Goal: Task Accomplishment & Management: Manage account settings

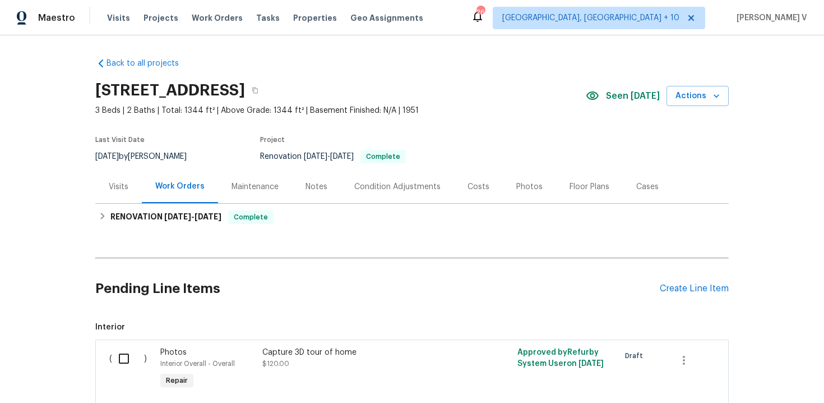
scroll to position [33, 0]
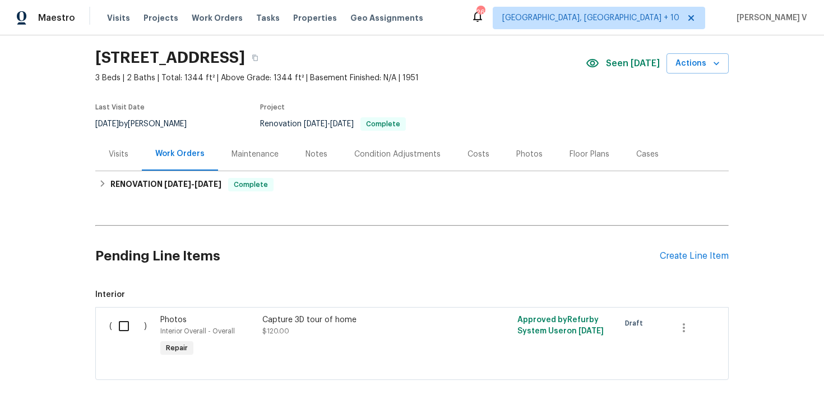
click at [686, 242] on div "Pending Line Items Create Line Item" at bounding box center [412, 256] width 634 height 52
click at [686, 251] on div "Create Line Item" at bounding box center [694, 256] width 69 height 11
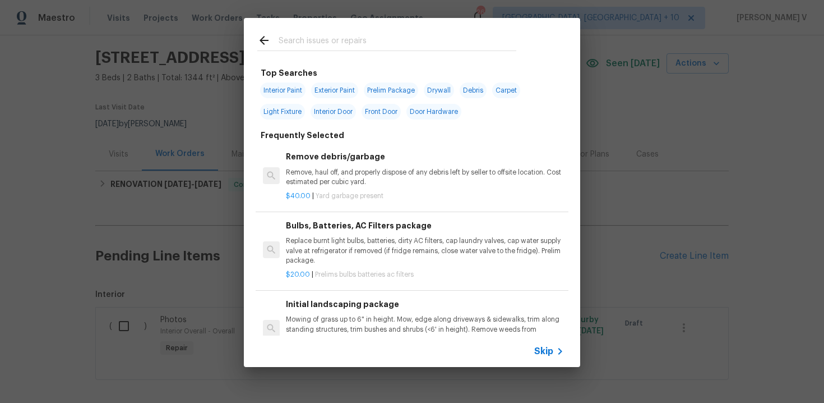
click at [554, 344] on icon at bounding box center [560, 350] width 13 height 13
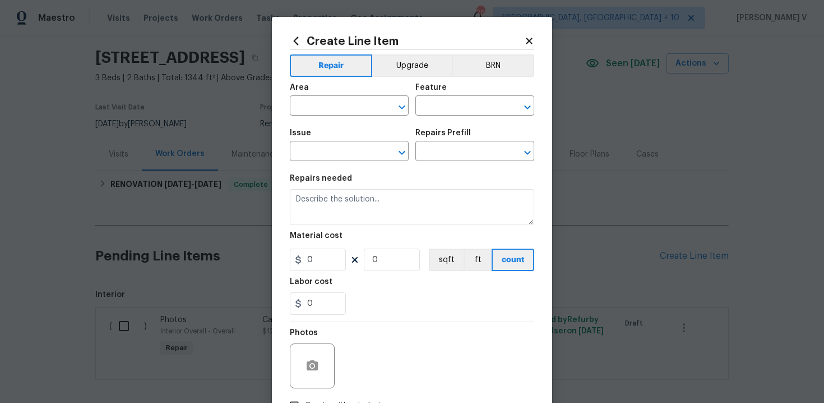
click at [379, 187] on div "Repairs needed" at bounding box center [412, 181] width 245 height 15
click at [377, 207] on textarea at bounding box center [412, 207] width 245 height 36
paste textarea "Evaporative cooler not working correctly, little to no air"
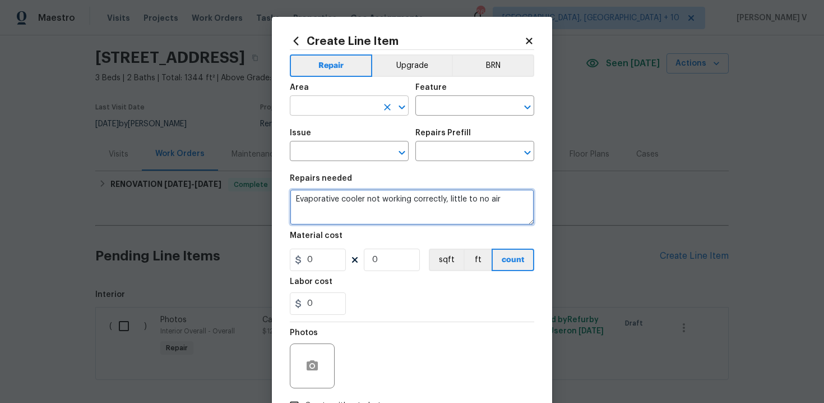
type textarea "Evaporative cooler not working correctly, little to no air"
click at [319, 109] on input "text" at bounding box center [333, 106] width 87 height 17
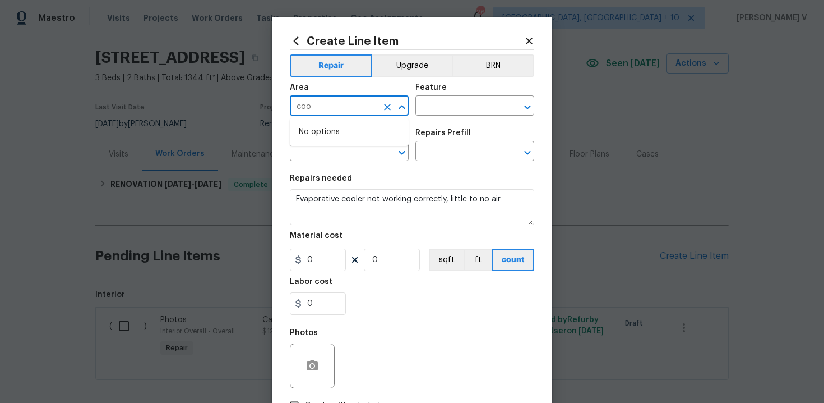
click at [318, 110] on input "coo" at bounding box center [333, 106] width 87 height 17
click at [320, 154] on li "Interior Overall" at bounding box center [349, 150] width 119 height 19
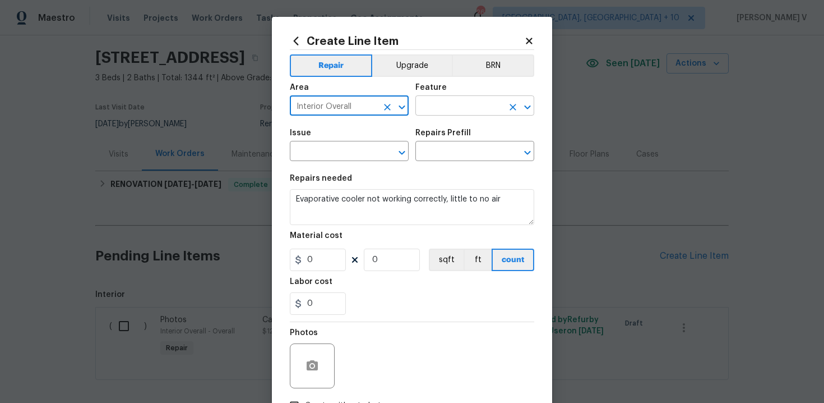
type input "Interior Overall"
click at [465, 105] on input "text" at bounding box center [459, 106] width 87 height 17
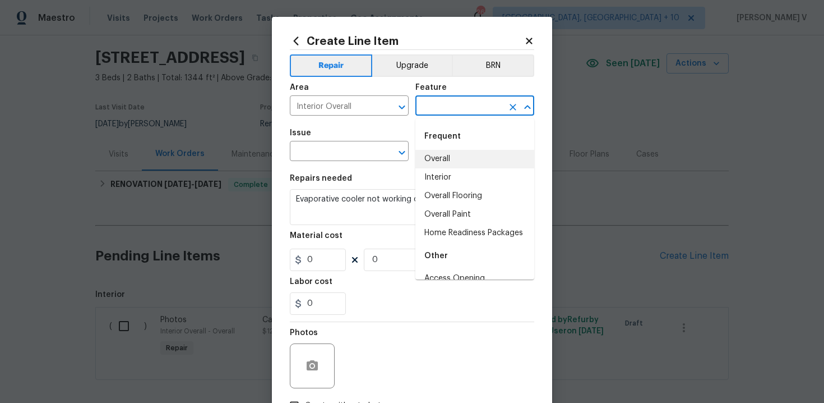
click at [445, 156] on li "Overall" at bounding box center [475, 159] width 119 height 19
type input "Overall"
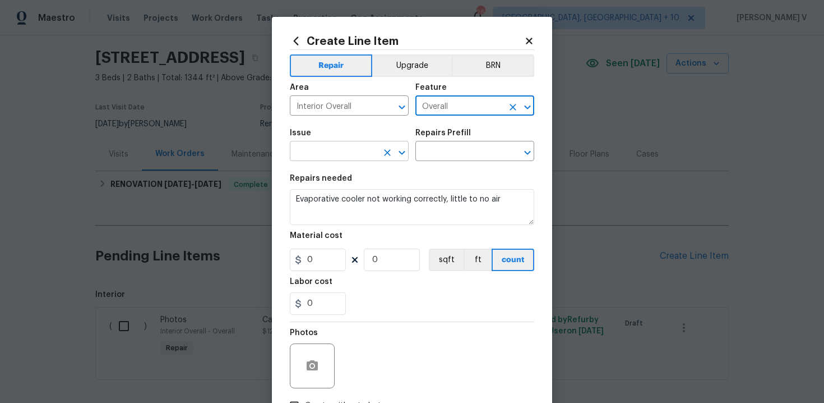
click at [357, 145] on input "text" at bounding box center [333, 152] width 87 height 17
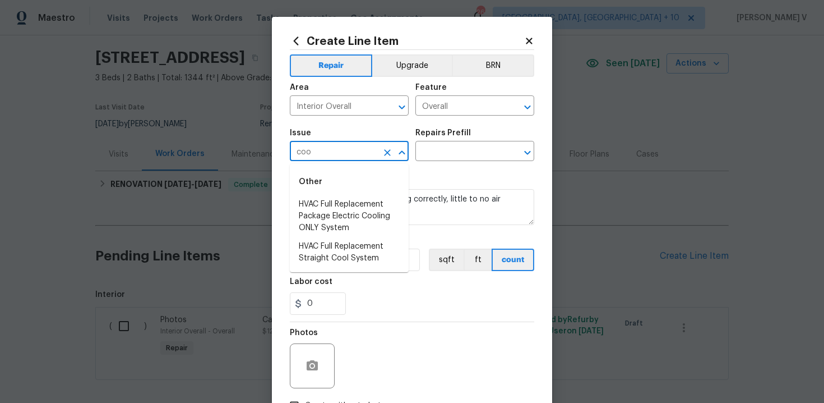
type input "cool"
click at [379, 150] on div "cool ​" at bounding box center [349, 152] width 119 height 17
click at [382, 151] on icon "Clear" at bounding box center [387, 152] width 11 height 11
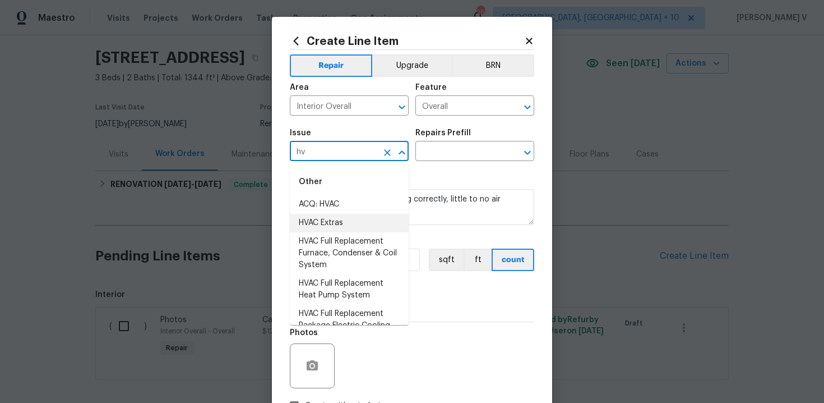
click at [363, 225] on li "HVAC Extras" at bounding box center [349, 223] width 119 height 19
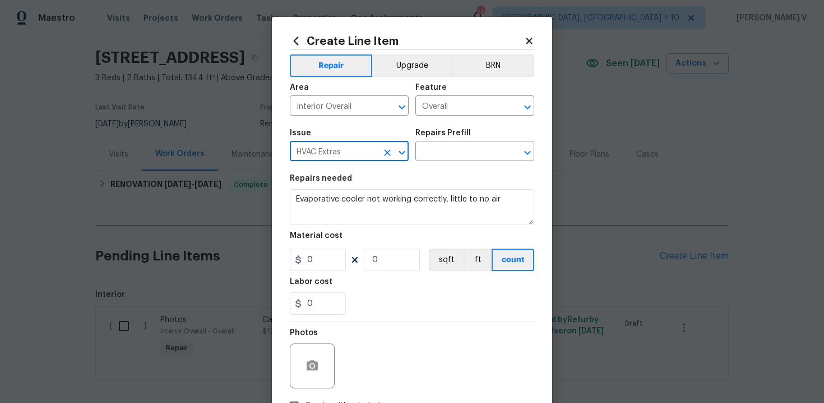
type input "HVAC Extras"
click at [473, 142] on div "Repairs Prefill" at bounding box center [475, 136] width 119 height 15
click at [454, 153] on input "text" at bounding box center [459, 152] width 87 height 17
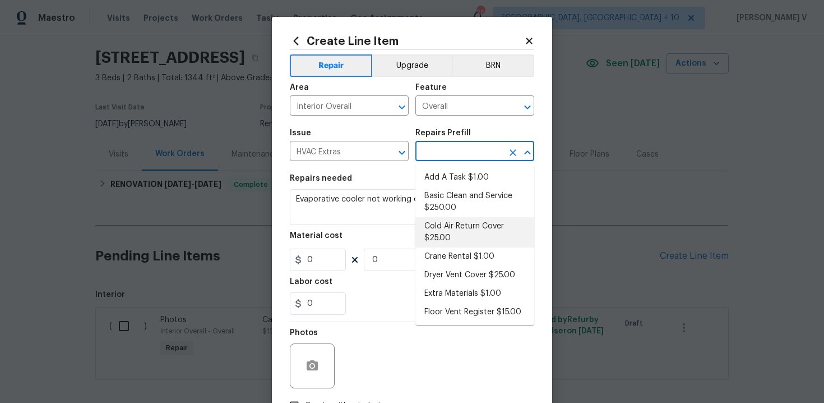
scroll to position [42, 0]
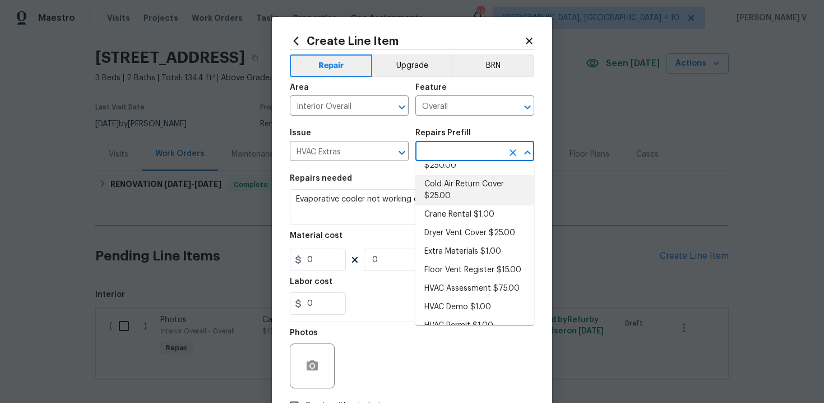
click at [458, 192] on li "Cold Air Return Cover $25.00" at bounding box center [475, 190] width 119 height 30
type input "HVAC"
type textarea "Remove the existing cold air return cover (if present) and install a new fcold …"
type input "1"
type input "Cold Air Return Cover $25.00"
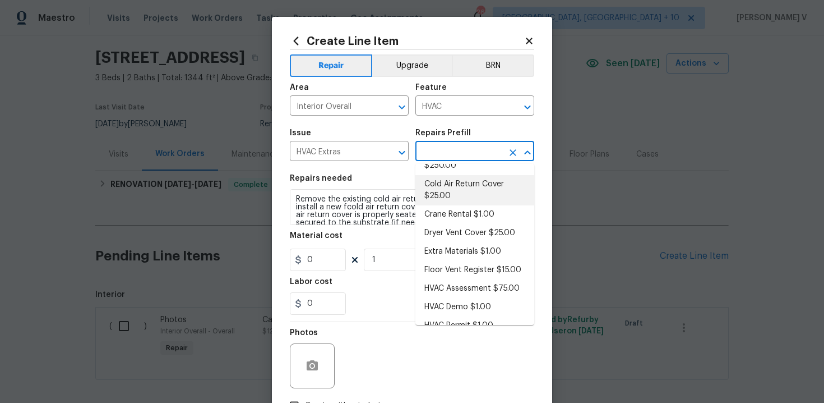
type input "25"
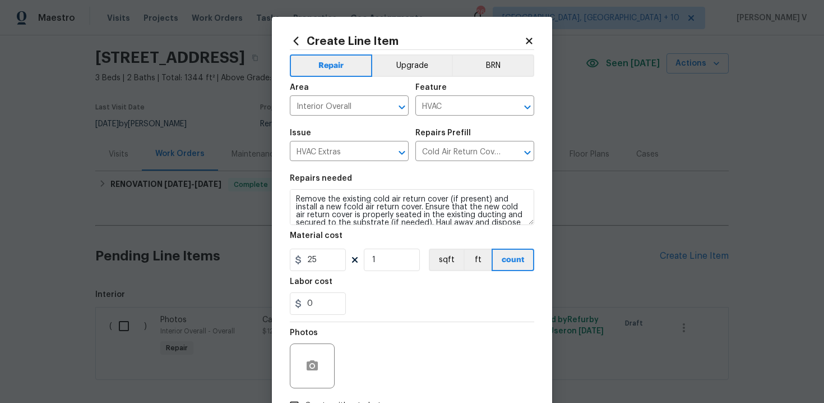
click at [390, 227] on section "Repairs needed Remove the existing cold air return cover (if present) and insta…" at bounding box center [412, 245] width 245 height 154
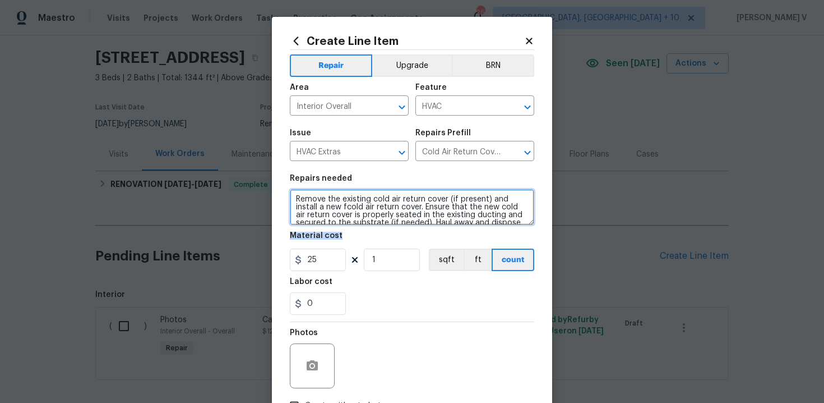
click at [412, 202] on textarea "Remove the existing cold air return cover (if present) and install a new fcold …" at bounding box center [412, 207] width 245 height 36
paste textarea "Evaporative cooler not working correctly, little to no air"
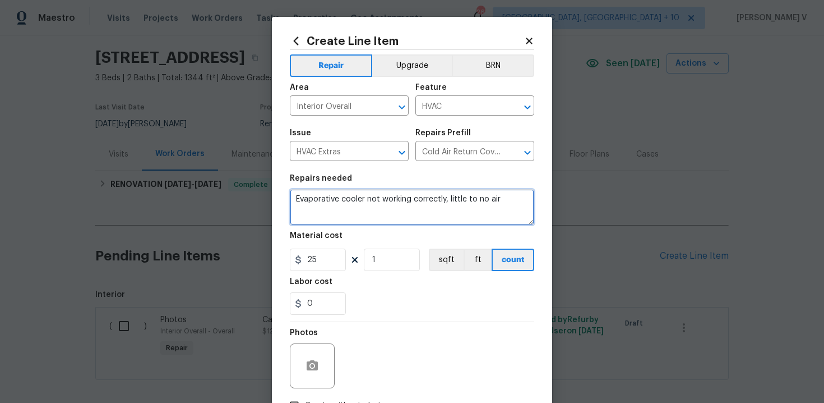
type textarea "Evaporative cooler not working correctly, little to no air"
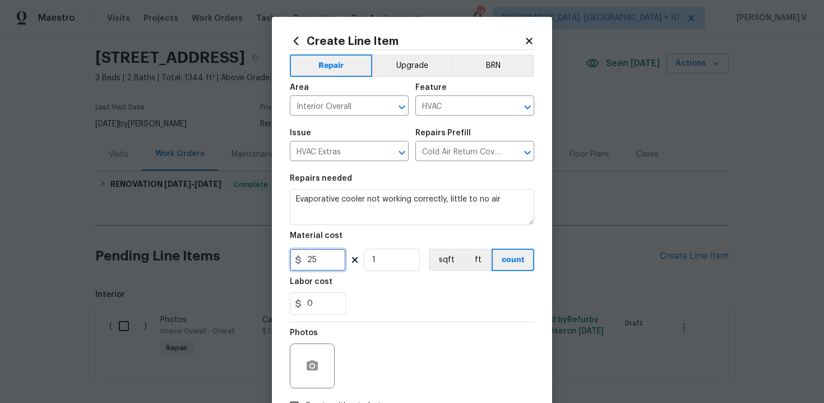
click at [321, 268] on input "25" at bounding box center [318, 259] width 56 height 22
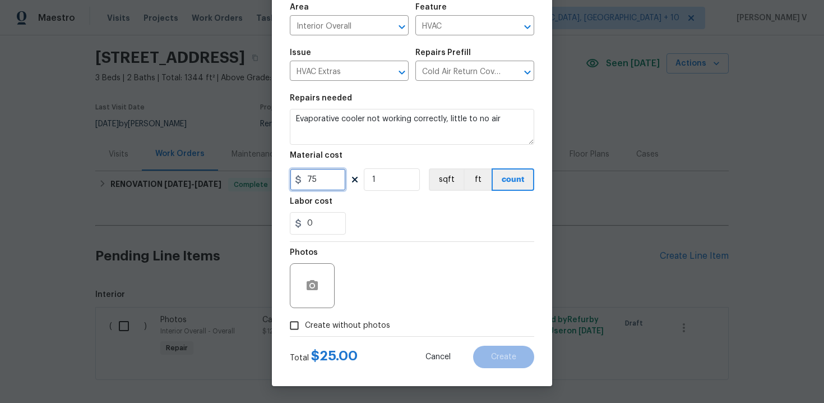
type input "75"
click at [305, 335] on input "Create without photos" at bounding box center [294, 325] width 21 height 21
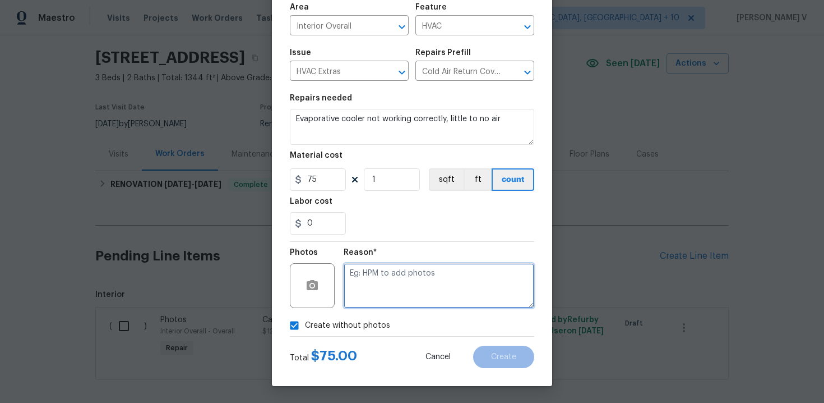
click at [432, 285] on textarea at bounding box center [439, 285] width 191 height 45
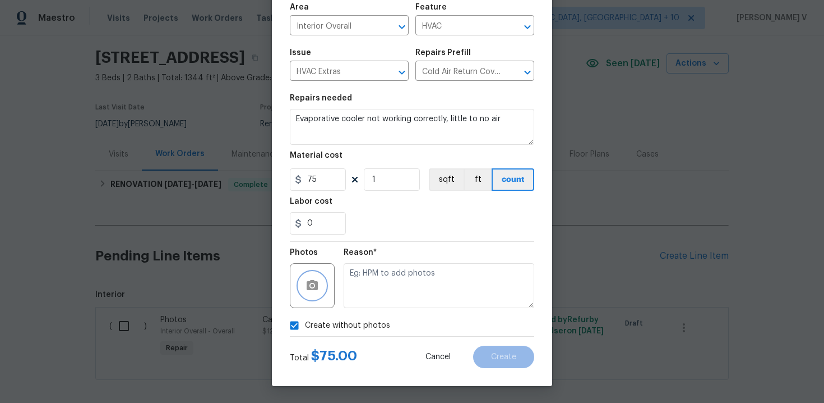
click at [310, 286] on icon "button" at bounding box center [312, 285] width 13 height 13
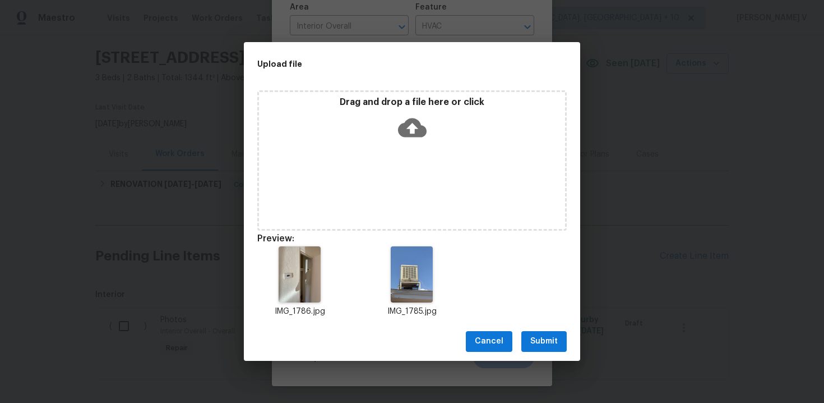
click at [530, 337] on button "Submit" at bounding box center [544, 341] width 45 height 21
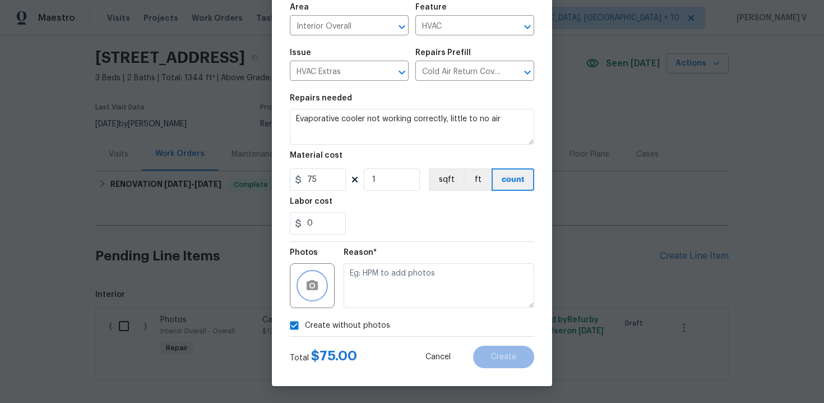
checkbox input "false"
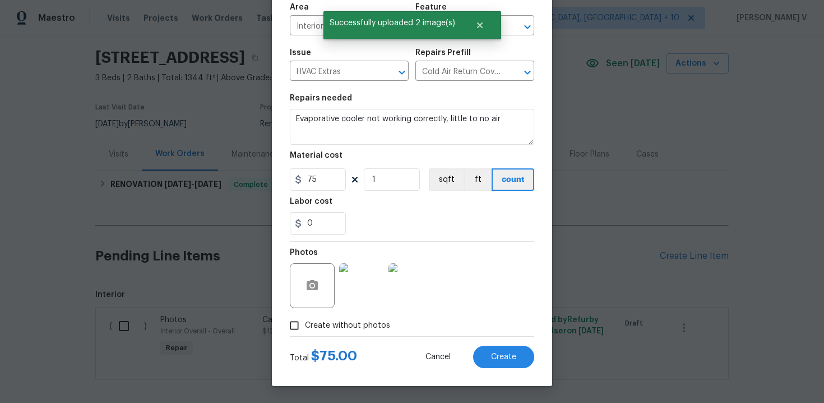
click at [505, 344] on div "Total $ 75.00 Cancel Create" at bounding box center [412, 352] width 245 height 31
click at [504, 354] on span "Create" at bounding box center [503, 357] width 25 height 8
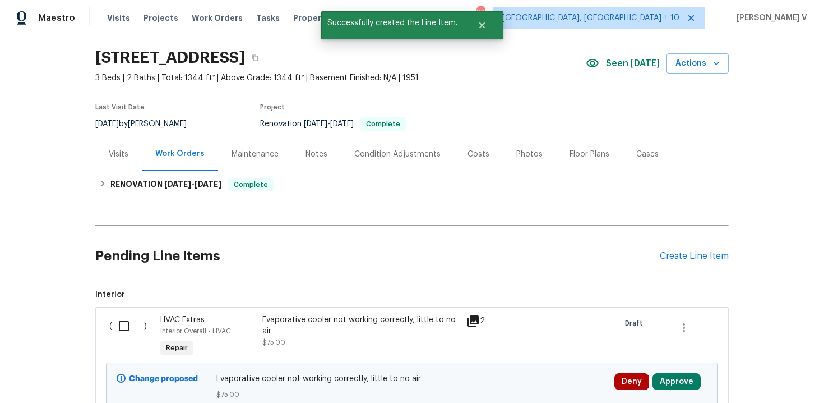
scroll to position [102, 0]
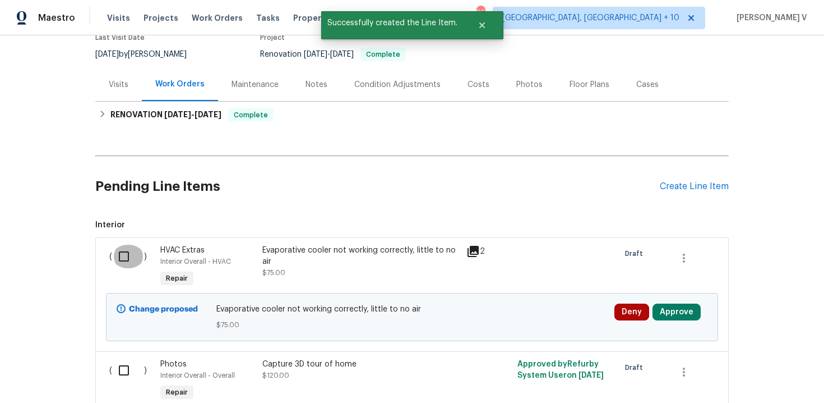
click at [127, 248] on input "checkbox" at bounding box center [128, 257] width 32 height 24
checkbox input "true"
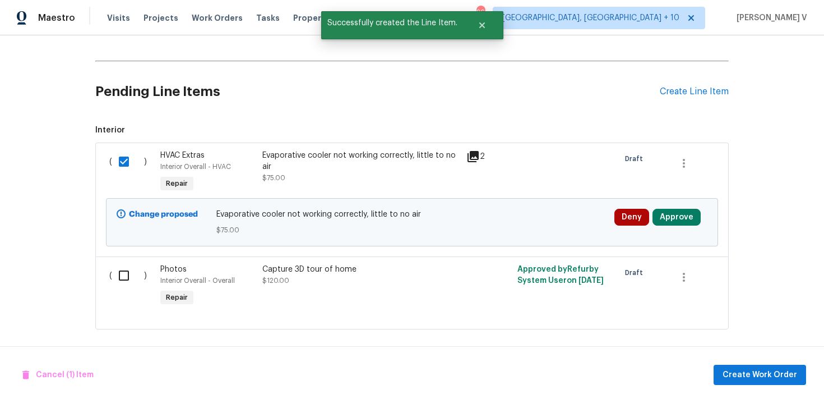
scroll to position [200, 0]
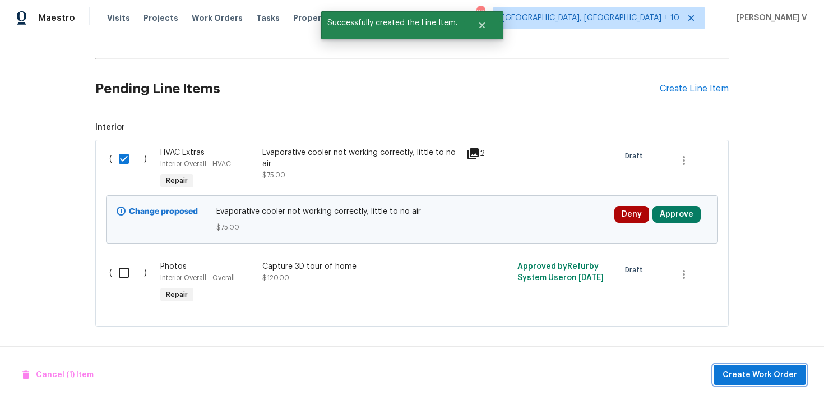
click at [786, 366] on button "Create Work Order" at bounding box center [760, 375] width 93 height 21
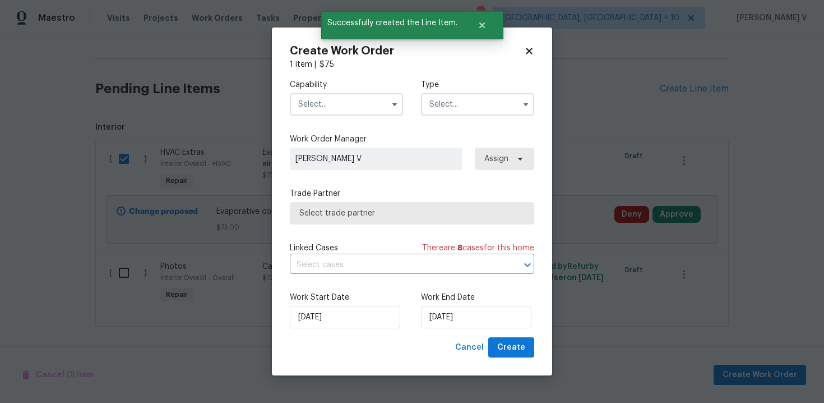
click at [380, 104] on input "text" at bounding box center [346, 104] width 113 height 22
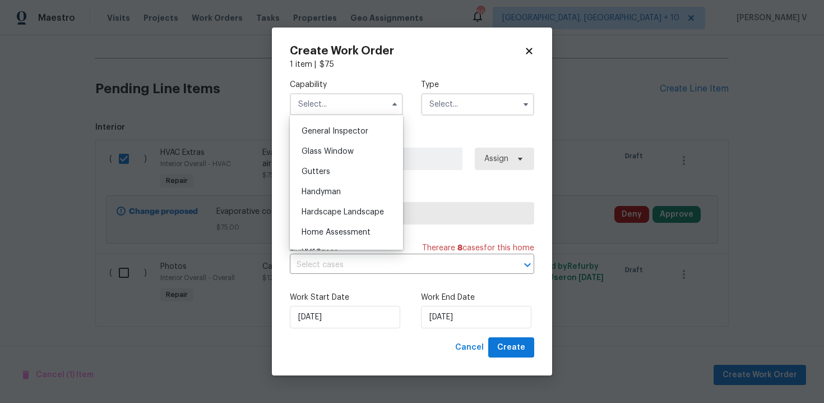
scroll to position [560, 0]
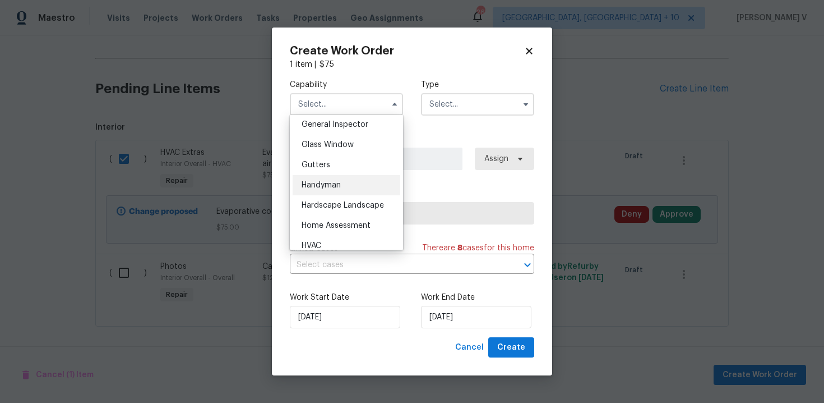
click at [345, 183] on div "Handyman" at bounding box center [347, 185] width 108 height 20
type input "Handyman"
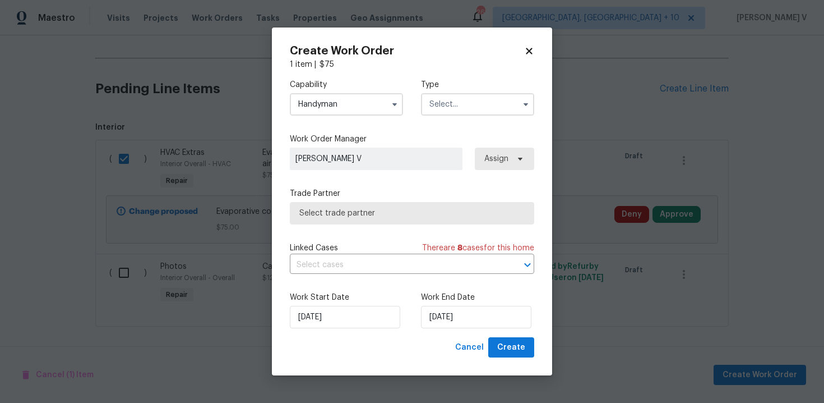
click at [450, 120] on div "Capability Handyman Type" at bounding box center [412, 97] width 245 height 54
click at [450, 112] on input "text" at bounding box center [477, 104] width 113 height 22
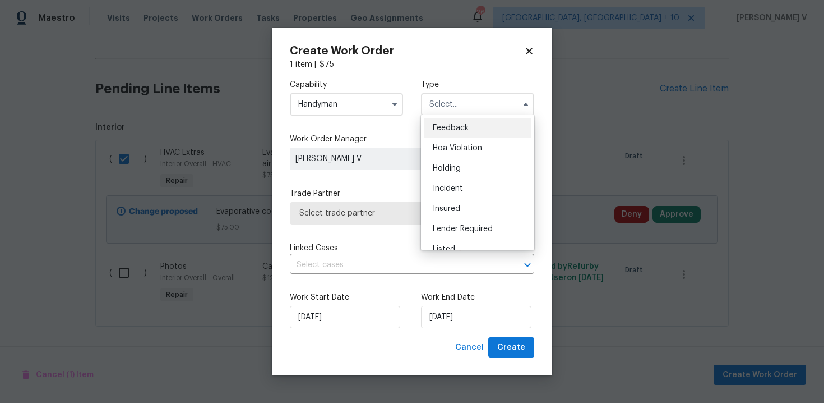
click at [449, 122] on div "Feedback" at bounding box center [478, 128] width 108 height 20
type input "Feedback"
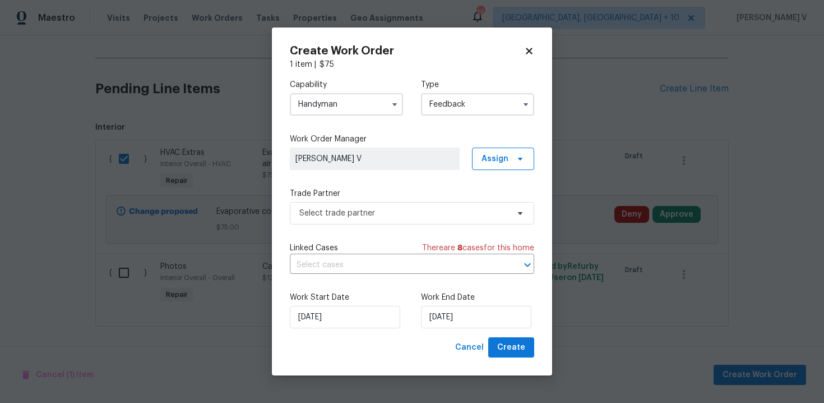
click at [374, 184] on div "Capability Handyman Type Feedback Work Order Manager Divya Dharshini V Assign T…" at bounding box center [412, 203] width 245 height 267
click at [367, 204] on span "Select trade partner" at bounding box center [412, 213] width 245 height 22
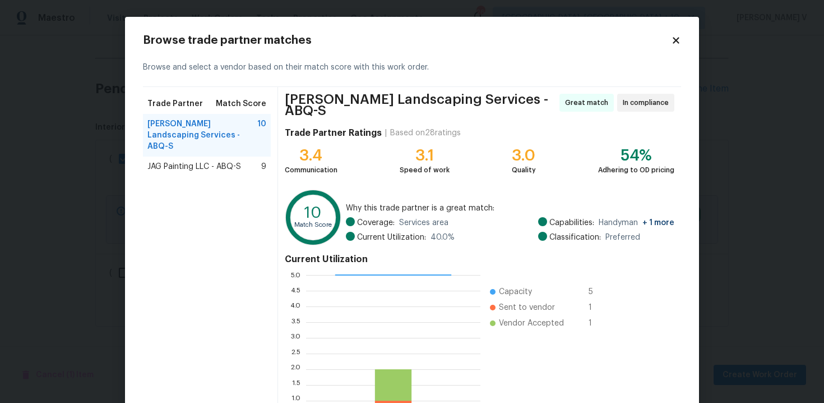
scroll to position [92, 0]
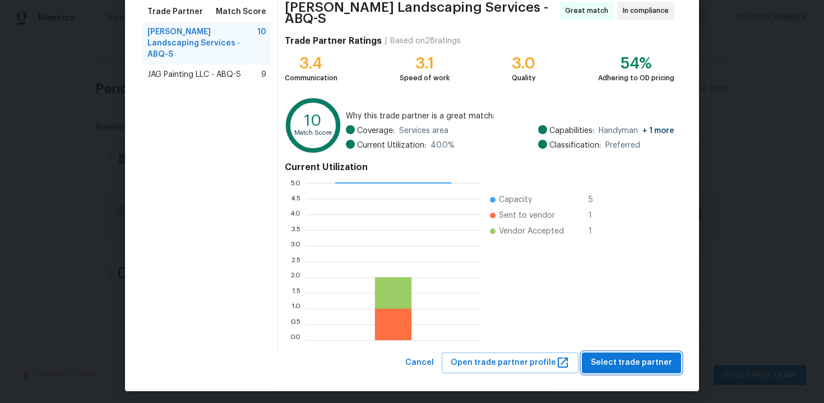
click at [666, 365] on button "Select trade partner" at bounding box center [631, 362] width 99 height 21
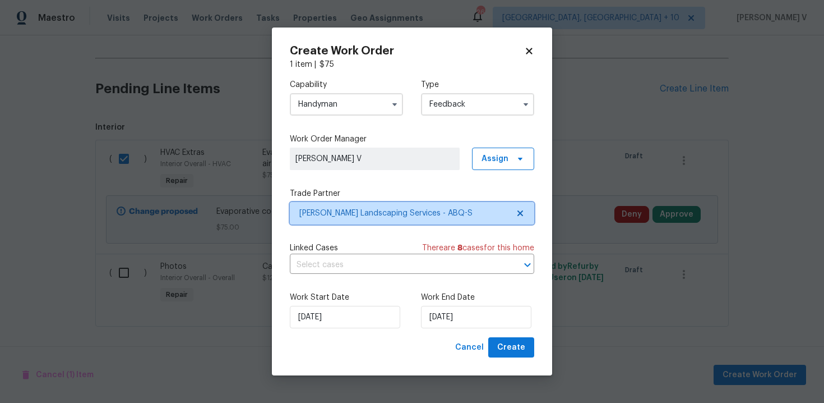
scroll to position [0, 0]
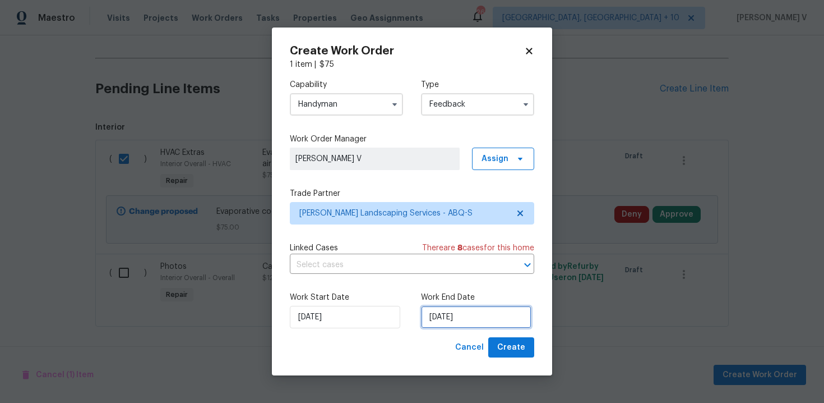
click at [448, 320] on input "26/08/2025" at bounding box center [476, 317] width 110 height 22
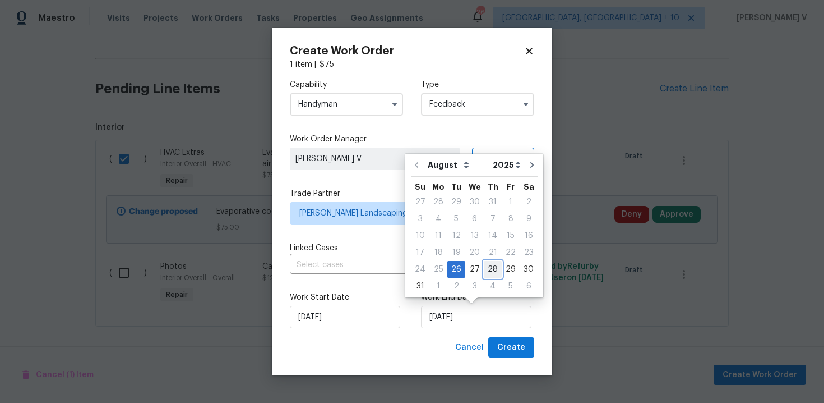
click at [487, 268] on div "28" at bounding box center [493, 269] width 18 height 16
type input "28/08/2025"
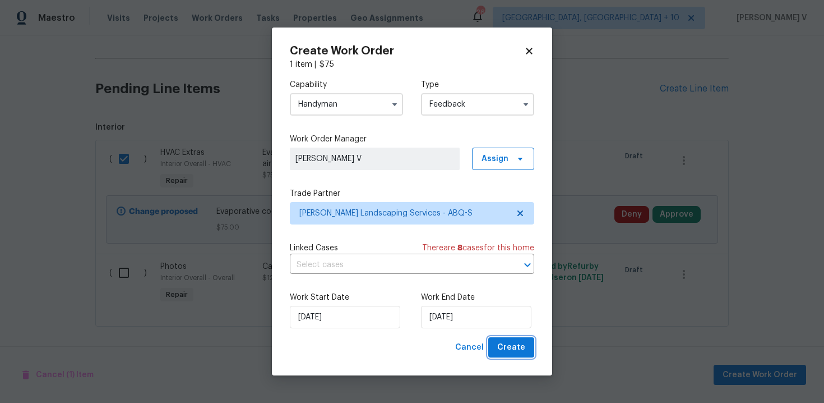
click at [509, 338] on button "Create" at bounding box center [511, 347] width 46 height 21
click at [509, 338] on div "Cancel Create" at bounding box center [493, 347] width 84 height 21
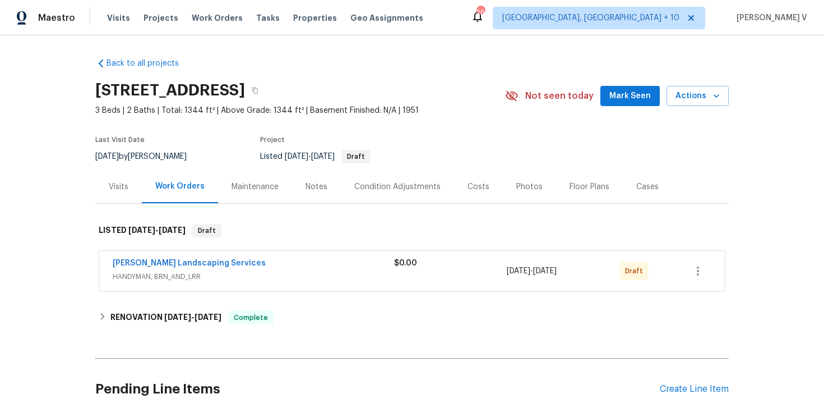
click at [173, 267] on span "Rodriguez Landscaping Services" at bounding box center [189, 262] width 153 height 11
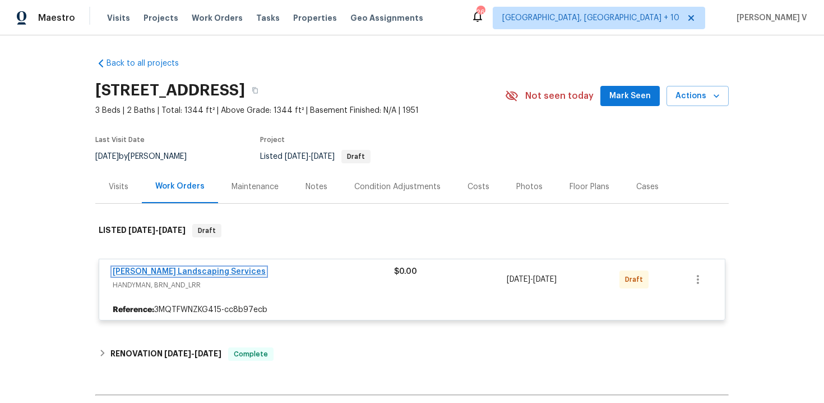
click at [181, 269] on link "Rodriguez Landscaping Services" at bounding box center [189, 272] width 153 height 8
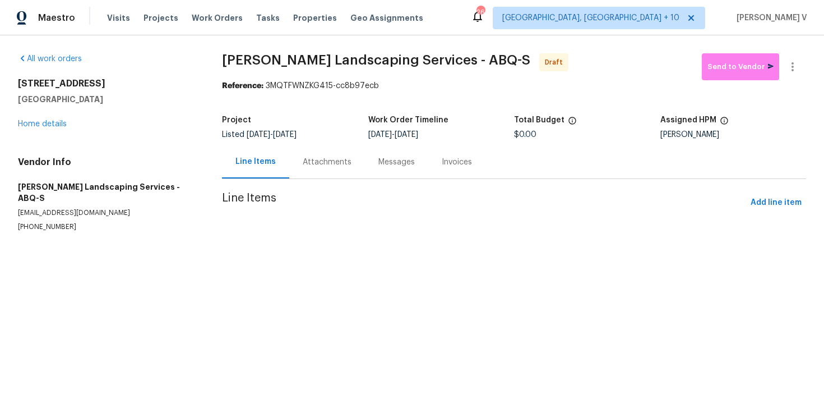
click at [365, 160] on div "Messages" at bounding box center [396, 161] width 63 height 33
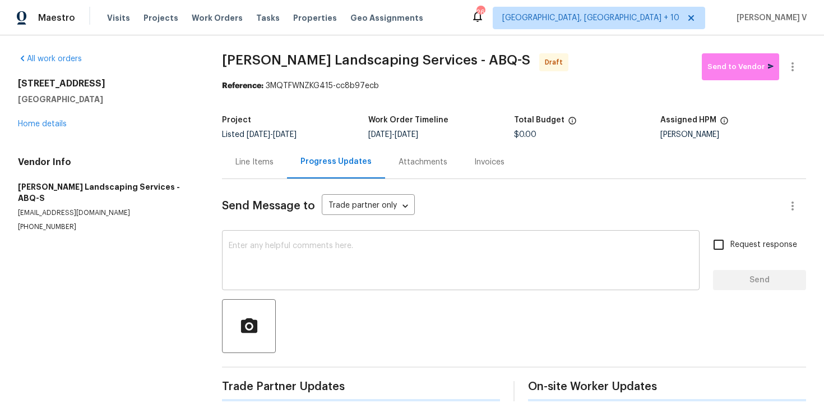
click at [303, 241] on div "x ​" at bounding box center [461, 261] width 478 height 57
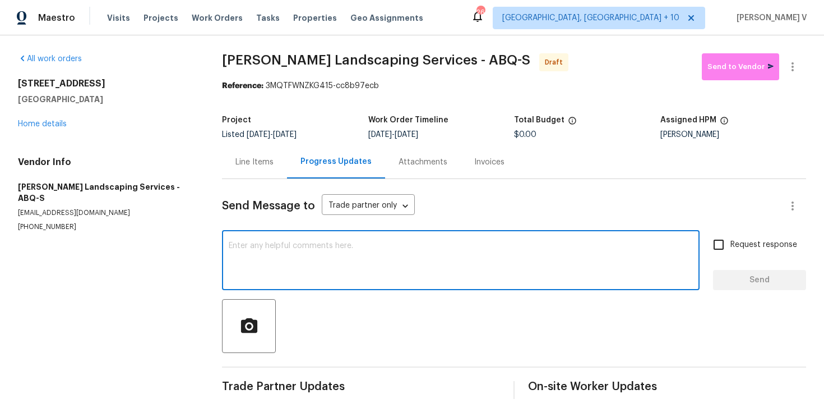
paste textarea "Hi, this is Divya with Opendoor. I’m confirming you received the WO for the pro…"
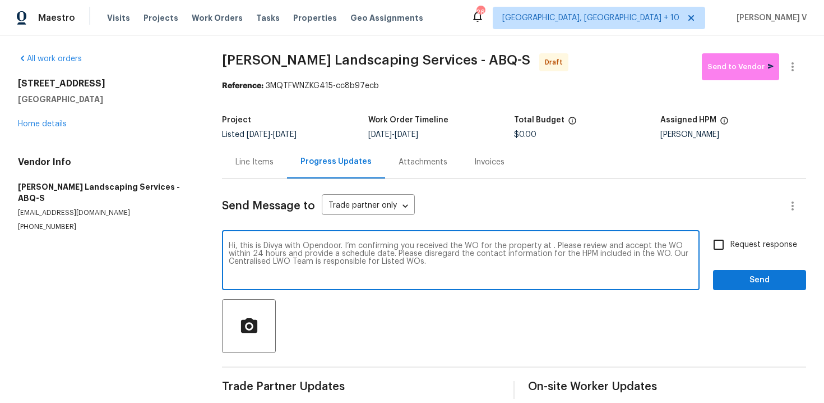
click at [549, 246] on textarea "Hi, this is Divya with Opendoor. I’m confirming you received the WO for the pro…" at bounding box center [461, 261] width 464 height 39
paste textarea "916 Dakota St SE, Albuquerque, NM 87108"
type textarea "Hi, this is Divya with Opendoor. I’m confirming you received the WO for the pro…"
click at [731, 259] on div "Request response Send" at bounding box center [759, 261] width 93 height 57
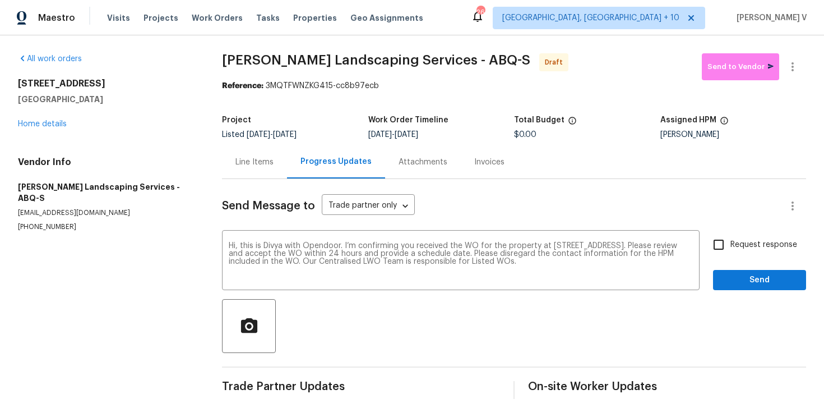
click at [725, 245] on input "Request response" at bounding box center [719, 245] width 24 height 24
checkbox input "true"
click at [740, 275] on span "Send" at bounding box center [759, 280] width 75 height 14
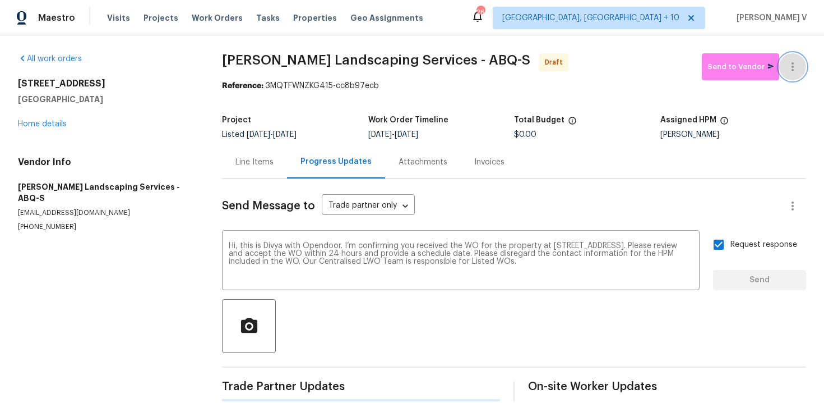
click at [799, 58] on button "button" at bounding box center [793, 66] width 27 height 27
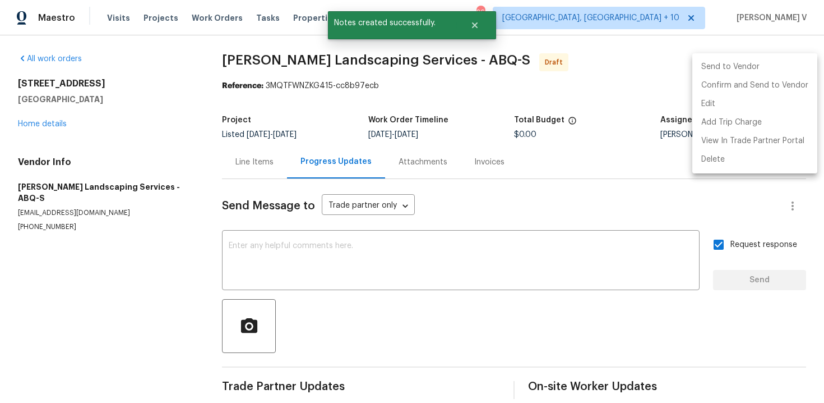
click at [763, 75] on li "Send to Vendor" at bounding box center [755, 67] width 125 height 19
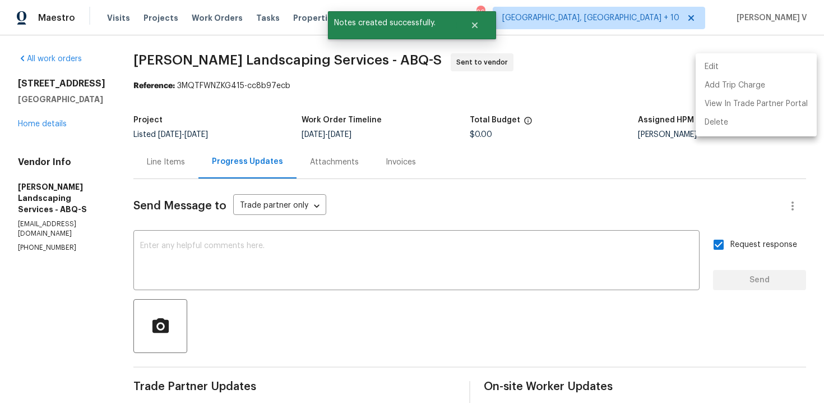
click at [269, 58] on div at bounding box center [412, 201] width 824 height 403
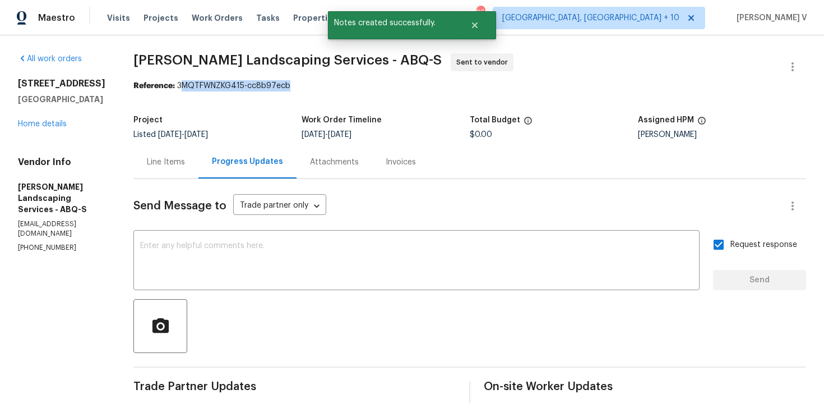
drag, startPoint x: 205, startPoint y: 86, endPoint x: 357, endPoint y: 87, distance: 151.4
click at [357, 87] on div "Reference: 3MQTFWNZKG415-cc8b97ecb" at bounding box center [469, 85] width 673 height 11
drag, startPoint x: 202, startPoint y: 84, endPoint x: 371, endPoint y: 85, distance: 168.8
click at [371, 85] on div "Reference: 3MQTFWNZKG415-cc8b97ecb" at bounding box center [469, 85] width 673 height 11
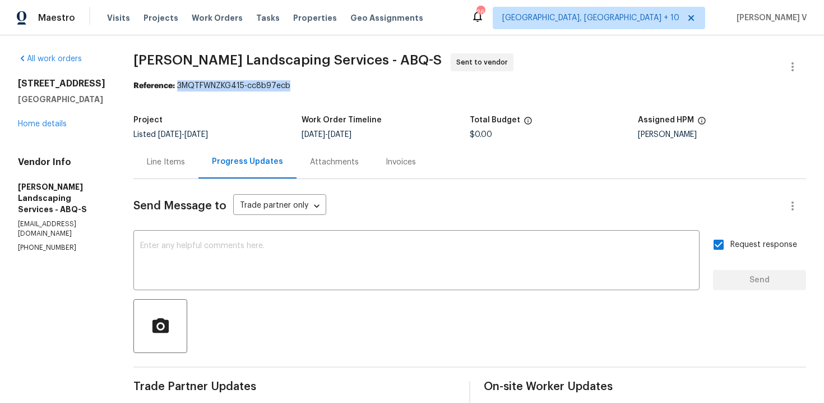
copy div "3MQTFWNZKG415-cc8b97ecb"
click at [35, 130] on div "All work orders 916 Dakota St SE Albuquerque, NM 87108 Home details Vendor Info…" at bounding box center [62, 152] width 89 height 199
click at [38, 120] on link "Home details" at bounding box center [42, 124] width 49 height 8
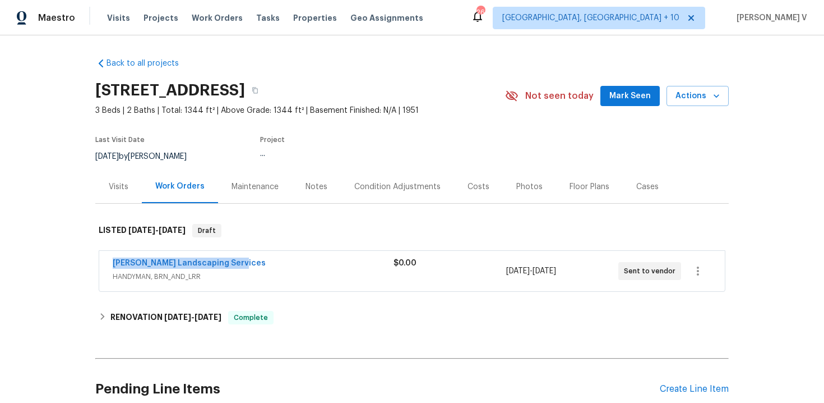
drag, startPoint x: 102, startPoint y: 257, endPoint x: 262, endPoint y: 256, distance: 160.4
click at [262, 257] on div "Rodriguez Landscaping Services HANDYMAN, BRN_AND_LRR $0.00 8/26/2025 - 8/28/202…" at bounding box center [412, 271] width 626 height 40
drag, startPoint x: 110, startPoint y: 261, endPoint x: 278, endPoint y: 261, distance: 167.7
click at [278, 261] on div "Rodriguez Landscaping Services HANDYMAN, BRN_AND_LRR $0.00 8/26/2025 - 8/28/202…" at bounding box center [412, 271] width 626 height 40
copy link "Rodriguez Landscaping Services"
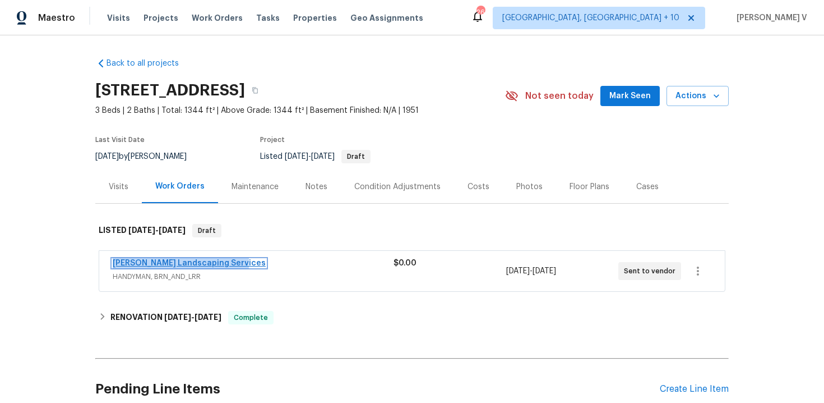
click at [192, 264] on link "Rodriguez Landscaping Services" at bounding box center [189, 263] width 153 height 8
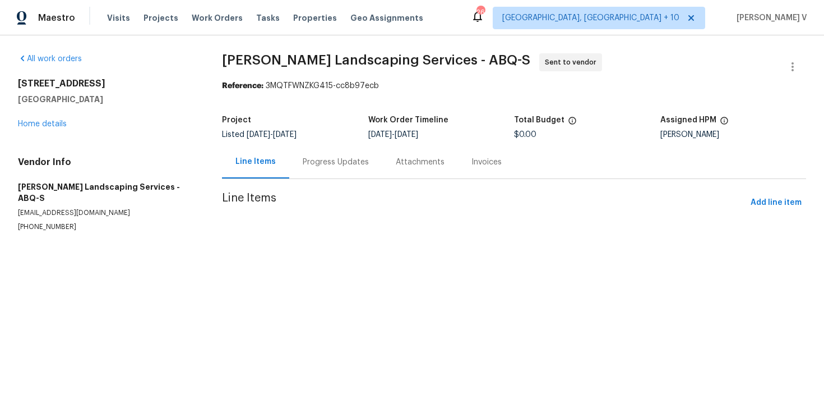
click at [312, 163] on div "Progress Updates" at bounding box center [336, 161] width 66 height 11
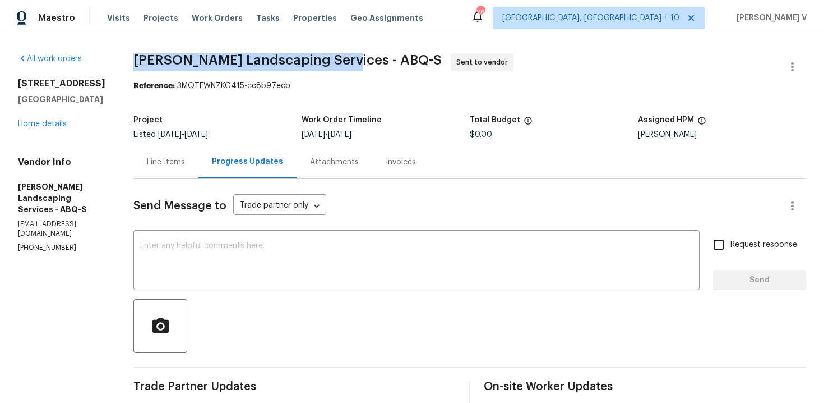
drag, startPoint x: 163, startPoint y: 59, endPoint x: 365, endPoint y: 56, distance: 201.9
click at [365, 56] on span "Rodriguez Landscaping Services - ABQ-S" at bounding box center [287, 59] width 308 height 13
copy span "Rodriguez Landscaping Services"
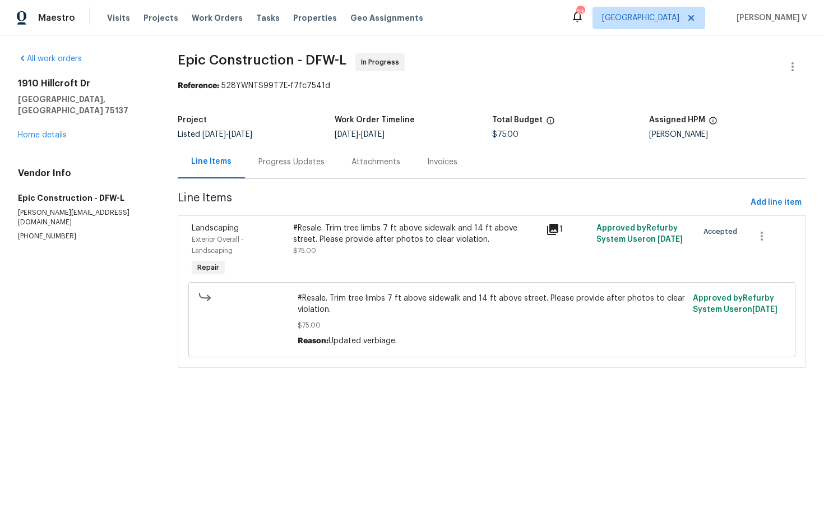
click at [283, 183] on section "Epic Construction - DFW-L In Progress Reference: 528YWNTS99T7E-f7fc7541d Projec…" at bounding box center [492, 217] width 629 height 328
click at [302, 162] on div "Progress Updates" at bounding box center [292, 161] width 66 height 11
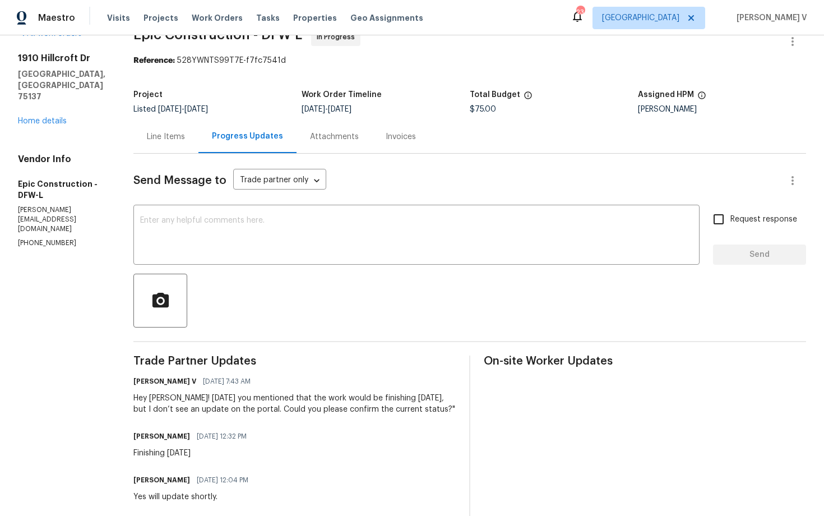
scroll to position [25, 0]
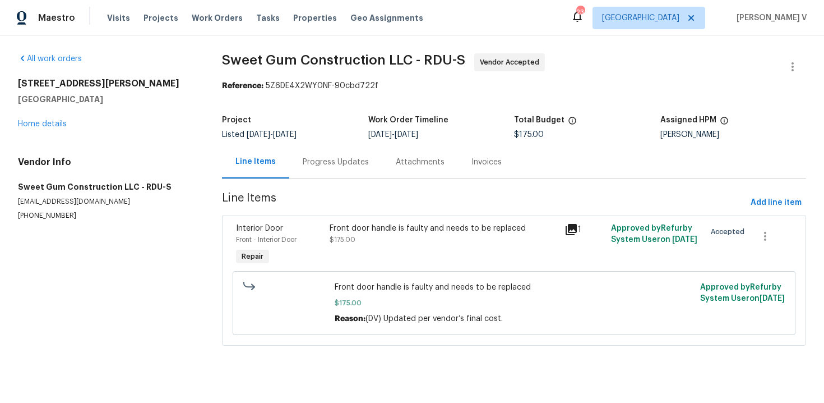
click at [330, 160] on div "Progress Updates" at bounding box center [336, 161] width 66 height 11
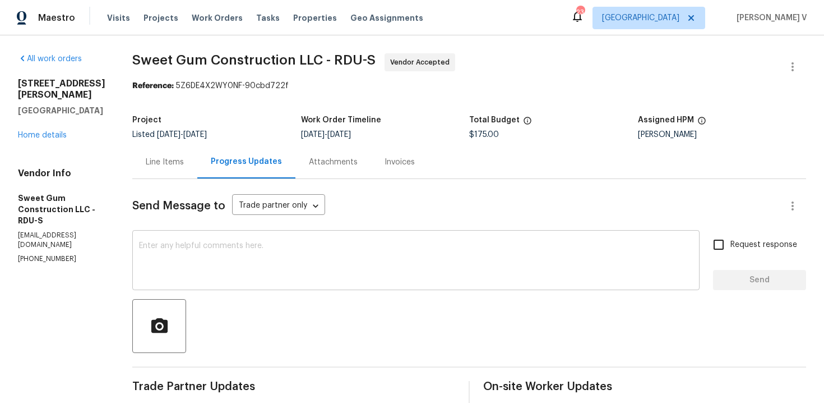
click at [232, 249] on textarea at bounding box center [416, 261] width 554 height 39
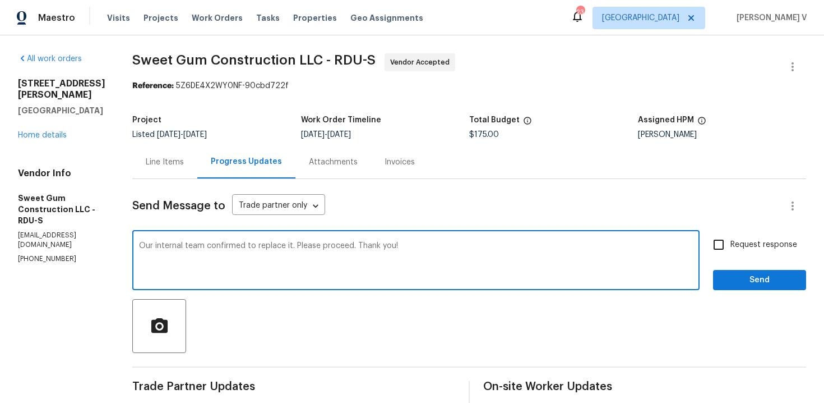
type textarea "Our internal team confirmed to replace it. Please proceed. Thank you!"
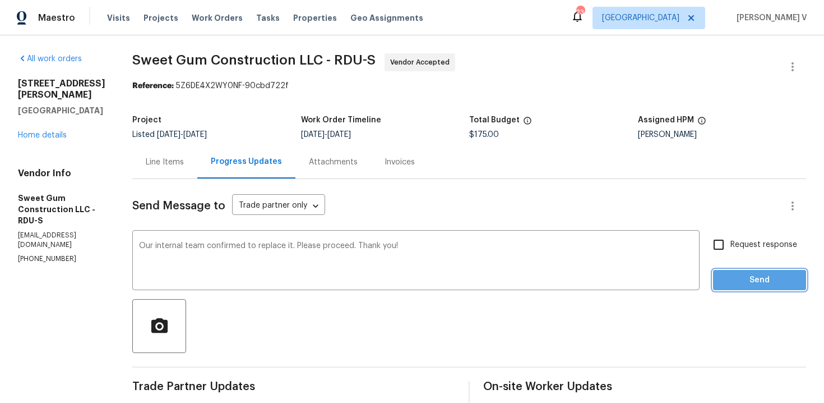
click at [734, 289] on button "Send" at bounding box center [759, 280] width 93 height 21
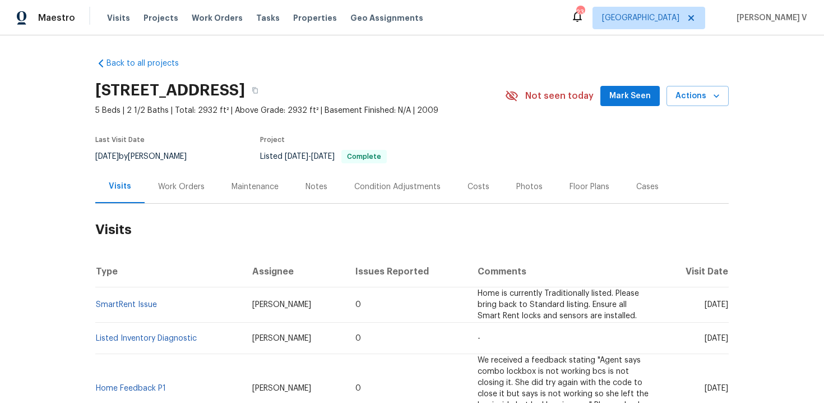
click at [181, 178] on div "Work Orders" at bounding box center [181, 186] width 73 height 33
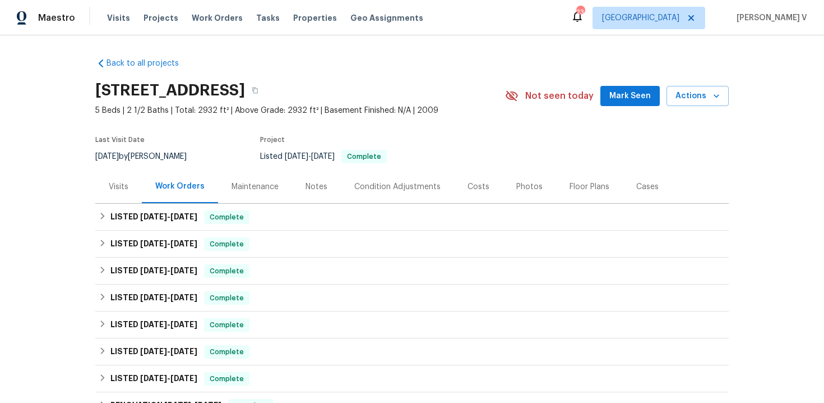
scroll to position [188, 0]
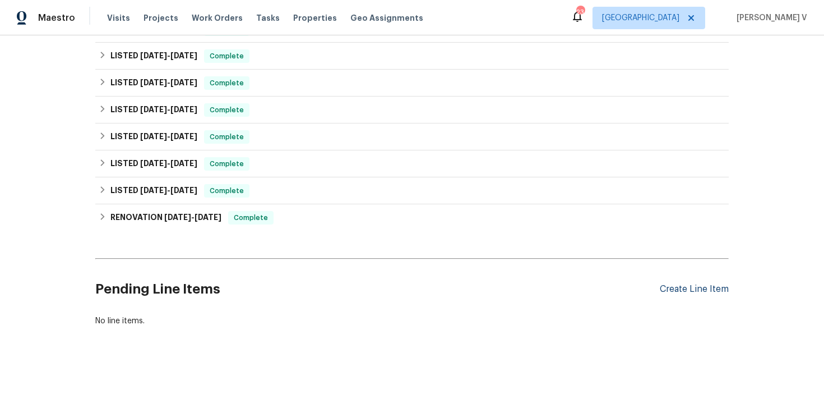
click at [694, 290] on div "Create Line Item" at bounding box center [694, 289] width 69 height 11
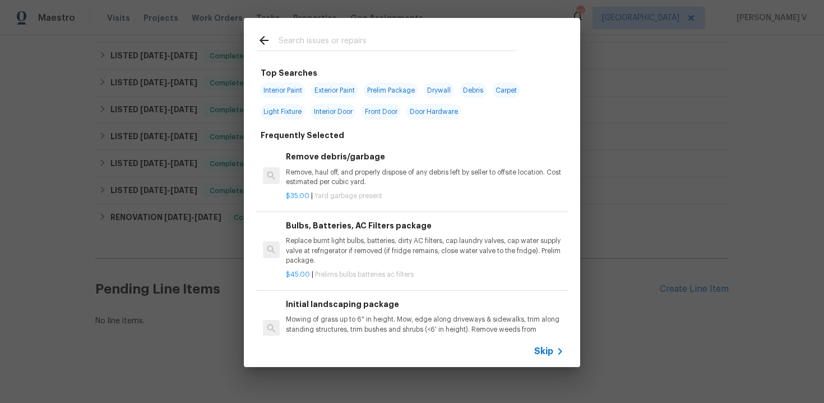
click at [554, 349] on icon at bounding box center [560, 350] width 13 height 13
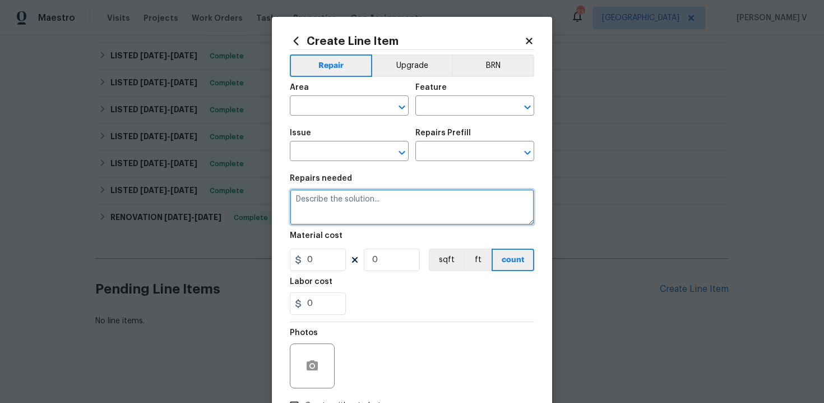
click at [422, 209] on textarea at bounding box center [412, 207] width 245 height 36
paste textarea "Feedback received that there are several diagonal cracks on the front side of t…"
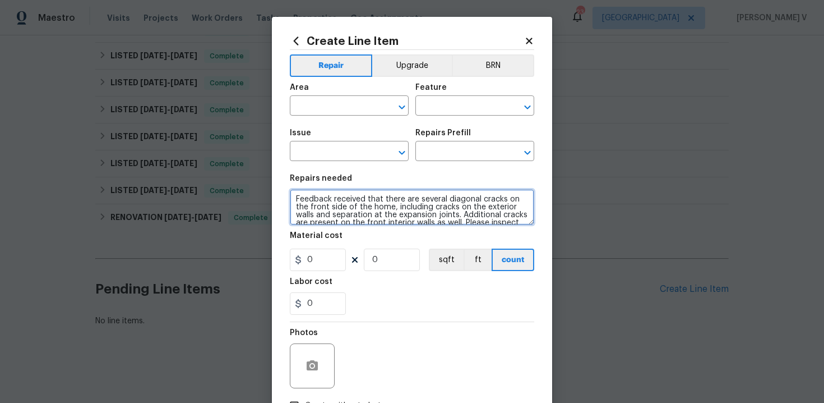
scroll to position [18, 0]
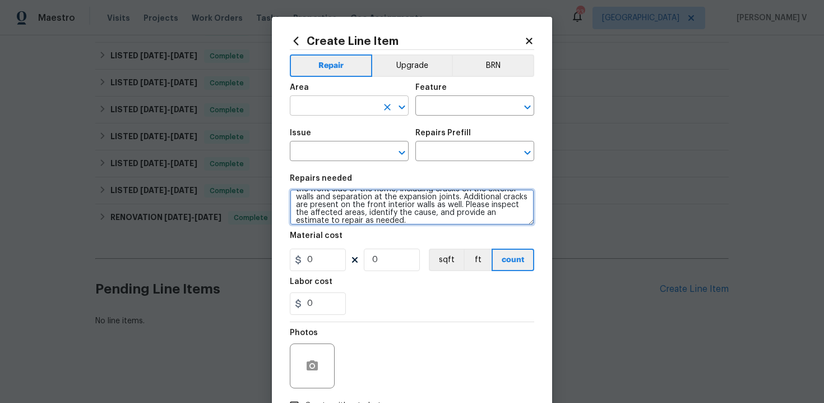
type textarea "Feedback received that there are several diagonal cracks on the front side of t…"
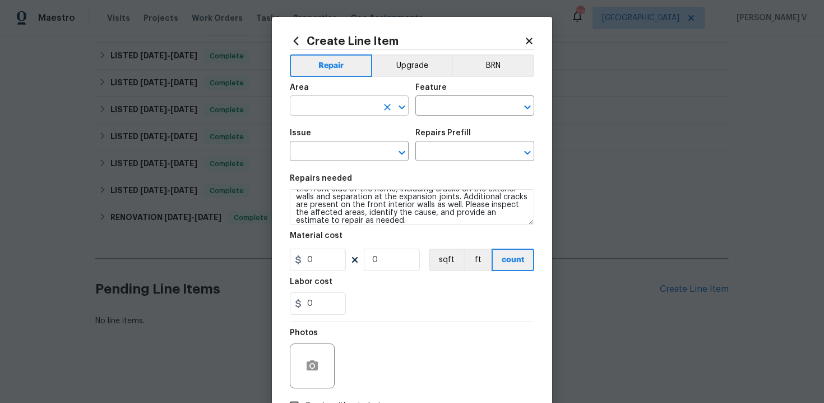
click at [338, 113] on input "text" at bounding box center [333, 106] width 87 height 17
click at [348, 146] on li "Exterior Overall" at bounding box center [349, 150] width 119 height 19
type input "Exterior Overall"
click at [442, 111] on input "text" at bounding box center [459, 106] width 87 height 17
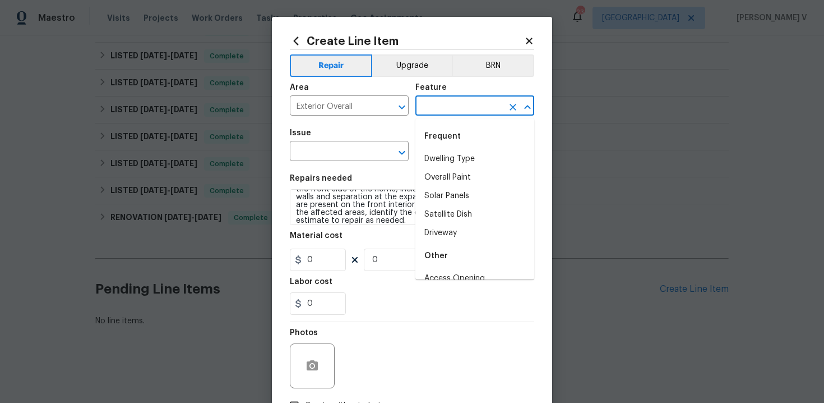
type input "d"
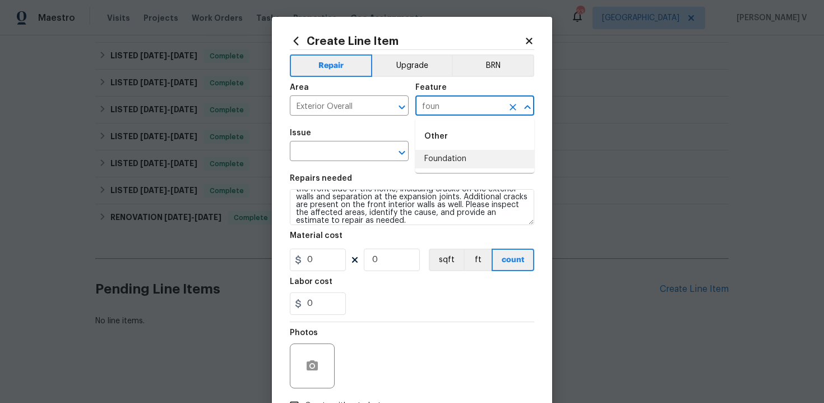
click at [444, 158] on li "Foundation" at bounding box center [475, 159] width 119 height 19
type input "Foundation"
click at [317, 164] on span "Issue ​" at bounding box center [349, 144] width 119 height 45
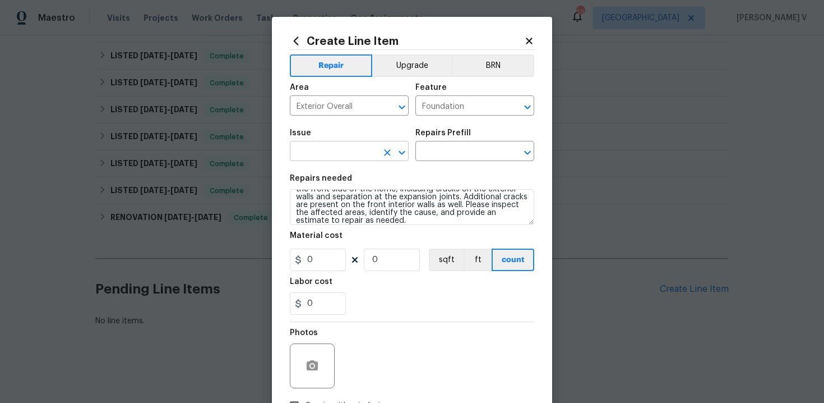
click at [325, 160] on input "text" at bounding box center [333, 152] width 87 height 17
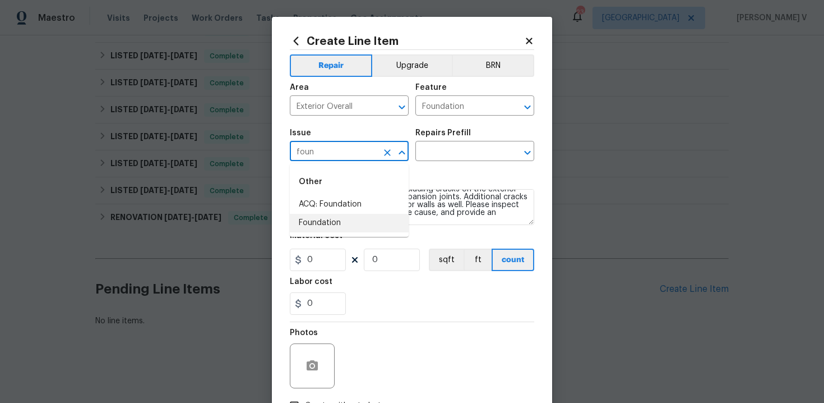
click at [328, 228] on li "Foundation" at bounding box center [349, 223] width 119 height 19
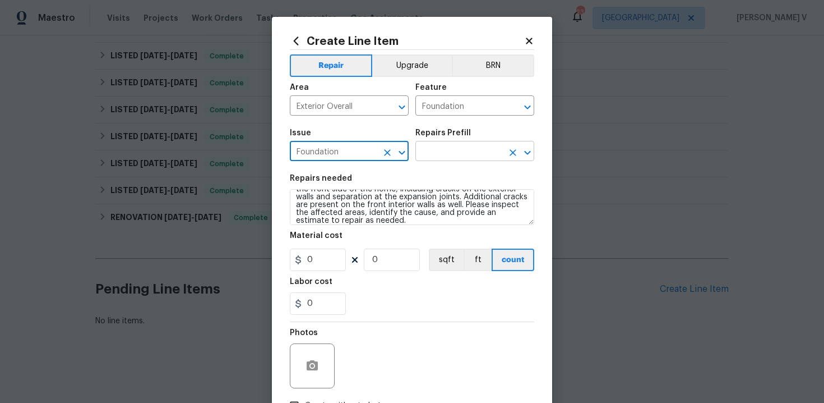
type input "Foundation"
click at [467, 144] on input "text" at bounding box center [459, 152] width 87 height 17
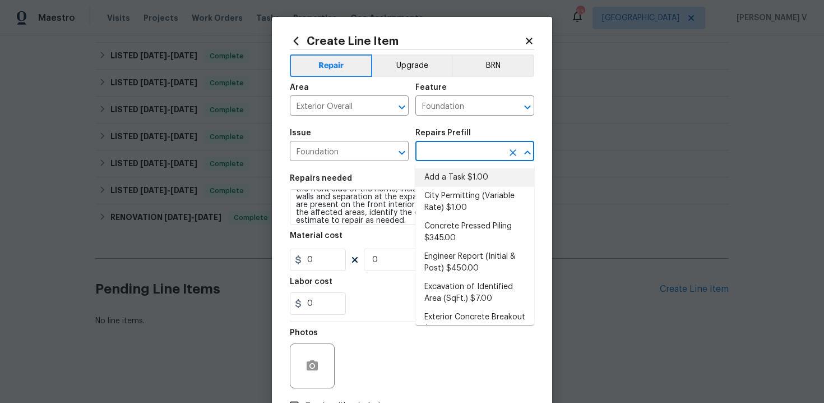
click at [449, 174] on li "Add a Task $1.00" at bounding box center [475, 177] width 119 height 19
type input "Add a Task $1.00"
type textarea "HPM to detail"
type input "1"
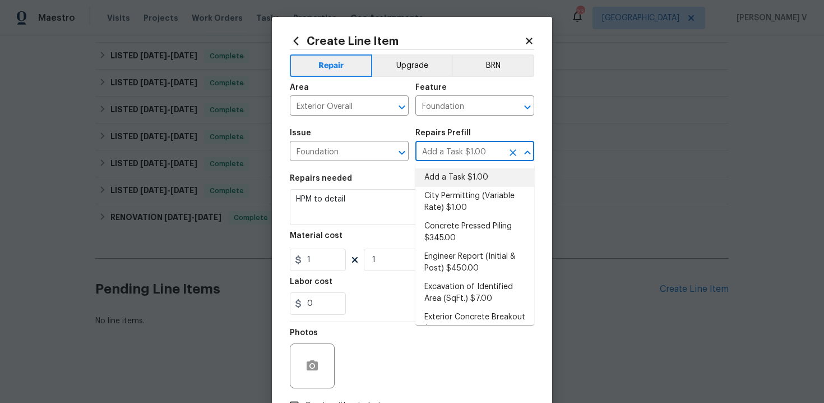
scroll to position [0, 0]
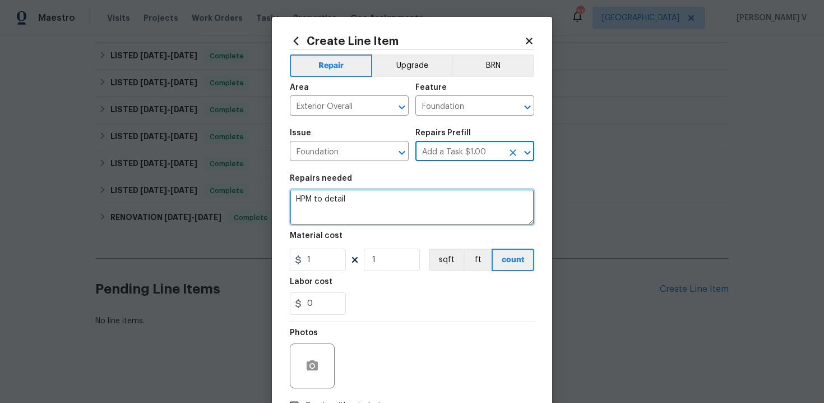
click at [386, 209] on textarea "HPM to detail" at bounding box center [412, 207] width 245 height 36
paste textarea "Feedback received that there are several diagonal cracks on the front side of t…"
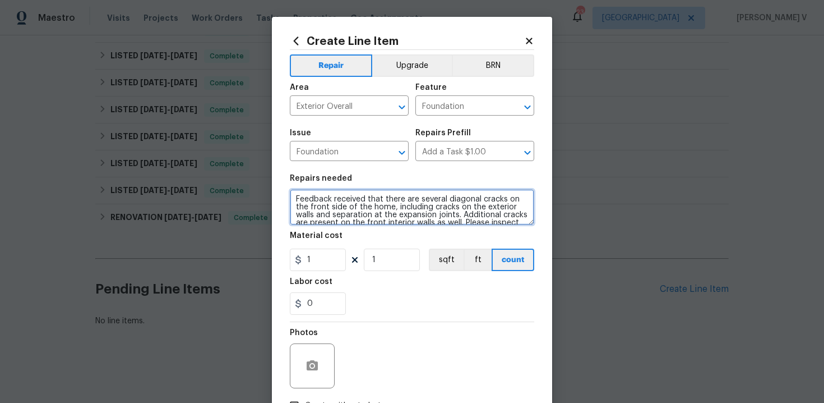
scroll to position [18, 0]
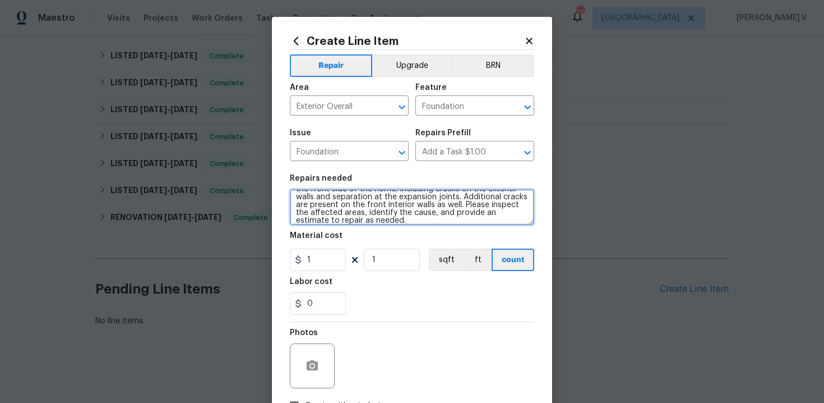
type textarea "Feedback received that there are several diagonal cracks on the front side of t…"
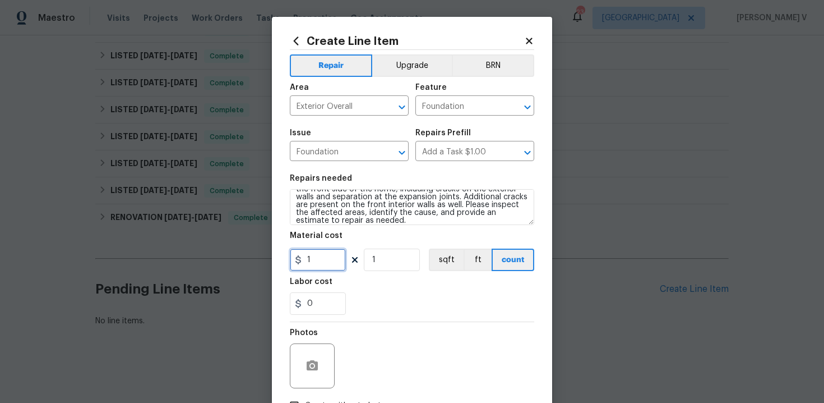
click at [309, 260] on input "1" at bounding box center [318, 259] width 56 height 22
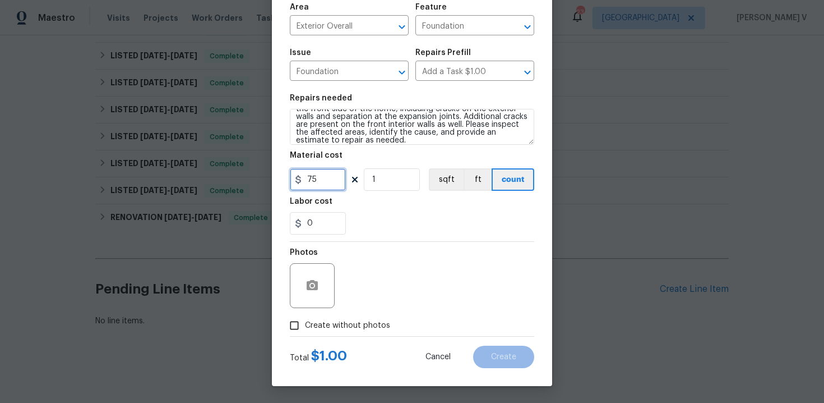
type input "75"
click at [302, 328] on input "Create without photos" at bounding box center [294, 325] width 21 height 21
checkbox input "true"
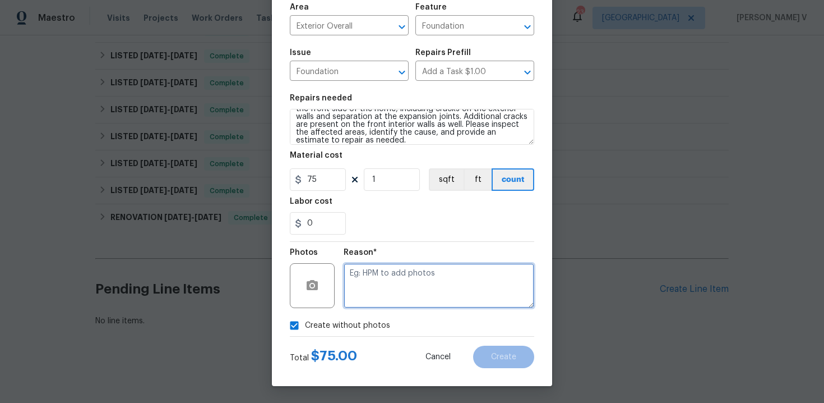
click at [400, 303] on textarea at bounding box center [439, 285] width 191 height 45
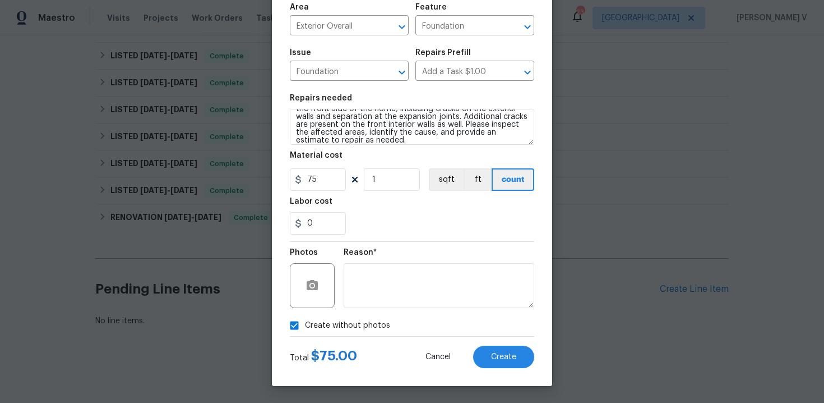
click at [470, 348] on div "Cancel Create" at bounding box center [471, 356] width 127 height 22
click at [499, 353] on span "Create" at bounding box center [503, 357] width 25 height 8
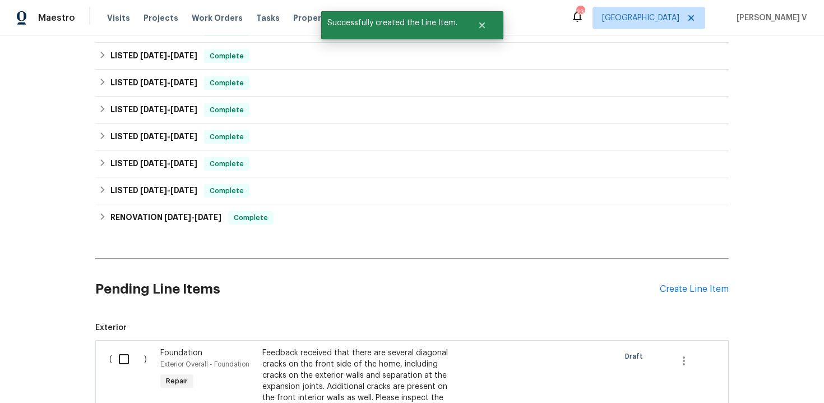
click at [118, 349] on input "checkbox" at bounding box center [128, 359] width 32 height 24
checkbox input "true"
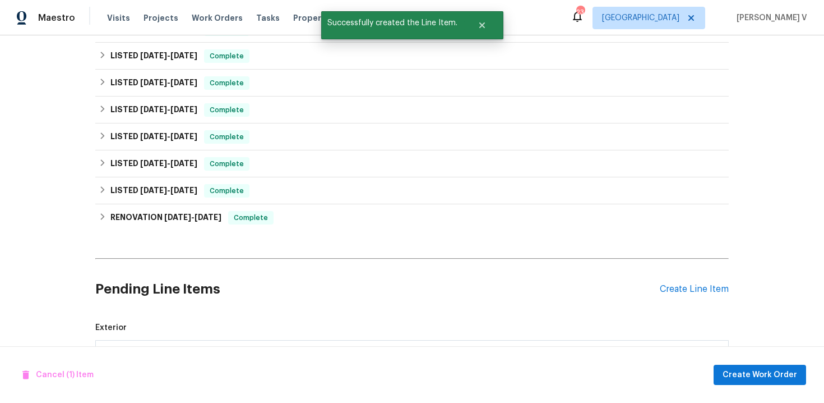
scroll to position [394, 0]
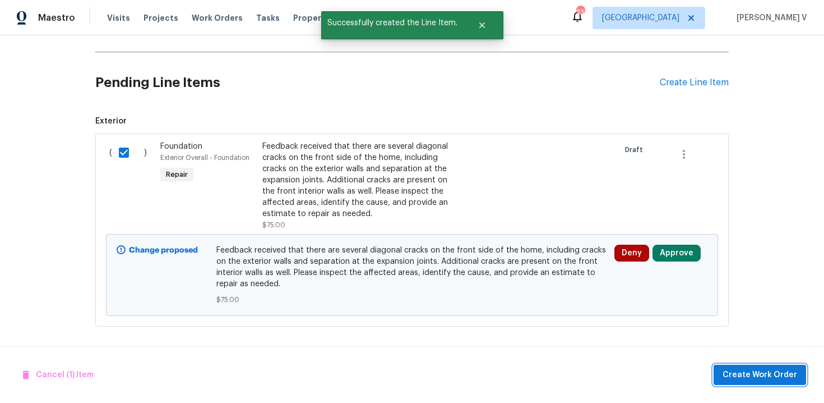
click at [750, 373] on span "Create Work Order" at bounding box center [760, 375] width 75 height 14
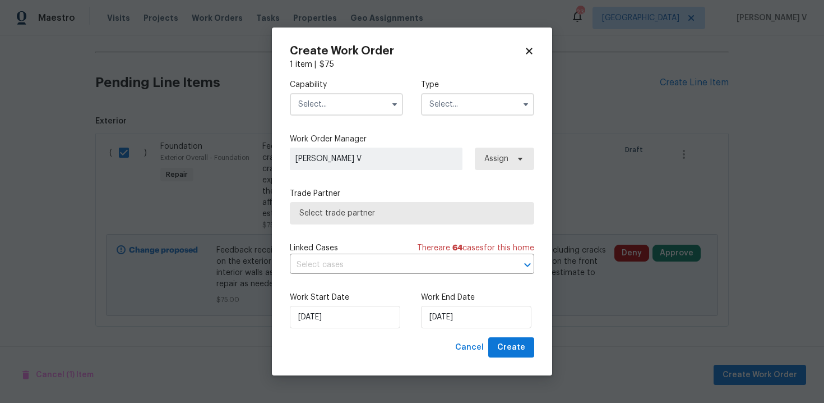
click at [389, 97] on span at bounding box center [394, 104] width 17 height 17
click at [354, 110] on input "text" at bounding box center [346, 104] width 113 height 22
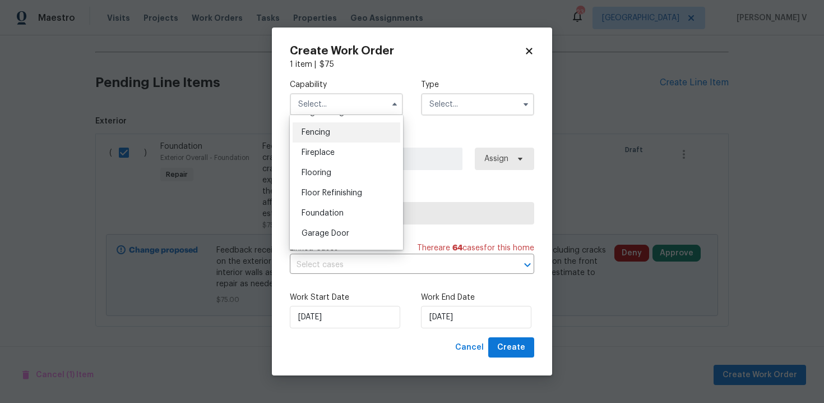
scroll to position [390, 0]
click at [335, 212] on span "Foundation" at bounding box center [323, 214] width 42 height 8
type input "Foundation"
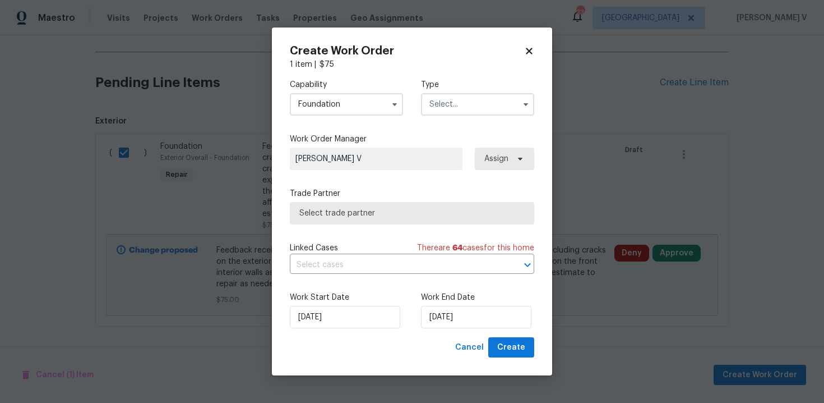
click at [462, 108] on input "text" at bounding box center [477, 104] width 113 height 22
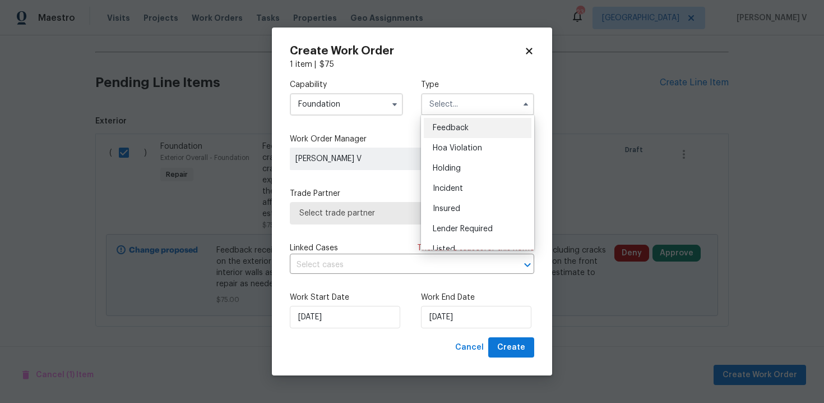
click at [451, 125] on span "Feedback" at bounding box center [451, 128] width 36 height 8
type input "Feedback"
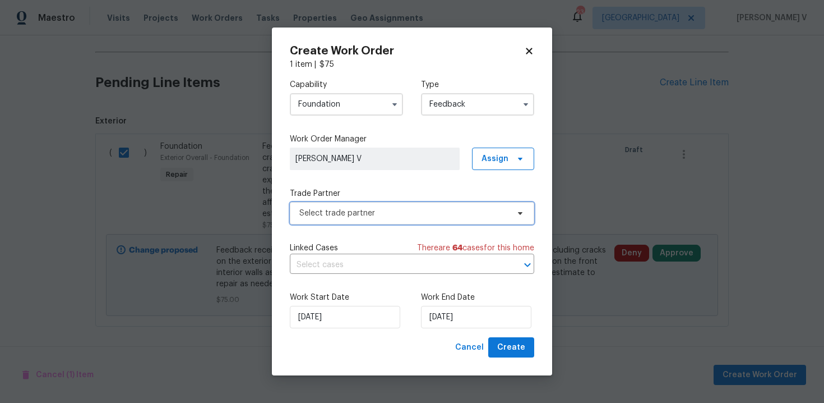
click at [359, 213] on span "Select trade partner" at bounding box center [403, 213] width 209 height 11
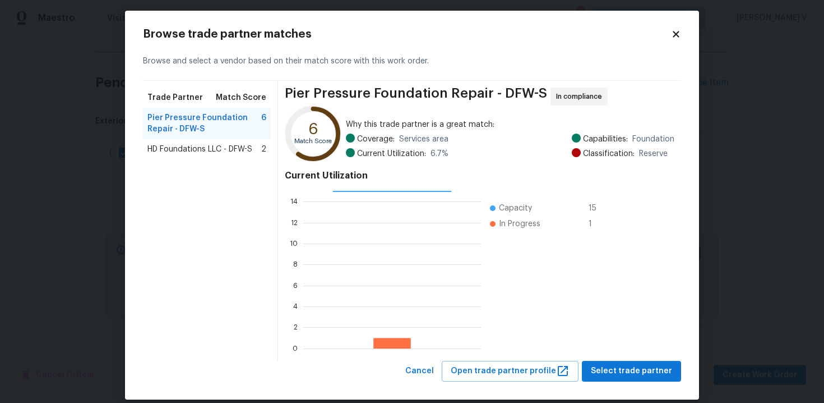
scroll to position [19, 0]
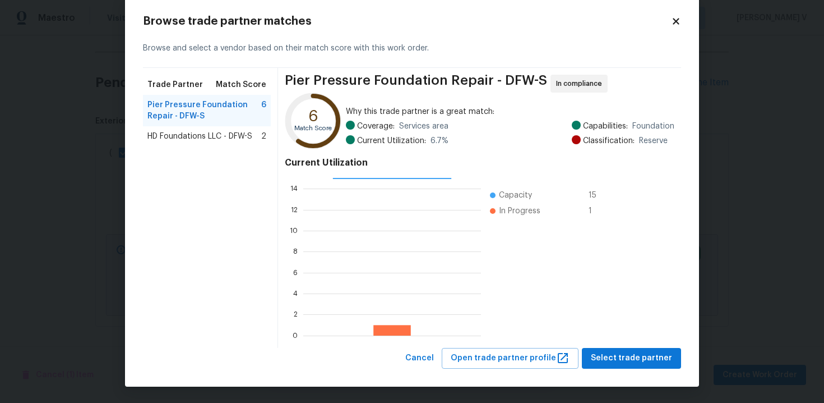
click at [231, 131] on span "HD Foundations LLC - DFW-S" at bounding box center [200, 136] width 105 height 11
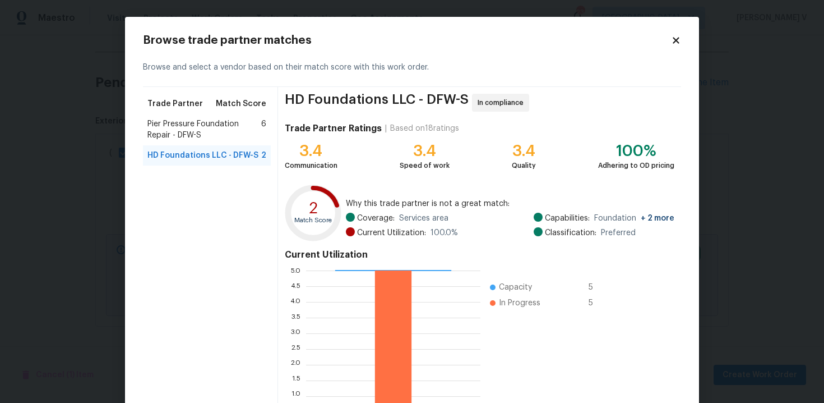
scroll to position [92, 0]
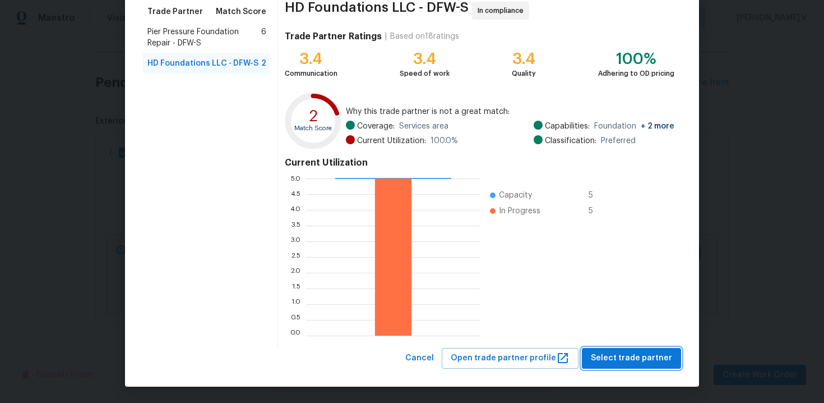
click at [625, 358] on span "Select trade partner" at bounding box center [631, 358] width 81 height 14
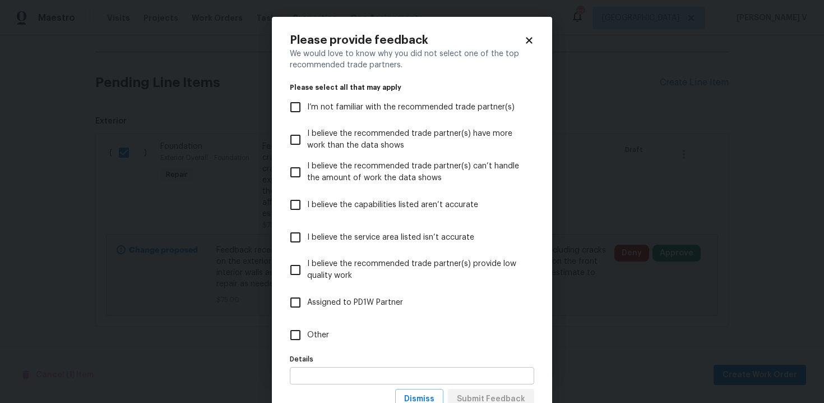
scroll to position [42, 0]
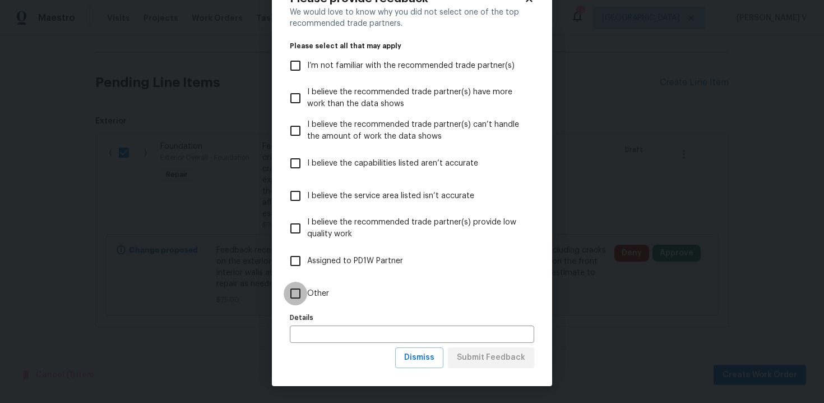
click at [294, 294] on input "Other" at bounding box center [296, 294] width 24 height 24
checkbox input "true"
click at [505, 359] on span "Submit Feedback" at bounding box center [491, 358] width 68 height 14
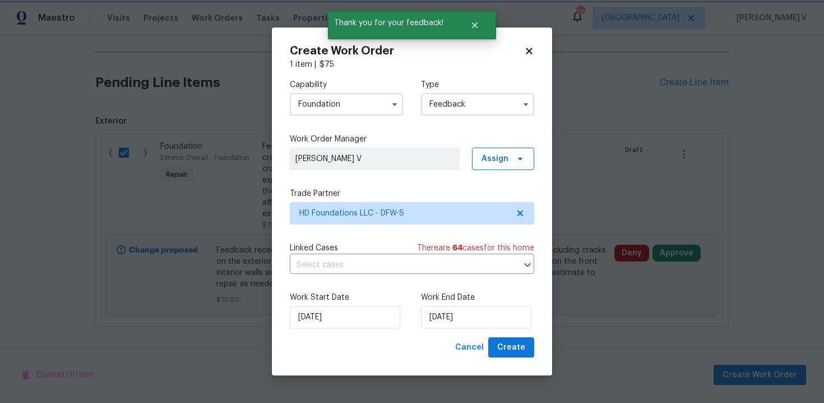
scroll to position [0, 0]
click at [464, 306] on input "26/08/2025" at bounding box center [476, 317] width 110 height 22
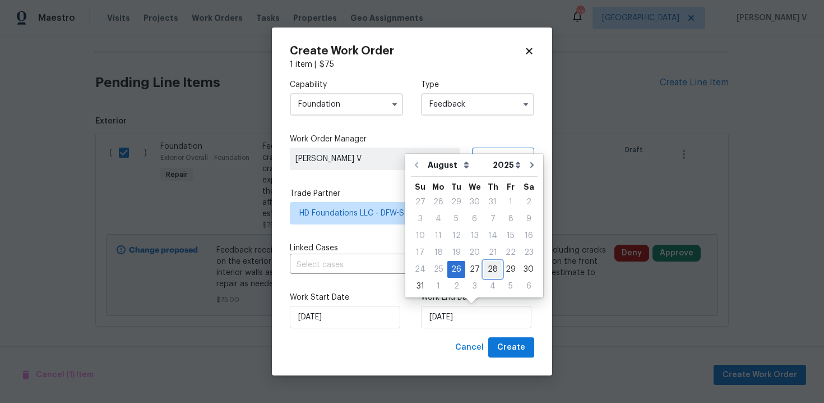
click at [486, 265] on div "28" at bounding box center [493, 269] width 18 height 16
type input "28/08/2025"
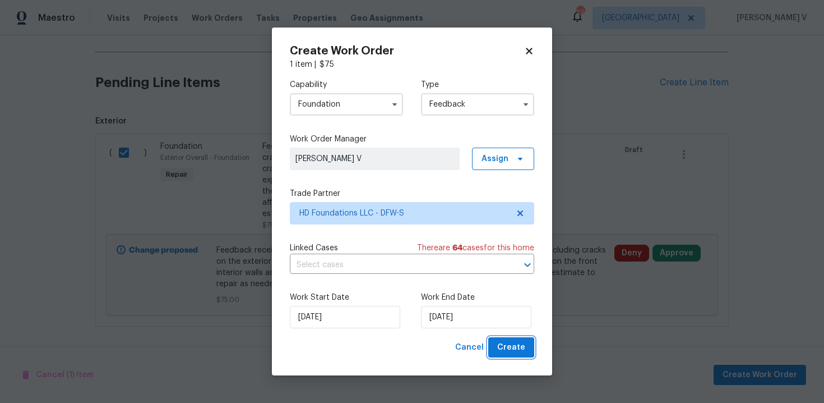
click at [504, 342] on span "Create" at bounding box center [511, 347] width 28 height 14
checkbox input "false"
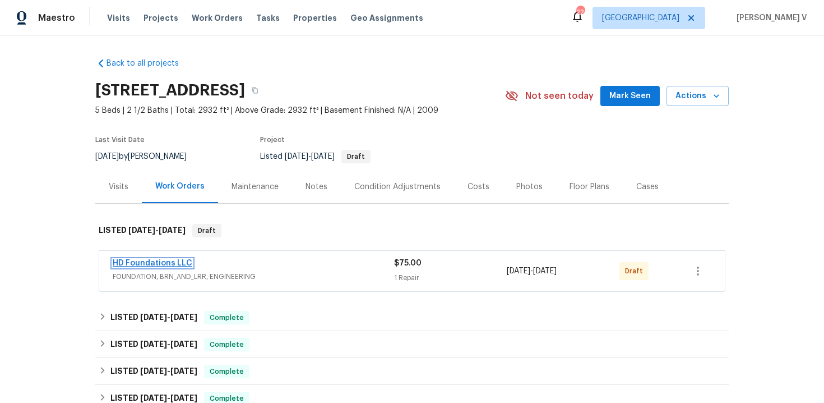
click at [145, 262] on link "HD Foundations LLC" at bounding box center [153, 263] width 80 height 8
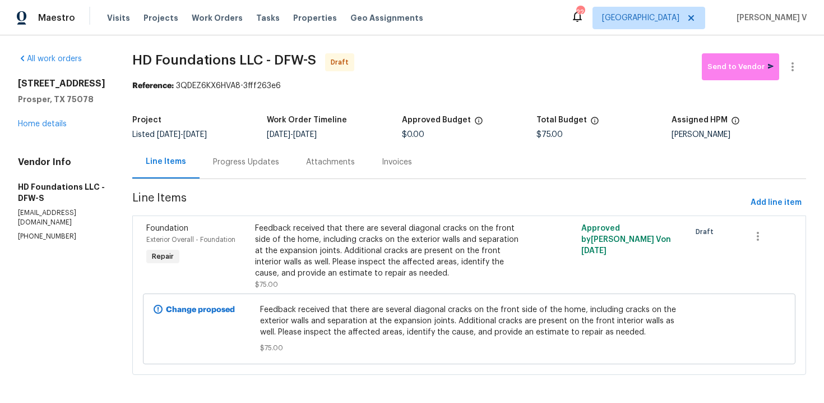
click at [331, 162] on div "Attachments" at bounding box center [330, 161] width 49 height 11
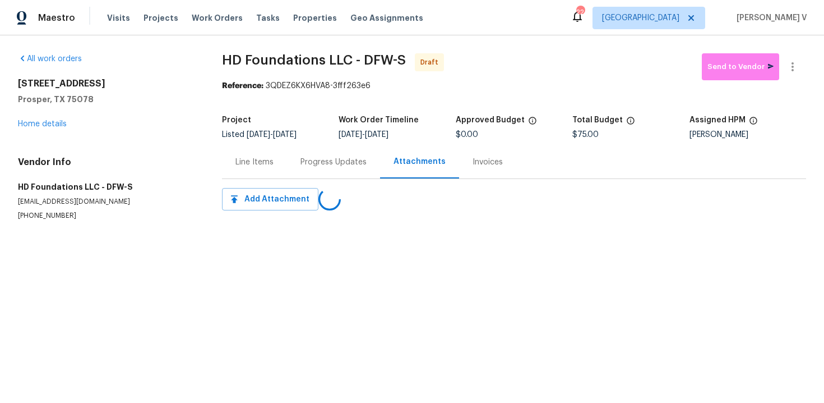
click at [331, 162] on div "Progress Updates" at bounding box center [334, 161] width 66 height 11
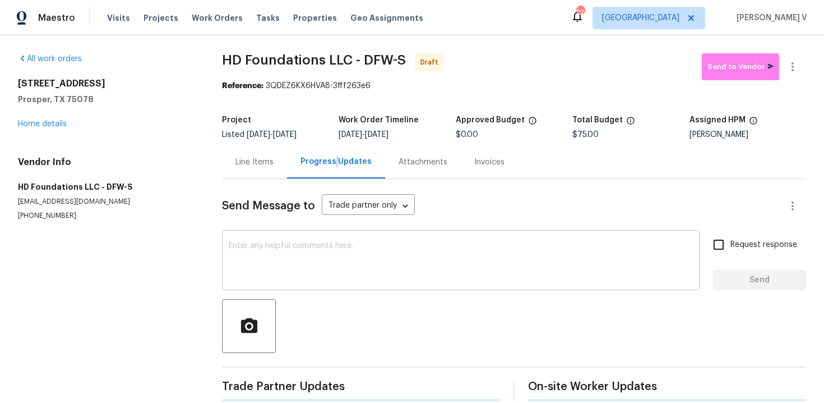
click at [329, 254] on textarea at bounding box center [461, 261] width 464 height 39
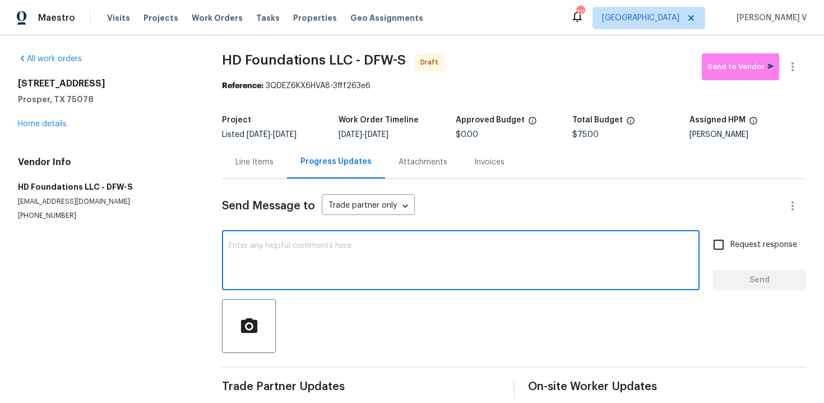
paste textarea "Hi, this is Divya with Opendoor. I’m confirming you received the WO for the pro…"
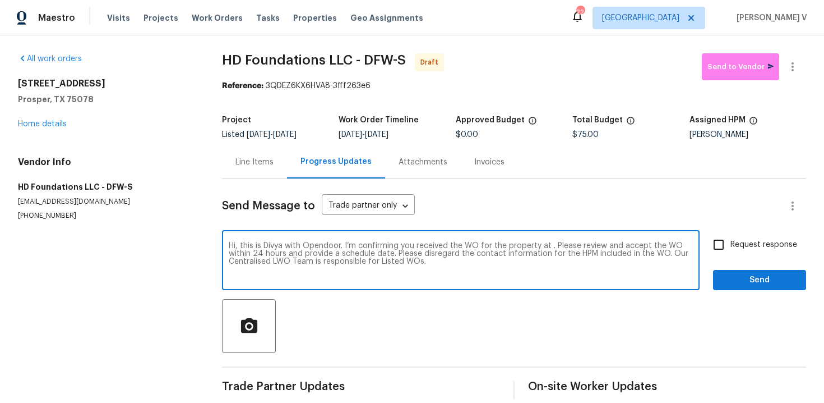
click at [549, 248] on textarea "Hi, this is Divya with Opendoor. I’m confirming you received the WO for the pro…" at bounding box center [461, 261] width 464 height 39
paste textarea "1070 Kent Dr, Prosper, TX 75078"
type textarea "Hi, this is Divya with Opendoor. I’m confirming you received the WO for the pro…"
click at [711, 248] on input "Request response" at bounding box center [719, 245] width 24 height 24
checkbox input "true"
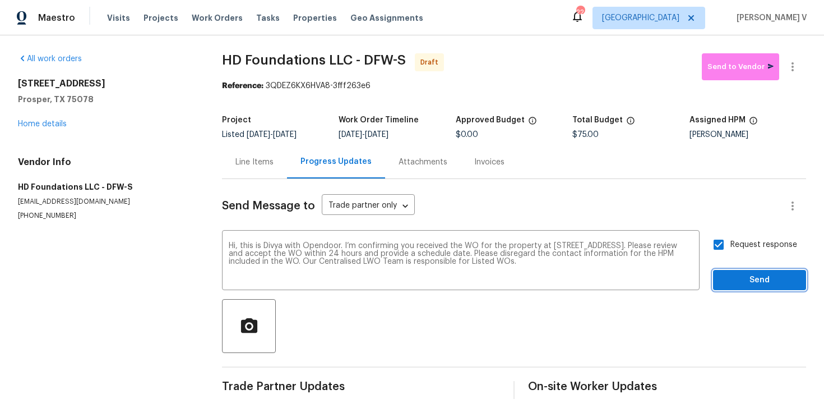
click at [743, 287] on button "Send" at bounding box center [759, 280] width 93 height 21
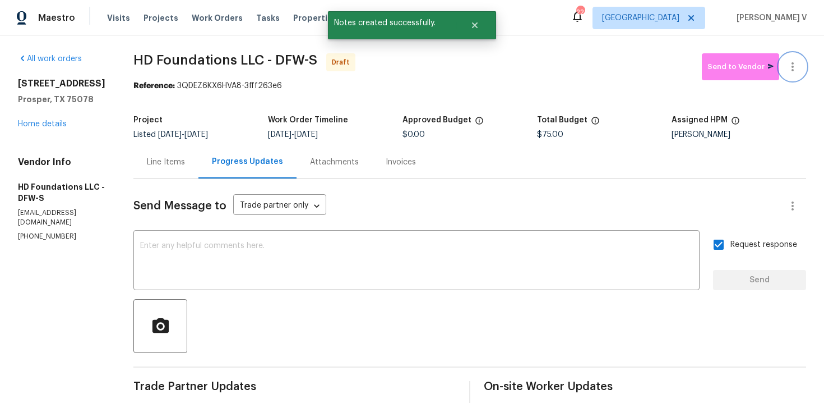
click at [803, 61] on button "button" at bounding box center [793, 66] width 27 height 27
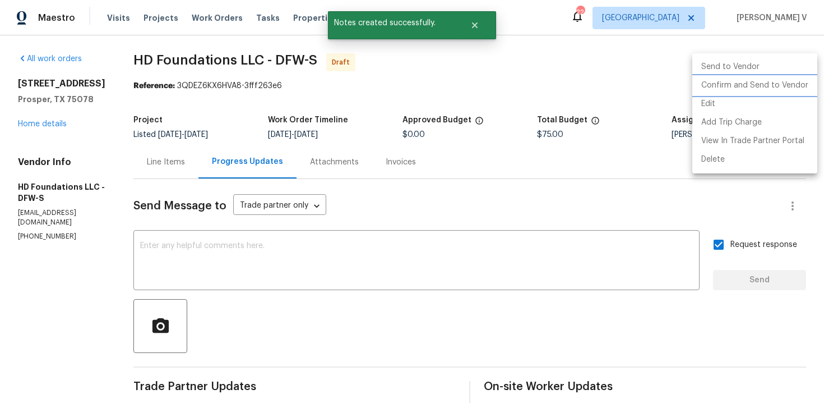
click at [748, 88] on li "Confirm and Send to Vendor" at bounding box center [755, 85] width 125 height 19
click at [277, 44] on div at bounding box center [412, 201] width 824 height 403
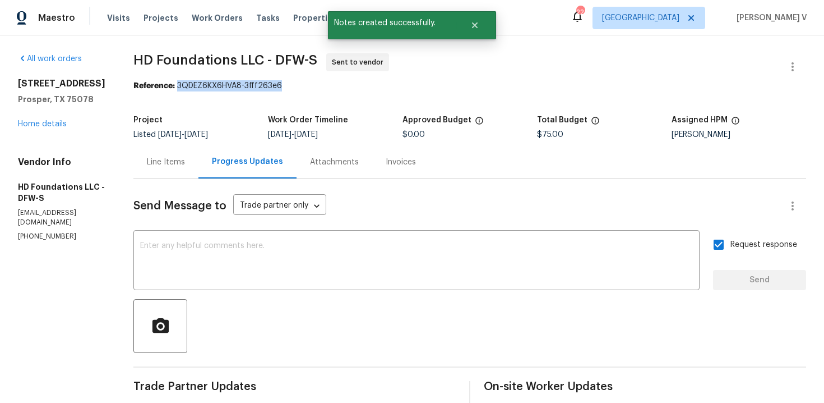
drag, startPoint x: 192, startPoint y: 88, endPoint x: 384, endPoint y: 83, distance: 191.9
click at [384, 84] on div "Reference: 3QDEZ6KX6HVA8-3fff263e6" at bounding box center [469, 85] width 673 height 11
copy div "3QDEZ6KX6HVA8-3fff263e6"
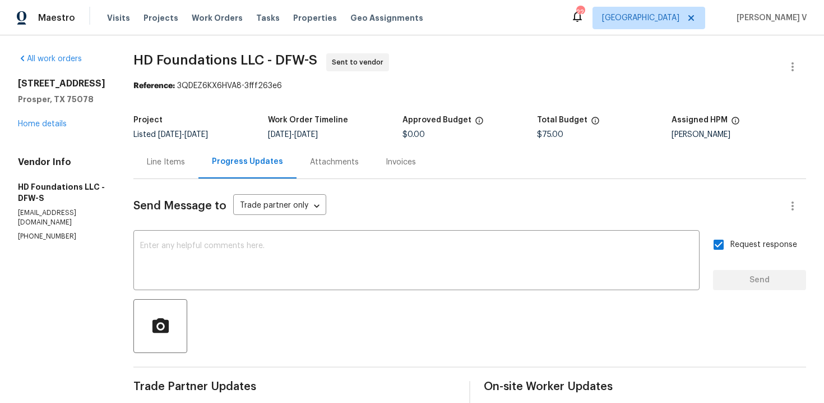
click at [43, 128] on div "1070 Kent Dr Prosper, TX 75078 Home details" at bounding box center [62, 104] width 89 height 52
click at [39, 124] on link "Home details" at bounding box center [42, 124] width 49 height 8
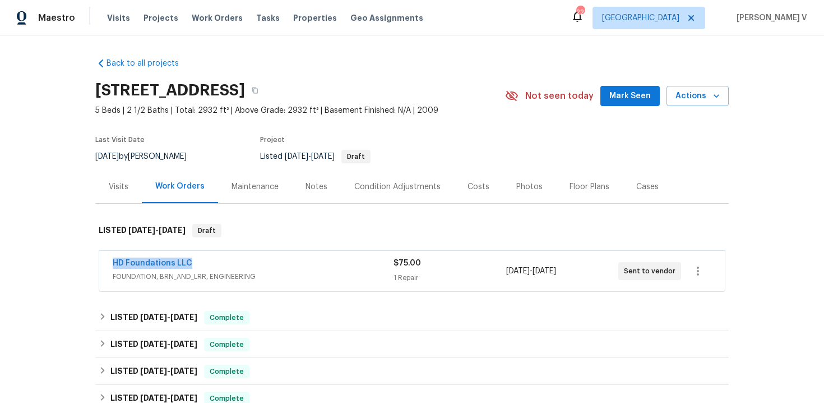
drag, startPoint x: 97, startPoint y: 264, endPoint x: 224, endPoint y: 258, distance: 126.9
click at [224, 259] on div "HD Foundations LLC FOUNDATION, BRN_AND_LRR, ENGINEERING $75.00 1 Repair 8/26/20…" at bounding box center [412, 271] width 634 height 47
copy link "HD Foundations LLC"
click at [127, 261] on link "HD Foundations LLC" at bounding box center [153, 263] width 80 height 8
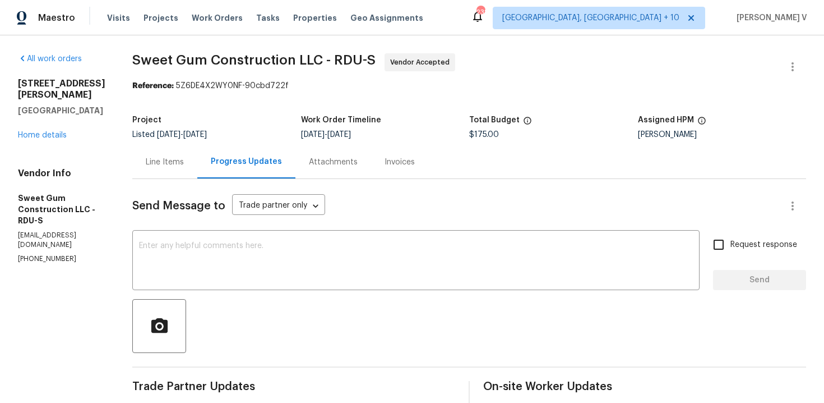
scroll to position [110, 0]
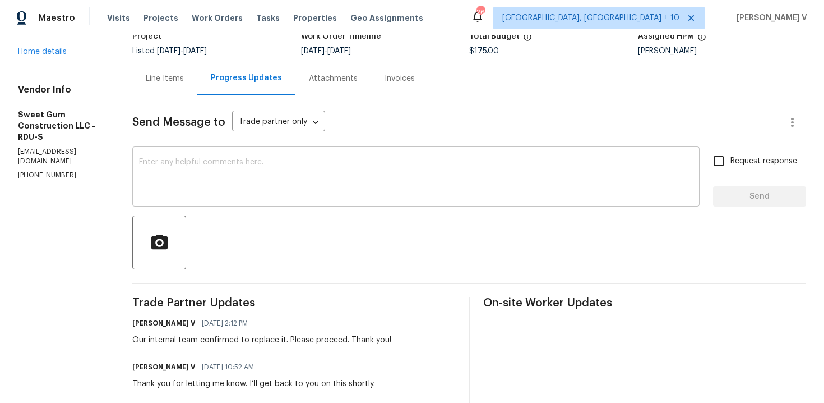
scroll to position [244, 0]
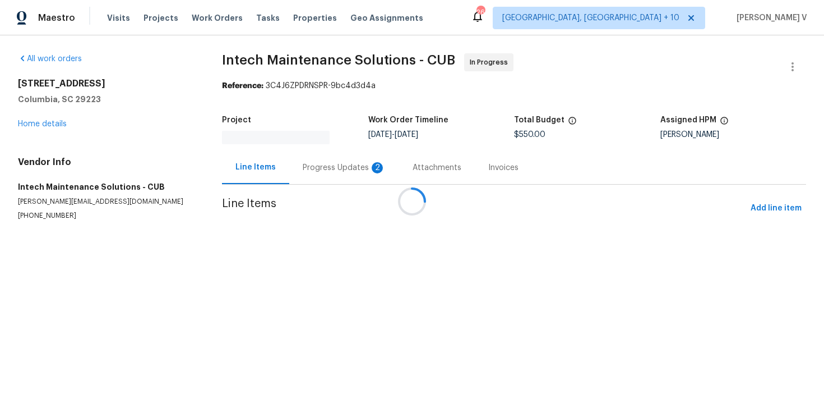
click at [317, 167] on div at bounding box center [412, 201] width 824 height 403
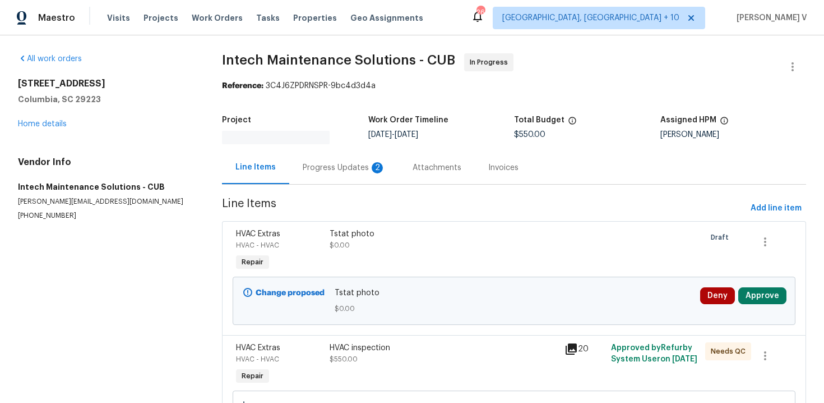
click at [317, 167] on div "Progress Updates 2" at bounding box center [344, 167] width 83 height 11
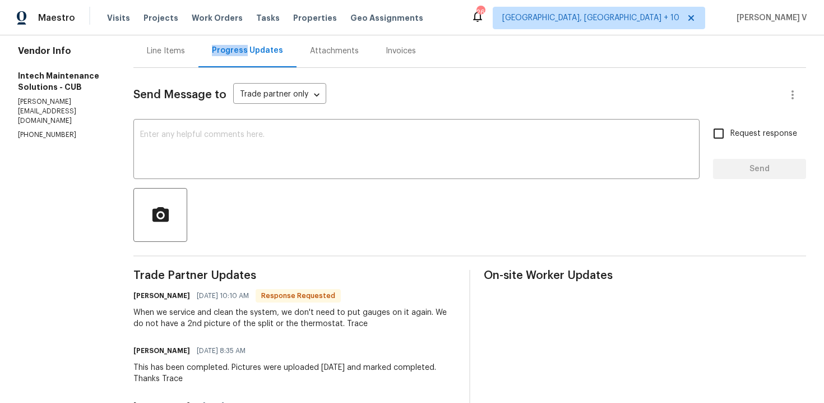
scroll to position [192, 0]
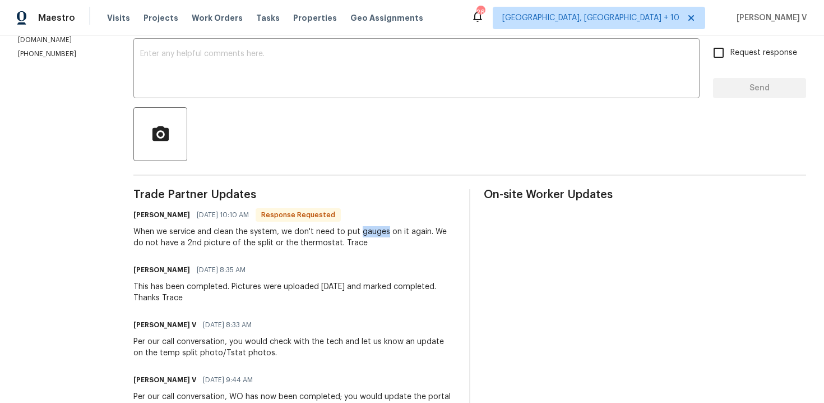
drag, startPoint x: 354, startPoint y: 233, endPoint x: 380, endPoint y: 233, distance: 25.2
click at [380, 233] on div "When we service and clean the system, we don't need to put gauges on it again. …" at bounding box center [294, 237] width 322 height 22
copy div "gauges"
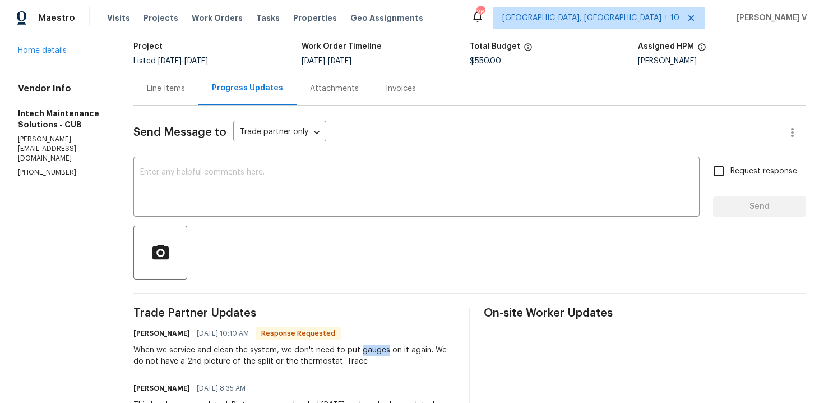
scroll to position [105, 0]
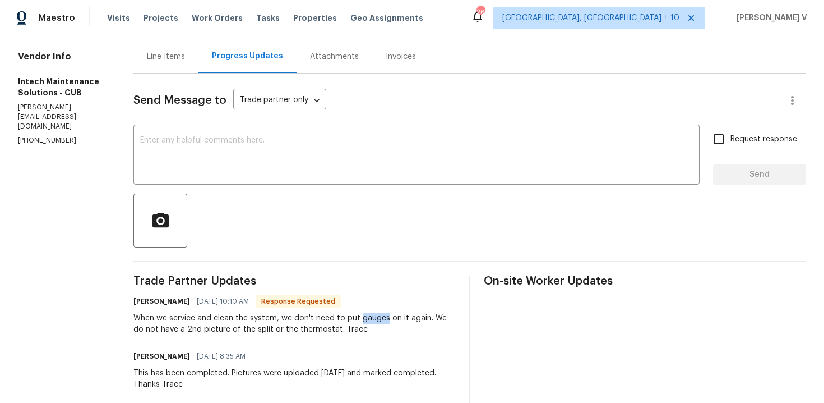
click at [303, 210] on div at bounding box center [469, 220] width 673 height 54
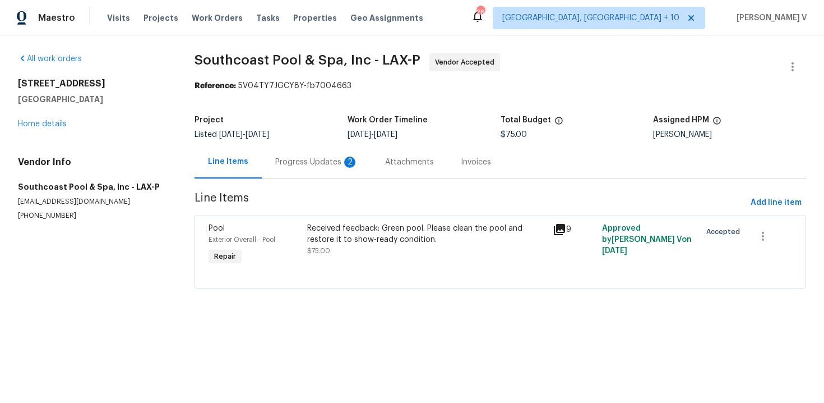
click at [319, 170] on div "Progress Updates 2" at bounding box center [317, 161] width 110 height 33
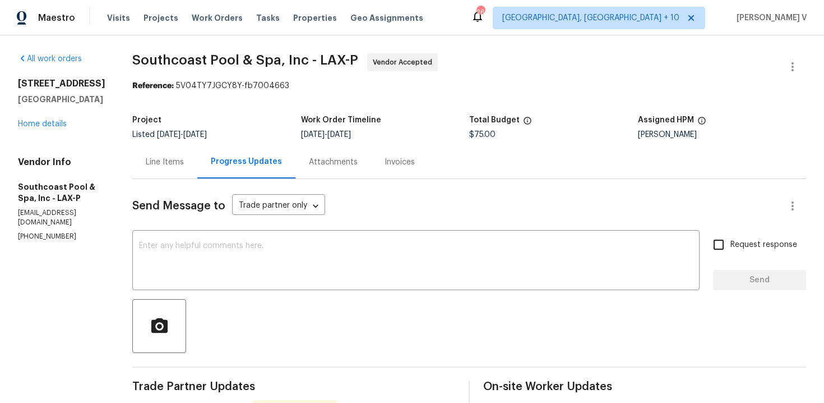
click at [150, 141] on div "Project Listed [DATE] - [DATE] Work Order Timeline [DATE] - [DATE] Total Budget…" at bounding box center [469, 127] width 674 height 36
click at [158, 163] on div "Line Items" at bounding box center [165, 161] width 38 height 11
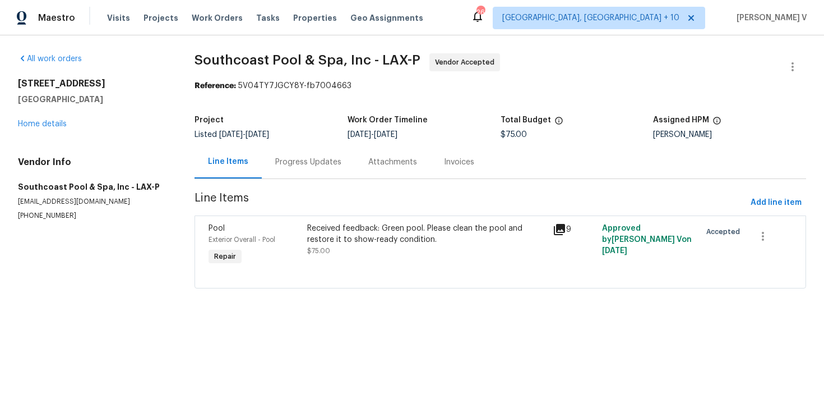
click at [284, 160] on div "Progress Updates" at bounding box center [308, 161] width 66 height 11
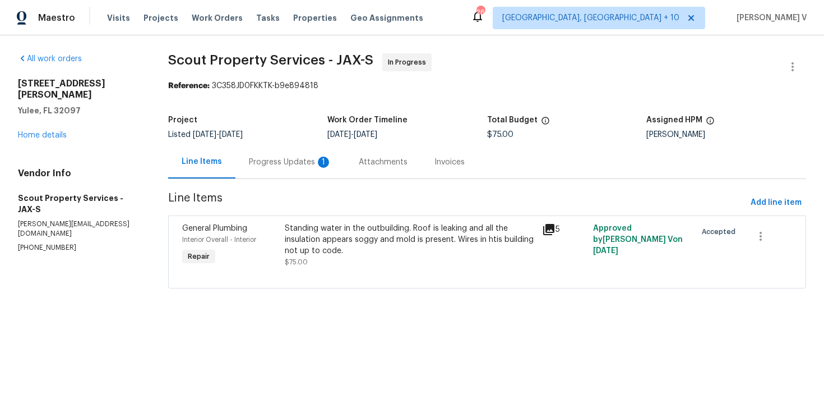
click at [282, 130] on div "Project" at bounding box center [248, 123] width 160 height 15
click at [282, 161] on div "Progress Updates 1" at bounding box center [290, 161] width 83 height 11
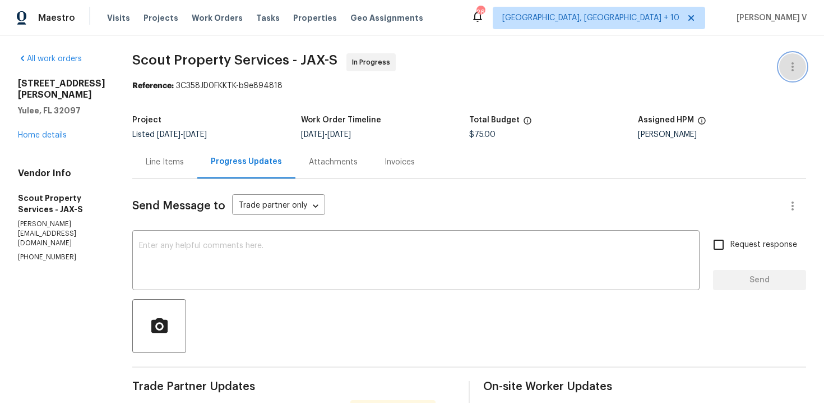
click at [782, 65] on button "button" at bounding box center [793, 66] width 27 height 27
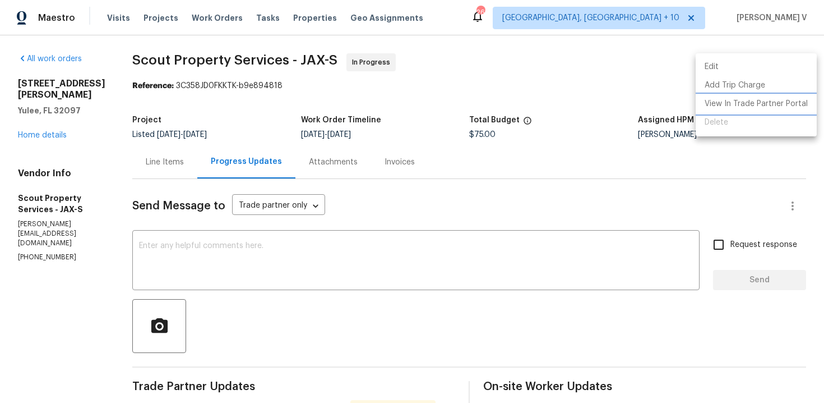
click at [769, 103] on li "View In Trade Partner Portal" at bounding box center [756, 104] width 121 height 19
click at [156, 162] on div at bounding box center [412, 201] width 824 height 403
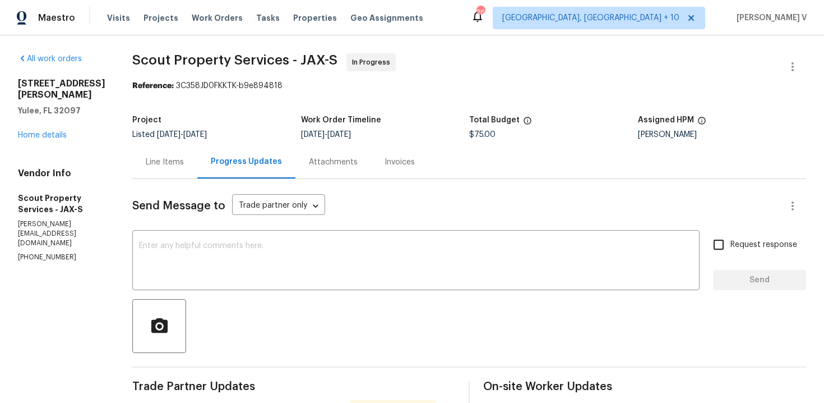
click at [156, 162] on div "Edit Add Trip Charge View In Trade Partner Portal Delete" at bounding box center [412, 201] width 824 height 403
click at [156, 162] on div "Line Items" at bounding box center [165, 161] width 38 height 11
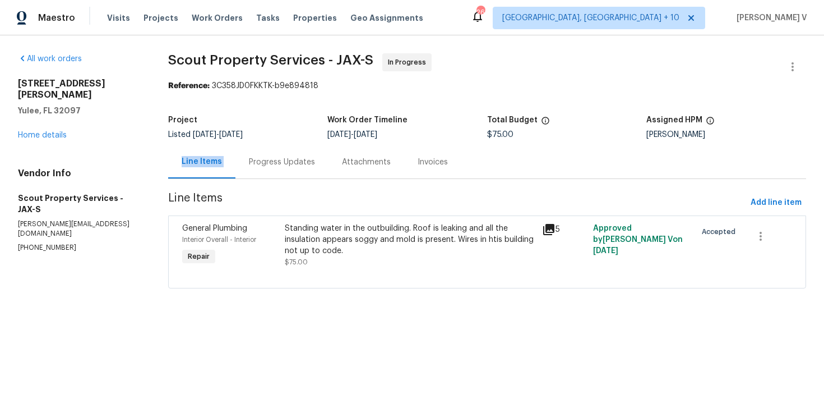
click at [353, 238] on div "Standing water in the outbuilding. Roof is leaking and all the insulation appea…" at bounding box center [410, 240] width 250 height 34
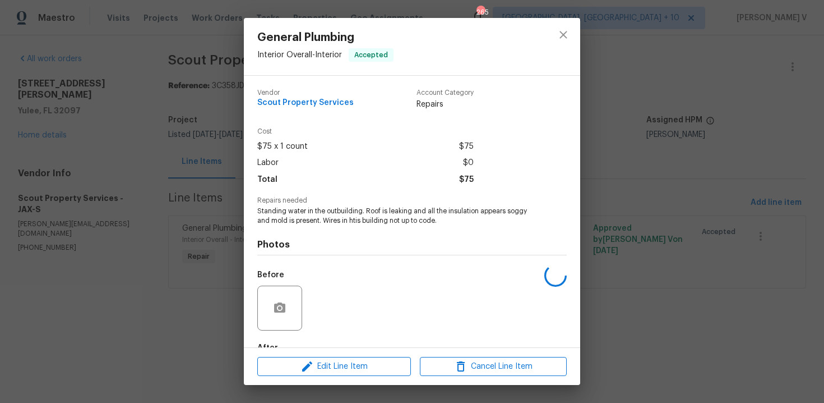
scroll to position [67, 0]
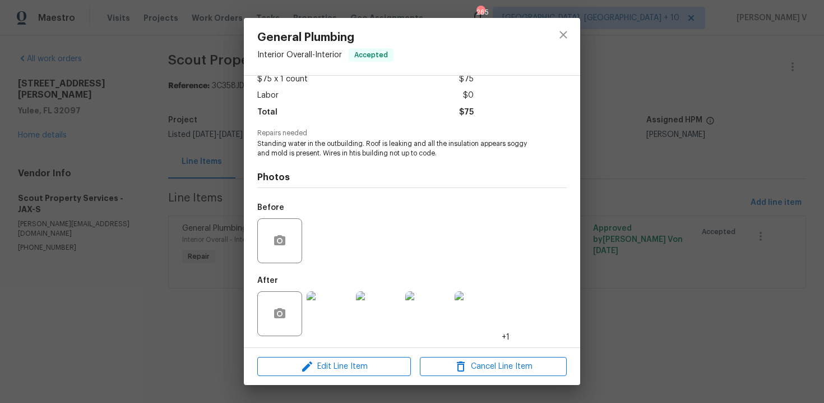
click at [195, 163] on div "General Plumbing Interior Overall - Interior Accepted Vendor Scout Property Ser…" at bounding box center [412, 201] width 824 height 403
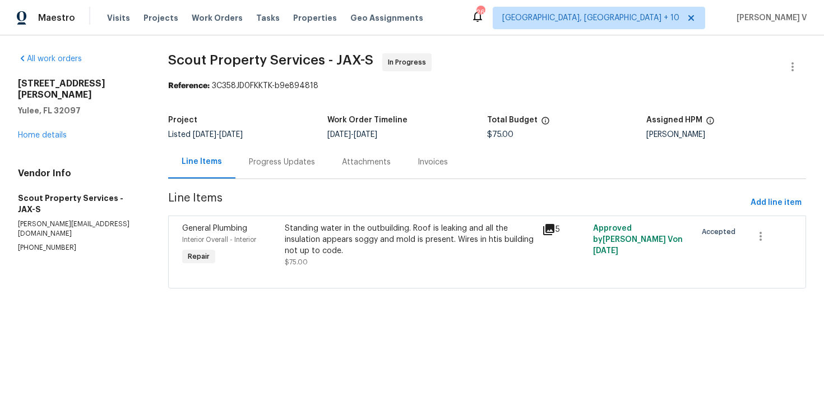
click at [260, 164] on div "Progress Updates" at bounding box center [282, 161] width 66 height 11
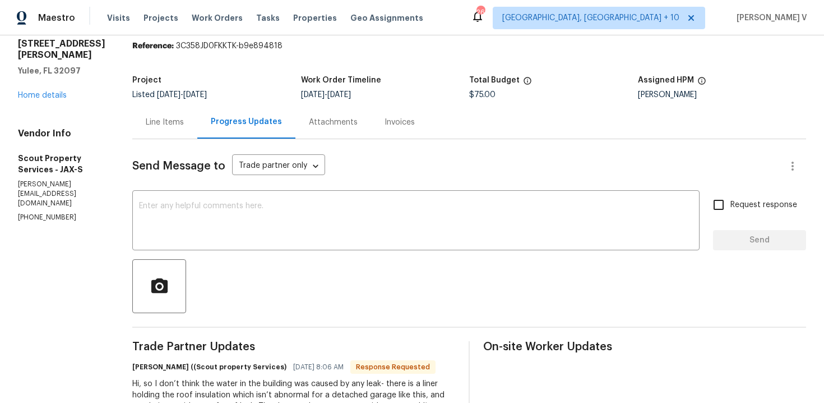
scroll to position [119, 0]
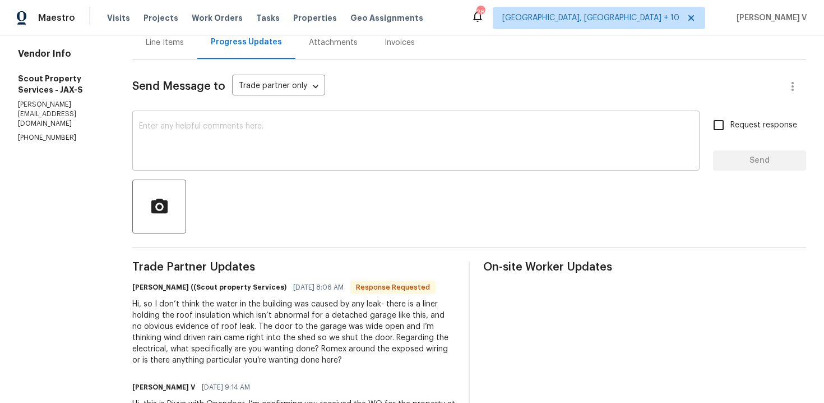
click at [260, 168] on div "x ​" at bounding box center [416, 141] width 568 height 57
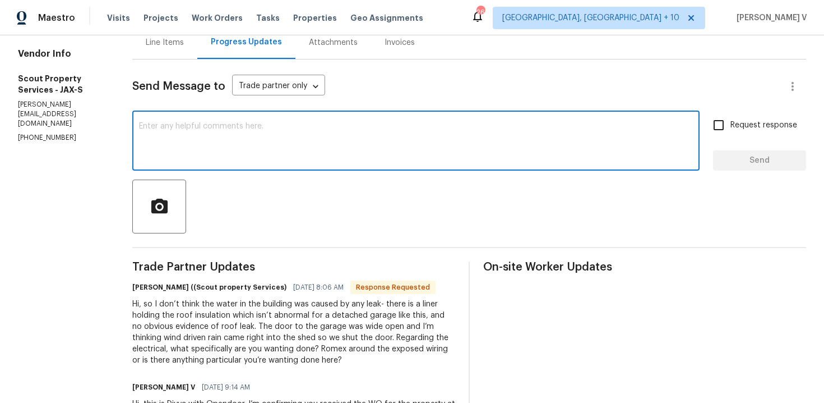
paste textarea "Hey thanks! We will review and get back to you."
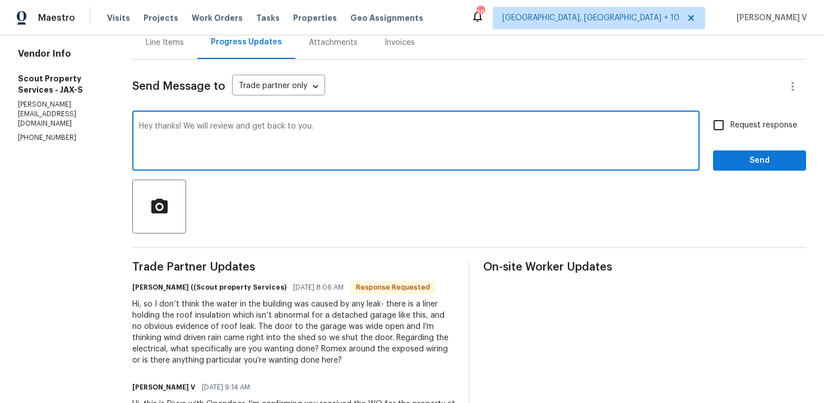
type textarea "Hey thanks! We will review and get back to you."
click at [741, 164] on span "Send" at bounding box center [759, 161] width 75 height 14
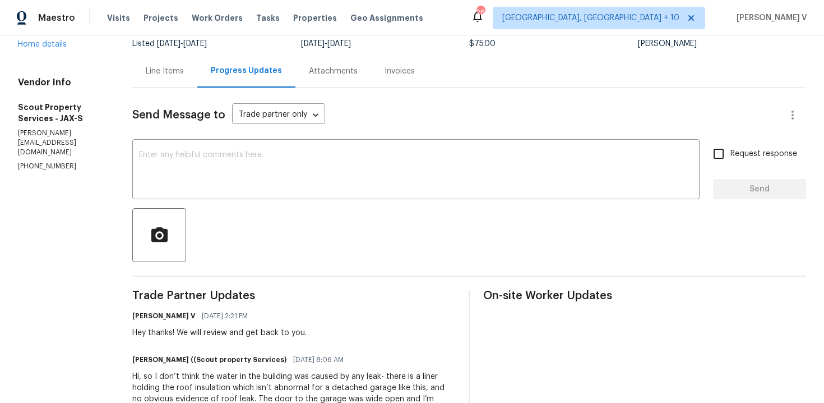
scroll to position [40, 0]
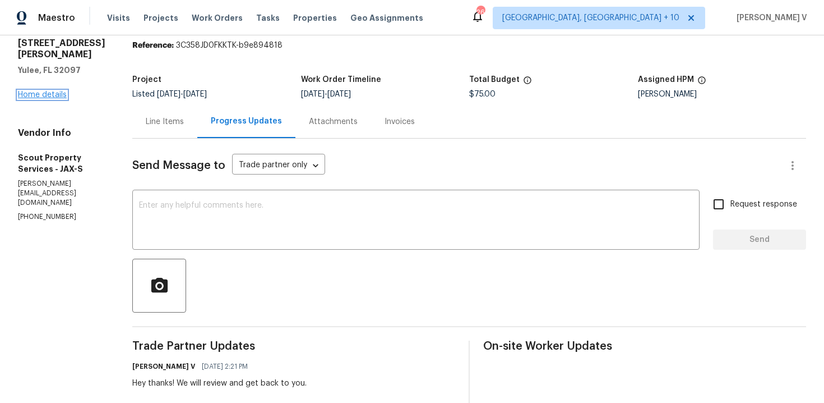
click at [52, 95] on link "Home details" at bounding box center [42, 95] width 49 height 8
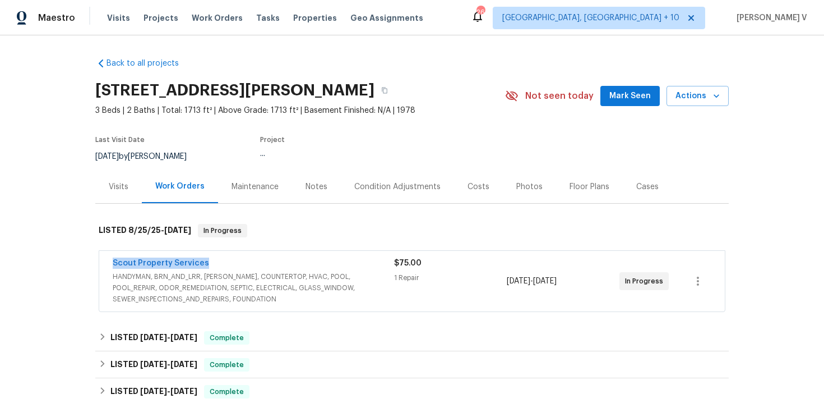
drag, startPoint x: 104, startPoint y: 267, endPoint x: 285, endPoint y: 270, distance: 180.6
click at [285, 270] on div "Scout Property Services HANDYMAN, BRN_AND_LRR, [PERSON_NAME], COUNTERTOP, HVAC,…" at bounding box center [412, 281] width 626 height 61
copy link "Scout Property Services"
click at [185, 264] on link "Scout Property Services" at bounding box center [161, 263] width 96 height 8
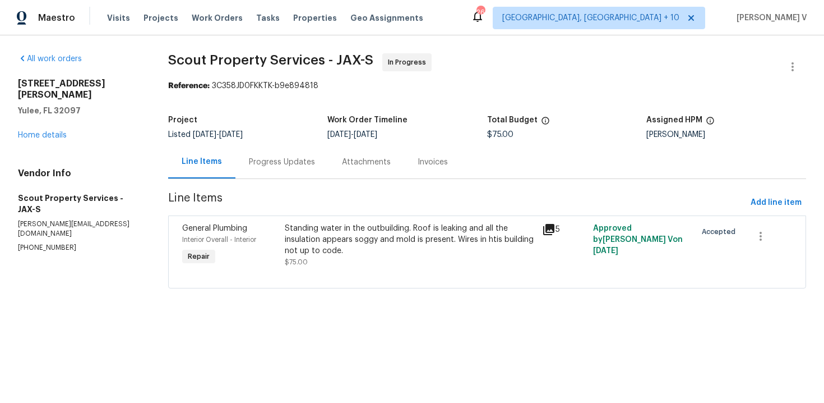
click at [319, 214] on section "Scout Property Services - JAX-S In Progress Reference: 3C358JD0FKKTK-b9e894818 …" at bounding box center [487, 177] width 638 height 248
click at [319, 232] on div "Standing water in the outbuilding. Roof is leaking and all the insulation appea…" at bounding box center [410, 240] width 250 height 34
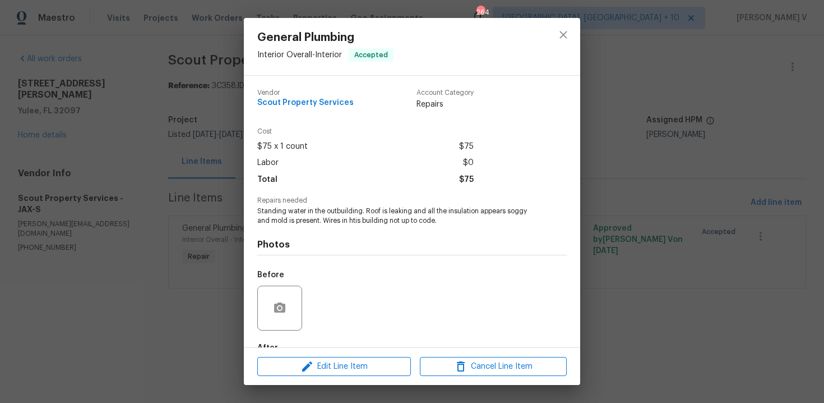
click at [320, 223] on span "Standing water in the outbuilding. Roof is leaking and all the insulation appea…" at bounding box center [396, 215] width 279 height 19
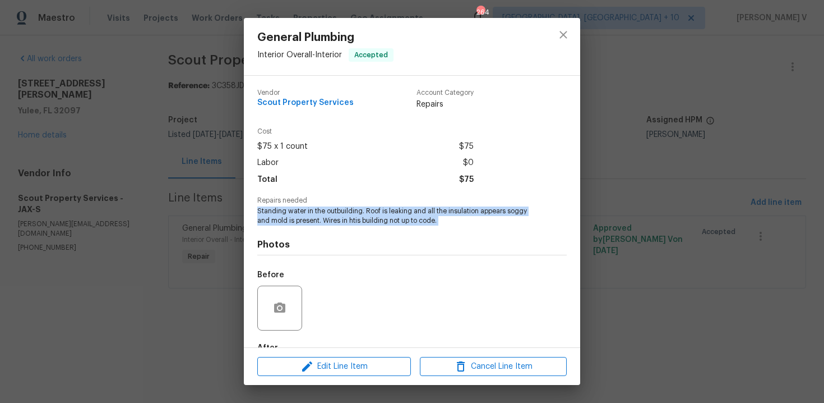
copy span "Standing water in the outbuilding. Roof is leaking and all the insulation appea…"
click at [216, 156] on div "General Plumbing Interior Overall - Interior Accepted Vendor Scout Property Ser…" at bounding box center [412, 201] width 824 height 403
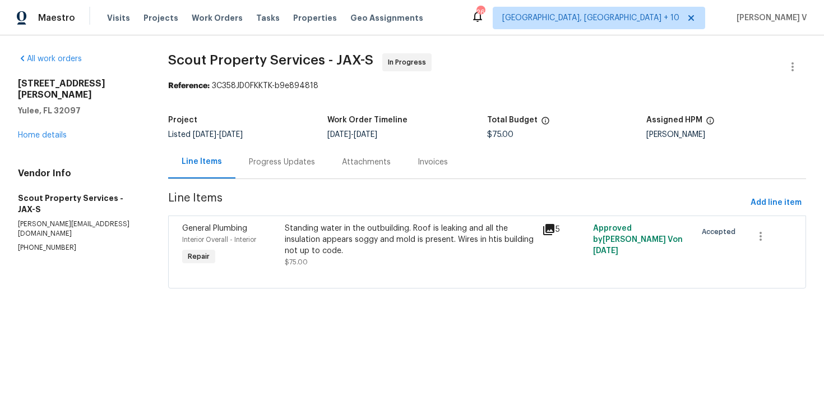
click at [322, 251] on div "Standing water in the outbuilding. Roof is leaking and all the insulation appea…" at bounding box center [410, 240] width 250 height 34
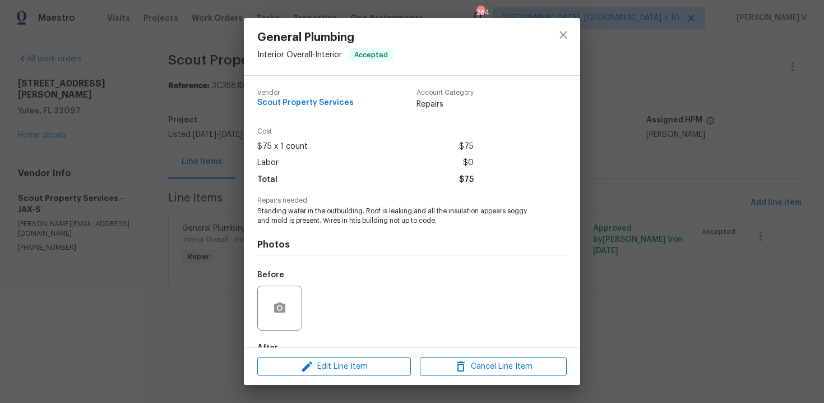
scroll to position [67, 0]
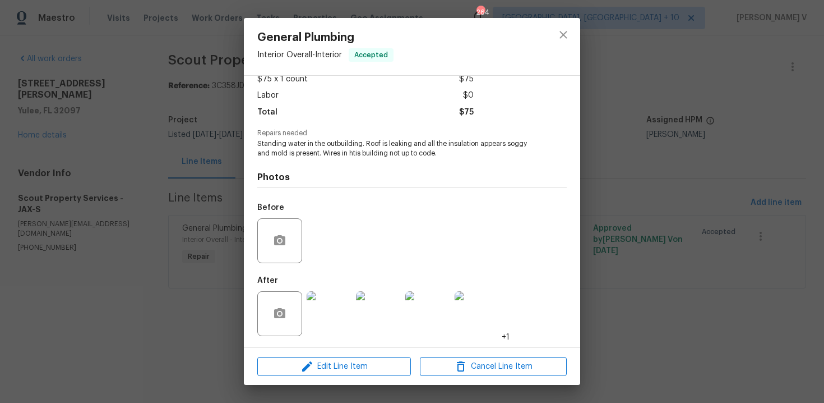
click at [334, 308] on img at bounding box center [329, 313] width 45 height 45
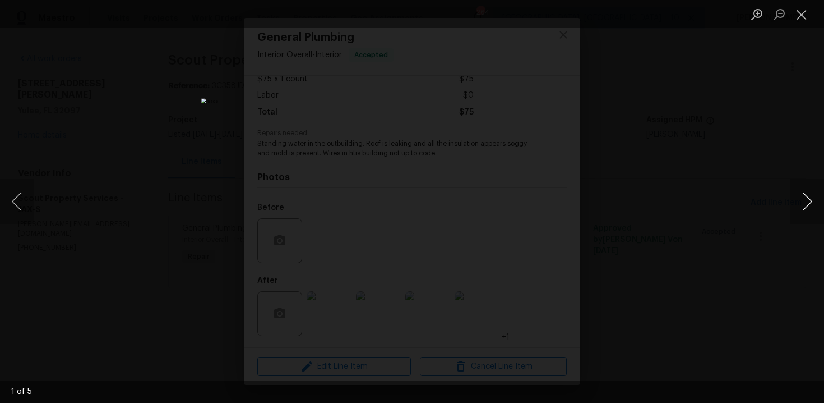
click at [808, 213] on button "Next image" at bounding box center [808, 201] width 34 height 45
click at [809, 196] on button "Next image" at bounding box center [808, 201] width 34 height 45
click at [822, 193] on button "Next image" at bounding box center [808, 201] width 34 height 45
click at [809, 202] on button "Next image" at bounding box center [808, 201] width 34 height 45
click at [148, 89] on div "Lightbox" at bounding box center [412, 201] width 824 height 403
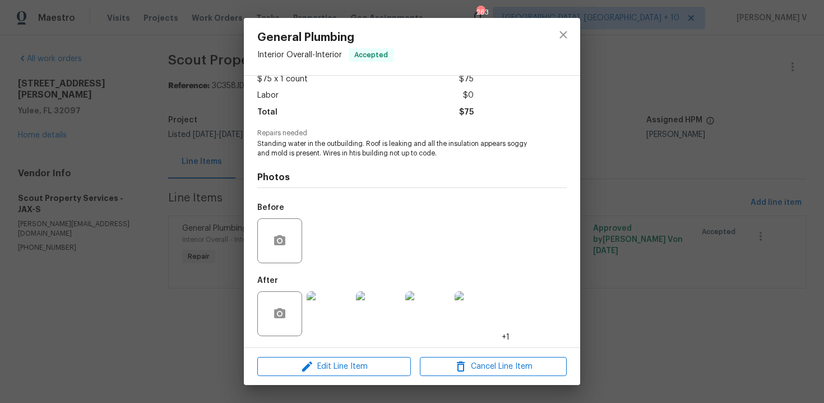
click at [163, 98] on div "General Plumbing Interior Overall - Interior Accepted Vendor Scout Property Ser…" at bounding box center [412, 201] width 824 height 403
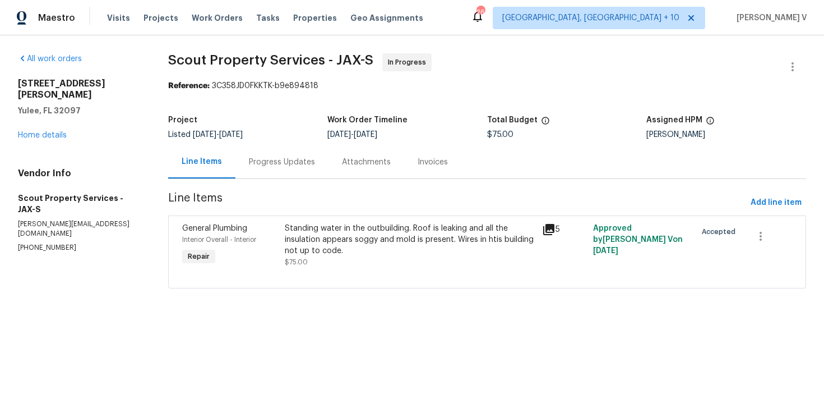
click at [253, 158] on div "Progress Updates" at bounding box center [282, 161] width 66 height 11
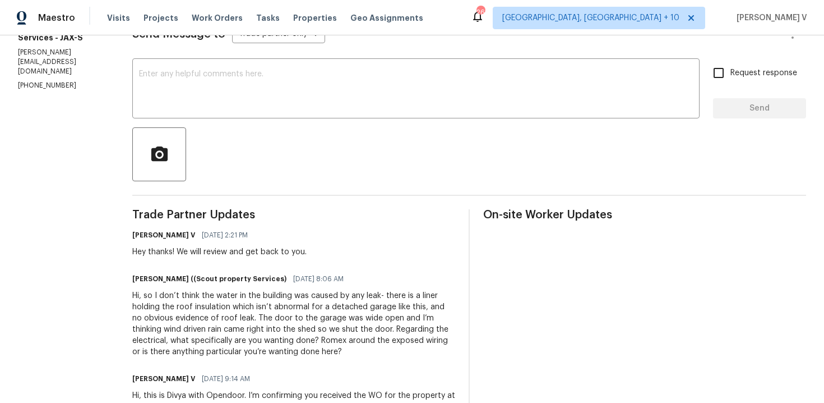
scroll to position [235, 0]
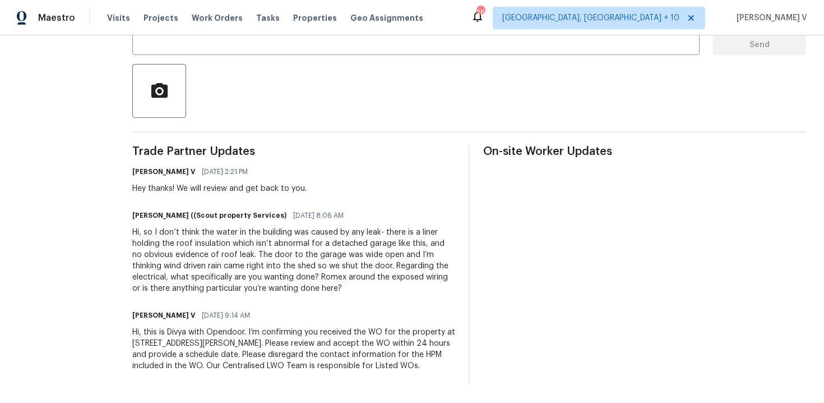
click at [211, 238] on div "Hi, so I don’t think the water in the building was caused by any leak- there is…" at bounding box center [293, 260] width 323 height 67
click at [160, 252] on div "Hi, so I don’t think the water in the building was caused by any leak- there is…" at bounding box center [293, 260] width 323 height 67
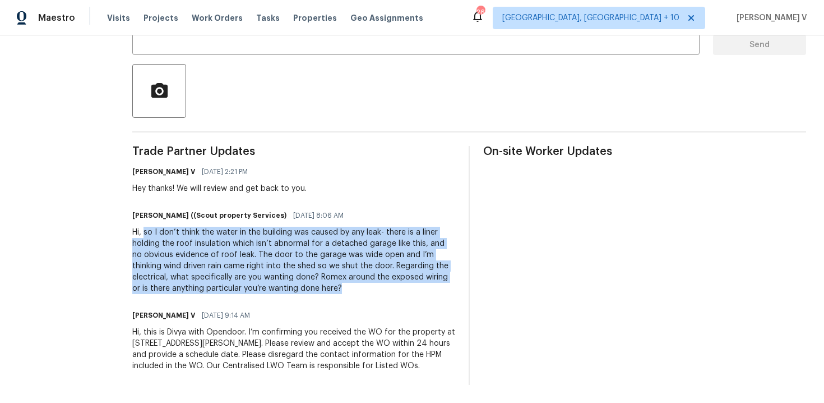
drag, startPoint x: 122, startPoint y: 231, endPoint x: 271, endPoint y: 296, distance: 162.2
click at [271, 296] on div "Trade Partner Updates Divya Dharshini V 08/26/2025 2:21 PM Hey thanks! We will …" at bounding box center [293, 265] width 323 height 239
copy div "so I don’t think the water in the building was caused by any leak- there is a l…"
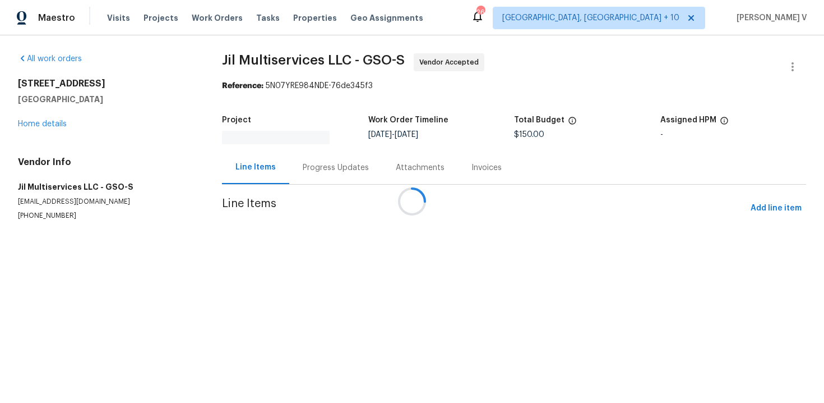
click at [303, 182] on div at bounding box center [412, 201] width 824 height 403
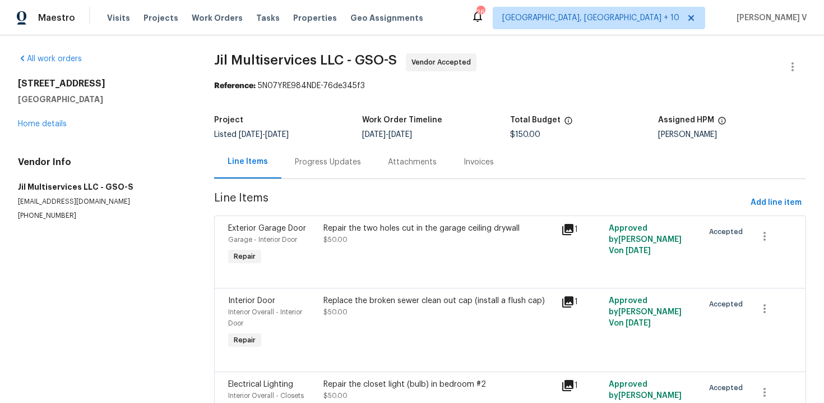
click at [308, 174] on div "Progress Updates" at bounding box center [328, 161] width 93 height 33
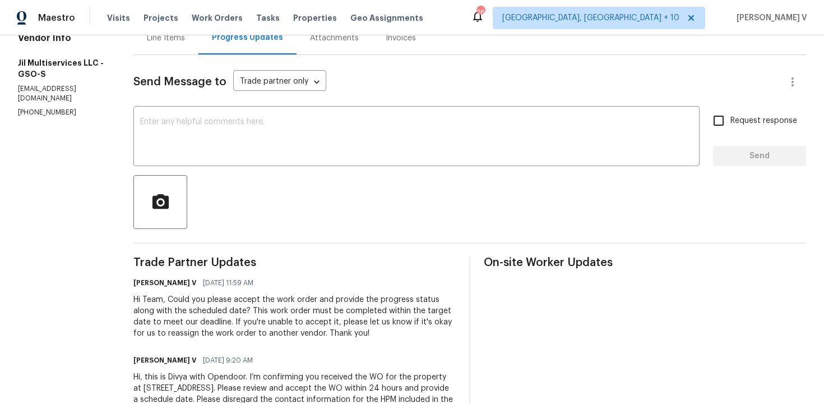
scroll to position [169, 0]
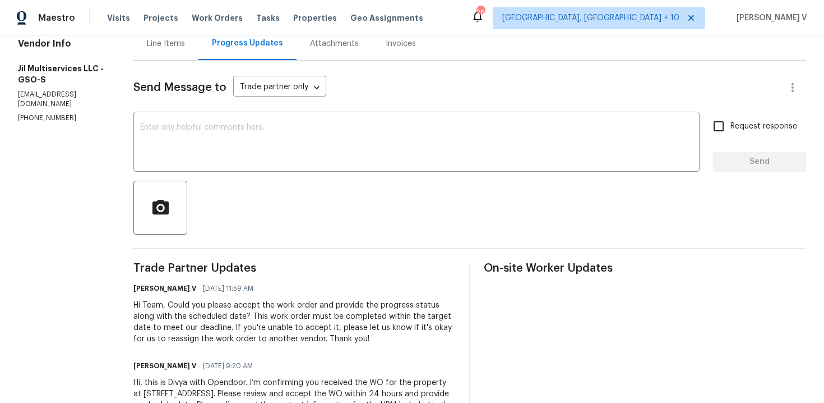
click at [161, 58] on div "Line Items" at bounding box center [165, 43] width 65 height 33
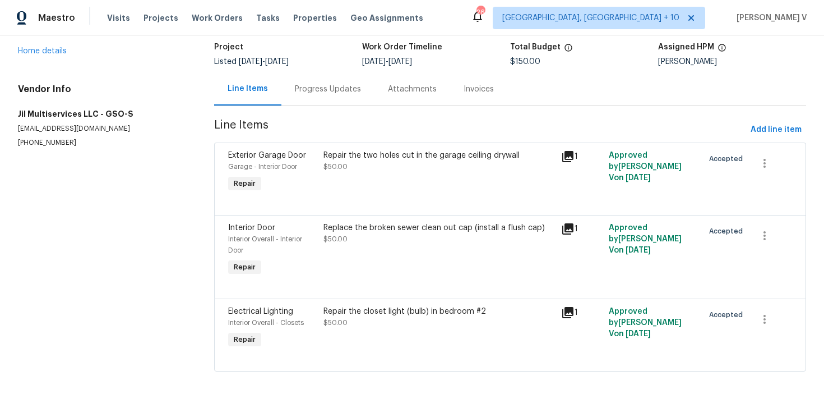
click at [307, 98] on div "Progress Updates" at bounding box center [328, 88] width 93 height 33
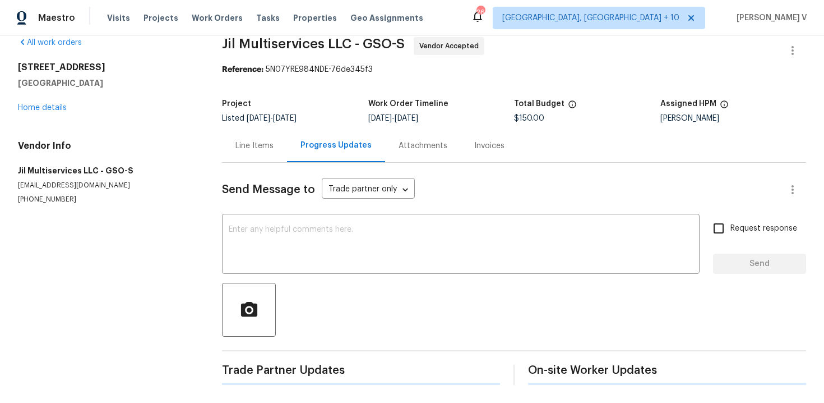
click at [316, 182] on div "Send Message to Trade partner only Trade partner only ​" at bounding box center [500, 189] width 557 height 27
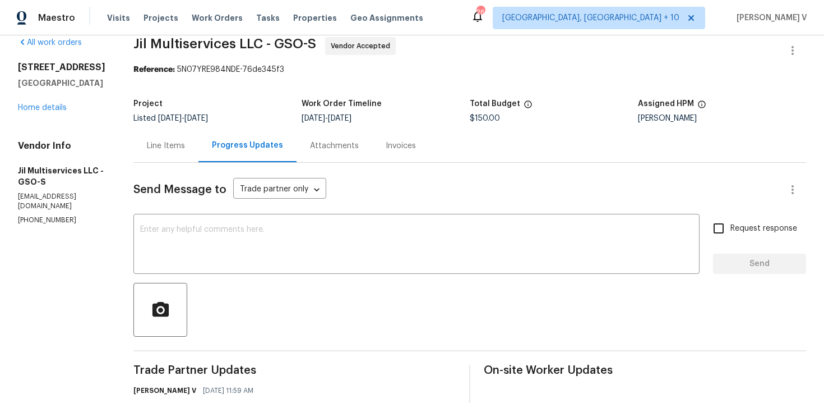
scroll to position [118, 0]
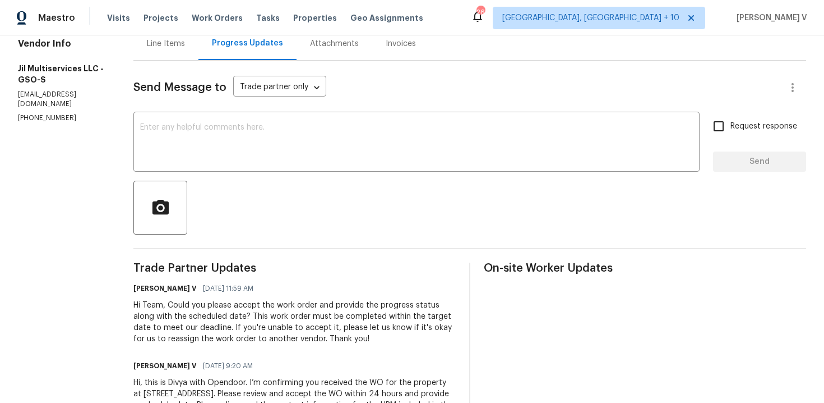
click at [306, 234] on div "Send Message to Trade partner only Trade partner only ​ x ​ Request response Se…" at bounding box center [469, 248] width 673 height 375
click at [388, 157] on textarea at bounding box center [416, 142] width 553 height 39
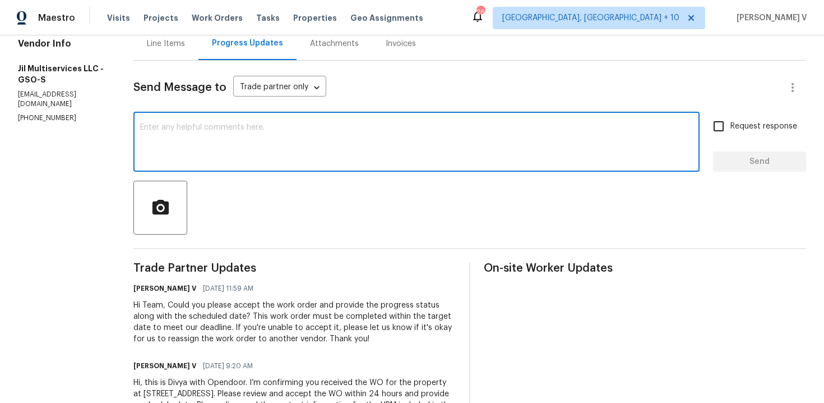
paste textarea "Hi team, Thank you for accepting the work order. Could you please provide a sch…"
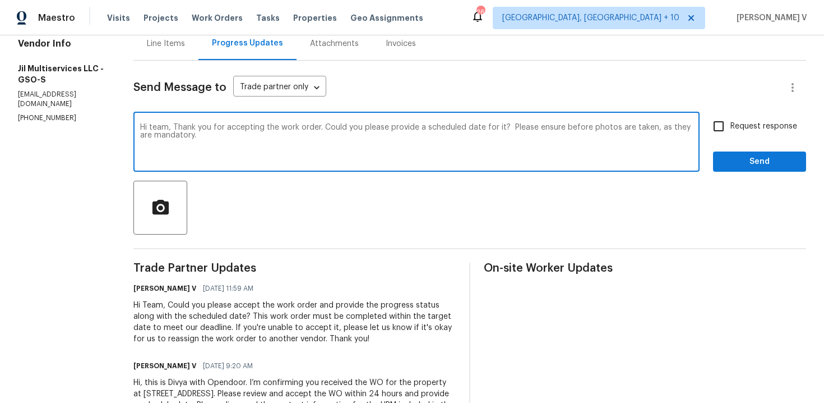
type textarea "Hi team, Thank you for accepting the work order. Could you please provide a sch…"
click at [751, 144] on div "Request response Send" at bounding box center [759, 142] width 93 height 57
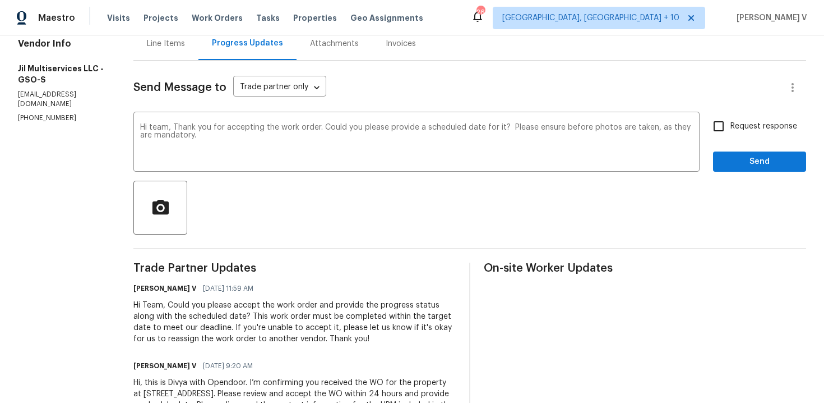
click at [738, 133] on label "Request response" at bounding box center [752, 126] width 90 height 24
click at [731, 133] on input "Request response" at bounding box center [719, 126] width 24 height 24
checkbox input "true"
click at [738, 144] on div "Request response Send" at bounding box center [759, 142] width 93 height 57
click at [738, 160] on span "Send" at bounding box center [759, 162] width 75 height 14
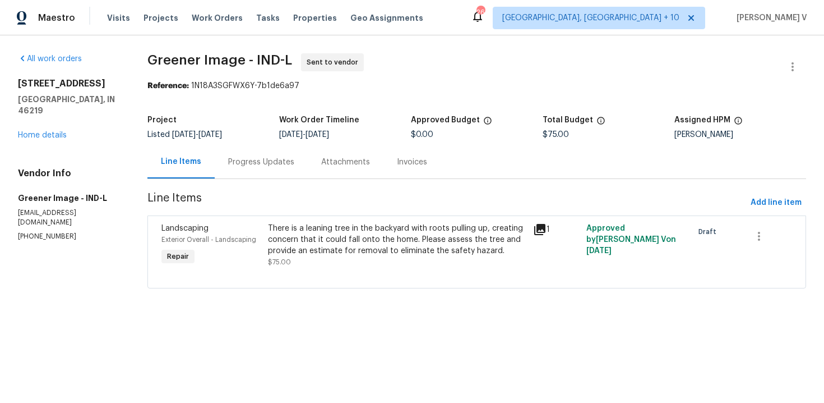
click at [300, 152] on div "Progress Updates" at bounding box center [261, 161] width 93 height 33
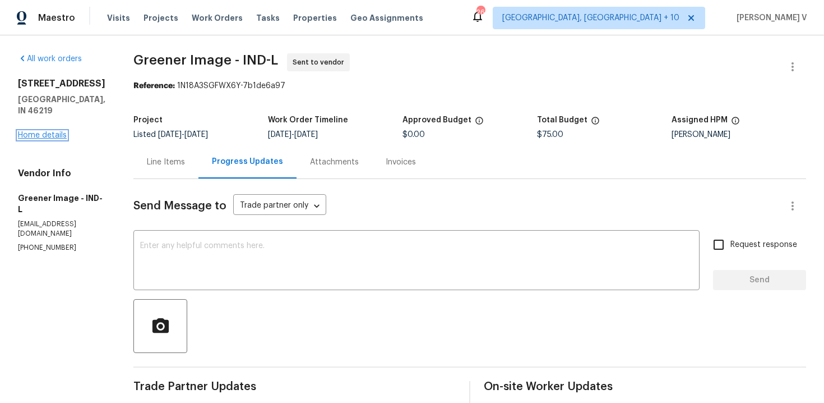
click at [60, 131] on link "Home details" at bounding box center [42, 135] width 49 height 8
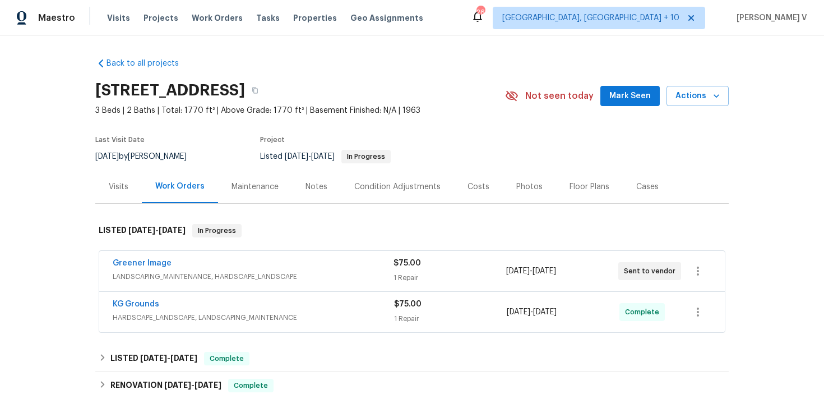
scroll to position [19, 0]
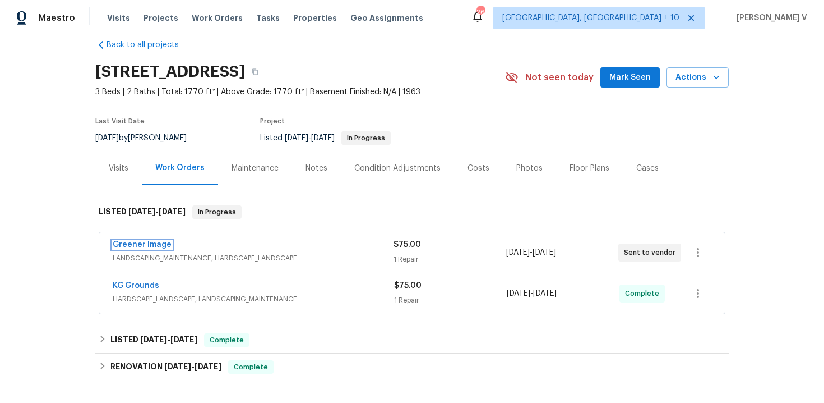
click at [150, 243] on link "Greener Image" at bounding box center [142, 245] width 59 height 8
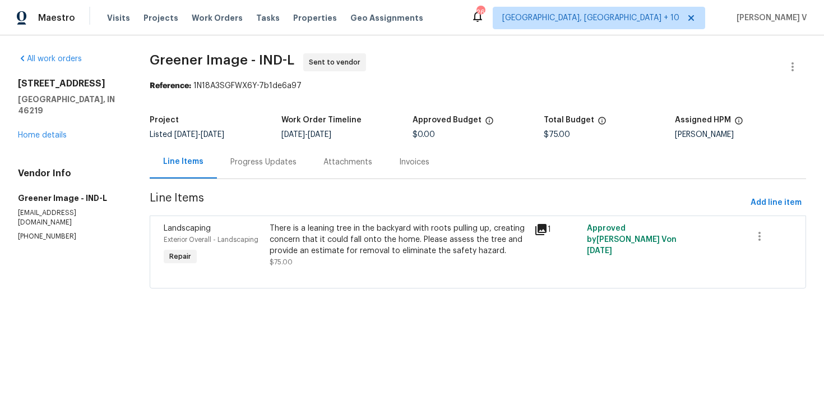
click at [50, 208] on div "Vendor Info Greener Image - IND-L greenerindy@yahoo.com (317) 496-6321" at bounding box center [70, 204] width 105 height 73
copy p "(317) 496-6321"
click at [781, 56] on div at bounding box center [793, 66] width 27 height 27
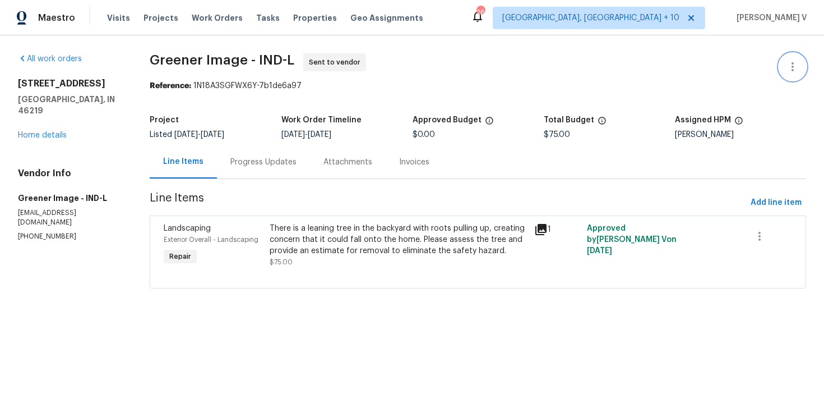
click at [783, 57] on button "button" at bounding box center [793, 66] width 27 height 27
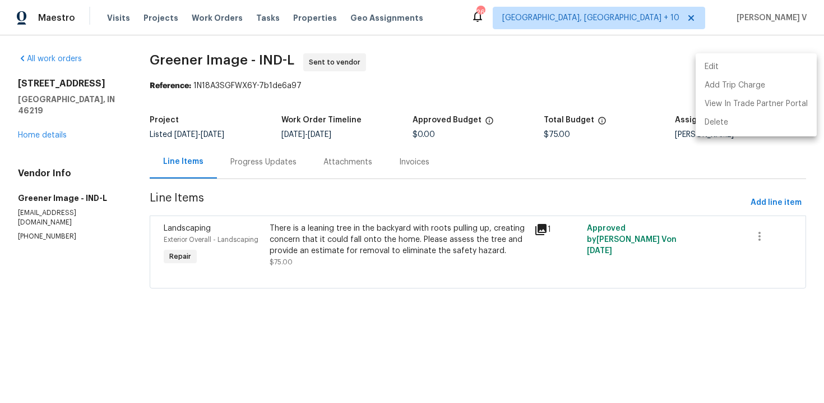
click at [783, 57] on ul "Edit Add Trip Charge View In Trade Partner Portal Delete" at bounding box center [756, 94] width 121 height 83
click at [736, 67] on li "Edit" at bounding box center [756, 67] width 121 height 19
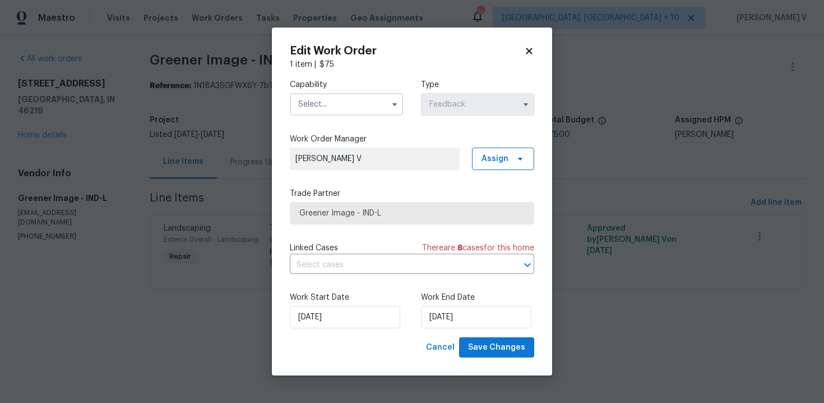
click at [308, 100] on input "text" at bounding box center [346, 104] width 113 height 22
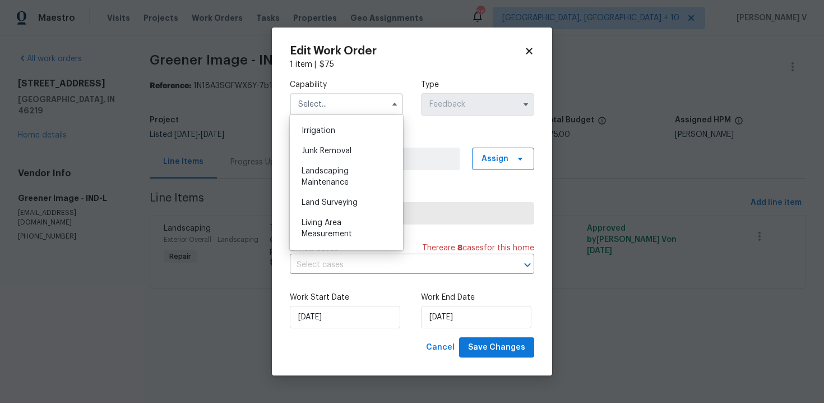
scroll to position [690, 0]
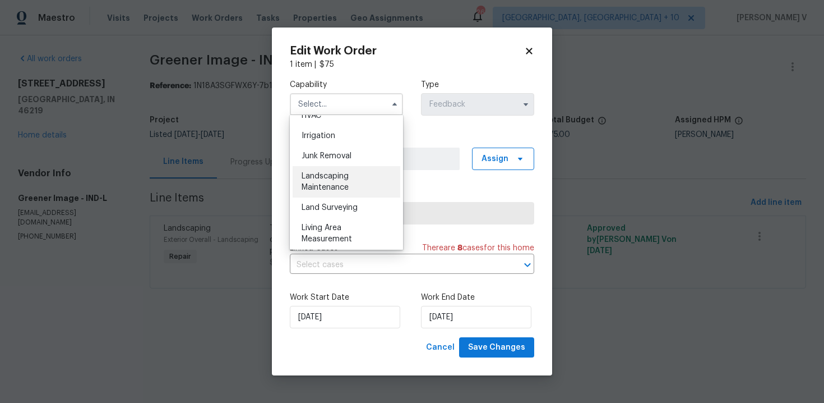
click at [341, 180] on div "Landscaping Maintenance" at bounding box center [347, 181] width 108 height 31
type input "Landscaping Maintenance"
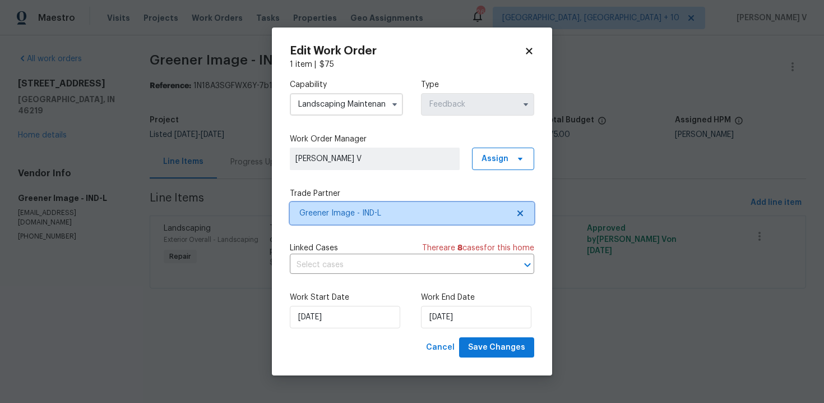
click at [522, 216] on icon at bounding box center [520, 213] width 9 height 9
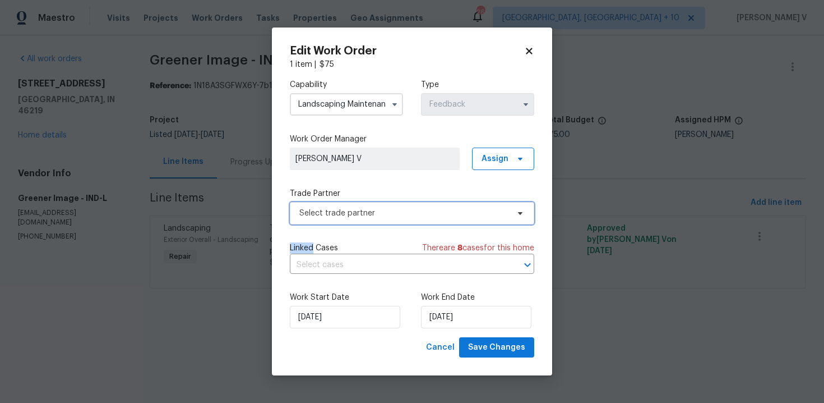
click at [522, 216] on icon at bounding box center [520, 213] width 9 height 9
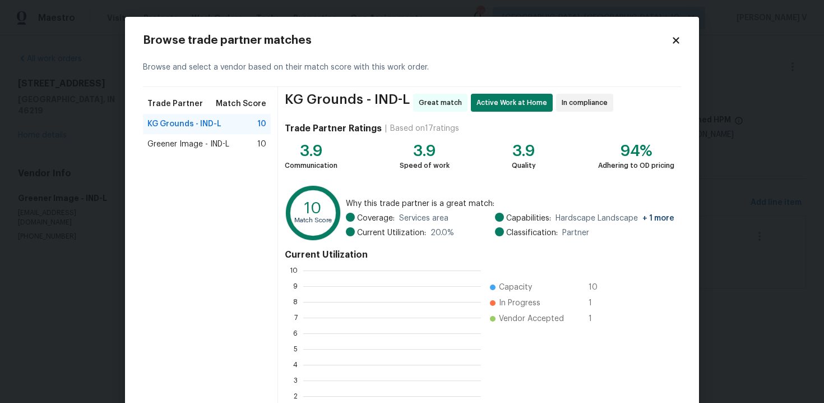
scroll to position [157, 178]
click at [104, 112] on body "Maestro Visits Projects Work Orders Tasks Properties Geo Assignments 263 Cincin…" at bounding box center [412, 160] width 824 height 320
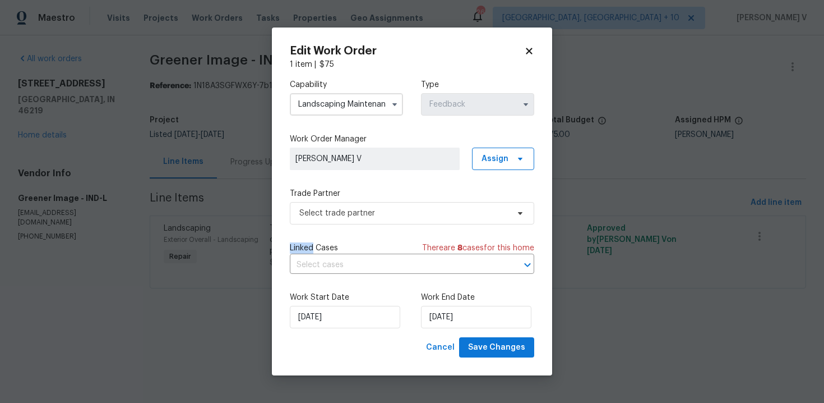
click at [104, 112] on body "Maestro Visits Projects Work Orders Tasks Properties Geo Assignments 263 Cincin…" at bounding box center [412, 160] width 824 height 320
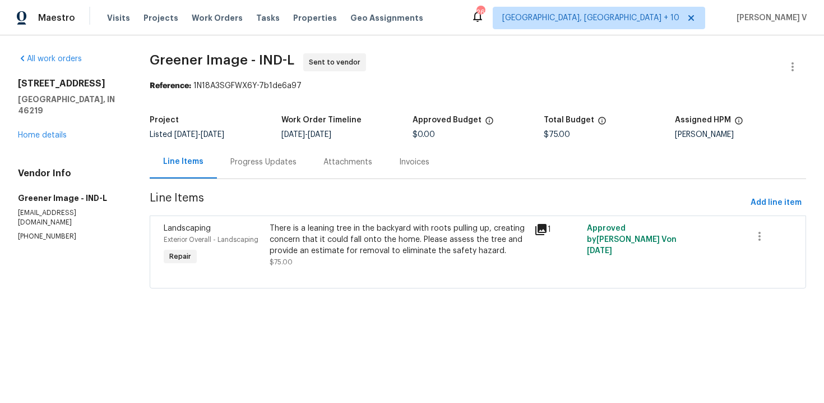
click at [224, 133] on span "8/27/2025" at bounding box center [213, 135] width 24 height 8
click at [252, 171] on div "Progress Updates" at bounding box center [263, 161] width 93 height 33
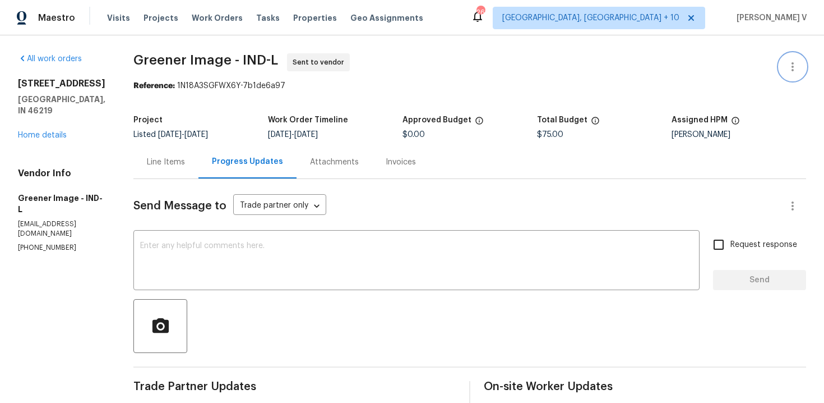
click at [789, 58] on button "button" at bounding box center [793, 66] width 27 height 27
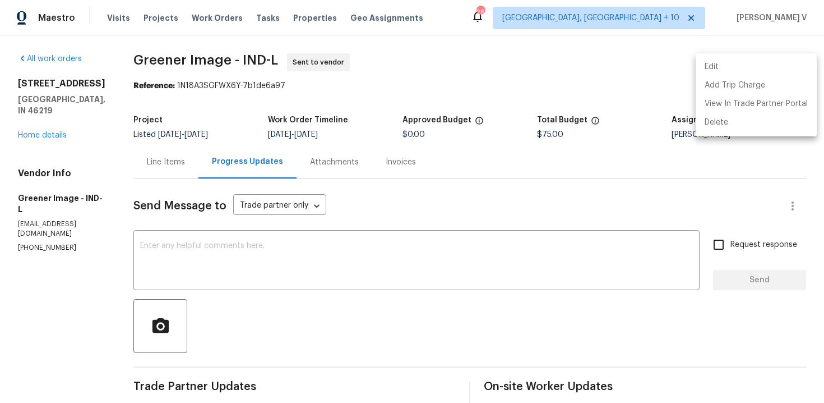
click at [789, 58] on li "Edit" at bounding box center [756, 67] width 121 height 19
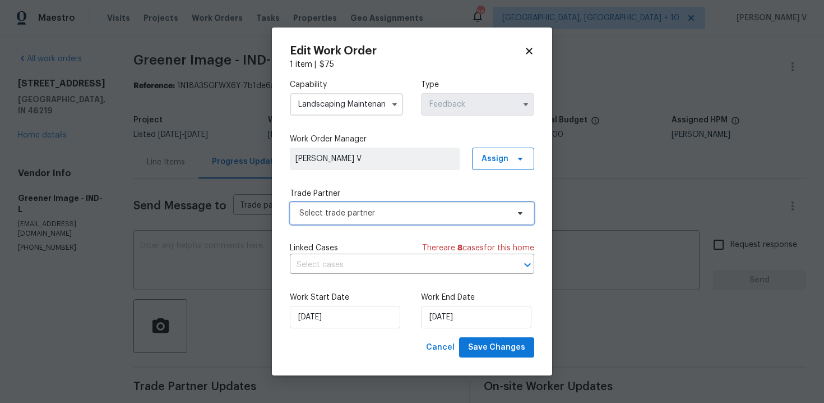
click at [420, 205] on span "Select trade partner" at bounding box center [412, 213] width 245 height 22
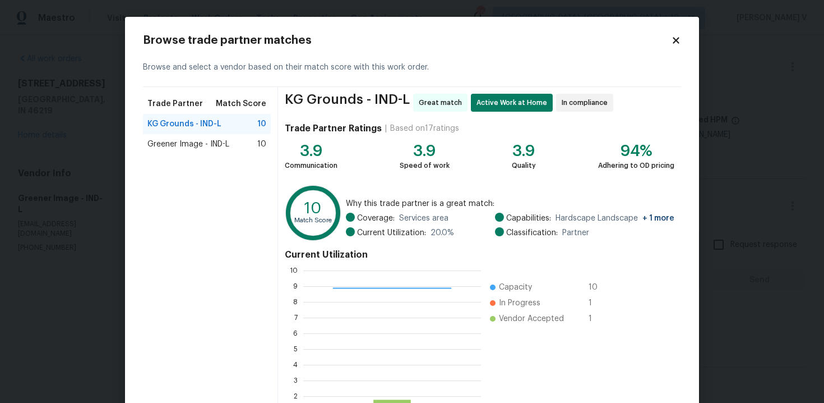
scroll to position [92, 0]
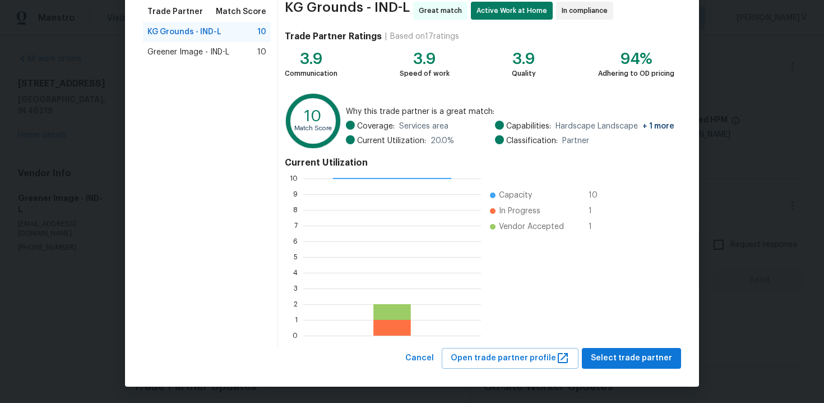
click at [429, 344] on div "KG Grounds - IND-L Great match Active Work at Home In compliance Trade Partner …" at bounding box center [479, 171] width 403 height 353
click at [430, 360] on span "Cancel" at bounding box center [419, 358] width 29 height 14
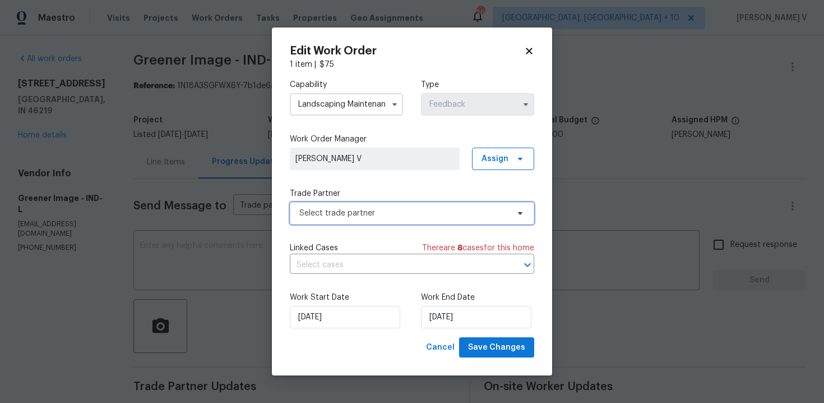
scroll to position [0, 0]
click at [244, 214] on body "Maestro Visits Projects Work Orders Tasks Properties Geo Assignments 263 Cincin…" at bounding box center [412, 201] width 824 height 403
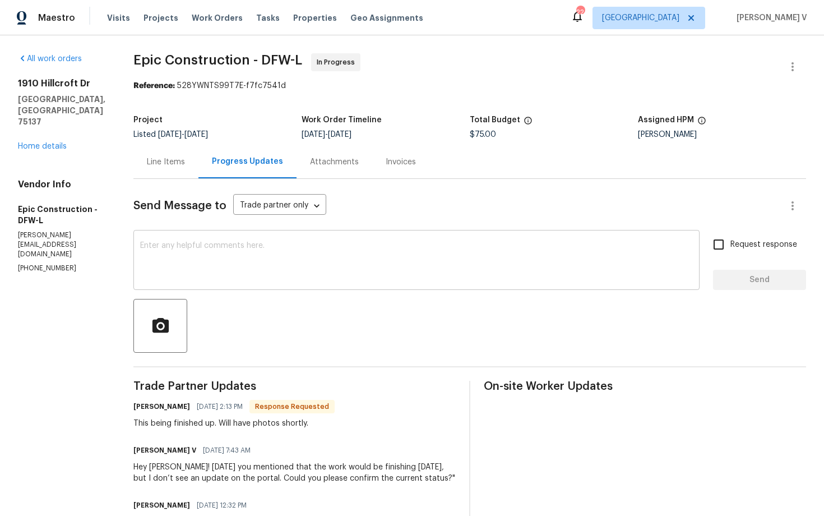
click at [232, 236] on div "x ​" at bounding box center [416, 261] width 566 height 57
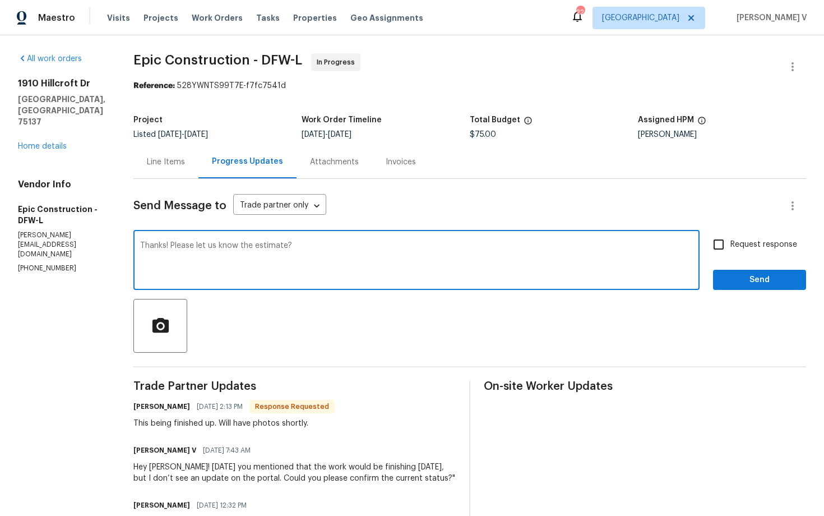
type textarea "Thanks! Please let us know the estimate?"
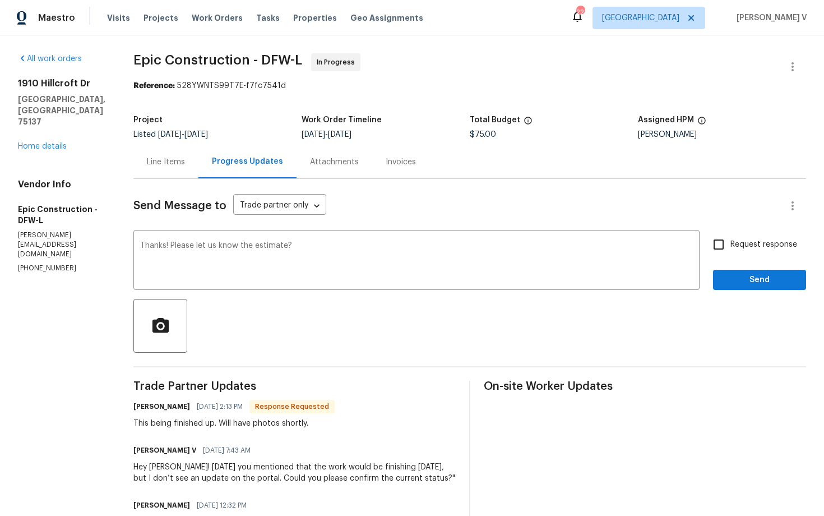
click at [726, 257] on div "Request response Send" at bounding box center [759, 261] width 93 height 57
click at [706, 234] on div "Thanks! Please let us know the estimate? x ​ Request response Send" at bounding box center [469, 261] width 673 height 57
click at [718, 255] on input "Request response" at bounding box center [719, 245] width 24 height 24
checkbox input "true"
click at [728, 278] on span "Send" at bounding box center [759, 280] width 75 height 14
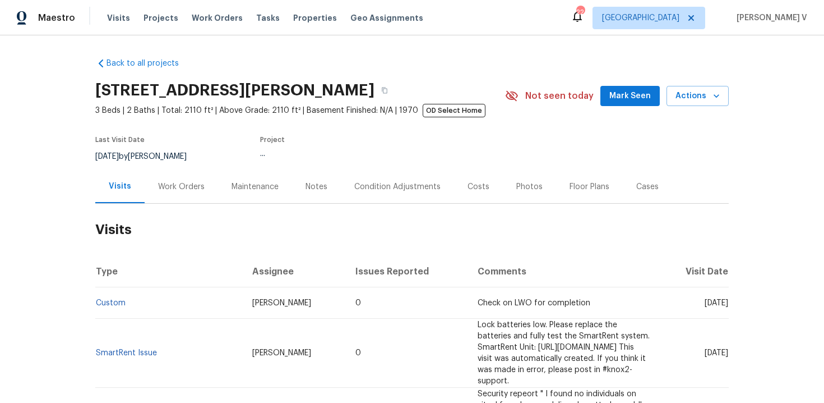
click at [167, 197] on div "Work Orders" at bounding box center [181, 186] width 73 height 33
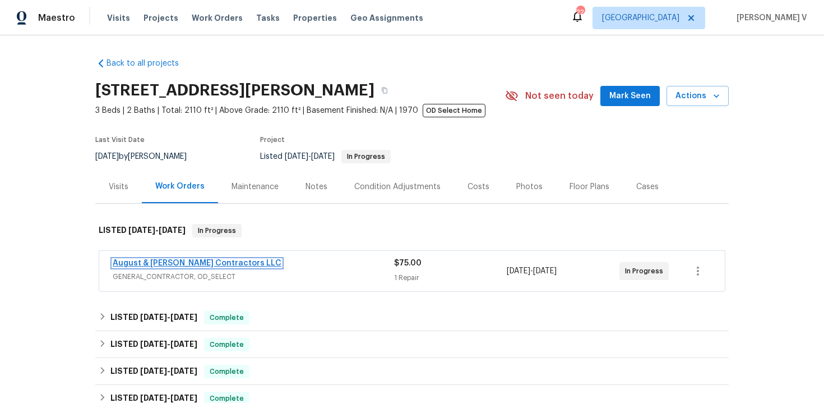
click at [168, 262] on link "August & [PERSON_NAME] Contractors LLC" at bounding box center [197, 263] width 169 height 8
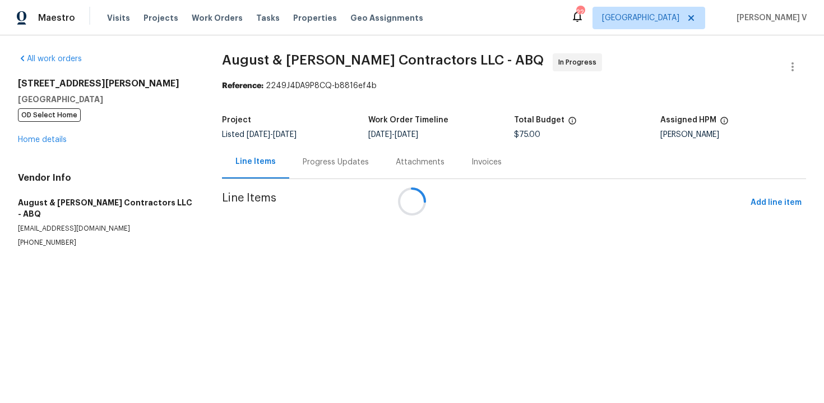
click at [294, 164] on div at bounding box center [412, 201] width 824 height 403
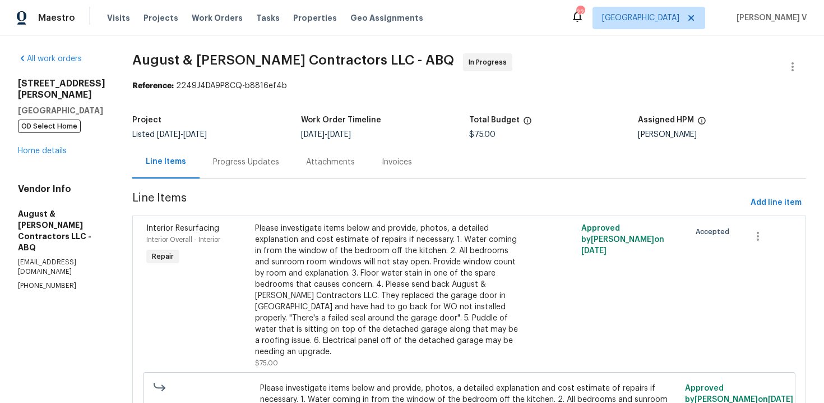
click at [294, 164] on div "Attachments" at bounding box center [331, 161] width 76 height 33
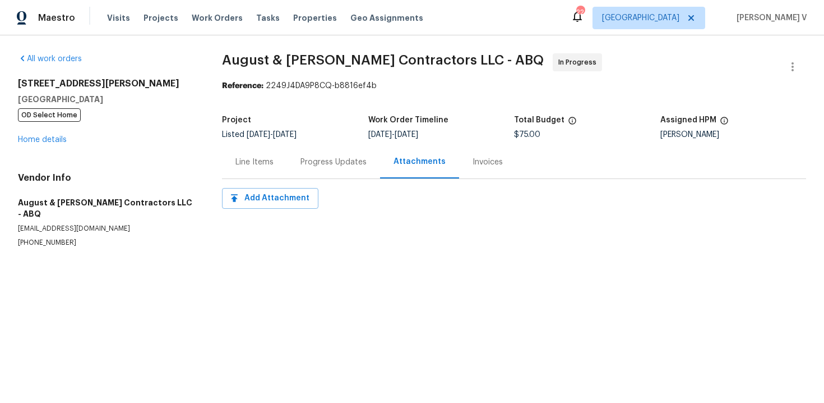
click at [294, 164] on div "Progress Updates" at bounding box center [333, 161] width 93 height 33
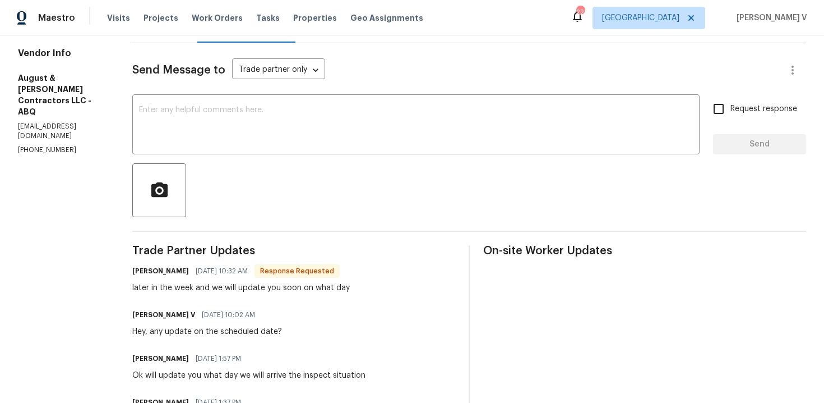
scroll to position [94, 0]
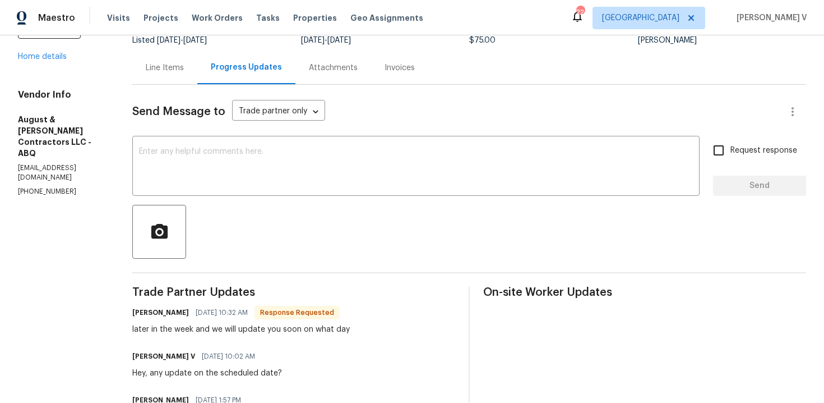
click at [175, 71] on div "Line Items" at bounding box center [165, 67] width 38 height 11
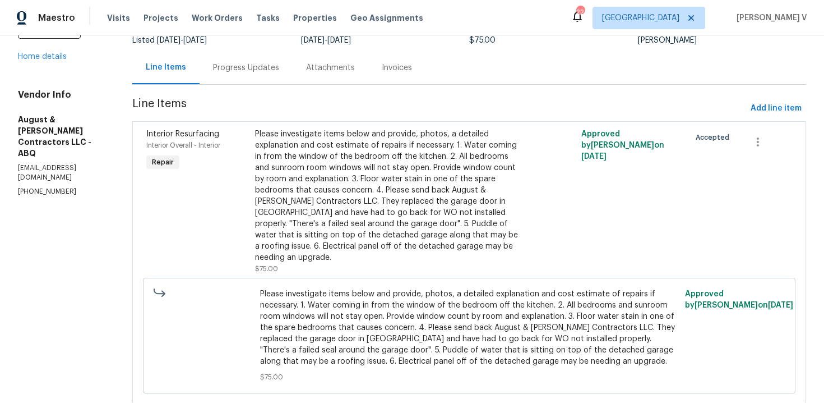
click at [253, 77] on div "Progress Updates" at bounding box center [246, 67] width 93 height 33
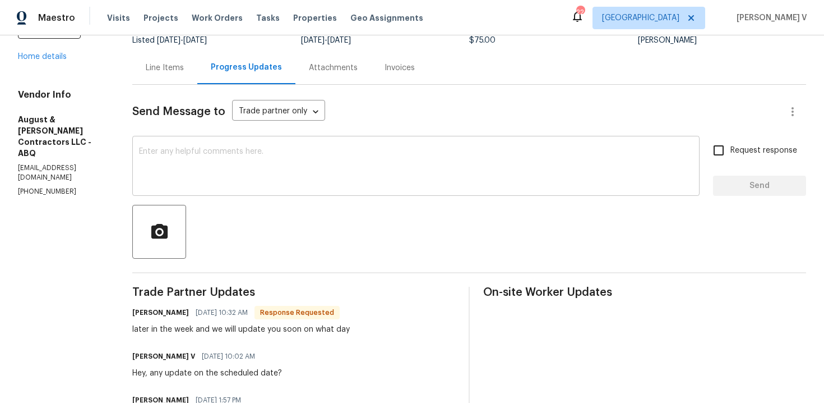
scroll to position [153, 0]
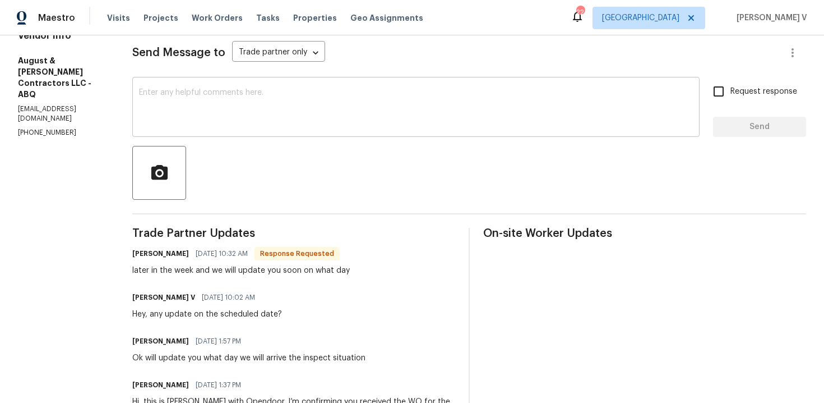
click at [271, 125] on textarea at bounding box center [416, 108] width 554 height 39
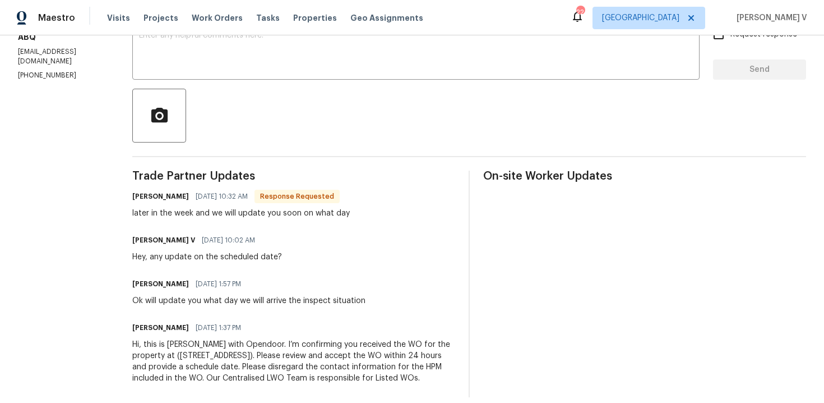
scroll to position [234, 0]
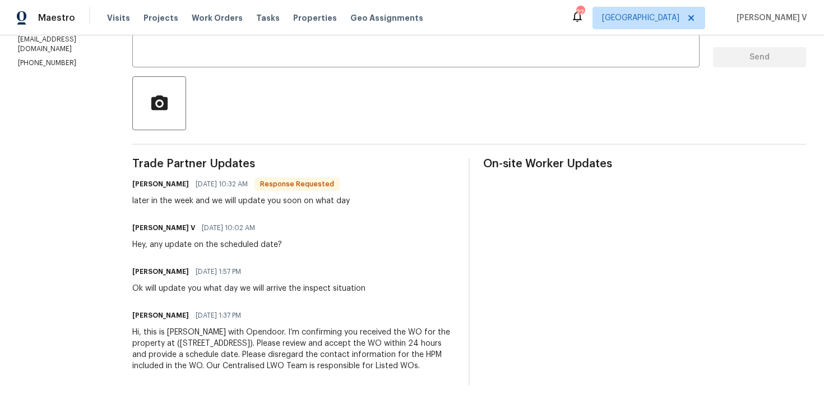
drag, startPoint x: 132, startPoint y: 175, endPoint x: 155, endPoint y: 409, distance: 234.9
click at [155, 402] on html "Maestro Visits Projects Work Orders Tasks Properties Geo Assignments 22 [GEOGRA…" at bounding box center [412, 201] width 824 height 403
copy div "Trade Partner Updates [PERSON_NAME] [DATE] 10:32 AM Response Requested later in…"
click at [276, 158] on span "Trade Partner Updates" at bounding box center [293, 163] width 323 height 11
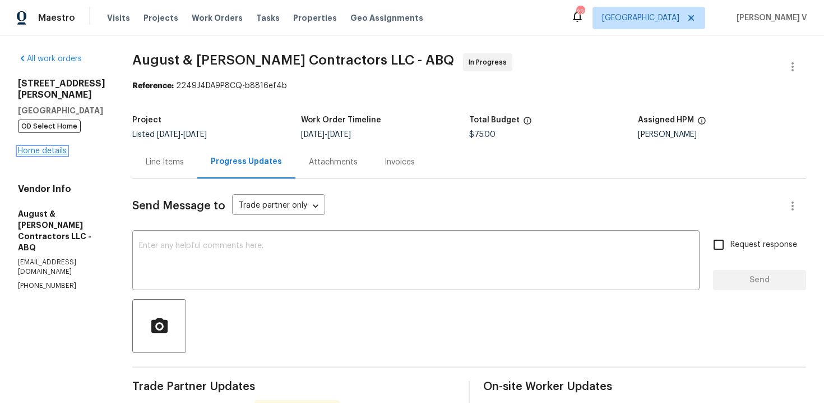
click at [53, 150] on link "Home details" at bounding box center [42, 151] width 49 height 8
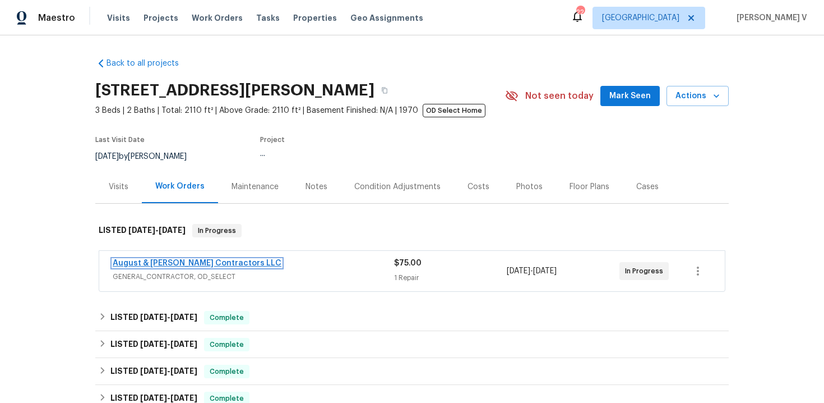
click at [204, 262] on link "August & [PERSON_NAME] Contractors LLC" at bounding box center [197, 263] width 169 height 8
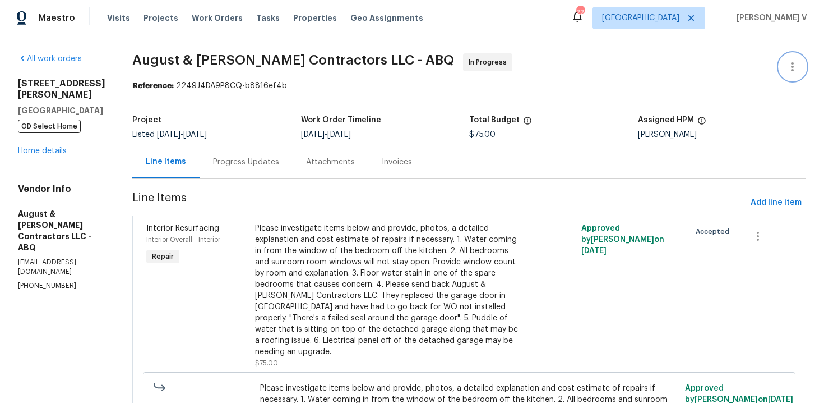
click at [794, 54] on button "button" at bounding box center [793, 66] width 27 height 27
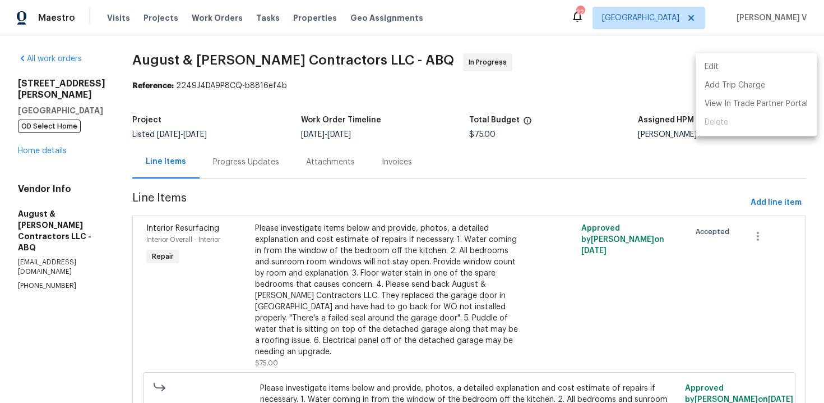
click at [790, 56] on ul "Edit Add Trip Charge View In Trade Partner Portal Delete" at bounding box center [756, 94] width 121 height 83
click at [719, 57] on ul "Edit Add Trip Charge View In Trade Partner Portal Delete" at bounding box center [756, 94] width 121 height 83
click at [716, 62] on li "Edit" at bounding box center [756, 67] width 121 height 19
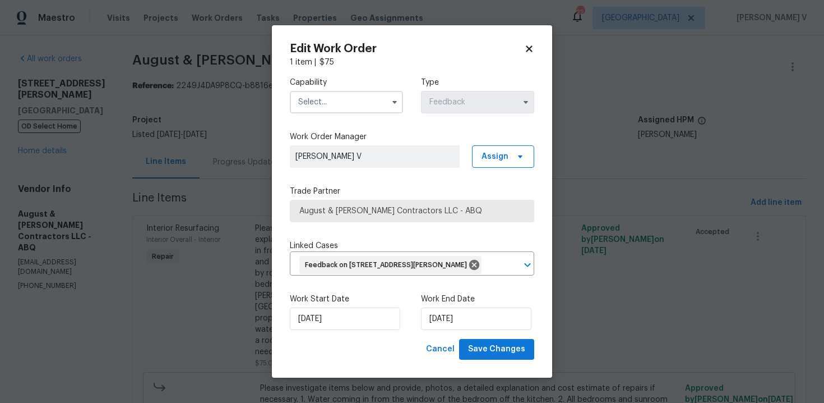
click at [357, 91] on input "text" at bounding box center [346, 102] width 113 height 22
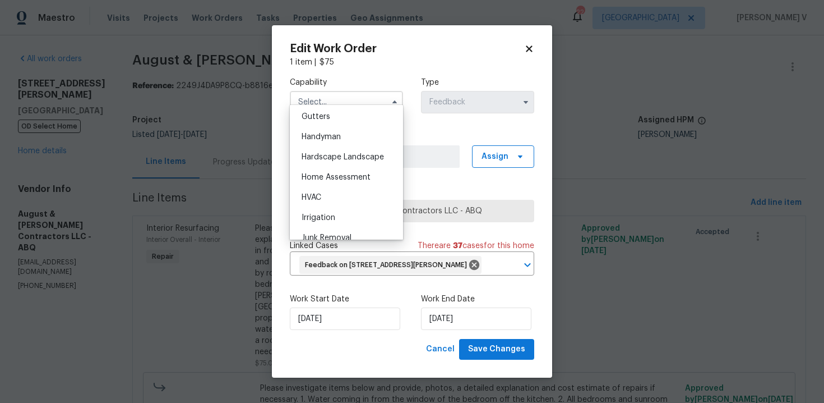
scroll to position [600, 0]
click at [346, 137] on div "Handyman" at bounding box center [347, 135] width 108 height 20
type input "Handyman"
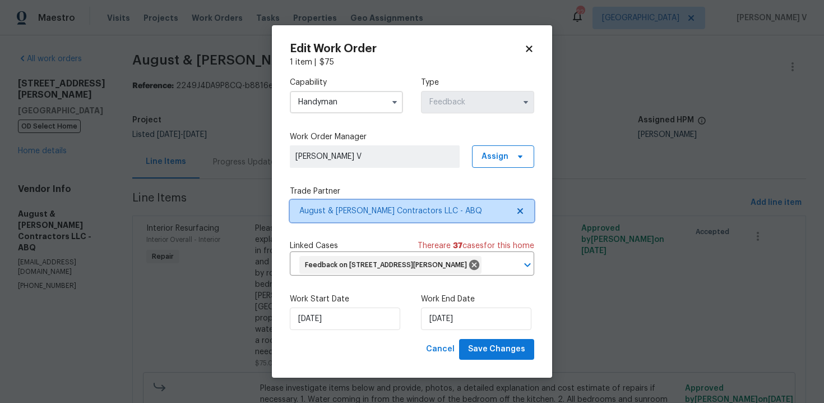
click at [520, 206] on icon at bounding box center [520, 210] width 9 height 9
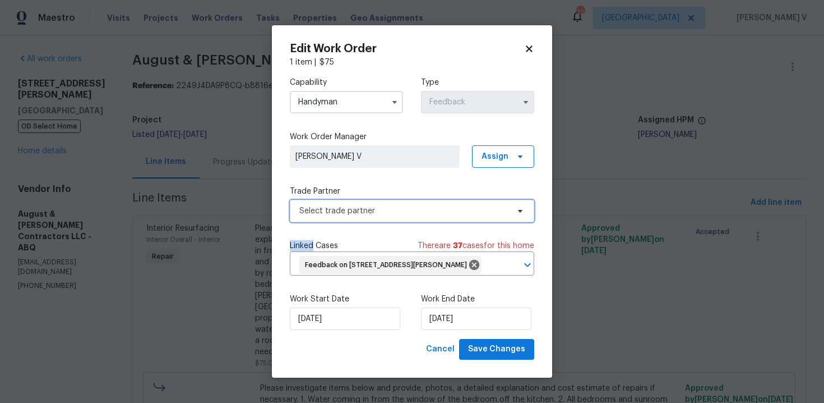
click at [520, 206] on icon at bounding box center [520, 210] width 9 height 9
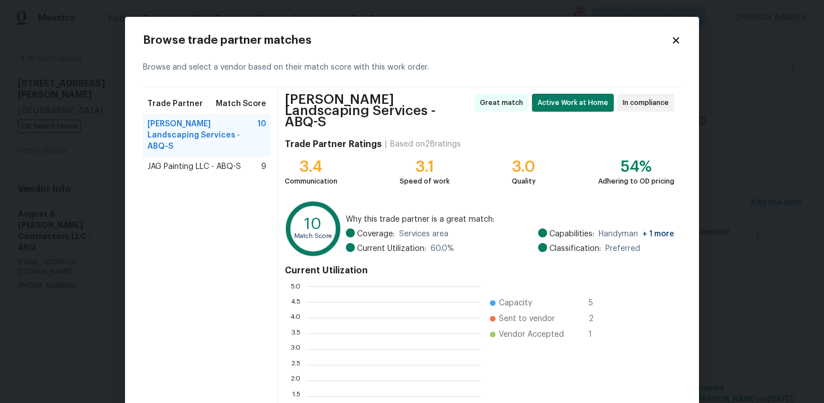
scroll to position [157, 174]
click at [177, 161] on span "JAG Painting LLC - ABQ-S" at bounding box center [195, 166] width 94 height 11
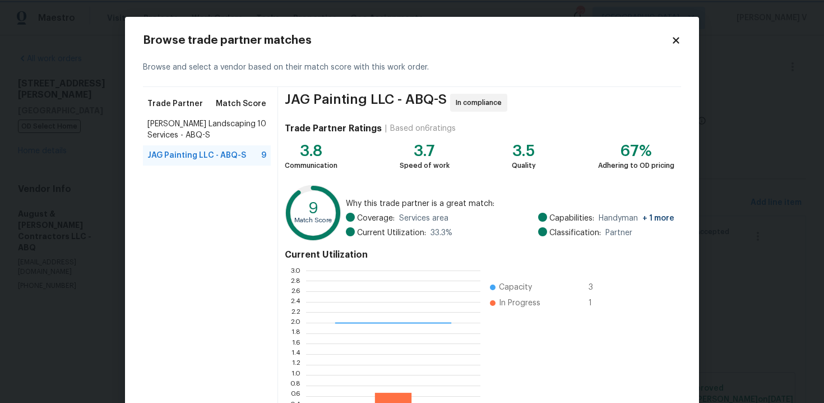
click at [47, 164] on body "Maestro Visits Projects Work Orders Tasks Properties Geo Assignments 22 Denver …" at bounding box center [412, 201] width 824 height 403
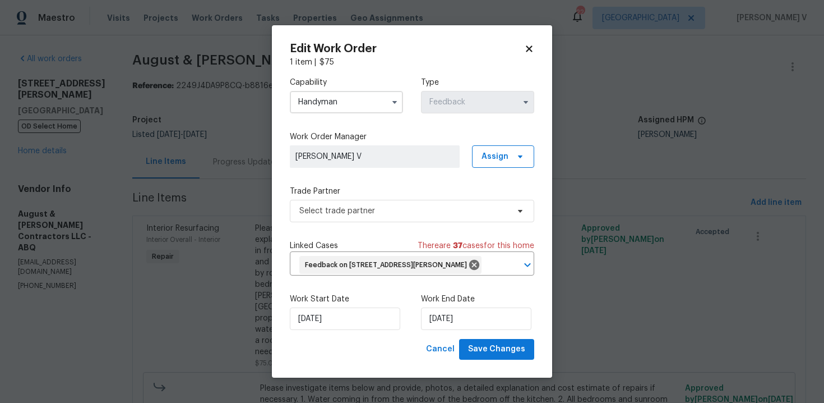
click at [47, 164] on body "Maestro Visits Projects Work Orders Tasks Properties Geo Assignments 22 Denver …" at bounding box center [412, 201] width 824 height 403
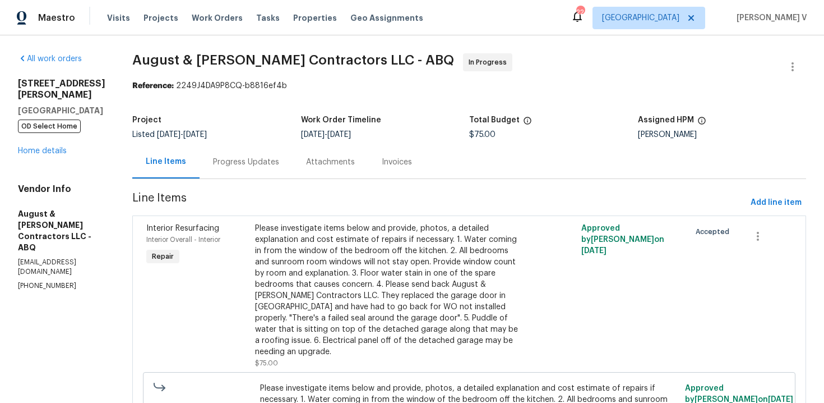
click at [255, 186] on section "August & Suttles Contractors LLC - ABQ In Progress Reference: 2249J4DA9P8CQ-b88…" at bounding box center [469, 282] width 674 height 458
click at [257, 171] on div "Progress Updates" at bounding box center [246, 161] width 93 height 33
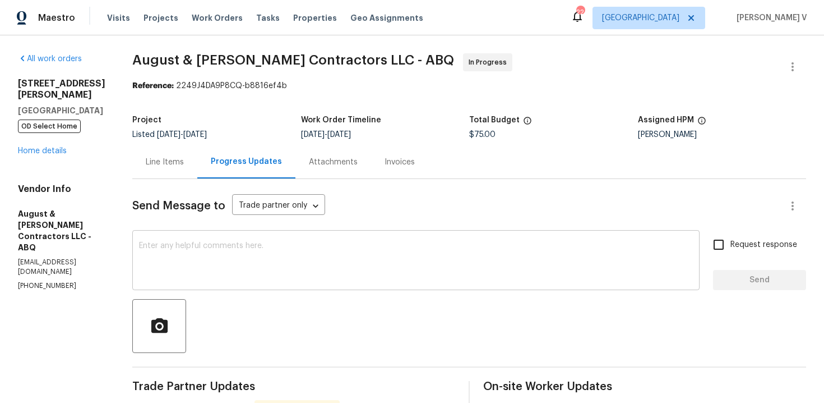
click at [235, 247] on textarea at bounding box center [416, 261] width 554 height 39
paste textarea "Can we get an earlier schedule for this?"
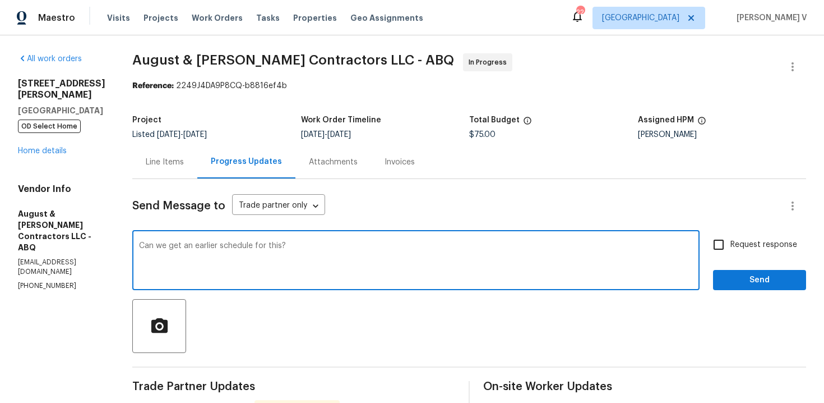
click at [224, 233] on div "Can we get an earlier schedule for this? x ​" at bounding box center [416, 261] width 568 height 57
click at [214, 249] on textarea "Can we get an earlier schedule for this?" at bounding box center [416, 261] width 554 height 39
paste textarea "ould you please provide an earlier schedule for this work order? Since it was s…"
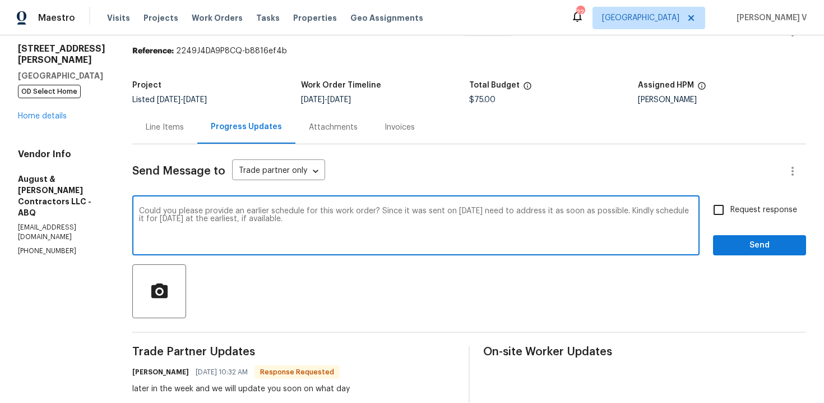
scroll to position [57, 0]
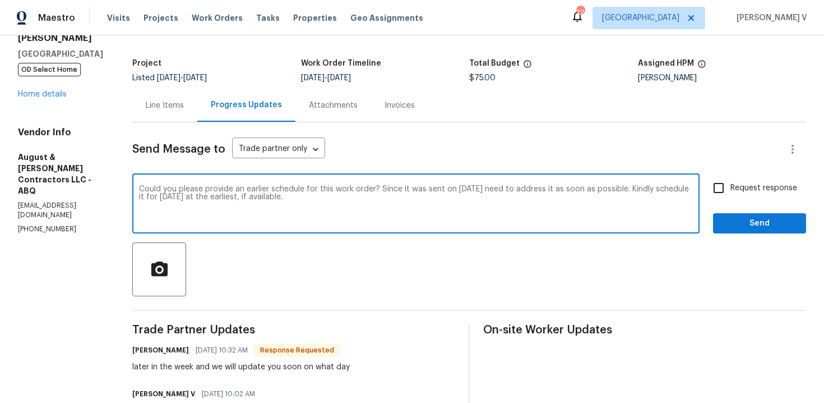
type textarea "Could you please provide an earlier schedule for this work order? Since it was …"
click at [720, 192] on input "Request response" at bounding box center [719, 188] width 24 height 24
checkbox input "true"
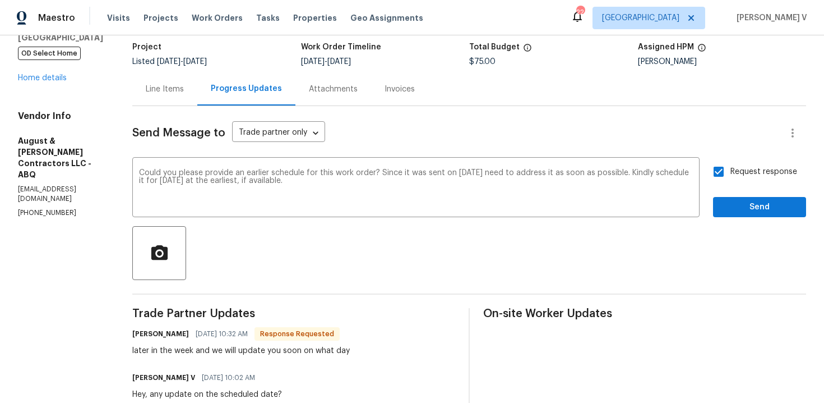
scroll to position [81, 0]
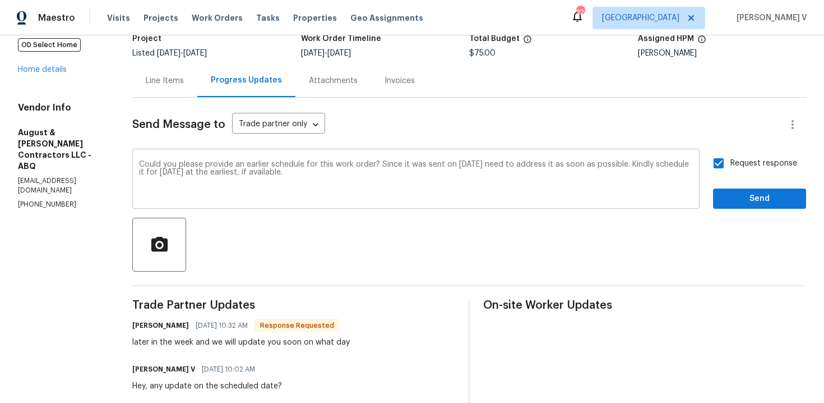
click at [346, 168] on textarea "Could you please provide an earlier schedule for this work order? Since it was …" at bounding box center [416, 179] width 554 height 39
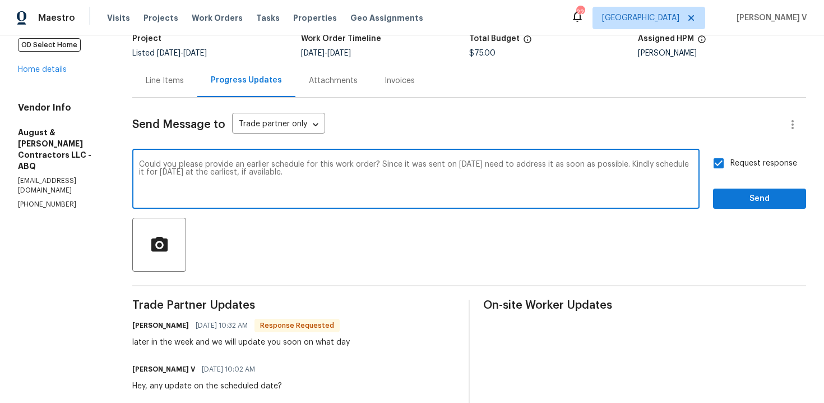
click at [343, 170] on textarea "Could you please provide an earlier schedule for this work order? Since it was …" at bounding box center [416, 179] width 554 height 39
paste textarea "to meet our business timelines."
click at [0, 0] on span "Add Punctuation" at bounding box center [0, 0] width 0 height 0
type textarea "Could you please provide an earlier schedule for this work order? Since it was …"
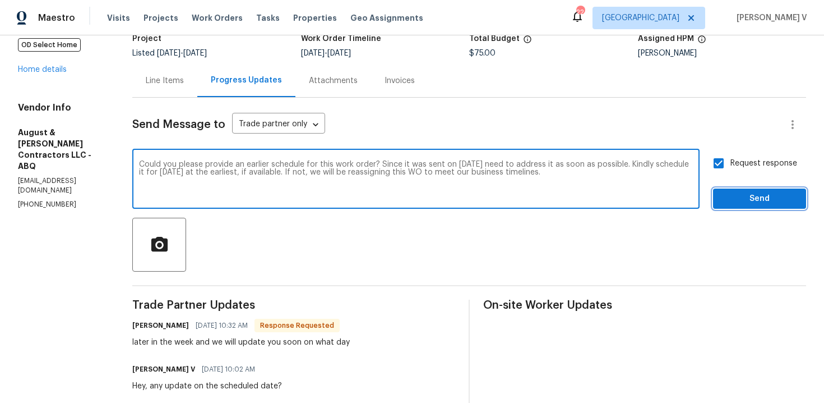
click at [752, 193] on span "Send" at bounding box center [759, 199] width 75 height 14
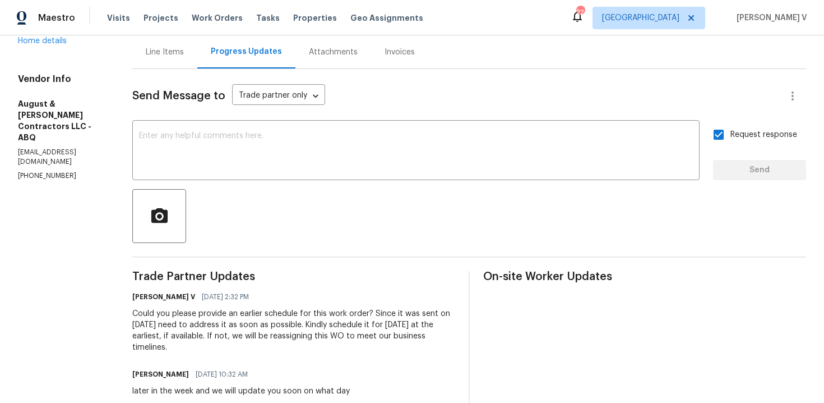
scroll to position [160, 0]
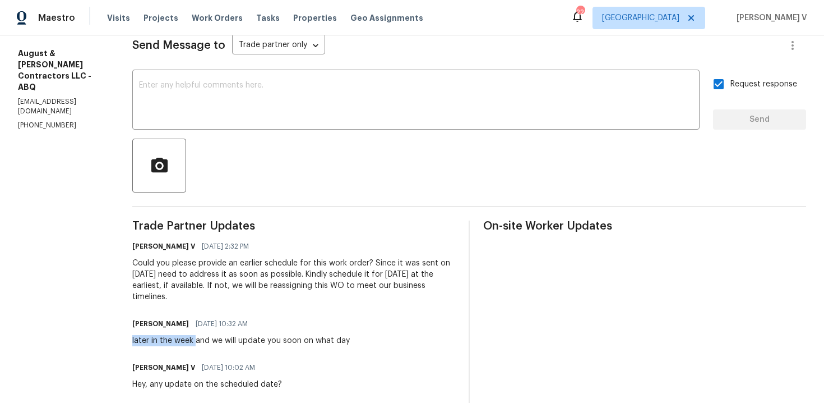
drag, startPoint x: 133, startPoint y: 340, endPoint x: 198, endPoint y: 342, distance: 64.5
click at [198, 342] on div "All work orders 35 Sandia Heights Dr NE Albuquerque, NM 87122 OD Select Home Ho…" at bounding box center [412, 208] width 824 height 667
copy div "later in the week"
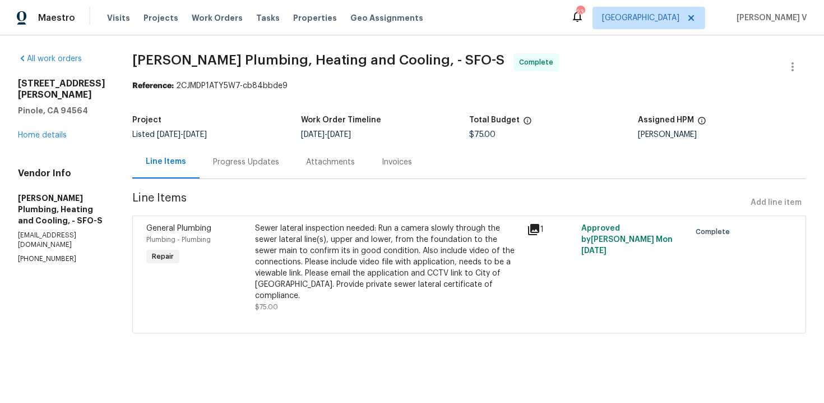
click at [279, 158] on div "Progress Updates" at bounding box center [246, 161] width 66 height 11
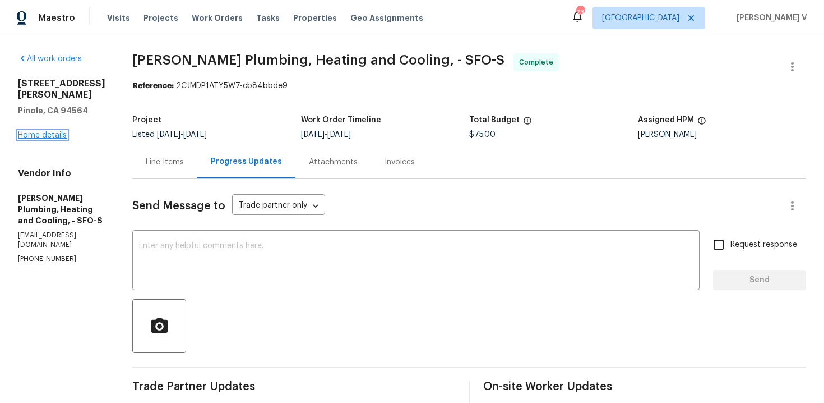
click at [56, 131] on link "Home details" at bounding box center [42, 135] width 49 height 8
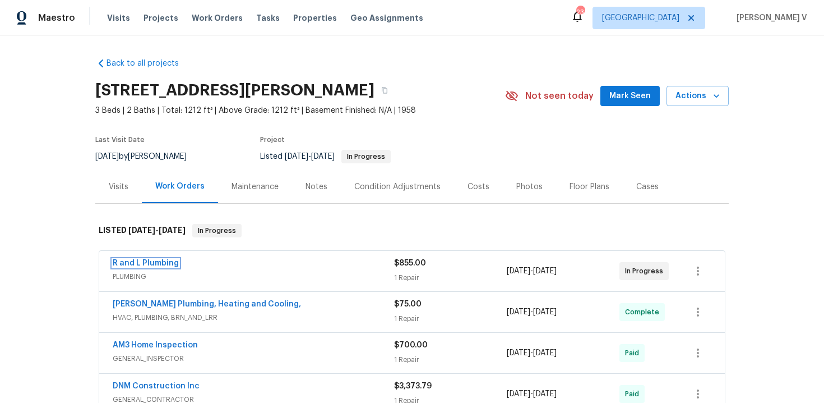
click at [143, 264] on link "R and L Plumbing" at bounding box center [146, 263] width 66 height 8
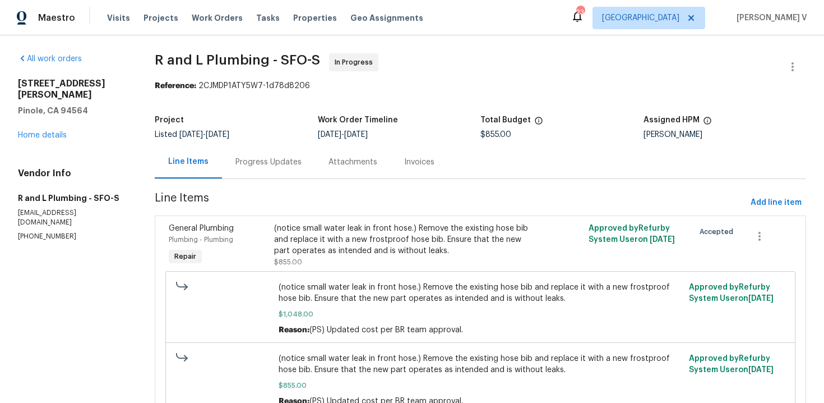
click at [268, 165] on div "Progress Updates" at bounding box center [269, 161] width 66 height 11
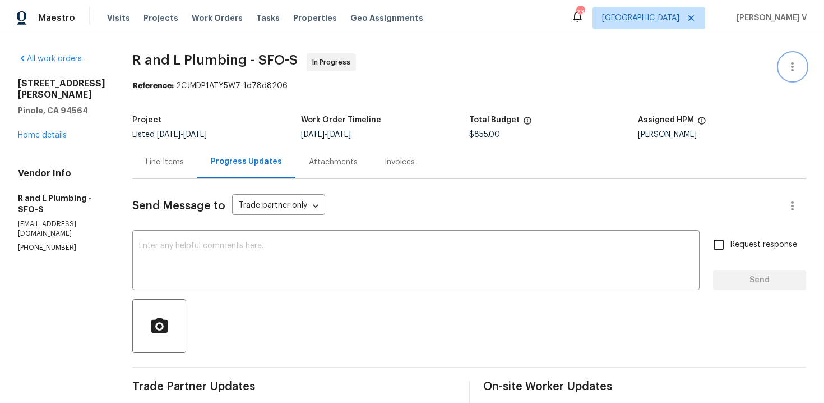
click at [801, 59] on button "button" at bounding box center [793, 66] width 27 height 27
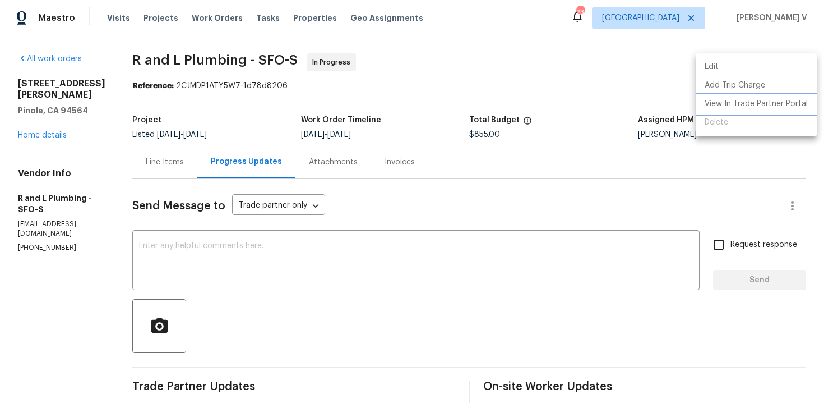
click at [759, 102] on li "View In Trade Partner Portal" at bounding box center [756, 104] width 121 height 19
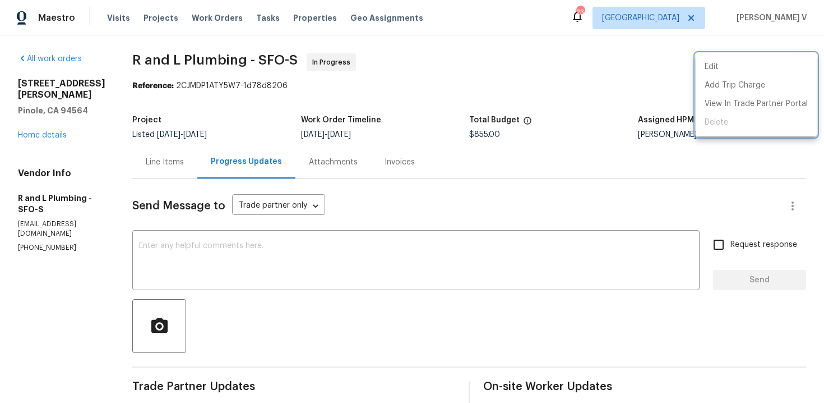
click at [236, 286] on div at bounding box center [412, 201] width 824 height 403
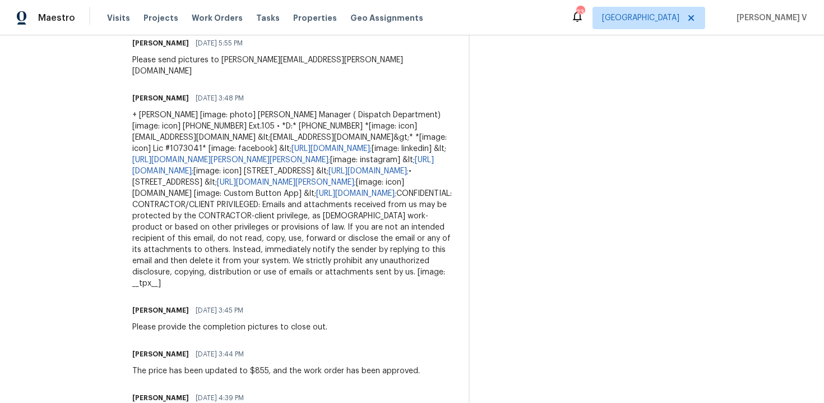
scroll to position [1262, 0]
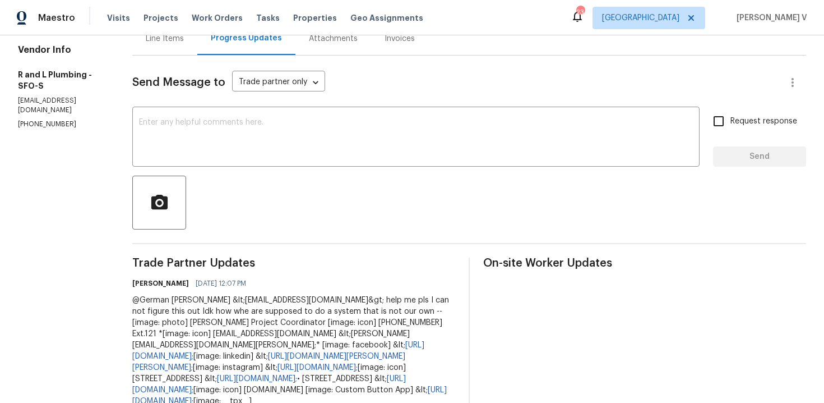
click at [150, 47] on div "Line Items" at bounding box center [164, 38] width 65 height 33
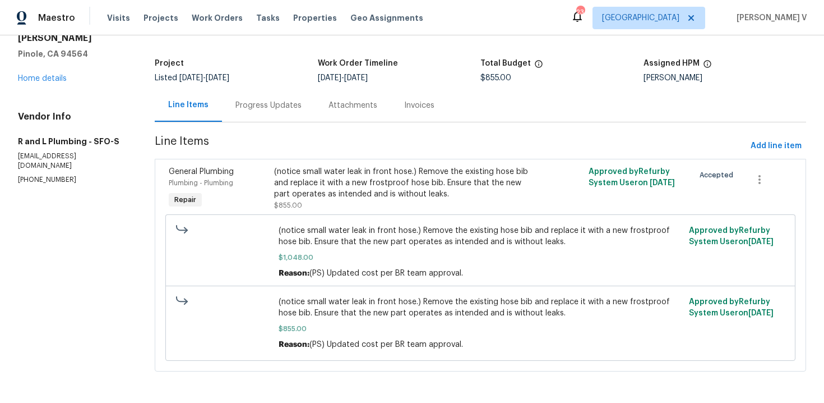
scroll to position [57, 0]
click at [254, 95] on div "Progress Updates" at bounding box center [268, 105] width 93 height 33
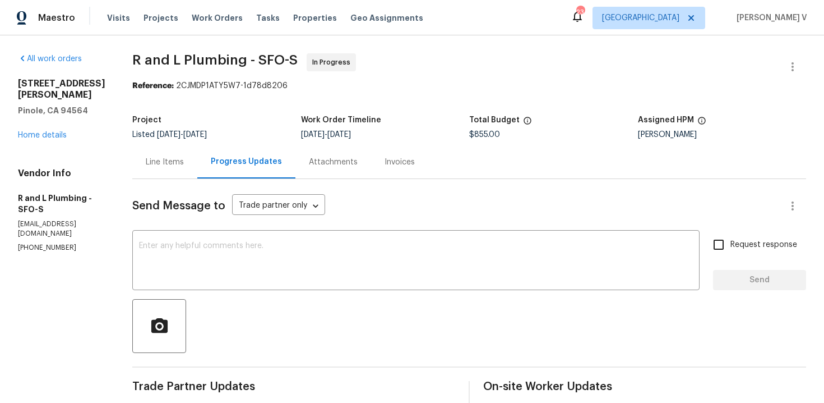
click at [172, 167] on div "Line Items" at bounding box center [164, 161] width 65 height 33
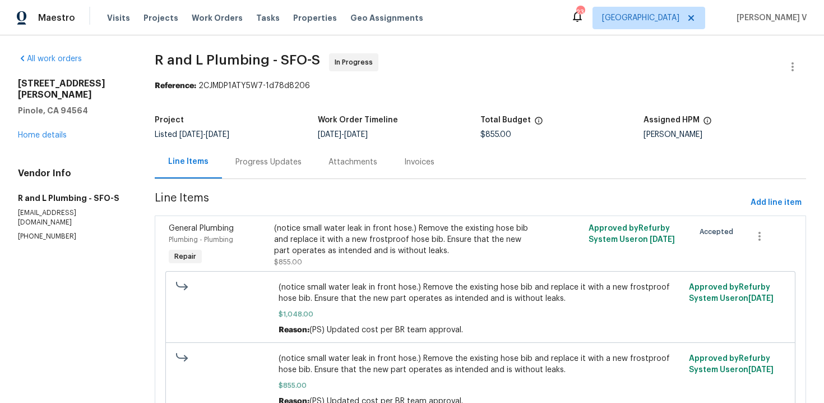
click at [361, 250] on div "(notice small water leak in front hose.) Remove the existing hose bib and repla…" at bounding box center [402, 240] width 256 height 34
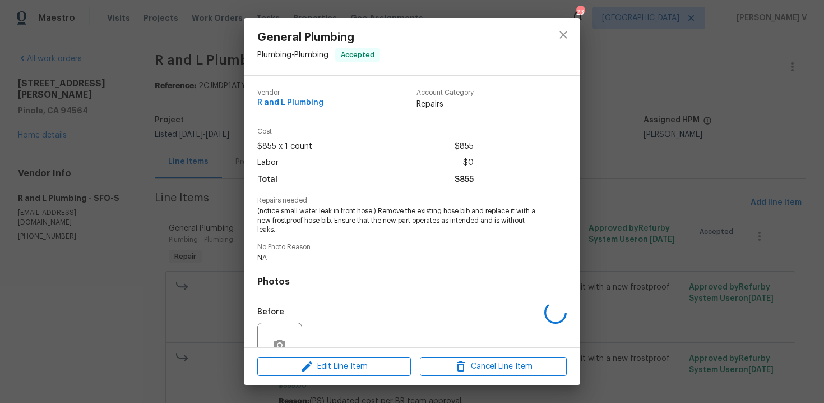
scroll to position [104, 0]
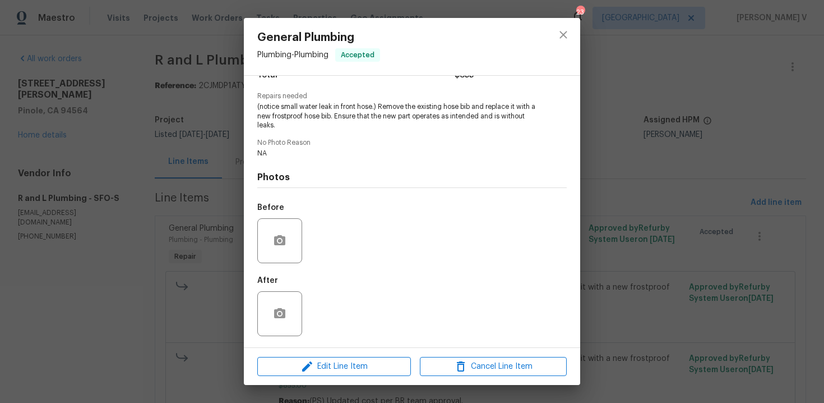
click at [284, 334] on div at bounding box center [279, 313] width 45 height 45
click at [275, 315] on icon "button" at bounding box center [279, 313] width 11 height 10
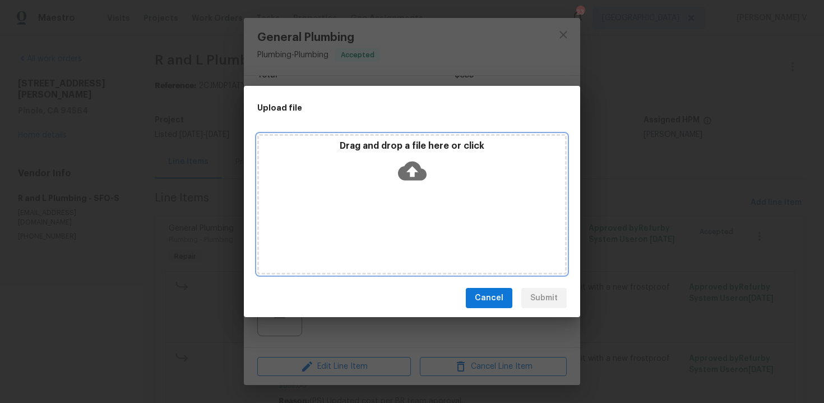
click at [416, 164] on icon at bounding box center [412, 171] width 29 height 19
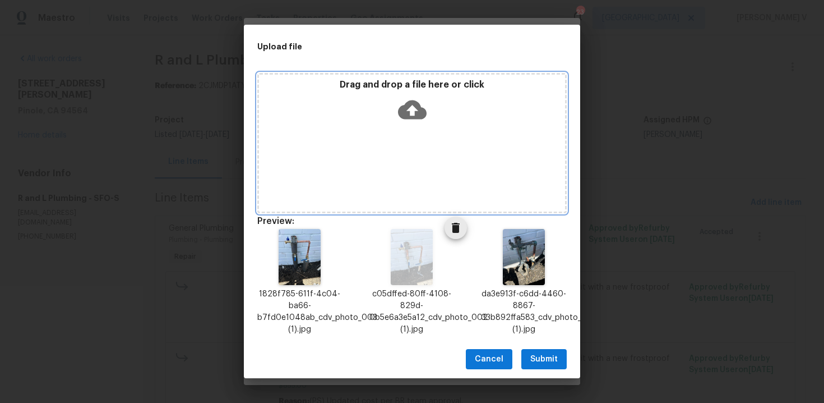
scroll to position [9, 0]
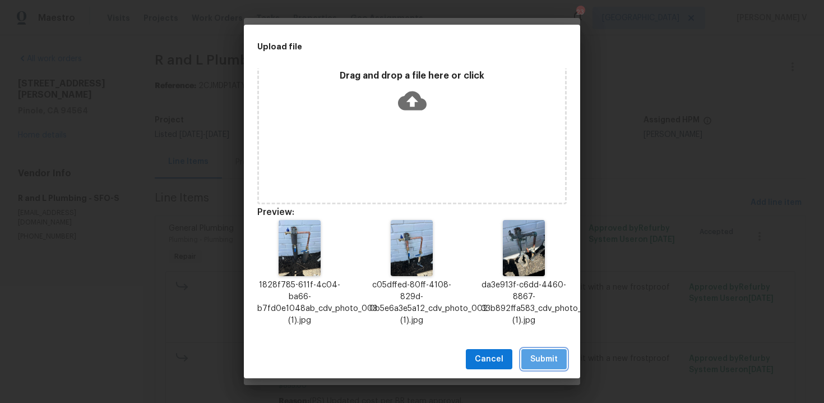
click at [540, 363] on span "Submit" at bounding box center [544, 359] width 27 height 14
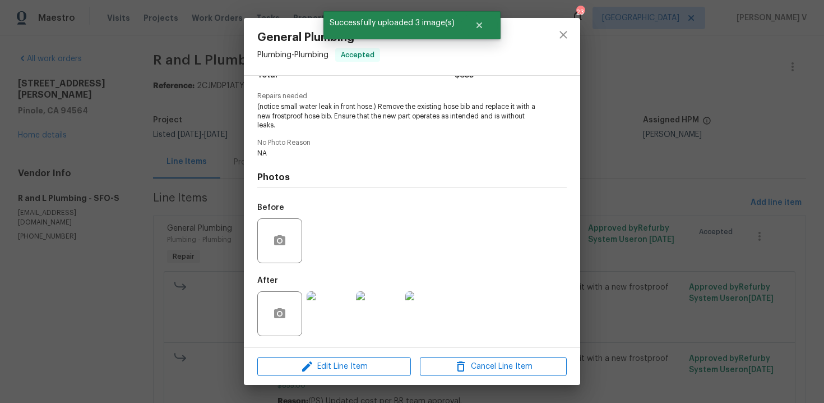
click at [194, 174] on div "General Plumbing Plumbing - Plumbing Accepted Vendor R and L Plumbing Account C…" at bounding box center [412, 201] width 824 height 403
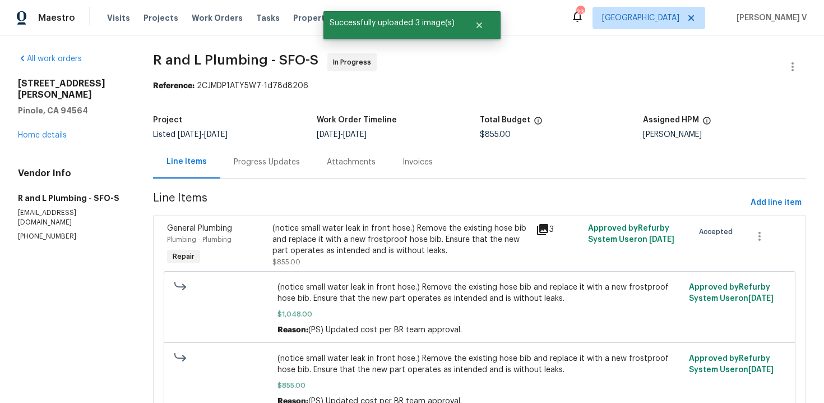
click at [246, 169] on div "Progress Updates" at bounding box center [266, 161] width 93 height 33
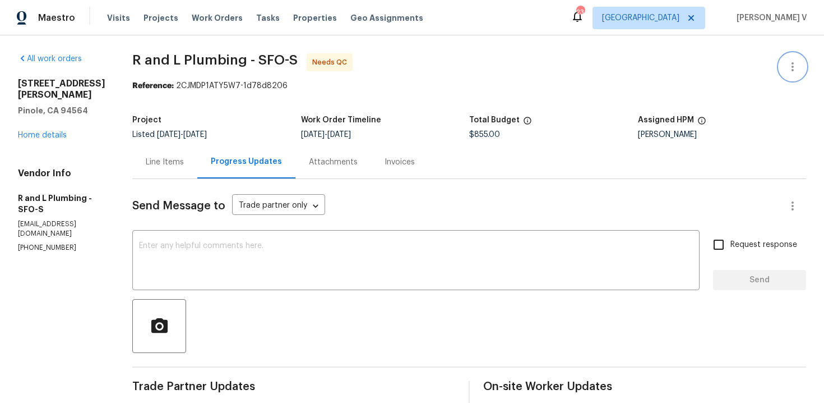
click at [780, 64] on button "button" at bounding box center [793, 66] width 27 height 27
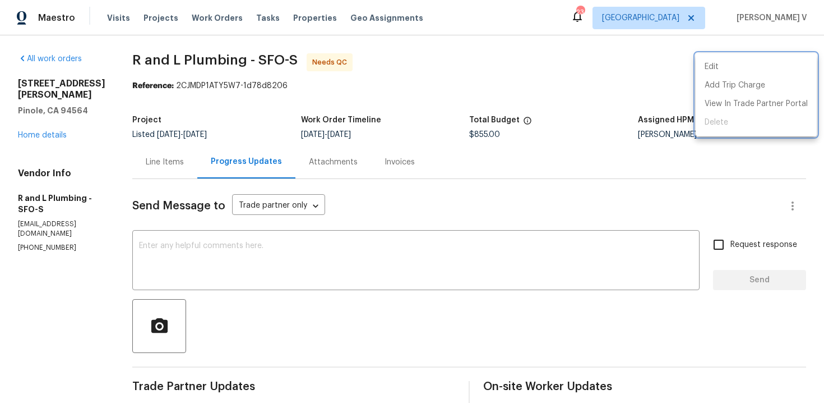
click at [215, 172] on div at bounding box center [412, 201] width 824 height 403
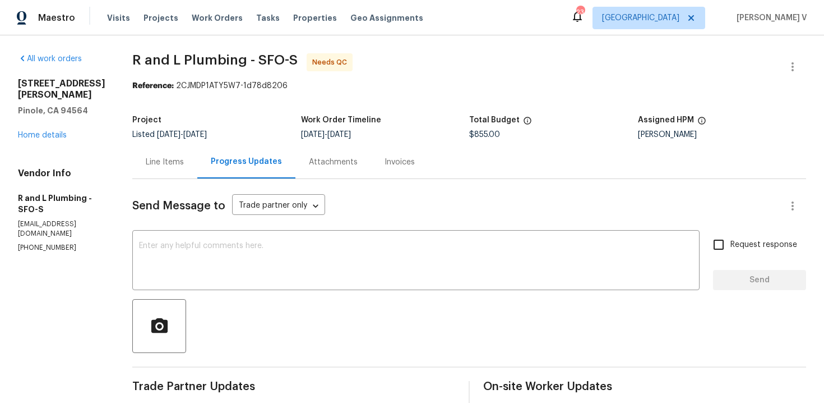
click at [167, 170] on div "Line Items" at bounding box center [164, 161] width 65 height 33
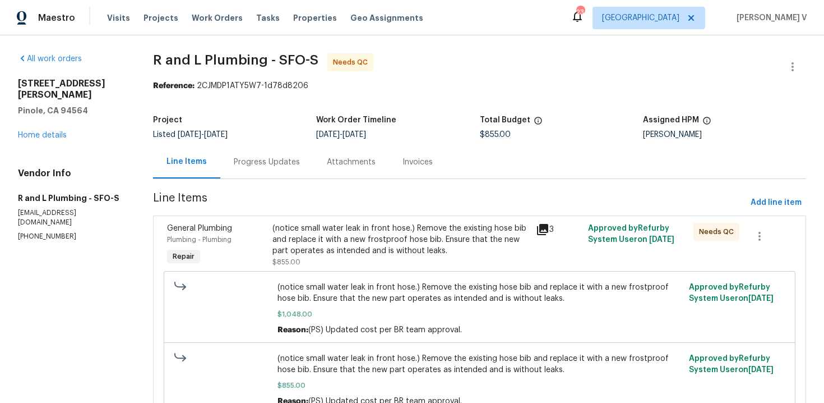
click at [339, 220] on div "(notice small water leak in front hose.) Remove the existing hose bib and repla…" at bounding box center [400, 245] width 263 height 52
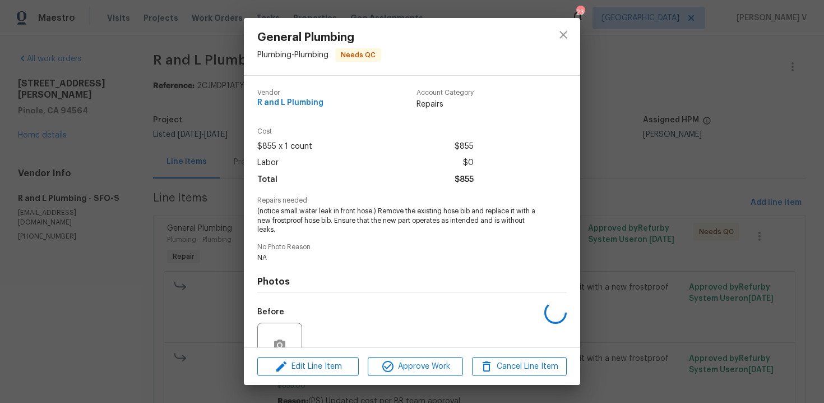
scroll to position [104, 0]
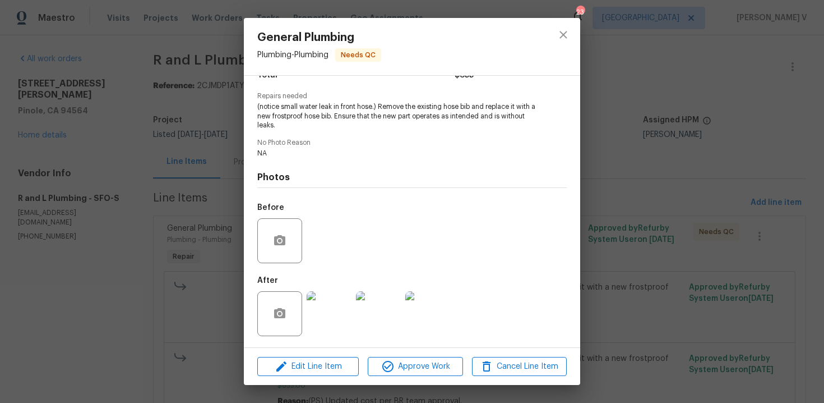
click at [334, 301] on img at bounding box center [329, 313] width 45 height 45
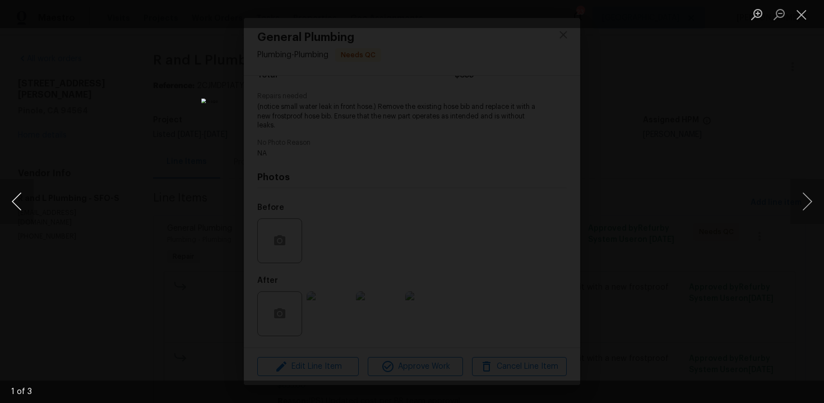
click at [25, 192] on button "Previous image" at bounding box center [17, 201] width 34 height 45
click at [179, 89] on div "Lightbox" at bounding box center [412, 201] width 824 height 403
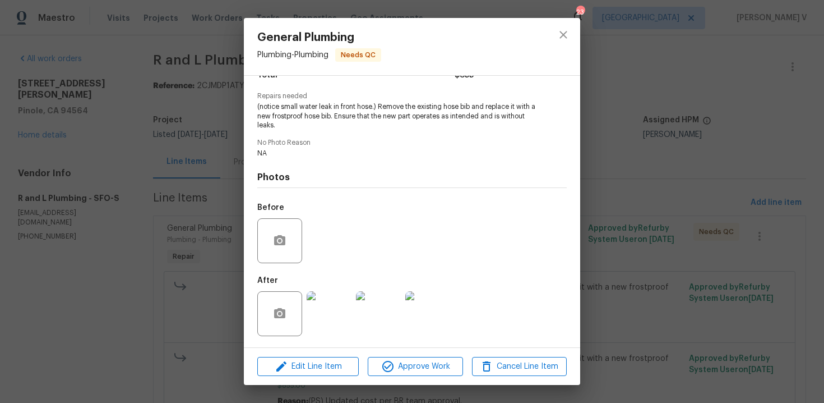
click at [242, 113] on div "General Plumbing Plumbing - Plumbing Needs QC Vendor R and L Plumbing Account C…" at bounding box center [412, 201] width 824 height 403
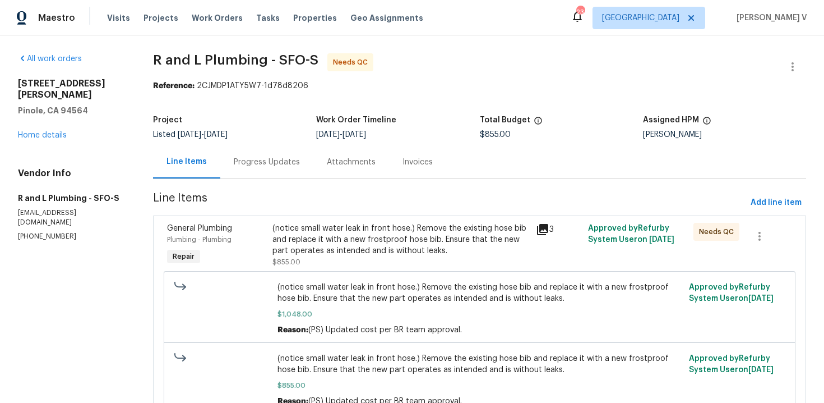
click at [222, 140] on div "Project Listed 6/11/2025 - 8/18/2025 Work Order Timeline 7/13/2025 - 7/16/2025 …" at bounding box center [479, 127] width 653 height 36
click at [302, 183] on section "R and L Plumbing - SFO-S Needs QC Reference: 2CJMDP1ATY5W7-1d78d8206 Project Li…" at bounding box center [479, 247] width 653 height 388
click at [280, 167] on div "Progress Updates" at bounding box center [267, 161] width 66 height 11
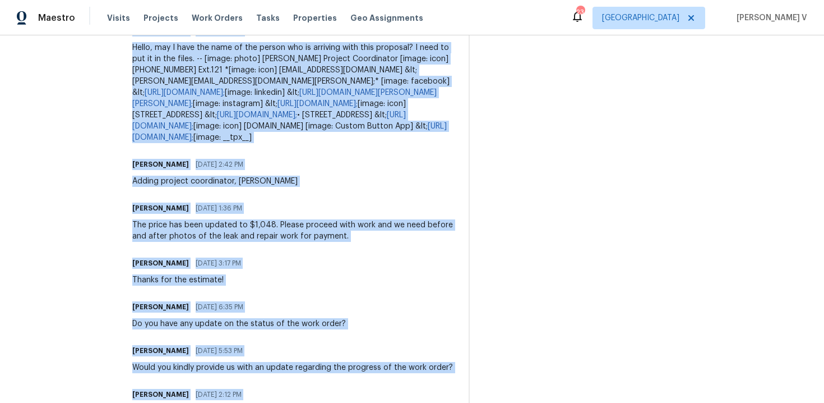
scroll to position [4900, 0]
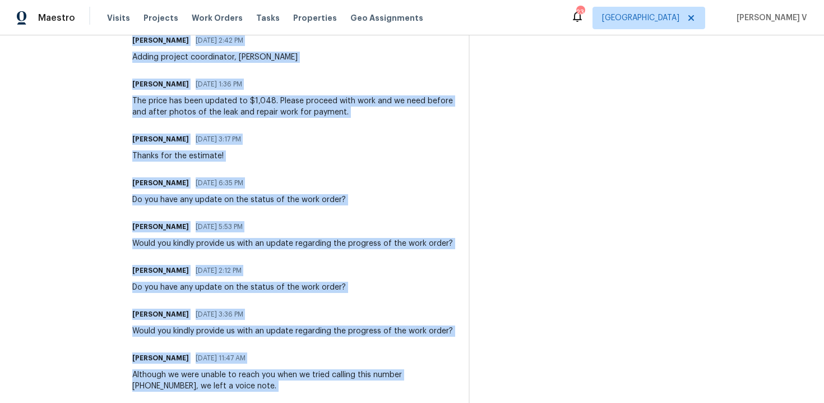
drag, startPoint x: 109, startPoint y: 224, endPoint x: 109, endPoint y: 447, distance: 222.7
click at [109, 402] on html "Maestro Visits Projects Work Orders Tasks Properties Geo Assignments 23 Denver …" at bounding box center [412, 201] width 824 height 403
copy div "Trade Partner Updates Paula Ramirez 08/25/2025 12:07 PM @German Dominguez &lt;g…"
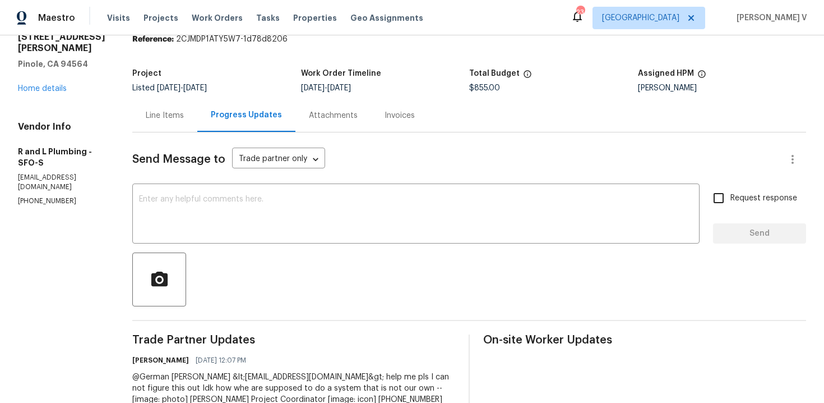
scroll to position [0, 0]
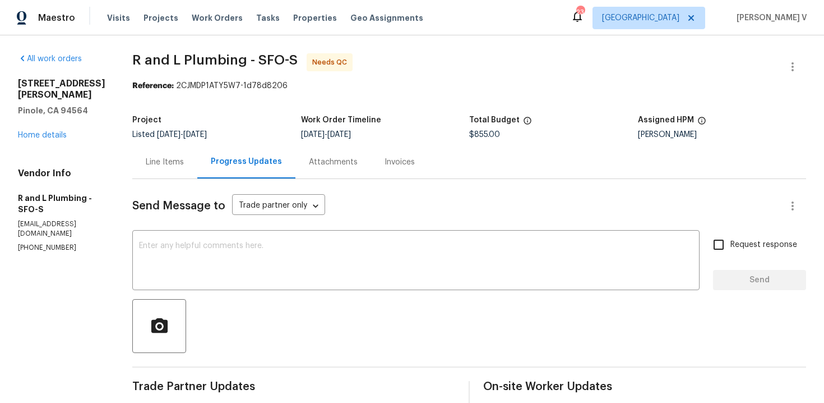
click at [158, 156] on div "Line Items" at bounding box center [165, 161] width 38 height 11
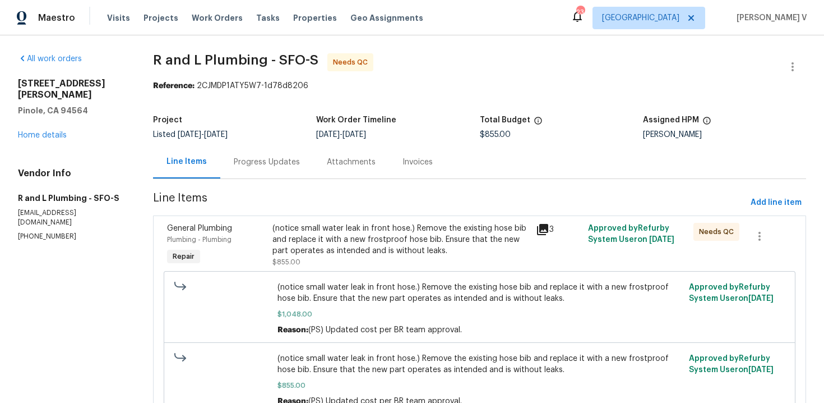
click at [312, 219] on div "(notice small water leak in front hose.) Remove the existing hose bib and repla…" at bounding box center [400, 245] width 263 height 52
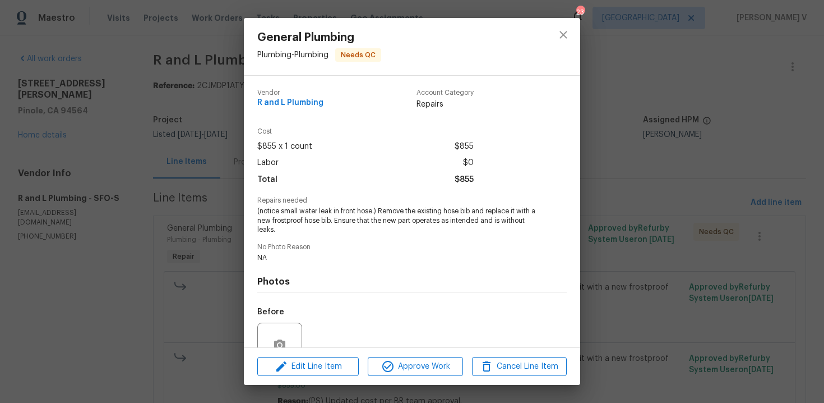
click at [189, 183] on div "General Plumbing Plumbing - Plumbing Needs QC Vendor R and L Plumbing Account C…" at bounding box center [412, 201] width 824 height 403
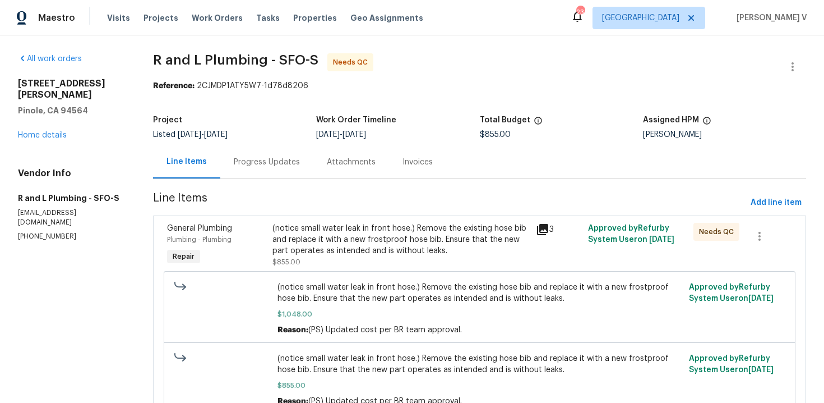
click at [273, 137] on div "Listed 6/11/2025 - 8/18/2025" at bounding box center [234, 135] width 163 height 8
click at [255, 167] on div "Progress Updates" at bounding box center [267, 161] width 66 height 11
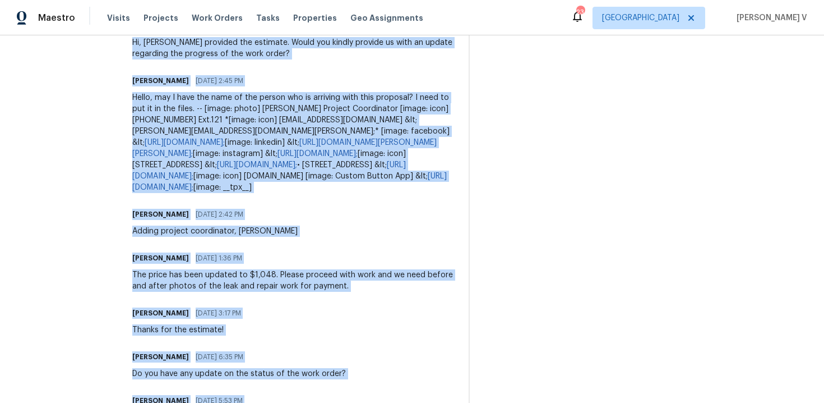
scroll to position [4900, 0]
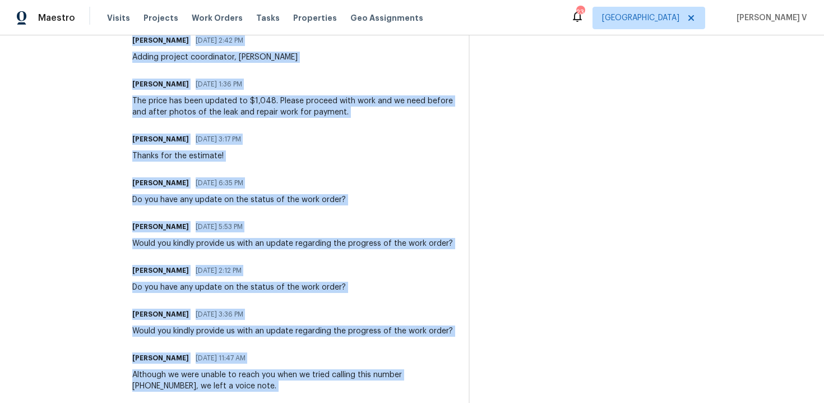
drag, startPoint x: 105, startPoint y: 250, endPoint x: 123, endPoint y: 447, distance: 197.7
click at [123, 402] on html "Maestro Visits Projects Work Orders Tasks Properties Geo Assignments 23 Denver …" at bounding box center [412, 201] width 824 height 403
copy div "Trade Partner Updates Paula Ramirez 08/25/2025 12:07 PM @German Dominguez &lt;g…"
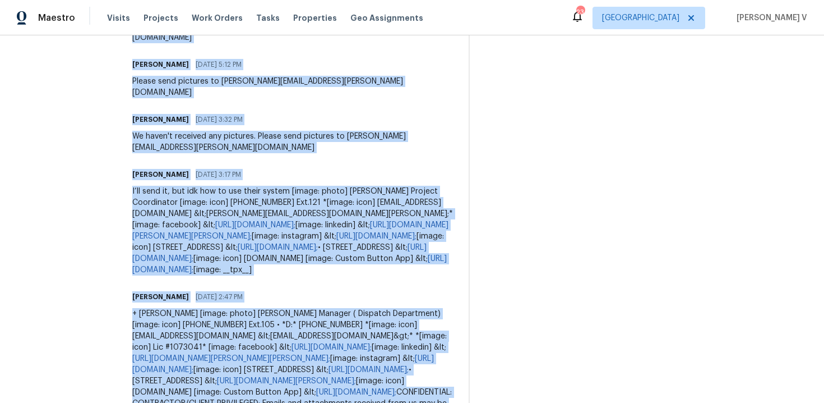
scroll to position [0, 0]
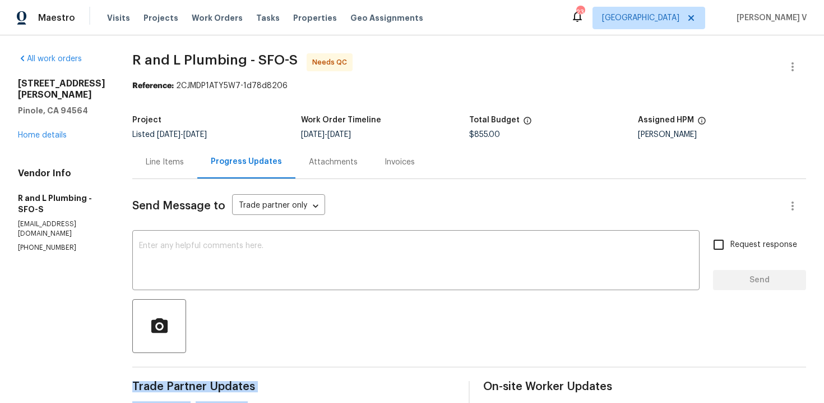
click at [143, 168] on div "Line Items" at bounding box center [164, 161] width 65 height 33
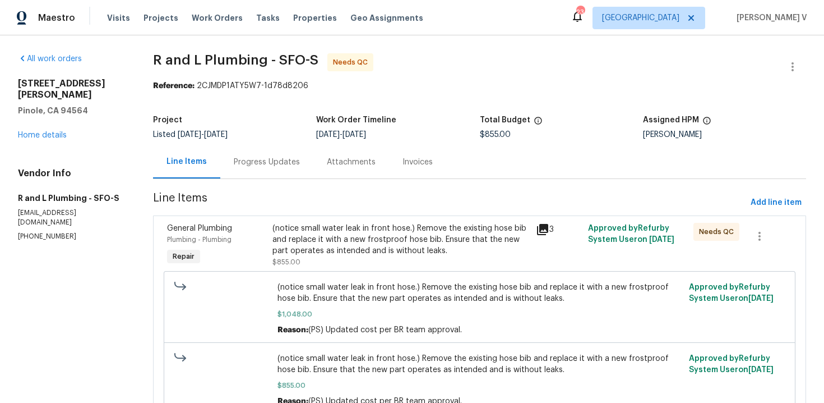
click at [388, 242] on div "(notice small water leak in front hose.) Remove the existing hose bib and repla…" at bounding box center [401, 240] width 256 height 34
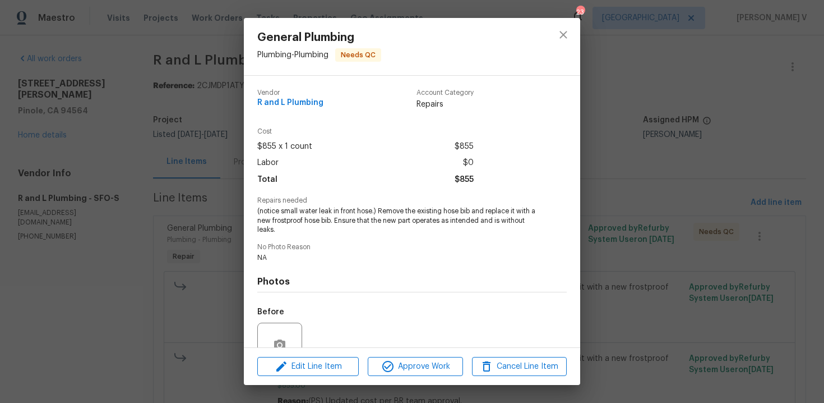
scroll to position [104, 0]
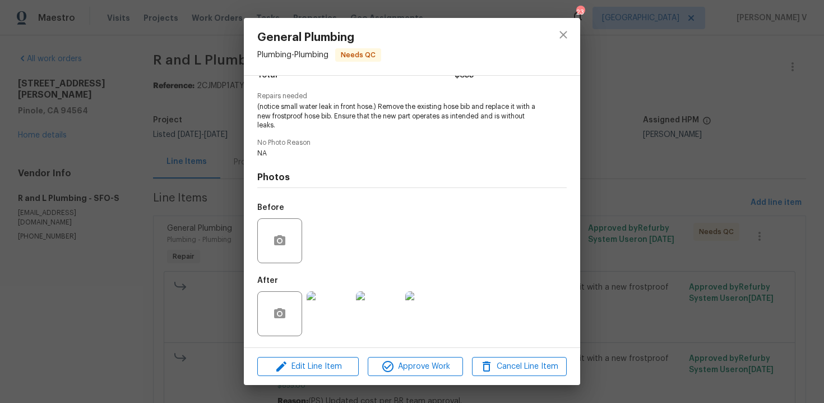
click at [323, 294] on img at bounding box center [329, 313] width 45 height 45
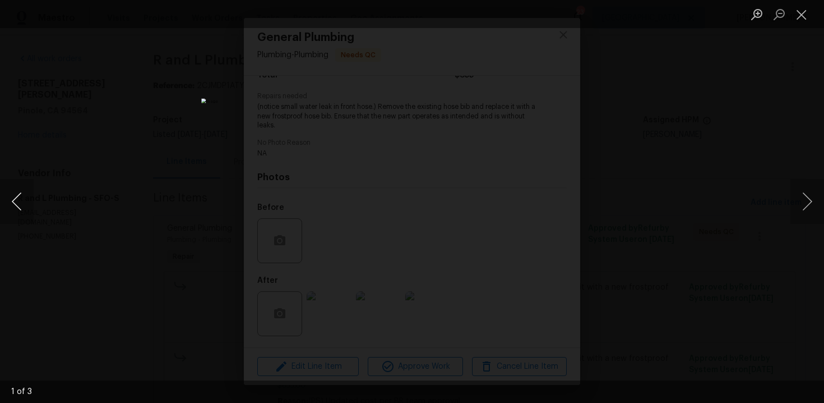
click at [16, 209] on button "Previous image" at bounding box center [17, 201] width 34 height 45
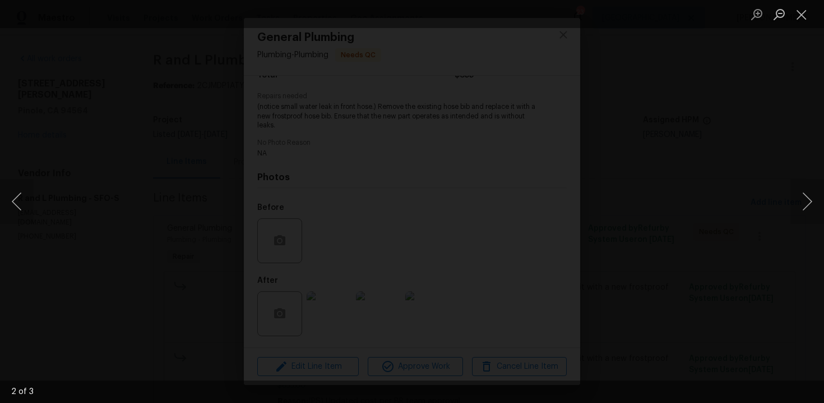
click at [798, 23] on button "Close lightbox" at bounding box center [802, 14] width 22 height 20
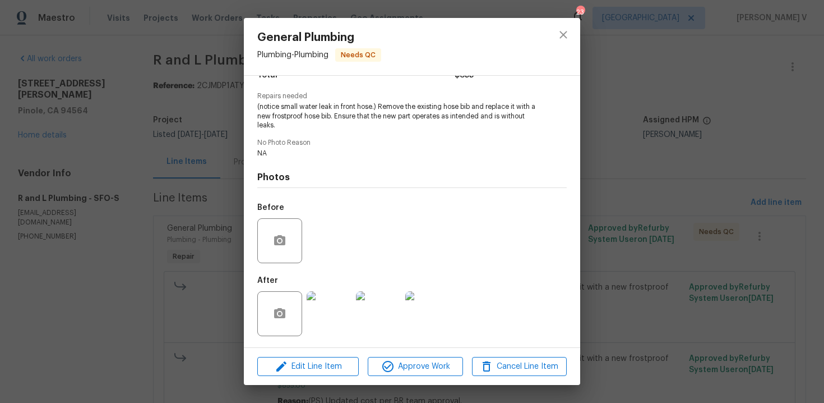
click at [733, 77] on div "General Plumbing Plumbing - Plumbing Needs QC Vendor R and L Plumbing Account C…" at bounding box center [412, 201] width 824 height 403
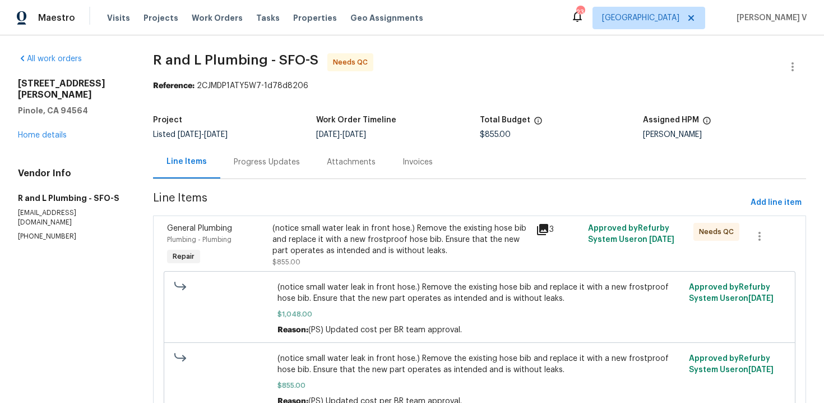
click at [795, 53] on div at bounding box center [793, 66] width 27 height 27
click at [777, 61] on span "R and L Plumbing - SFO-S Needs QC" at bounding box center [466, 66] width 626 height 27
click at [789, 61] on icon "button" at bounding box center [792, 66] width 13 height 13
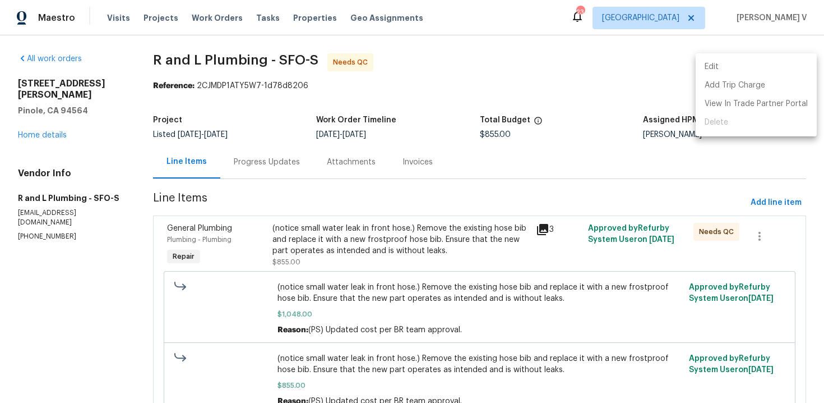
click at [789, 61] on li "Edit" at bounding box center [756, 67] width 121 height 19
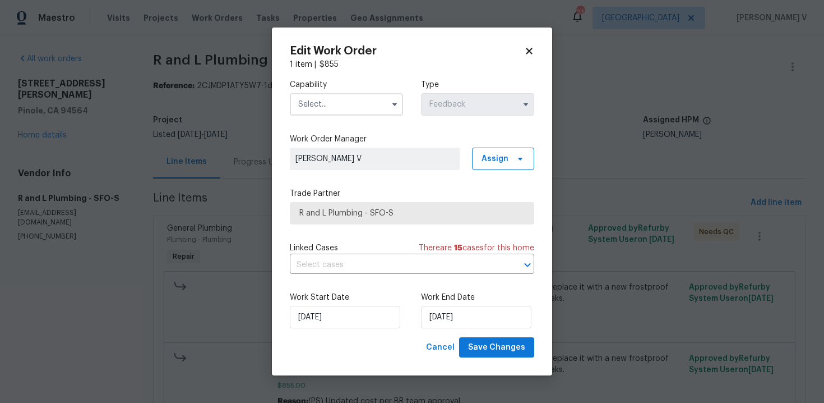
click at [354, 109] on input "text" at bounding box center [346, 104] width 113 height 22
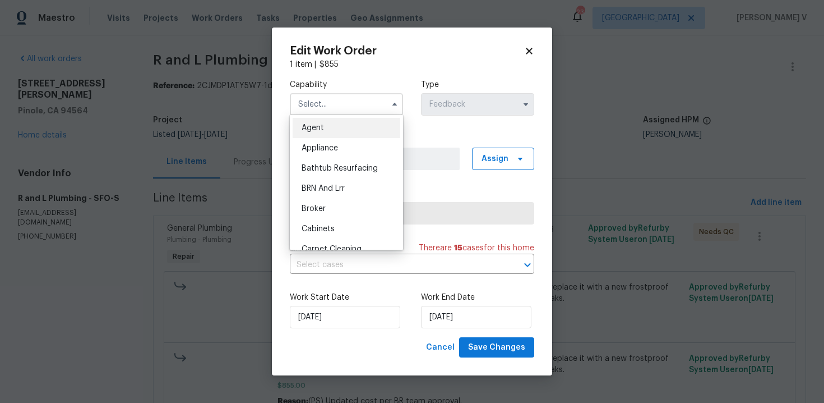
click at [329, 126] on div "Agent" at bounding box center [347, 128] width 108 height 20
type input "Agent"
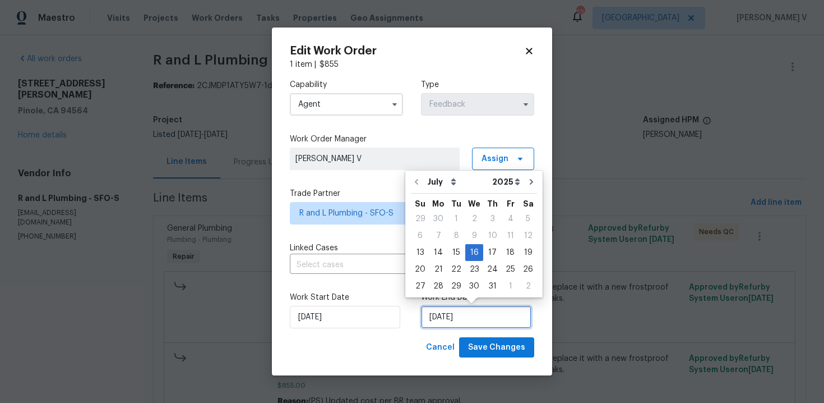
click at [455, 321] on input "16/07/2025" at bounding box center [476, 317] width 110 height 22
click at [519, 267] on div "26" at bounding box center [528, 269] width 18 height 16
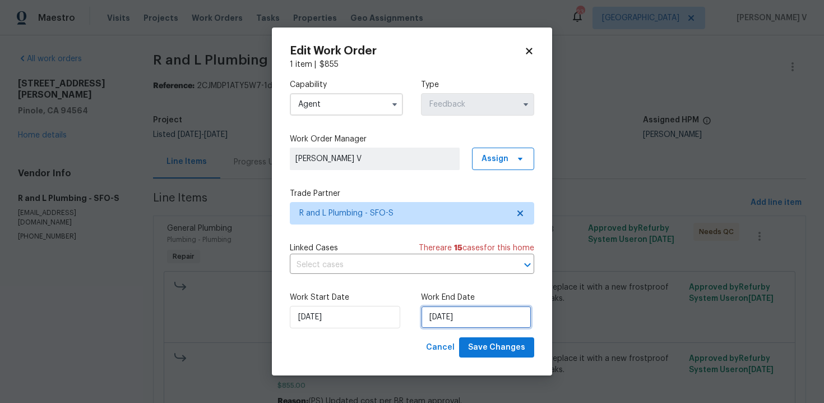
click at [487, 314] on input "26/07/2025" at bounding box center [476, 317] width 110 height 22
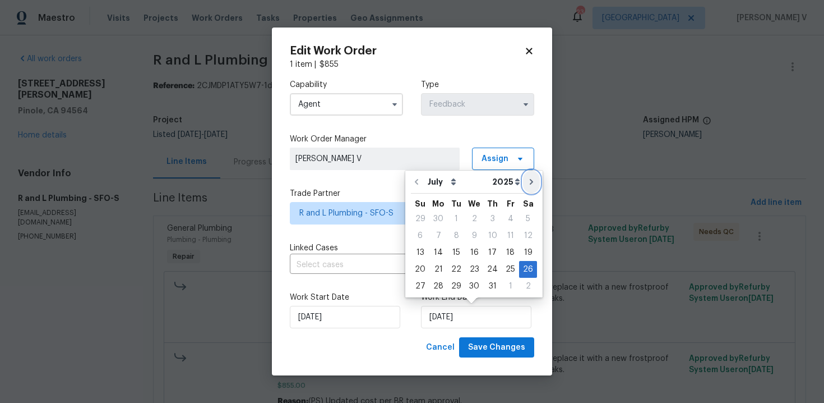
click at [524, 187] on button "Go to next month" at bounding box center [531, 181] width 17 height 22
type input "26/08/2025"
select select "7"
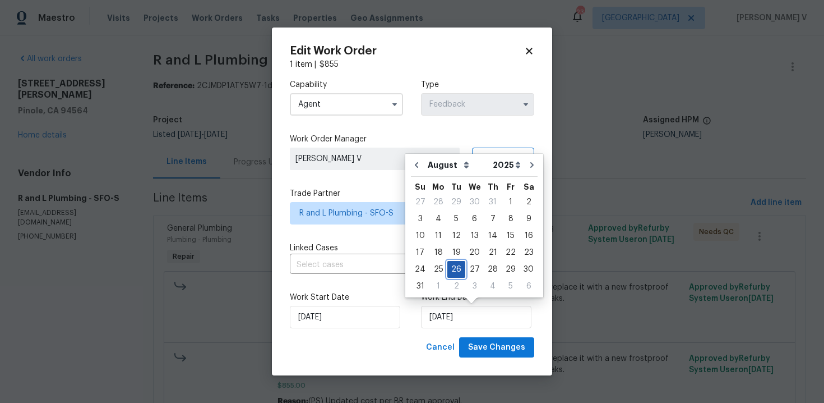
click at [451, 266] on div "26" at bounding box center [457, 269] width 18 height 16
click at [366, 319] on input "13/07/2025" at bounding box center [345, 317] width 110 height 22
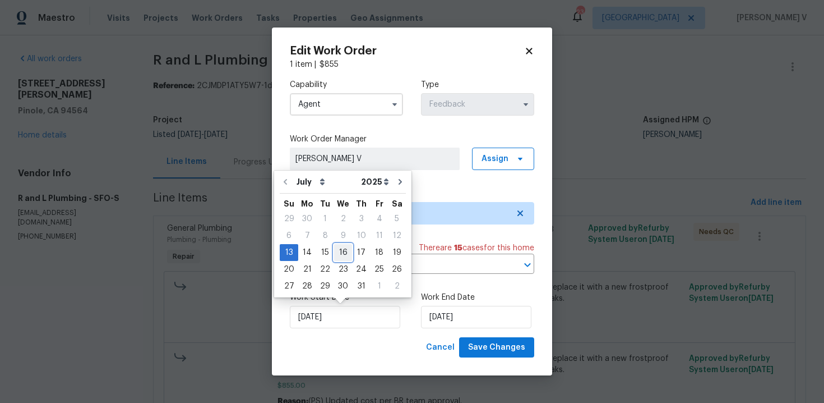
click at [334, 247] on div "16" at bounding box center [343, 253] width 18 height 16
type input "16/07/2025"
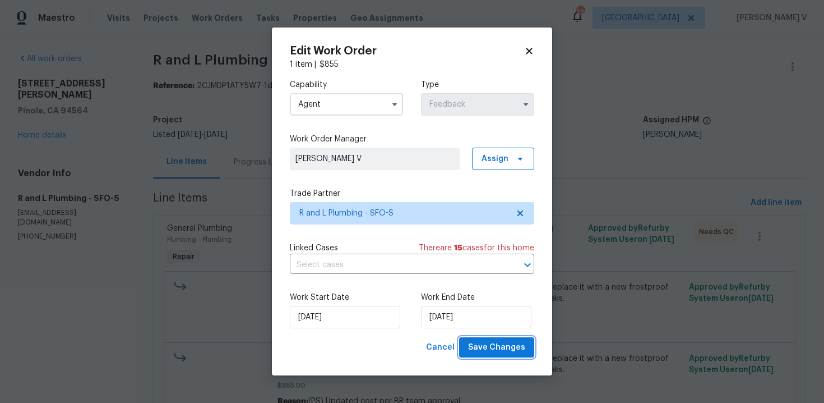
click at [494, 348] on span "Save Changes" at bounding box center [496, 347] width 57 height 14
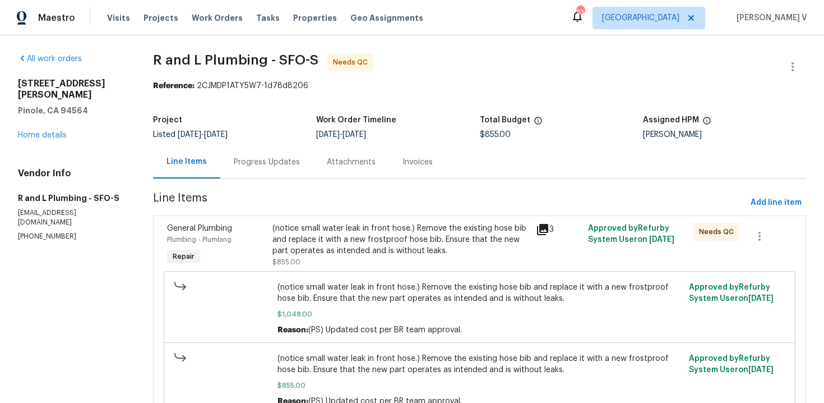
click at [317, 230] on div "(notice small water leak in front hose.) Remove the existing hose bib and repla…" at bounding box center [401, 240] width 256 height 34
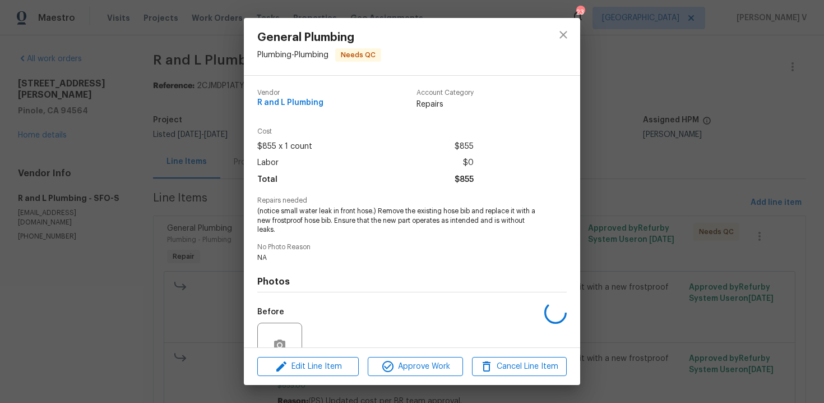
scroll to position [104, 0]
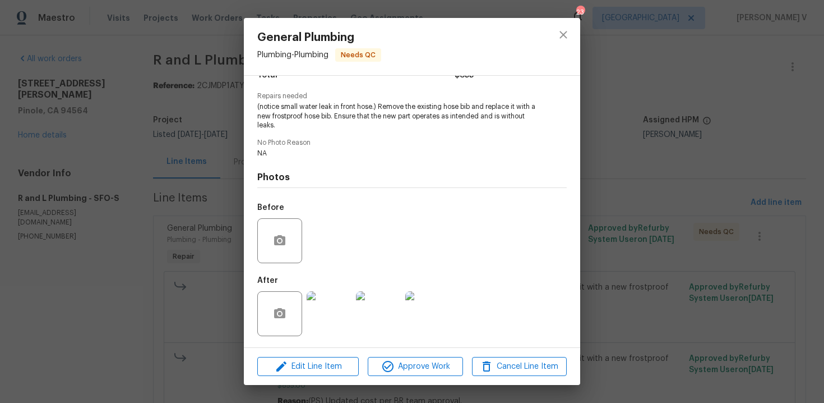
click at [207, 208] on div "General Plumbing Plumbing - Plumbing Needs QC Vendor R and L Plumbing Account C…" at bounding box center [412, 201] width 824 height 403
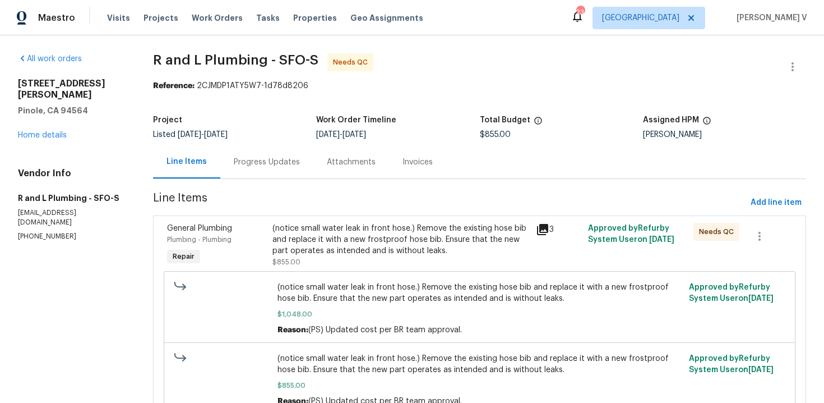
click at [268, 180] on section "R and L Plumbing - SFO-S Needs QC Reference: 2CJMDP1ATY5W7-1d78d8206 Project Li…" at bounding box center [479, 247] width 653 height 388
click at [306, 215] on section "R and L Plumbing - SFO-S Needs QC Reference: 2CJMDP1ATY5W7-1d78d8206 Project Li…" at bounding box center [479, 247] width 653 height 388
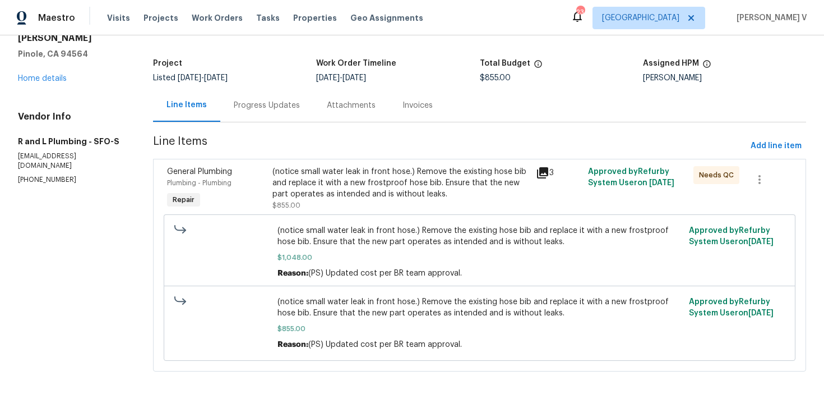
click at [371, 185] on div "(notice small water leak in front hose.) Remove the existing hose bib and repla…" at bounding box center [401, 183] width 256 height 34
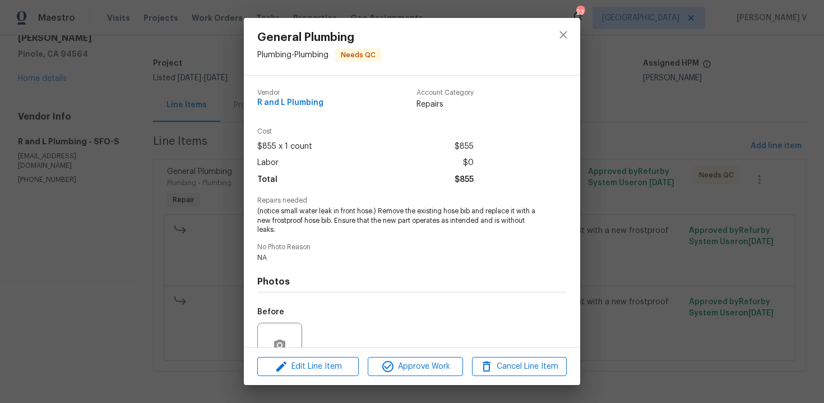
scroll to position [104, 0]
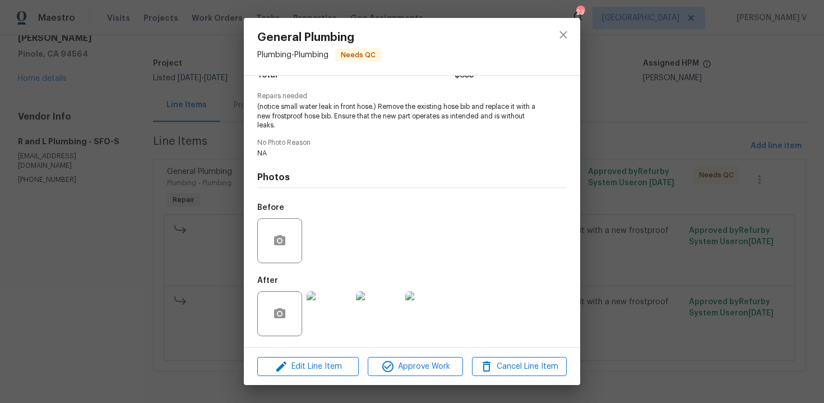
click at [415, 306] on img at bounding box center [427, 313] width 45 height 45
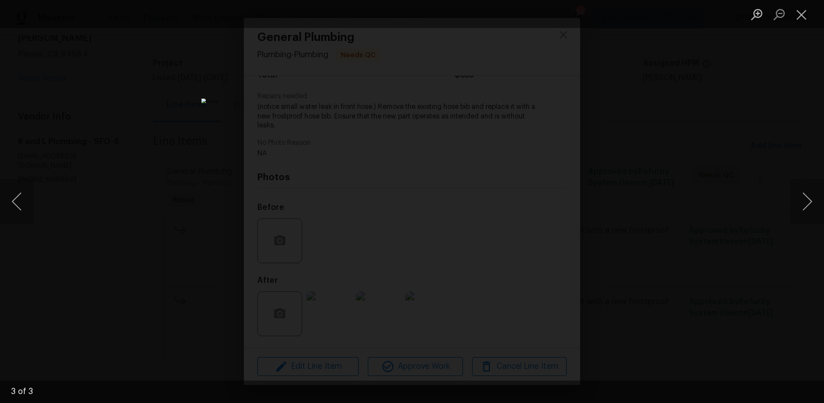
click at [182, 162] on div "Lightbox" at bounding box center [412, 201] width 824 height 403
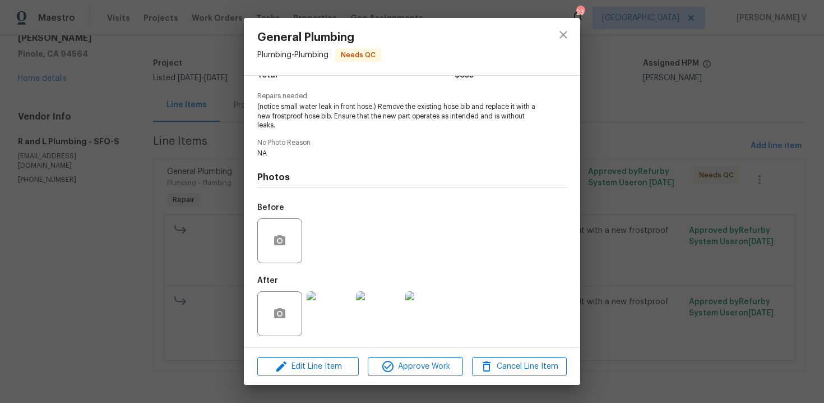
click at [182, 162] on div "General Plumbing Plumbing - Plumbing Needs QC Vendor R and L Plumbing Account C…" at bounding box center [412, 201] width 824 height 403
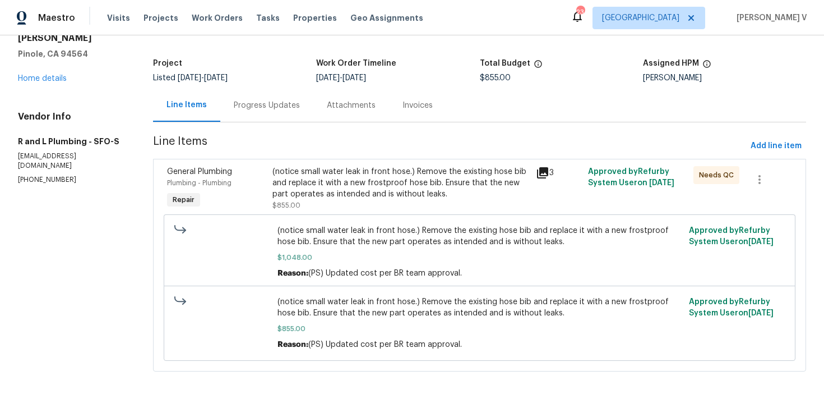
click at [272, 121] on div "Line Items Progress Updates Attachments Invoices" at bounding box center [479, 106] width 653 height 34
click at [278, 117] on div "Progress Updates" at bounding box center [266, 105] width 93 height 33
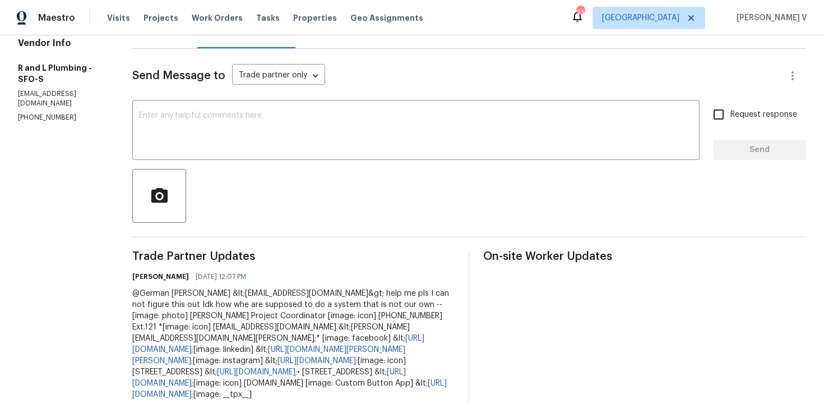
scroll to position [52, 0]
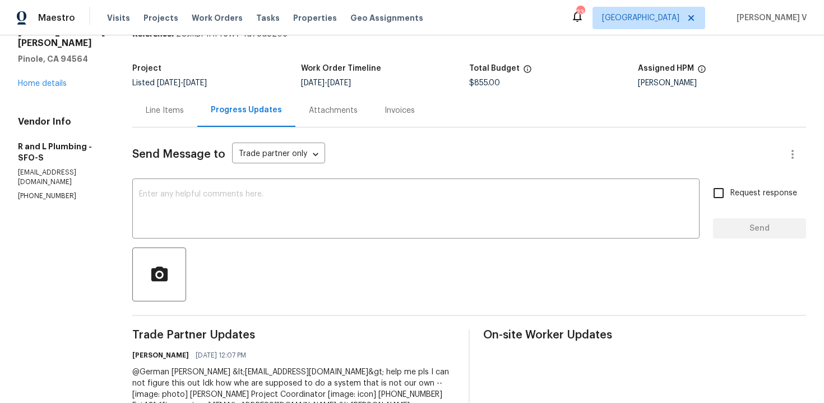
click at [156, 99] on div "Line Items" at bounding box center [164, 110] width 65 height 33
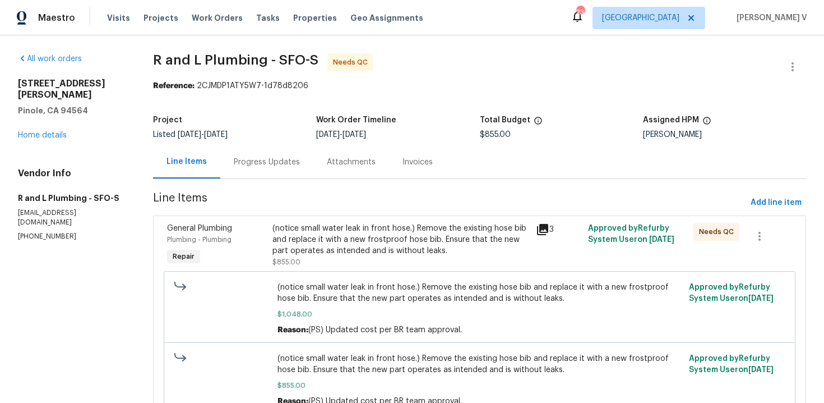
click at [273, 144] on div "Project Listed [DATE] - [DATE] Work Order Timeline [DATE] - [DATE] Total Budget…" at bounding box center [479, 127] width 653 height 36
click at [268, 159] on div "Progress Updates" at bounding box center [267, 161] width 66 height 11
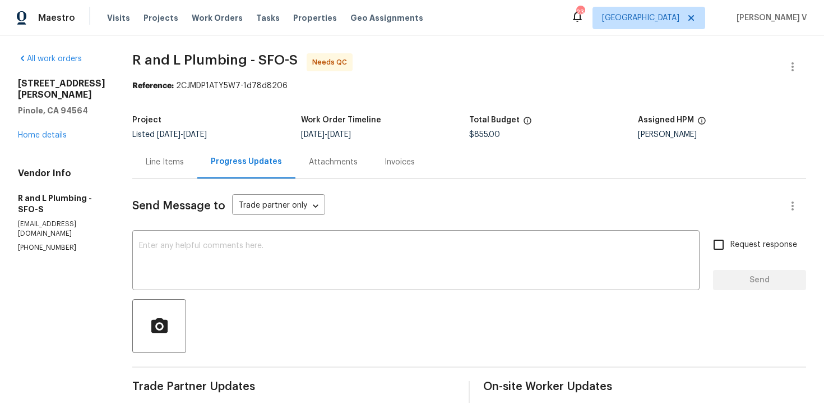
click at [160, 168] on div "Line Items" at bounding box center [164, 161] width 65 height 33
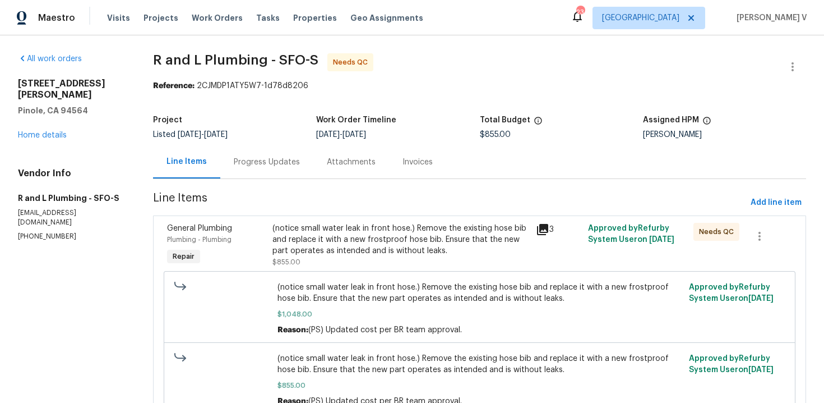
click at [445, 252] on div "(notice small water leak in front hose.) Remove the existing hose bib and repla…" at bounding box center [401, 240] width 256 height 34
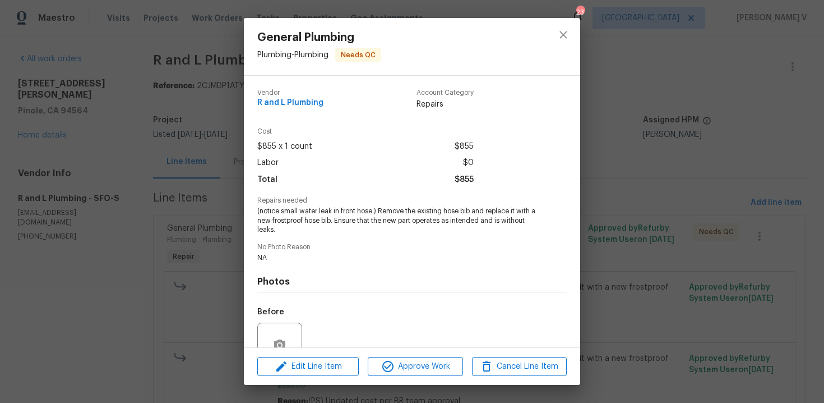
scroll to position [104, 0]
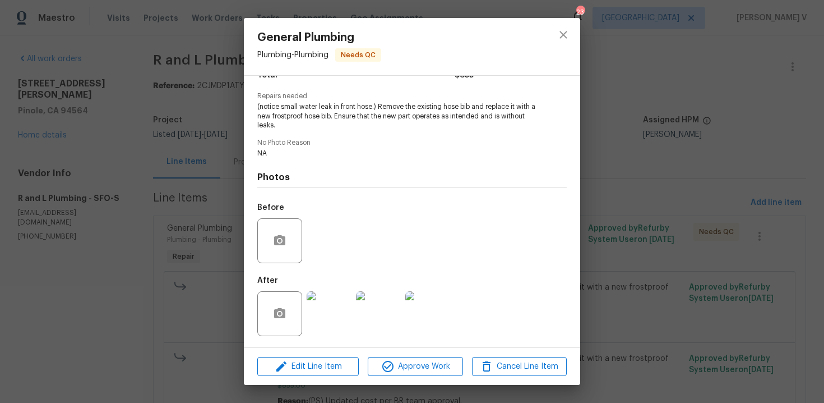
click at [179, 237] on div "General Plumbing Plumbing - Plumbing Needs QC Vendor R and L Plumbing Account C…" at bounding box center [412, 201] width 824 height 403
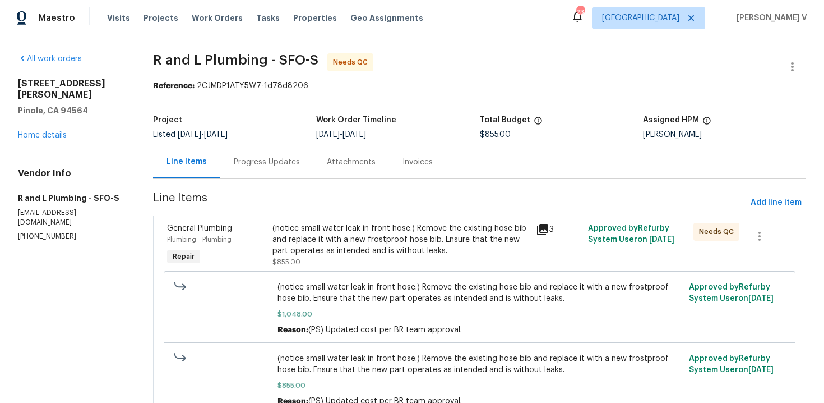
scroll to position [57, 0]
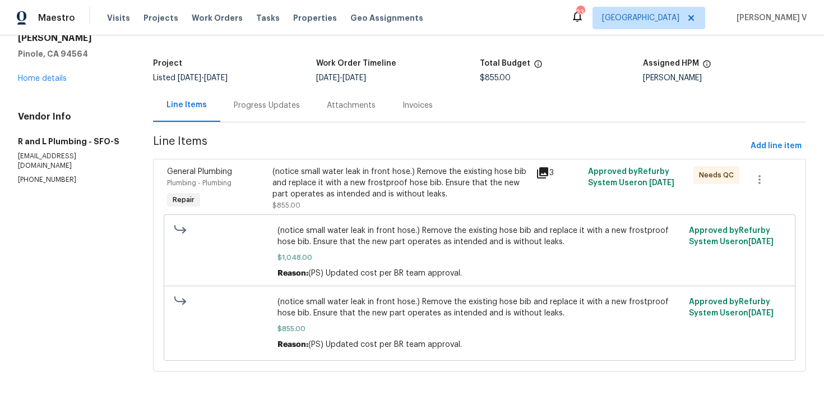
drag, startPoint x: 288, startPoint y: 338, endPoint x: 329, endPoint y: 338, distance: 40.9
click at [329, 338] on div "(notice small water leak in front hose.) Remove the existing hose bib and repla…" at bounding box center [480, 323] width 405 height 54
click at [254, 95] on div "Progress Updates" at bounding box center [266, 105] width 93 height 33
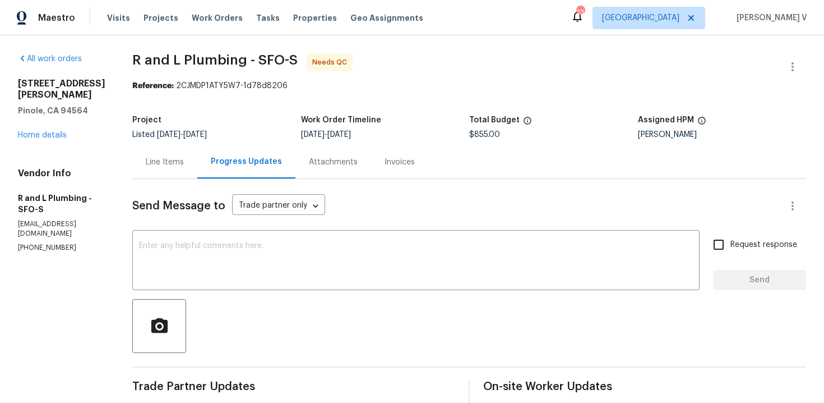
click at [157, 160] on div "Line Items" at bounding box center [165, 161] width 38 height 11
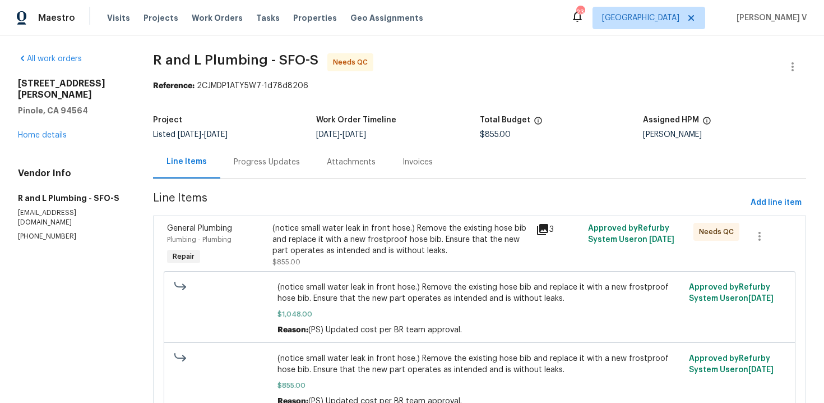
click at [342, 271] on div "(notice small water leak in front hose.) Remove the existing hose bib and repla…" at bounding box center [480, 308] width 632 height 75
click at [371, 236] on div "(notice small water leak in front hose.) Remove the existing hose bib and repla…" at bounding box center [401, 240] width 256 height 34
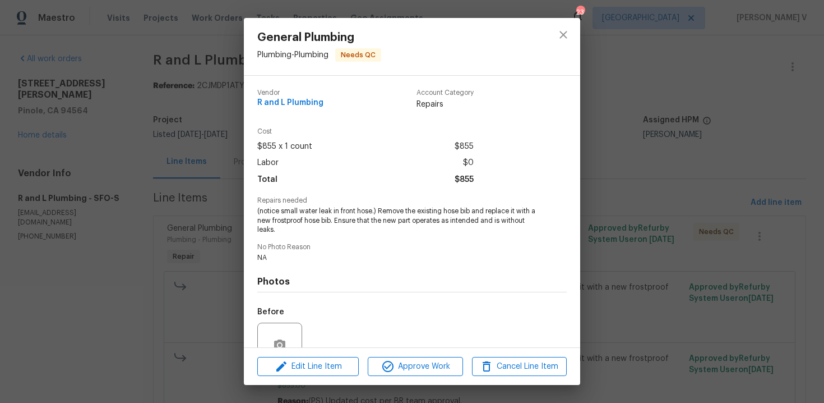
scroll to position [104, 0]
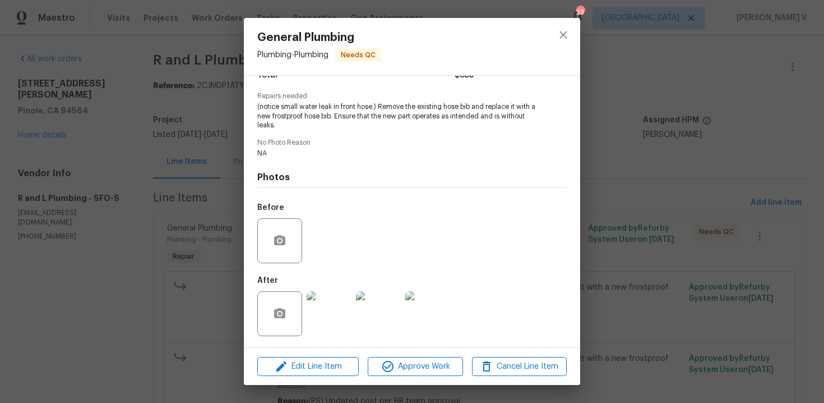
click at [321, 310] on img at bounding box center [329, 313] width 45 height 45
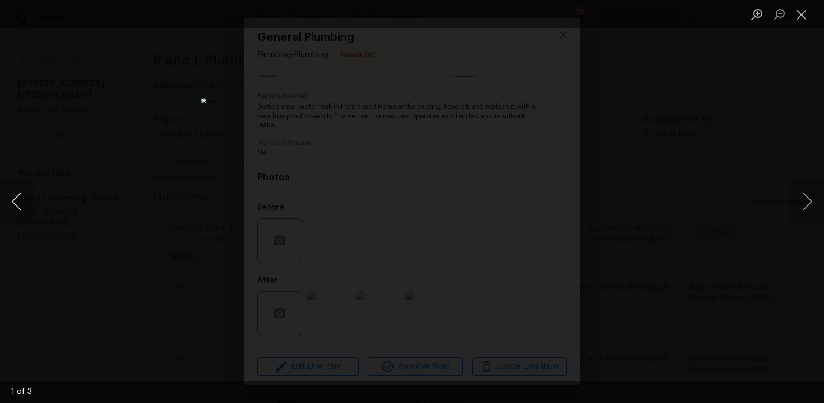
click at [29, 199] on button "Previous image" at bounding box center [17, 201] width 34 height 45
click at [126, 136] on div "Lightbox" at bounding box center [412, 201] width 824 height 403
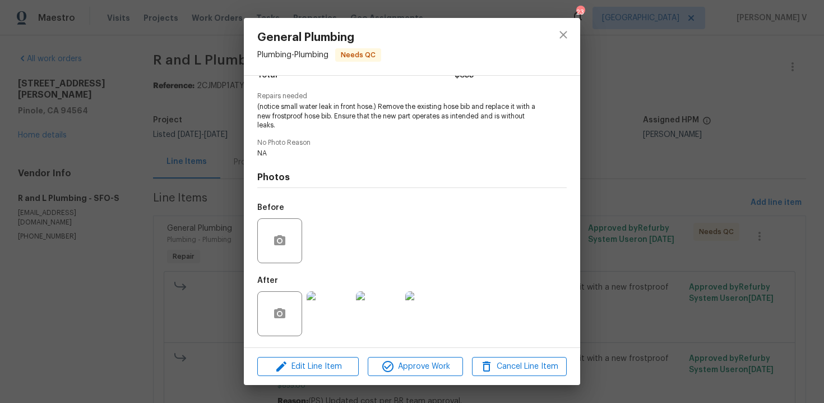
click at [126, 136] on div "General Plumbing Plumbing - Plumbing Needs QC Vendor R and L Plumbing Account C…" at bounding box center [412, 201] width 824 height 403
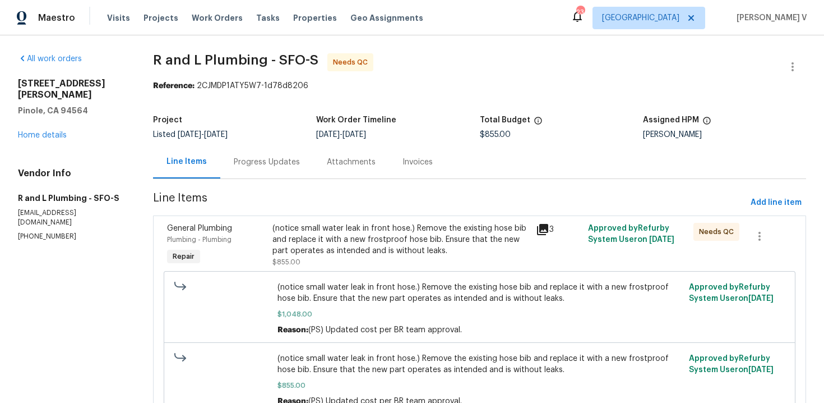
click at [232, 144] on div "Project Listed [DATE] - [DATE] Work Order Timeline [DATE] - [DATE] Total Budget…" at bounding box center [479, 127] width 653 height 36
click at [241, 154] on div "Progress Updates" at bounding box center [266, 161] width 93 height 33
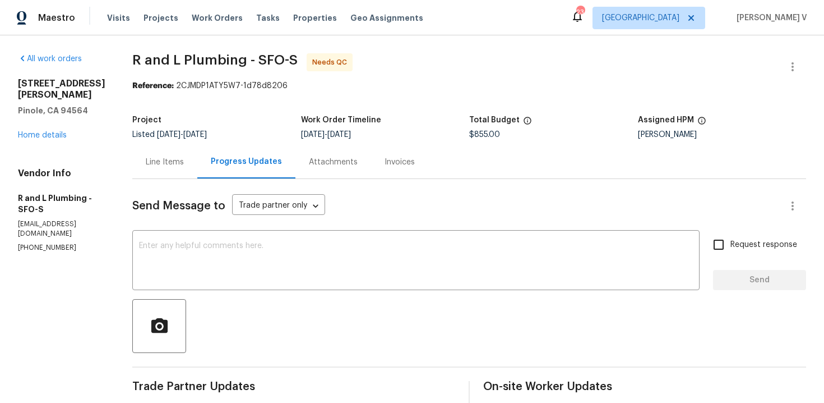
click at [164, 168] on div "Line Items" at bounding box center [164, 161] width 65 height 33
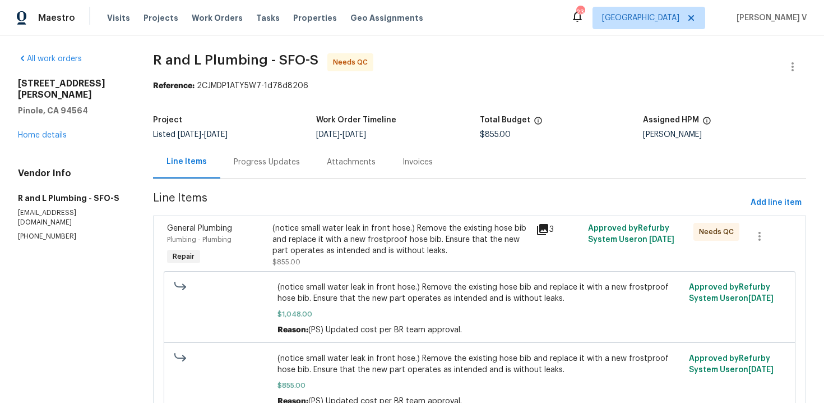
click at [342, 238] on div "(notice small water leak in front hose.) Remove the existing hose bib and repla…" at bounding box center [401, 240] width 256 height 34
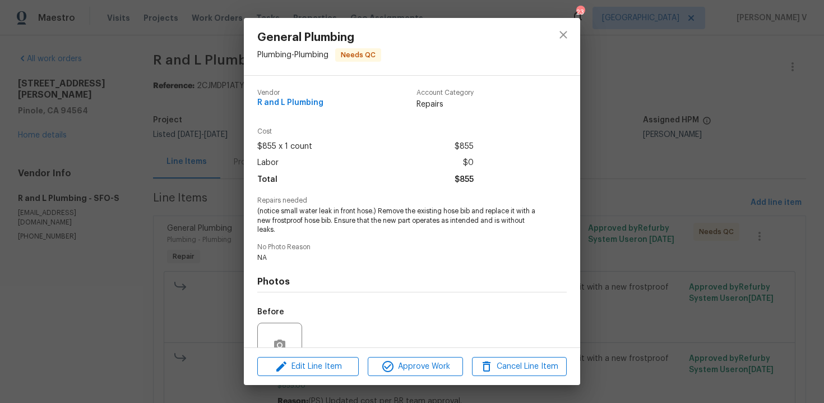
scroll to position [104, 0]
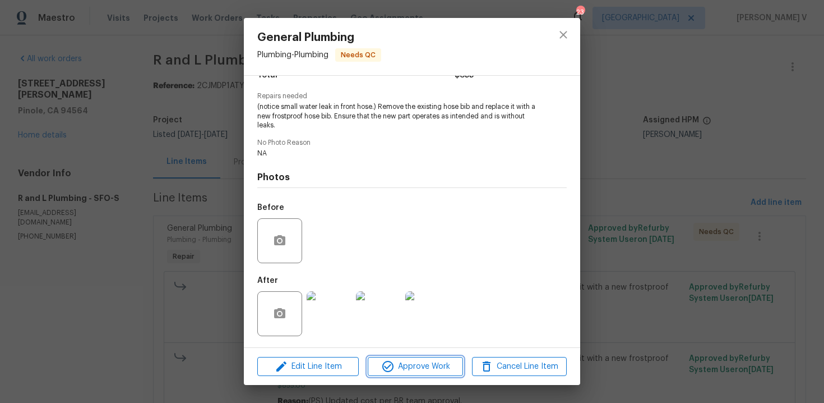
click at [393, 368] on icon "button" at bounding box center [387, 365] width 13 height 13
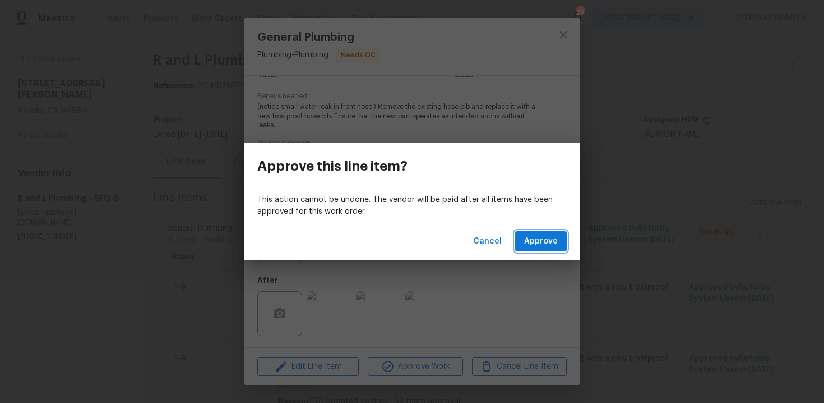
click at [547, 238] on span "Approve" at bounding box center [541, 241] width 34 height 14
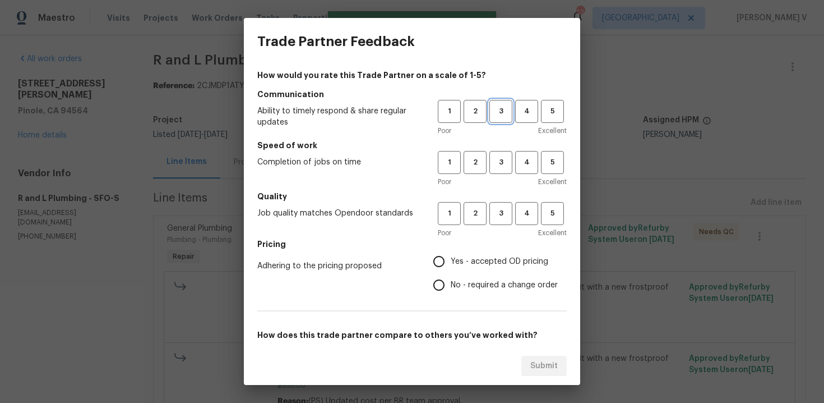
click at [501, 107] on span "3" at bounding box center [501, 111] width 21 height 13
click at [499, 149] on h5 "Speed of work" at bounding box center [412, 145] width 310 height 11
click at [499, 168] on span "3" at bounding box center [501, 162] width 21 height 13
click at [498, 232] on div "Poor Excellent" at bounding box center [502, 232] width 129 height 11
click at [497, 223] on button "3" at bounding box center [501, 213] width 23 height 23
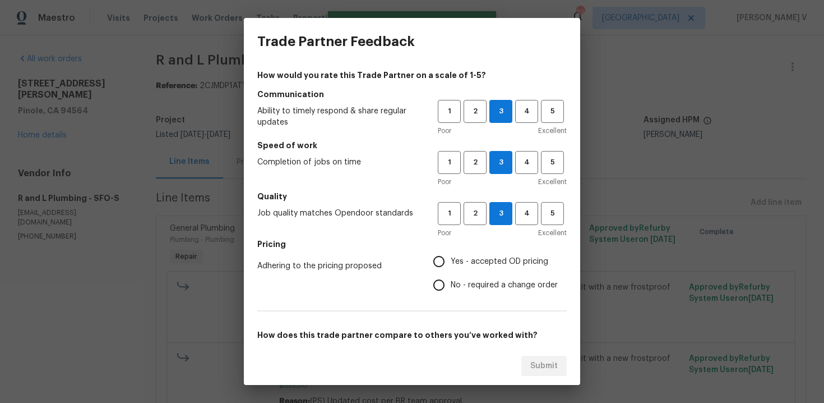
click at [435, 290] on input "No - required a change order" at bounding box center [439, 285] width 24 height 24
radio input "true"
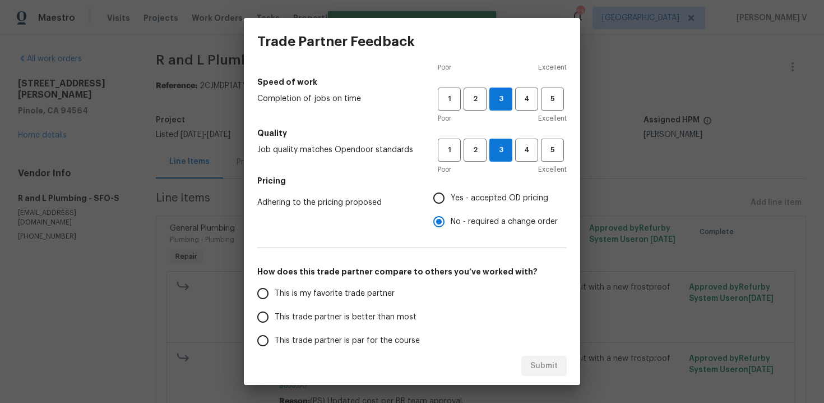
click at [365, 319] on span "This trade partner is better than most" at bounding box center [346, 317] width 142 height 12
click at [275, 319] on input "This trade partner is better than most" at bounding box center [263, 317] width 24 height 24
click at [560, 368] on button "Submit" at bounding box center [544, 366] width 45 height 21
radio input "true"
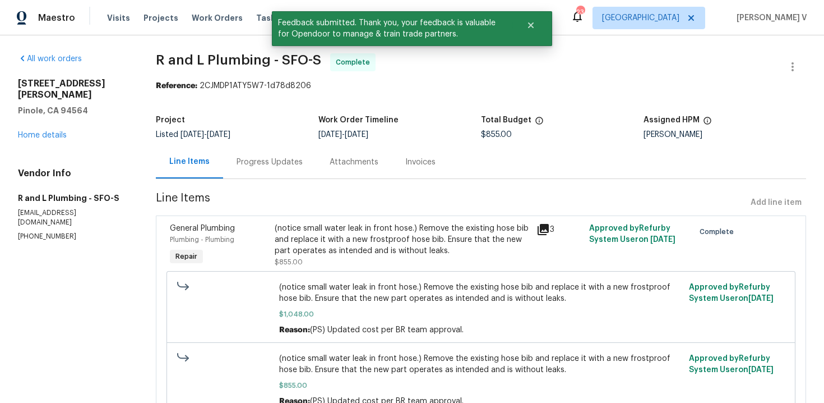
click at [302, 146] on div "Progress Updates" at bounding box center [269, 161] width 93 height 33
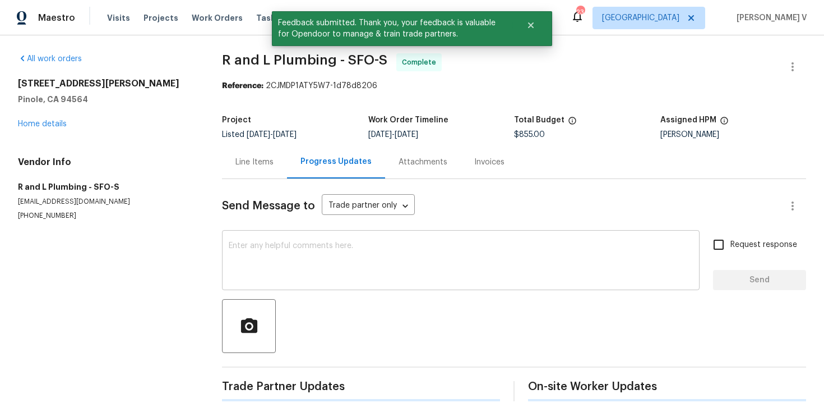
click at [289, 240] on div "x ​" at bounding box center [461, 261] width 478 height 57
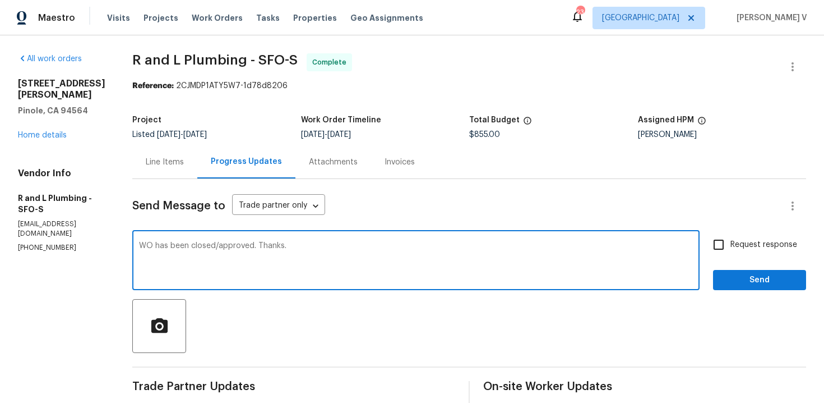
type textarea "WO has been closed/approved. Thanks."
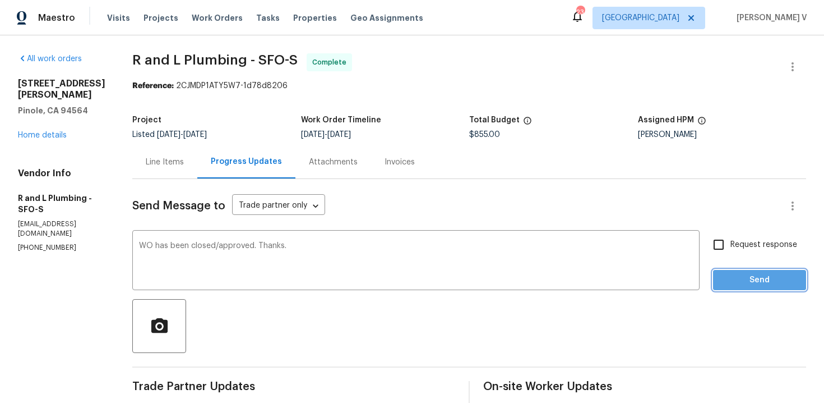
click at [775, 270] on button "Send" at bounding box center [759, 280] width 93 height 21
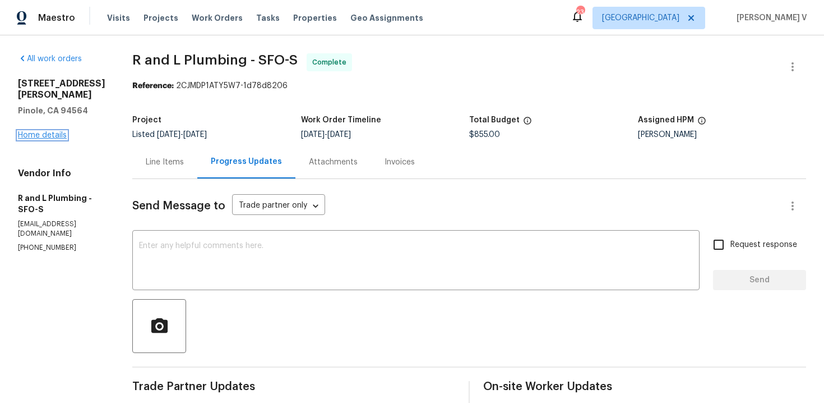
click at [53, 131] on link "Home details" at bounding box center [42, 135] width 49 height 8
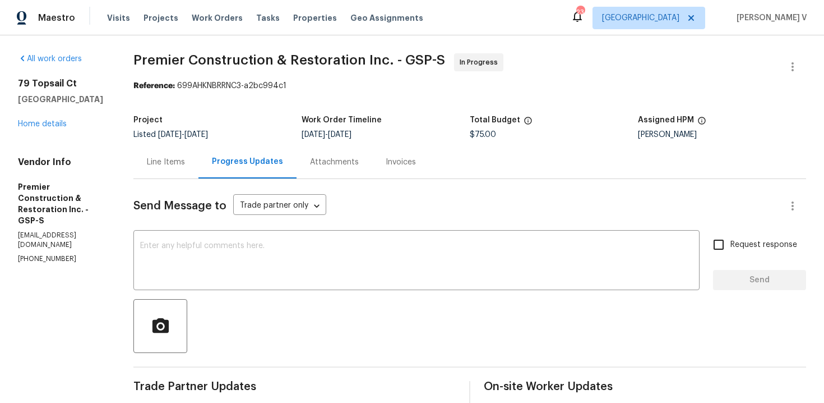
scroll to position [91, 0]
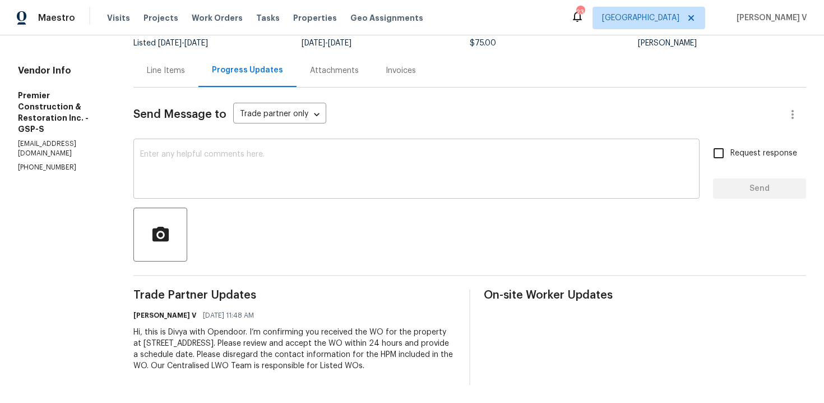
click at [255, 156] on textarea at bounding box center [416, 169] width 553 height 39
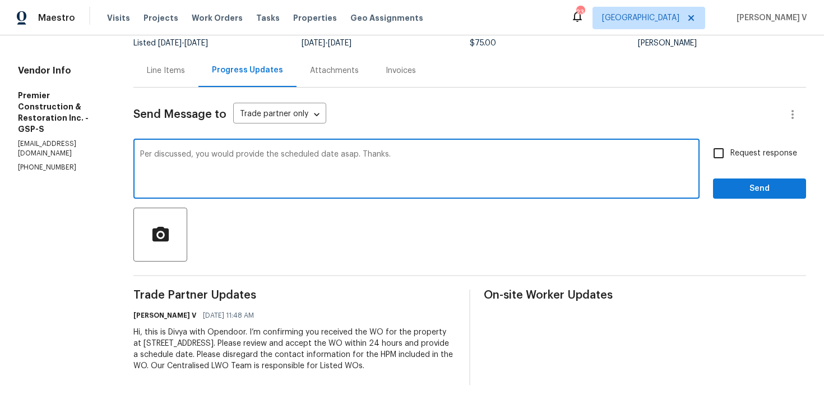
type textarea "Per discussed, you would provide the scheduled date asap. Thanks."
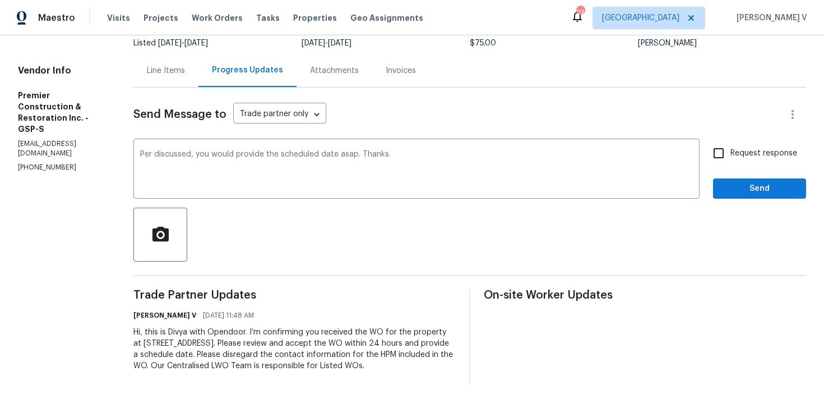
click at [746, 163] on label "Request response" at bounding box center [752, 153] width 90 height 24
click at [731, 163] on input "Request response" at bounding box center [719, 153] width 24 height 24
checkbox input "true"
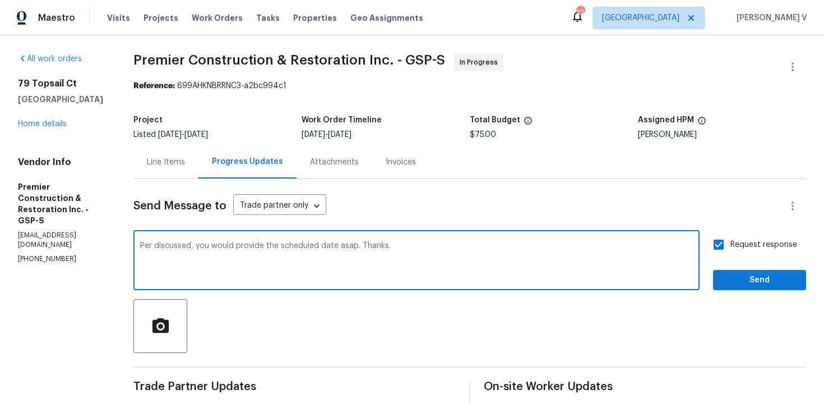
click at [188, 250] on textarea "Per discussed, you would provide the scheduled date asap. Thanks." at bounding box center [416, 261] width 553 height 39
click at [189, 247] on textarea "Per discussed, you would provide the scheduled date asap. Thanks." at bounding box center [416, 261] width 553 height 39
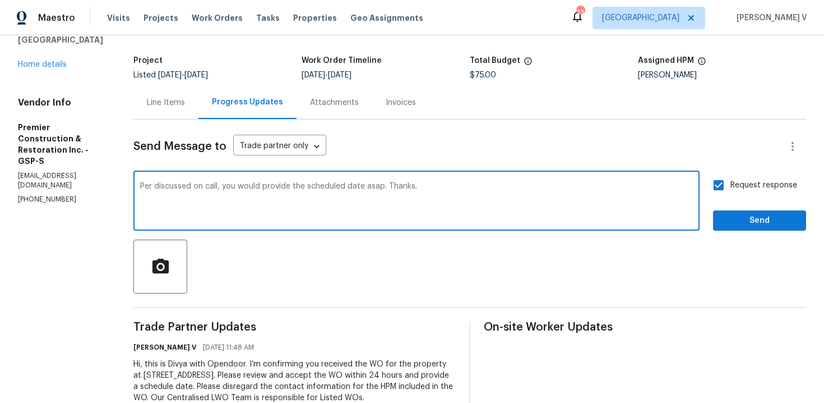
type textarea "Per discussed on call, you would provide the scheduled date asap. Thanks."
click at [752, 222] on span "Send" at bounding box center [759, 221] width 75 height 14
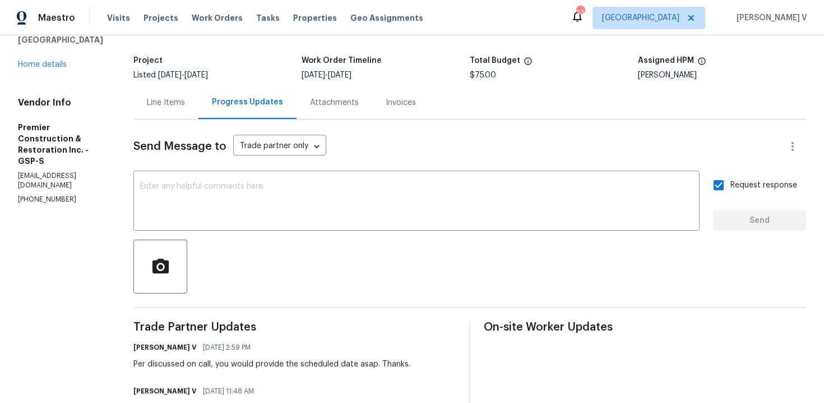
scroll to position [25, 0]
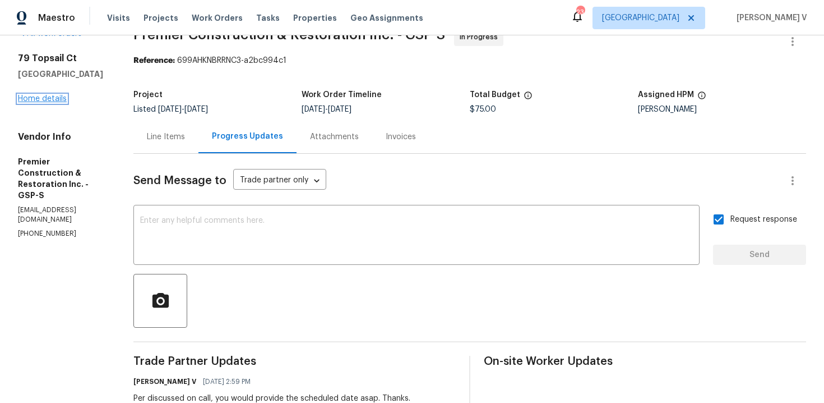
click at [53, 102] on link "Home details" at bounding box center [42, 99] width 49 height 8
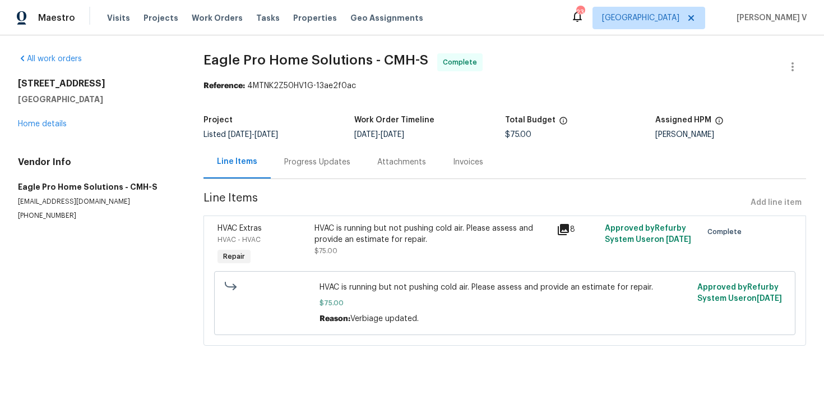
click at [278, 154] on div "Progress Updates" at bounding box center [317, 161] width 93 height 33
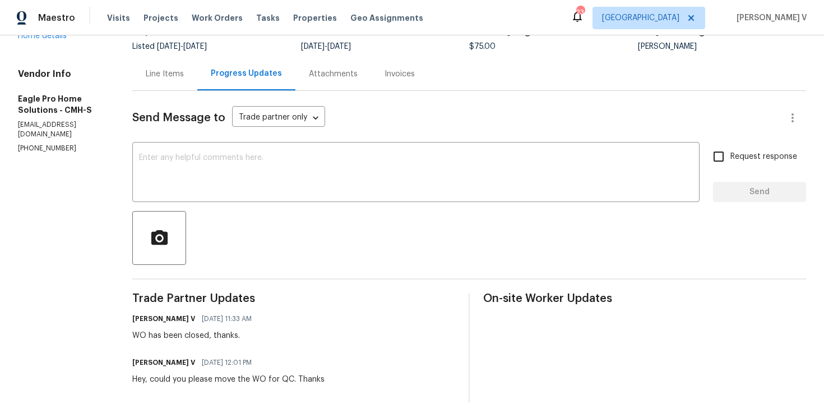
scroll to position [36, 0]
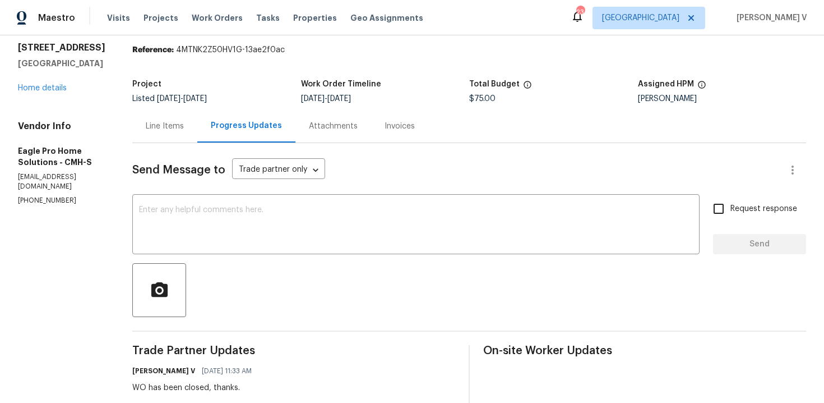
click at [49, 92] on div "[STREET_ADDRESS] Home details" at bounding box center [61, 68] width 87 height 52
click at [49, 91] on link "Home details" at bounding box center [42, 88] width 49 height 8
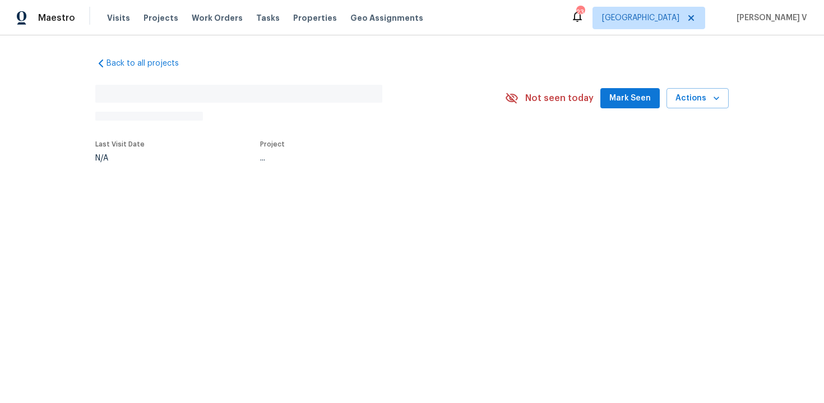
click at [49, 91] on div "Back to all projects No address found N/A Not seen [DATE] Mark Seen Actions Las…" at bounding box center [412, 135] width 824 height 201
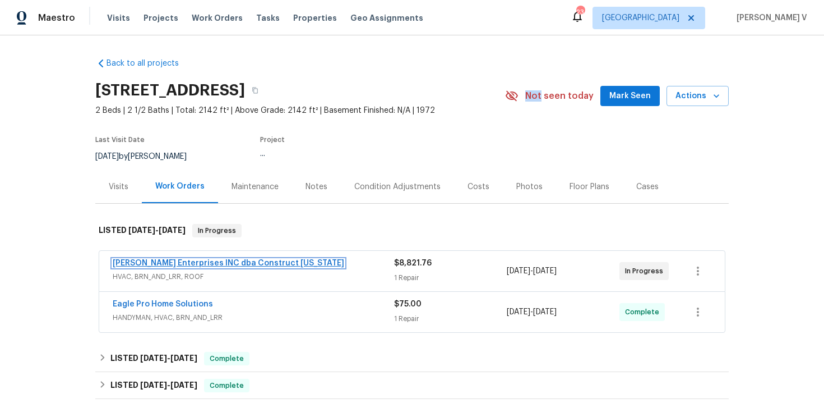
click at [191, 265] on link "[PERSON_NAME] Enterprises INC dba Construct [US_STATE]" at bounding box center [229, 263] width 232 height 8
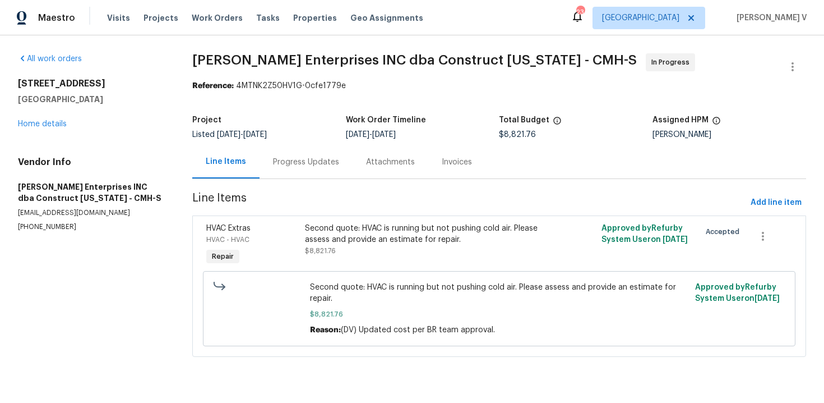
click at [323, 165] on div "Progress Updates" at bounding box center [306, 161] width 66 height 11
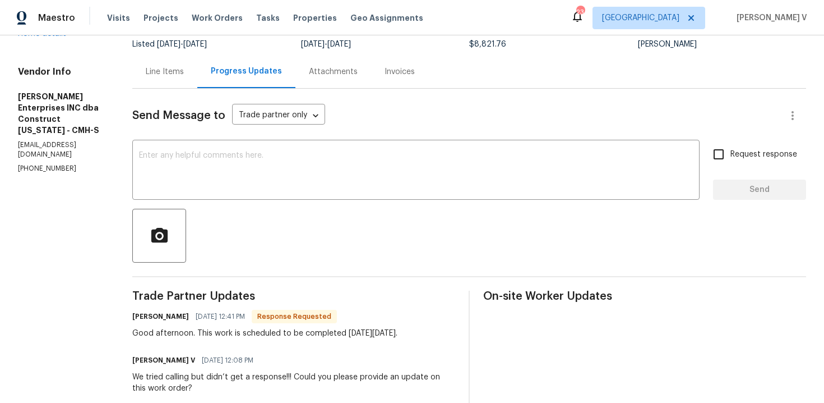
scroll to position [91, 0]
click at [150, 198] on div "x ​" at bounding box center [416, 170] width 568 height 57
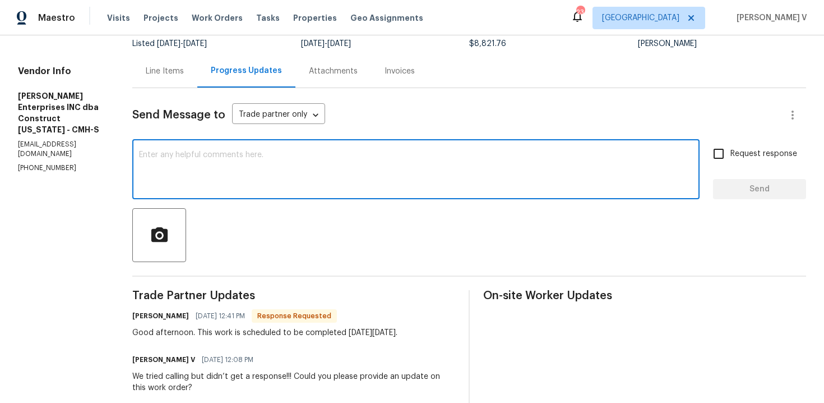
type textarea "T"
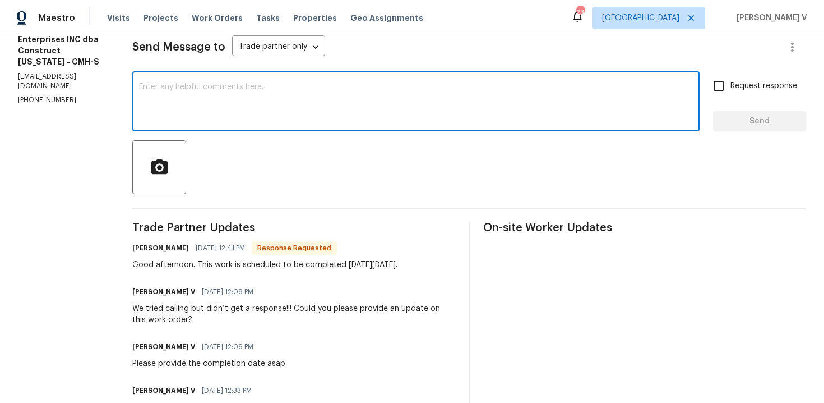
scroll to position [0, 0]
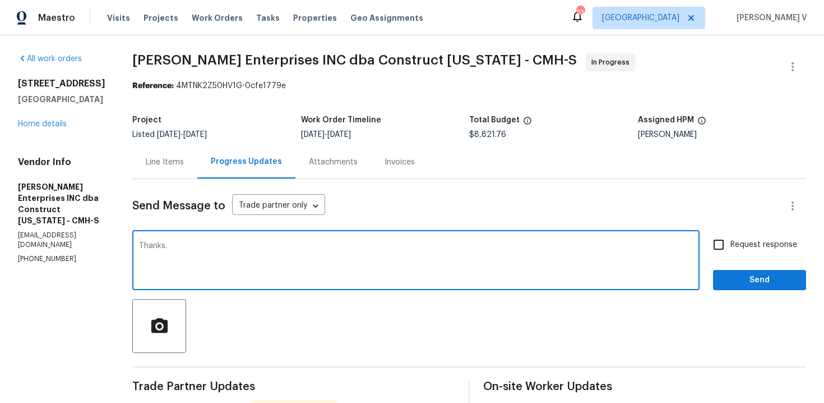
type textarea "Thanks."
click at [767, 281] on span "Send" at bounding box center [759, 280] width 75 height 14
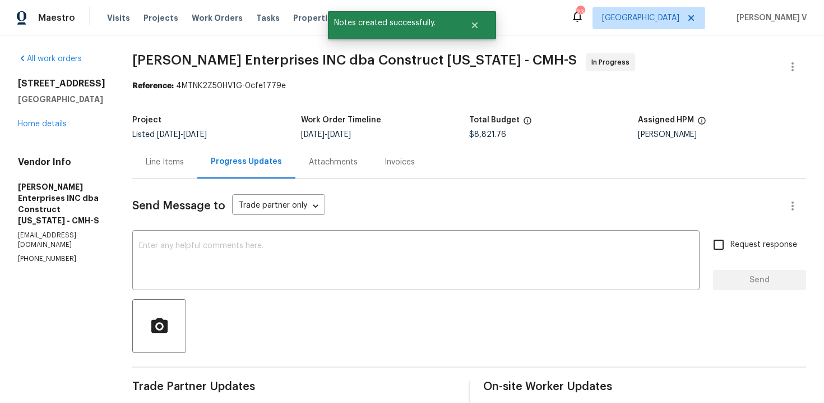
scroll to position [216, 0]
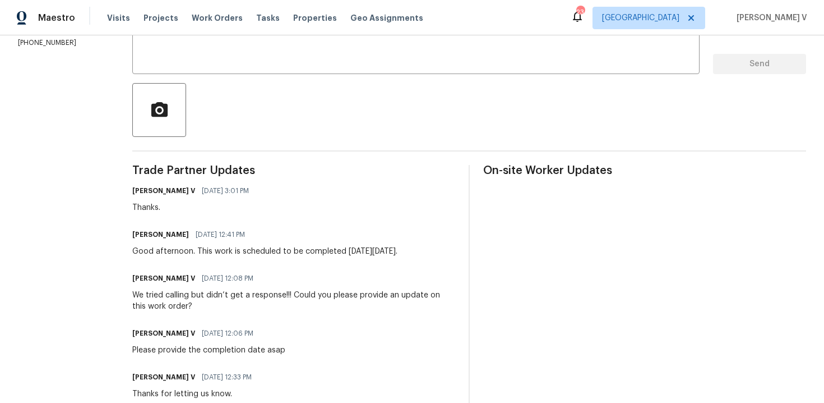
drag, startPoint x: 215, startPoint y: 252, endPoint x: 450, endPoint y: 252, distance: 235.0
click at [449, 253] on div "Chad Rogers 08/25/2025 12:41 PM Good afternoon. This work is scheduled to be co…" at bounding box center [293, 242] width 323 height 30
copy div "This work is scheduled to be completed on Wednesday, 9/3/25."
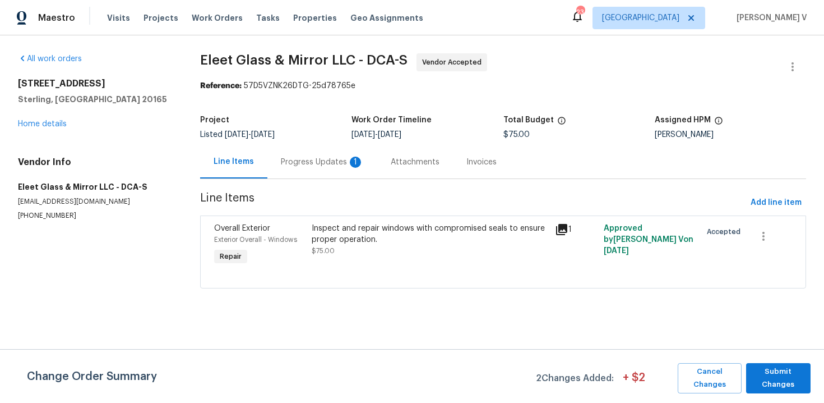
click at [297, 174] on div "Progress Updates 1" at bounding box center [323, 161] width 110 height 33
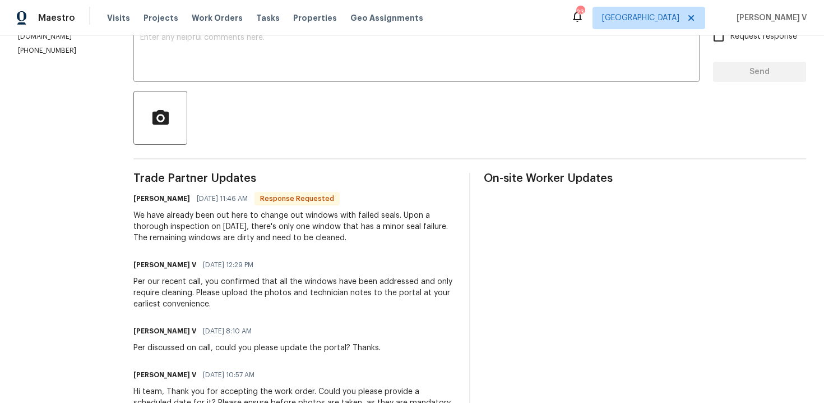
scroll to position [188, 0]
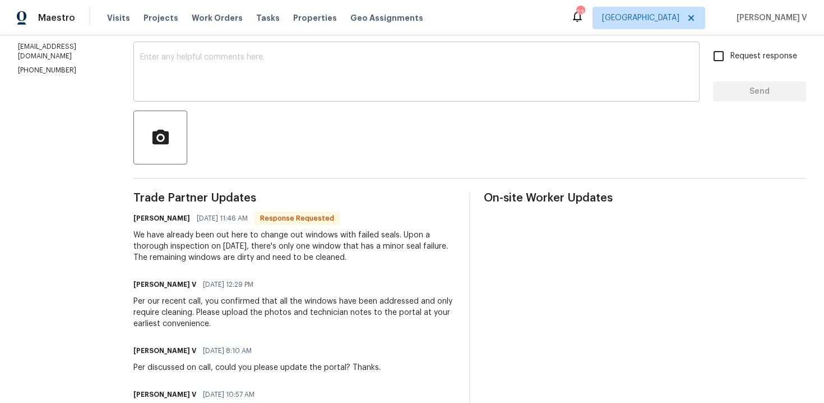
click at [317, 85] on textarea at bounding box center [416, 72] width 553 height 39
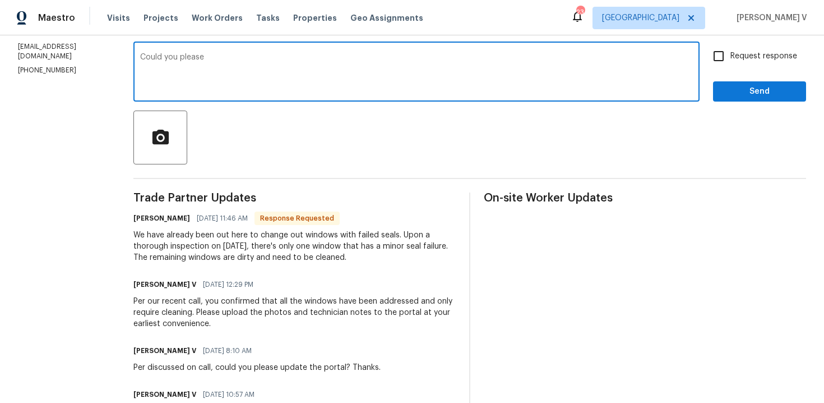
click at [155, 61] on textarea "Could you please" at bounding box center [416, 72] width 553 height 39
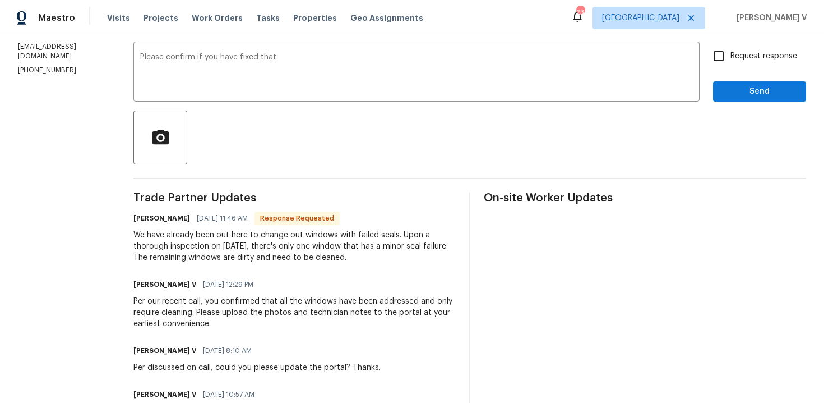
drag, startPoint x: 378, startPoint y: 246, endPoint x: 441, endPoint y: 245, distance: 62.8
click at [442, 246] on div "We have already been out here to change out windows with failed seals. Upon a t…" at bounding box center [294, 246] width 322 height 34
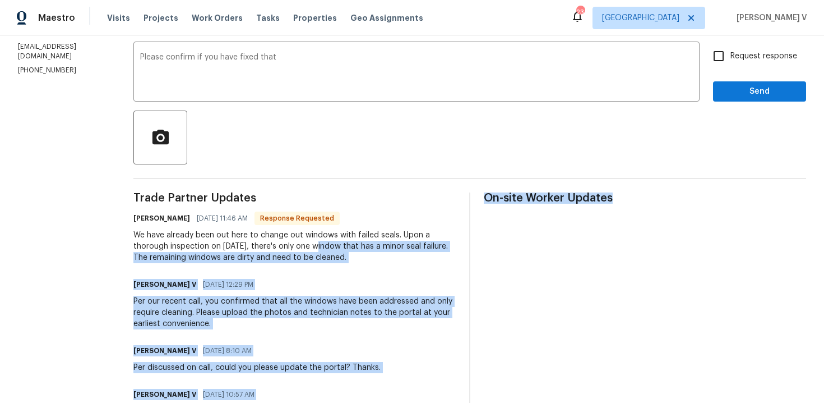
drag, startPoint x: 310, startPoint y: 248, endPoint x: 485, endPoint y: 247, distance: 174.4
click at [485, 248] on div "Trade Partner Updates Beckman Hollis 08/26/2025 11:46 AM Response Requested We …" at bounding box center [469, 355] width 673 height 326
click at [306, 246] on div "We have already been out here to change out windows with failed seals. Upon a t…" at bounding box center [294, 246] width 322 height 34
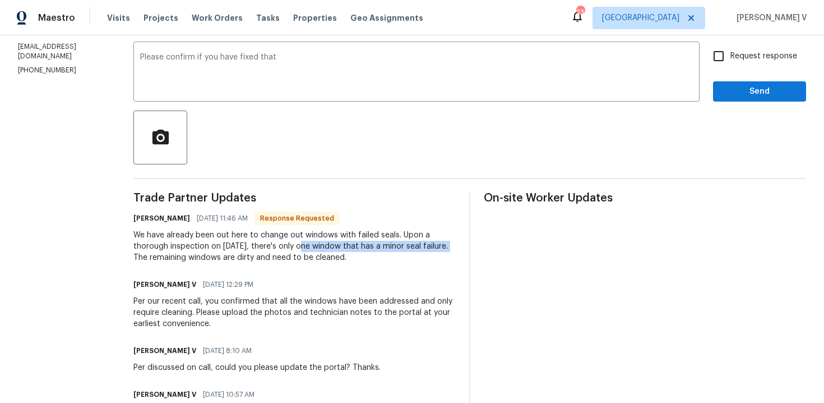
drag, startPoint x: 295, startPoint y: 248, endPoint x: 448, endPoint y: 248, distance: 153.1
click at [448, 248] on div "We have already been out here to change out windows with failed seals. Upon a t…" at bounding box center [294, 246] width 322 height 34
copy div "one window that has a minor seal failure."
click at [380, 58] on textarea "Please confirm if you have fixed that" at bounding box center [416, 72] width 553 height 39
paste textarea "one window that has a minor seal failure."
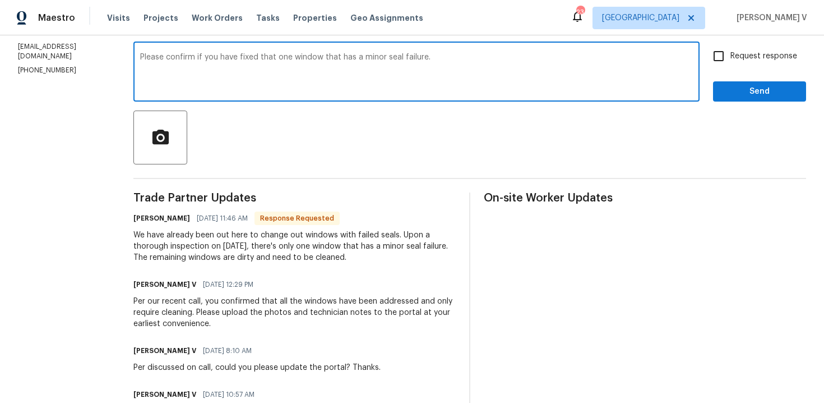
click at [270, 59] on textarea "Please confirm if you have fixed that one window that has a minor seal failure." at bounding box center [416, 72] width 553 height 39
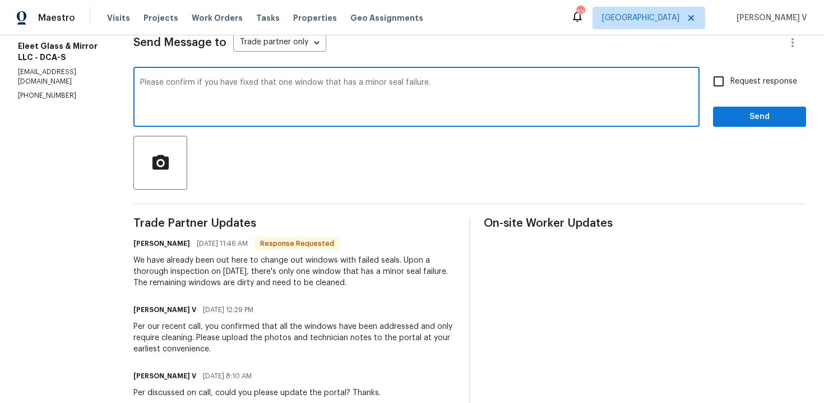
scroll to position [159, 0]
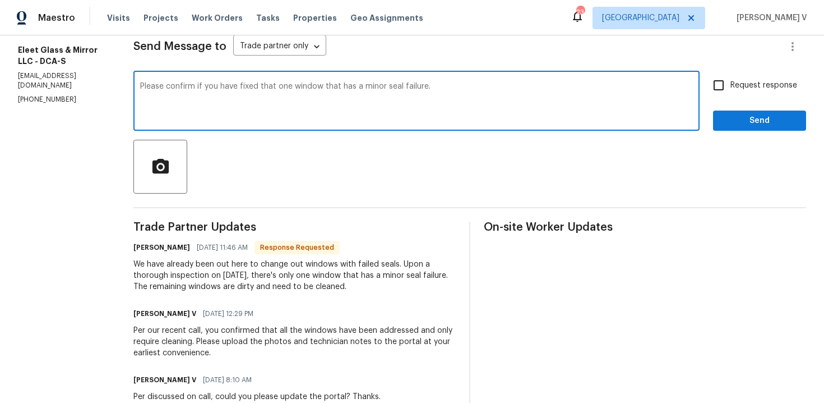
click at [489, 89] on textarea "Please confirm if you have fixed that one window that has a minor seal failure." at bounding box center [416, 101] width 553 height 39
type textarea "Please confirm if you have fixed that one window that has a minor seal failure?"
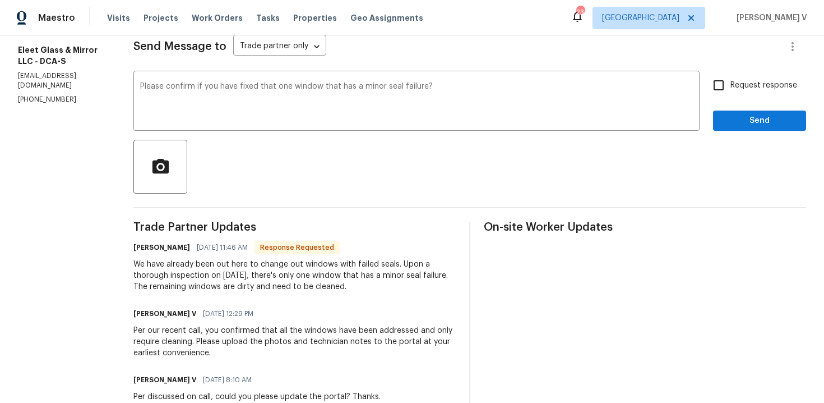
click at [753, 83] on span "Request response" at bounding box center [764, 86] width 67 height 12
click at [731, 83] on input "Request response" at bounding box center [719, 85] width 24 height 24
checkbox input "true"
click at [752, 123] on span "Send" at bounding box center [759, 121] width 75 height 14
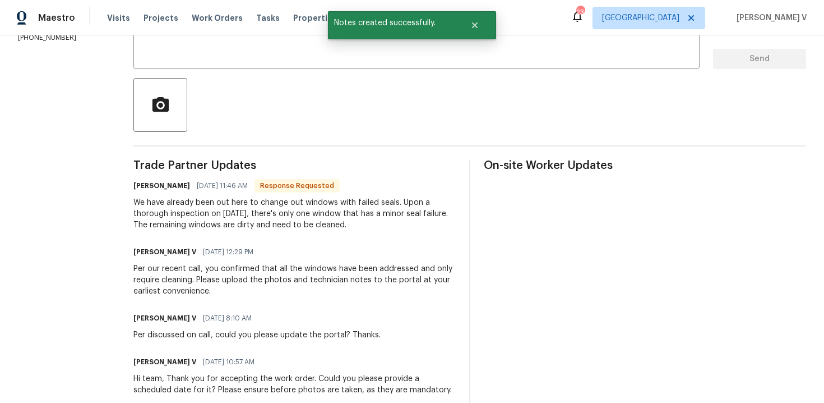
scroll to position [287, 0]
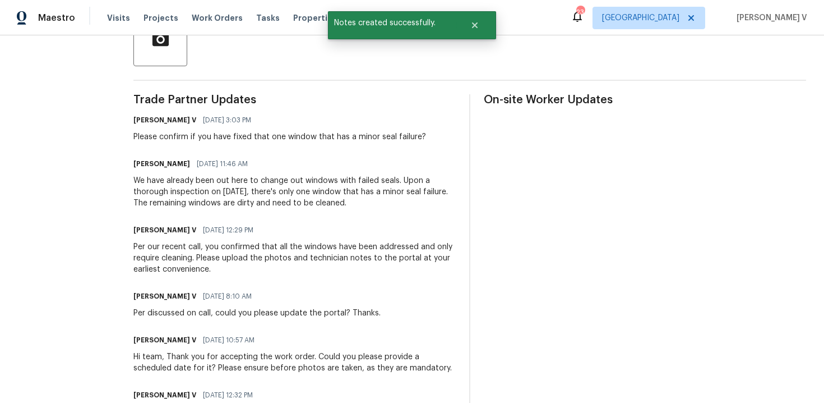
click at [185, 211] on div "Trade Partner Updates Divya Dharshini V 08/26/2025 3:03 PM Please confirm if yo…" at bounding box center [294, 279] width 322 height 370
click at [199, 200] on div "We have already been out here to change out windows with failed seals. Upon a t…" at bounding box center [294, 192] width 322 height 34
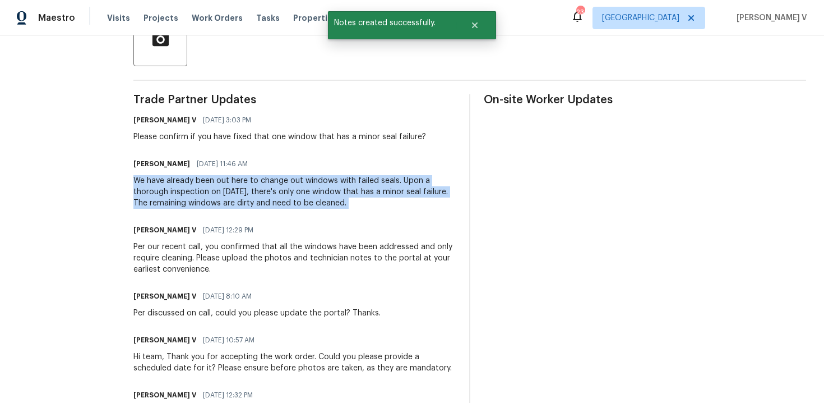
click at [199, 200] on div "We have already been out here to change out windows with failed seals. Upon a t…" at bounding box center [294, 192] width 322 height 34
copy div "We have already been out here to change out windows with failed seals. Upon a t…"
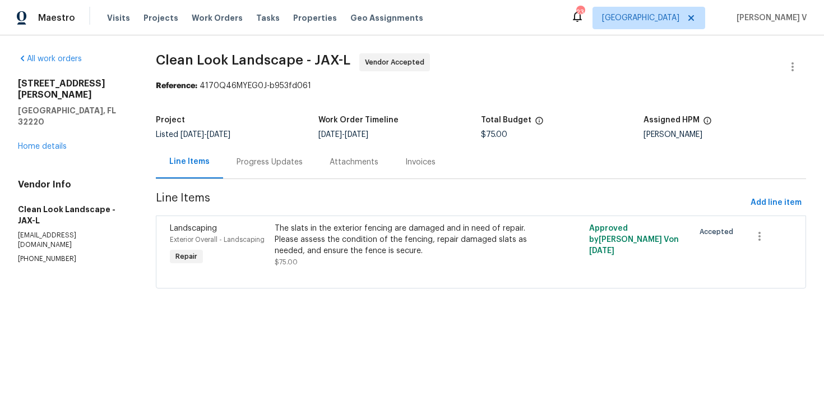
click at [284, 142] on div "Project Listed [DATE] - [DATE] Work Order Timeline [DATE] - [DATE] Total Budget…" at bounding box center [481, 127] width 651 height 36
click at [278, 154] on div "Progress Updates" at bounding box center [269, 161] width 93 height 33
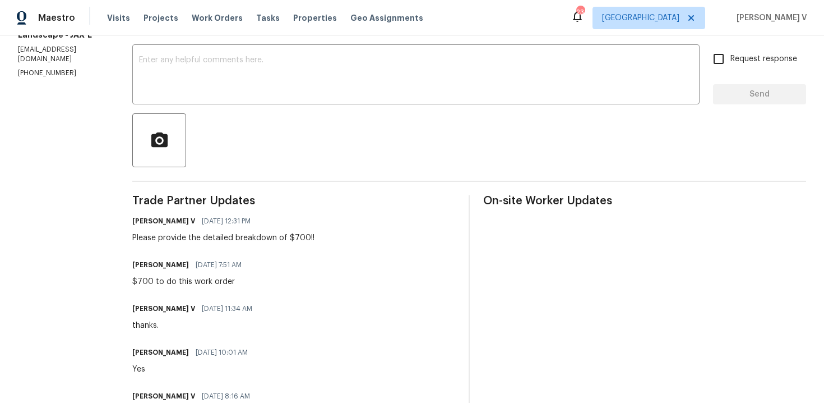
scroll to position [83, 0]
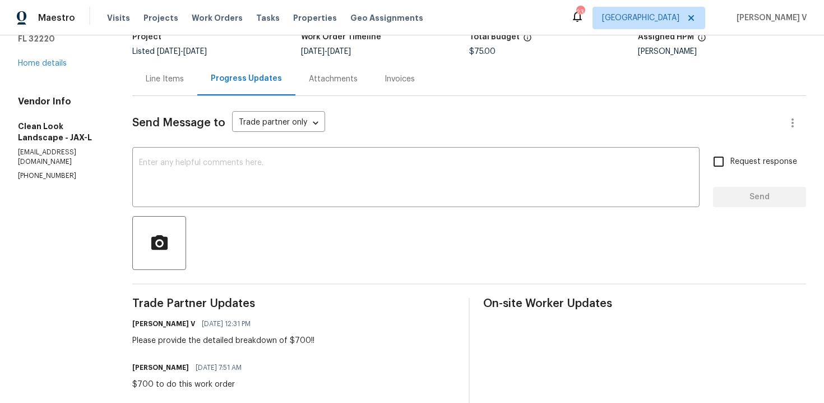
copy p "(407) 487-6674"
click at [288, 190] on textarea at bounding box center [416, 178] width 554 height 39
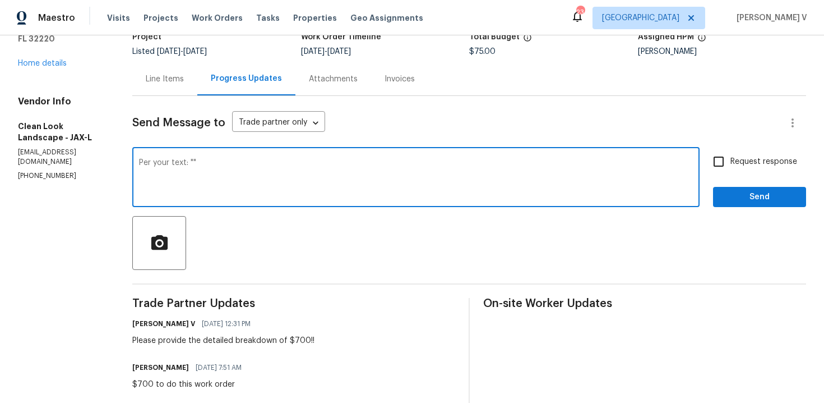
paste textarea "Cost of material and labor"
click at [200, 163] on textarea "Per your text: "Cost of material and labor"" at bounding box center [416, 178] width 554 height 39
type textarea "Per your text, breakdown of $700: "Cost of material and labor""
click at [749, 160] on span "Request response" at bounding box center [764, 162] width 67 height 12
click at [731, 160] on input "Request response" at bounding box center [719, 162] width 24 height 24
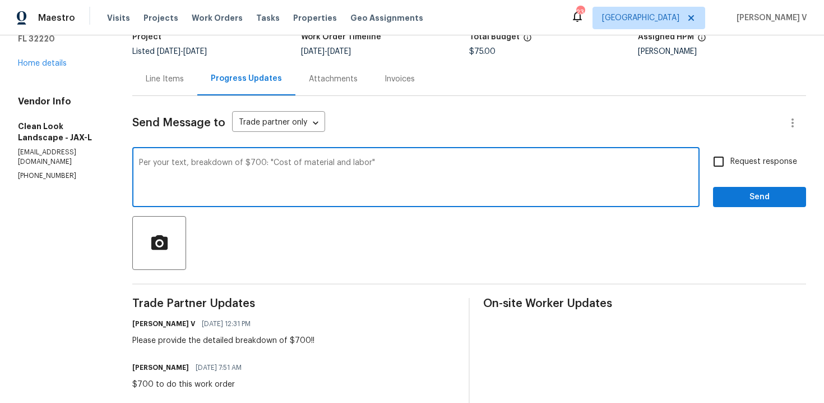
checkbox input "true"
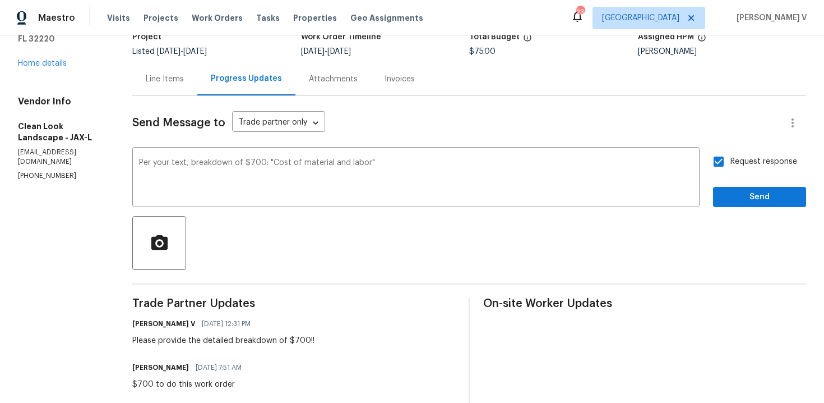
click at [0, 0] on qb-div "Replace with $700 is" at bounding box center [0, 0] width 0 height 0
click at [270, 182] on textarea "Per your text, breakdown of $700: "Cost of material and labor"" at bounding box center [416, 178] width 554 height 39
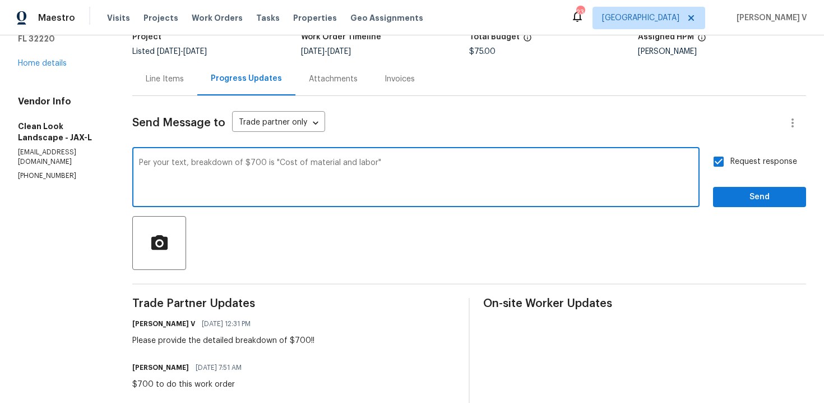
type textarea "Per your text, breakdown of $700 is "Cost of material and labor""
click at [782, 203] on span "Send" at bounding box center [759, 197] width 75 height 14
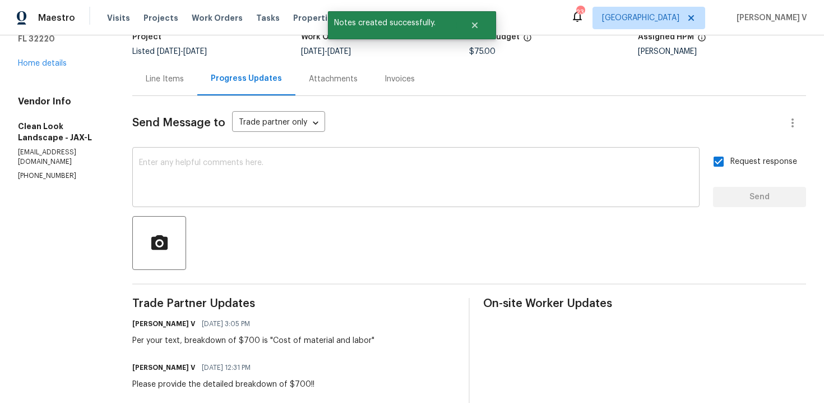
click at [321, 183] on textarea at bounding box center [416, 178] width 554 height 39
paste textarea "We will review and get back to you."
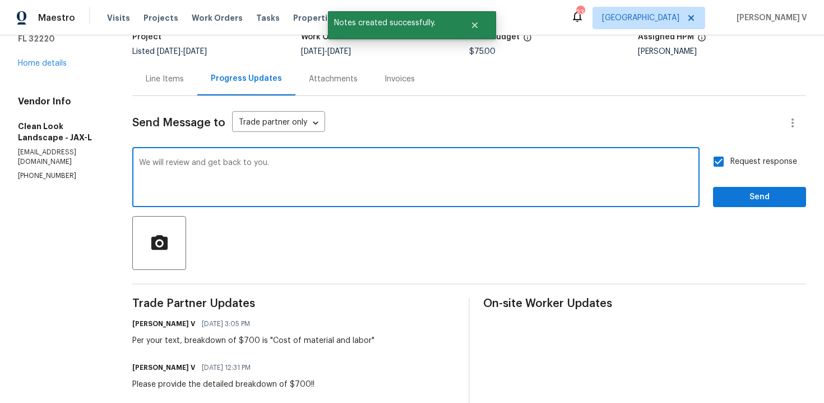
type textarea "We will review and get back to you."
click at [753, 204] on button "Send" at bounding box center [759, 197] width 93 height 21
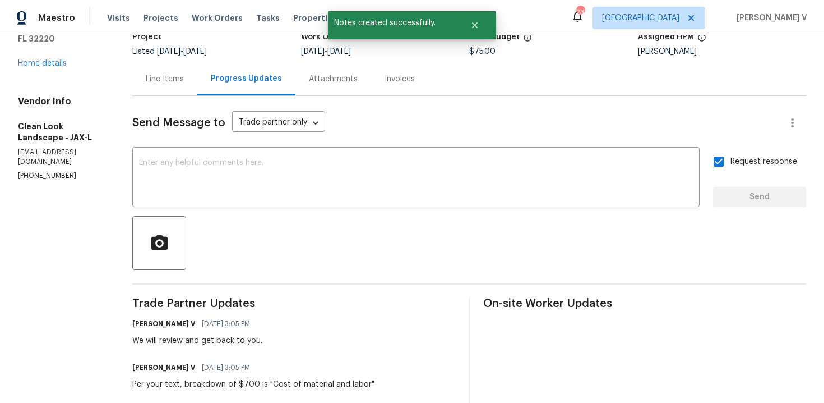
click at [185, 88] on div "Line Items" at bounding box center [164, 78] width 65 height 33
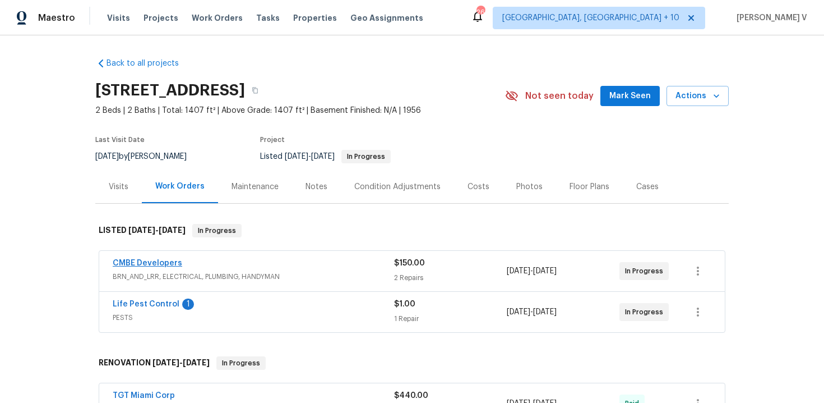
scroll to position [57, 0]
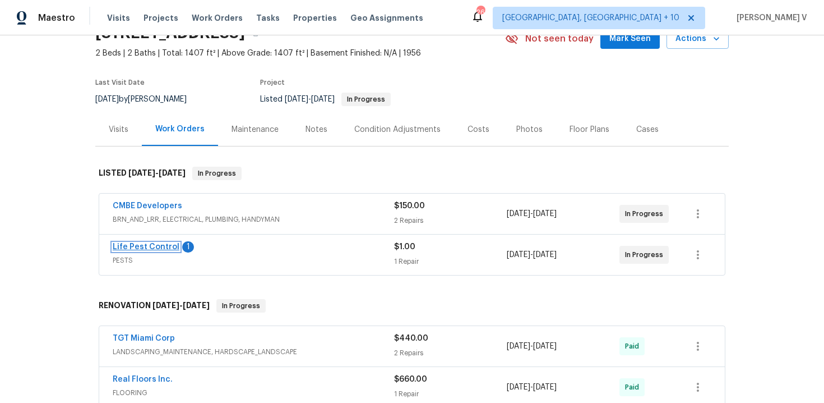
click at [161, 244] on link "Life Pest Control" at bounding box center [146, 247] width 67 height 8
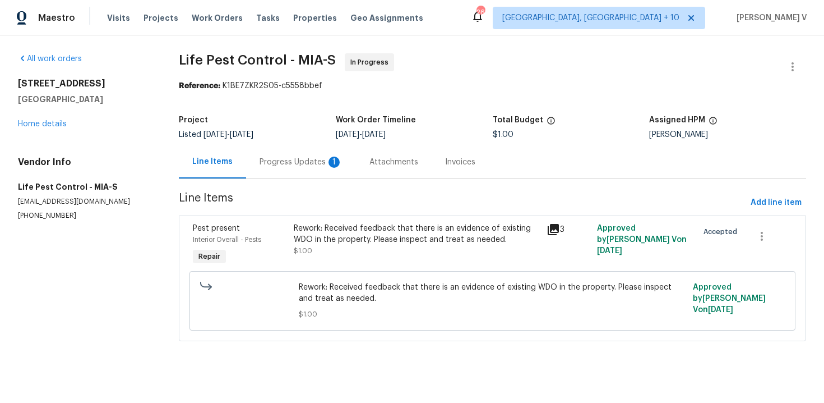
click at [317, 172] on div "Progress Updates 1" at bounding box center [301, 161] width 110 height 33
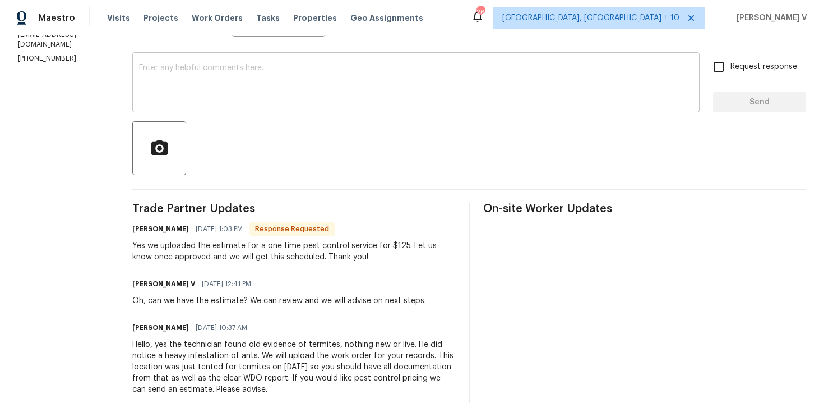
scroll to position [119, 0]
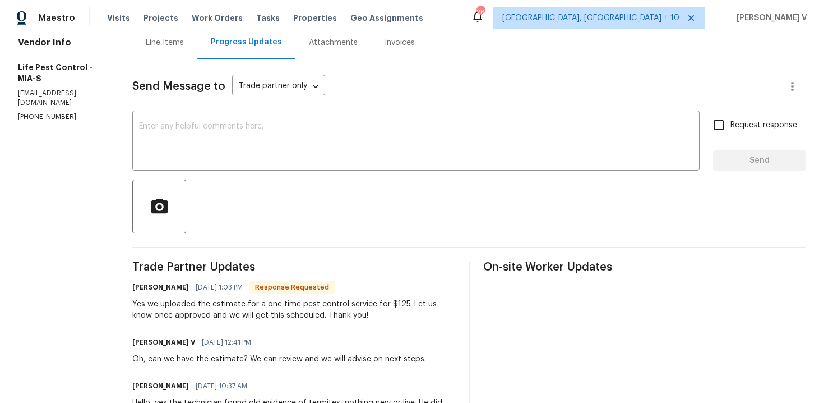
click at [280, 197] on div at bounding box center [469, 206] width 674 height 54
click at [307, 171] on div "Send Message to Trade partner only Trade partner only ​ x ​ Request response Se…" at bounding box center [469, 372] width 674 height 627
click at [356, 160] on textarea at bounding box center [416, 141] width 554 height 39
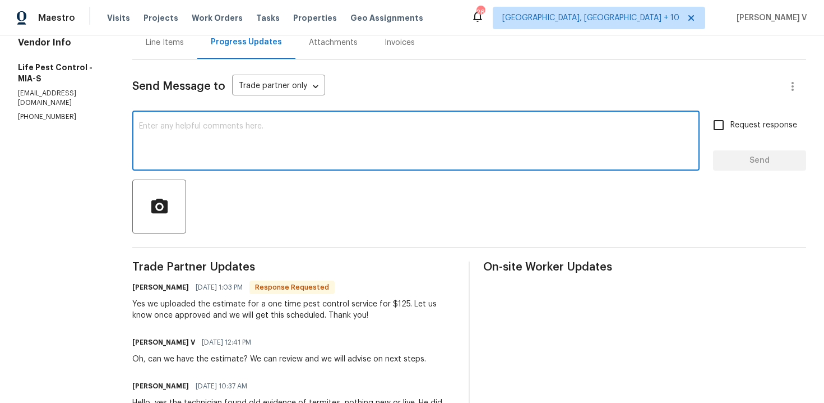
paste textarea "Hey thanks! We will review and get back to you."
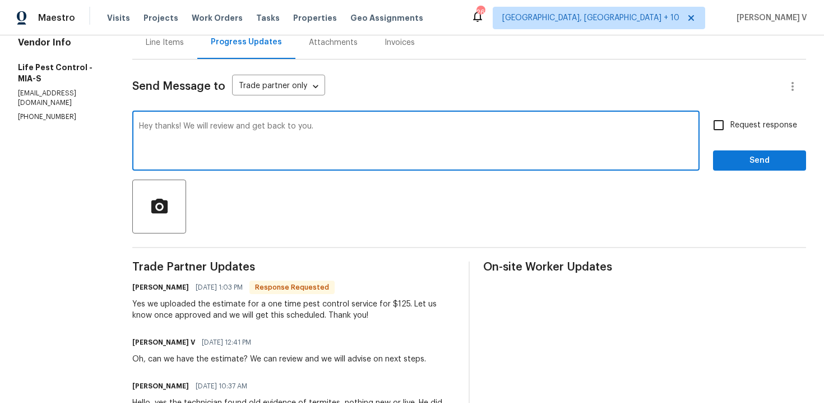
type textarea "Hey thanks! We will review and get back to you."
click at [723, 158] on span "Send" at bounding box center [759, 161] width 75 height 14
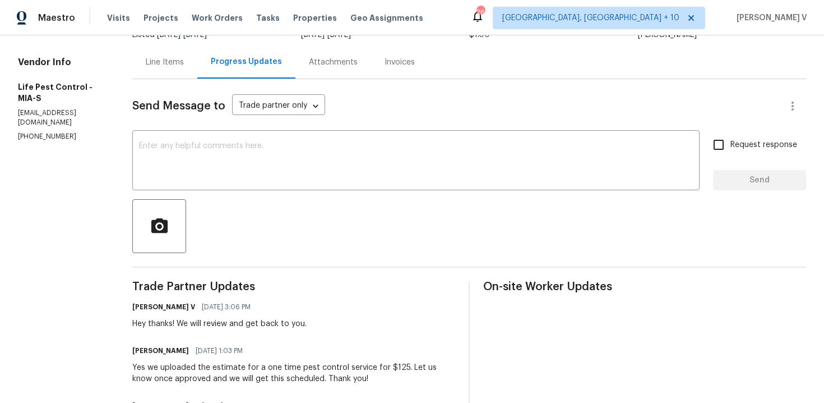
scroll to position [5, 0]
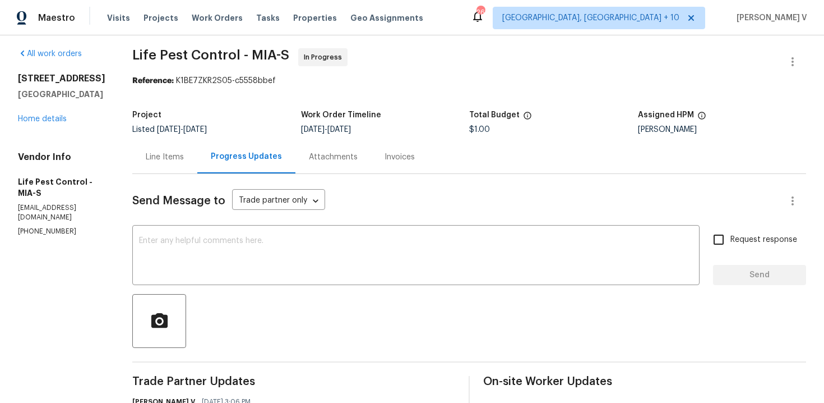
click at [174, 167] on div "Line Items" at bounding box center [164, 156] width 65 height 33
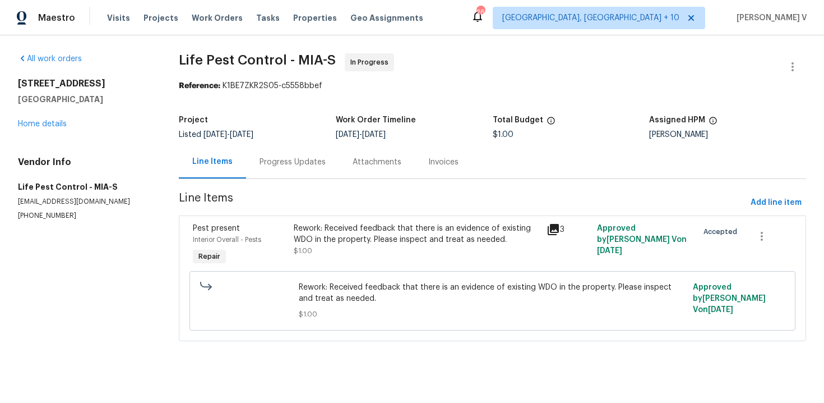
click at [353, 225] on div "Rework: Received feedback that there is an evidence of existing WDO in the prop…" at bounding box center [417, 234] width 246 height 22
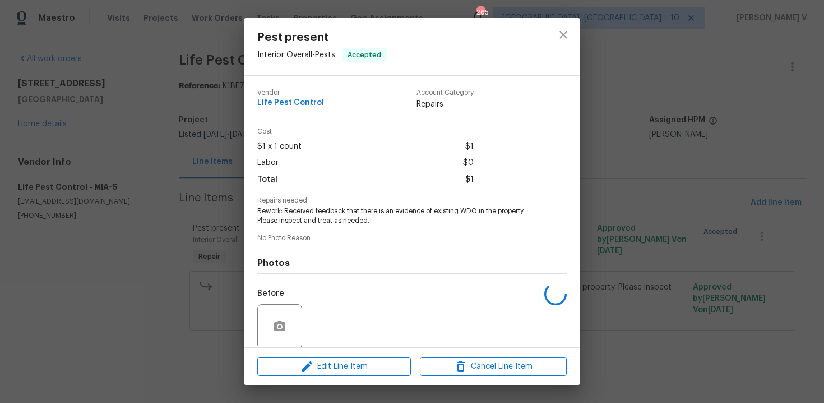
click at [322, 212] on span "Rework: Received feedback that there is an evidence of existing WDO in the prop…" at bounding box center [396, 215] width 279 height 19
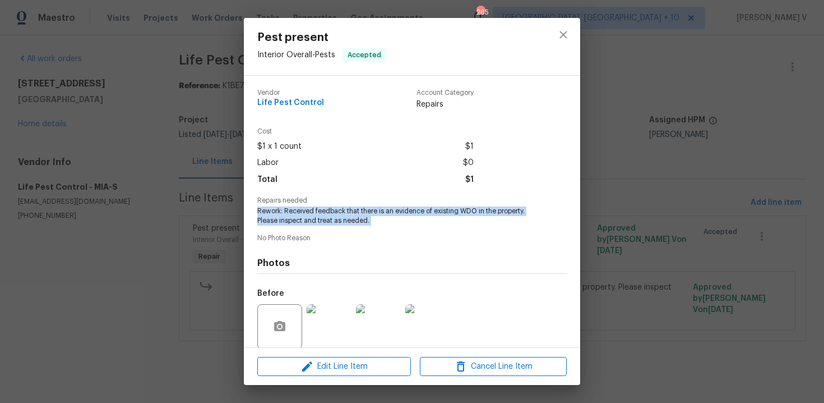
copy span "Rework: Received feedback that there is an evidence of existing WDO in the prop…"
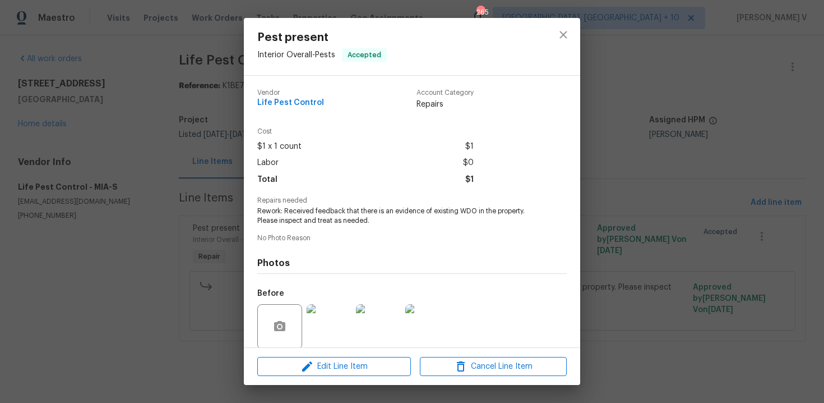
click at [54, 119] on div "Pest present Interior Overall - Pests Accepted Vendor Life Pest Control Account…" at bounding box center [412, 201] width 824 height 403
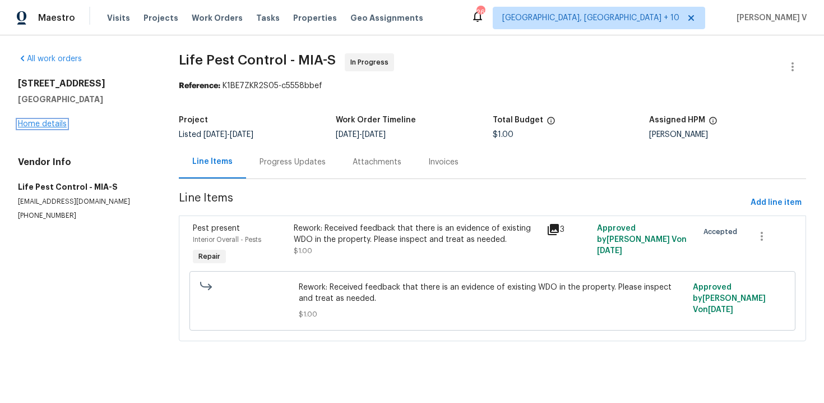
click at [54, 122] on link "Home details" at bounding box center [42, 124] width 49 height 8
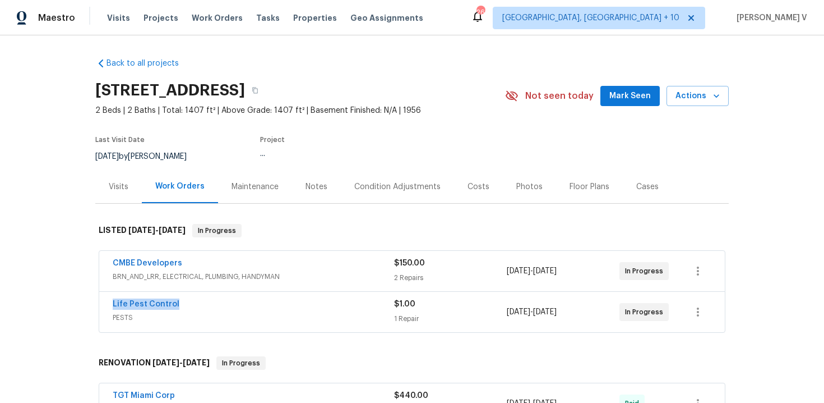
drag, startPoint x: 95, startPoint y: 303, endPoint x: 222, endPoint y: 303, distance: 126.2
click at [222, 303] on div "CMBE Developers BRN_AND_LRR, ELECTRICAL, PLUMBING, HANDYMAN $150.00 2 Repairs 8…" at bounding box center [412, 291] width 634 height 87
copy link "Life Pest Control"
click at [164, 304] on link "Life Pest Control" at bounding box center [146, 304] width 67 height 8
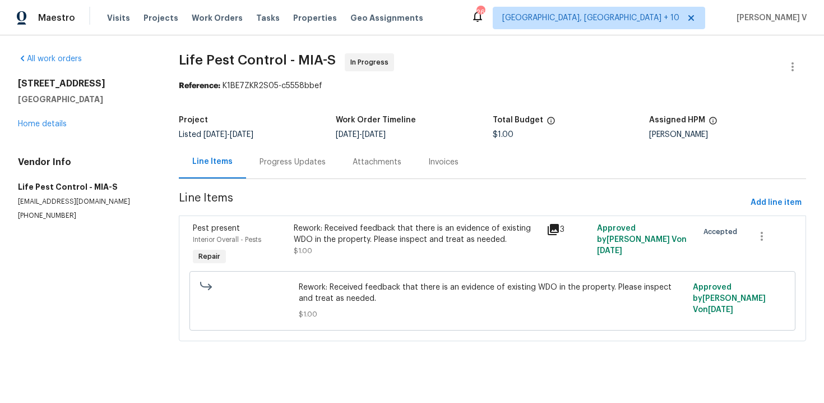
click at [254, 132] on span "[DATE]" at bounding box center [242, 135] width 24 height 8
click at [282, 163] on div "Progress Updates" at bounding box center [293, 161] width 66 height 11
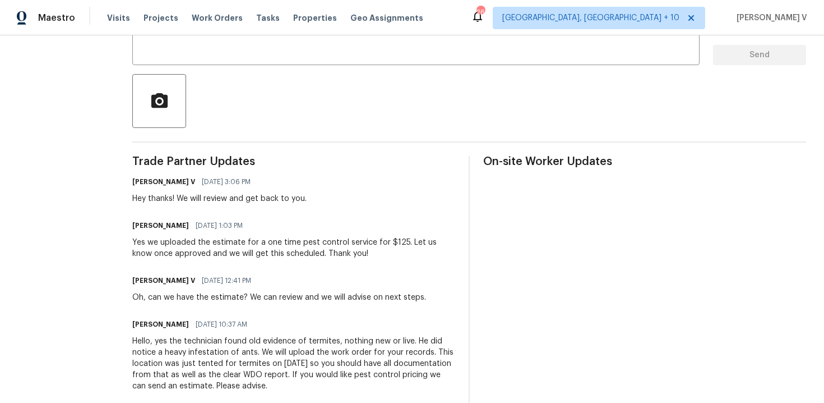
scroll to position [465, 0]
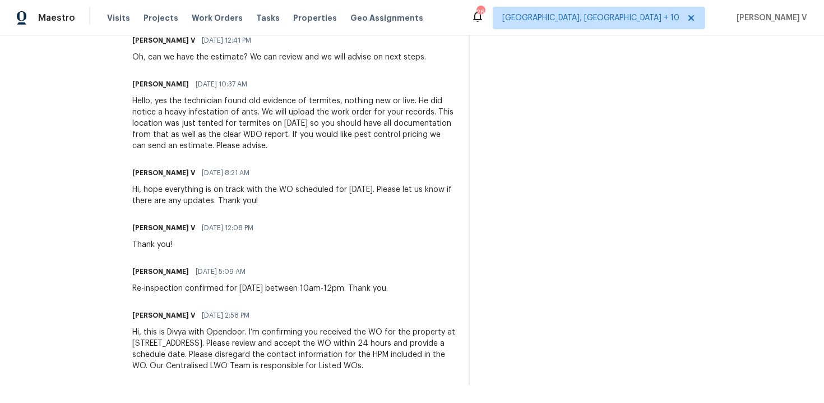
click at [217, 122] on div "Hello, yes the technician found old evidence of termites, nothing new or live. …" at bounding box center [293, 123] width 323 height 56
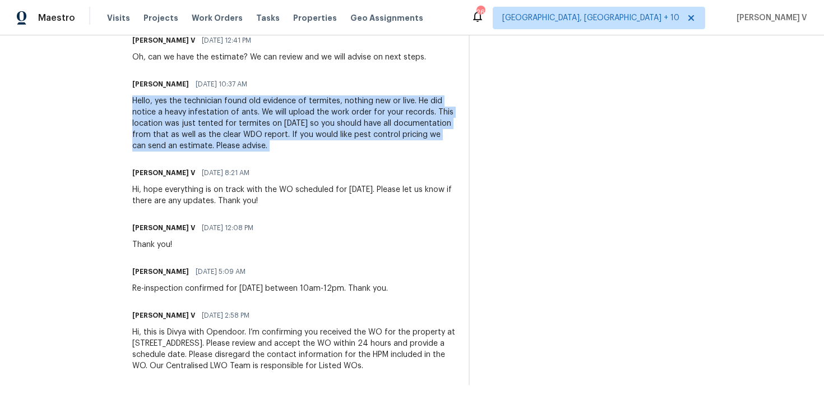
click at [191, 122] on div "Hello, yes the technician found old evidence of termites, nothing new or live. …" at bounding box center [293, 123] width 323 height 56
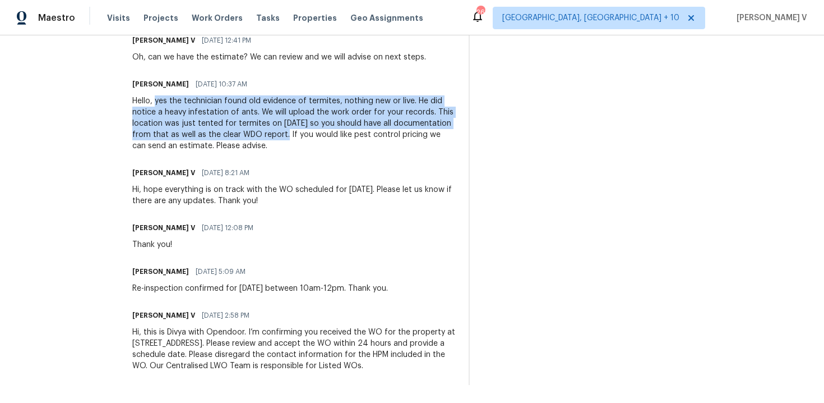
drag, startPoint x: 154, startPoint y: 100, endPoint x: 284, endPoint y: 132, distance: 134.4
click at [284, 133] on div "Hello, yes the technician found old evidence of termites, nothing new or live. …" at bounding box center [293, 123] width 323 height 56
copy div "yes the technician found old evidence of termites, nothing new or live. He did …"
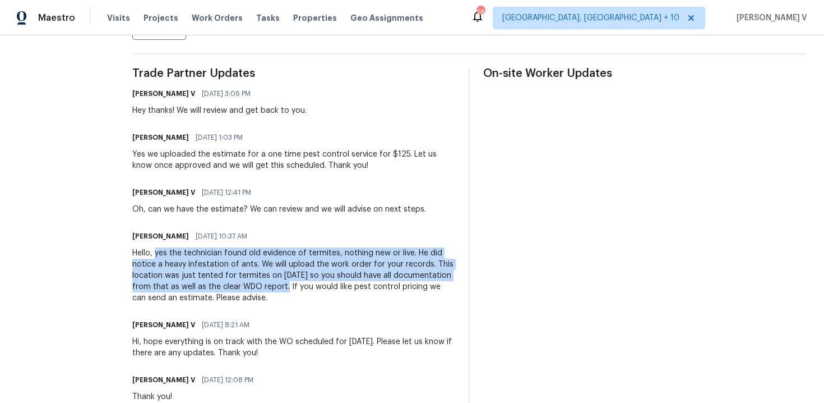
scroll to position [269, 0]
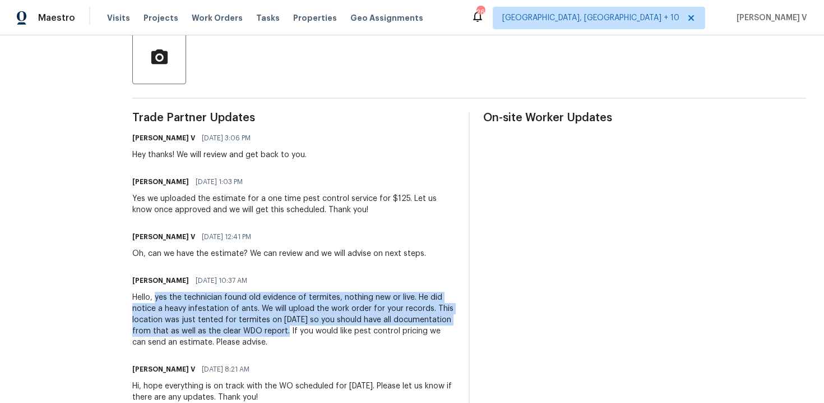
click at [161, 202] on div "Yes we uploaded the estimate for a one time pest control service for $125. Let …" at bounding box center [293, 204] width 323 height 22
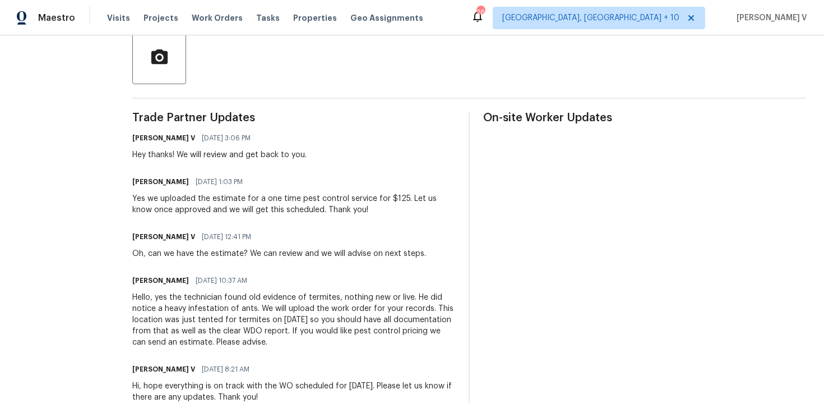
click at [161, 202] on div "Yes we uploaded the estimate for a one time pest control service for $125. Let …" at bounding box center [293, 204] width 323 height 22
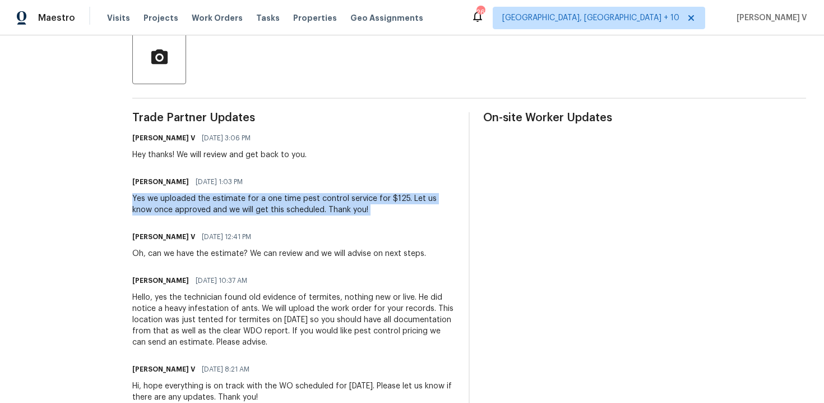
copy div "Yes we uploaded the estimate for a one time pest control service for $125. Let …"
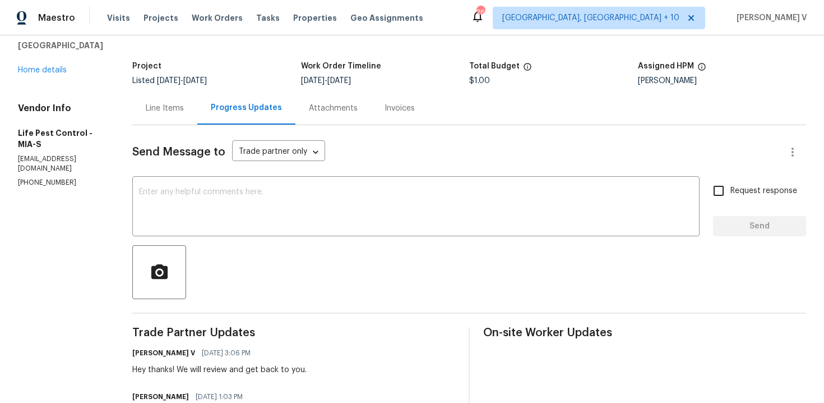
scroll to position [0, 0]
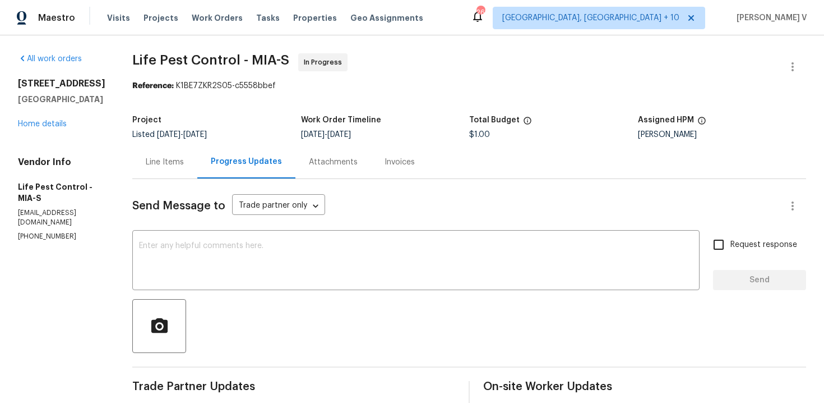
click at [157, 136] on span "8/20/2025" at bounding box center [169, 135] width 24 height 8
click at [155, 145] on div "Project Listed 8/20/2025 - 8/22/2025 Work Order Timeline 8/20/2025 - 8/22/2025 …" at bounding box center [469, 127] width 674 height 36
click at [162, 156] on div "Line Items" at bounding box center [165, 161] width 38 height 11
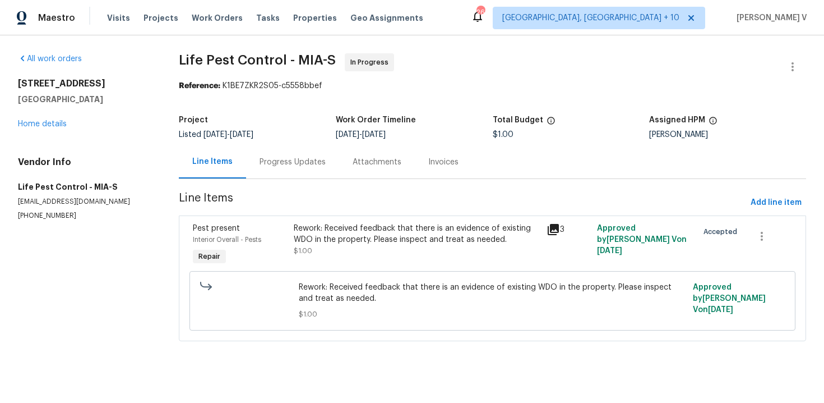
click at [403, 250] on div "Rework: Received feedback that there is an evidence of existing WDO in the prop…" at bounding box center [417, 240] width 246 height 34
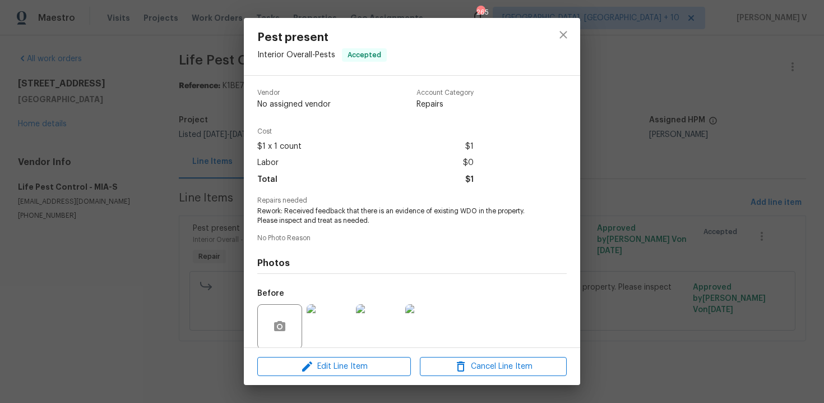
scroll to position [86, 0]
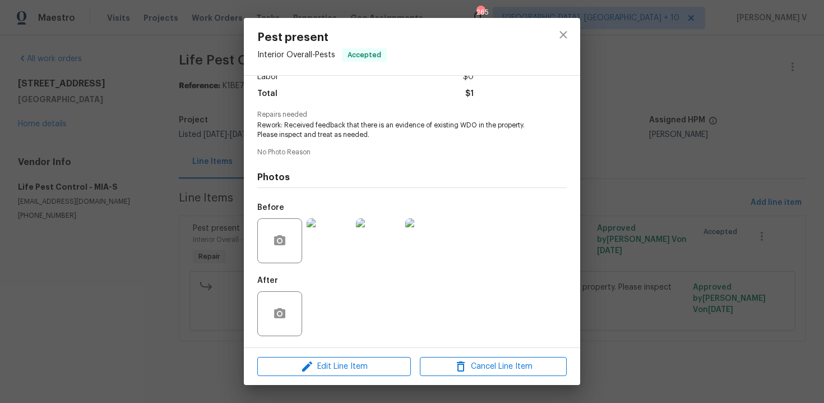
click at [350, 245] on img at bounding box center [329, 240] width 45 height 45
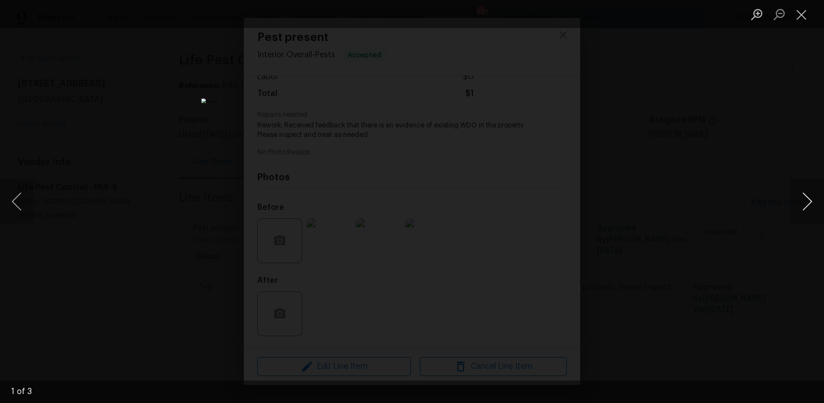
click at [801, 197] on button "Next image" at bounding box center [808, 201] width 34 height 45
click at [817, 186] on button "Next image" at bounding box center [808, 201] width 34 height 45
click at [816, 3] on ul "Lightbox" at bounding box center [785, 14] width 79 height 28
click at [812, 10] on button "Close lightbox" at bounding box center [802, 14] width 22 height 20
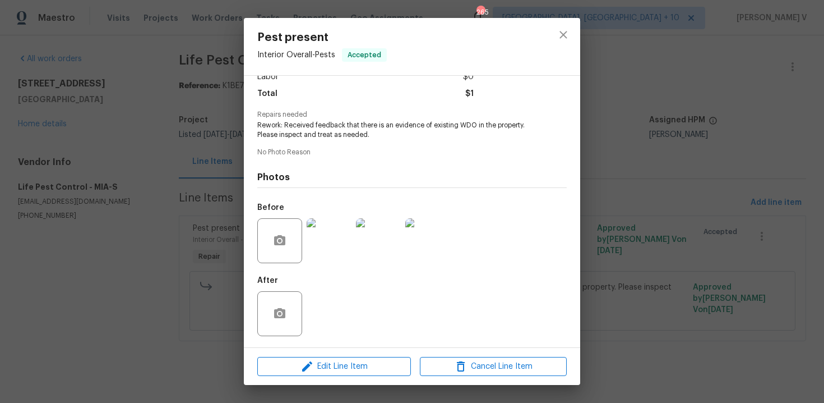
click at [750, 47] on div "Pest present Interior Overall - Pests Accepted Vendor Life Pest Control Account…" at bounding box center [412, 201] width 824 height 403
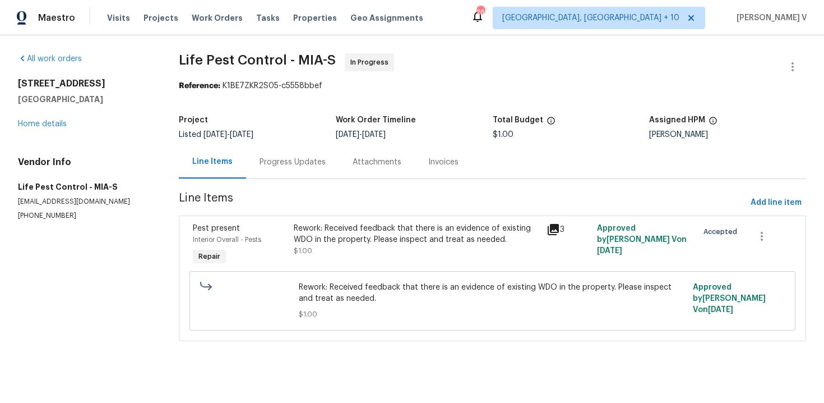
click at [492, 148] on div "Line Items Progress Updates Attachments Invoices" at bounding box center [493, 162] width 628 height 34
click at [504, 134] on span "$1.00" at bounding box center [503, 135] width 21 height 8
copy span "$1.00"
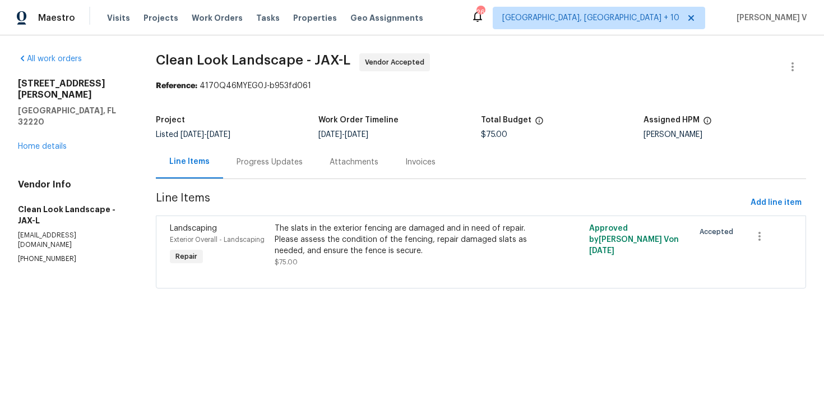
click at [255, 158] on div "Progress Updates" at bounding box center [270, 161] width 66 height 11
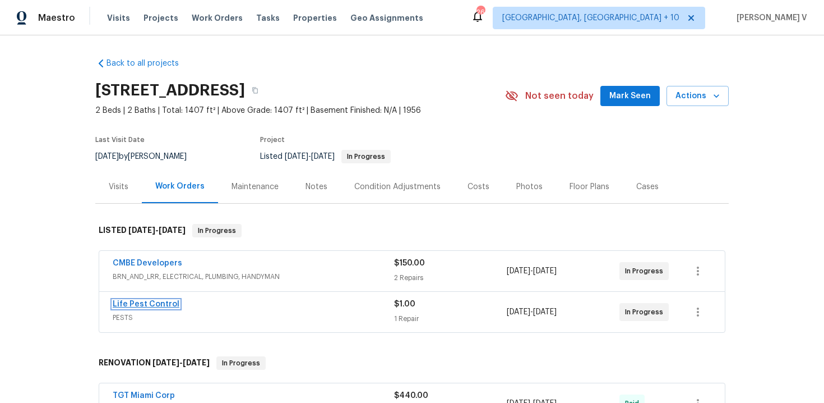
click at [164, 302] on link "Life Pest Control" at bounding box center [146, 304] width 67 height 8
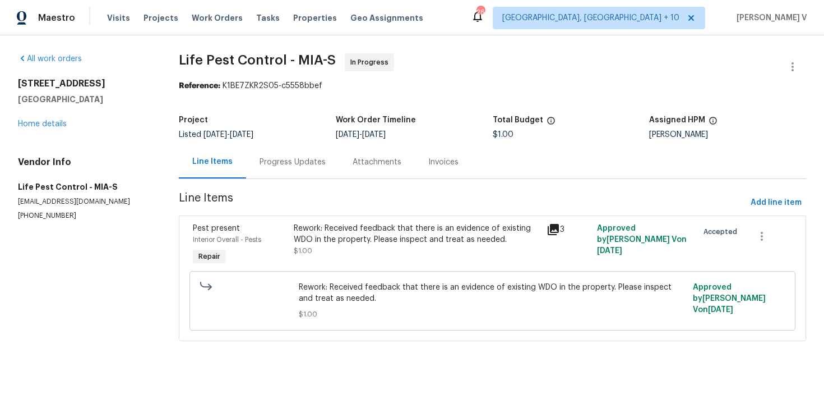
click at [337, 233] on div "Rework: Received feedback that there is an evidence of existing WDO in the prop…" at bounding box center [417, 234] width 246 height 22
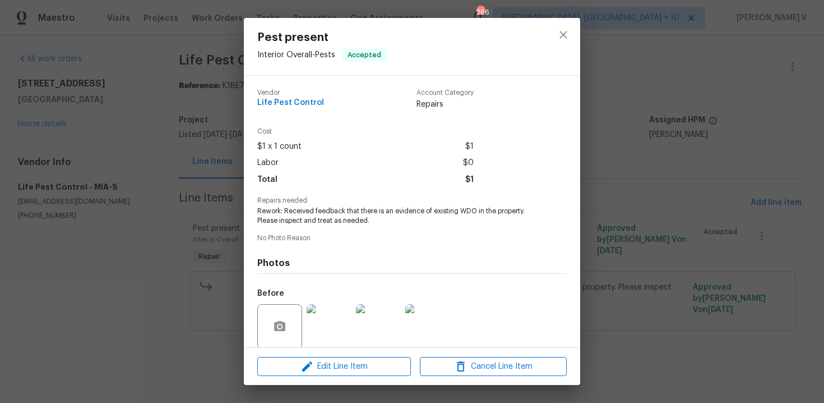
click at [330, 214] on span "Rework: Received feedback that there is an evidence of existing WDO in the prop…" at bounding box center [396, 215] width 279 height 19
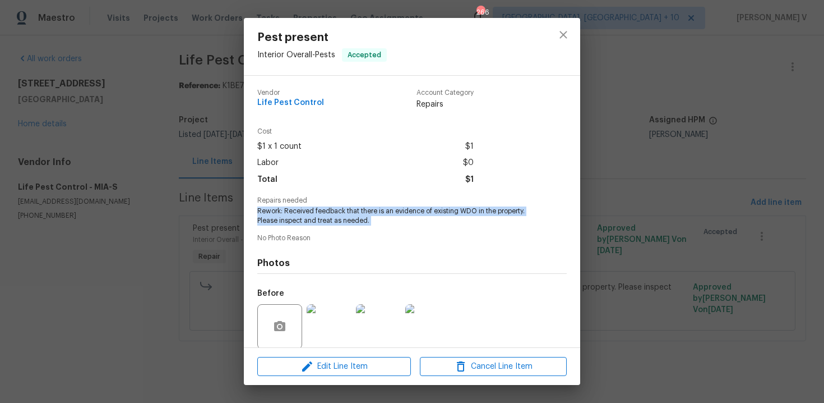
click at [330, 214] on span "Rework: Received feedback that there is an evidence of existing WDO in the prop…" at bounding box center [396, 215] width 279 height 19
copy span "Rework: Received feedback that there is an evidence of existing WDO in the prop…"
click at [200, 162] on div "Pest present Interior Overall - Pests Accepted Vendor Life Pest Control Account…" at bounding box center [412, 201] width 824 height 403
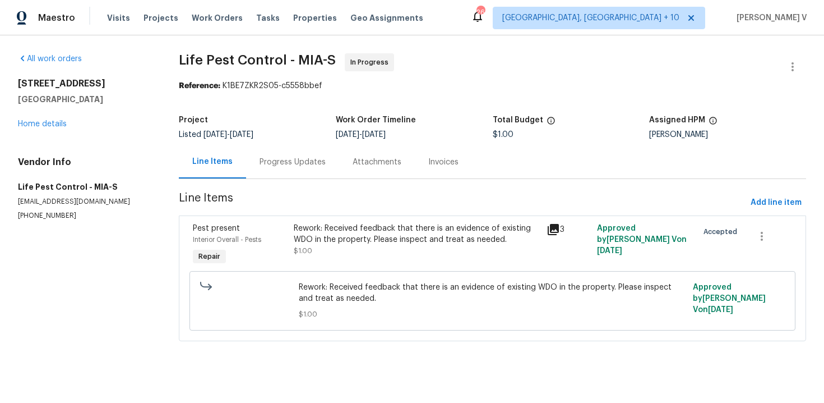
click at [286, 167] on div "Progress Updates" at bounding box center [293, 161] width 66 height 11
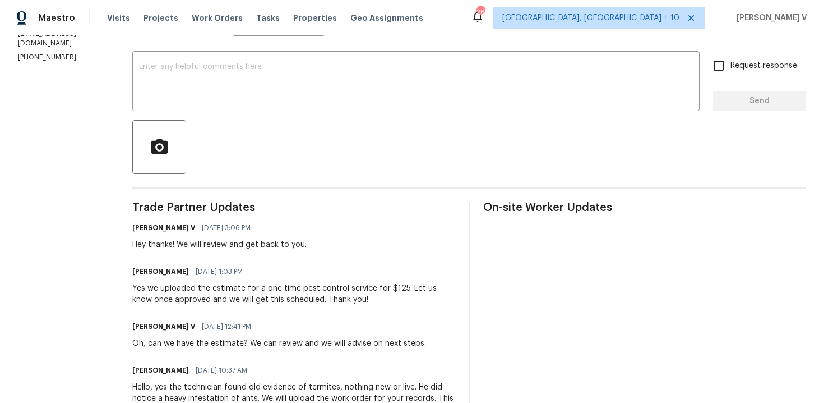
scroll to position [465, 0]
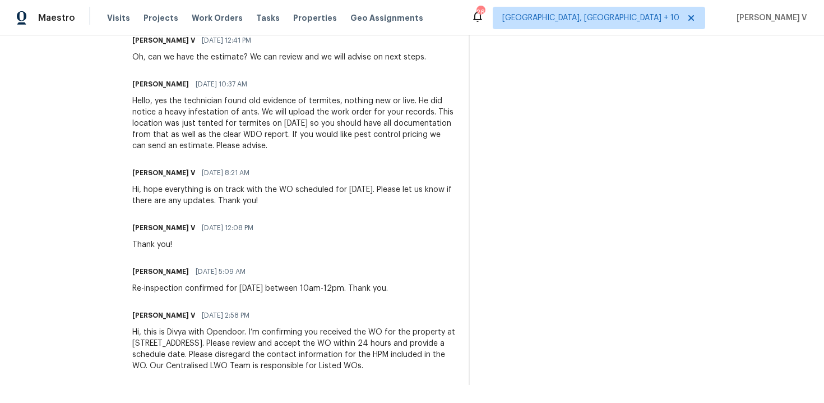
click at [209, 114] on div "Hello, yes the technician found old evidence of termites, nothing new or live. …" at bounding box center [293, 123] width 323 height 56
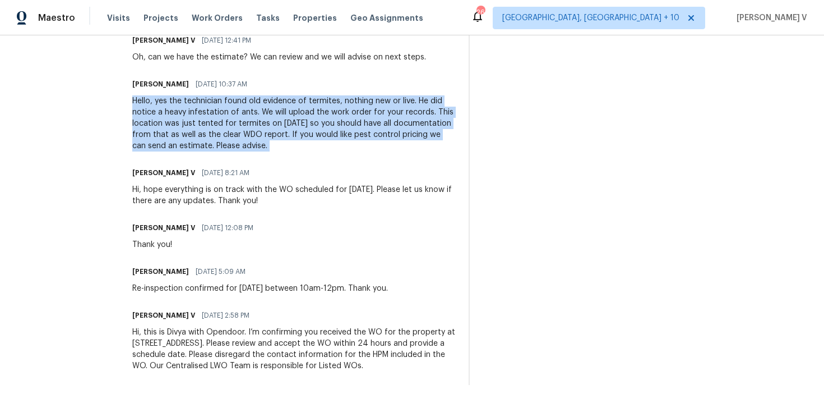
click at [179, 116] on div "Hello, yes the technician found old evidence of termites, nothing new or live. …" at bounding box center [293, 123] width 323 height 56
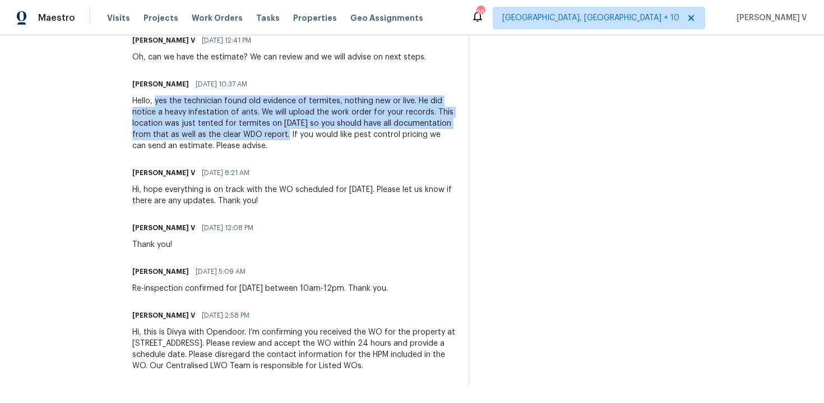
drag, startPoint x: 154, startPoint y: 102, endPoint x: 284, endPoint y: 139, distance: 135.4
click at [284, 139] on div "Hello, yes the technician found old evidence of termites, nothing new or live. …" at bounding box center [293, 123] width 323 height 56
copy div "yes the technician found old evidence of termites, nothing new or live. He did …"
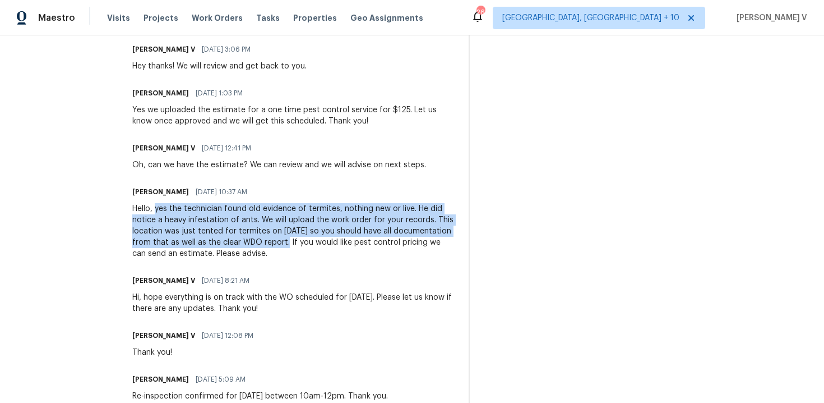
scroll to position [349, 0]
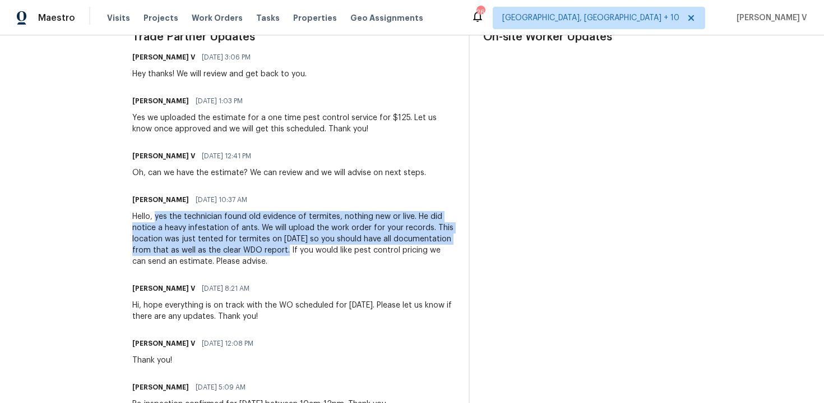
click at [186, 119] on div "Yes we uploaded the estimate for a one time pest control service for $125. Let …" at bounding box center [293, 123] width 323 height 22
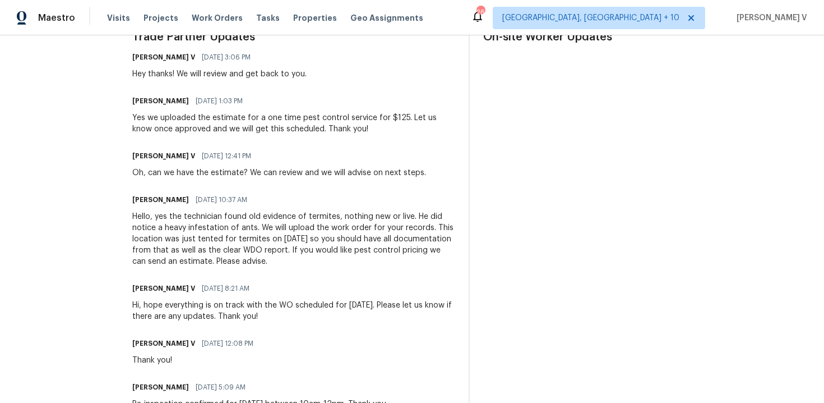
click at [186, 119] on div "Yes we uploaded the estimate for a one time pest control service for $125. Let …" at bounding box center [293, 123] width 323 height 22
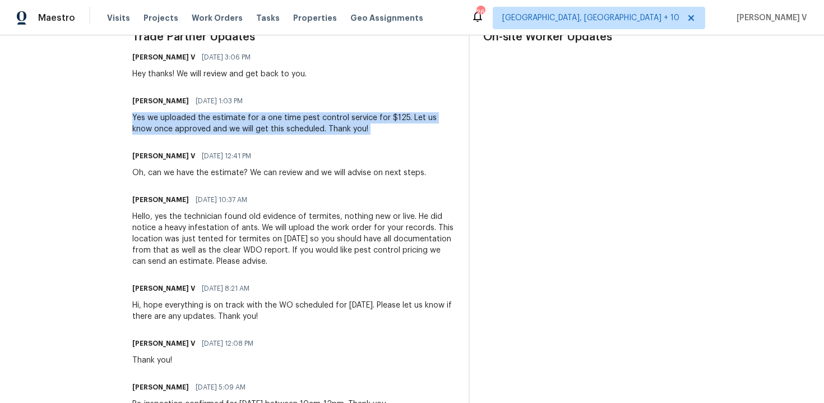
copy div "Yes we uploaded the estimate for a one time pest control service for $125. Let …"
click at [52, 91] on section "All work orders 232 NW 25th St Wilton Manors, FL 33311 Home details Vendor Info…" at bounding box center [61, 102] width 87 height 796
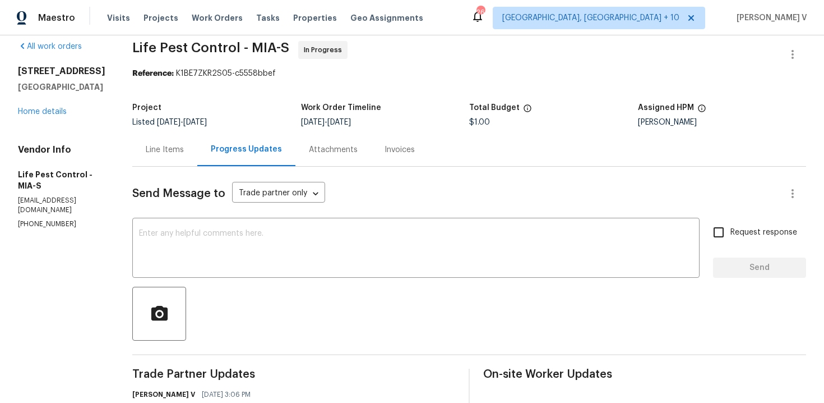
scroll to position [0, 0]
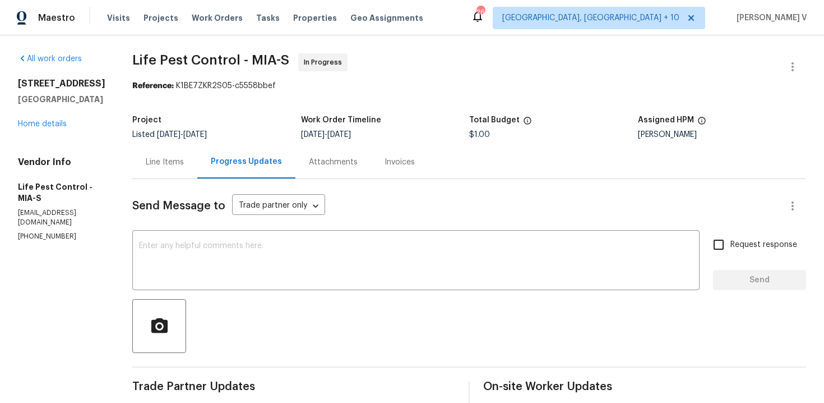
click at [44, 129] on div "232 NW 25th St Wilton Manors, FL 33311 Home details" at bounding box center [61, 104] width 87 height 52
click at [44, 128] on link "Home details" at bounding box center [42, 124] width 49 height 8
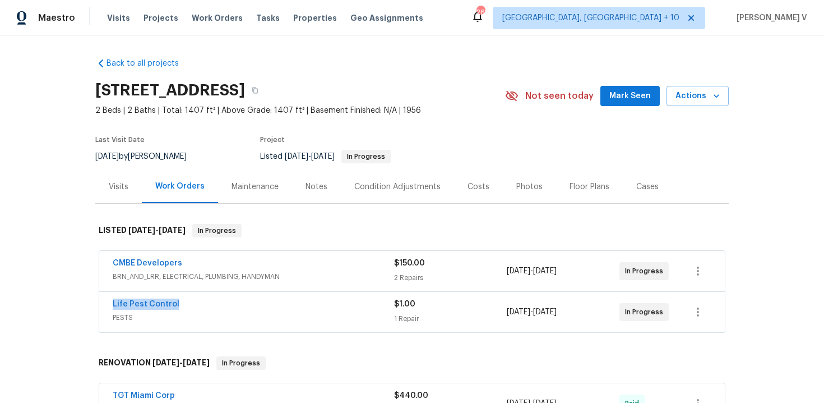
drag, startPoint x: 99, startPoint y: 306, endPoint x: 205, endPoint y: 306, distance: 105.4
click at [205, 306] on div "Life Pest Control PESTS $1.00 1 Repair 8/20/2025 - 8/22/2025 In Progress" at bounding box center [412, 312] width 626 height 40
copy link "Life Pest Control"
click at [146, 299] on span "Life Pest Control" at bounding box center [146, 303] width 67 height 11
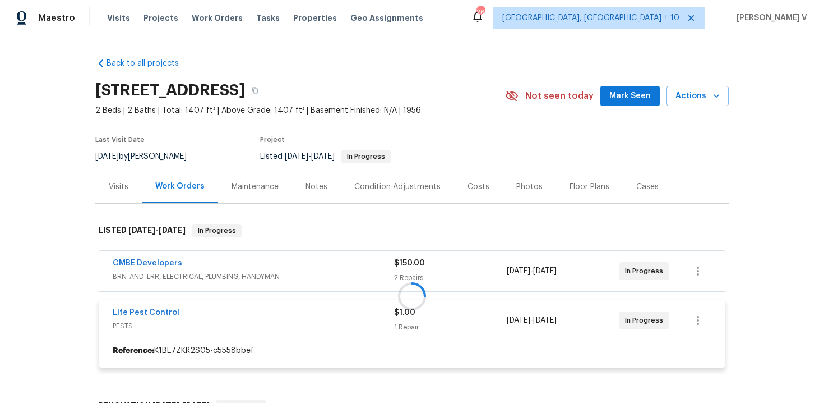
click at [143, 305] on div at bounding box center [412, 296] width 634 height 167
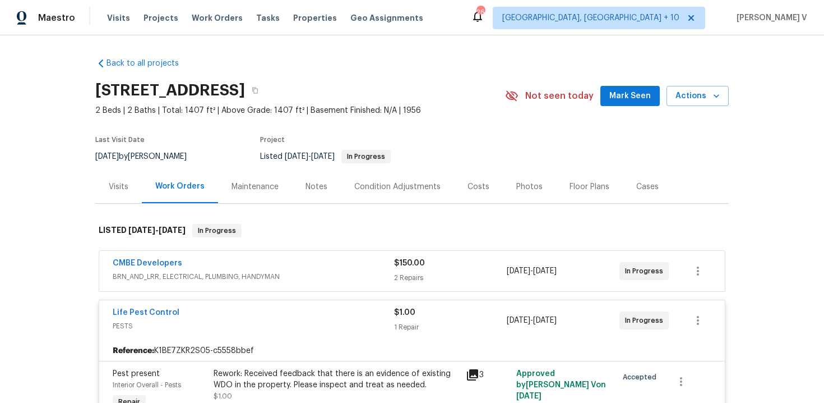
click at [139, 316] on span "Life Pest Control" at bounding box center [146, 312] width 67 height 11
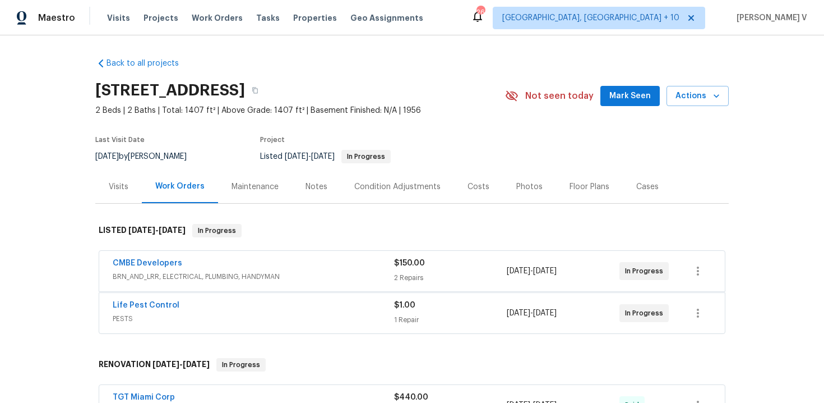
click at [151, 315] on span "PESTS" at bounding box center [254, 318] width 282 height 11
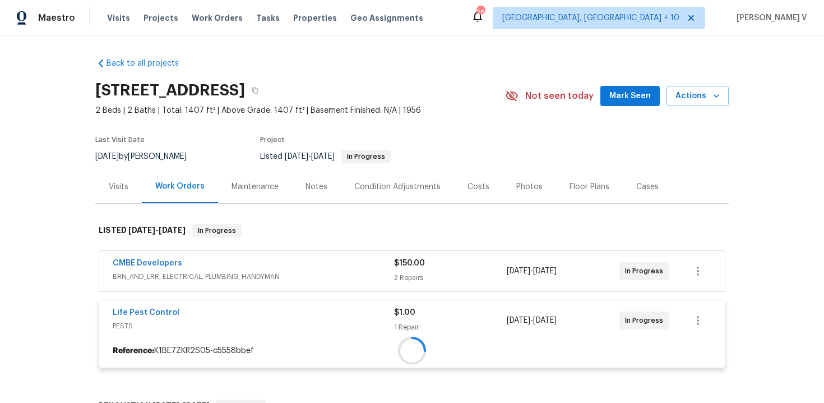
click at [162, 305] on div "Life Pest Control PESTS $1.00 1 Repair 8/20/2025 - 8/22/2025 In Progress" at bounding box center [412, 320] width 626 height 40
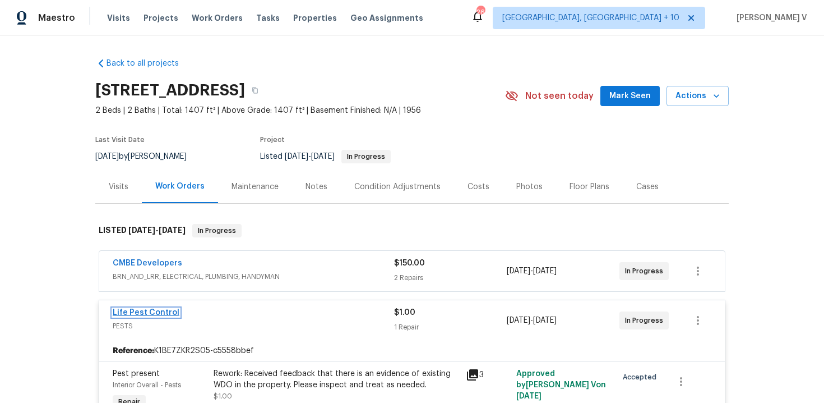
click at [153, 309] on link "Life Pest Control" at bounding box center [146, 312] width 67 height 8
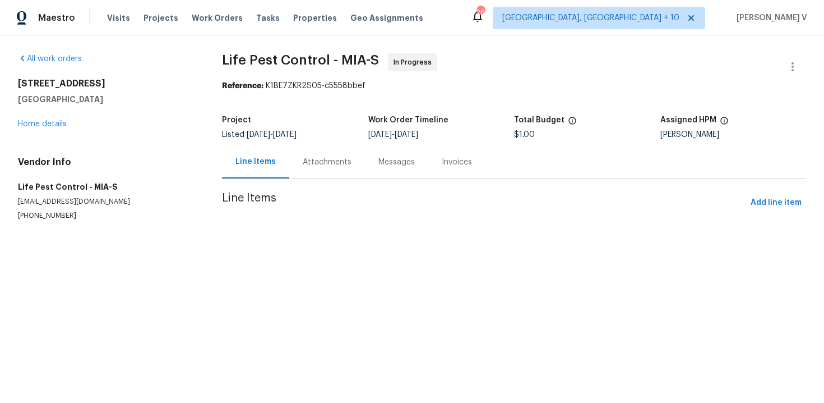
click at [365, 156] on div "Messages" at bounding box center [396, 161] width 63 height 33
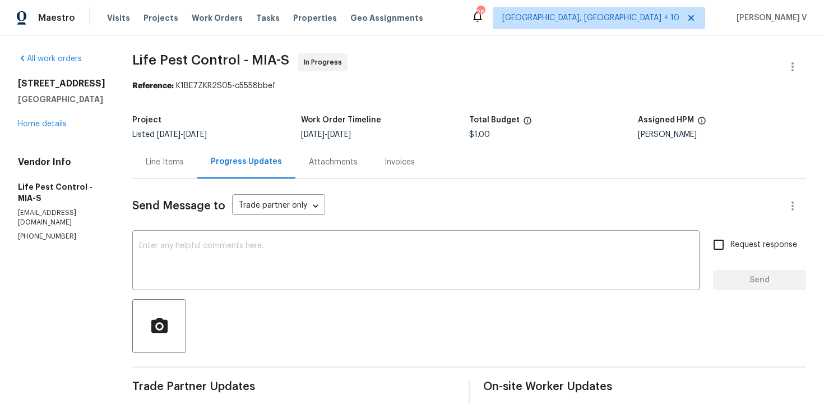
click at [50, 141] on div "All work orders 232 NW 25th St Wilton Manors, FL 33311 Home details Vendor Info…" at bounding box center [61, 147] width 87 height 188
click at [50, 128] on link "Home details" at bounding box center [42, 124] width 49 height 8
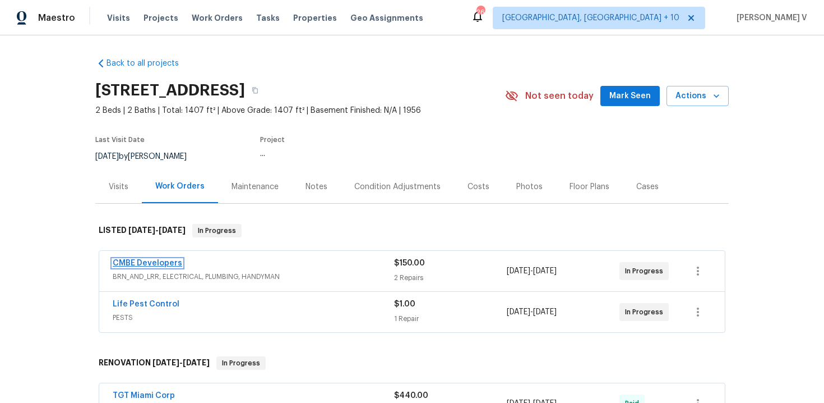
click at [149, 262] on link "CMBE Developers" at bounding box center [148, 263] width 70 height 8
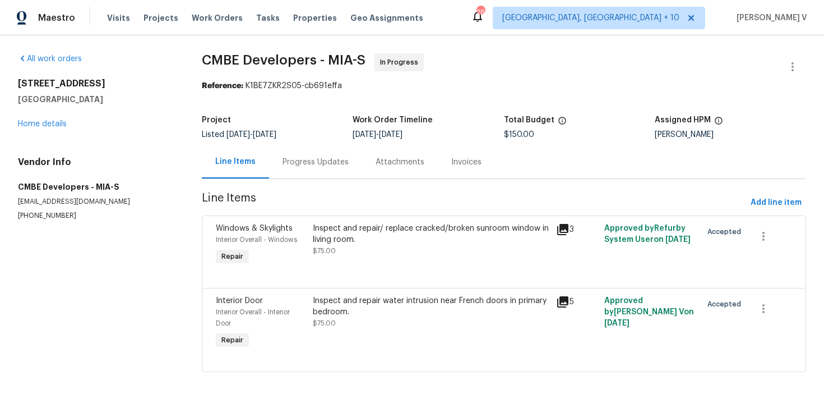
click at [299, 165] on div "Progress Updates" at bounding box center [316, 161] width 66 height 11
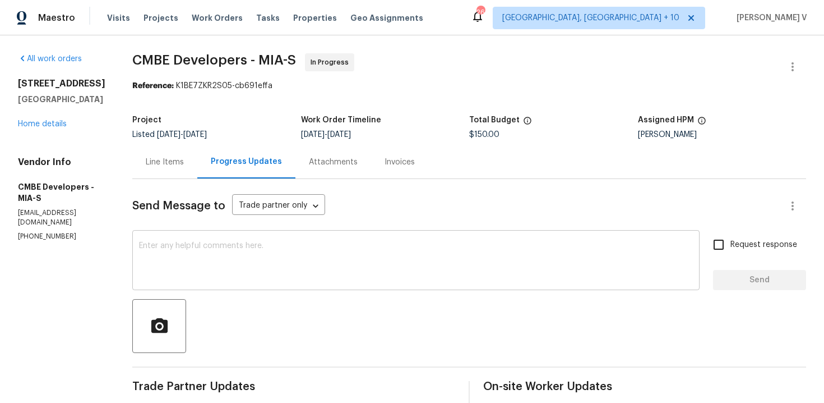
click at [190, 237] on div "x ​" at bounding box center [416, 261] width 568 height 57
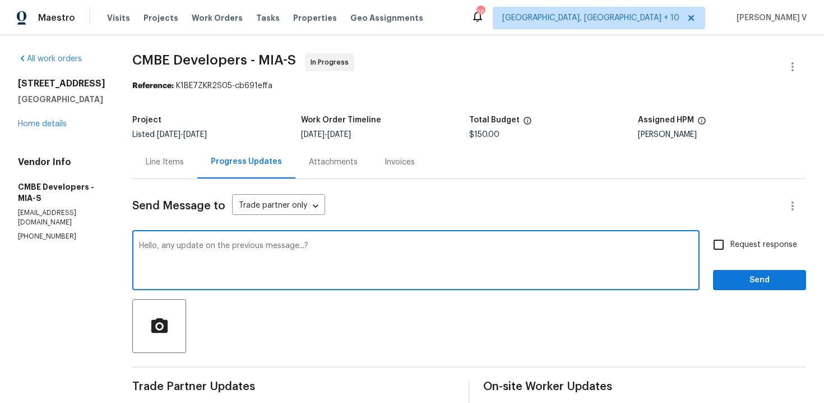
type textarea "Hello, any update on the previous message...?"
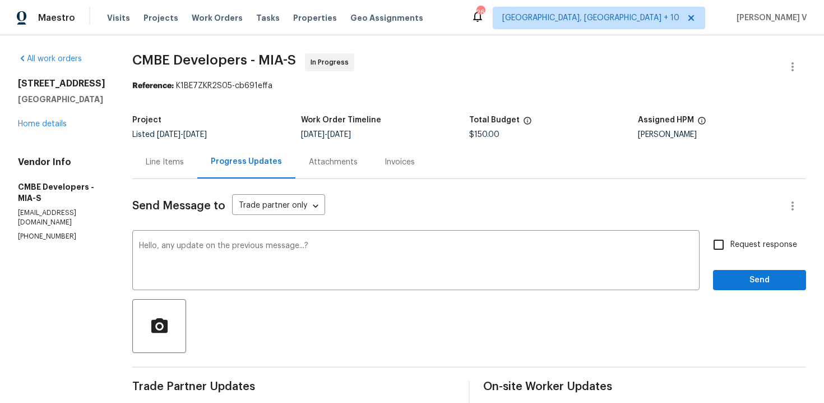
click at [750, 252] on label "Request response" at bounding box center [752, 245] width 90 height 24
click at [731, 252] on input "Request response" at bounding box center [719, 245] width 24 height 24
checkbox input "true"
click at [750, 276] on span "Send" at bounding box center [759, 280] width 75 height 14
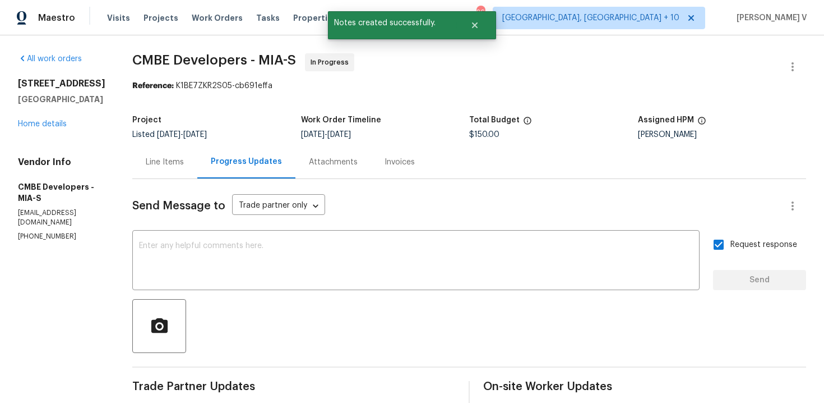
click at [38, 232] on p "(786) 302-2976" at bounding box center [61, 237] width 87 height 10
copy p "(786) 302-2976"
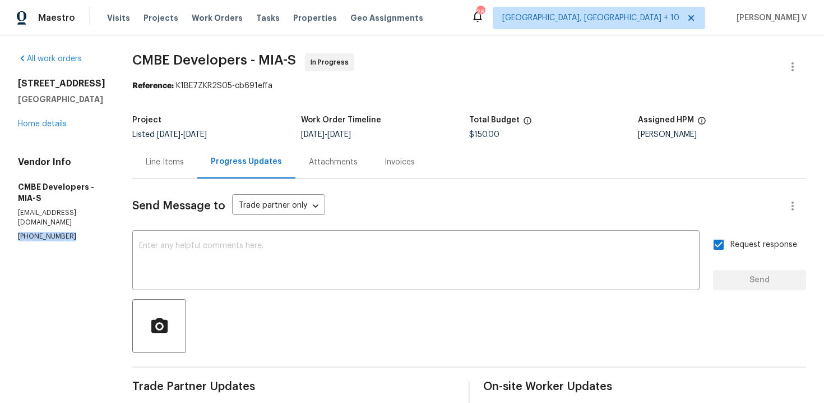
scroll to position [141, 0]
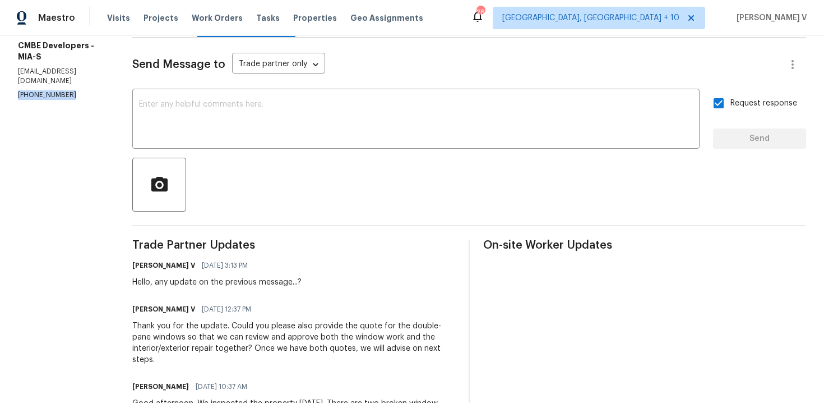
click at [41, 78] on div "Vendor Info CMBE Developers - MIA-S cmbedevelopers@gmail.com (786) 302-2976" at bounding box center [61, 57] width 87 height 85
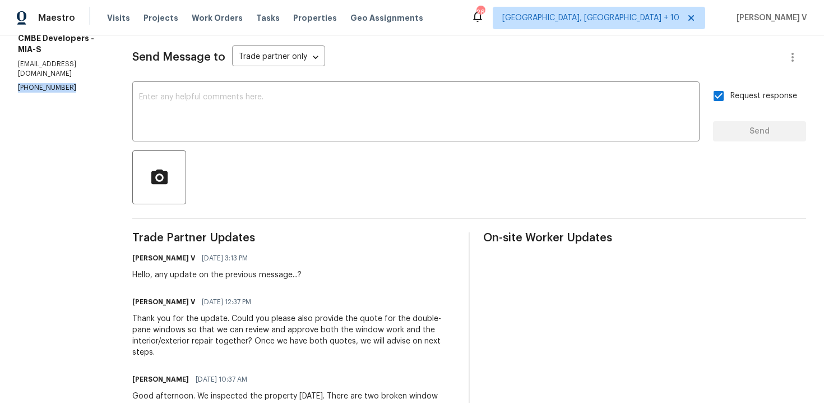
scroll to position [182, 0]
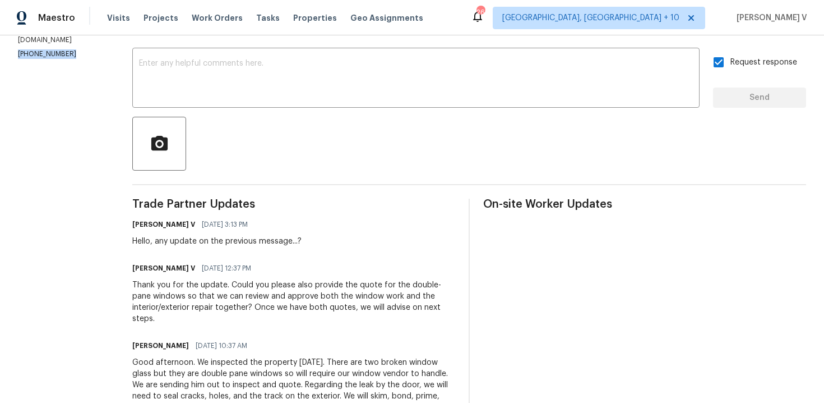
click at [236, 291] on div "Thank you for the update. Could you please also provide the quote for the doubl…" at bounding box center [293, 301] width 323 height 45
click at [234, 288] on div "Thank you for the update. Could you please also provide the quote for the doubl…" at bounding box center [293, 301] width 323 height 45
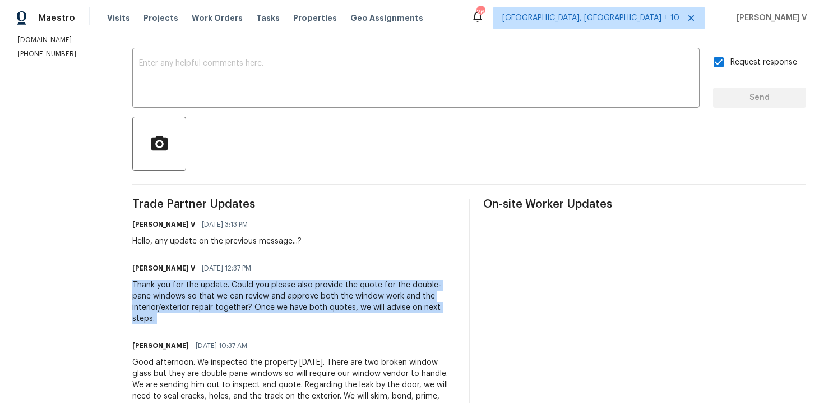
copy div "Thank you for the update. Could you please also provide the quote for the doubl…"
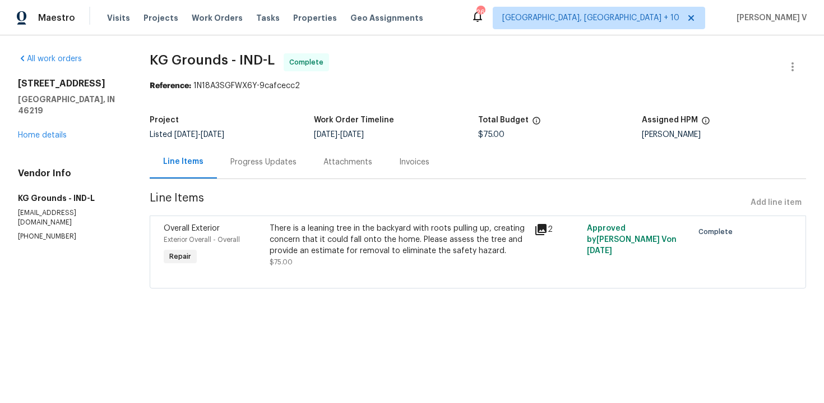
click at [278, 160] on div "Progress Updates" at bounding box center [264, 161] width 66 height 11
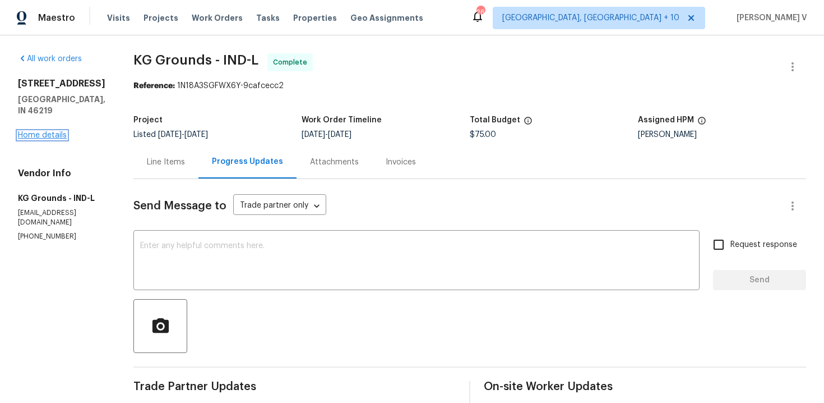
click at [54, 131] on link "Home details" at bounding box center [42, 135] width 49 height 8
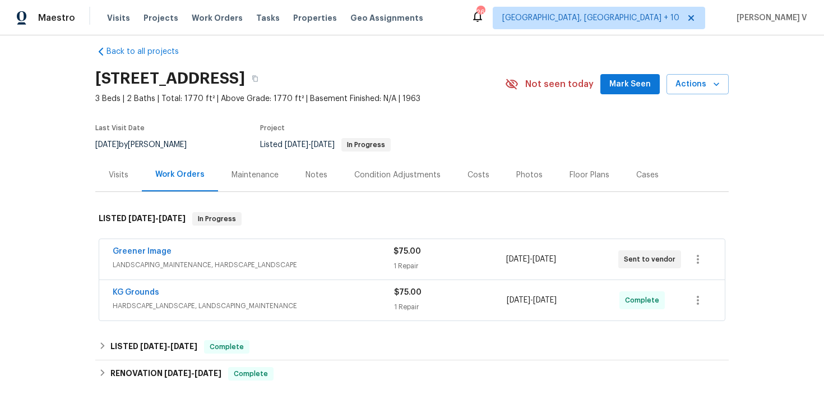
scroll to position [31, 0]
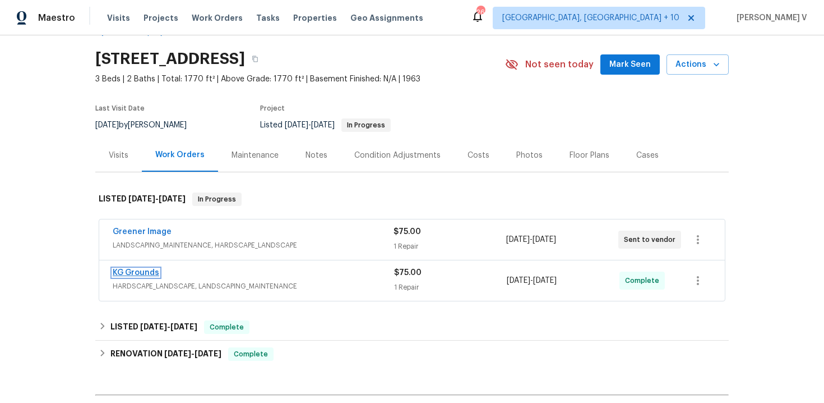
click at [143, 270] on link "KG Grounds" at bounding box center [136, 273] width 47 height 8
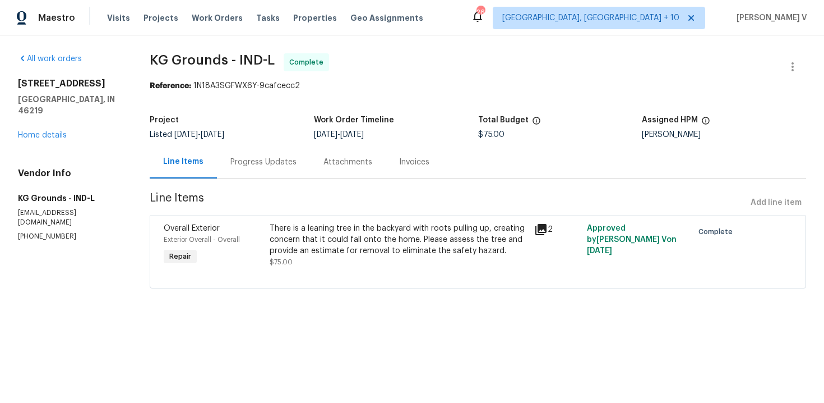
click at [255, 166] on div "Progress Updates" at bounding box center [264, 161] width 66 height 11
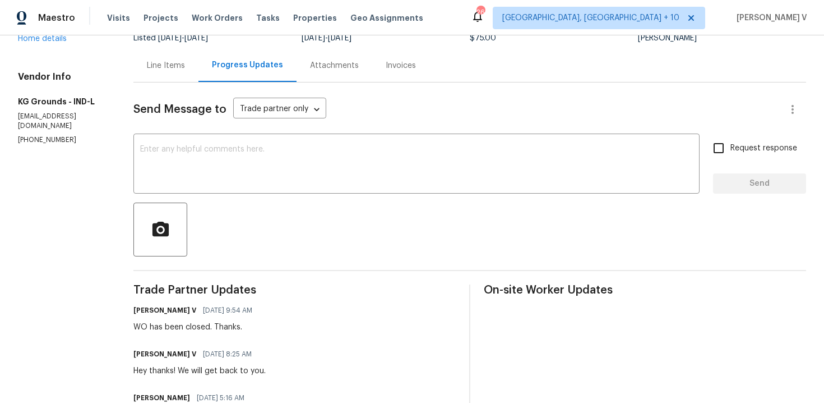
scroll to position [4, 0]
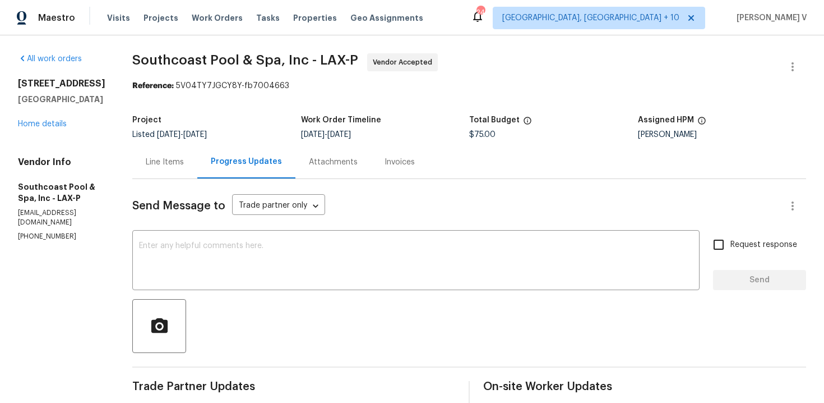
scroll to position [156, 0]
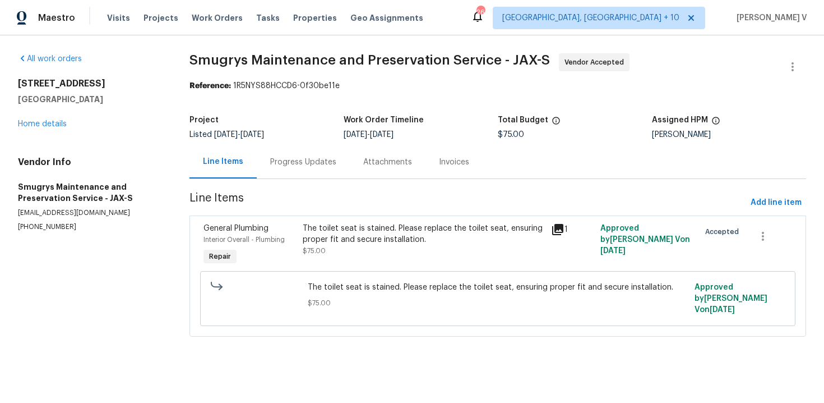
click at [264, 137] on span "[DATE]" at bounding box center [253, 135] width 24 height 8
click at [292, 144] on div "Project Listed [DATE] - [DATE] Work Order Timeline [DATE] - [DATE] Total Budget…" at bounding box center [498, 127] width 617 height 36
click at [292, 154] on div "Progress Updates" at bounding box center [303, 161] width 93 height 33
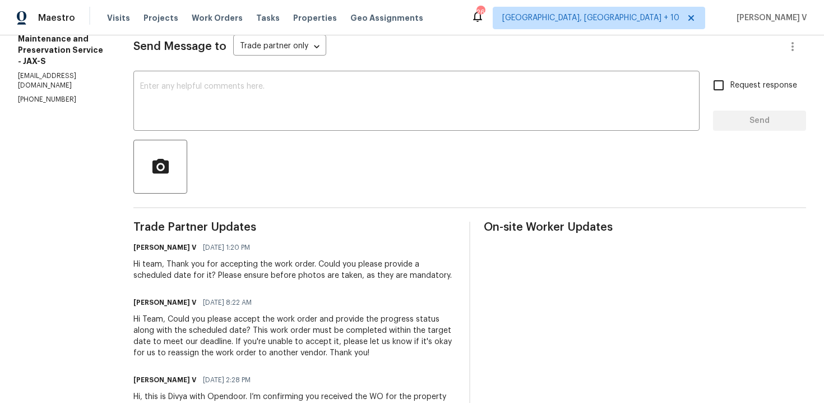
scroll to position [154, 0]
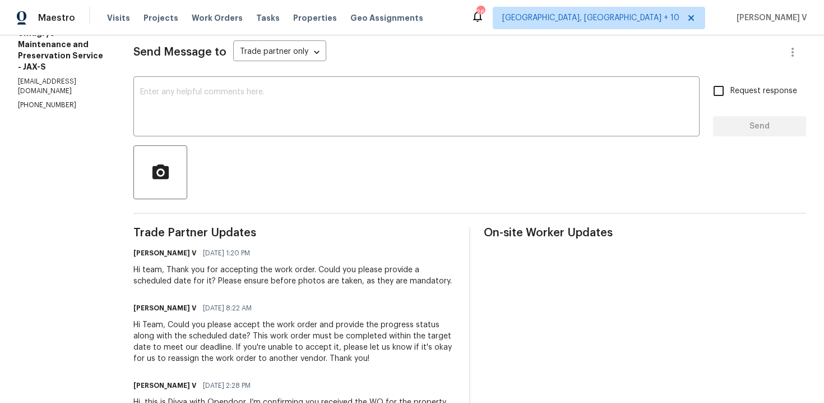
click at [46, 100] on p "[PHONE_NUMBER]" at bounding box center [62, 105] width 89 height 10
copy p "[PHONE_NUMBER]"
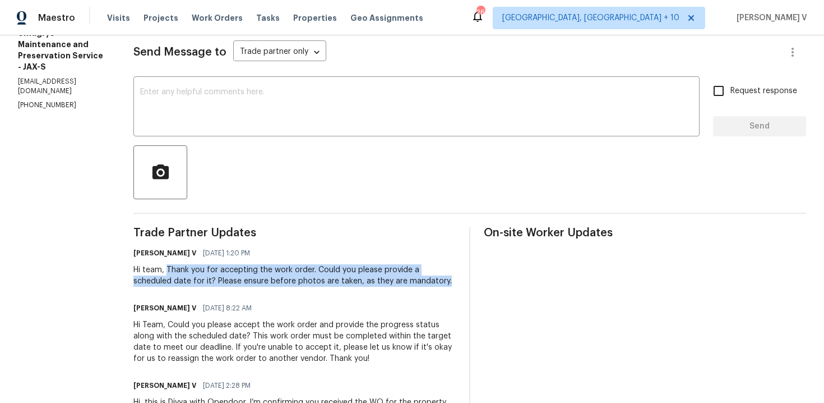
drag, startPoint x: 163, startPoint y: 269, endPoint x: 418, endPoint y: 289, distance: 256.0
click at [418, 289] on div "Trade Partner Updates [PERSON_NAME] V [DATE] 1:20 PM Hi team, Thank you for acc…" at bounding box center [294, 341] width 322 height 228
copy div "Thank you for accepting the work order. Could you please provide a scheduled da…"
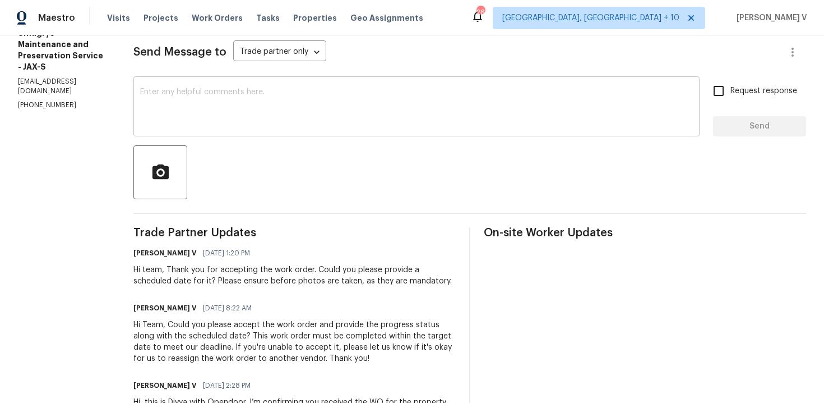
click at [310, 127] on textarea at bounding box center [416, 107] width 553 height 39
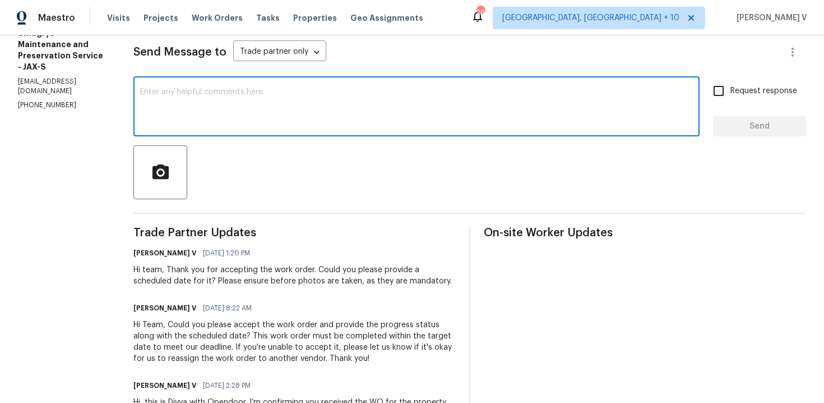
paste textarea "Hello! We've sent you a text to get an update on the work order. Could you plea…"
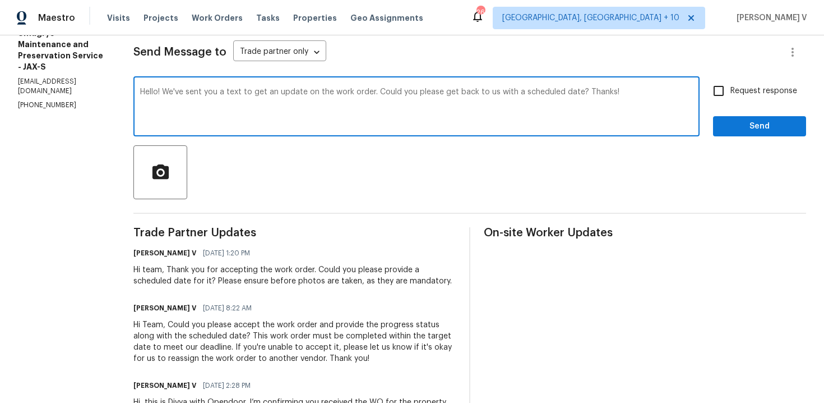
type textarea "Hello! We've sent you a text to get an update on the work order. Could you plea…"
drag, startPoint x: 728, startPoint y: 94, endPoint x: 731, endPoint y: 105, distance: 11.6
click at [728, 94] on input "Request response" at bounding box center [719, 91] width 24 height 24
checkbox input "true"
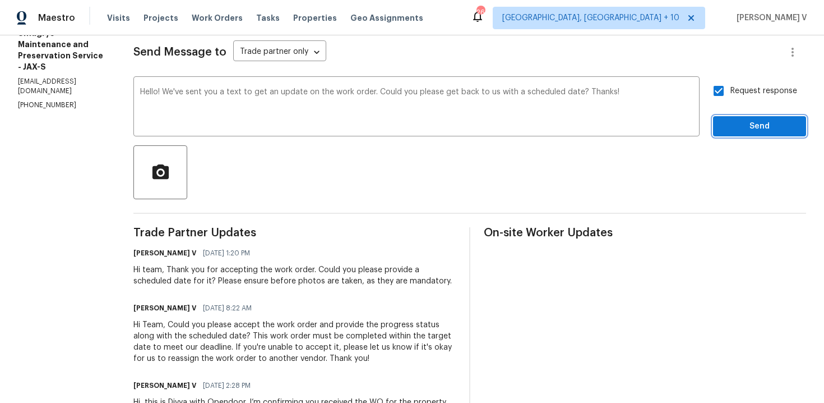
click at [735, 130] on span "Send" at bounding box center [759, 126] width 75 height 14
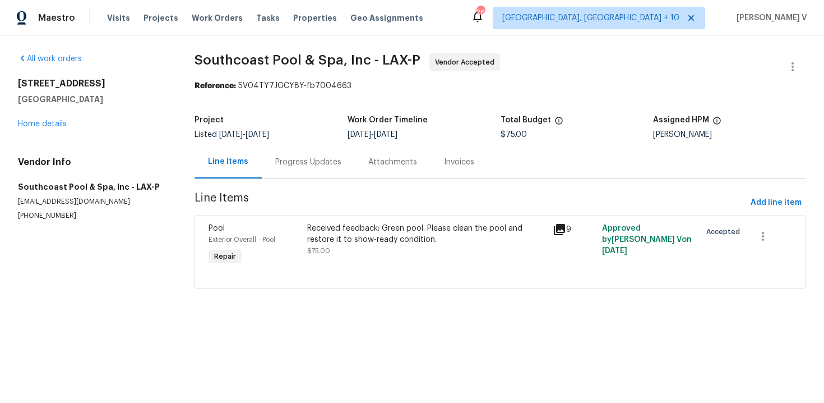
click at [258, 129] on div "Project" at bounding box center [271, 123] width 153 height 15
click at [281, 152] on div "Progress Updates" at bounding box center [308, 161] width 93 height 33
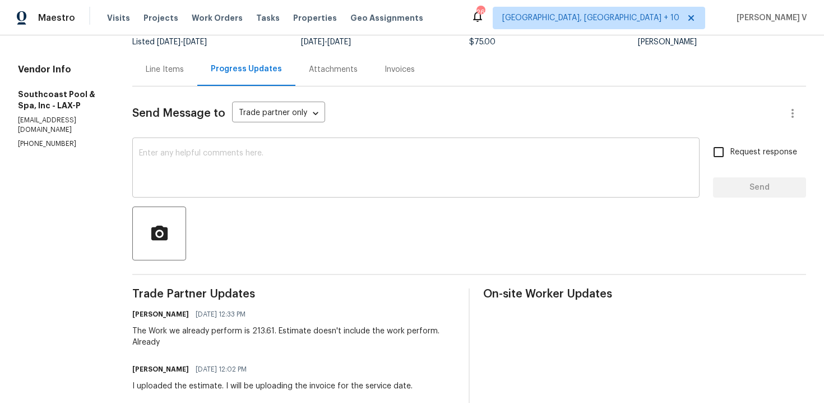
scroll to position [70, 0]
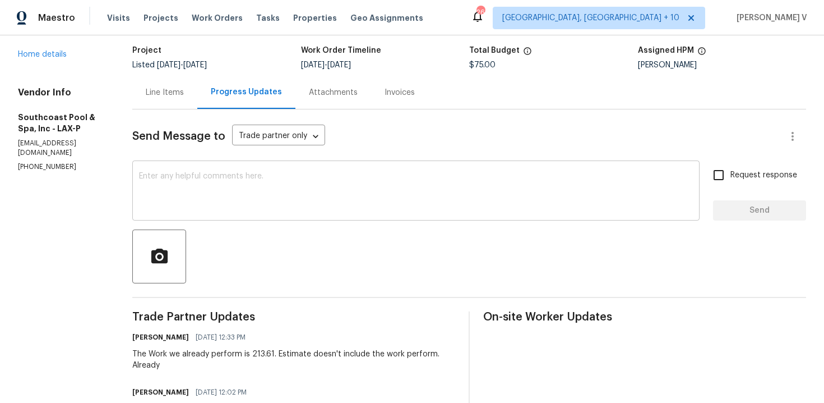
click at [206, 196] on textarea at bounding box center [416, 191] width 554 height 39
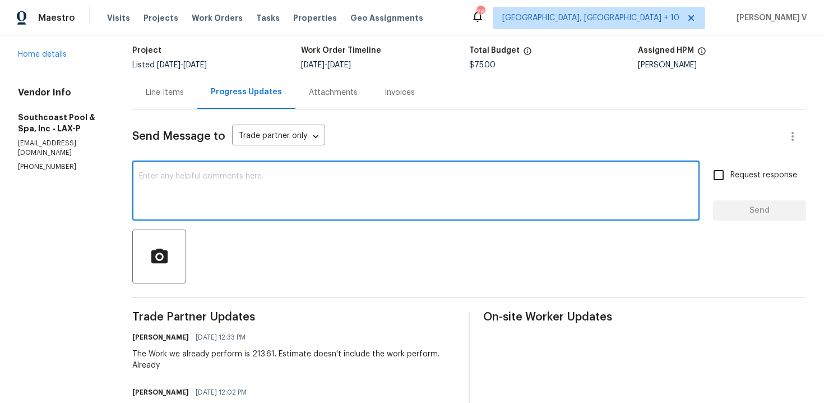
paste textarea "Hey thanks! We will review and get back to you."
type textarea "Hey thanks! We will review and get back to you."
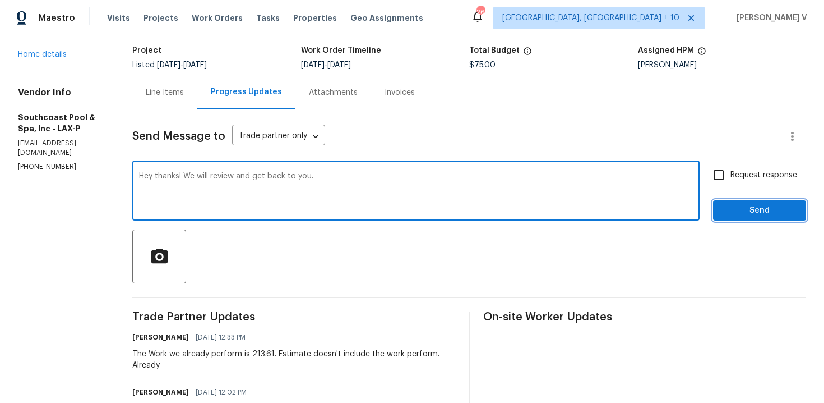
click at [754, 209] on span "Send" at bounding box center [759, 211] width 75 height 14
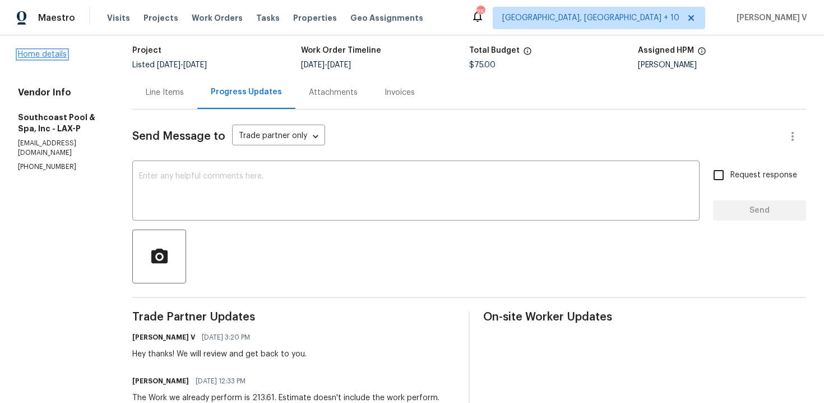
click at [50, 58] on link "Home details" at bounding box center [42, 54] width 49 height 8
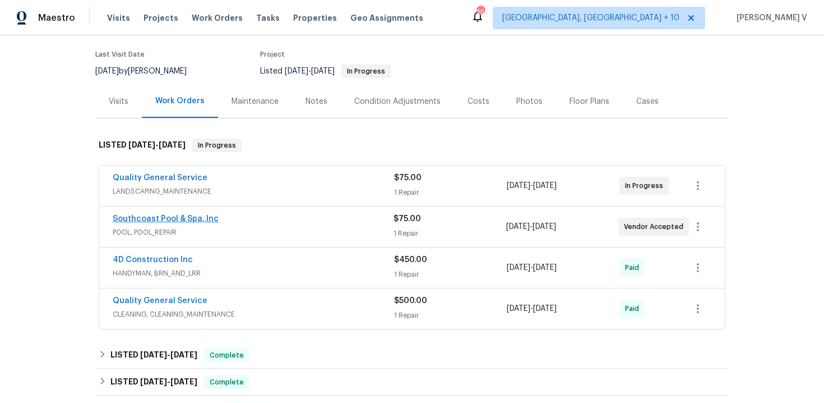
scroll to position [93, 0]
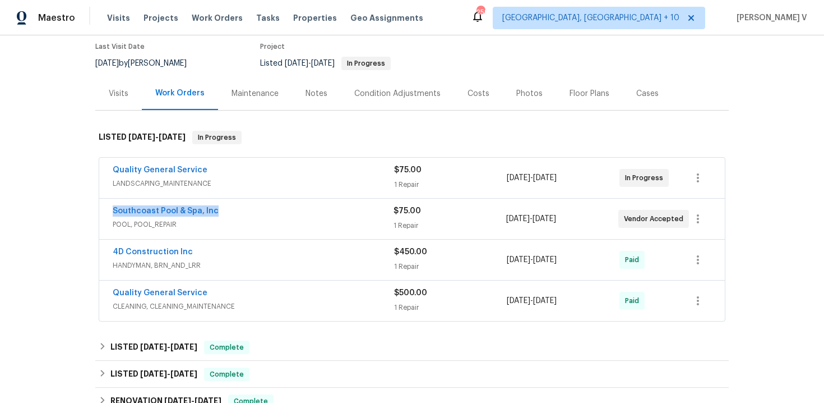
drag, startPoint x: 97, startPoint y: 219, endPoint x: 275, endPoint y: 219, distance: 177.8
click at [275, 219] on div "Quality General Service LANDSCAPING_MAINTENANCE $75.00 1 Repair 7/18/2025 - 7/2…" at bounding box center [412, 239] width 634 height 169
copy link "Southcoast Pool & Spa, Inc"
click at [278, 228] on span "POOL, POOL_REPAIR" at bounding box center [253, 224] width 281 height 11
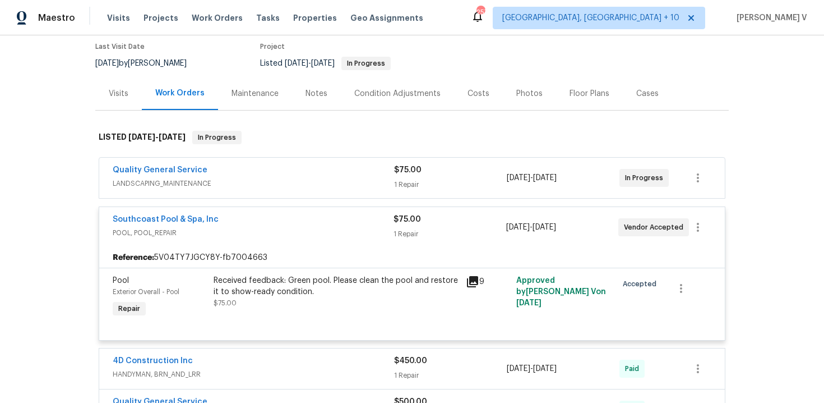
click at [293, 297] on div "Received feedback: Green pool. Please clean the pool and restore it to show-rea…" at bounding box center [337, 286] width 246 height 22
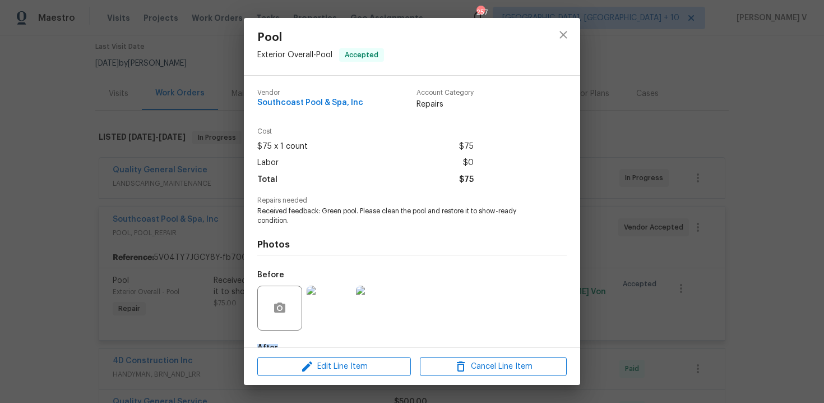
click at [345, 207] on span "Received feedback: Green pool. Please clean the pool and restore it to show-rea…" at bounding box center [396, 215] width 279 height 19
copy span "pool"
click at [345, 207] on span "Received feedback: Green pool. Please clean the pool and restore it to show-rea…" at bounding box center [396, 215] width 279 height 19
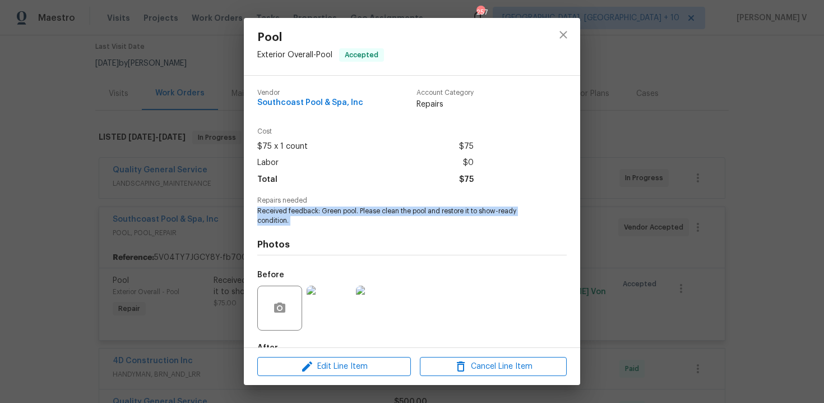
click at [345, 207] on span "Received feedback: Green pool. Please clean the pool and restore it to show-rea…" at bounding box center [396, 215] width 279 height 19
copy span "Received feedback: Green pool. Please clean the pool and restore it to show-rea…"
click at [160, 174] on div "Pool Exterior Overall - Pool Accepted Vendor Southcoast Pool & Spa, Inc Account…" at bounding box center [412, 201] width 824 height 403
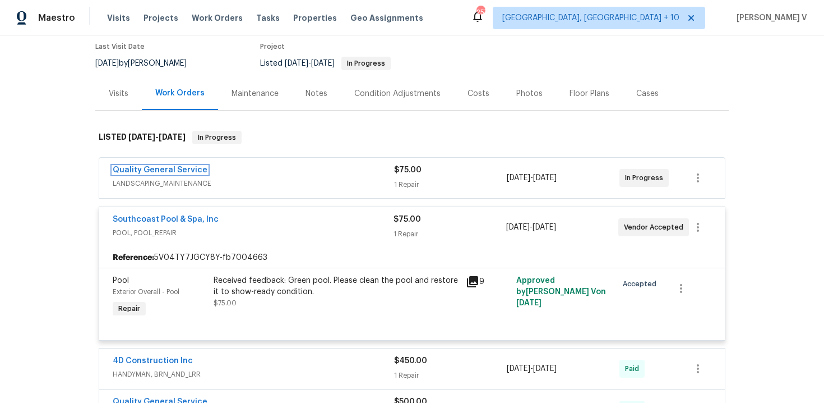
click at [160, 174] on link "Quality General Service" at bounding box center [160, 170] width 95 height 8
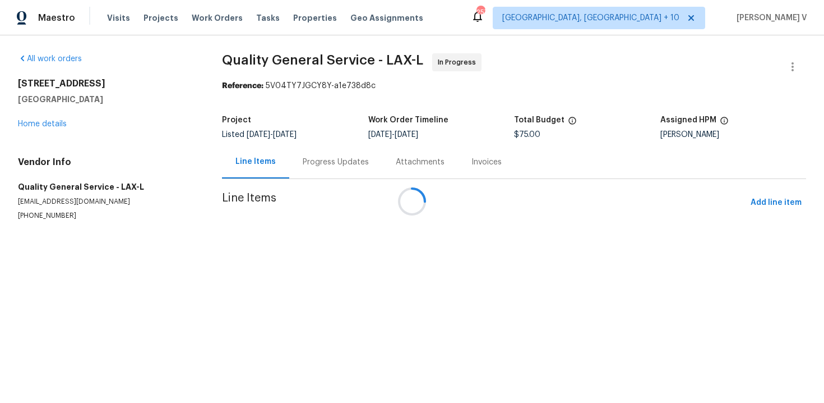
click at [310, 151] on div at bounding box center [412, 201] width 824 height 403
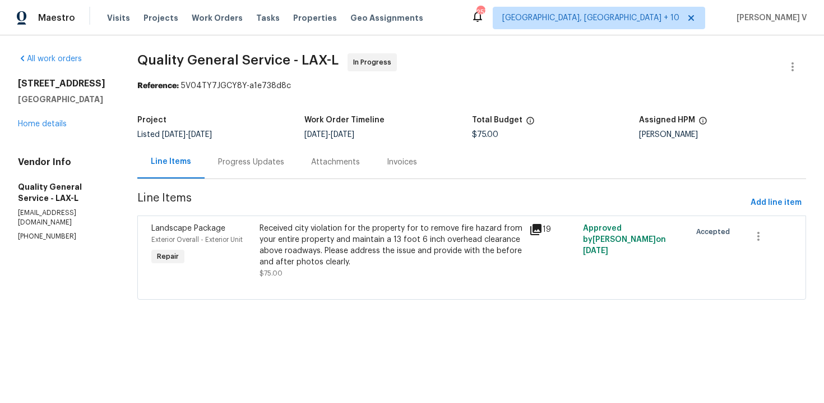
click at [298, 161] on div "Attachments" at bounding box center [336, 161] width 76 height 33
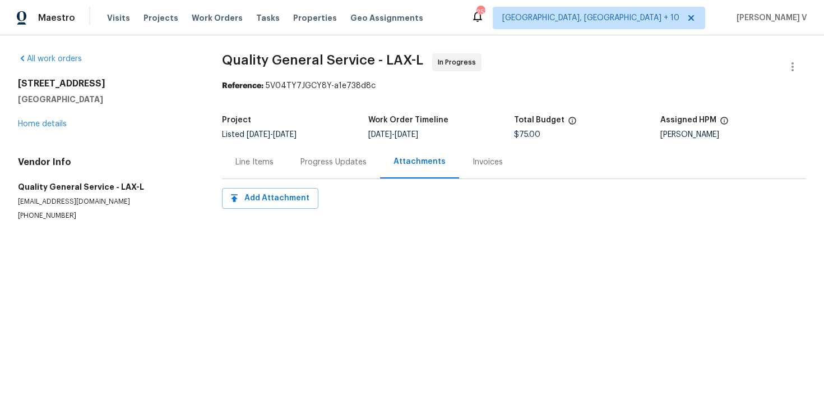
click at [296, 161] on div "Progress Updates" at bounding box center [333, 161] width 93 height 33
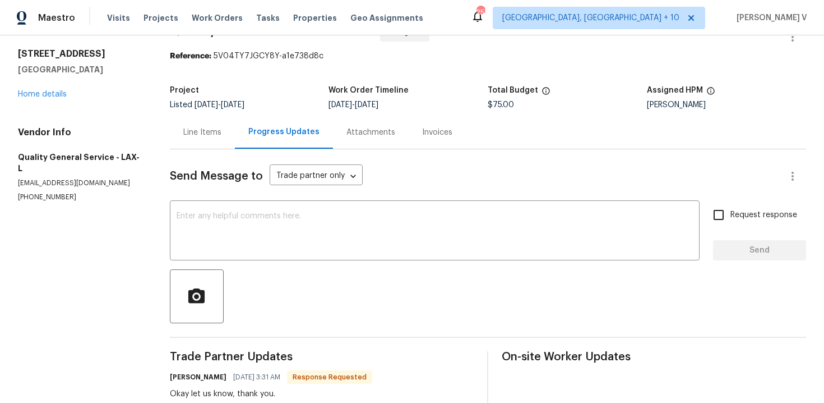
scroll to position [18, 0]
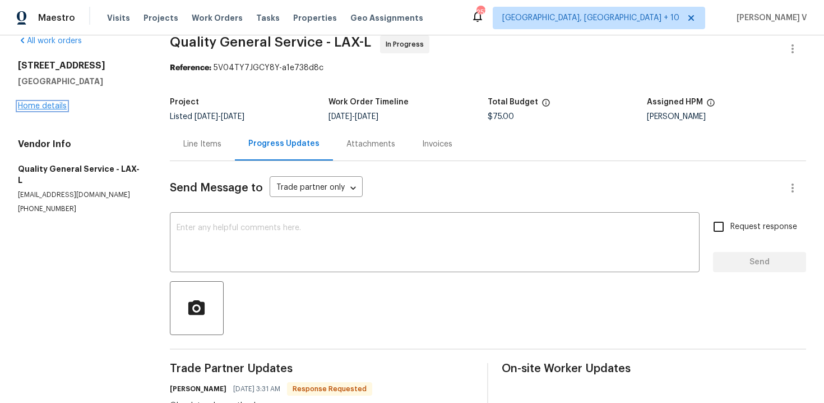
click at [56, 107] on link "Home details" at bounding box center [42, 106] width 49 height 8
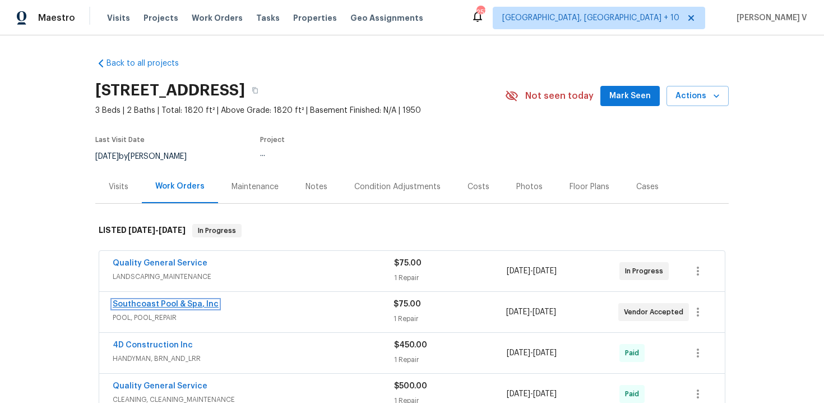
click at [186, 308] on link "Southcoast Pool & Spa, Inc" at bounding box center [166, 304] width 106 height 8
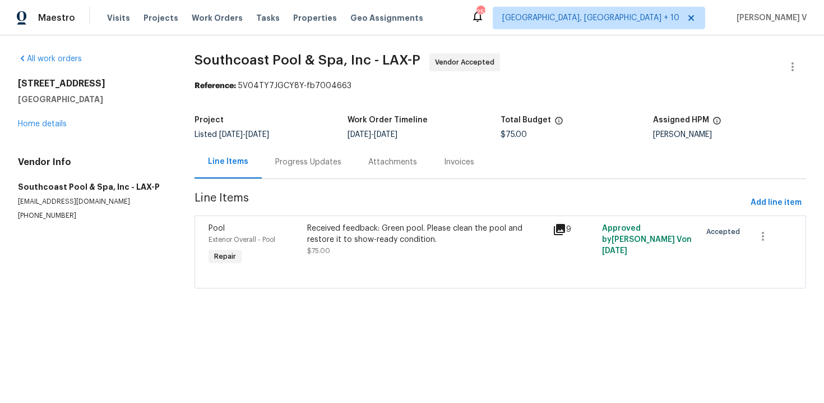
click at [315, 176] on div "Progress Updates" at bounding box center [308, 161] width 93 height 33
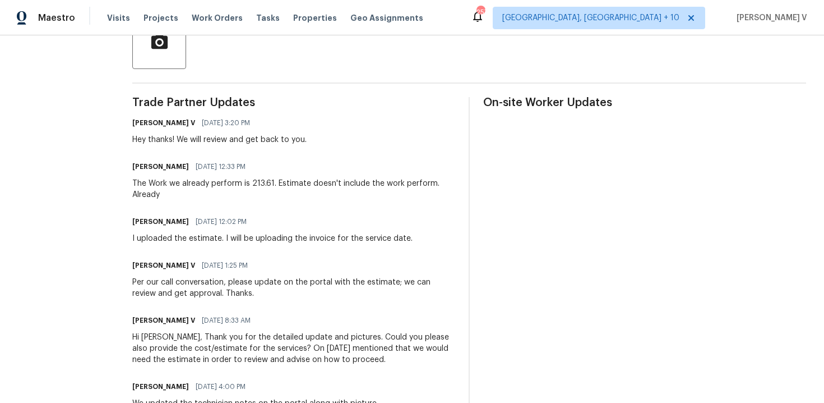
scroll to position [288, 0]
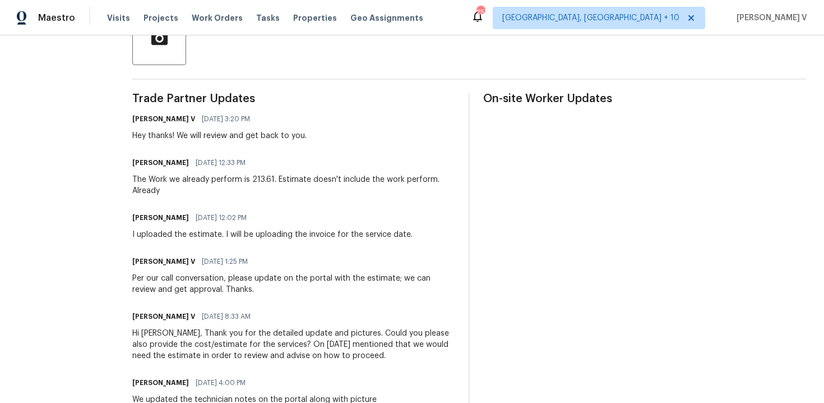
click at [163, 239] on div "I uploaded the estimate. I will be uploading the invoice for the service date." at bounding box center [272, 234] width 280 height 11
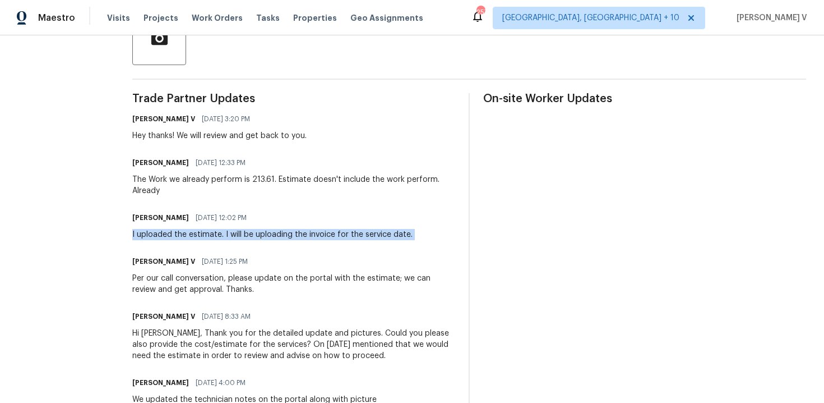
copy div "I uploaded the estimate. I will be uploading the invoice for the service date."
click at [176, 178] on div "The Work we already perform is 213.61. Estimate doesn't include the work perfor…" at bounding box center [293, 185] width 323 height 22
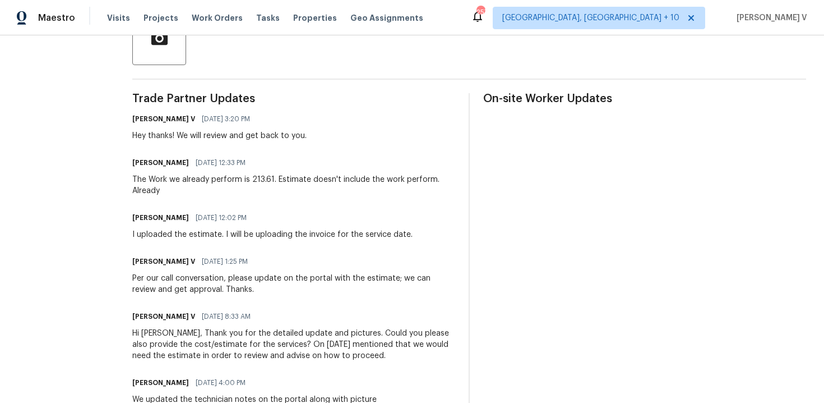
click at [176, 178] on div "The Work we already perform is 213.61. Estimate doesn't include the work perfor…" at bounding box center [293, 185] width 323 height 22
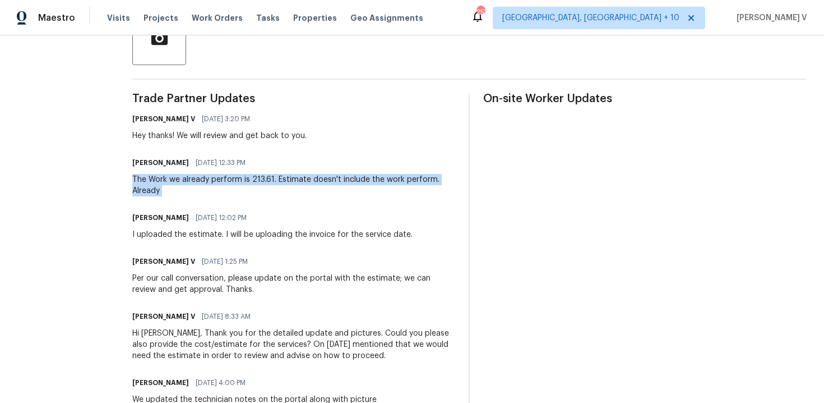
copy div "The Work we already perform is 213.61. Estimate doesn't include the work perfor…"
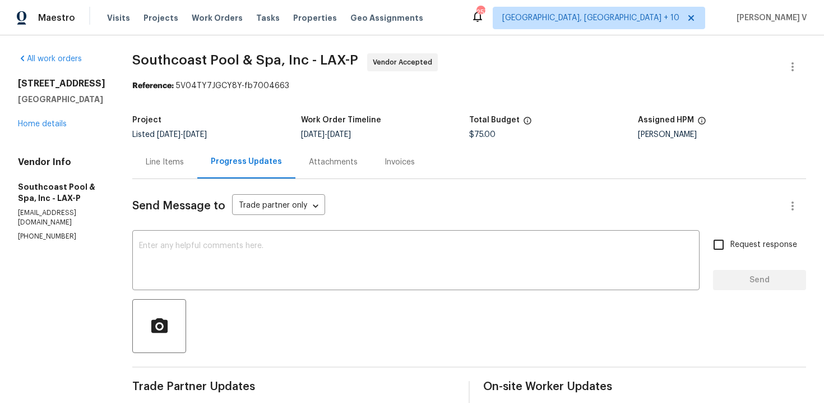
click at [493, 135] on span "$75.00" at bounding box center [482, 135] width 26 height 8
copy span "$75.00"
click at [168, 164] on div "Line Items" at bounding box center [165, 161] width 38 height 11
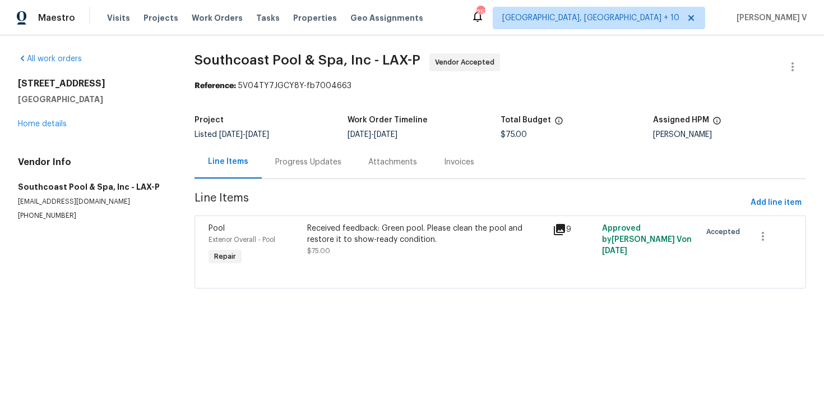
click at [369, 246] on div "Received feedback: Green pool. Please clean the pool and restore it to show-rea…" at bounding box center [426, 240] width 239 height 34
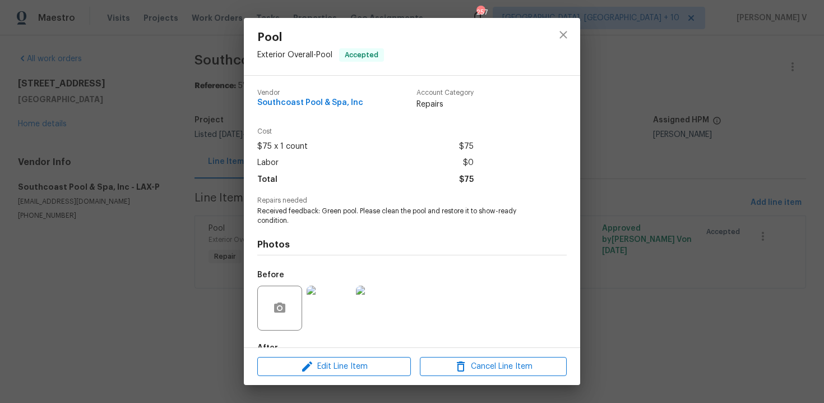
scroll to position [67, 0]
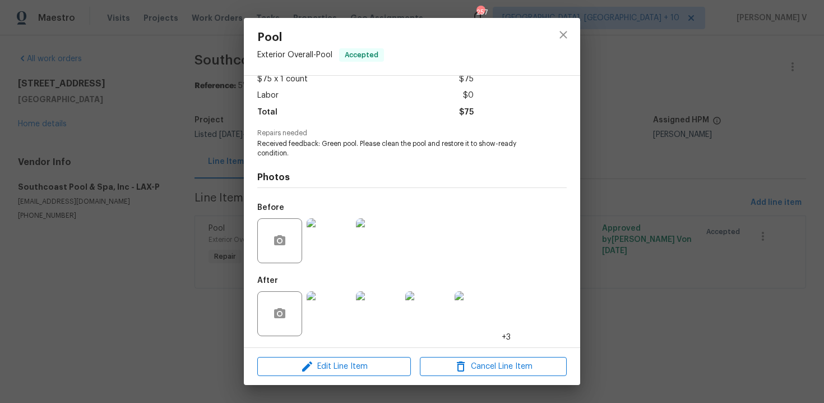
click at [333, 292] on img at bounding box center [329, 313] width 45 height 45
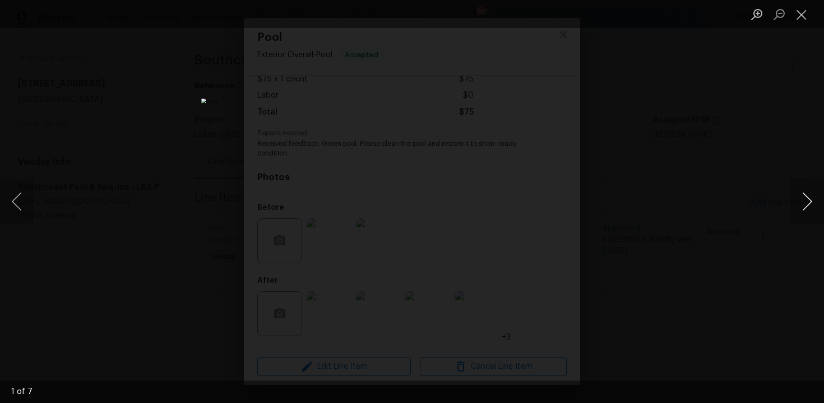
click at [802, 198] on button "Next image" at bounding box center [808, 201] width 34 height 45
click at [810, 203] on button "Next image" at bounding box center [808, 201] width 34 height 45
click at [811, 197] on button "Next image" at bounding box center [808, 201] width 34 height 45
click at [807, 199] on button "Next image" at bounding box center [808, 201] width 34 height 45
click at [135, 143] on div "Lightbox" at bounding box center [412, 201] width 824 height 403
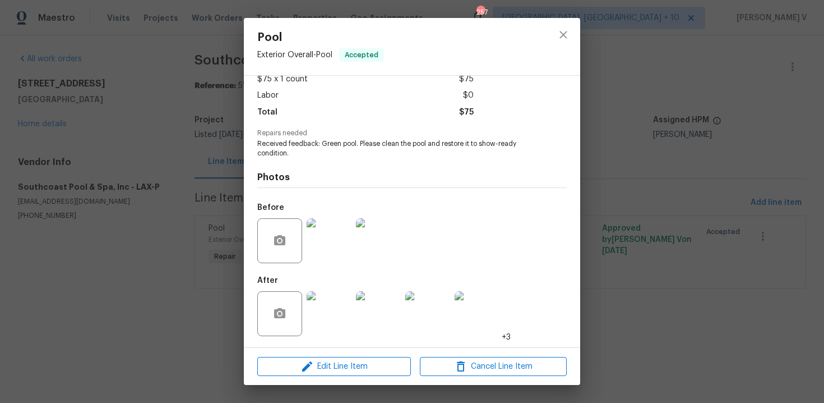
click at [135, 143] on div "Lightbox" at bounding box center [412, 201] width 824 height 403
click at [234, 158] on div "Pool Exterior Overall - Pool Accepted Vendor Southcoast Pool & Spa, Inc Account…" at bounding box center [412, 201] width 824 height 403
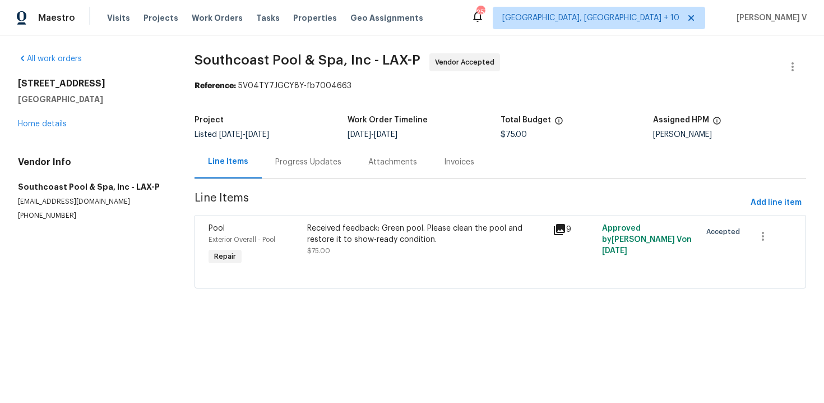
click at [289, 174] on div "Progress Updates" at bounding box center [308, 161] width 93 height 33
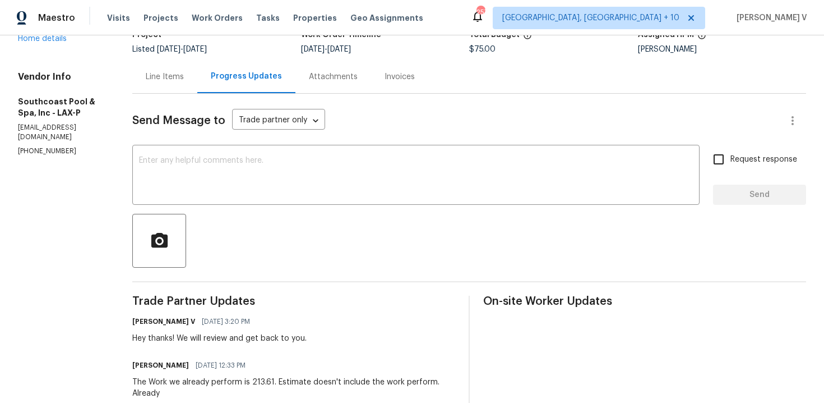
scroll to position [154, 0]
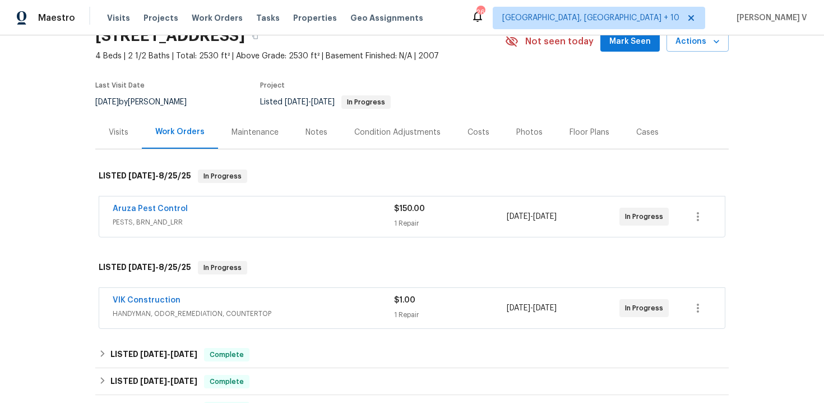
scroll to position [55, 0]
click at [165, 209] on link "Aruza Pest Control" at bounding box center [150, 208] width 75 height 8
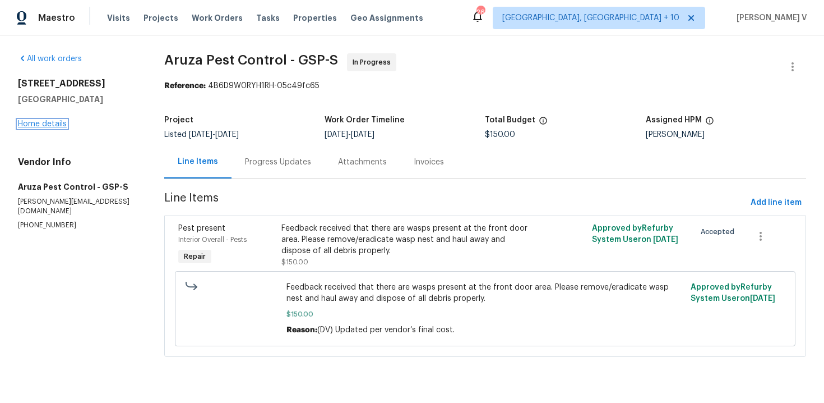
click at [18, 121] on link "Home details" at bounding box center [42, 124] width 49 height 8
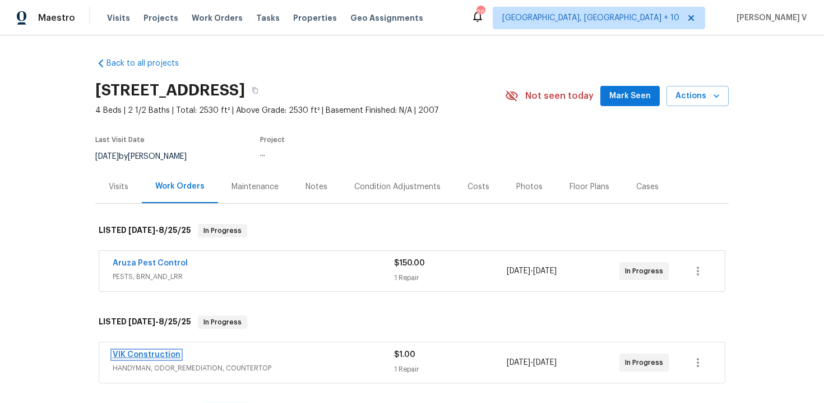
click at [149, 354] on link "VIK Construction" at bounding box center [147, 355] width 68 height 8
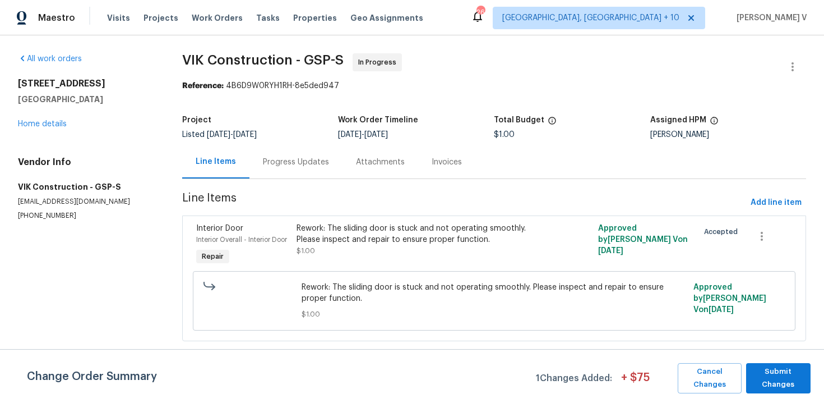
click at [287, 158] on div "Progress Updates" at bounding box center [296, 161] width 66 height 11
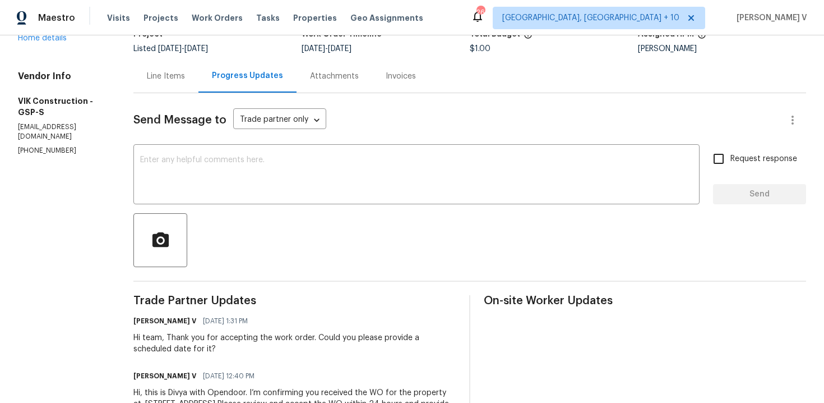
scroll to position [33, 0]
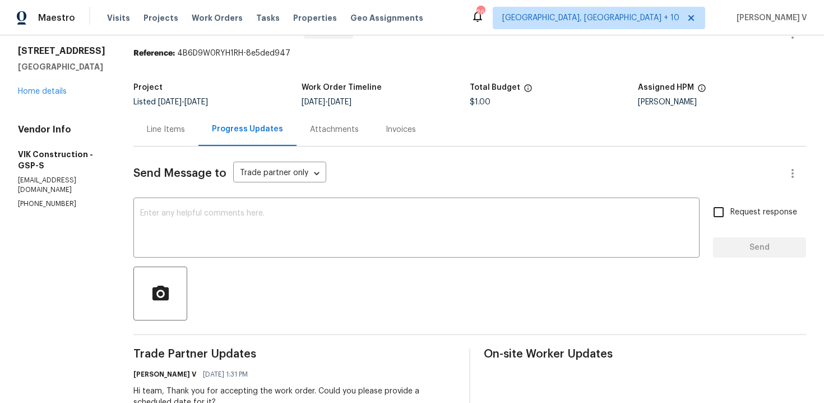
click at [173, 159] on div "Send Message to Trade partner only Trade partner only ​ x ​ Request response Se…" at bounding box center [469, 322] width 673 height 352
click at [197, 144] on div "Line Items" at bounding box center [165, 129] width 65 height 33
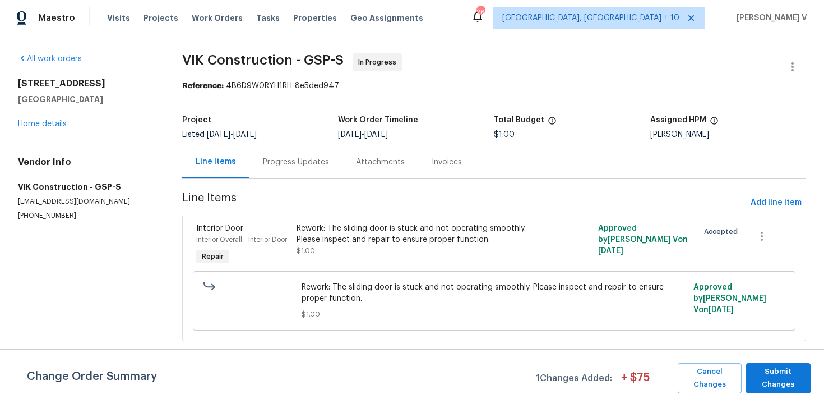
click at [58, 213] on p "[PHONE_NUMBER]" at bounding box center [86, 216] width 137 height 10
copy p "[PHONE_NUMBER]"
click at [291, 150] on div "Progress Updates" at bounding box center [296, 161] width 93 height 33
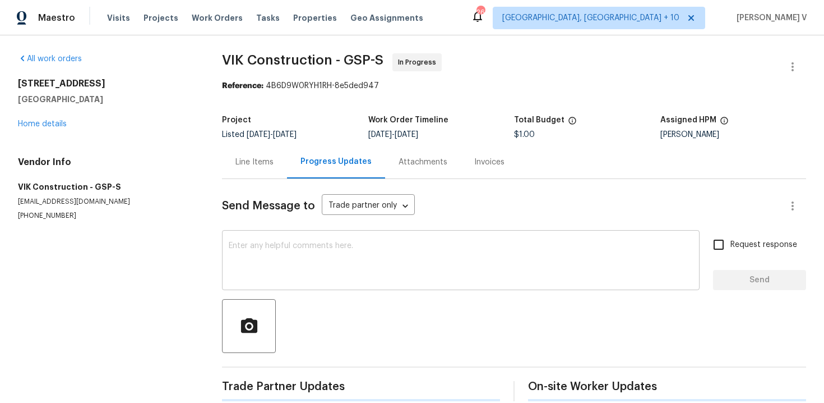
click at [339, 254] on textarea at bounding box center [461, 261] width 464 height 39
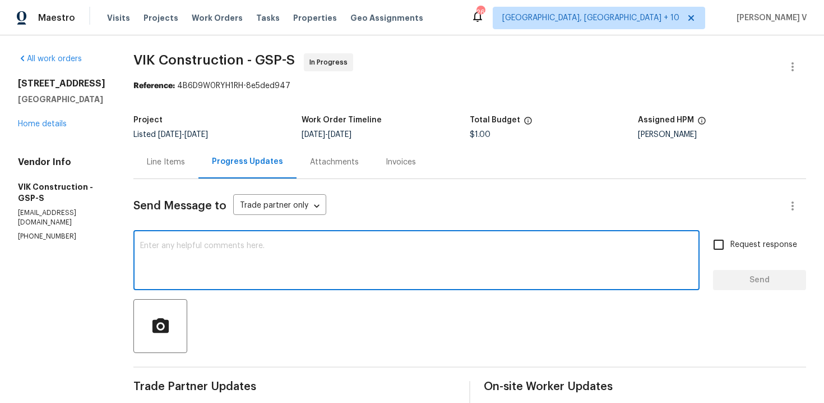
paste textarea "Hello! We've sent you a text to get an update on the work order. Could you plea…"
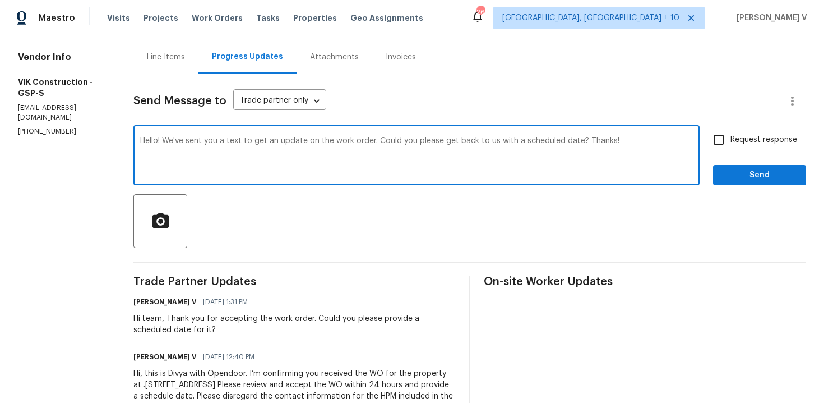
scroll to position [117, 0]
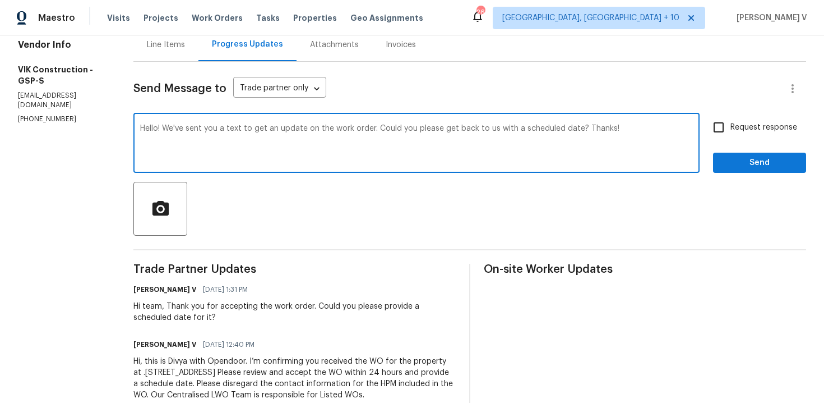
type textarea "Hello! We've sent you a text to get an update on the work order. Could you plea…"
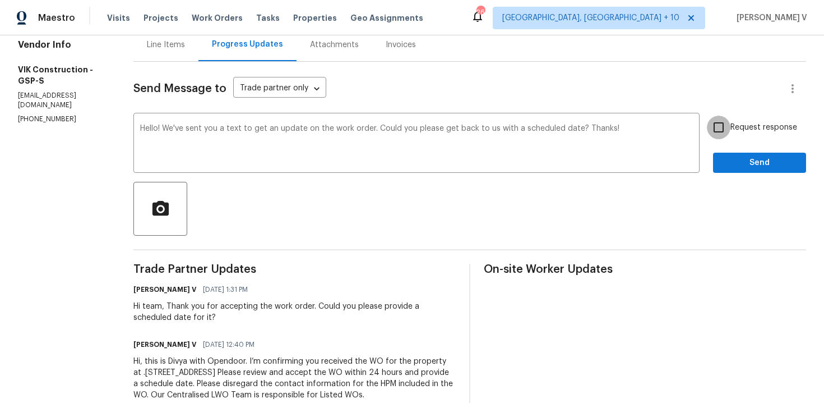
click at [718, 131] on input "Request response" at bounding box center [719, 128] width 24 height 24
checkbox input "true"
click at [731, 158] on span "Send" at bounding box center [759, 163] width 75 height 14
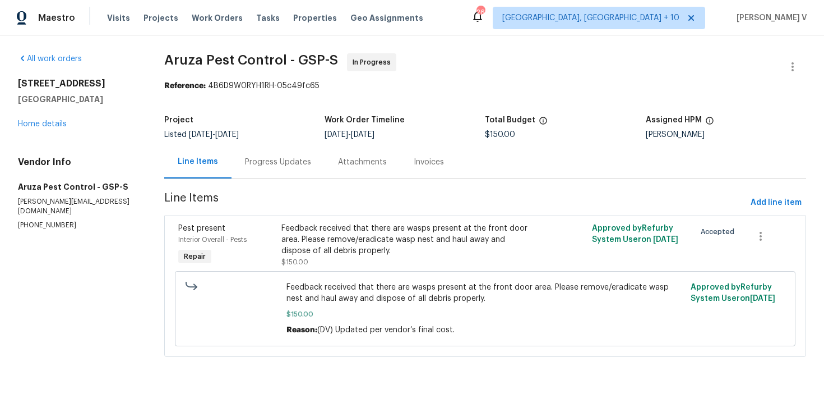
click at [288, 160] on div "Progress Updates" at bounding box center [278, 161] width 66 height 11
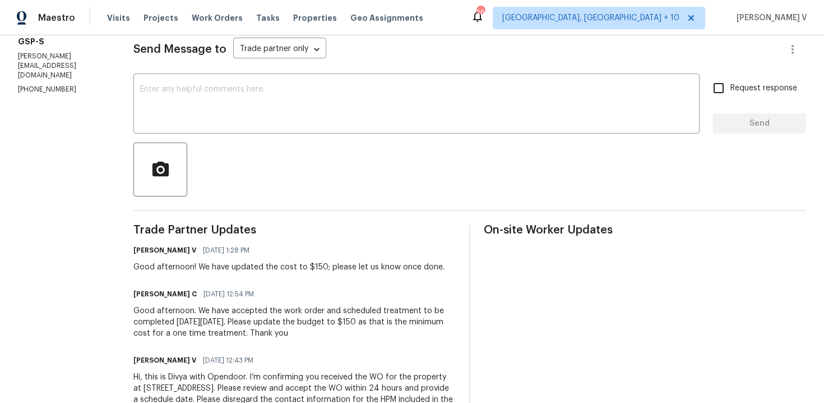
scroll to position [200, 0]
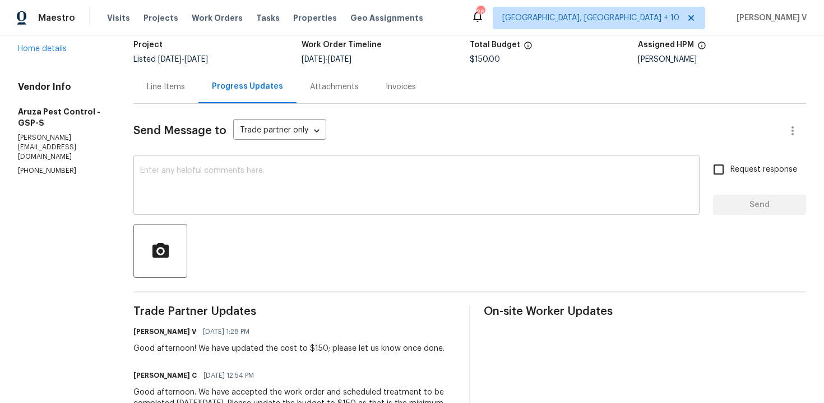
click at [233, 191] on textarea at bounding box center [416, 186] width 553 height 39
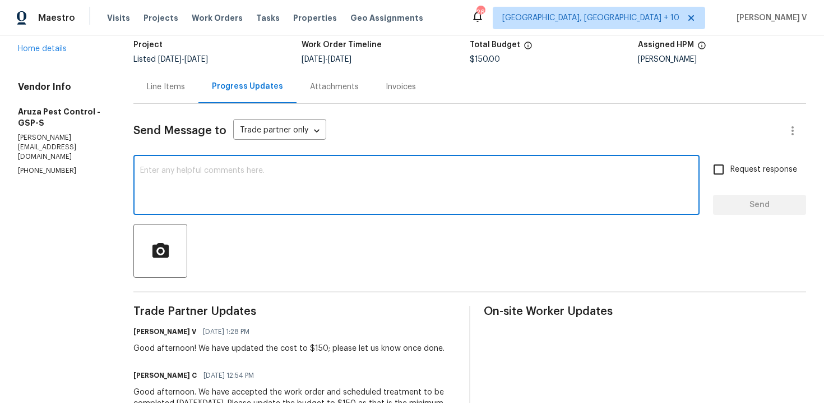
scroll to position [104, 0]
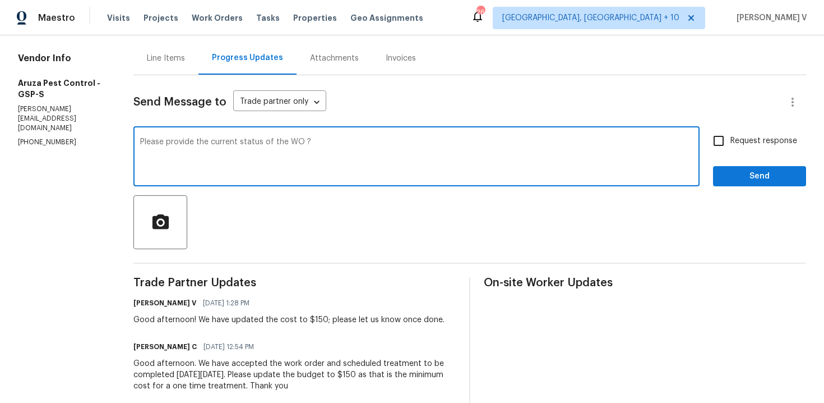
type textarea "Please provide the current status of the WO ?"
drag, startPoint x: 740, startPoint y: 143, endPoint x: 746, endPoint y: 155, distance: 13.8
click at [740, 143] on span "Request response" at bounding box center [764, 141] width 67 height 12
click at [731, 143] on input "Request response" at bounding box center [719, 141] width 24 height 24
checkbox input "true"
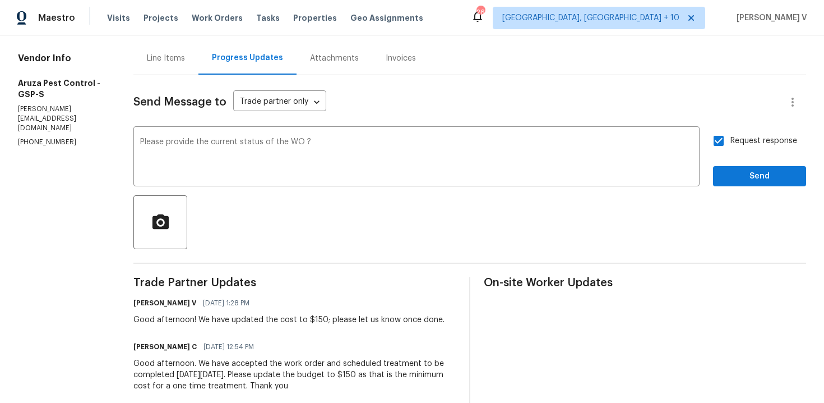
click at [750, 186] on div "Send Message to Trade partner only Trade partner only ​ Please provide the curr…" at bounding box center [469, 278] width 673 height 407
click at [736, 167] on button "Send" at bounding box center [759, 176] width 93 height 21
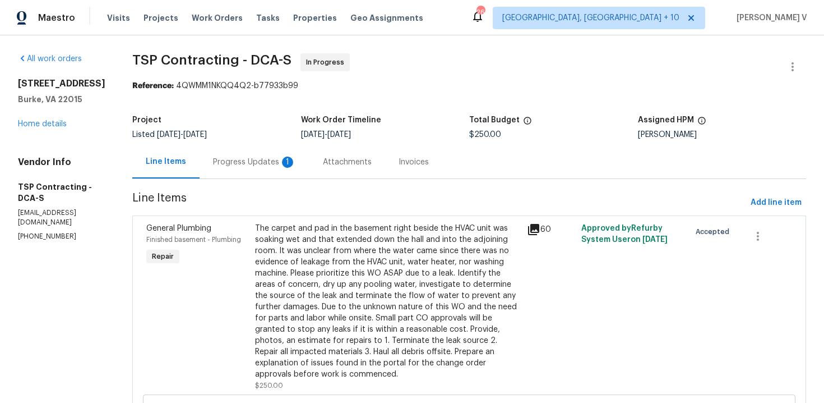
click at [250, 166] on div "Progress Updates 1" at bounding box center [254, 161] width 83 height 11
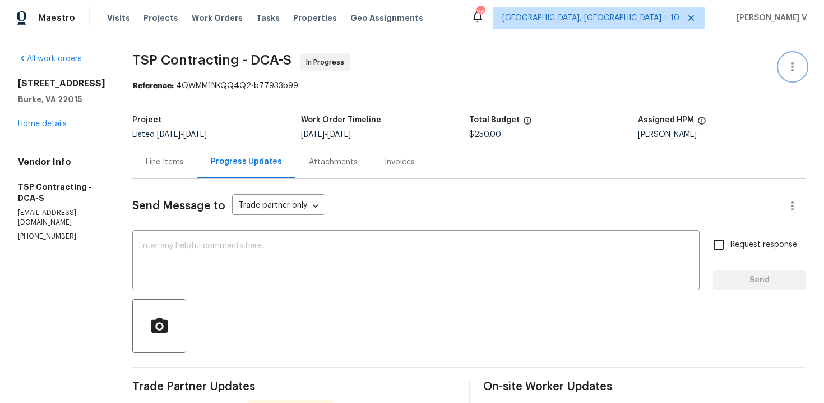
click at [791, 58] on button "button" at bounding box center [793, 66] width 27 height 27
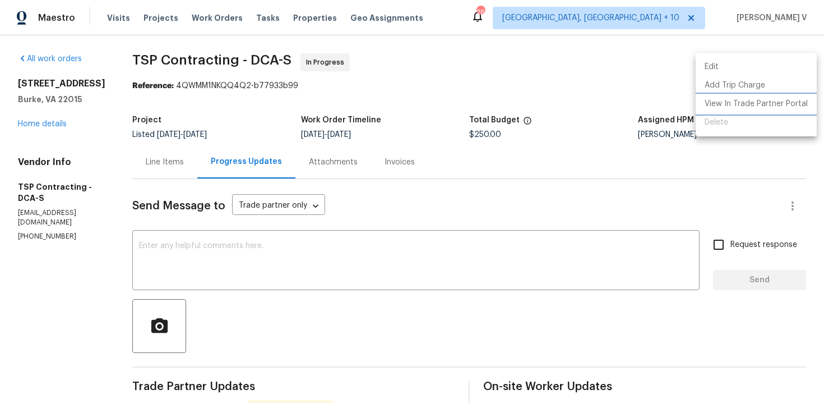
click at [711, 98] on li "View In Trade Partner Portal" at bounding box center [756, 104] width 121 height 19
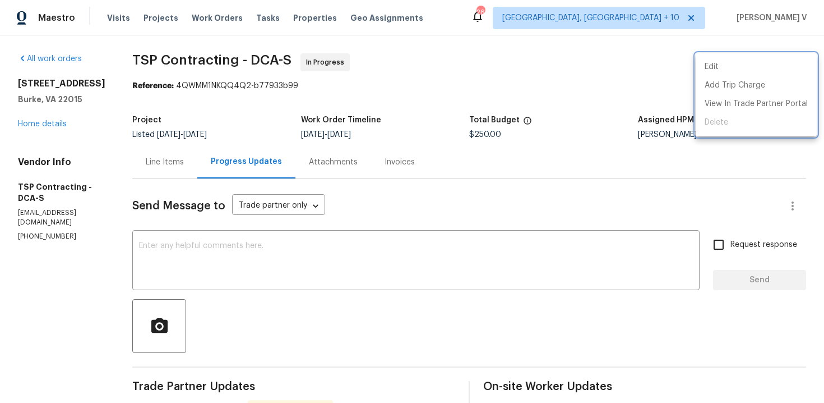
click at [309, 259] on div at bounding box center [412, 201] width 824 height 403
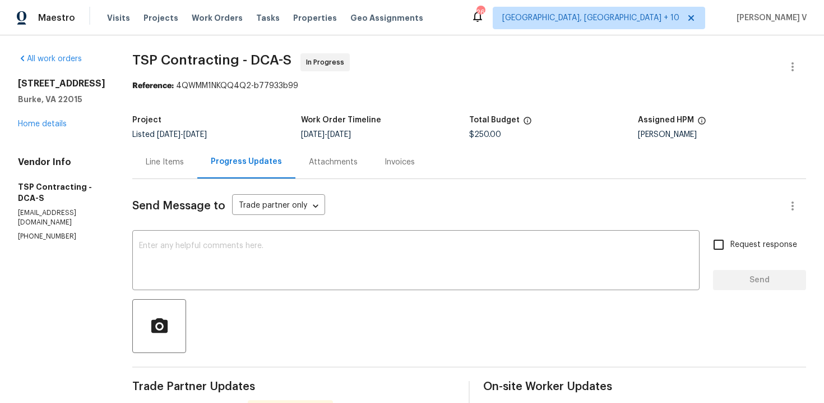
click at [58, 127] on div "6115 Martins Landing Ct Burke, VA 22015 Home details" at bounding box center [61, 104] width 87 height 52
click at [58, 128] on link "Home details" at bounding box center [42, 124] width 49 height 8
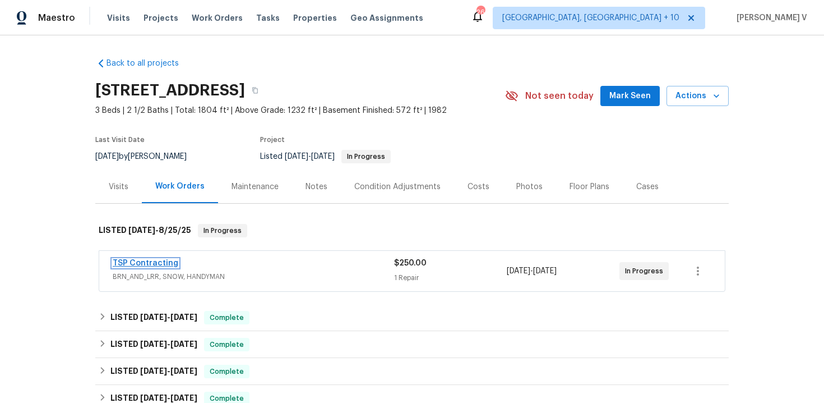
click at [145, 264] on link "TSP Contracting" at bounding box center [146, 263] width 66 height 8
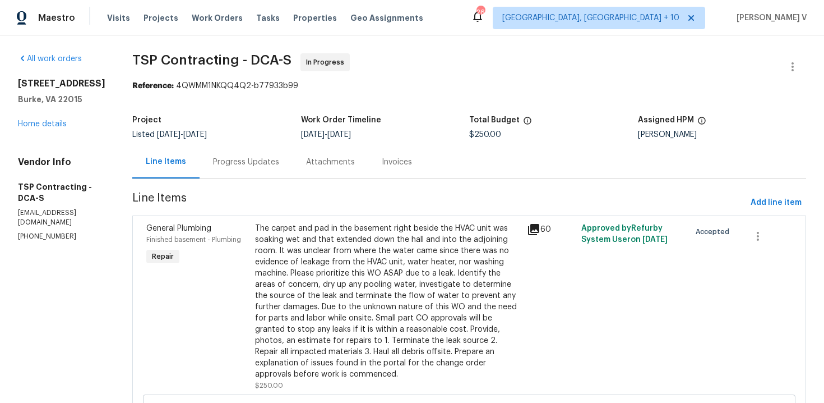
click at [293, 154] on div "Attachments" at bounding box center [331, 161] width 76 height 33
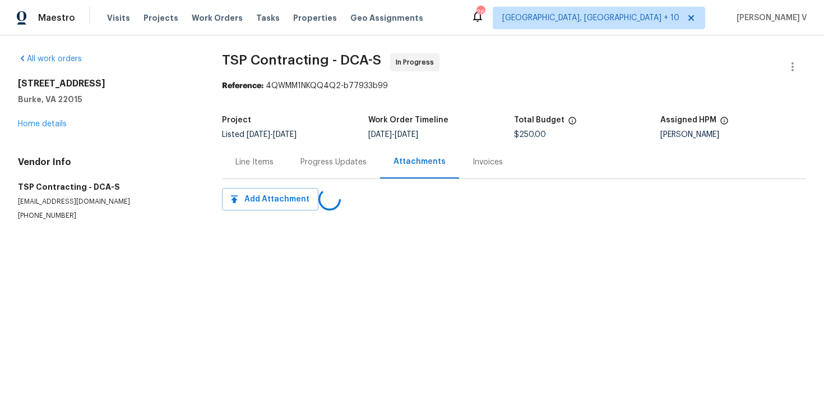
click at [287, 154] on div "Progress Updates" at bounding box center [333, 161] width 93 height 33
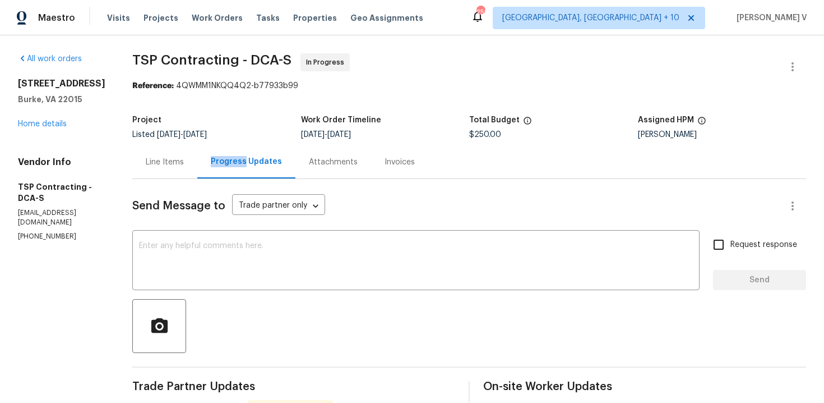
click at [146, 158] on div "Line Items" at bounding box center [165, 161] width 38 height 11
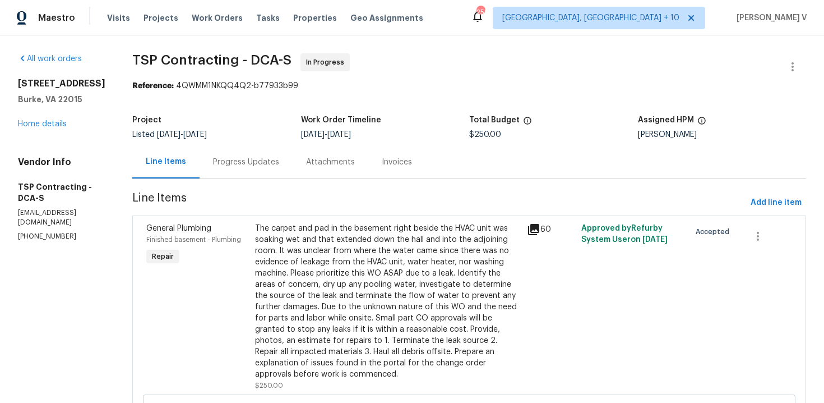
click at [325, 228] on div "The carpet and pad in the basement right beside the HVAC unit was soaking wet a…" at bounding box center [387, 301] width 265 height 157
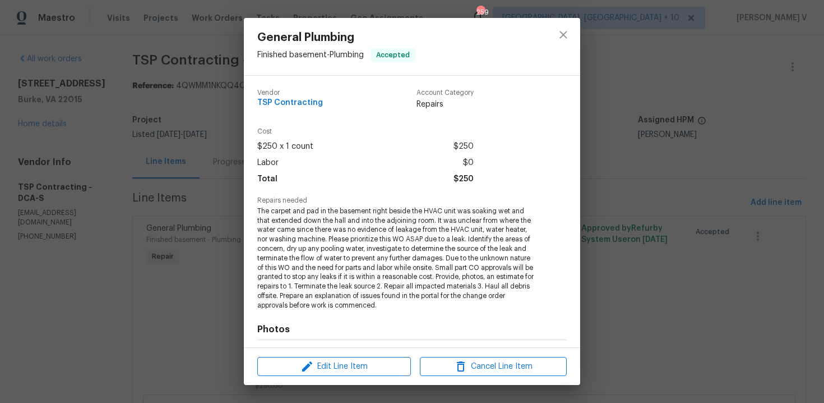
scroll to position [151, 0]
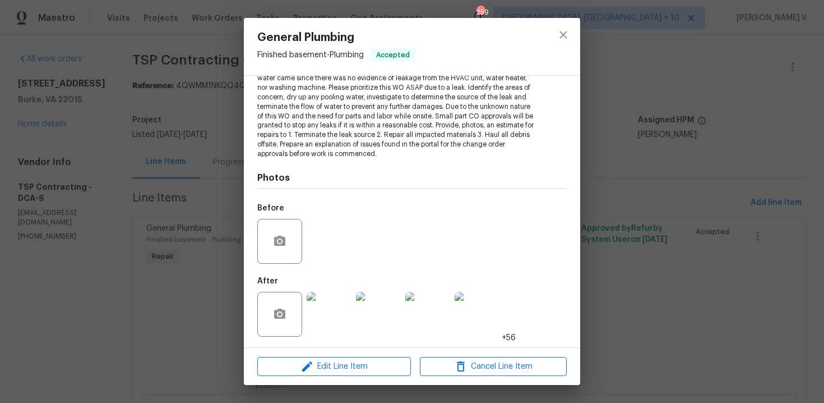
click at [192, 206] on div "General Plumbing Finished basement - Plumbing Accepted Vendor TSP Contracting A…" at bounding box center [412, 201] width 824 height 403
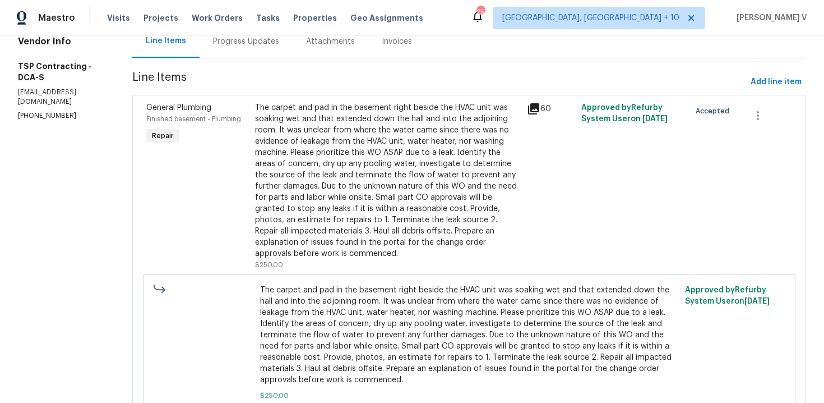
scroll to position [165, 0]
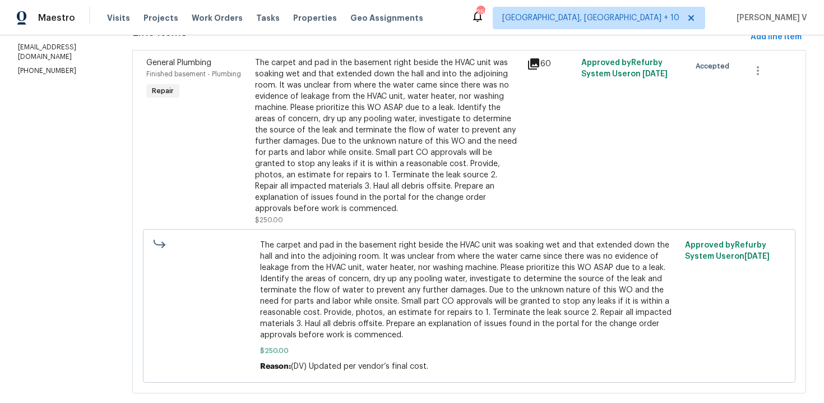
click at [339, 170] on div "The carpet and pad in the basement right beside the HVAC unit was soaking wet a…" at bounding box center [387, 135] width 265 height 157
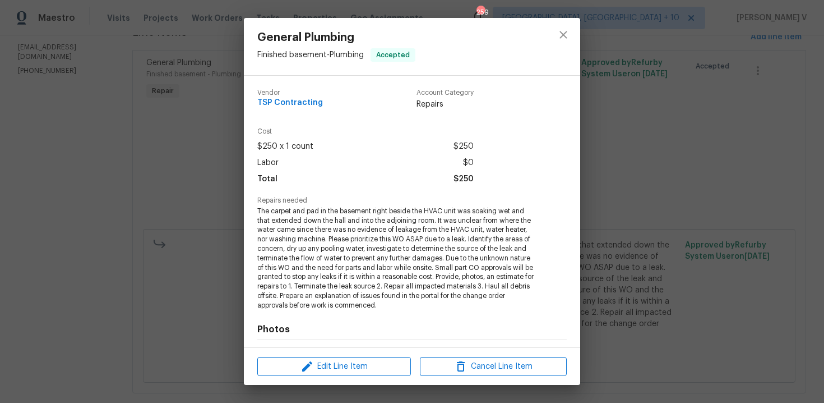
scroll to position [151, 0]
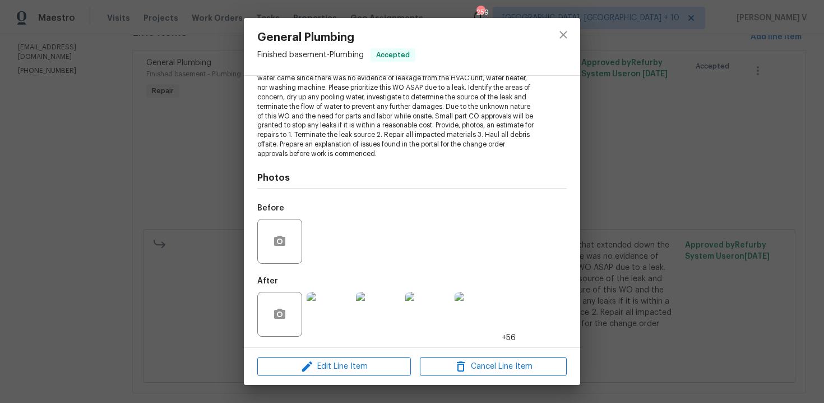
click at [329, 305] on img at bounding box center [329, 314] width 45 height 45
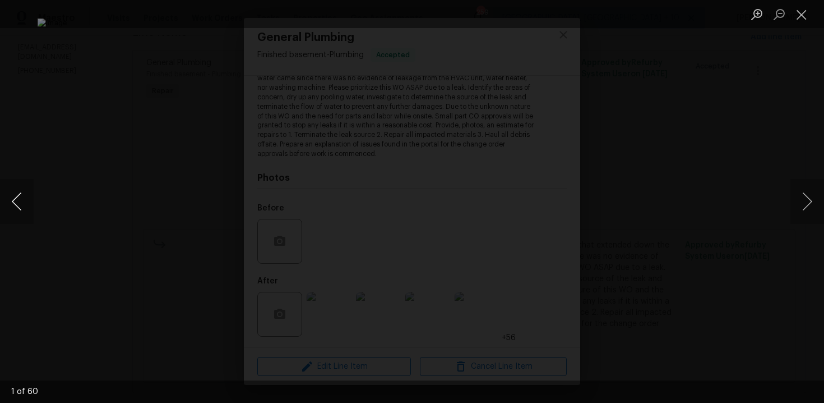
click at [17, 188] on button "Previous image" at bounding box center [17, 201] width 34 height 45
click at [26, 194] on button "Previous image" at bounding box center [17, 201] width 34 height 45
click at [21, 191] on button "Previous image" at bounding box center [17, 201] width 34 height 45
click at [11, 197] on button "Previous image" at bounding box center [17, 201] width 34 height 45
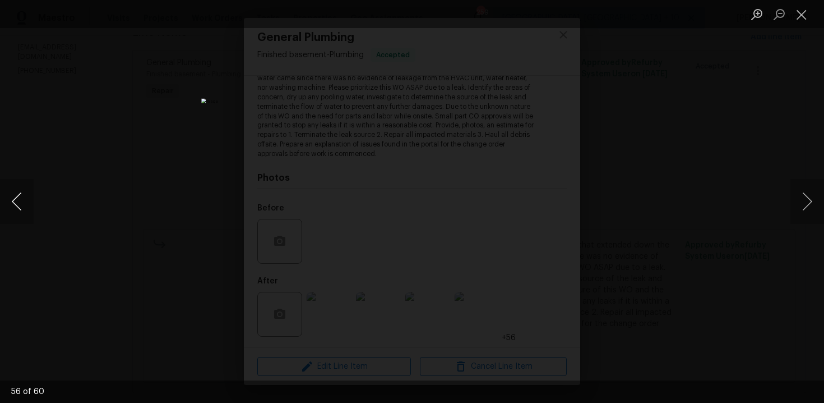
click at [11, 197] on button "Previous image" at bounding box center [17, 201] width 34 height 45
click at [14, 209] on button "Previous image" at bounding box center [17, 201] width 34 height 45
click at [20, 201] on button "Previous image" at bounding box center [17, 201] width 34 height 45
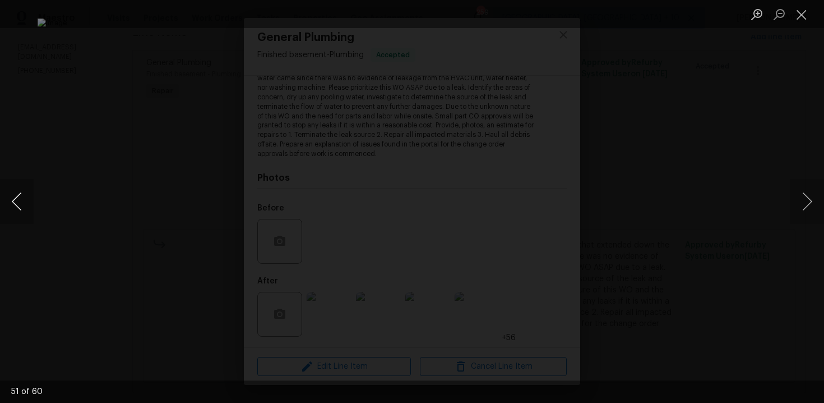
click at [20, 201] on button "Previous image" at bounding box center [17, 201] width 34 height 45
click at [21, 199] on button "Previous image" at bounding box center [17, 201] width 34 height 45
click at [11, 202] on button "Previous image" at bounding box center [17, 201] width 34 height 45
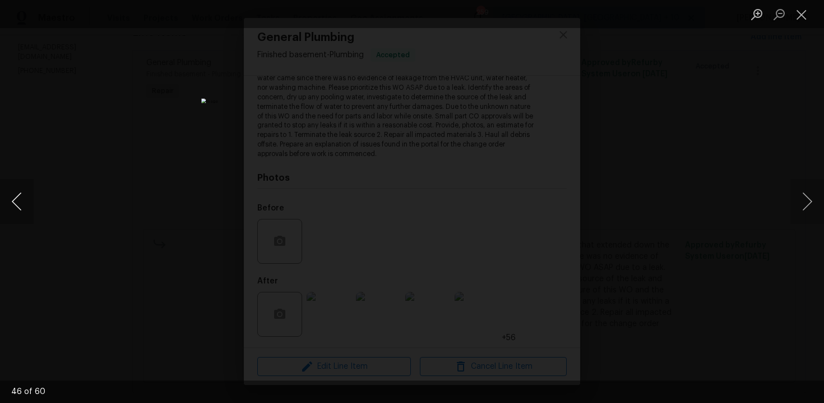
click at [11, 202] on button "Previous image" at bounding box center [17, 201] width 34 height 45
click at [11, 192] on button "Previous image" at bounding box center [17, 201] width 34 height 45
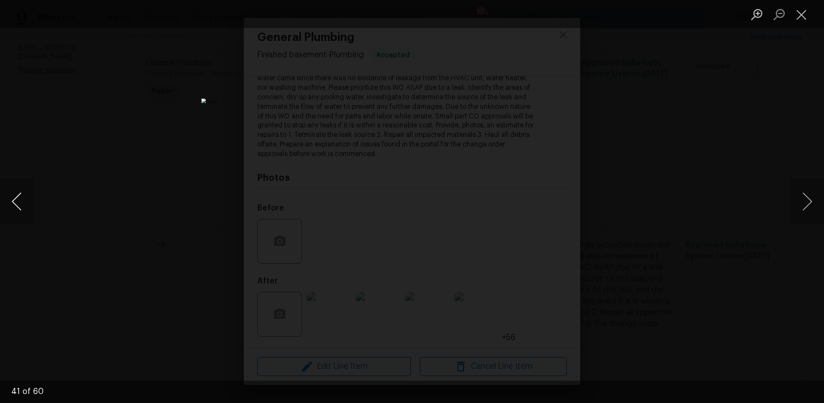
click at [11, 192] on button "Previous image" at bounding box center [17, 201] width 34 height 45
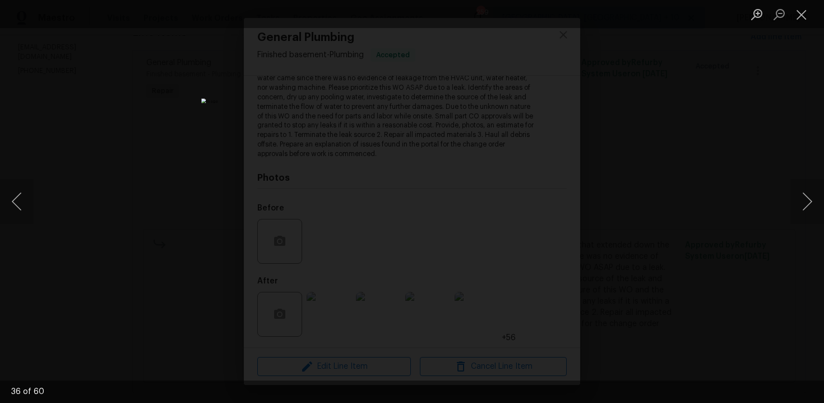
click at [82, 103] on div "Lightbox" at bounding box center [412, 201] width 824 height 403
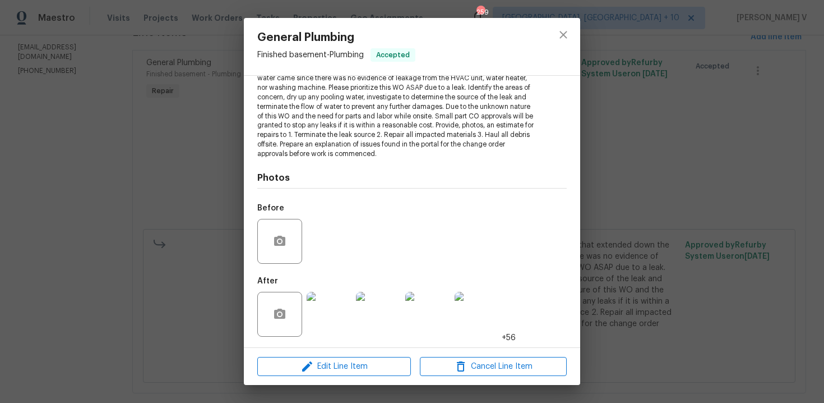
click at [82, 103] on div "General Plumbing Finished basement - Plumbing Accepted Vendor TSP Contracting A…" at bounding box center [412, 201] width 824 height 403
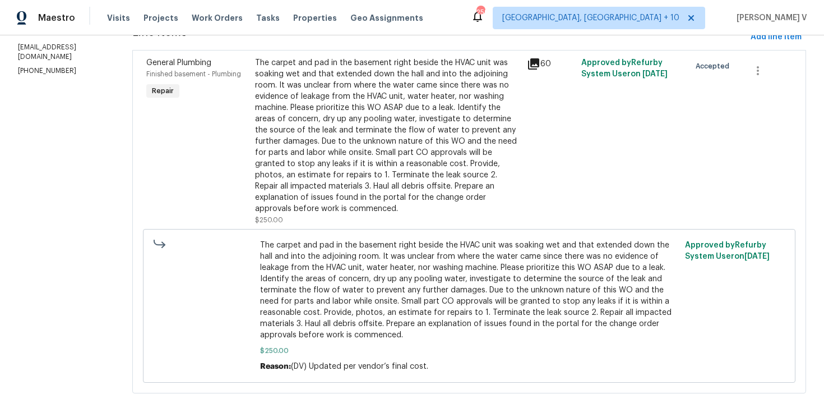
scroll to position [0, 0]
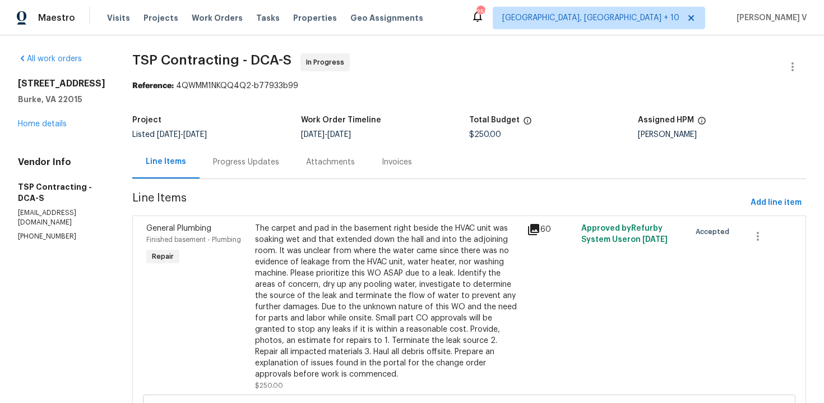
click at [42, 130] on div "6115 Martins Landing Ct Burke, VA 22015 Home details" at bounding box center [61, 104] width 87 height 52
click at [43, 128] on link "Home details" at bounding box center [42, 124] width 49 height 8
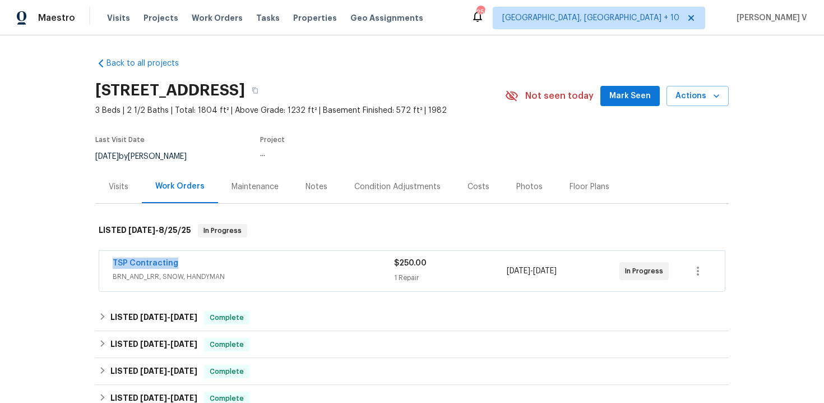
drag, startPoint x: 103, startPoint y: 266, endPoint x: 195, endPoint y: 266, distance: 92.5
click at [195, 266] on div "TSP Contracting BRN_AND_LRR, SNOW, HANDYMAN $250.00 1 Repair 8/22/2025 - 8/25/2…" at bounding box center [412, 271] width 626 height 40
copy link "TSP Contracting"
click at [126, 264] on link "TSP Contracting" at bounding box center [146, 263] width 66 height 8
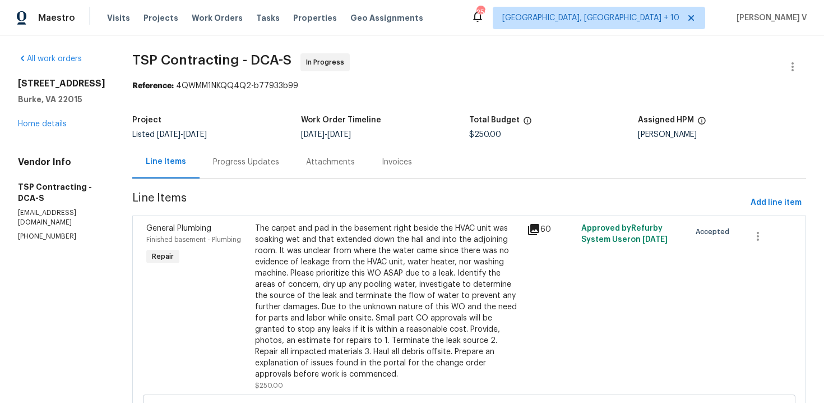
click at [283, 260] on div "The carpet and pad in the basement right beside the HVAC unit was soaking wet a…" at bounding box center [387, 301] width 265 height 157
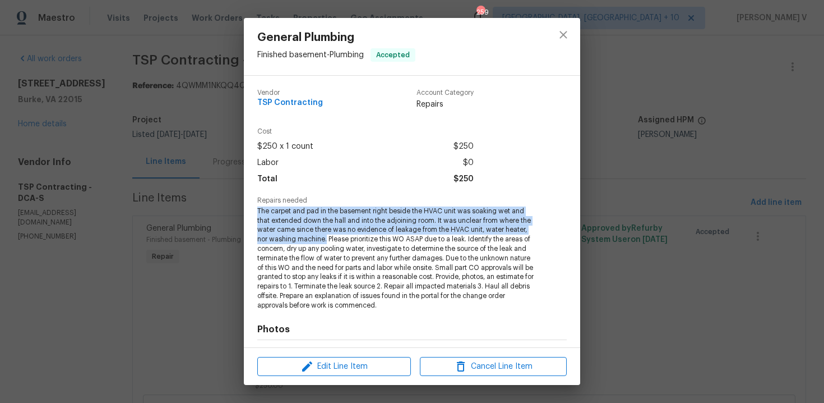
drag, startPoint x: 256, startPoint y: 210, endPoint x: 328, endPoint y: 239, distance: 77.5
click at [328, 239] on div "Vendor TSP Contracting Account Category Repairs Cost $250 x 1 count $250 Labor …" at bounding box center [412, 211] width 337 height 271
copy span "The carpet and pad in the basement right beside the HVAC unit was soaking wet a…"
click at [181, 98] on div "General Plumbing Finished basement - Plumbing Accepted Vendor TSP Contracting A…" at bounding box center [412, 201] width 824 height 403
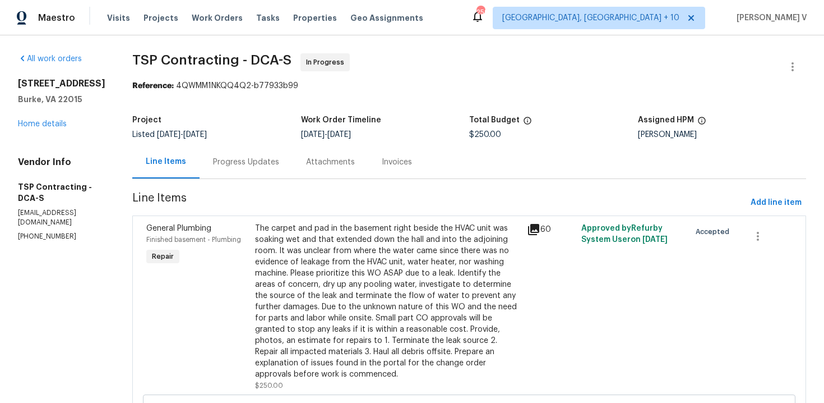
click at [214, 141] on div "Project Listed 8/21/2025 - 8/25/2025 Work Order Timeline 8/22/2025 - 8/25/2025 …" at bounding box center [469, 127] width 674 height 36
click at [218, 162] on div "Progress Updates" at bounding box center [246, 161] width 66 height 11
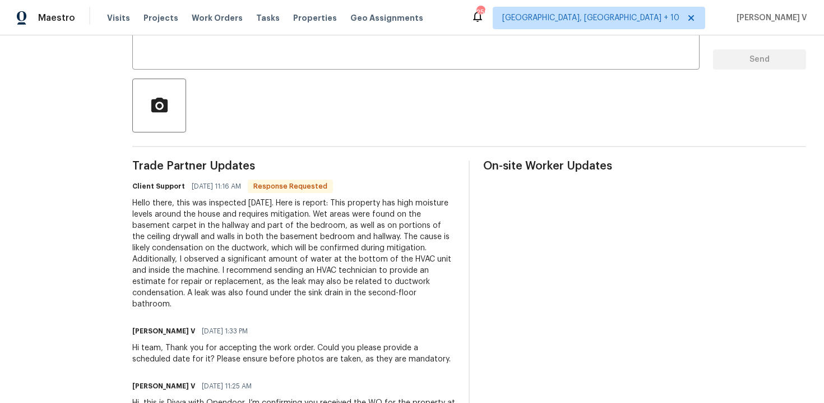
scroll to position [280, 0]
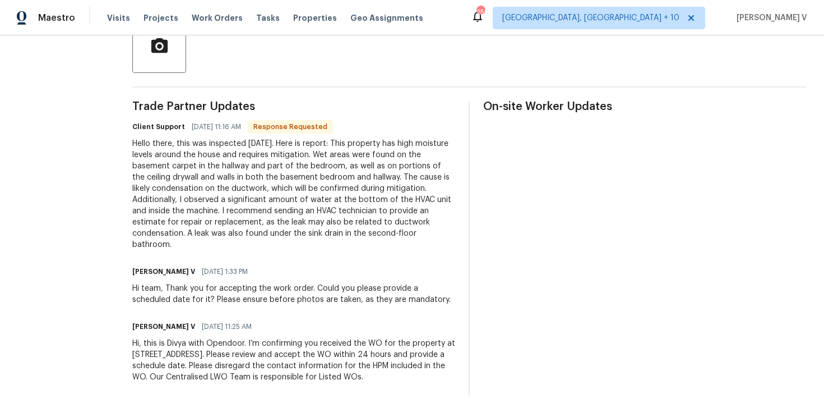
click at [153, 155] on div "Hello there, this was inspected on Friday. Here is report: This property has hi…" at bounding box center [293, 194] width 323 height 112
drag, startPoint x: 160, startPoint y: 142, endPoint x: 359, endPoint y: 242, distance: 222.5
click at [359, 242] on div "Trade Partner Updates Client Support 08/26/2025 11:16 AM Response Requested Hel…" at bounding box center [293, 248] width 323 height 295
copy div "this was inspected on Friday. Here is report: This property has high moisture l…"
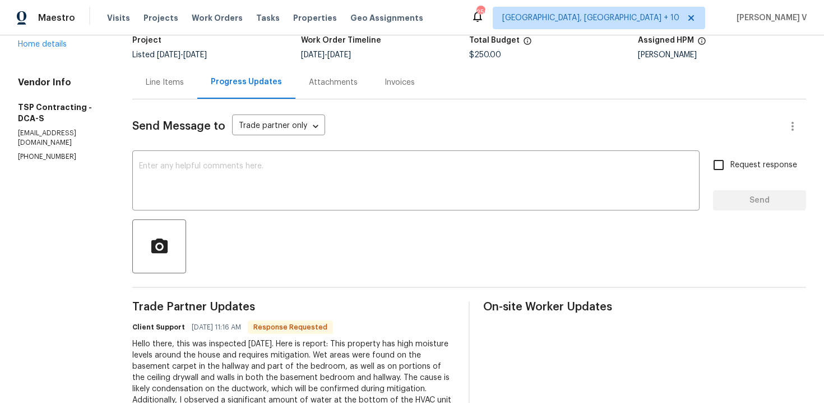
scroll to position [3, 0]
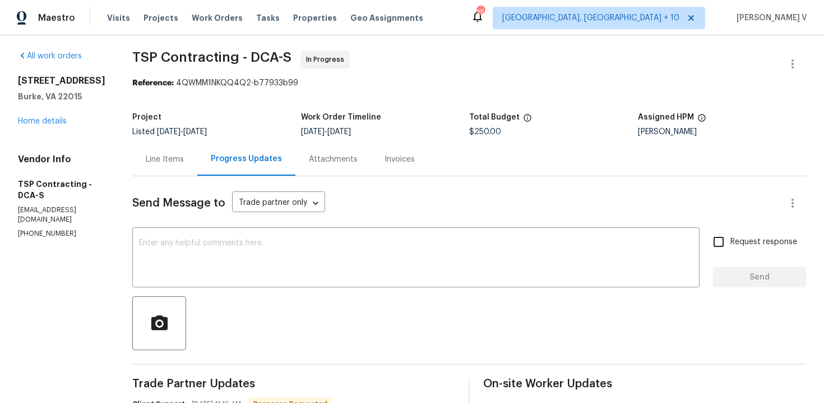
click at [160, 154] on div "Line Items" at bounding box center [165, 159] width 38 height 11
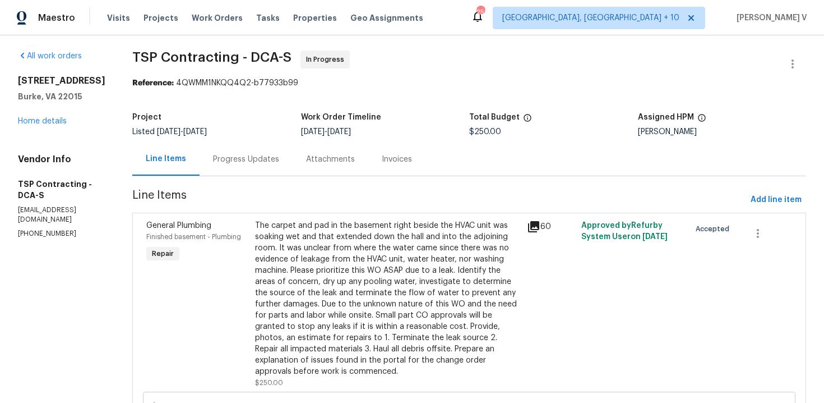
click at [235, 173] on div "Progress Updates" at bounding box center [246, 158] width 93 height 33
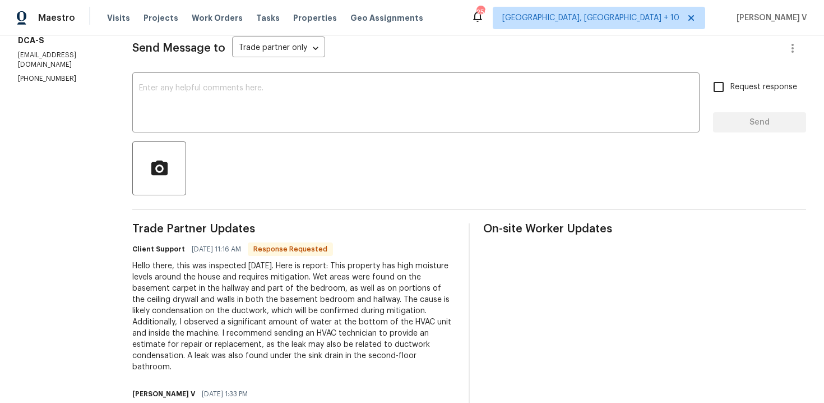
scroll to position [173, 0]
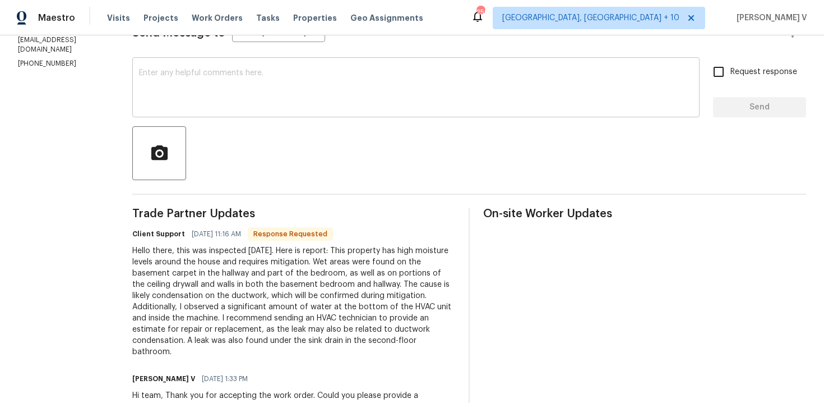
click at [199, 108] on textarea at bounding box center [416, 88] width 554 height 39
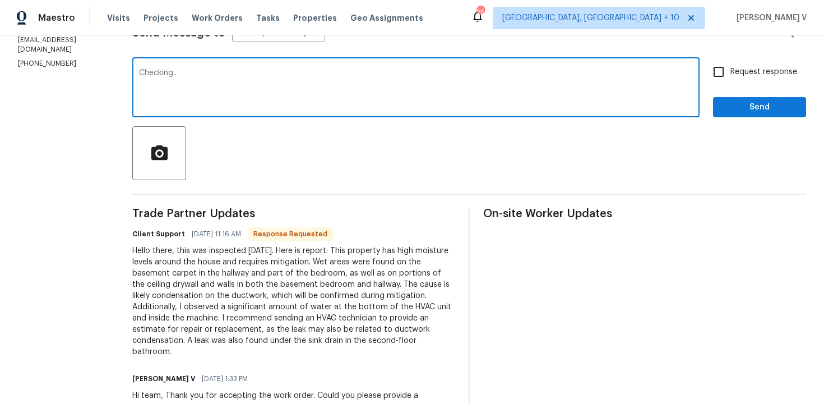
type textarea "Checking.."
click at [786, 99] on button "Send" at bounding box center [759, 107] width 93 height 21
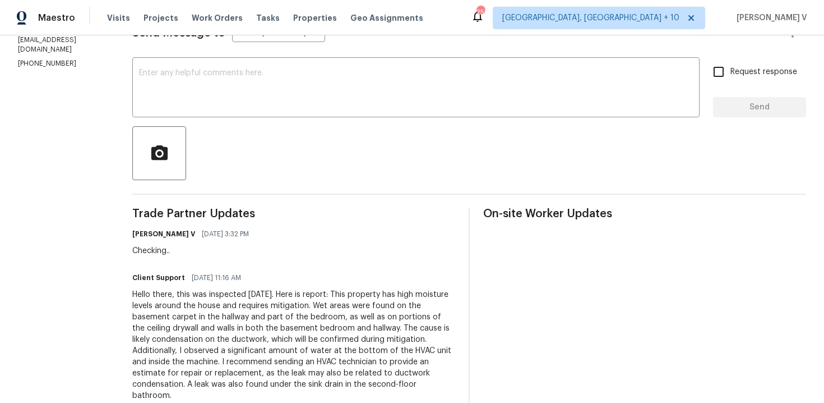
drag, startPoint x: 162, startPoint y: 295, endPoint x: 338, endPoint y: 388, distance: 198.4
click at [338, 388] on div "Hello there, this was inspected on Friday. Here is report: This property has hi…" at bounding box center [293, 345] width 323 height 112
copy div "this was inspected on Friday. Here is report: This property has high moisture l…"
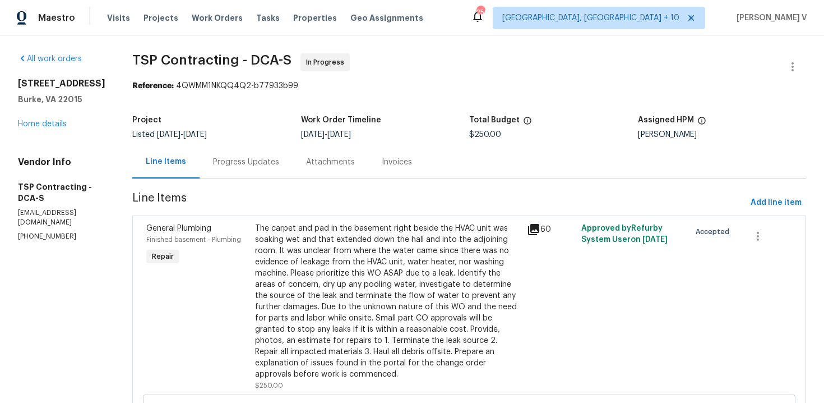
click at [191, 121] on div "Project" at bounding box center [216, 123] width 169 height 15
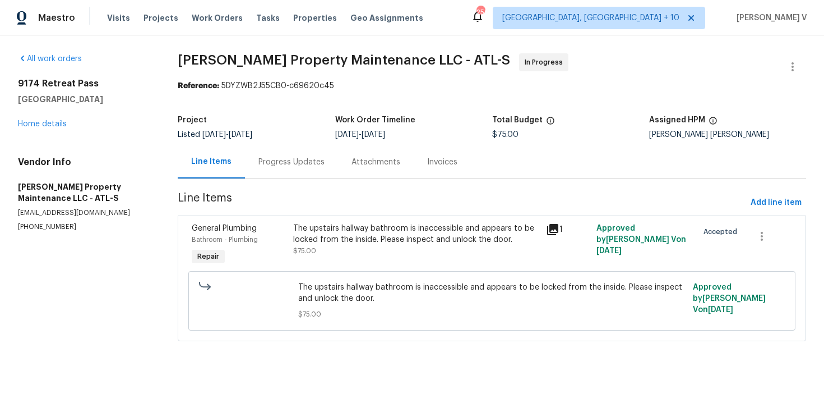
click at [281, 168] on div "Progress Updates" at bounding box center [291, 161] width 93 height 33
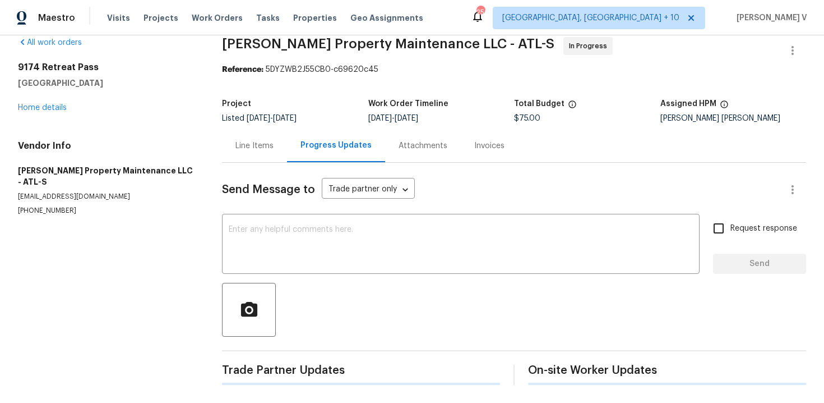
scroll to position [135, 0]
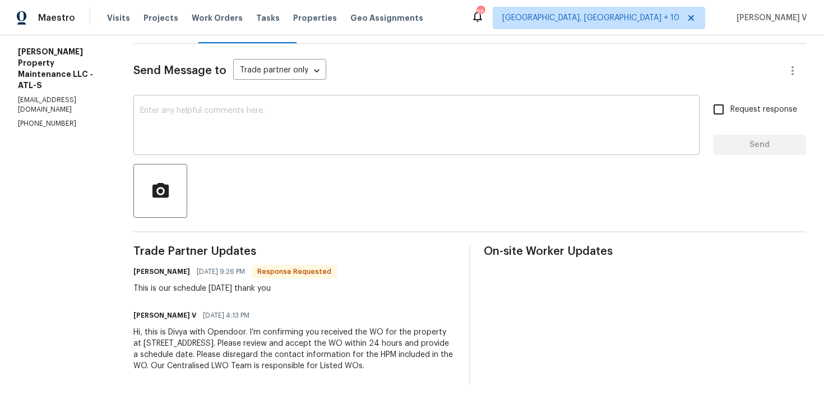
click at [248, 129] on textarea at bounding box center [416, 126] width 553 height 39
paste textarea "Hi, hope everything is on track with the WO scheduled for today. Please let us …"
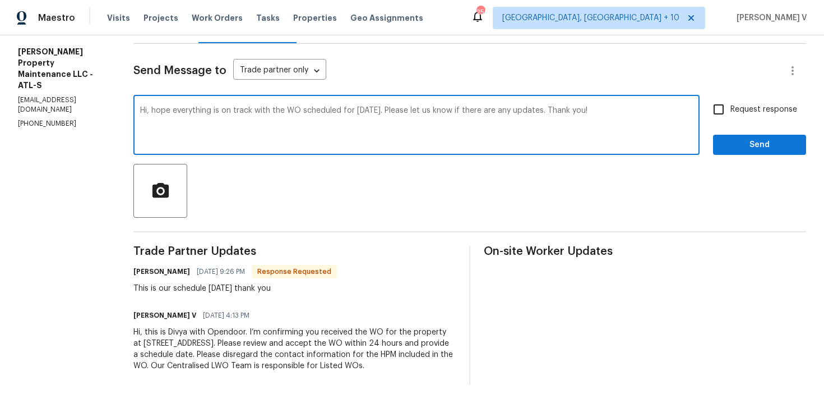
type textarea "Hi, hope everything is on track with the WO scheduled for today. Please let us …"
click at [772, 116] on label "Request response" at bounding box center [752, 110] width 90 height 24
click at [731, 116] on input "Request response" at bounding box center [719, 110] width 24 height 24
checkbox input "true"
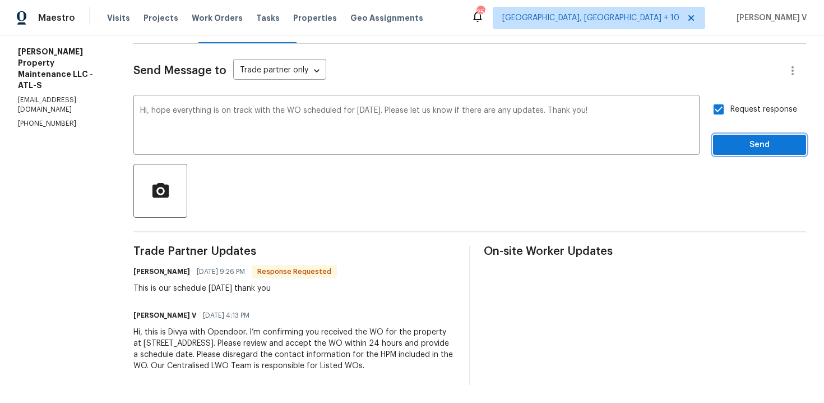
click at [772, 141] on span "Send" at bounding box center [759, 145] width 75 height 14
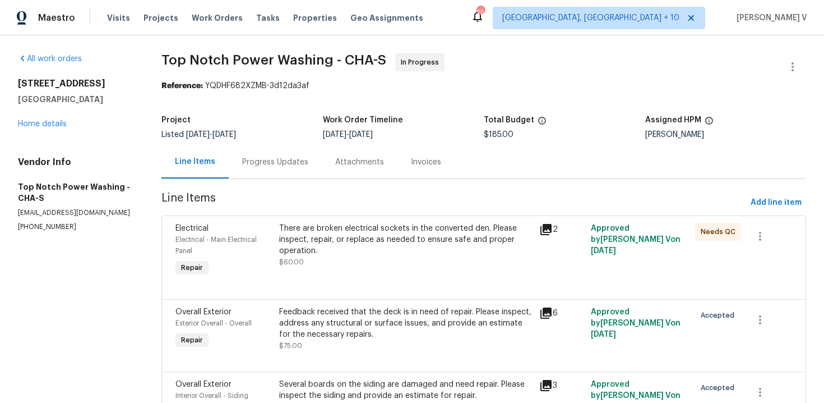
click at [305, 188] on section "Top Notch Power Washing - CHA-S In Progress Reference: YQDHF682XZMB-3d12da3af P…" at bounding box center [484, 255] width 645 height 404
click at [287, 164] on div "Progress Updates" at bounding box center [275, 161] width 66 height 11
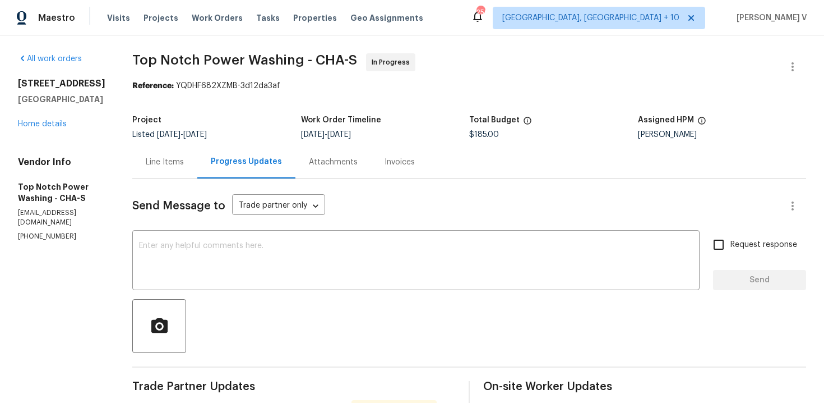
scroll to position [189, 0]
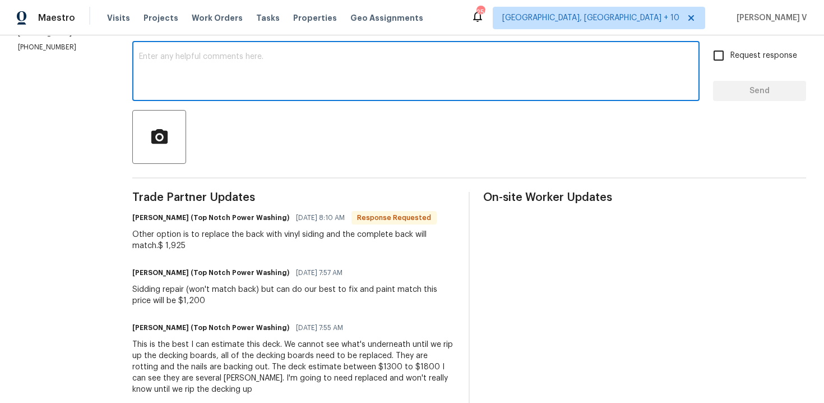
click at [214, 64] on textarea at bounding box center [416, 72] width 554 height 39
click at [407, 61] on textarea at bounding box center [416, 72] width 554 height 39
paste textarea "Hey thanks! We will review and get back to you."
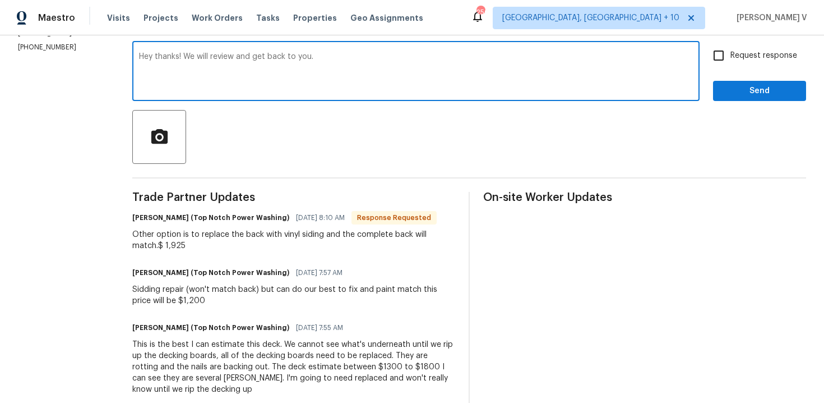
type textarea "Hey thanks! We will review and get back to you."
click at [786, 105] on div "Send Message to Trade partner only Trade partner only ​ Hey thanks! We will rev…" at bounding box center [469, 375] width 674 height 771
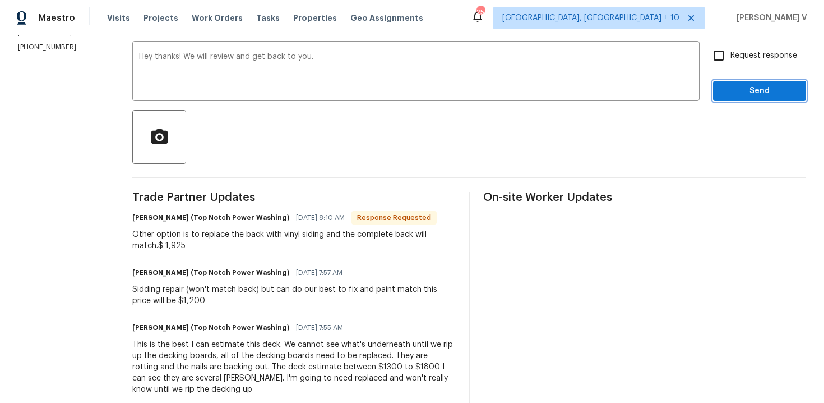
click at [754, 95] on span "Send" at bounding box center [759, 91] width 75 height 14
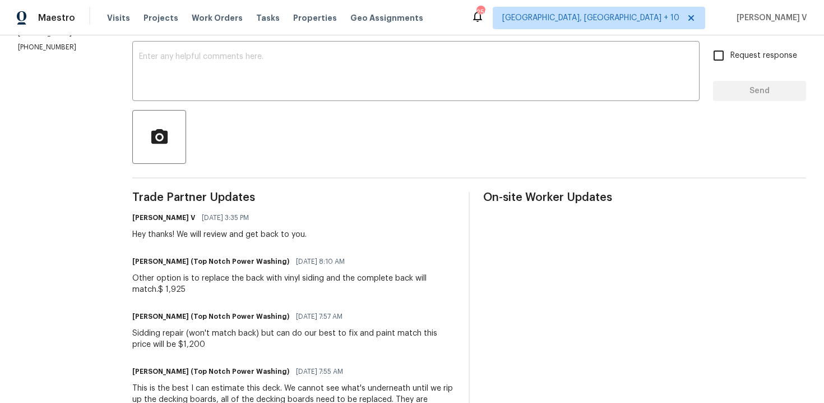
scroll to position [0, 0]
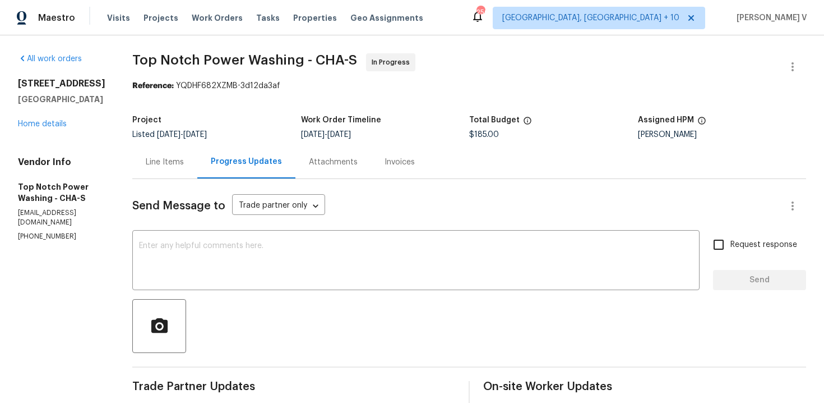
click at [48, 130] on div "523 Pinewood Cir Fort Oglethorpe, GA 30742 Home details" at bounding box center [61, 104] width 87 height 52
click at [48, 128] on link "Home details" at bounding box center [42, 124] width 49 height 8
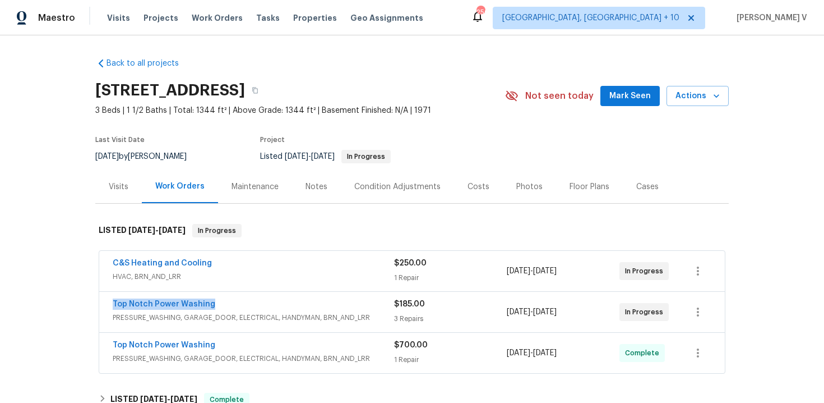
drag, startPoint x: 104, startPoint y: 302, endPoint x: 290, endPoint y: 301, distance: 185.6
click at [290, 302] on div "Top Notch Power Washing PRESSURE_WASHING, GARAGE_DOOR, ELECTRICAL, HANDYMAN, BR…" at bounding box center [412, 312] width 626 height 40
copy link "Top Notch Power Washing"
click at [282, 274] on span "HVAC, BRN_AND_LRR" at bounding box center [254, 276] width 282 height 11
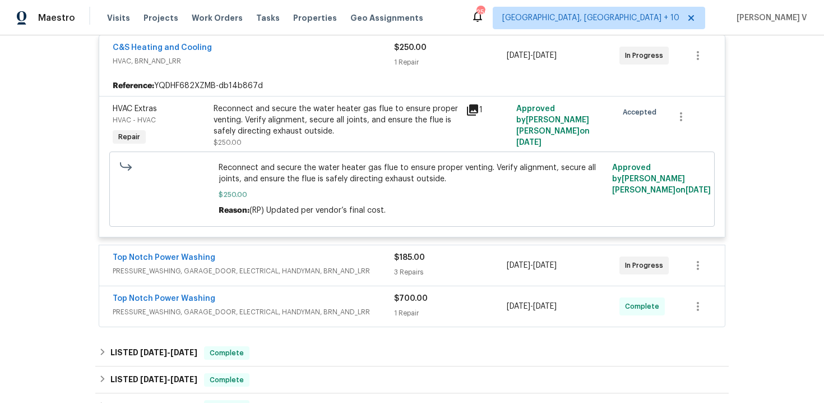
scroll to position [233, 0]
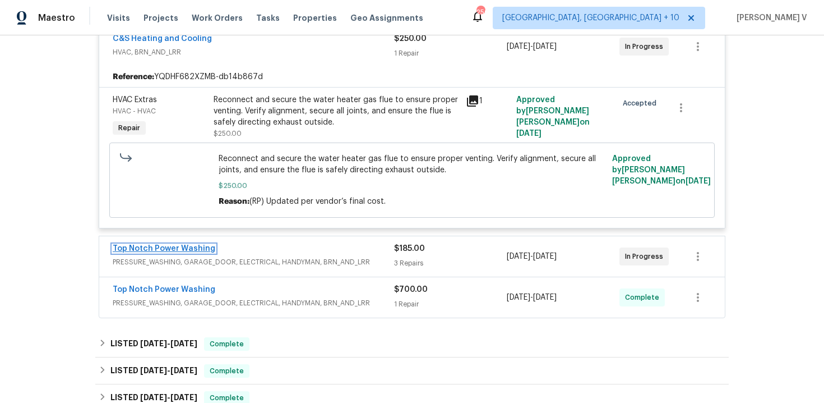
click at [181, 247] on link "Top Notch Power Washing" at bounding box center [164, 249] width 103 height 8
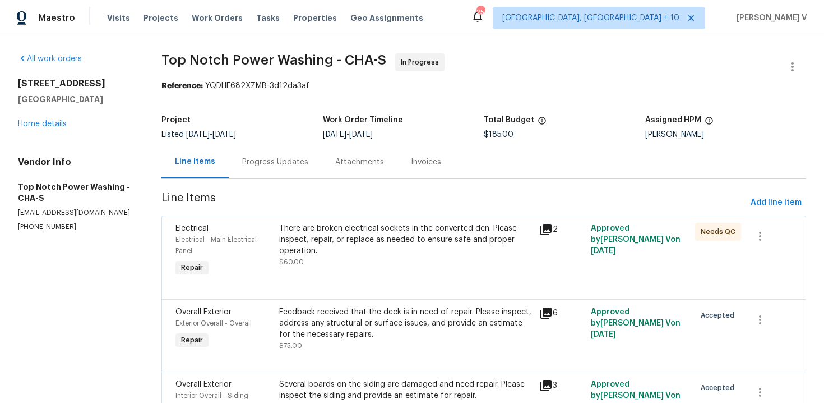
scroll to position [74, 0]
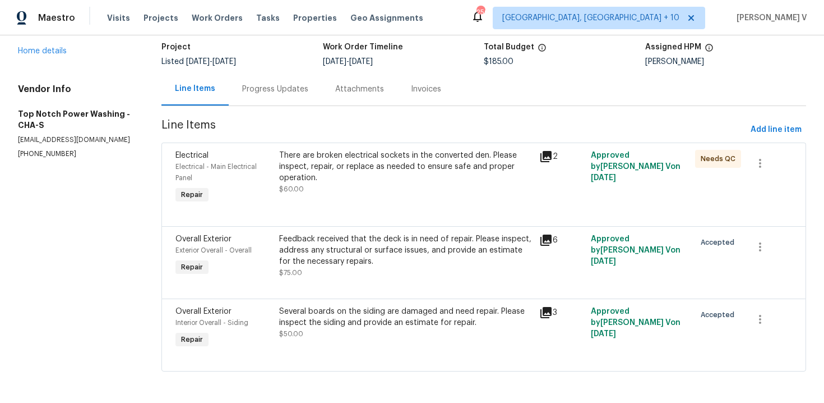
click at [302, 166] on div "There are broken electrical sockets in the converted den. Please inspect, repai…" at bounding box center [405, 167] width 253 height 34
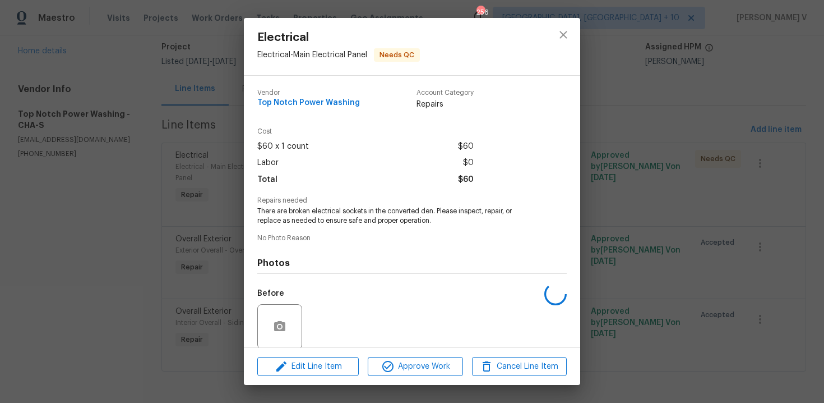
click at [302, 166] on div "Labor $0" at bounding box center [365, 163] width 216 height 16
click at [295, 204] on span "Repairs needed" at bounding box center [412, 200] width 310 height 7
copy span "Repairs needed"
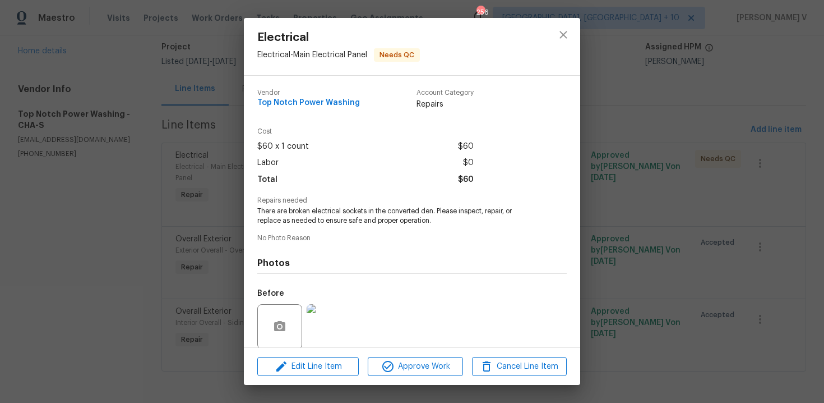
click at [286, 219] on span "There are broken electrical sockets in the converted den. Please inspect, repai…" at bounding box center [396, 215] width 279 height 19
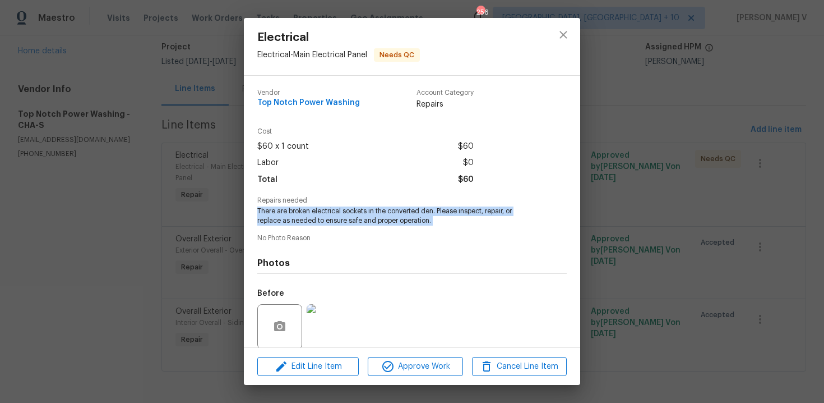
copy span "There are broken electrical sockets in the converted den. Please inspect, repai…"
click at [159, 209] on div "Electrical Electrical - Main Electrical Panel Needs QC Vendor Top Notch Power W…" at bounding box center [412, 201] width 824 height 403
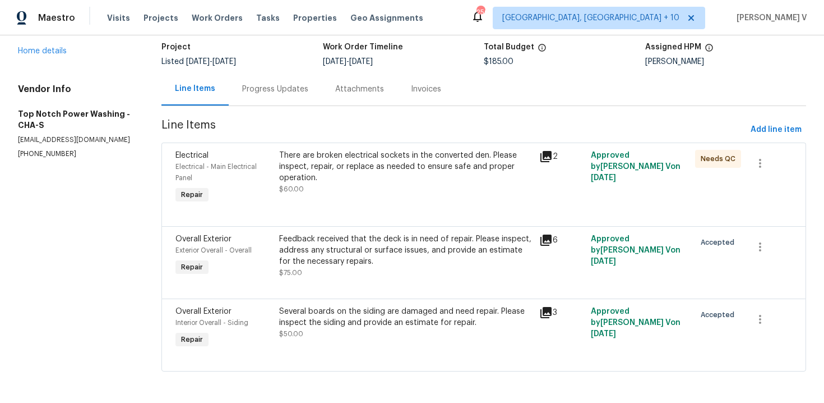
click at [310, 257] on div "Feedback received that the deck is in need of repair. Please inspect, address a…" at bounding box center [405, 250] width 253 height 34
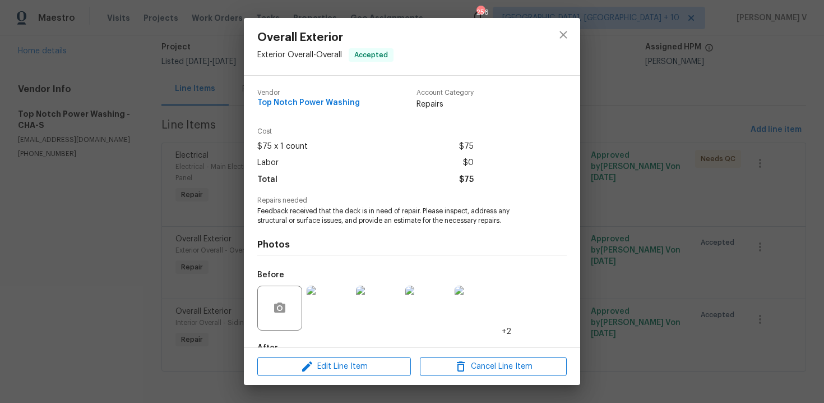
click at [303, 227] on div "Photos Before +2 After" at bounding box center [412, 317] width 310 height 185
copy h4 "Photos"
click at [299, 221] on span "Feedback received that the deck is in need of repair. Please inspect, address a…" at bounding box center [396, 215] width 279 height 19
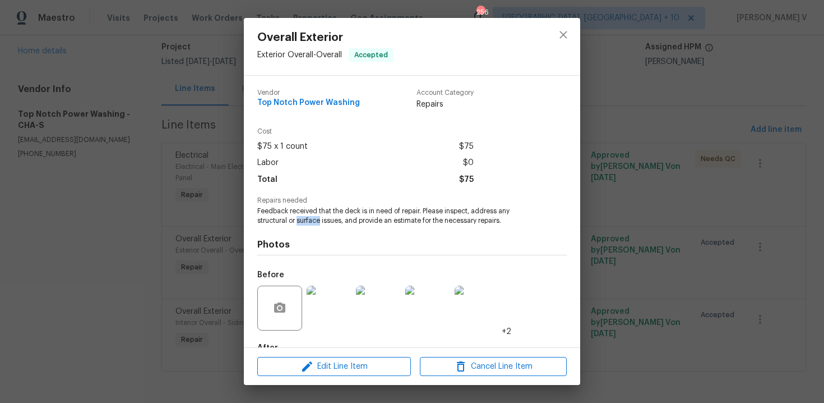
click at [299, 221] on span "Feedback received that the deck is in need of repair. Please inspect, address a…" at bounding box center [396, 215] width 279 height 19
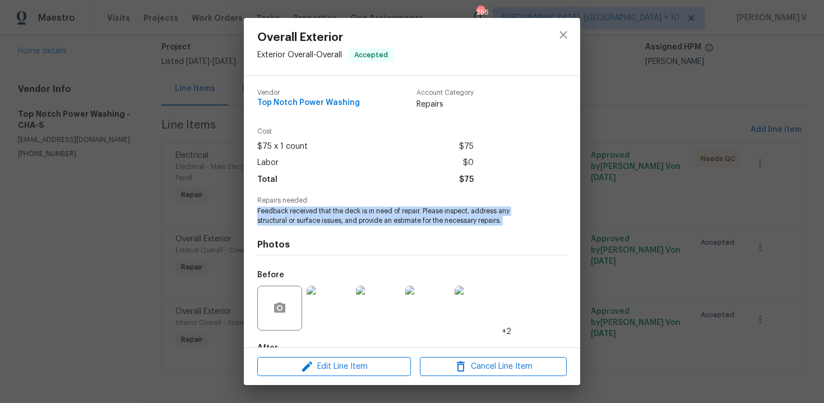
copy span "Feedback received that the deck is in need of repair. Please inspect, address a…"
click at [148, 194] on div "Overall Exterior Exterior Overall - Overall Accepted Vendor Top Notch Power Was…" at bounding box center [412, 201] width 824 height 403
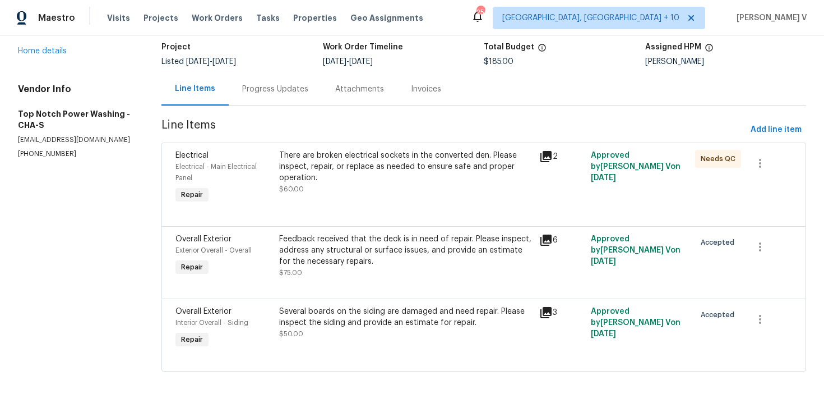
click at [304, 312] on div "Several boards on the siding are damaged and need repair. Please inspect the si…" at bounding box center [405, 317] width 253 height 22
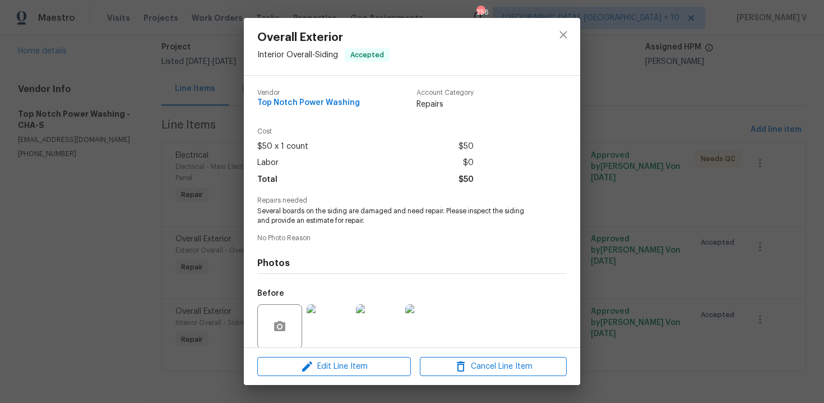
click at [322, 219] on span "Several boards on the siding are damaged and need repair. Please inspect the si…" at bounding box center [396, 215] width 279 height 19
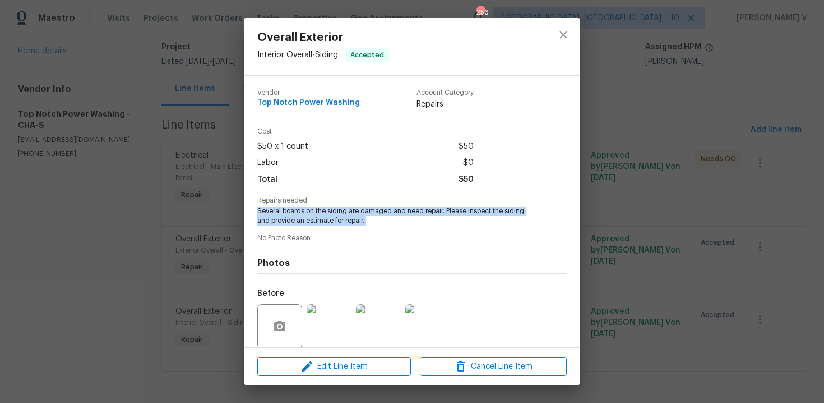
copy span "Several boards on the siding are damaged and need repair. Please inspect the si…"
click at [116, 113] on div "Overall Exterior Interior Overall - Siding Accepted Vendor Top Notch Power Wash…" at bounding box center [412, 201] width 824 height 403
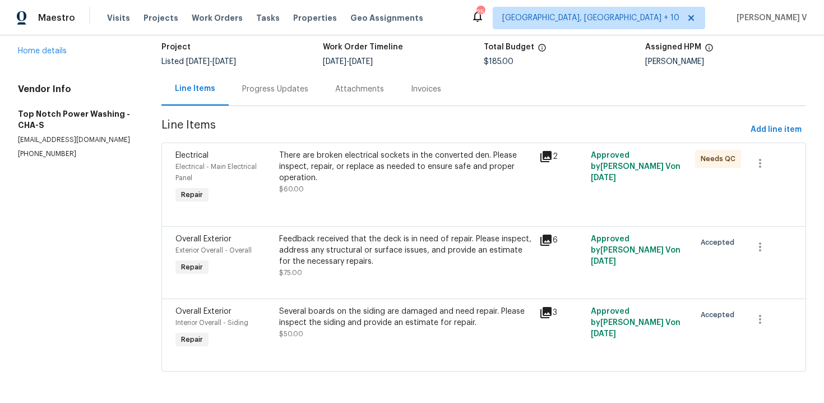
click at [275, 100] on div "Progress Updates" at bounding box center [275, 88] width 93 height 33
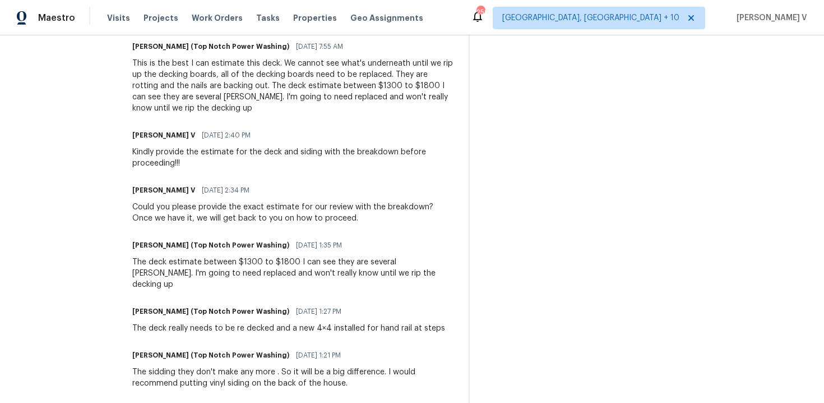
scroll to position [594, 0]
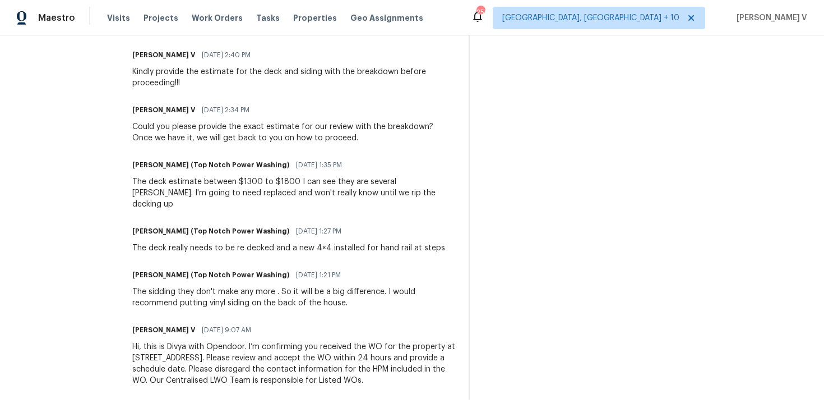
click at [185, 178] on div "The deck estimate between $1300 to $1800 I can see they are several Joyce's. I'…" at bounding box center [293, 193] width 323 height 34
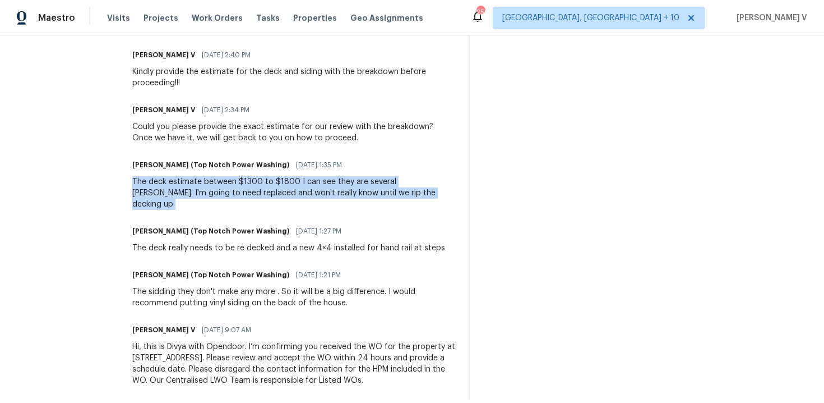
copy div "The deck estimate between $1300 to $1800 I can see they are several Joyce's. I'…"
click at [200, 287] on div "The sidding they don't make any more . So it will be a big difference. I would …" at bounding box center [293, 297] width 323 height 22
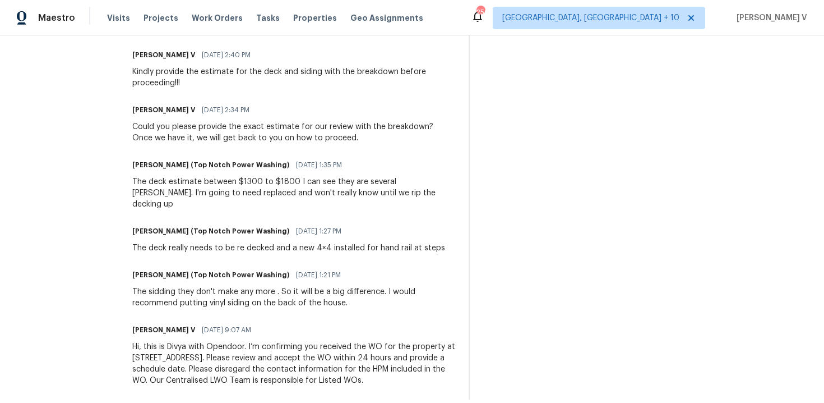
click at [200, 287] on div "The sidding they don't make any more . So it will be a big difference. I would …" at bounding box center [293, 297] width 323 height 22
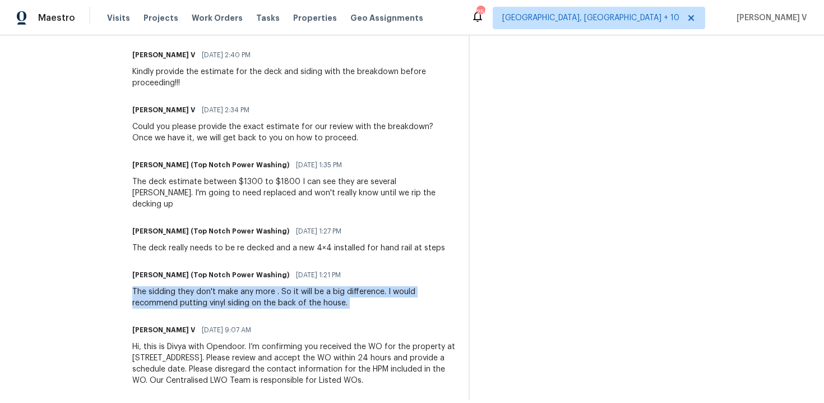
copy div "The sidding they don't make any more . So it will be a big difference. I would …"
click at [169, 242] on div "The deck really needs to be re decked and a new 4×4 installed for hand rail at …" at bounding box center [288, 247] width 313 height 11
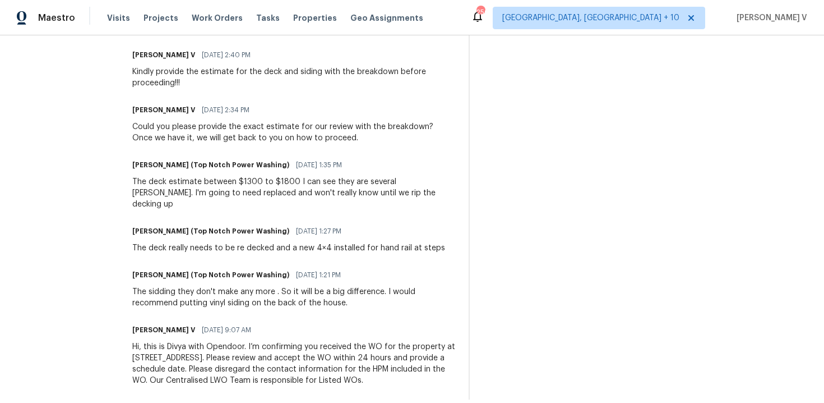
click at [169, 242] on div "The deck really needs to be re decked and a new 4×4 installed for hand rail at …" at bounding box center [288, 247] width 313 height 11
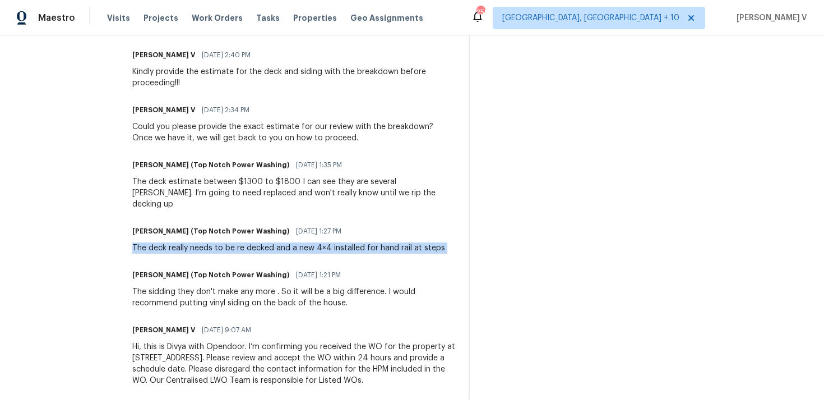
copy div "The deck really needs to be re decked and a new 4×4 installed for hand rail at …"
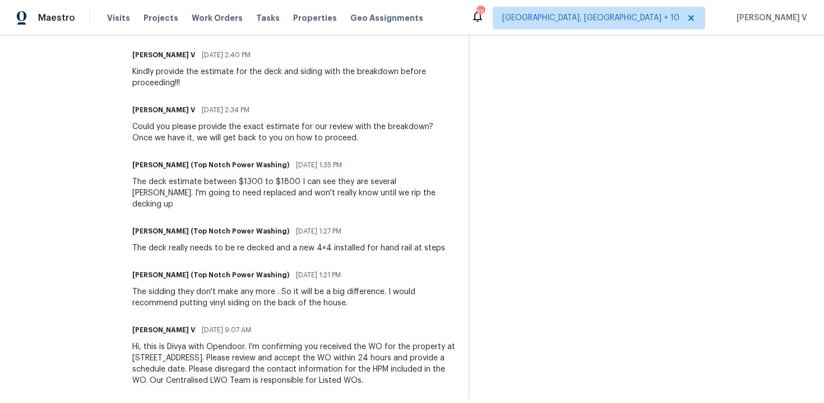
click at [179, 175] on div "Jonathan Lecroy (Top Notch Power Washing) 08/25/2025 1:35 PM The deck estimate …" at bounding box center [293, 183] width 323 height 53
click at [179, 188] on div "The deck estimate between $1300 to $1800 I can see they are several Joyce's. I'…" at bounding box center [293, 193] width 323 height 34
click at [248, 186] on div "The deck estimate between $1300 to $1800 I can see they are several Joyce's. I'…" at bounding box center [293, 193] width 323 height 34
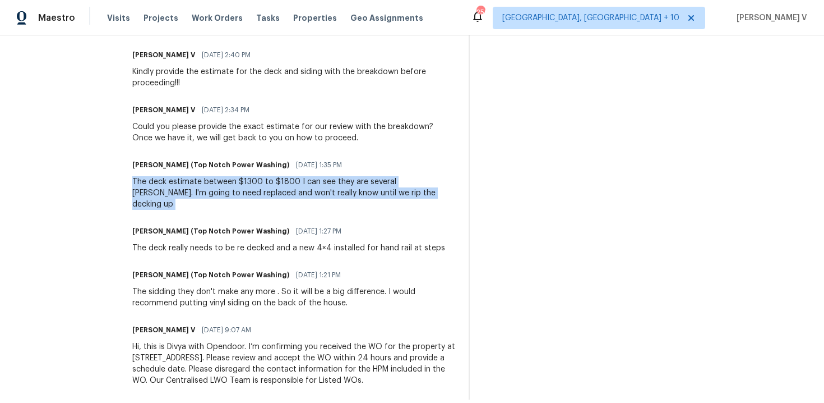
copy div "The deck estimate between $1300 to $1800 I can see they are several Joyce's. I'…"
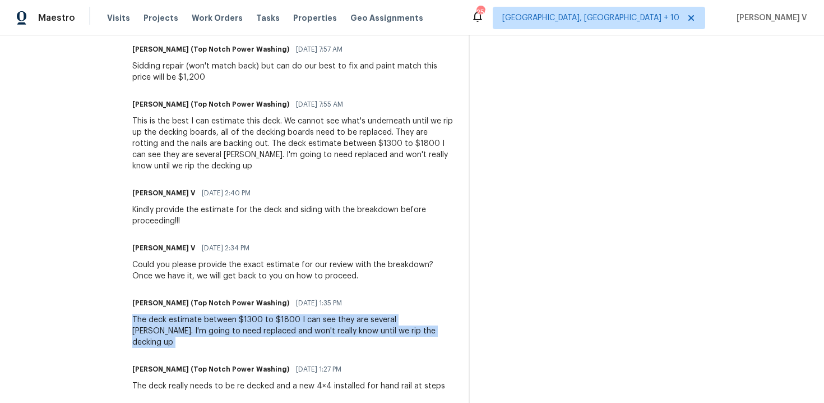
scroll to position [398, 0]
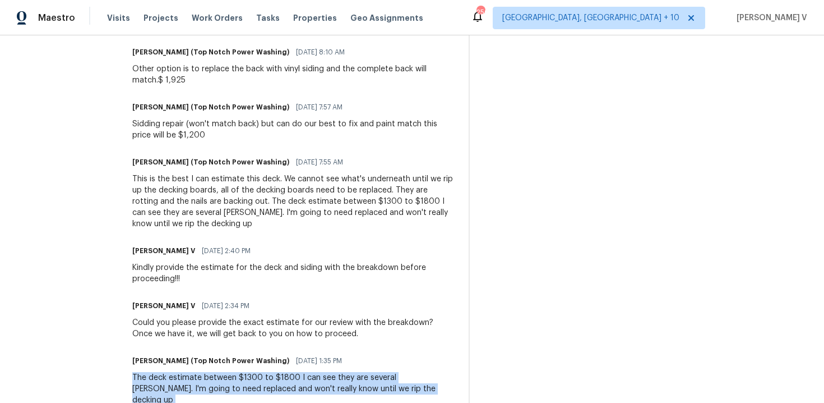
click at [151, 202] on div "This is the best I can estimate this deck. We cannot see what's underneath unti…" at bounding box center [293, 201] width 323 height 56
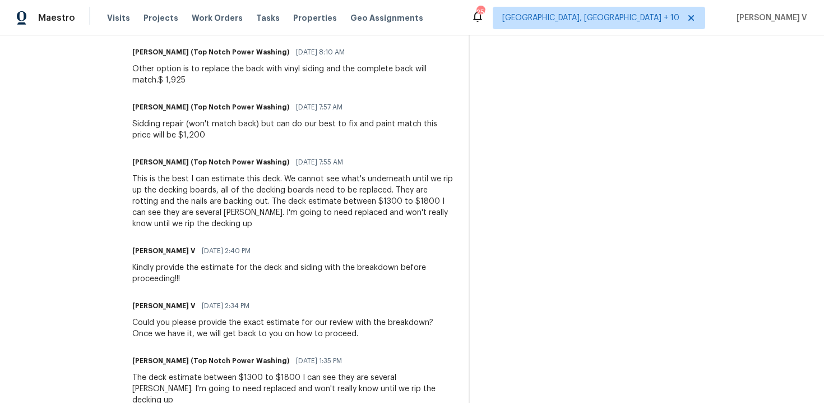
click at [151, 202] on div "This is the best I can estimate this deck. We cannot see what's underneath unti…" at bounding box center [293, 201] width 323 height 56
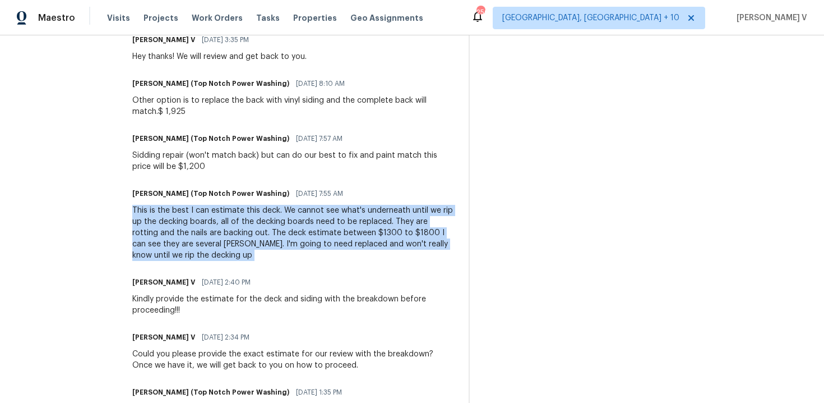
scroll to position [316, 0]
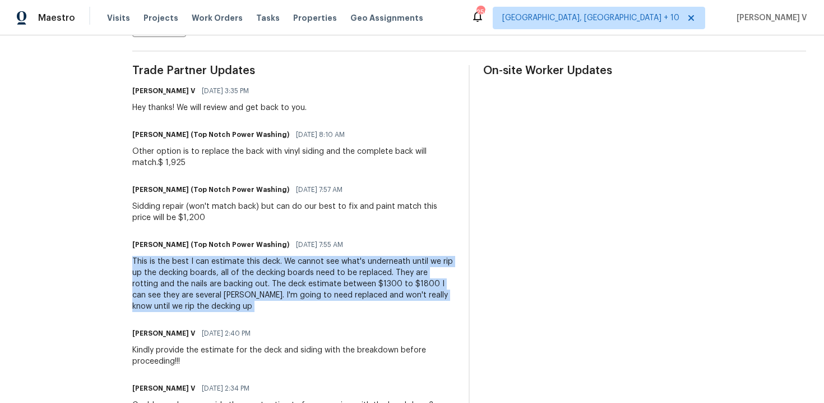
click at [165, 208] on div "Sidding repair (won't match back) but can do our best to fix and paint match th…" at bounding box center [293, 212] width 323 height 22
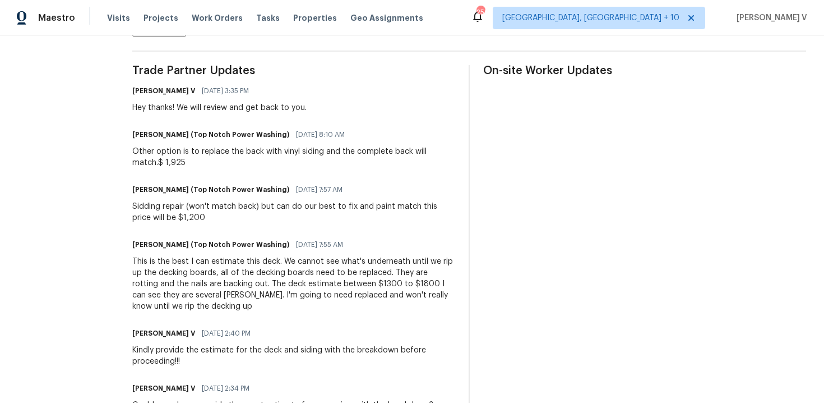
click at [165, 208] on div "Sidding repair (won't match back) but can do our best to fix and paint match th…" at bounding box center [293, 212] width 323 height 22
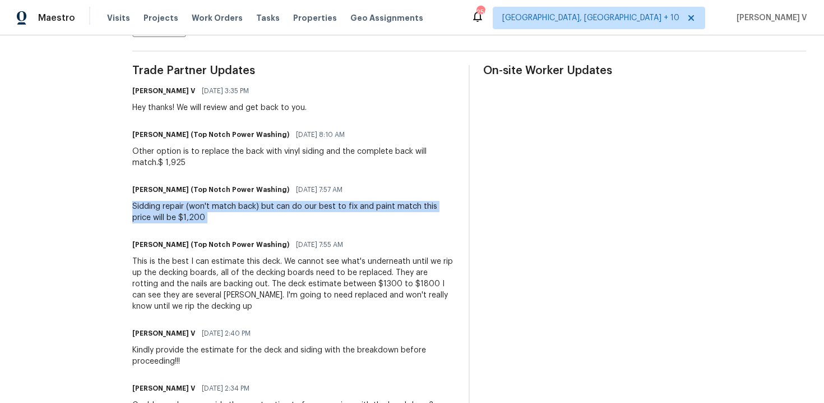
click at [165, 145] on div "Jonathan Lecroy (Top Notch Power Washing) 08/26/2025 8:10 AM Other option is to…" at bounding box center [293, 148] width 323 height 42
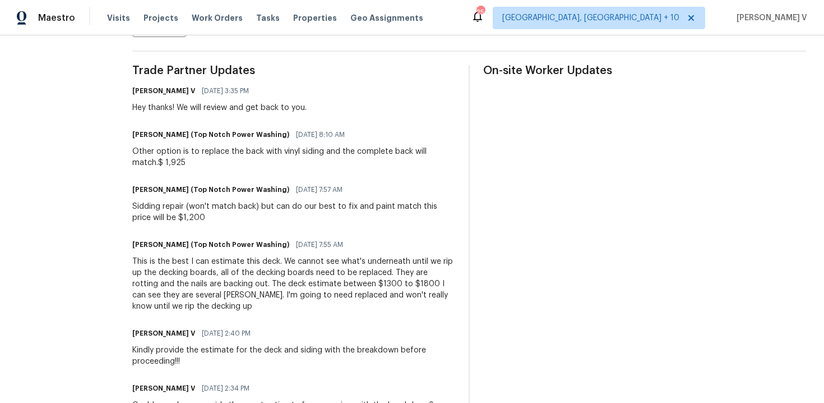
click at [165, 145] on div "Jonathan Lecroy (Top Notch Power Washing) 08/26/2025 8:10 AM Other option is to…" at bounding box center [293, 148] width 323 height 42
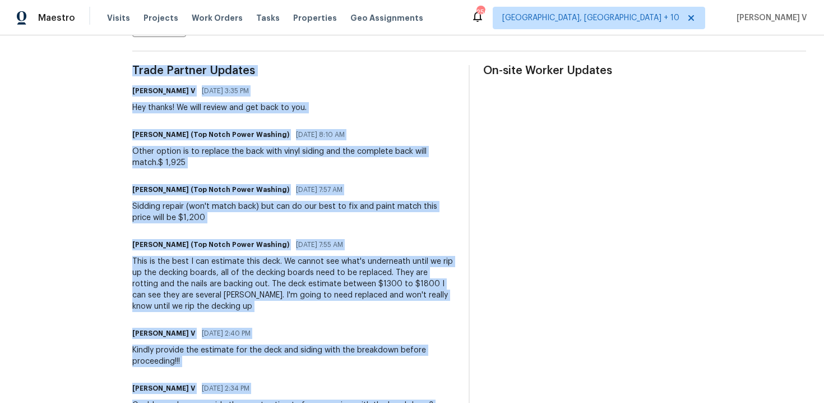
scroll to position [597, 0]
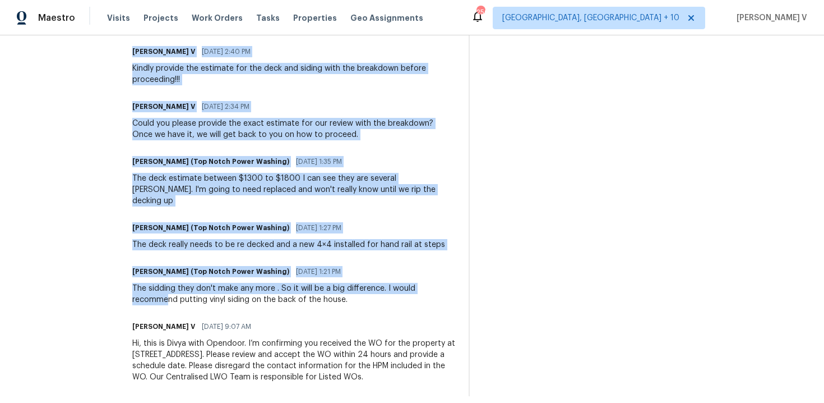
drag, startPoint x: 127, startPoint y: 71, endPoint x: 165, endPoint y: 447, distance: 377.8
click at [165, 402] on html "Maestro Visits Projects Work Orders Tasks Properties Geo Assignments 256 Cincin…" at bounding box center [412, 201] width 824 height 403
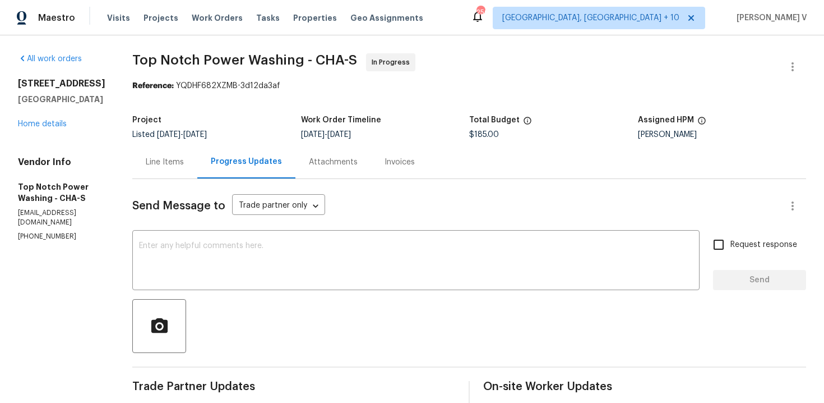
click at [479, 141] on div "Project Listed 8/8/2025 - 8/26/2025 Work Order Timeline 8/22/2025 - 8/25/2025 T…" at bounding box center [469, 127] width 674 height 36
click at [182, 168] on div "Line Items" at bounding box center [164, 161] width 65 height 33
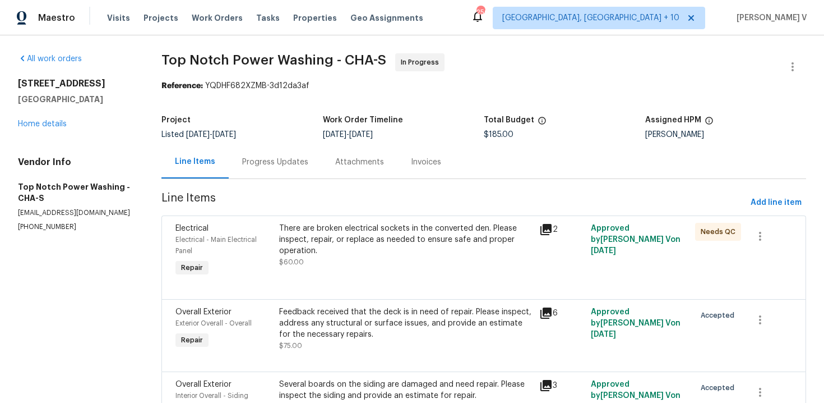
click at [390, 268] on div "There are broken electrical sockets in the converted den. Please inspect, repai…" at bounding box center [405, 245] width 253 height 45
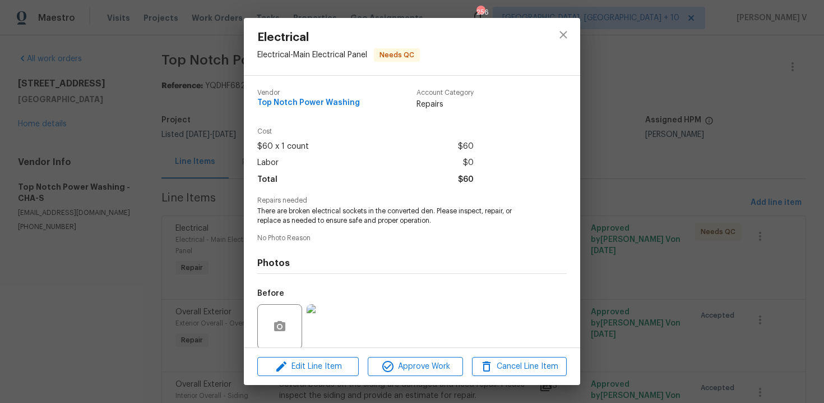
scroll to position [86, 0]
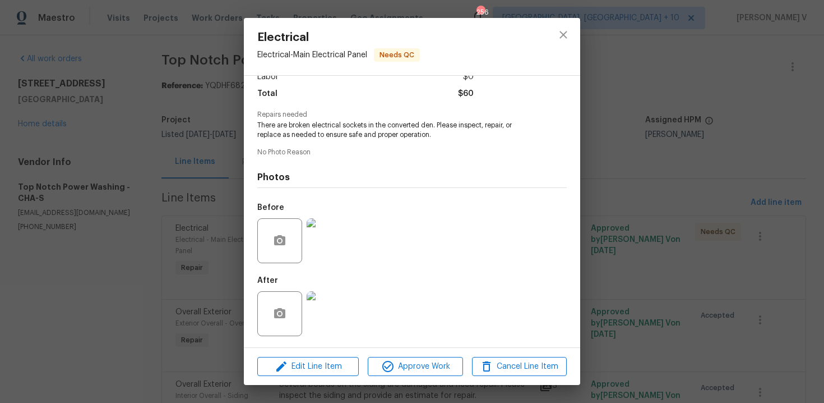
click at [229, 232] on div "Electrical Electrical - Main Electrical Panel Needs QC Vendor Top Notch Power W…" at bounding box center [412, 201] width 824 height 403
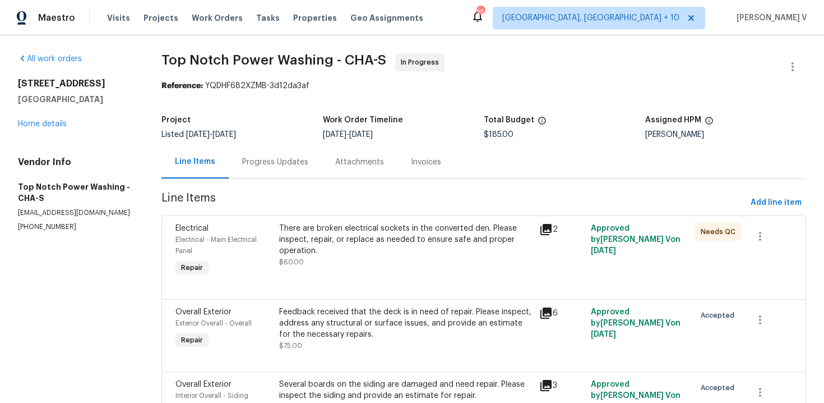
click at [357, 332] on div "Feedback received that the deck is in need of repair. Please inspect, address a…" at bounding box center [405, 323] width 253 height 34
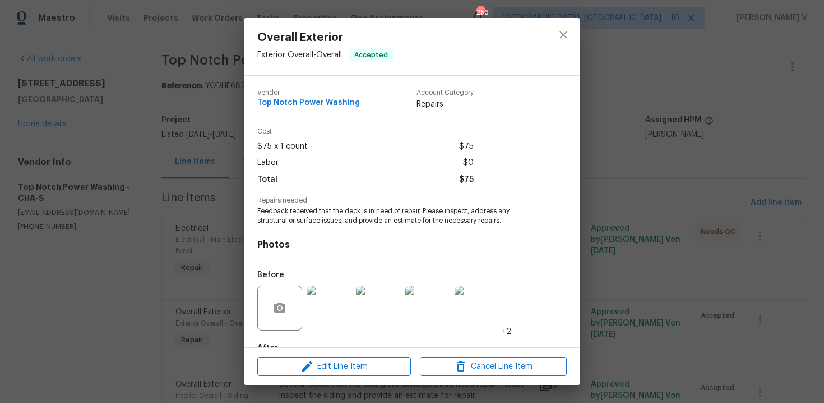
scroll to position [67, 0]
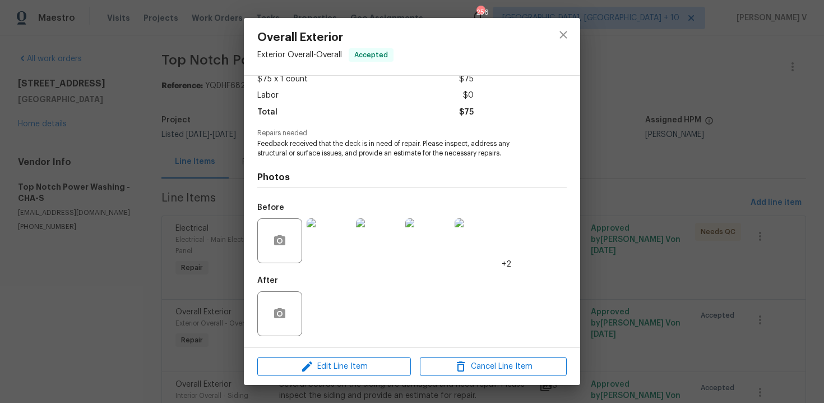
click at [335, 242] on img at bounding box center [329, 240] width 45 height 45
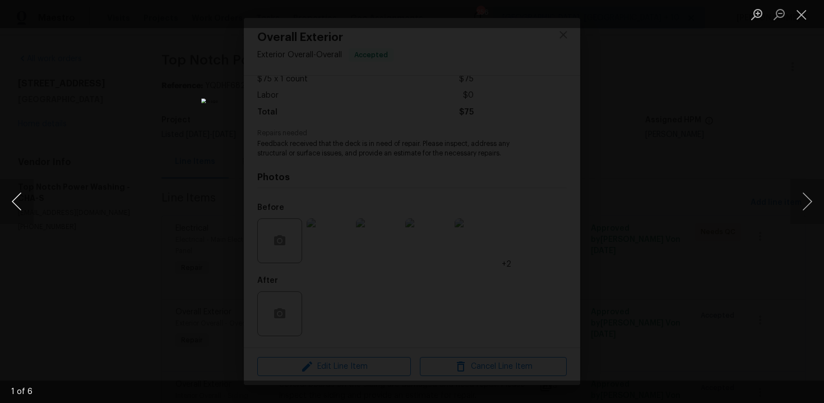
click at [24, 196] on button "Previous image" at bounding box center [17, 201] width 34 height 45
click at [23, 195] on button "Previous image" at bounding box center [17, 201] width 34 height 45
click at [72, 141] on div "Lightbox" at bounding box center [412, 201] width 824 height 403
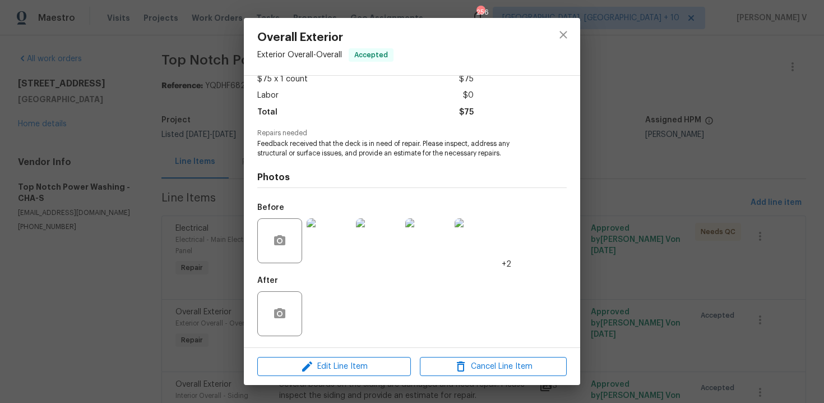
click at [72, 141] on div "Overall Exterior Exterior Overall - Overall Accepted Vendor Top Notch Power Was…" at bounding box center [412, 201] width 824 height 403
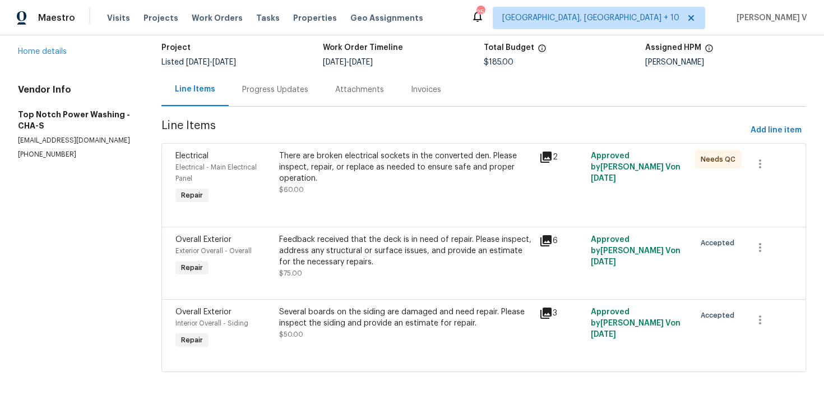
scroll to position [74, 0]
click at [397, 337] on div "Several boards on the siding are damaged and need repair. Please inspect the si…" at bounding box center [405, 323] width 253 height 34
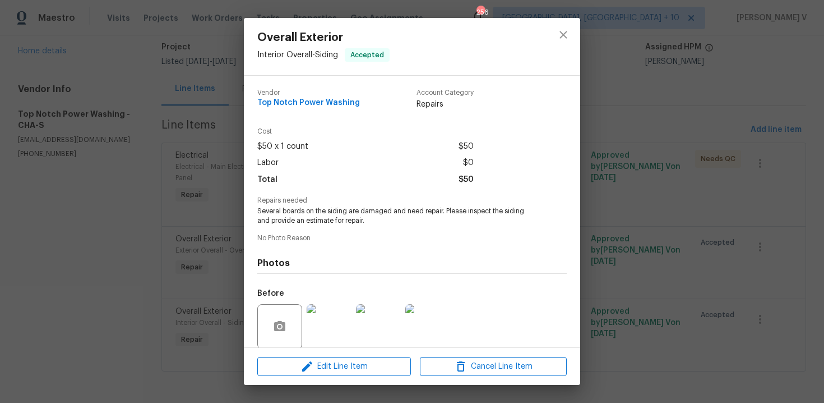
scroll to position [86, 0]
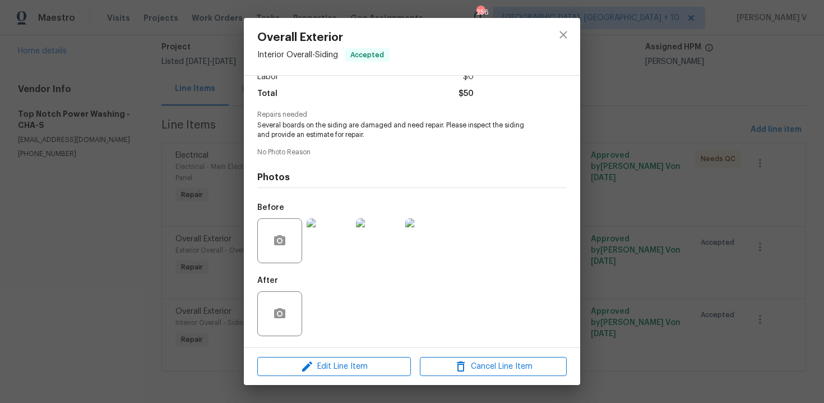
click at [332, 252] on img at bounding box center [329, 240] width 45 height 45
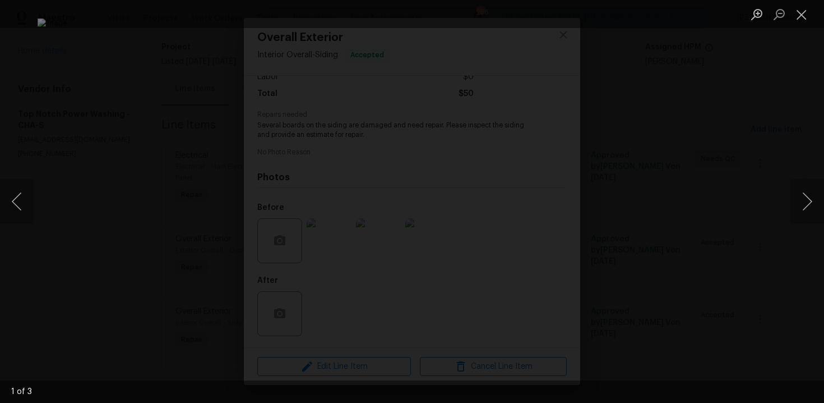
click at [87, 53] on div "Lightbox" at bounding box center [412, 201] width 824 height 403
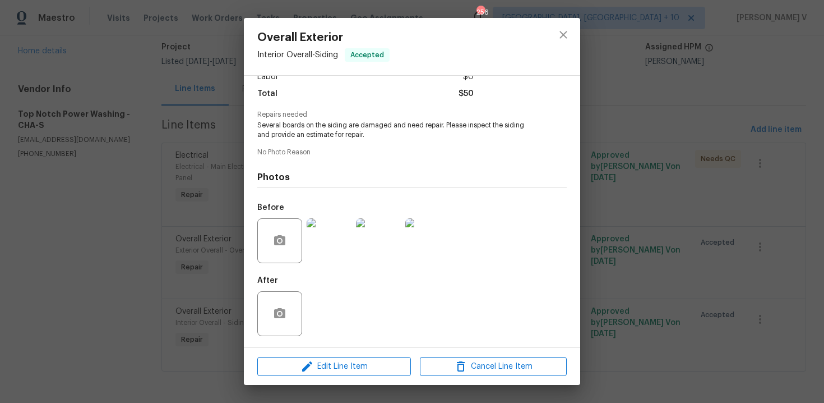
click at [87, 53] on div "Lightbox" at bounding box center [412, 201] width 824 height 403
click at [140, 96] on div "Overall Exterior Interior Overall - Siding Accepted Vendor Top Notch Power Wash…" at bounding box center [412, 201] width 824 height 403
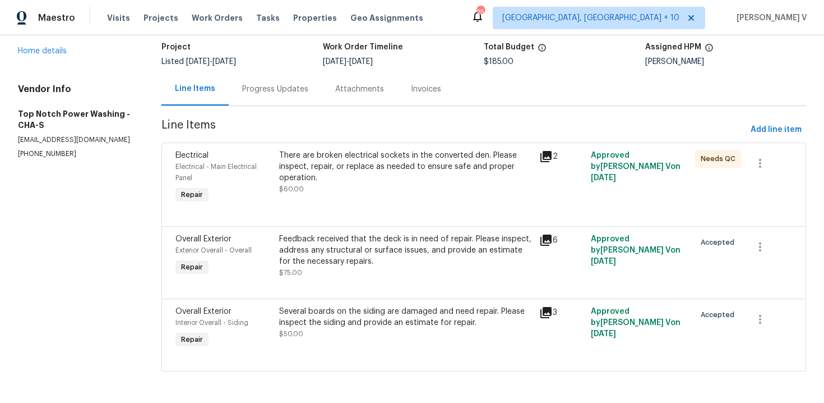
click at [312, 102] on div "Progress Updates" at bounding box center [275, 88] width 93 height 33
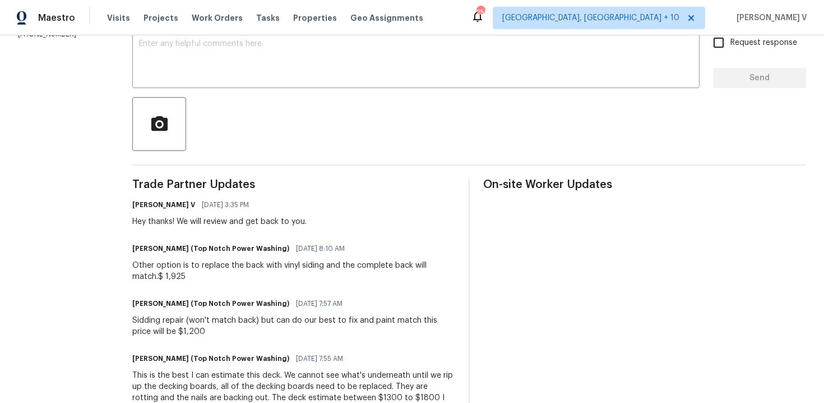
scroll to position [284, 0]
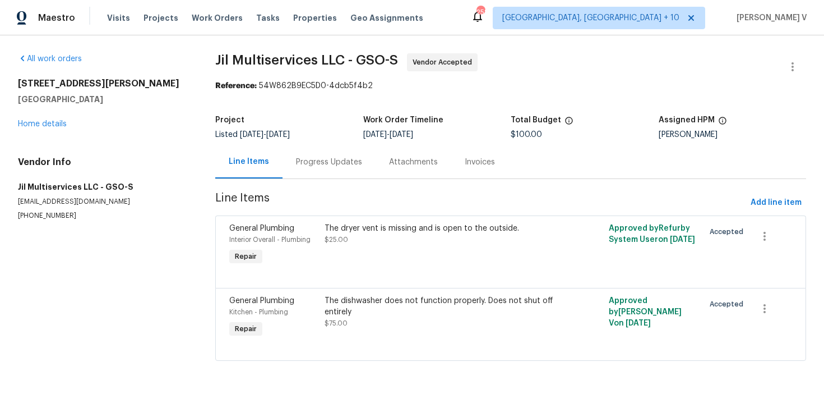
click at [292, 172] on div "Progress Updates" at bounding box center [329, 161] width 93 height 33
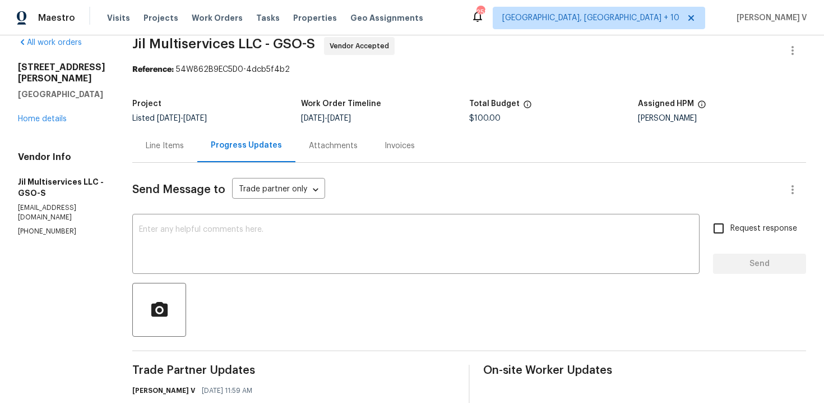
scroll to position [169, 0]
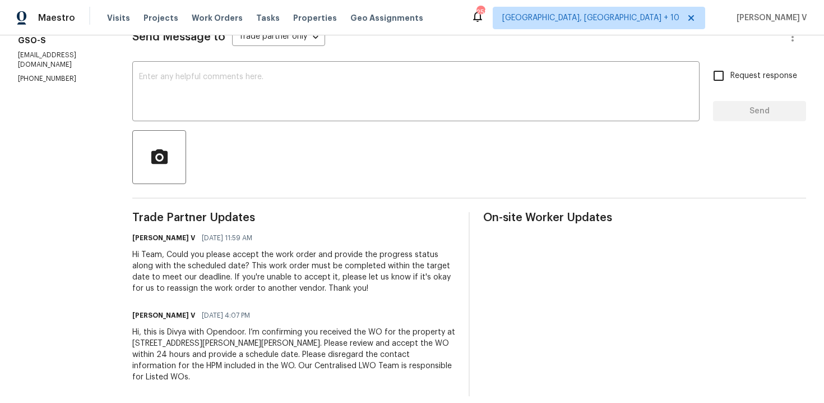
click at [307, 126] on div "Send Message to Trade partner only Trade partner only ​ x ​ Request response Se…" at bounding box center [469, 203] width 674 height 386
click at [372, 108] on textarea at bounding box center [416, 92] width 554 height 39
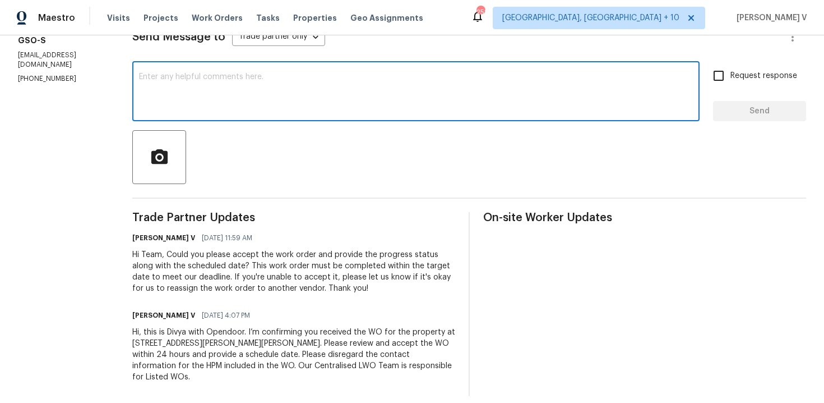
paste textarea "Hi team, Thank you for accepting the work order. Could you please provide a sch…"
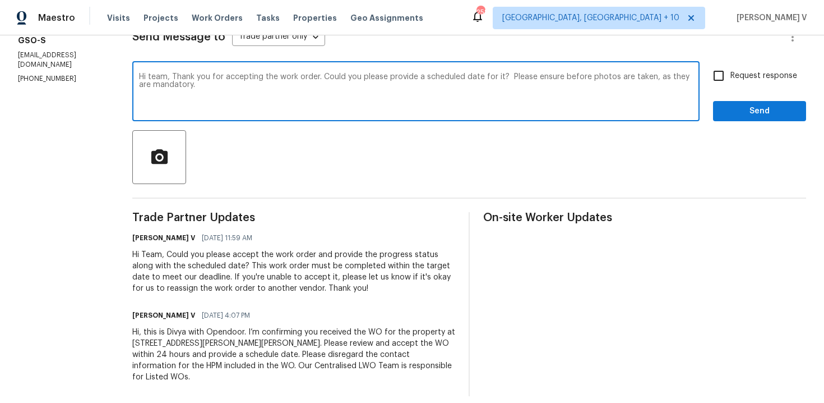
type textarea "Hi team, Thank you for accepting the work order. Could you please provide a sch…"
click at [705, 86] on div "Hi team, Thank you for accepting the work order. Could you please provide a sch…" at bounding box center [469, 92] width 674 height 57
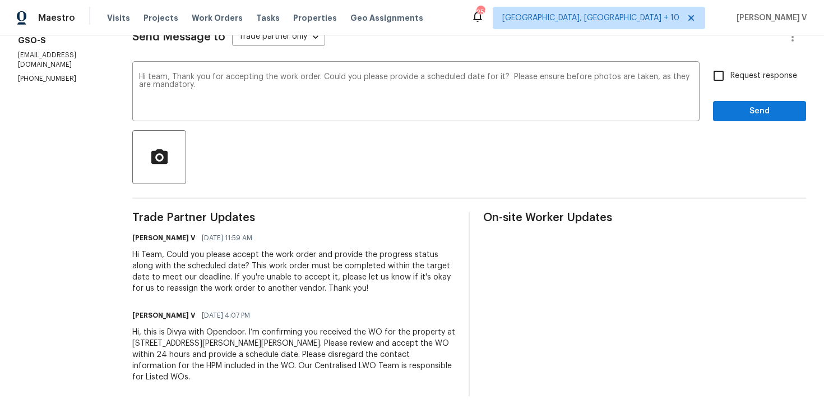
click at [718, 85] on input "Request response" at bounding box center [719, 76] width 24 height 24
checkbox input "true"
click at [725, 110] on span "Send" at bounding box center [759, 111] width 75 height 14
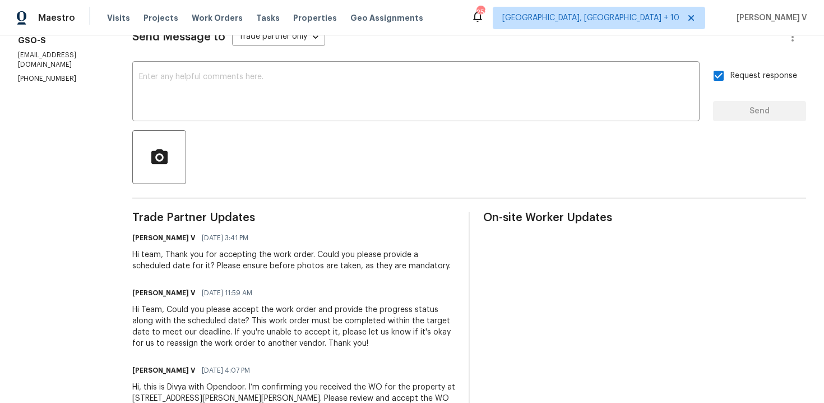
scroll to position [0, 0]
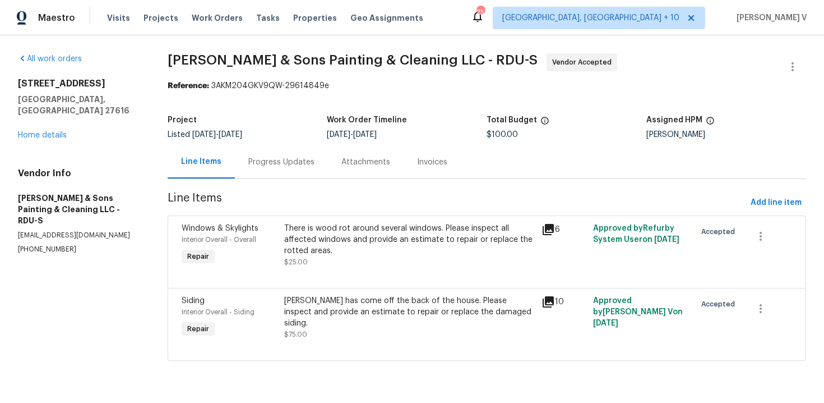
click at [290, 169] on div "Progress Updates" at bounding box center [281, 161] width 93 height 33
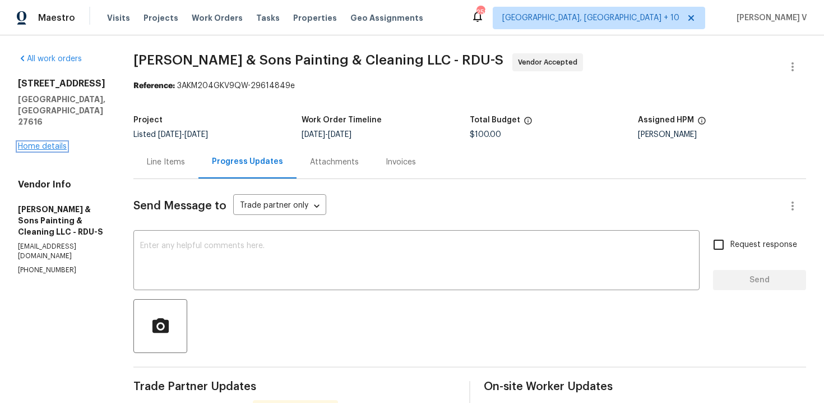
click at [47, 142] on link "Home details" at bounding box center [42, 146] width 49 height 8
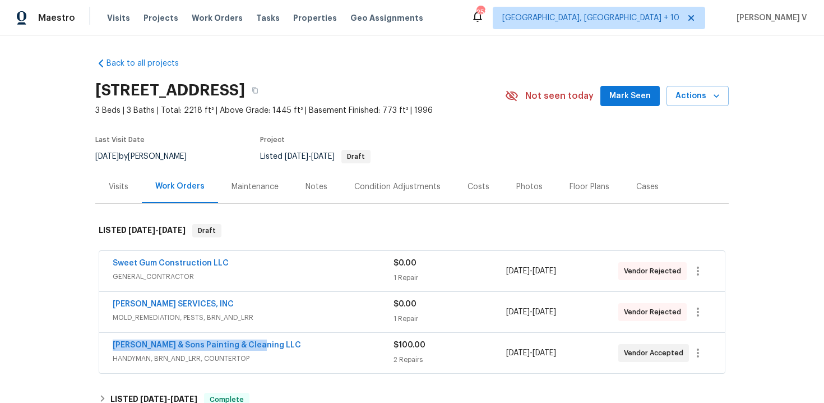
drag, startPoint x: 103, startPoint y: 338, endPoint x: 301, endPoint y: 341, distance: 197.4
click at [301, 342] on div "[PERSON_NAME] & Sons Painting & Cleaning LLC HANDYMAN, BRN_AND_LRR, COUNTERTOP …" at bounding box center [412, 353] width 626 height 40
copy link "[PERSON_NAME] & Sons Painting & Cleaning LLC"
click at [198, 349] on span "[PERSON_NAME] & Sons Painting & Cleaning LLC" at bounding box center [207, 344] width 188 height 11
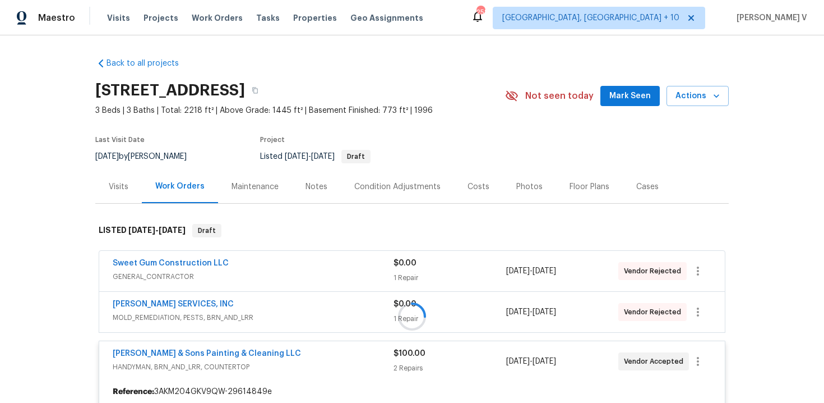
click at [197, 357] on span "[PERSON_NAME] & Sons Painting & Cleaning LLC" at bounding box center [207, 353] width 188 height 11
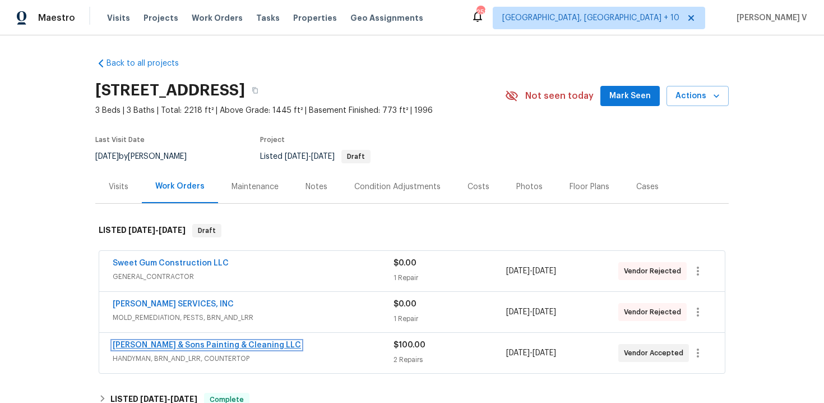
click at [193, 344] on link "[PERSON_NAME] & Sons Painting & Cleaning LLC" at bounding box center [207, 345] width 188 height 8
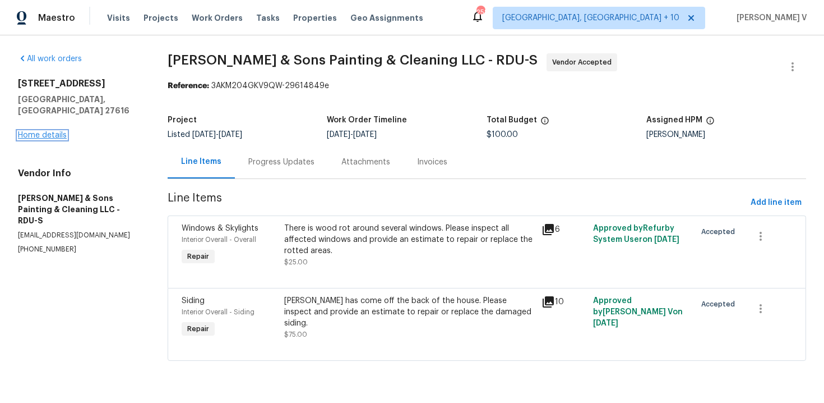
click at [31, 131] on link "Home details" at bounding box center [42, 135] width 49 height 8
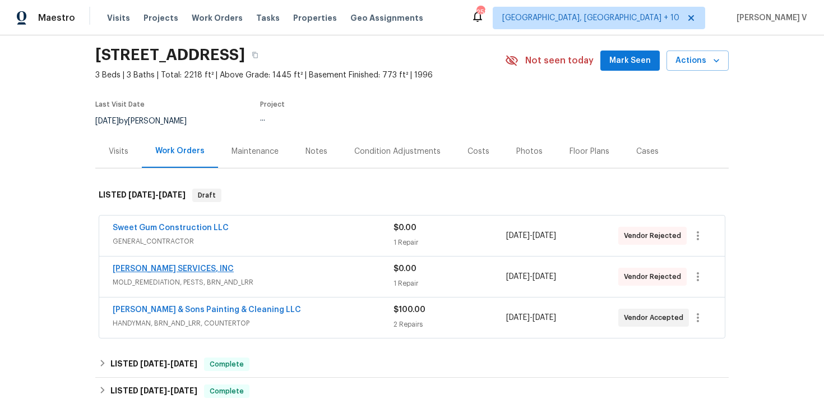
scroll to position [38, 0]
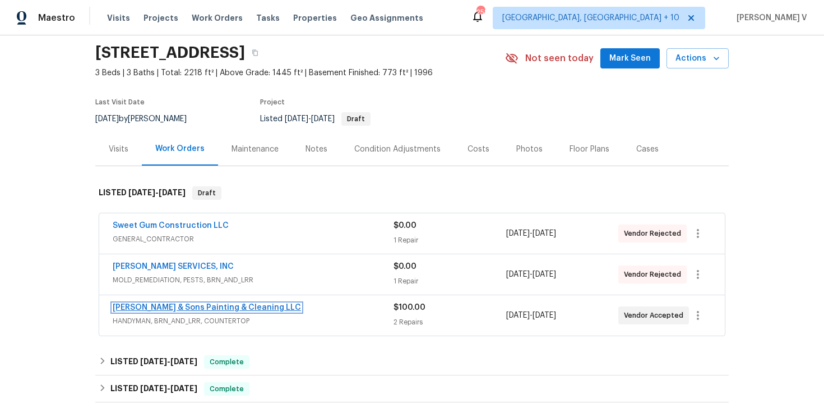
click at [164, 306] on link "[PERSON_NAME] & Sons Painting & Cleaning LLC" at bounding box center [207, 307] width 188 height 8
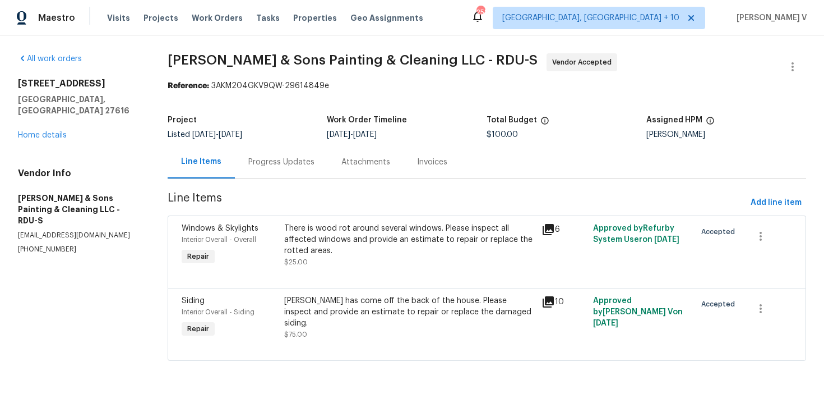
click at [306, 231] on div "There is wood rot around several windows. Please inspect all affected windows a…" at bounding box center [409, 240] width 251 height 34
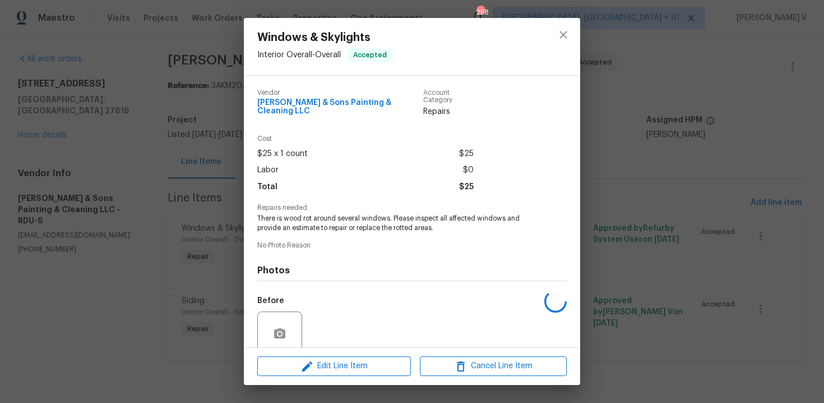
click at [306, 231] on div "Vendor [PERSON_NAME] & Sons Painting & Cleaning LLC Account Category Repairs Co…" at bounding box center [412, 258] width 310 height 356
click at [310, 214] on span "There is wood rot around several windows. Please inspect all affected windows a…" at bounding box center [396, 223] width 279 height 19
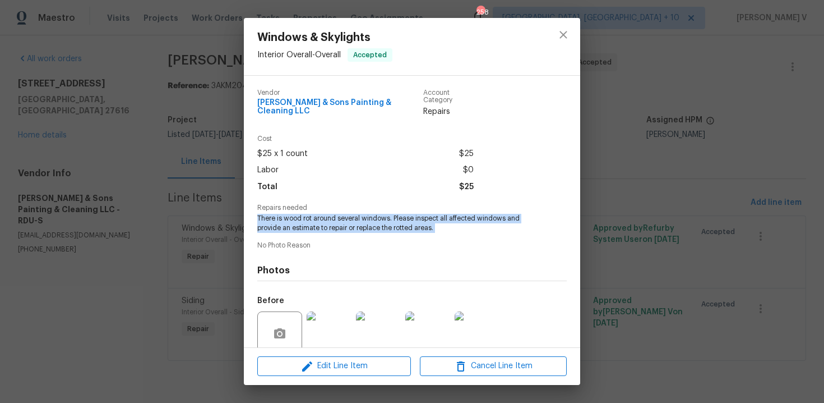
copy span "There is wood rot around several windows. Please inspect all affected windows a…"
click at [162, 241] on div "Windows & Skylights Interior Overall - Overall Accepted Vendor Hodge & Sons Pai…" at bounding box center [412, 201] width 824 height 403
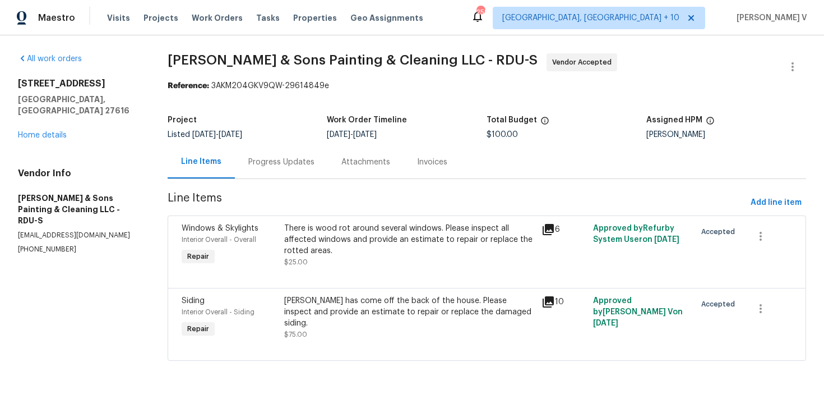
click at [331, 311] on div "Siding has come off the back of the house. Please inspect and provide an estima…" at bounding box center [409, 312] width 251 height 34
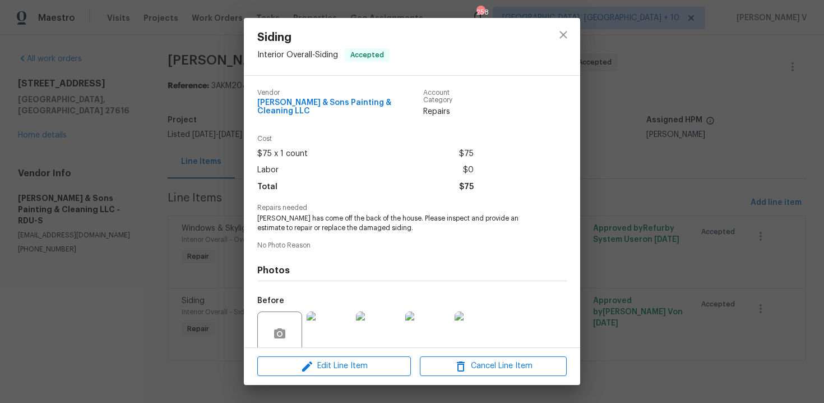
click at [314, 214] on span "Siding has come off the back of the house. Please inspect and provide an estima…" at bounding box center [396, 223] width 279 height 19
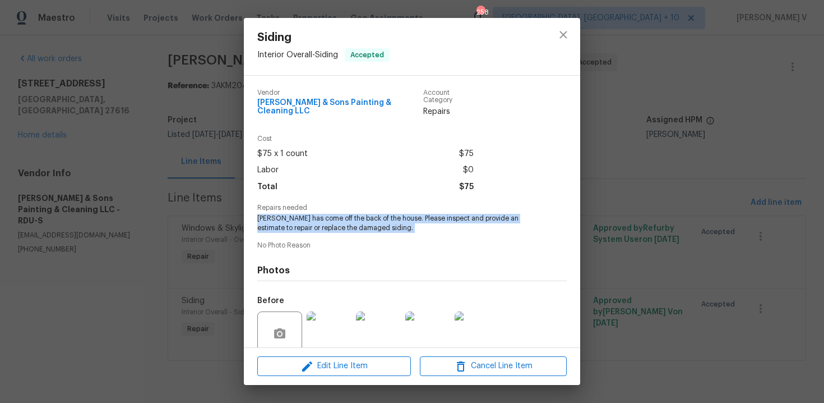
copy span "Siding has come off the back of the house. Please inspect and provide an estima…"
click at [156, 163] on div "Siding Interior Overall - Siding Accepted Vendor Hodge & Sons Painting & Cleani…" at bounding box center [412, 201] width 824 height 403
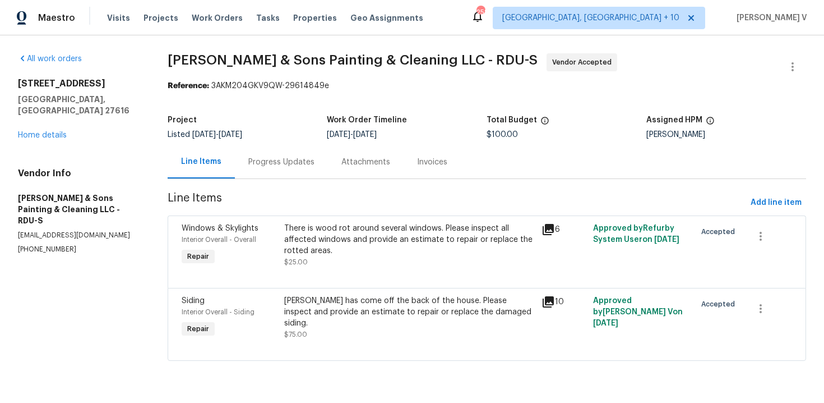
click at [262, 174] on div "Progress Updates" at bounding box center [281, 161] width 93 height 33
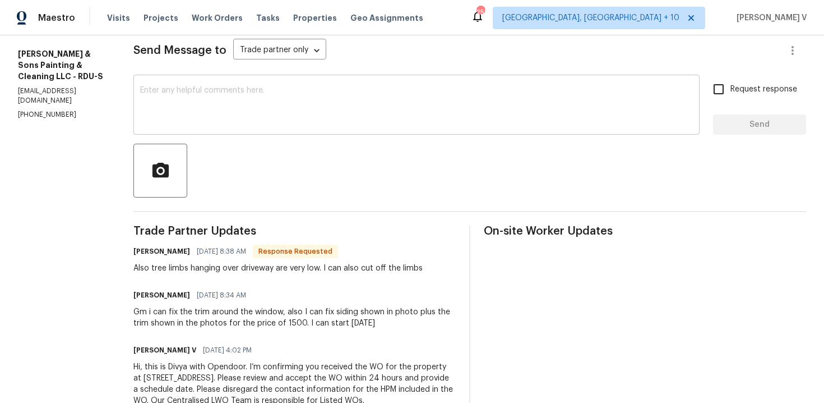
scroll to position [190, 0]
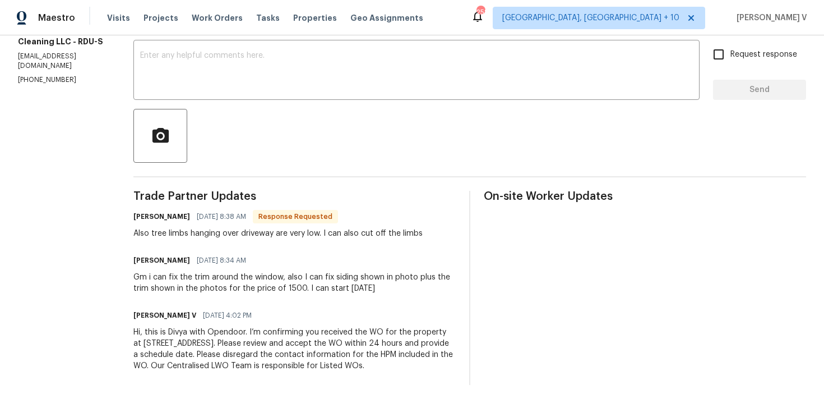
click at [193, 278] on div "Gm i can fix the trim around the window, also I can fix siding shown in photo p…" at bounding box center [294, 282] width 322 height 22
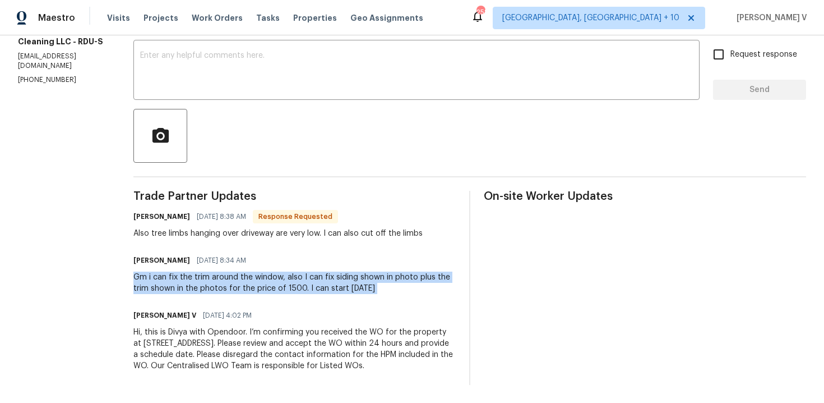
copy div "Gm i can fix the trim around the window, also I can fix siding shown in photo p…"
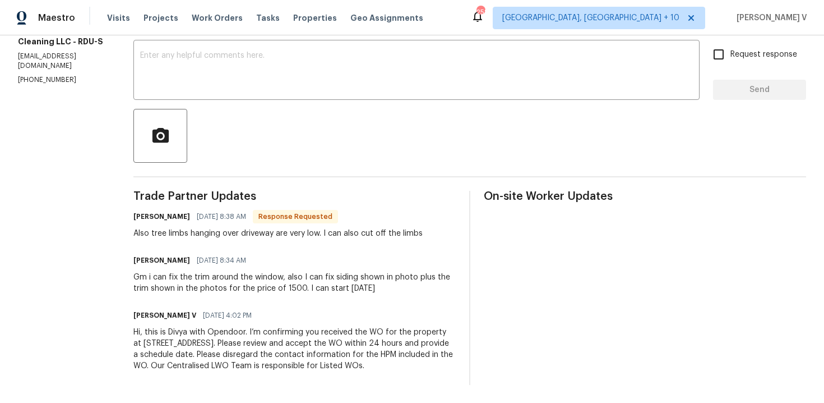
click at [186, 226] on div "Christopher Hodge 08/26/2025 8:38 AM Response Requested Also tree limbs hanging…" at bounding box center [277, 224] width 289 height 30
click at [176, 235] on div "Also tree limbs hanging over driveway are very low. I can also cut off the limbs" at bounding box center [277, 233] width 289 height 11
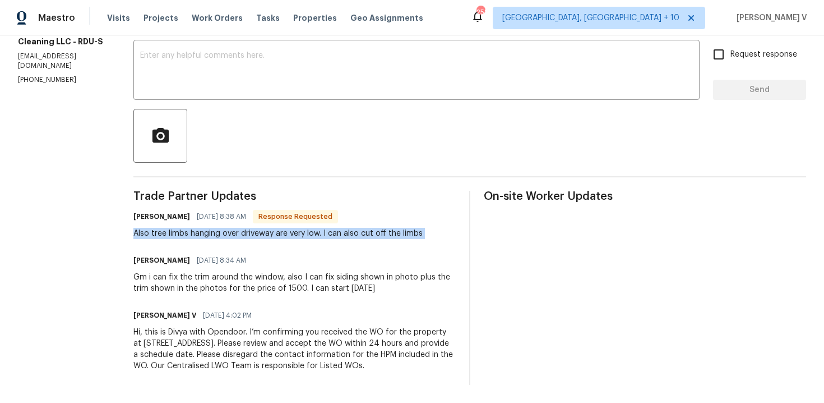
copy div "Also tree limbs hanging over driveway are very low. I can also cut off the limbs"
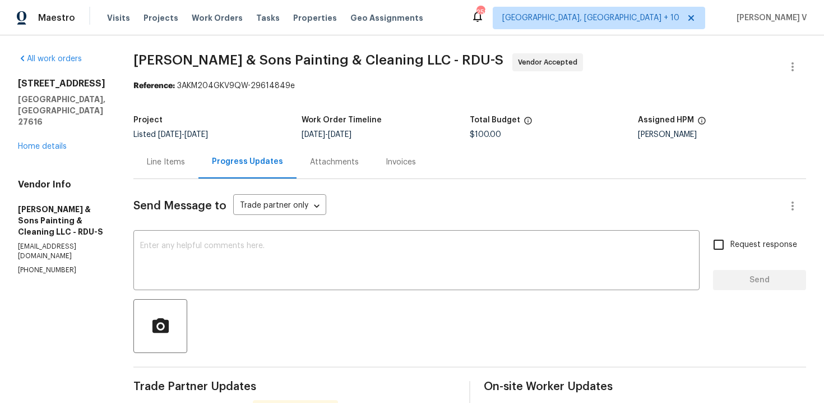
click at [481, 126] on div "Total Budget" at bounding box center [554, 123] width 168 height 15
click at [473, 141] on div "Project Listed 8/23/2025 - 8/28/2025 Work Order Timeline 8/25/2025 - 8/27/2025 …" at bounding box center [469, 127] width 673 height 36
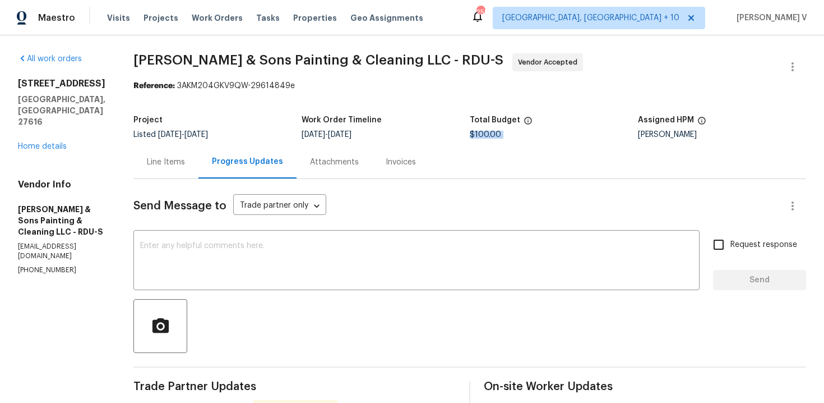
copy span "$100.00"
click at [168, 178] on div "Line Items Progress Updates Attachments Invoices" at bounding box center [469, 162] width 673 height 34
click at [168, 167] on div "Line Items" at bounding box center [166, 161] width 38 height 11
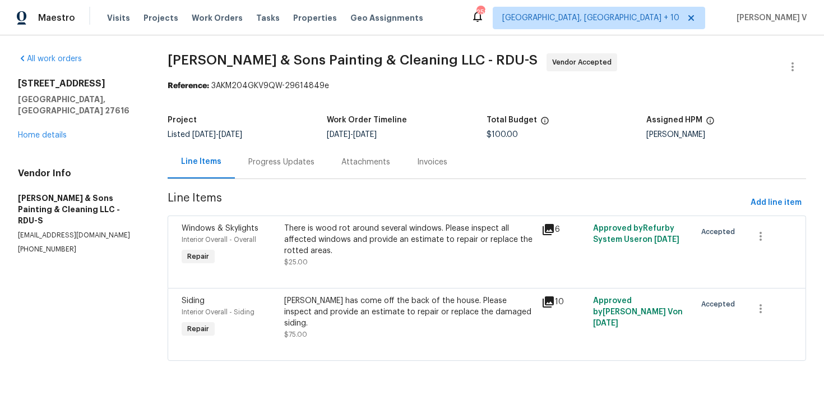
click at [390, 285] on div "Windows & Skylights Interior Overall - Overall Repair There is wood rot around …" at bounding box center [487, 251] width 639 height 72
click at [375, 241] on div "There is wood rot around several windows. Please inspect all affected windows a…" at bounding box center [409, 240] width 251 height 34
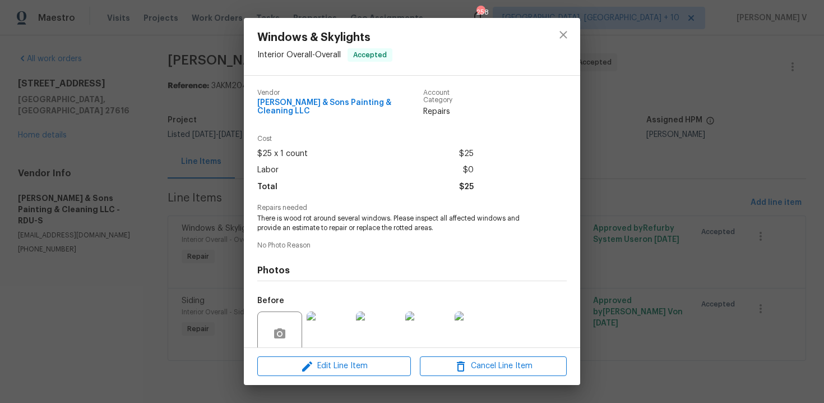
scroll to position [86, 0]
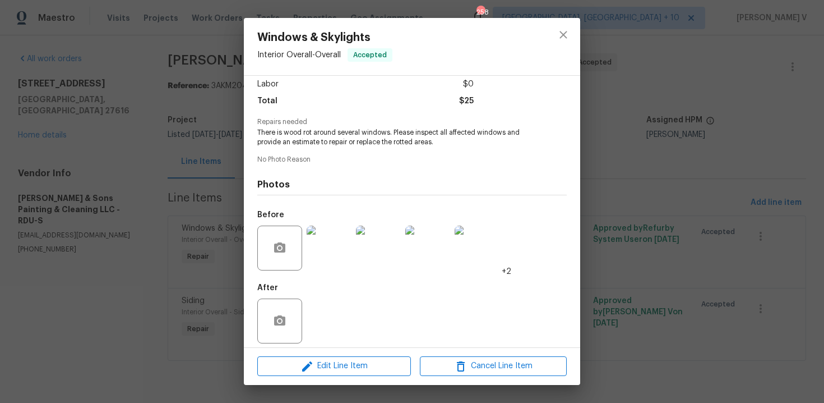
click at [335, 241] on img at bounding box center [329, 247] width 45 height 45
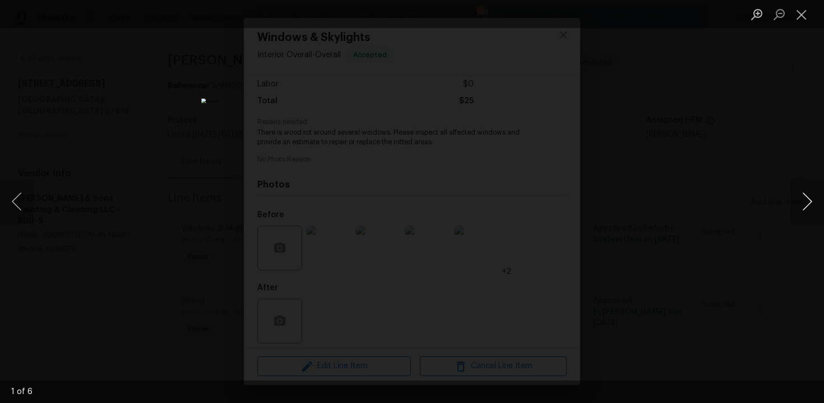
click at [808, 188] on button "Next image" at bounding box center [808, 201] width 34 height 45
click at [810, 202] on button "Next image" at bounding box center [808, 201] width 34 height 45
click at [810, 194] on button "Next image" at bounding box center [808, 201] width 34 height 45
click at [755, 112] on div "Lightbox" at bounding box center [412, 201] width 824 height 403
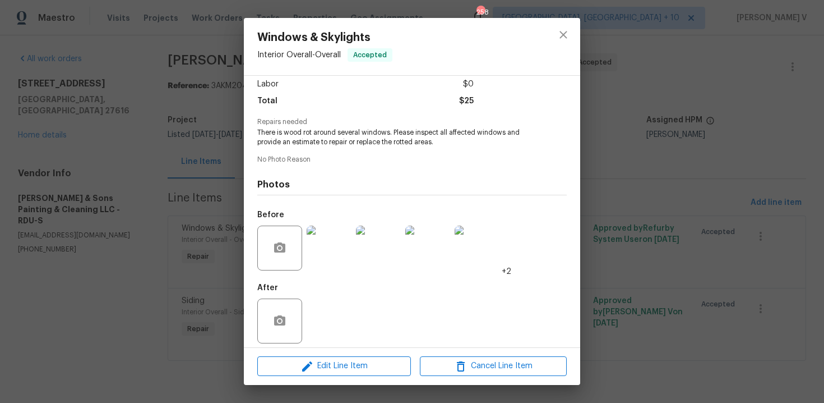
click at [626, 175] on div "Windows & Skylights Interior Overall - Overall Accepted Vendor Hodge & Sons Pai…" at bounding box center [412, 201] width 824 height 403
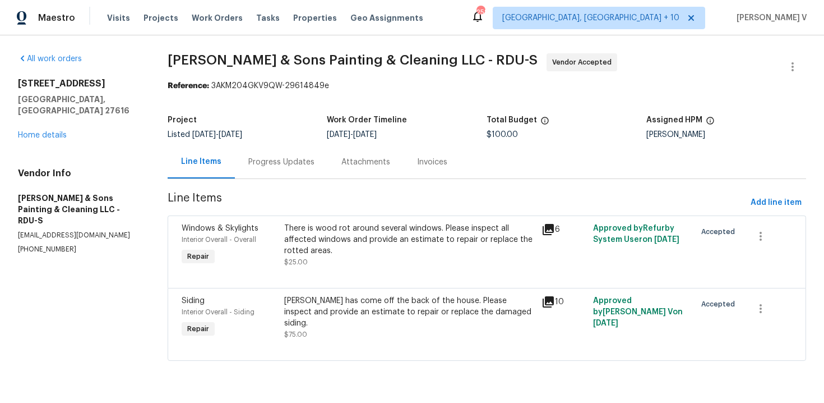
click at [381, 293] on div "Siding has come off the back of the house. Please inspect and provide an estima…" at bounding box center [409, 318] width 257 height 52
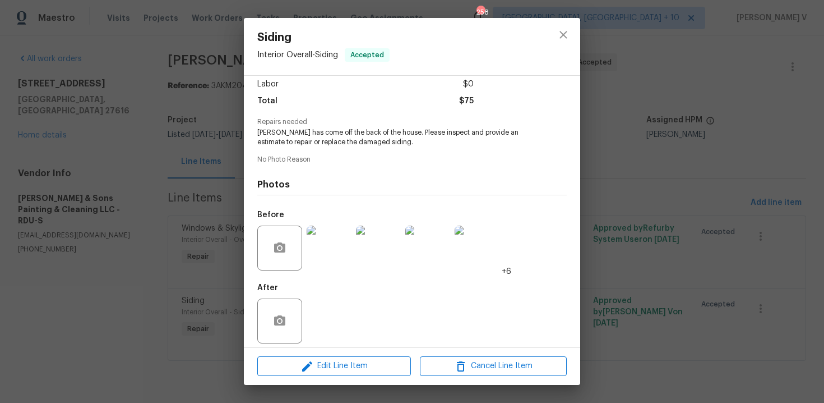
click at [317, 261] on img at bounding box center [329, 247] width 45 height 45
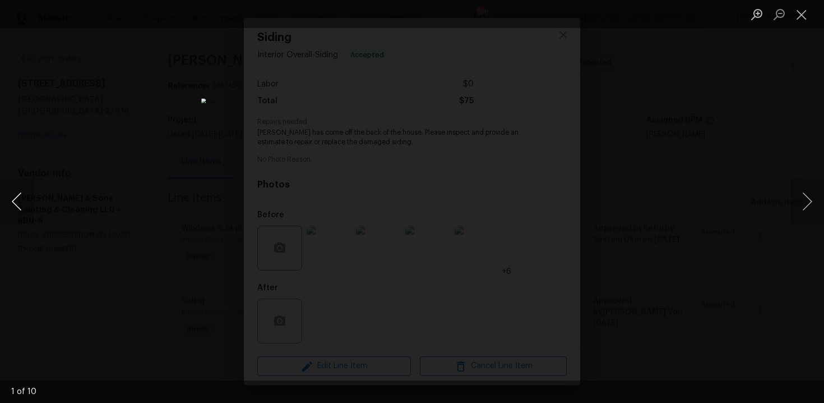
click at [24, 204] on button "Previous image" at bounding box center [17, 201] width 34 height 45
click at [133, 88] on div "Lightbox" at bounding box center [412, 201] width 824 height 403
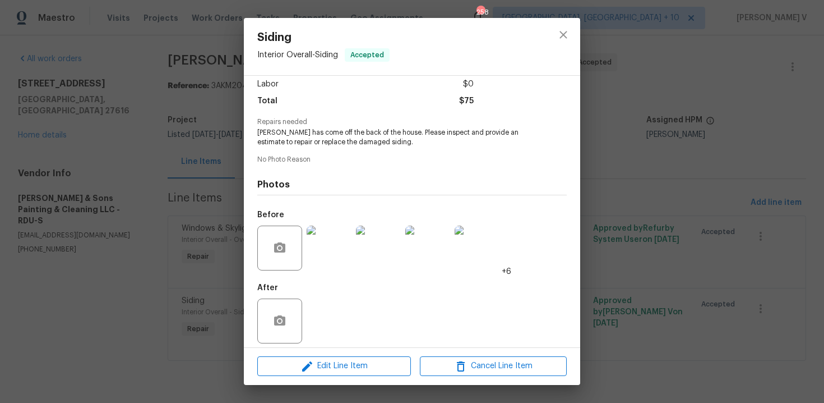
click at [133, 88] on div "Lightbox" at bounding box center [412, 201] width 824 height 403
click at [286, 181] on h4 "Photos" at bounding box center [412, 184] width 310 height 11
click at [214, 163] on div "Siding Interior Overall - Siding Accepted Vendor Hodge & Sons Painting & Cleani…" at bounding box center [412, 201] width 824 height 403
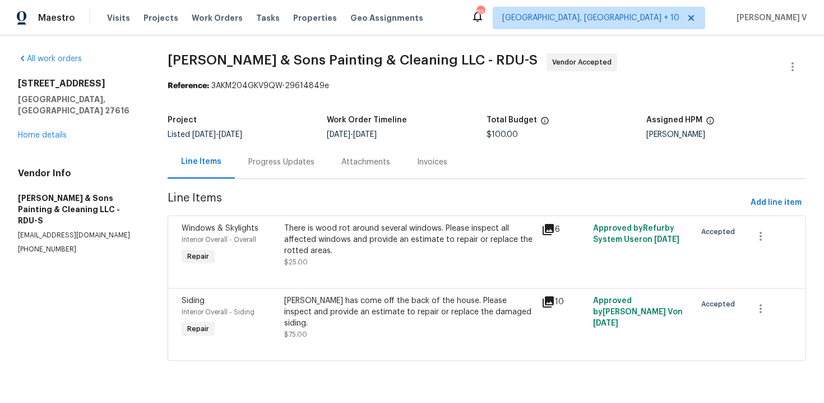
click at [260, 163] on div "Progress Updates" at bounding box center [281, 161] width 66 height 11
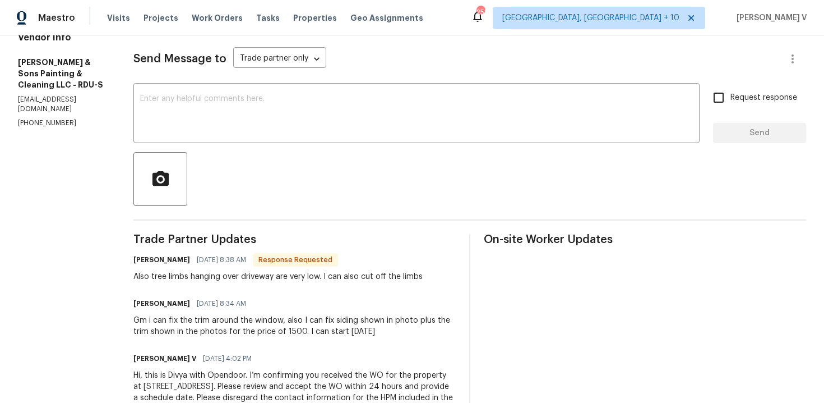
scroll to position [175, 0]
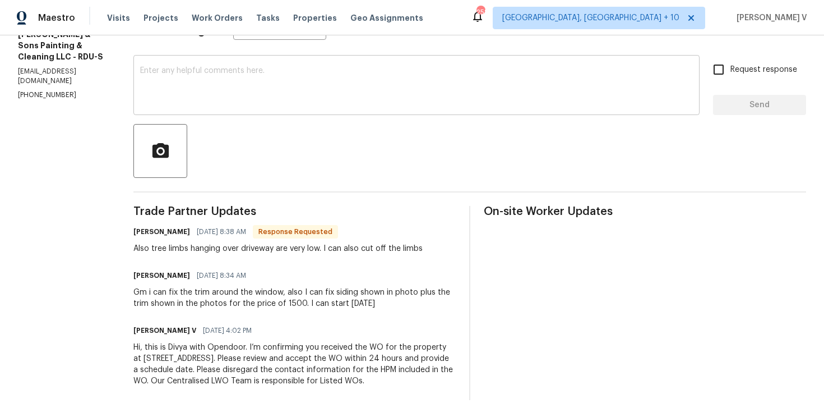
click at [363, 72] on textarea at bounding box center [416, 86] width 553 height 39
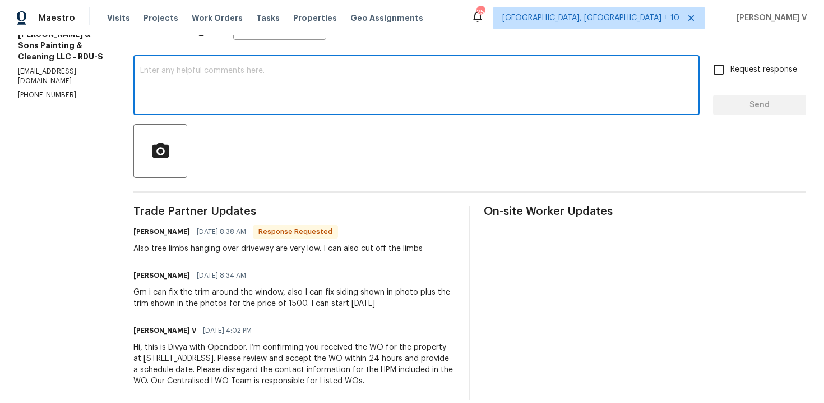
paste textarea "Hey thanks! We will review and get back to you."
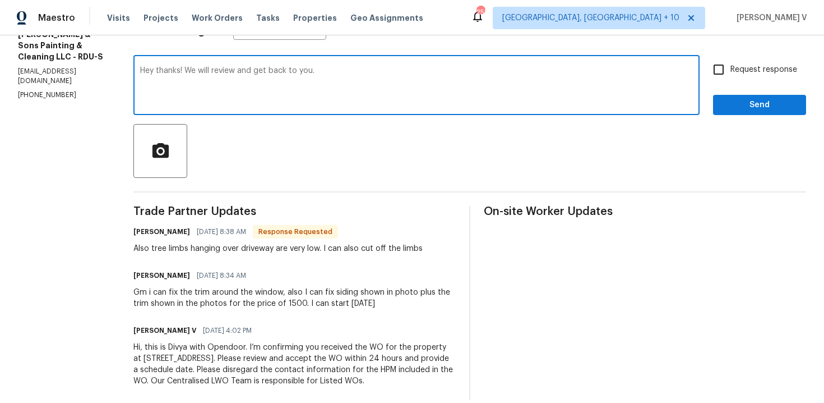
type textarea "Hey thanks! We will review and get back to you."
click at [734, 99] on span "Send" at bounding box center [759, 105] width 75 height 14
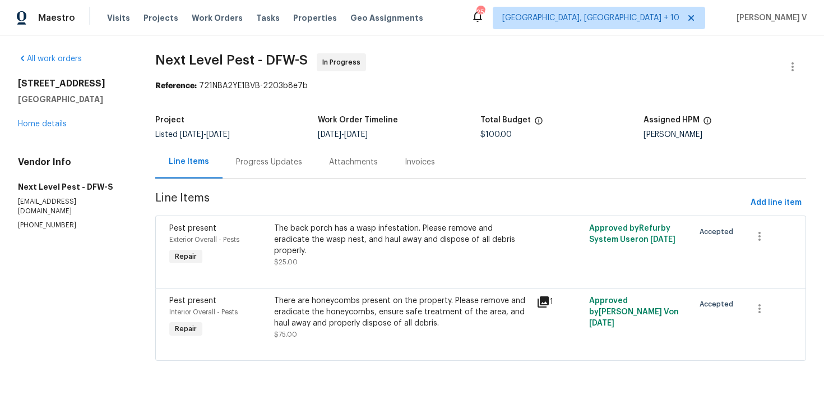
click at [308, 154] on div "Progress Updates" at bounding box center [269, 161] width 93 height 33
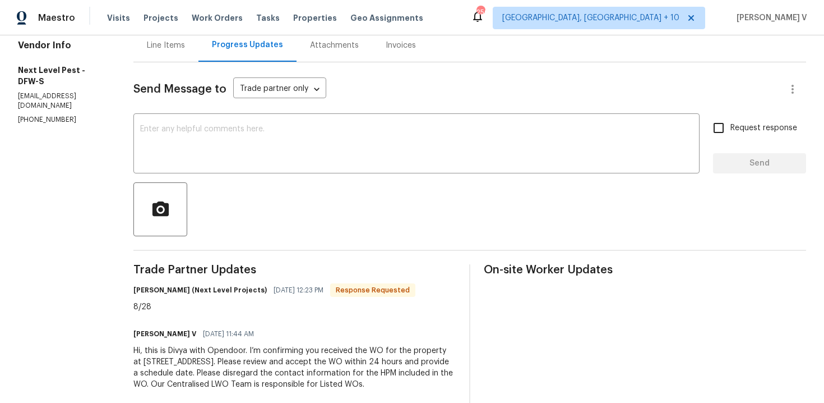
scroll to position [135, 0]
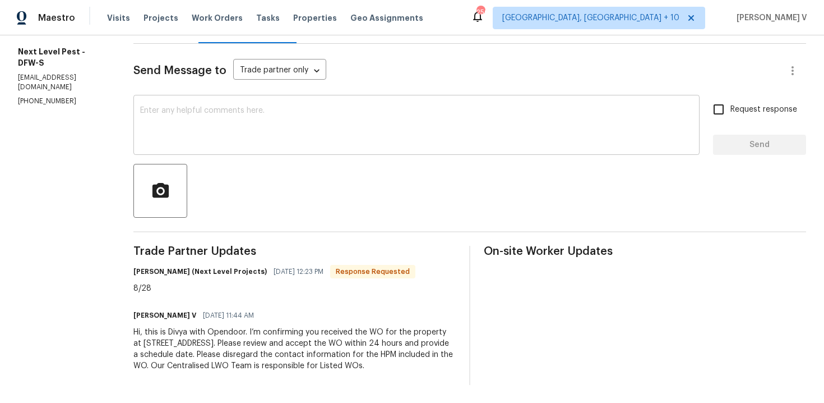
click at [237, 136] on textarea at bounding box center [416, 126] width 553 height 39
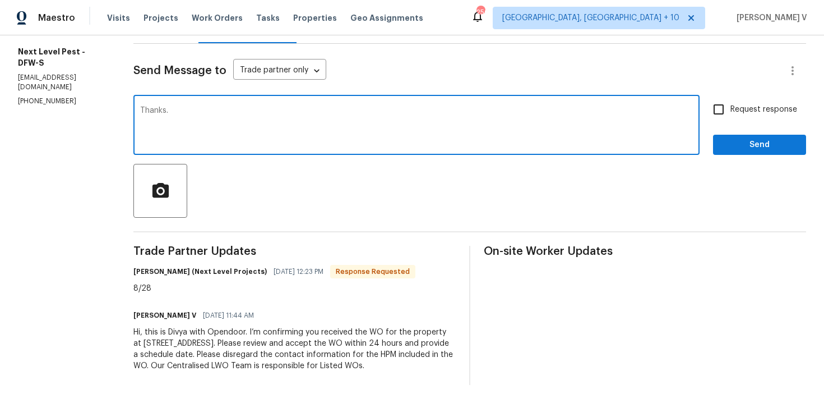
type textarea "Thanks."
click at [783, 145] on span "Send" at bounding box center [759, 145] width 75 height 14
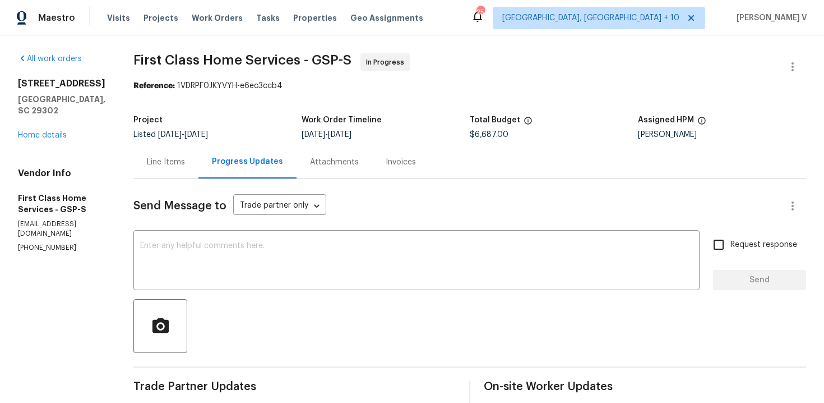
click at [168, 175] on div "Line Items" at bounding box center [165, 161] width 65 height 33
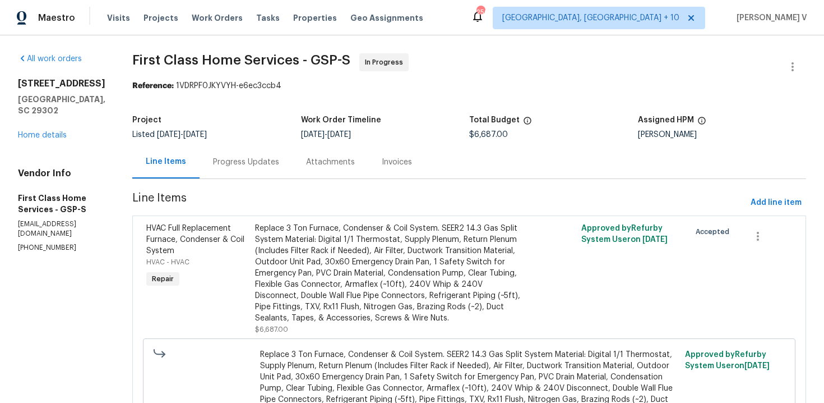
click at [658, 135] on div "William Bynum" at bounding box center [722, 135] width 169 height 8
copy div "William Bynum"
click at [40, 142] on div "All work orders 2375 S Pine St Spartanburg, SC 29302 Home details Vendor Info F…" at bounding box center [61, 152] width 87 height 199
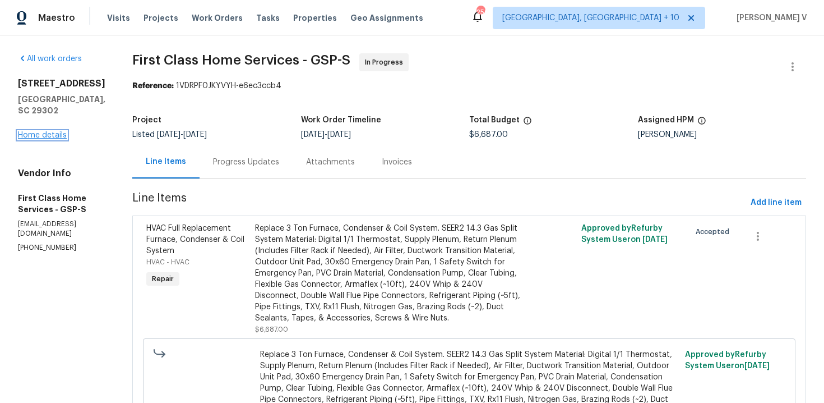
click at [54, 137] on link "Home details" at bounding box center [42, 135] width 49 height 8
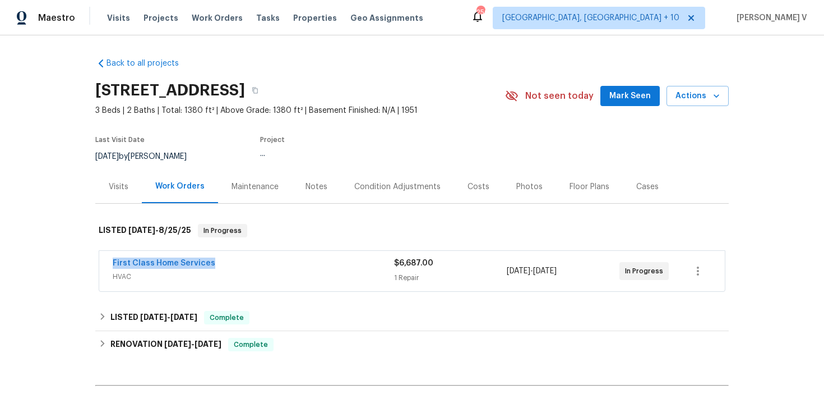
drag, startPoint x: 105, startPoint y: 266, endPoint x: 248, endPoint y: 266, distance: 143.0
click at [248, 266] on div "First Class Home Services HVAC $6,687.00 1 Repair 8/21/2025 - 8/25/2025 In Prog…" at bounding box center [412, 271] width 626 height 40
copy link "First Class Home Services"
click at [169, 265] on link "First Class Home Services" at bounding box center [164, 263] width 103 height 8
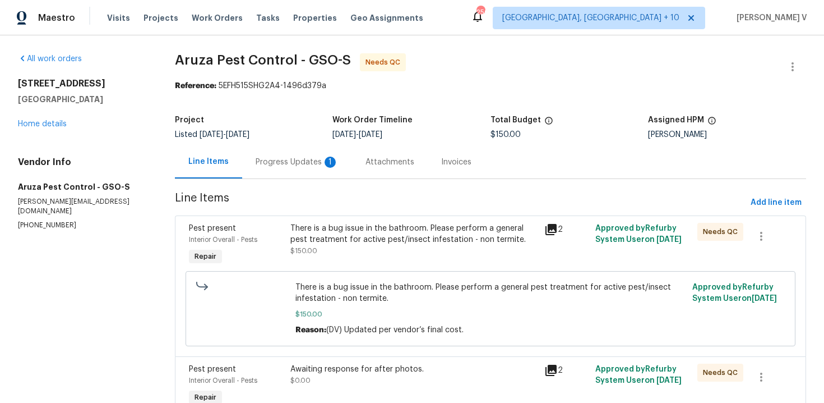
click at [307, 162] on div "Progress Updates 1" at bounding box center [297, 161] width 83 height 11
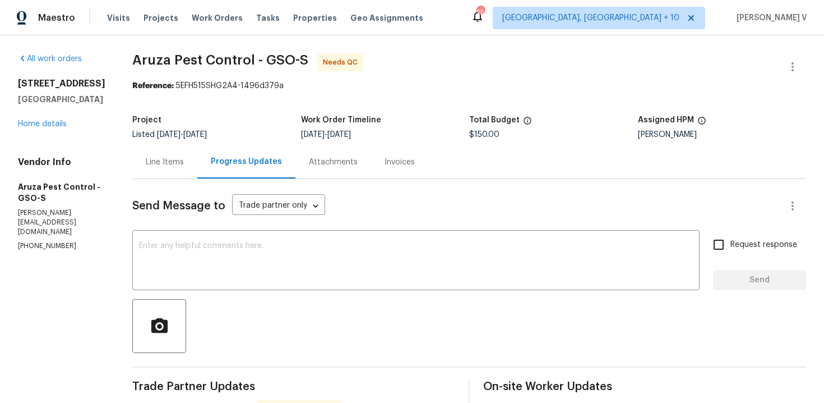
click at [177, 155] on div "Line Items" at bounding box center [164, 161] width 65 height 33
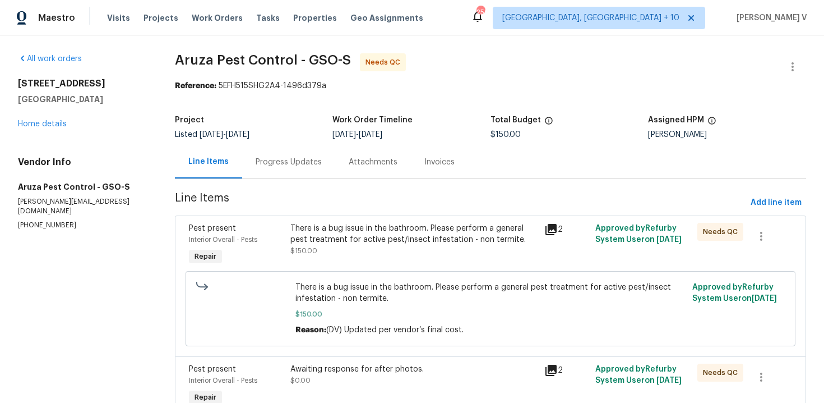
click at [321, 230] on div "There is a bug issue in the bathroom. Please perform a general pest treatment f…" at bounding box center [415, 234] width 248 height 22
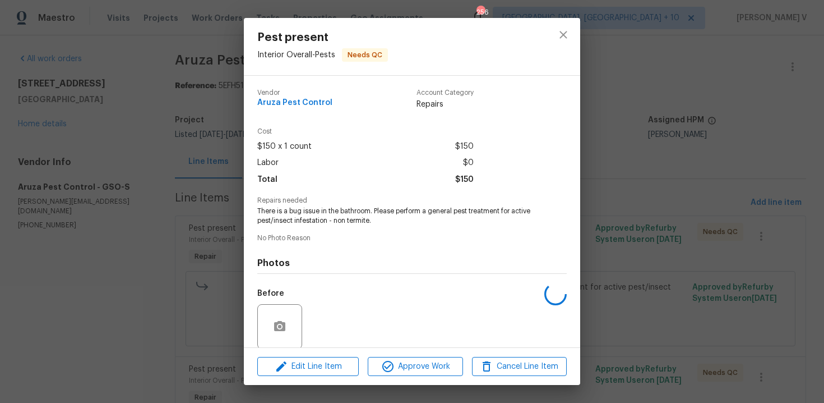
scroll to position [86, 0]
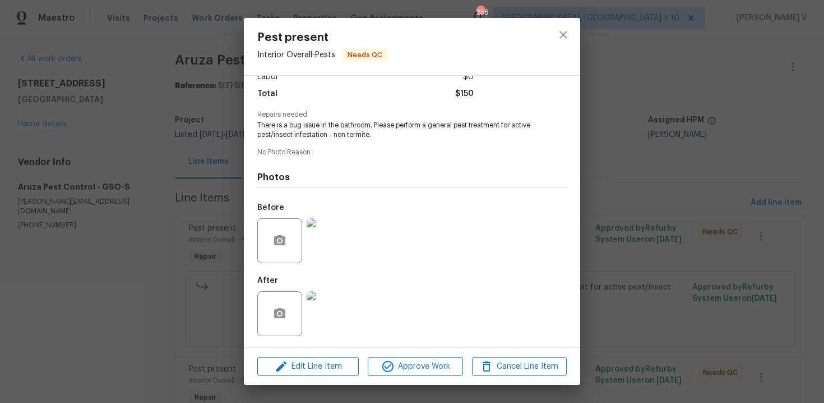
click at [153, 274] on div "Pest present Interior Overall - Pests Needs QC Vendor Aruza Pest Control Accoun…" at bounding box center [412, 201] width 824 height 403
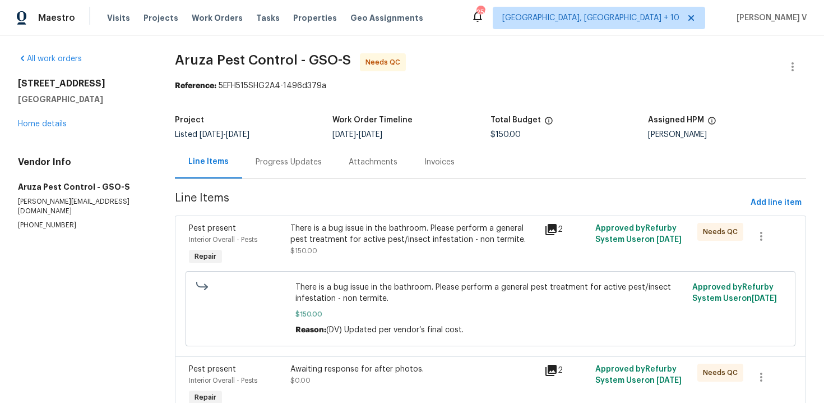
scroll to position [58, 0]
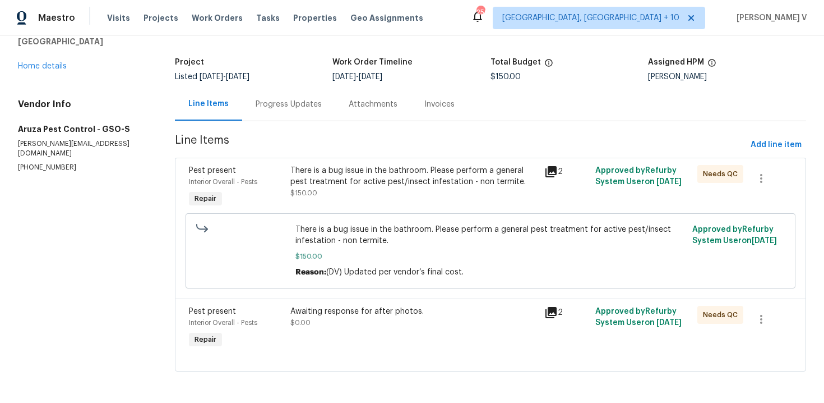
click at [362, 313] on div "Awaiting response for after photos." at bounding box center [415, 311] width 248 height 11
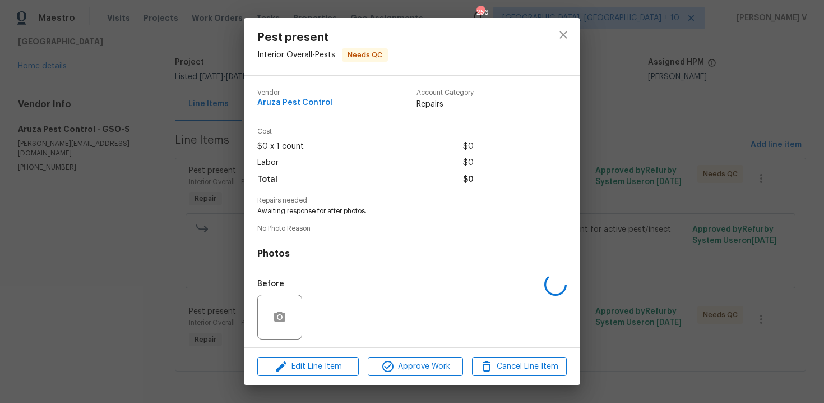
scroll to position [76, 0]
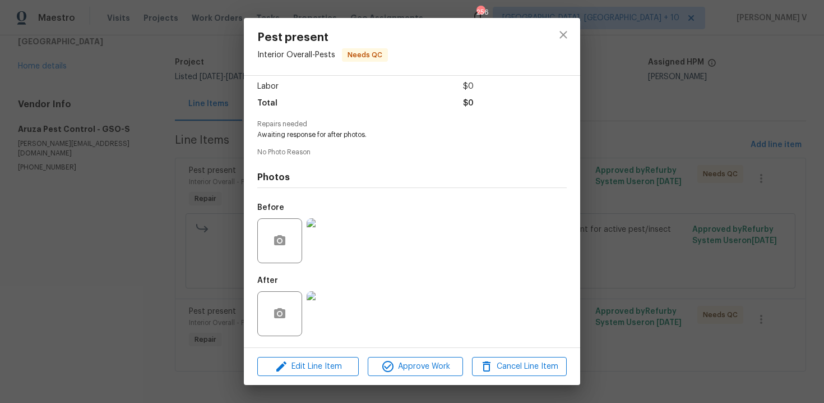
click at [194, 265] on div "Pest present Interior Overall - Pests Needs QC Vendor Aruza Pest Control Accoun…" at bounding box center [412, 201] width 824 height 403
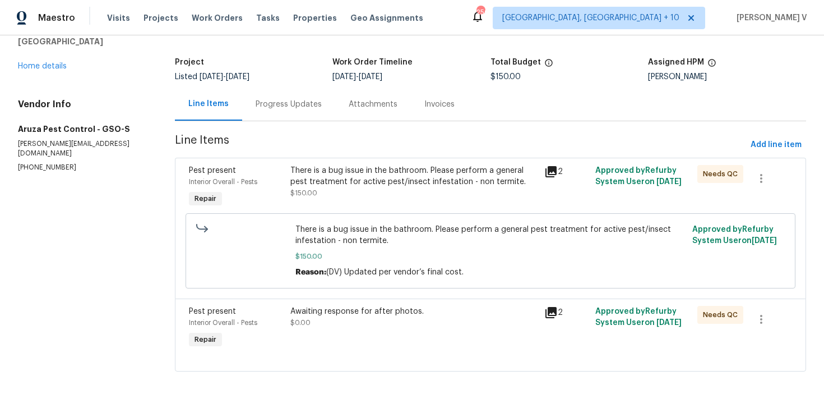
click at [303, 121] on section "Aruza Pest Control - GSO-S Needs QC Reference: 5EFH515SHG2A4-1496d379a Project …" at bounding box center [491, 190] width 632 height 389
click at [305, 114] on div "Progress Updates" at bounding box center [288, 103] width 93 height 33
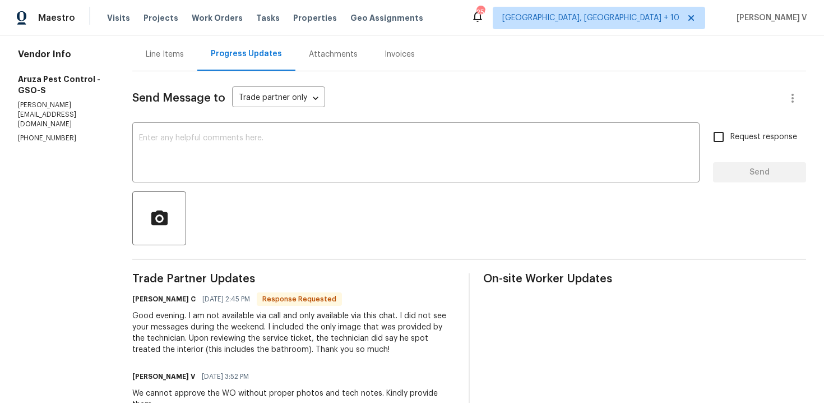
scroll to position [188, 0]
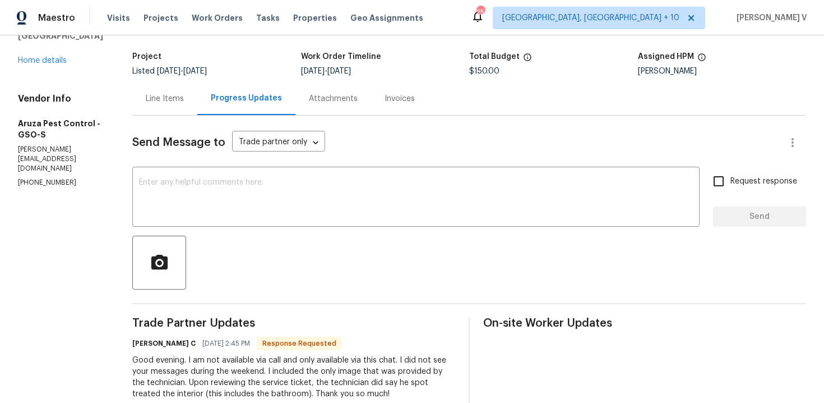
click at [166, 87] on div "Line Items" at bounding box center [164, 98] width 65 height 33
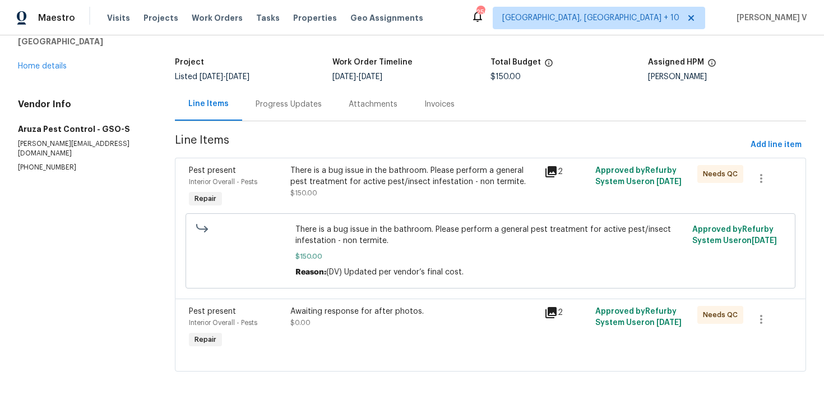
click at [347, 303] on div "Awaiting response for after photos. $0.00" at bounding box center [414, 328] width 255 height 52
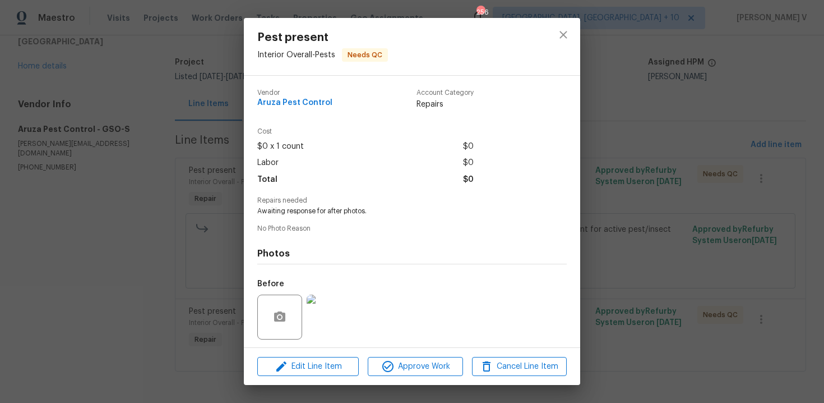
click at [206, 166] on div "Pest present Interior Overall - Pests Needs QC Vendor Aruza Pest Control Accoun…" at bounding box center [412, 201] width 824 height 403
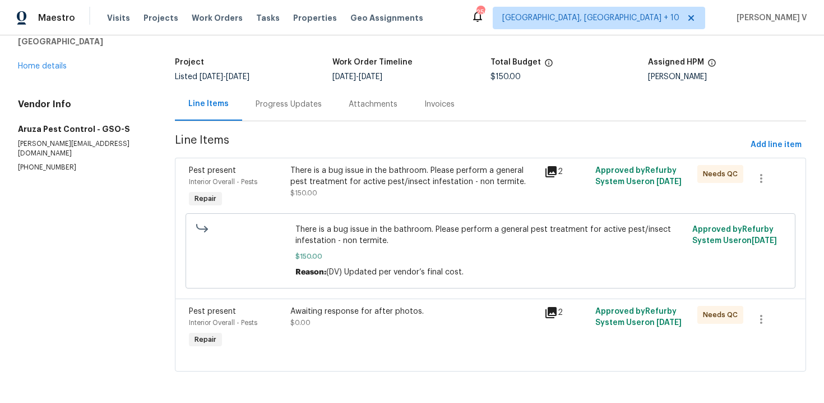
click at [350, 185] on div "There is a bug issue in the bathroom. Please perform a general pest treatment f…" at bounding box center [415, 176] width 248 height 22
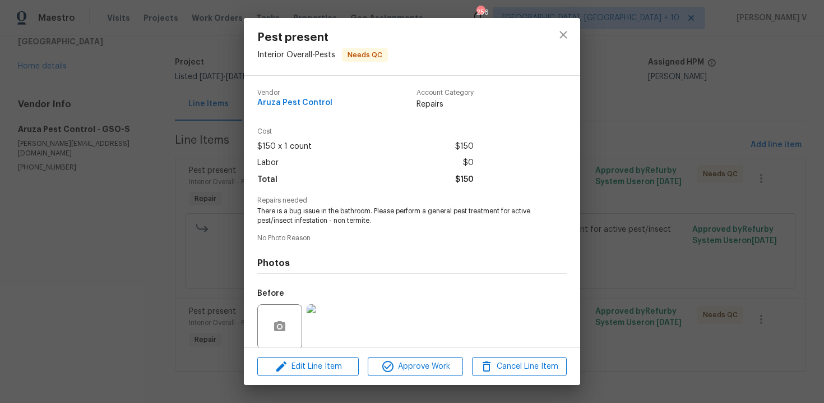
scroll to position [86, 0]
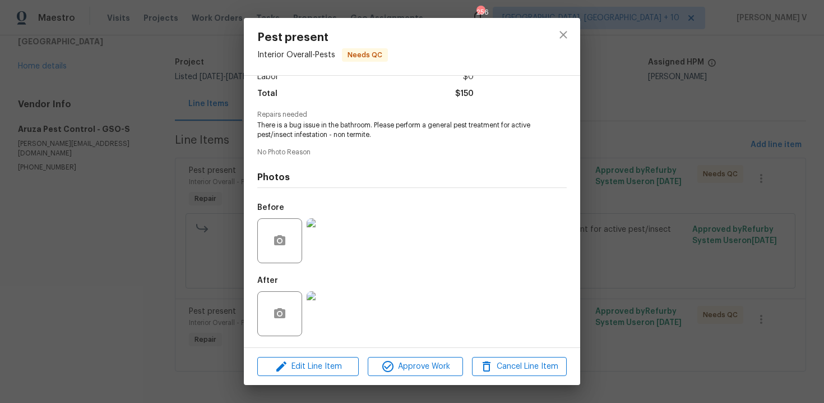
click at [330, 309] on img at bounding box center [329, 313] width 45 height 45
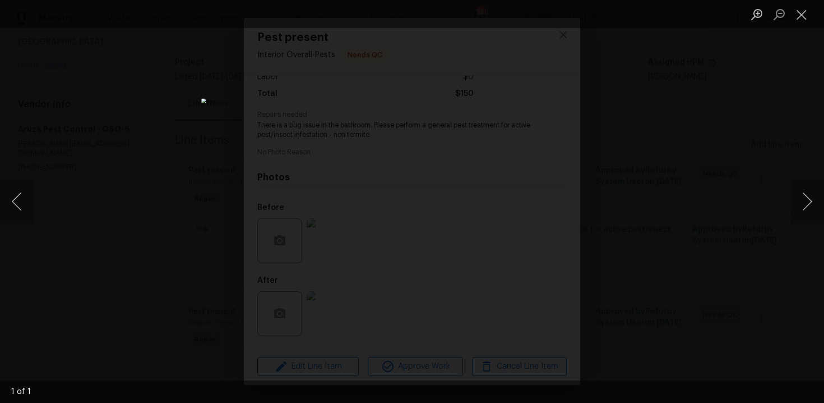
click at [119, 171] on div "Lightbox" at bounding box center [412, 201] width 824 height 403
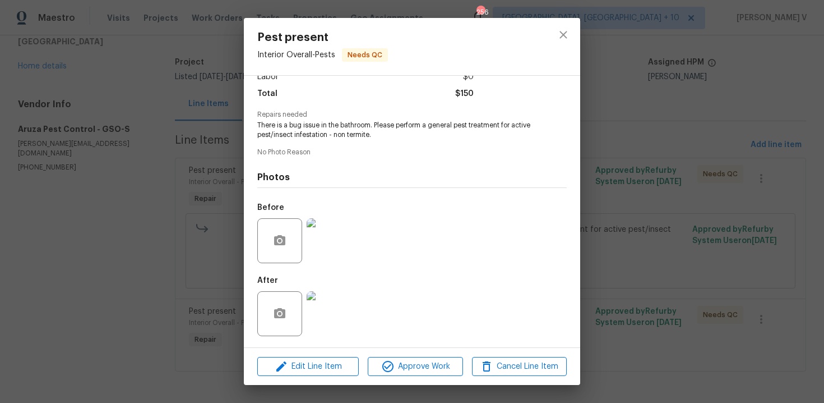
click at [119, 171] on div "Pest present Interior Overall - Pests Needs QC Vendor Aruza Pest Control Accoun…" at bounding box center [412, 201] width 824 height 403
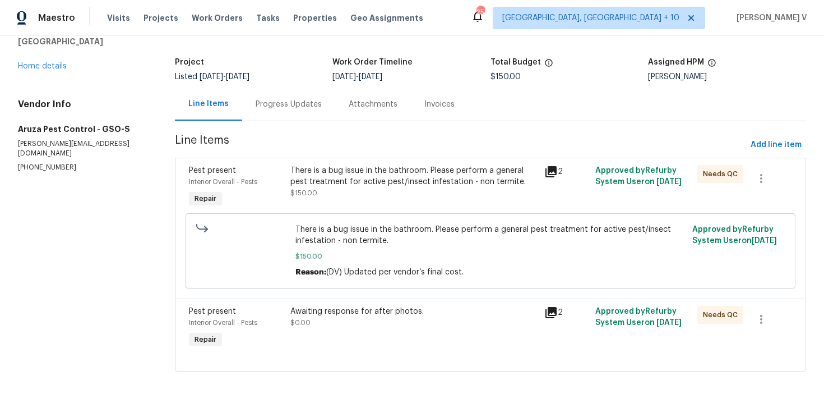
click at [274, 101] on div "Progress Updates" at bounding box center [289, 104] width 66 height 11
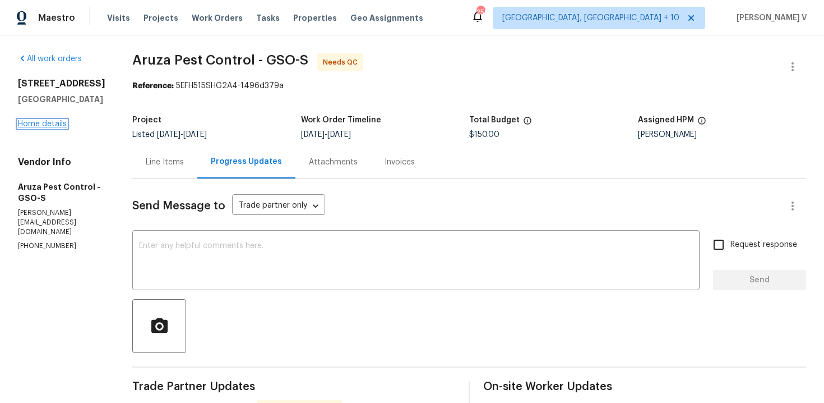
click at [56, 128] on link "Home details" at bounding box center [42, 124] width 49 height 8
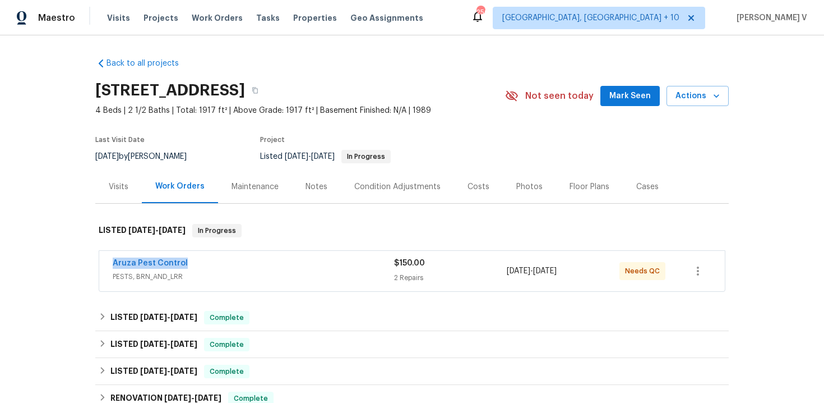
drag, startPoint x: 102, startPoint y: 261, endPoint x: 199, endPoint y: 261, distance: 97.6
click at [199, 261] on div "Aruza Pest Control PESTS, BRN_AND_LRR $150.00 2 Repairs 8/15/2025 - 8/21/2025 N…" at bounding box center [412, 271] width 626 height 40
copy link "Aruza Pest Control"
click at [154, 265] on link "Aruza Pest Control" at bounding box center [150, 263] width 75 height 8
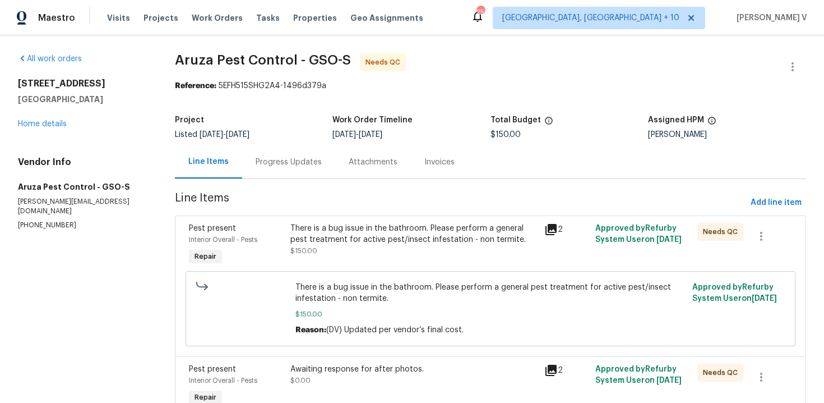
click at [297, 167] on div "Progress Updates" at bounding box center [289, 161] width 66 height 11
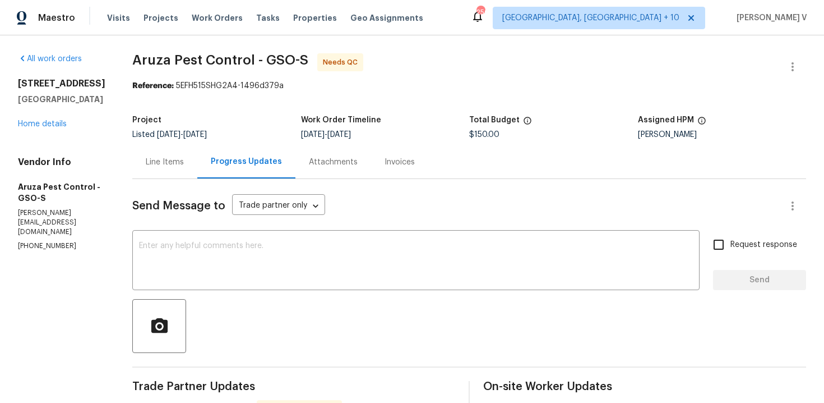
click at [164, 155] on div "Line Items" at bounding box center [164, 161] width 65 height 33
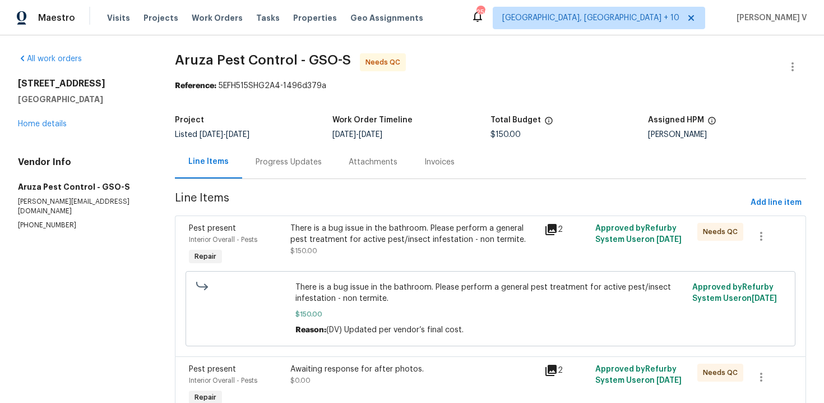
scroll to position [58, 0]
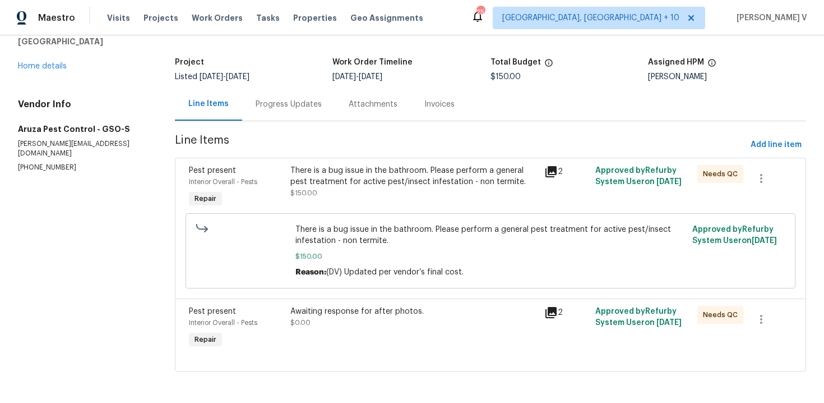
click at [340, 182] on div "There is a bug issue in the bathroom. Please perform a general pest treatment f…" at bounding box center [415, 176] width 248 height 22
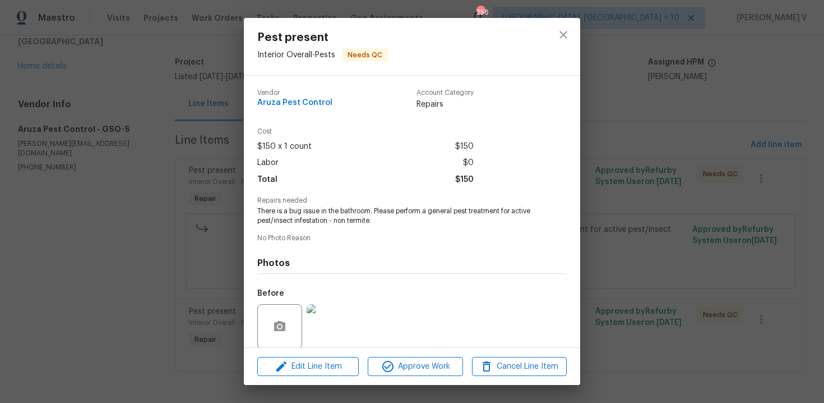
scroll to position [86, 0]
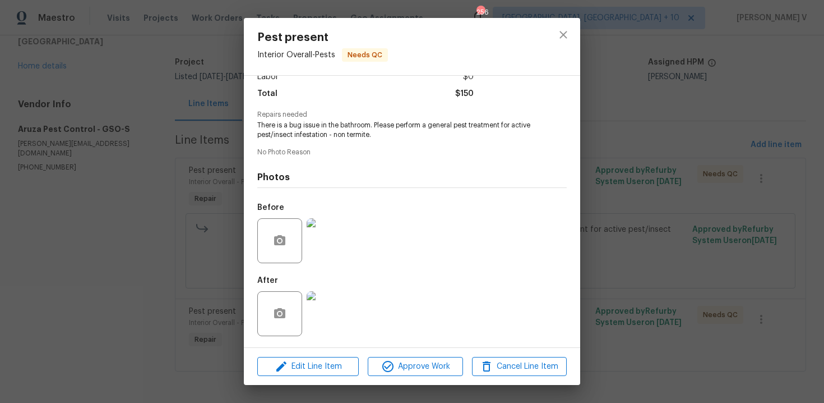
click at [186, 223] on div "Pest present Interior Overall - Pests Needs QC Vendor Aruza Pest Control Accoun…" at bounding box center [412, 201] width 824 height 403
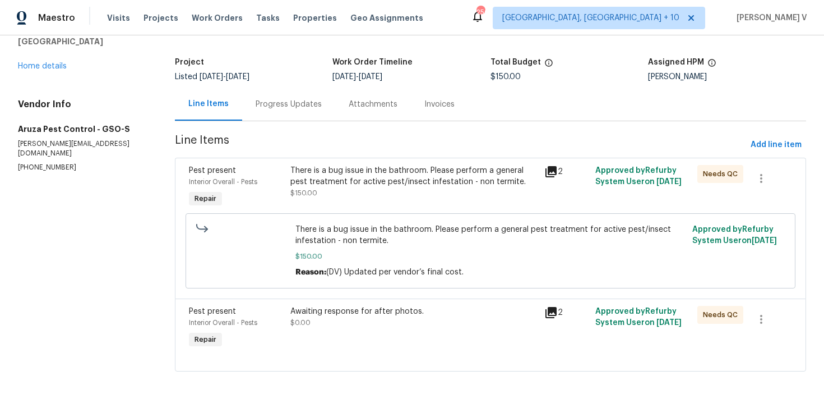
click at [305, 171] on div "There is a bug issue in the bathroom. Please perform a general pest treatment f…" at bounding box center [415, 176] width 248 height 22
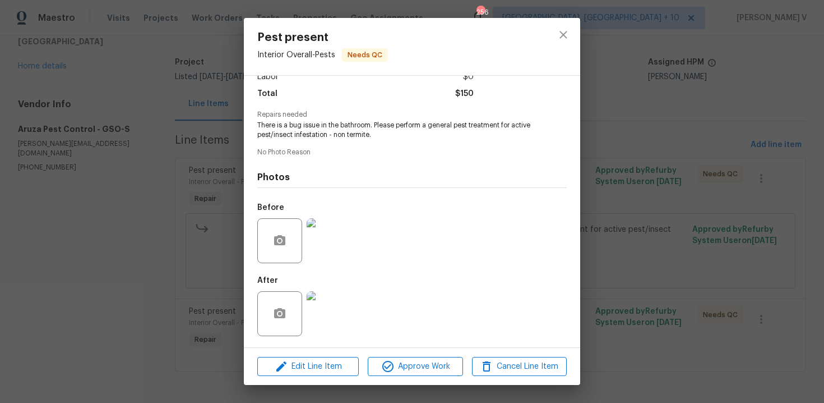
click at [169, 209] on div "Pest present Interior Overall - Pests Needs QC Vendor Aruza Pest Control Accoun…" at bounding box center [412, 201] width 824 height 403
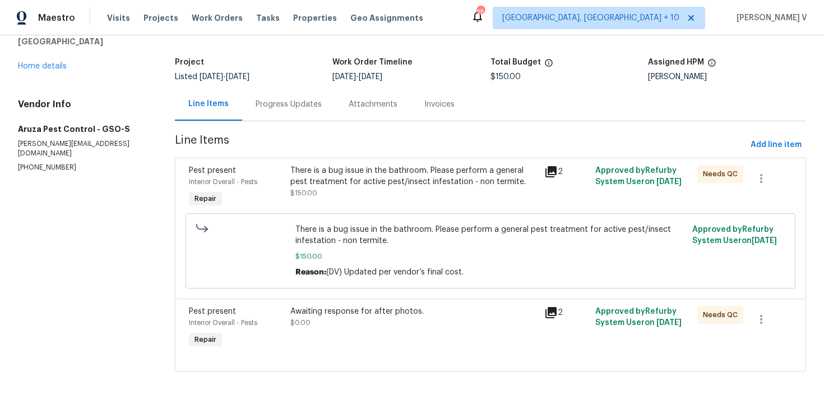
click at [61, 73] on div "All work orders 4205 Club Pointe Ct Winston Salem, NC 27104 Home details Vendor…" at bounding box center [83, 84] width 130 height 177
click at [57, 72] on div "All work orders 4205 Club Pointe Ct Winston Salem, NC 27104 Home details Vendor…" at bounding box center [83, 84] width 130 height 177
click at [51, 65] on link "Home details" at bounding box center [42, 66] width 49 height 8
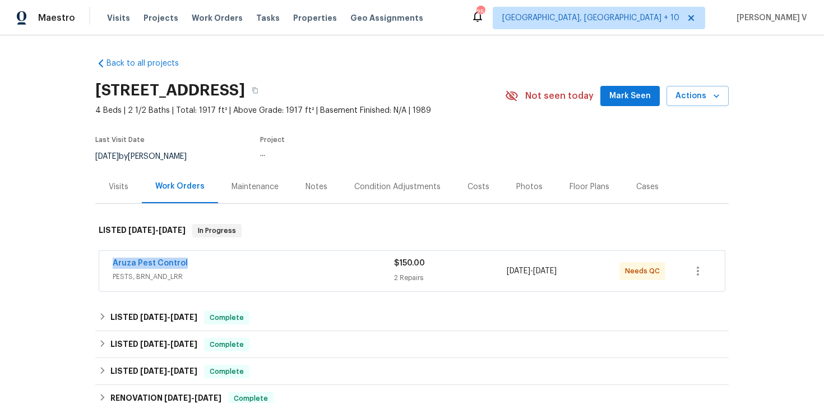
drag, startPoint x: 94, startPoint y: 259, endPoint x: 195, endPoint y: 259, distance: 100.4
click at [195, 259] on div "Back to all projects 4205 Club Pointe Ct, Winston Salem, NC 27104 4 Beds | 2 1/…" at bounding box center [412, 218] width 824 height 367
copy link "Aruza Pest Control"
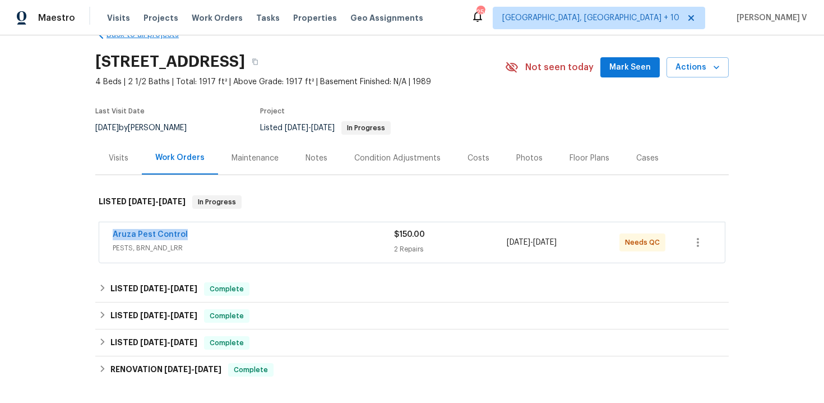
scroll to position [30, 0]
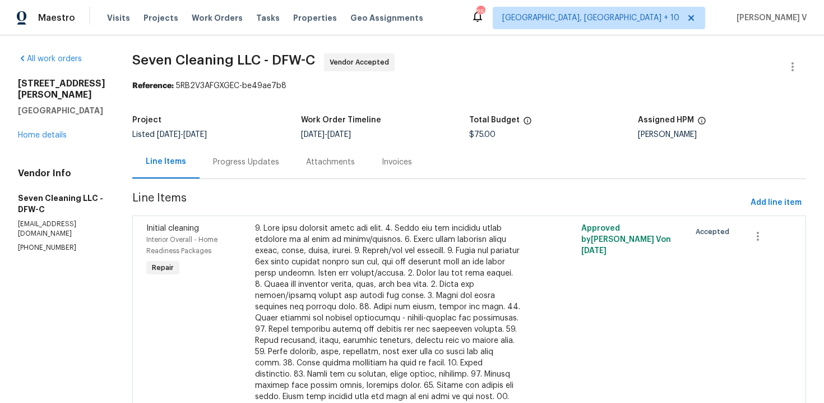
click at [287, 179] on div "Line Items Progress Updates Attachments Invoices" at bounding box center [469, 162] width 674 height 34
click at [281, 175] on div "Progress Updates" at bounding box center [246, 161] width 93 height 33
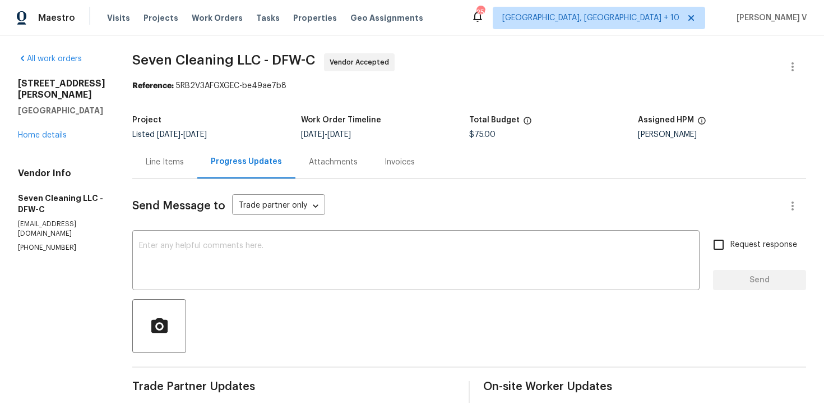
scroll to position [91, 0]
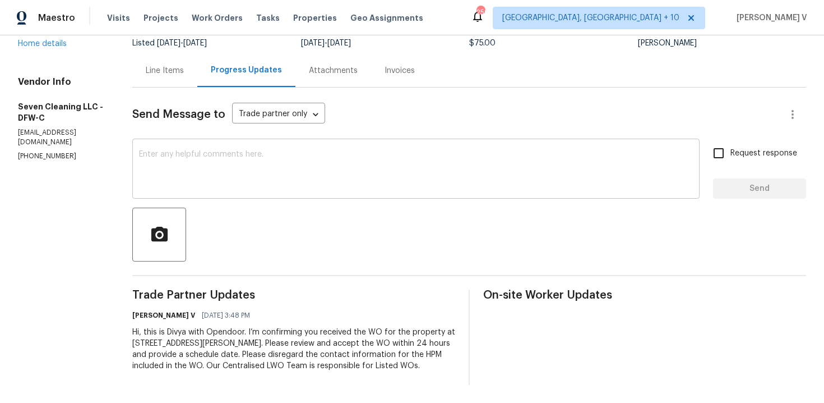
click at [265, 166] on textarea at bounding box center [416, 169] width 554 height 39
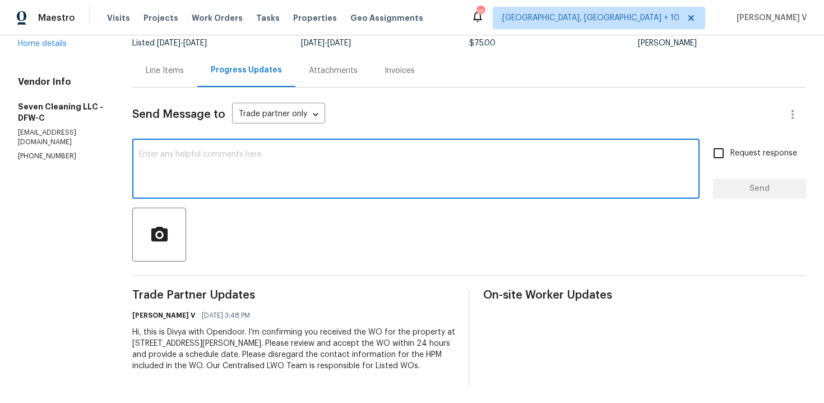
paste textarea "Hi, this is Divya with Opendoor. I’m confirming you received the WO for the pro…"
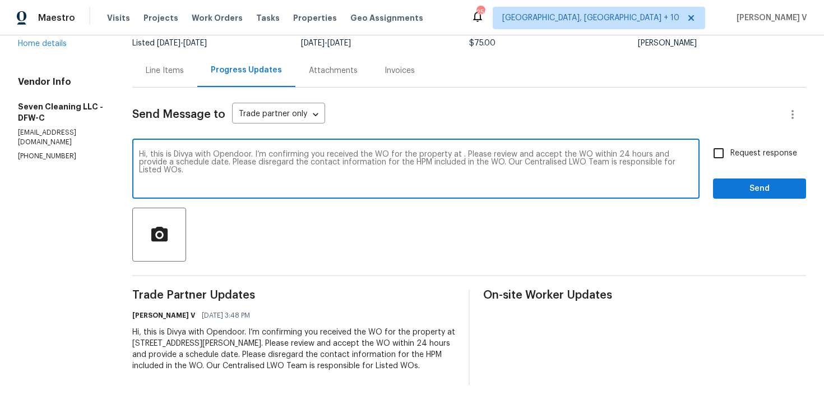
click at [270, 170] on textarea "Hi, this is Divya with Opendoor. I’m confirming you received the WO for the pro…" at bounding box center [416, 169] width 554 height 39
paste textarea "team, Thank you for accepting the work order. Could you please provide a schedu…"
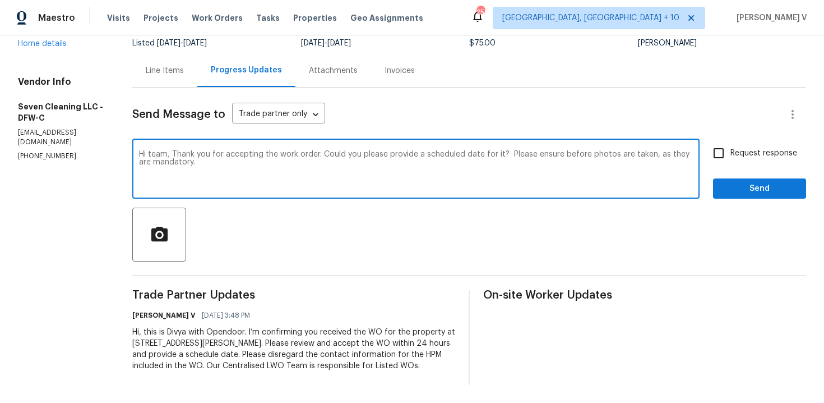
type textarea "Hi team, Thank you for accepting the work order. Could you please provide a sch…"
click at [706, 153] on div "Hi team, Thank you for accepting the work order. Could you please provide a sch…" at bounding box center [469, 169] width 674 height 57
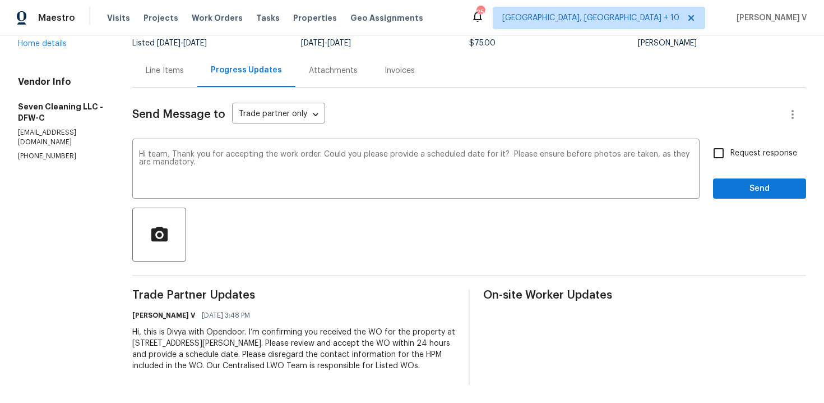
click at [735, 157] on span "Request response" at bounding box center [764, 154] width 67 height 12
click at [731, 157] on input "Request response" at bounding box center [719, 153] width 24 height 24
checkbox input "true"
click at [736, 188] on span "Send" at bounding box center [759, 189] width 75 height 14
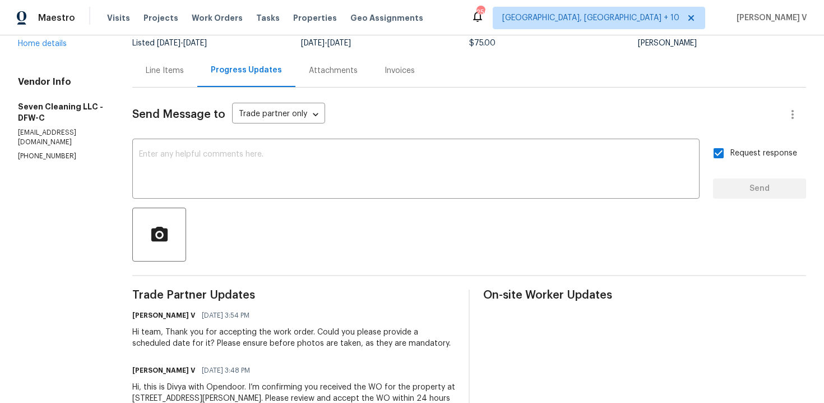
scroll to position [0, 0]
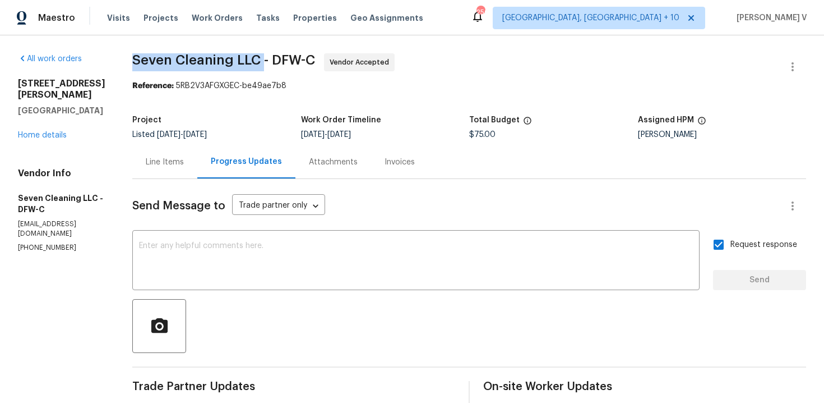
drag, startPoint x: 145, startPoint y: 58, endPoint x: 270, endPoint y: 59, distance: 125.1
click at [270, 59] on span "Seven Cleaning LLC - DFW-C" at bounding box center [223, 59] width 183 height 13
copy span "Seven Cleaning LLC"
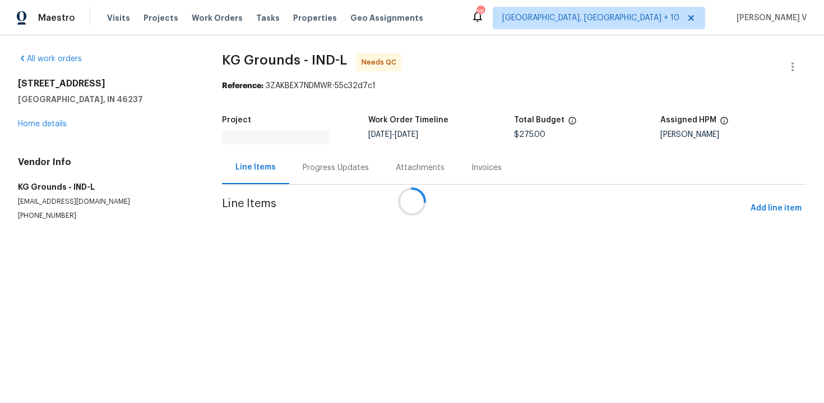
click at [303, 151] on div at bounding box center [412, 201] width 824 height 403
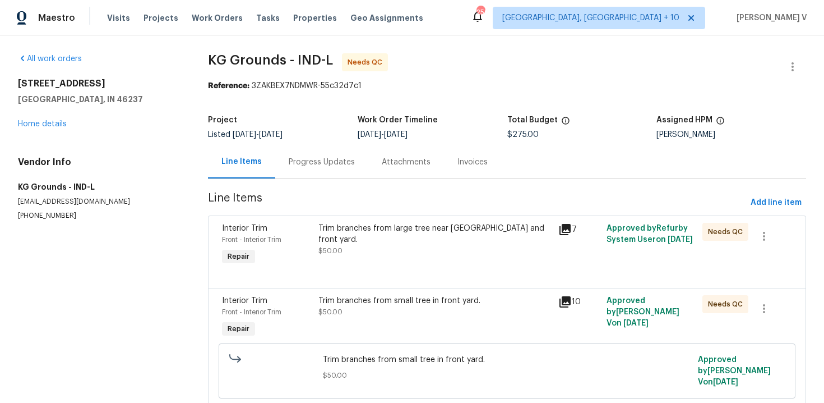
click at [303, 151] on div "Progress Updates" at bounding box center [321, 161] width 93 height 33
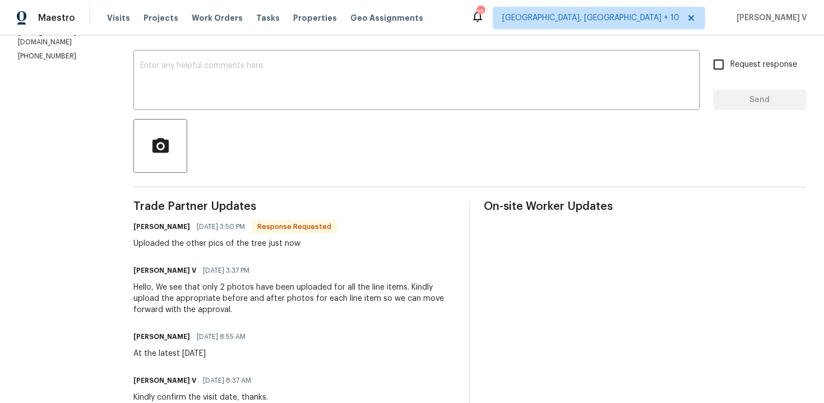
scroll to position [93, 0]
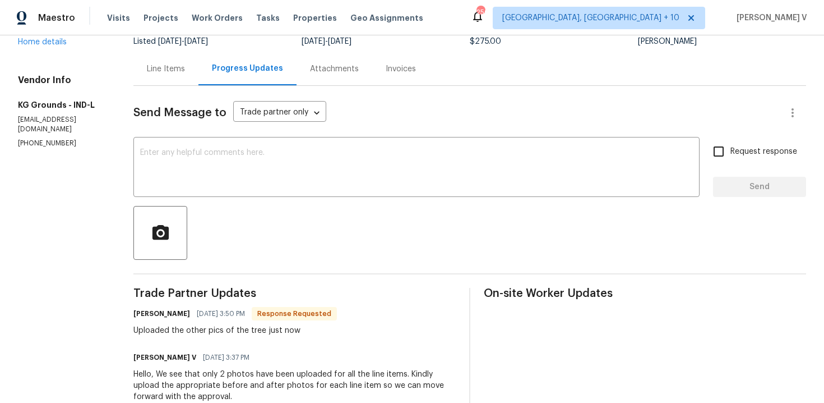
click at [173, 82] on div "Line Items" at bounding box center [165, 68] width 65 height 33
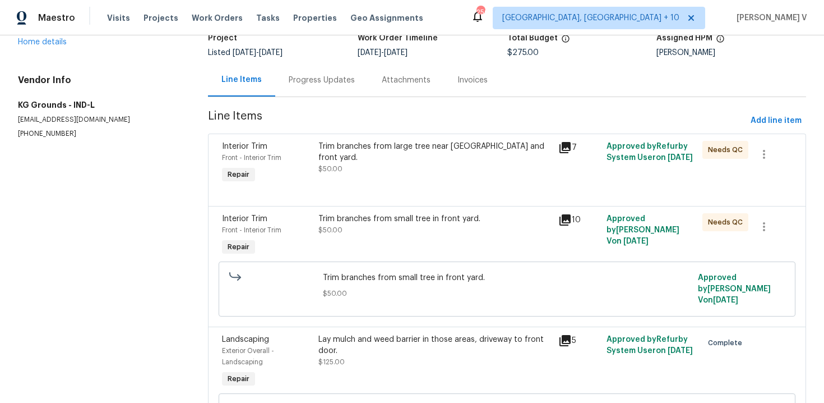
click at [303, 208] on div "Interior Trim Front - Interior Trim Repair Trim branches from small tree in fro…" at bounding box center [507, 266] width 598 height 121
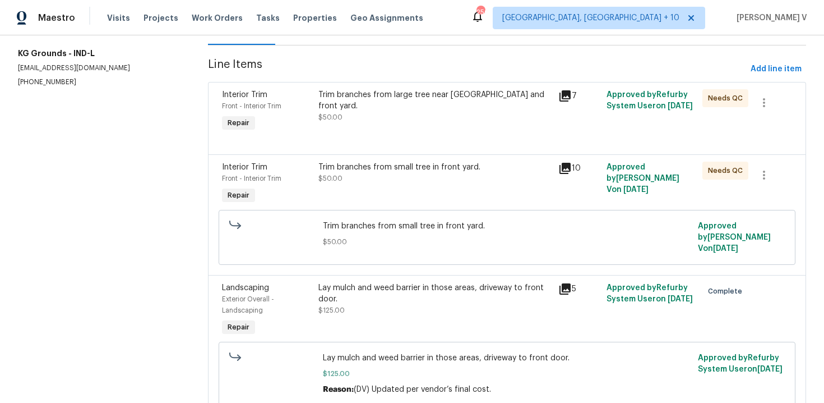
scroll to position [118, 0]
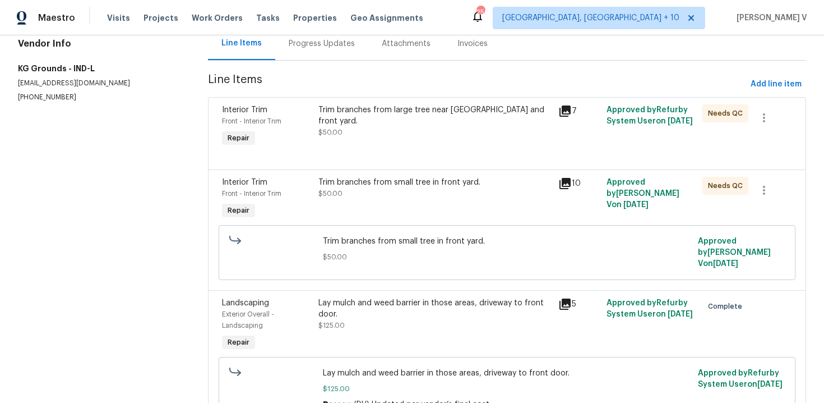
click at [389, 218] on div "Trim branches from small tree in front yard. $50.00" at bounding box center [435, 199] width 241 height 52
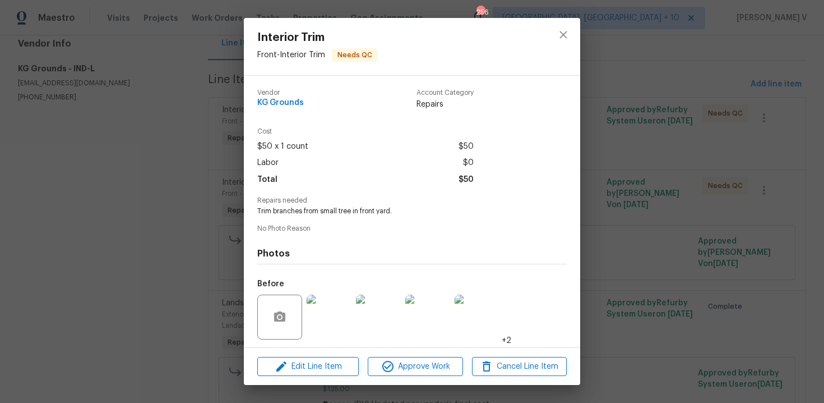
scroll to position [76, 0]
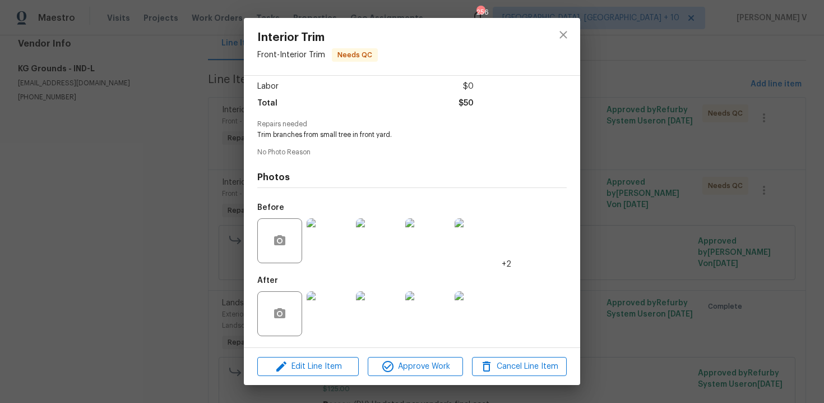
click at [333, 301] on img at bounding box center [329, 313] width 45 height 45
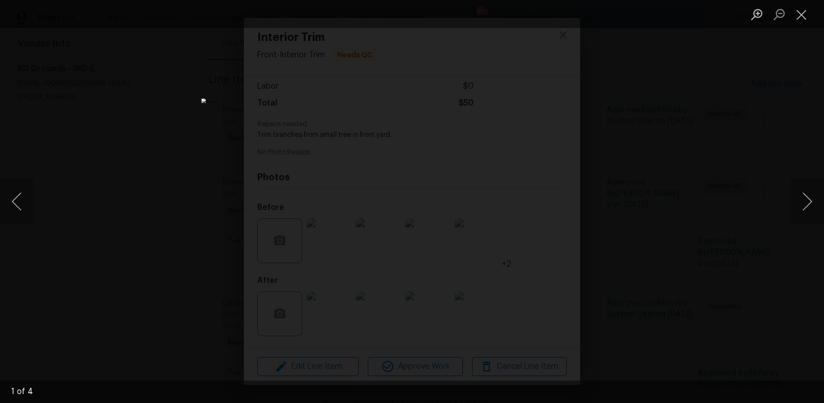
click at [88, 196] on div "Lightbox" at bounding box center [412, 201] width 824 height 403
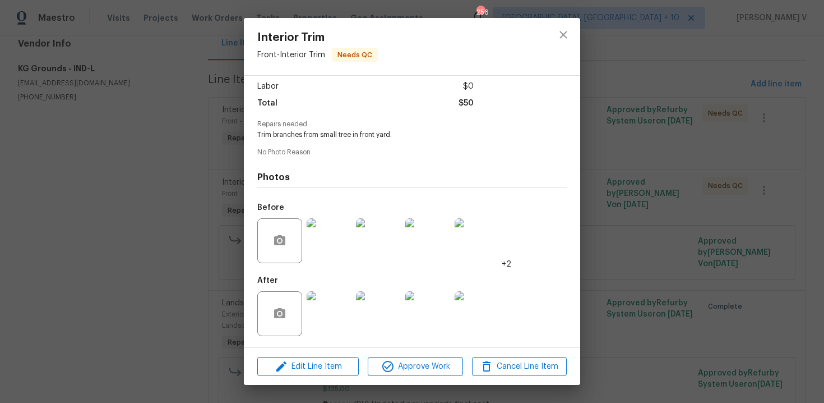
click at [334, 310] on img at bounding box center [329, 313] width 45 height 45
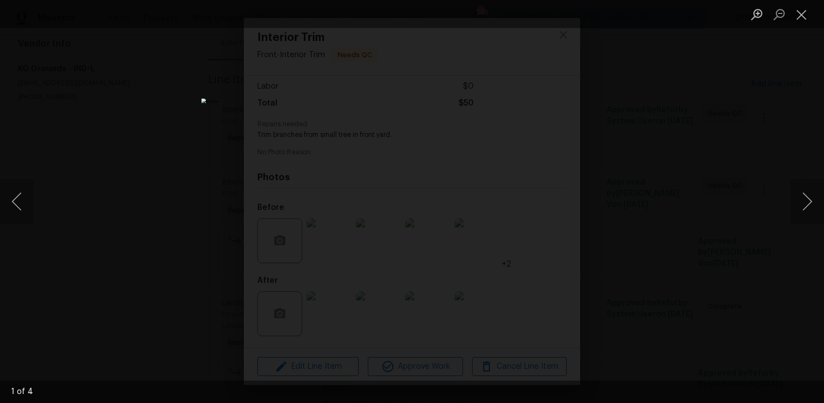
click at [773, 186] on div "Lightbox" at bounding box center [412, 201] width 824 height 403
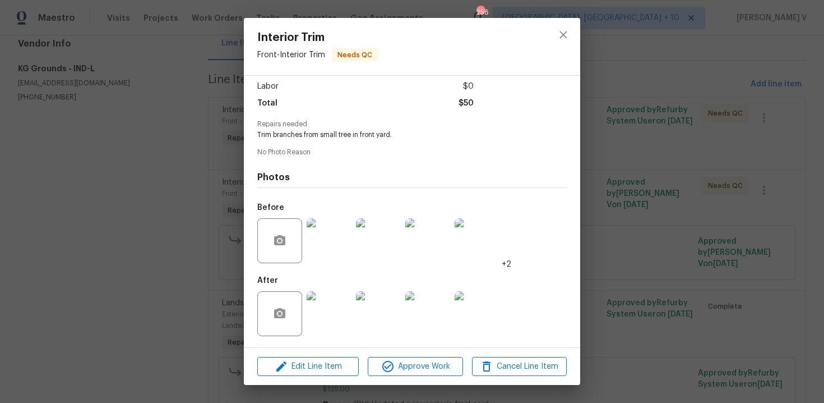
click at [485, 248] on img at bounding box center [477, 240] width 45 height 45
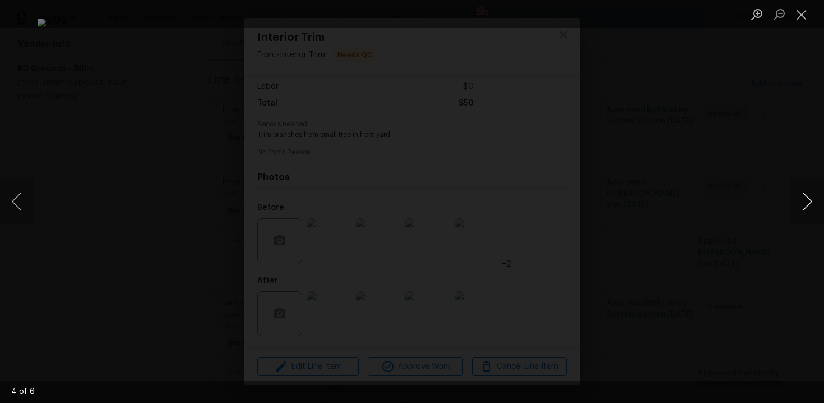
click at [807, 208] on button "Next image" at bounding box center [808, 201] width 34 height 45
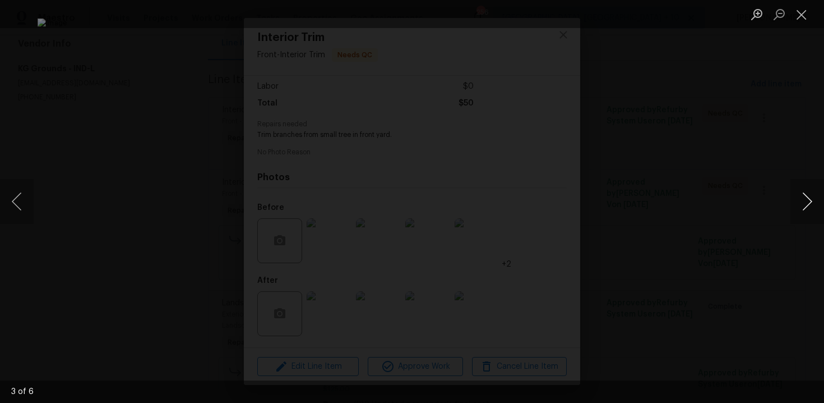
click at [807, 208] on button "Next image" at bounding box center [808, 201] width 34 height 45
click at [813, 206] on button "Next image" at bounding box center [808, 201] width 34 height 45
click at [761, 107] on div "Lightbox" at bounding box center [412, 201] width 824 height 403
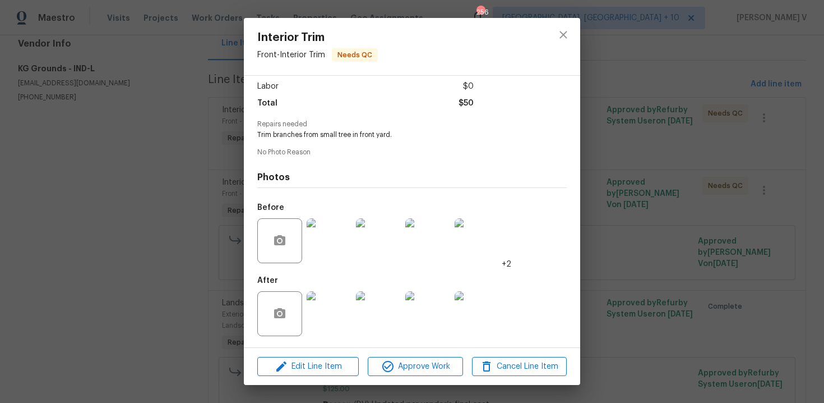
click at [361, 307] on img at bounding box center [378, 313] width 45 height 45
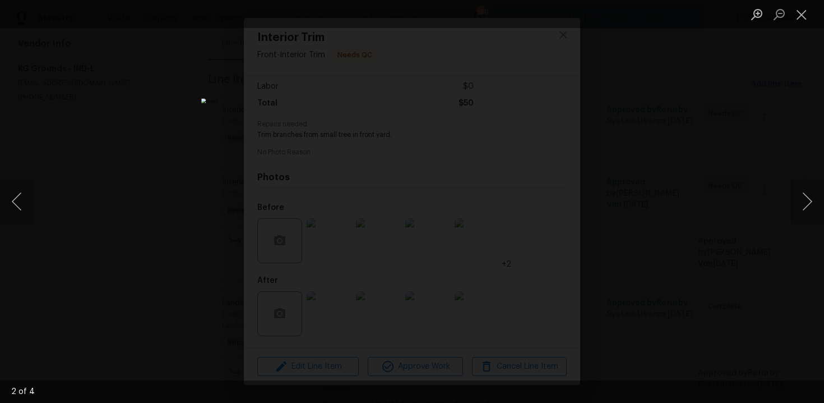
click at [706, 122] on div "Lightbox" at bounding box center [412, 201] width 824 height 403
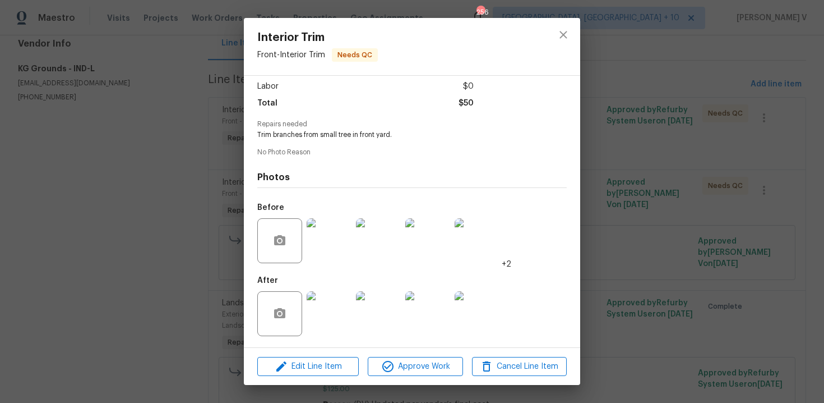
click at [706, 122] on div "Interior Trim Front - Interior Trim Needs QC Vendor KG Grounds Account Category…" at bounding box center [412, 201] width 824 height 403
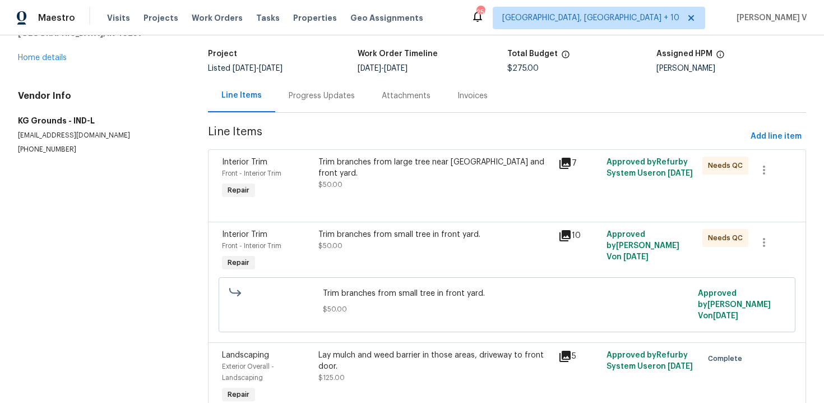
click at [297, 103] on div "Progress Updates" at bounding box center [321, 95] width 93 height 33
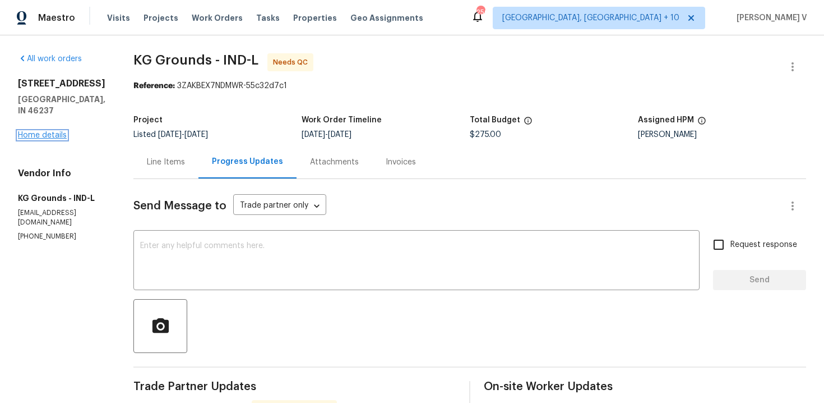
click at [49, 134] on link "Home details" at bounding box center [42, 135] width 49 height 8
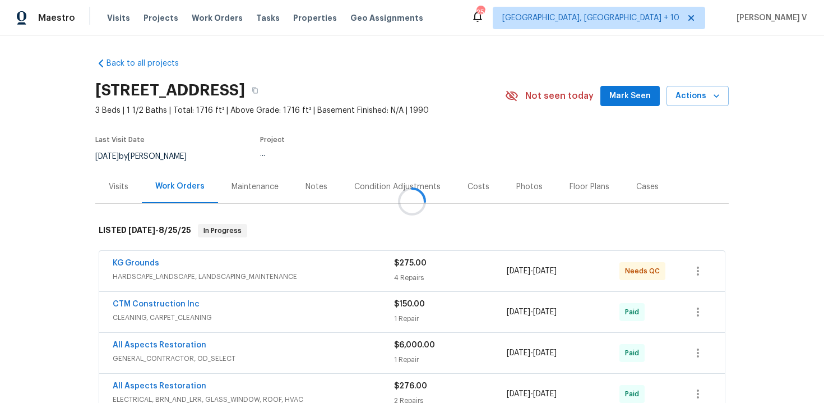
drag, startPoint x: 105, startPoint y: 265, endPoint x: 209, endPoint y: 264, distance: 103.8
click at [209, 264] on div at bounding box center [412, 201] width 824 height 403
drag, startPoint x: 104, startPoint y: 265, endPoint x: 205, endPoint y: 265, distance: 101.0
click at [206, 265] on div "KG Grounds HARDSCAPE_LANDSCAPE, LANDSCAPING_MAINTENANCE $275.00 4 Repairs 8/25/…" at bounding box center [412, 271] width 626 height 40
copy link "KG Grounds"
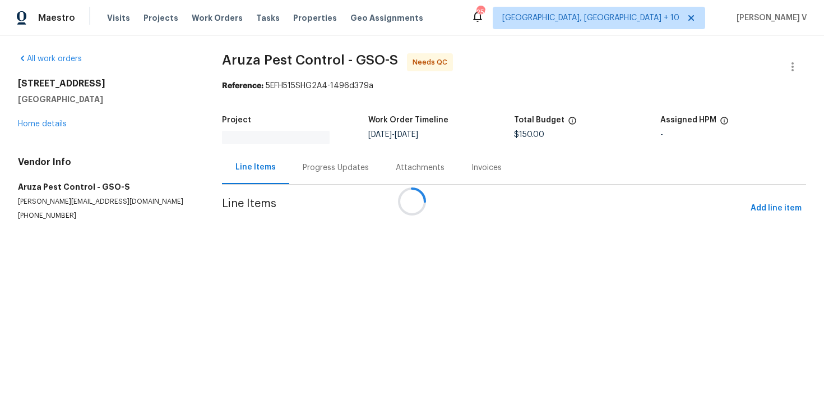
click at [310, 169] on div "Progress Updates" at bounding box center [335, 167] width 93 height 33
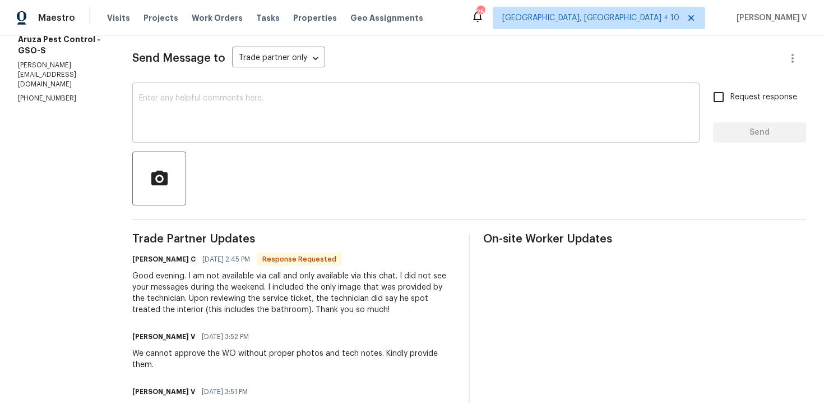
scroll to position [133, 0]
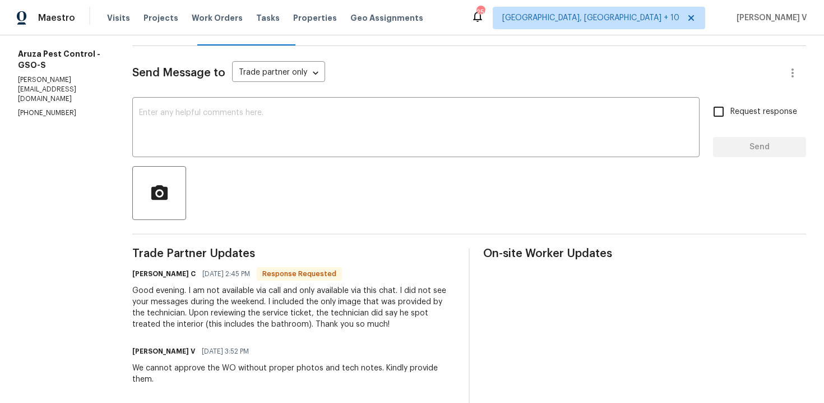
click at [201, 307] on div "Good evening. I am not available via call and only available via this chat. I d…" at bounding box center [293, 307] width 323 height 45
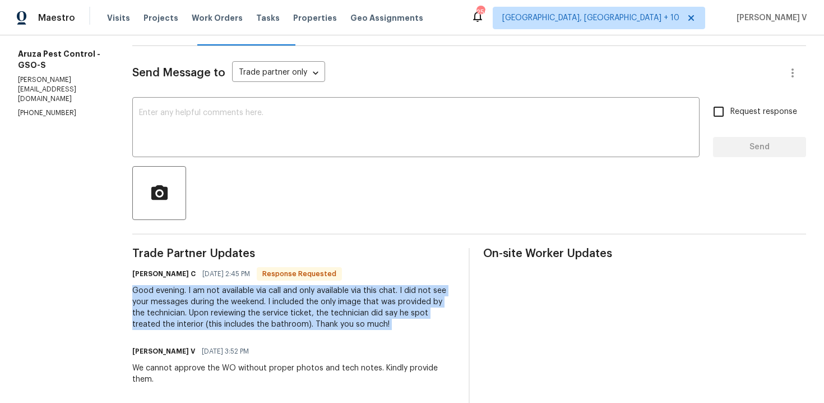
copy div "Good evening. I am not available via call and only available via this chat. I d…"
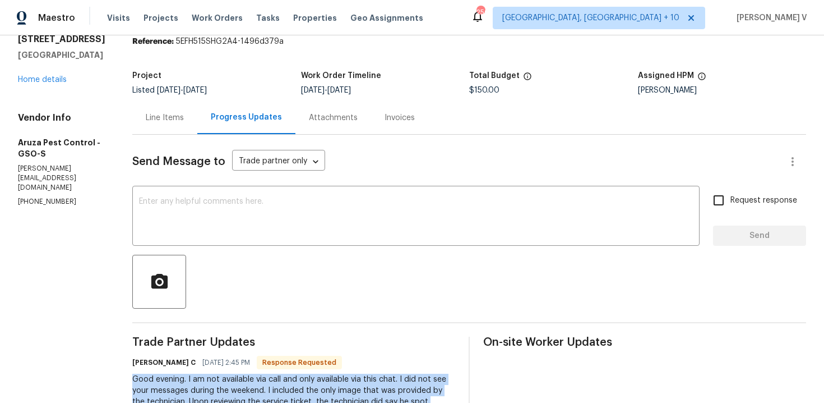
scroll to position [0, 0]
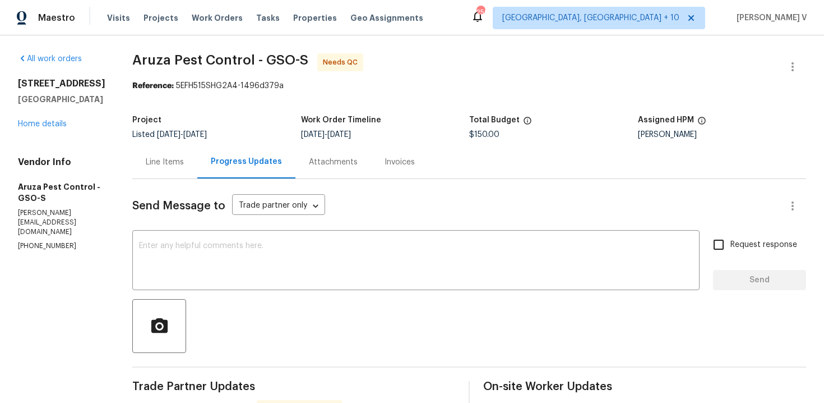
click at [171, 176] on div "Line Items" at bounding box center [164, 161] width 65 height 33
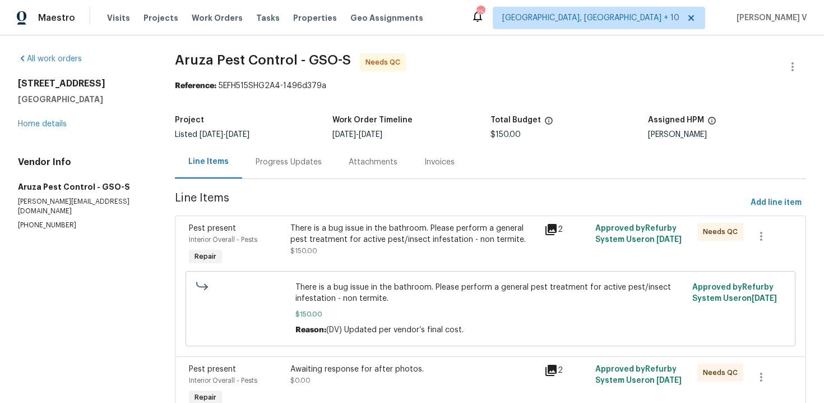
click at [394, 256] on div "There is a bug issue in the bathroom. Please perform a general pest treatment f…" at bounding box center [415, 240] width 248 height 34
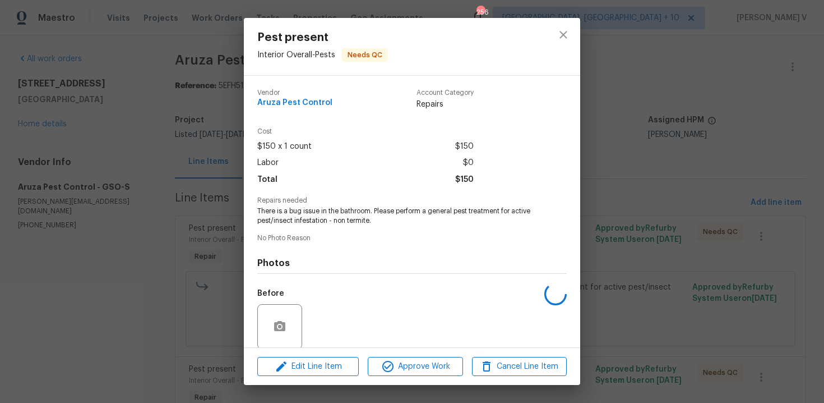
scroll to position [86, 0]
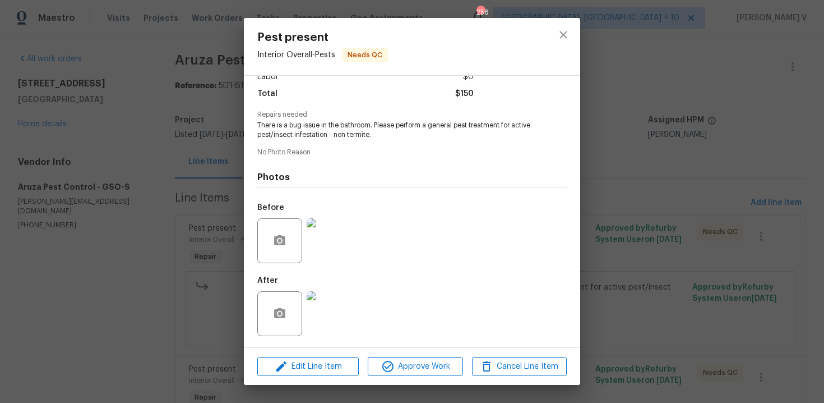
click at [204, 260] on div "Pest present Interior Overall - Pests Needs QC Vendor Aruza Pest Control Accoun…" at bounding box center [412, 201] width 824 height 403
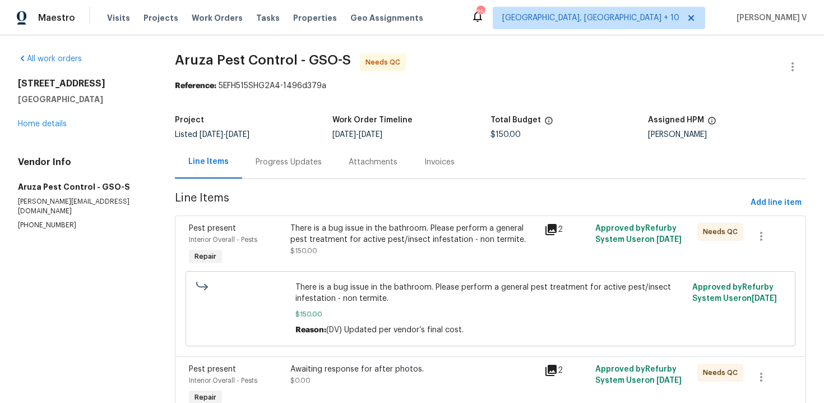
click at [288, 176] on div "Progress Updates" at bounding box center [288, 161] width 93 height 33
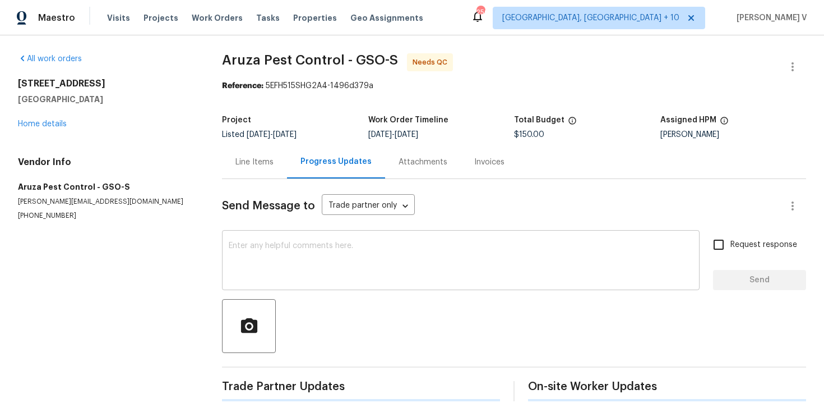
click at [311, 280] on textarea at bounding box center [461, 261] width 464 height 39
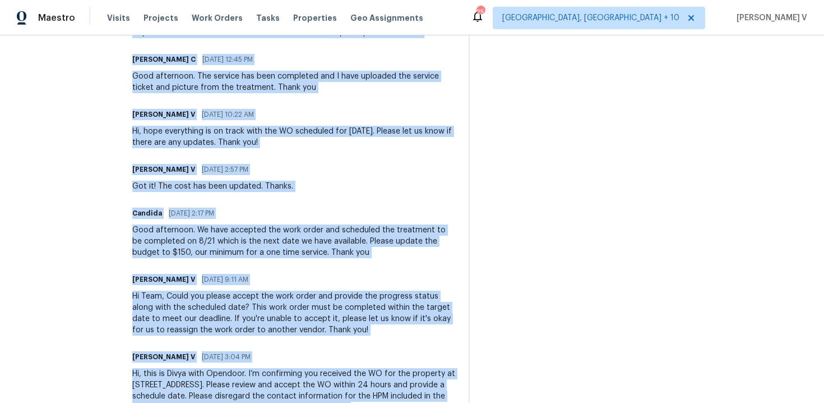
scroll to position [708, 0]
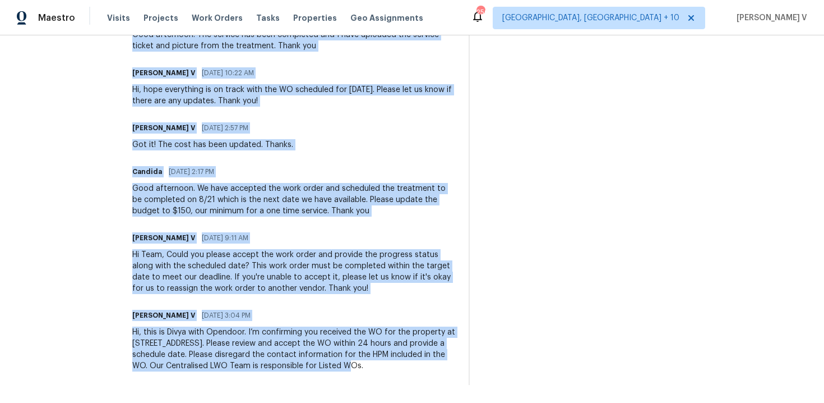
drag, startPoint x: 128, startPoint y: 95, endPoint x: 351, endPoint y: 447, distance: 416.5
click at [351, 402] on html "Maestro Visits Projects Work Orders Tasks Properties Geo Assignments 256 Cincin…" at bounding box center [412, 201] width 824 height 403
copy div "Robbi C 08/26/2025 2:45 PM Response Requested Good evening. I am not available …"
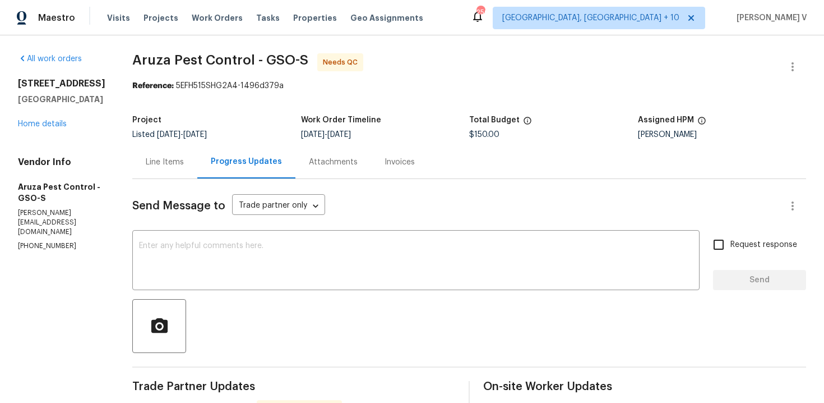
click at [218, 240] on div "x ​" at bounding box center [416, 261] width 568 height 57
paste textarea "Hi Robbi, thank you for the update. Could you please provide at least a photo o…"
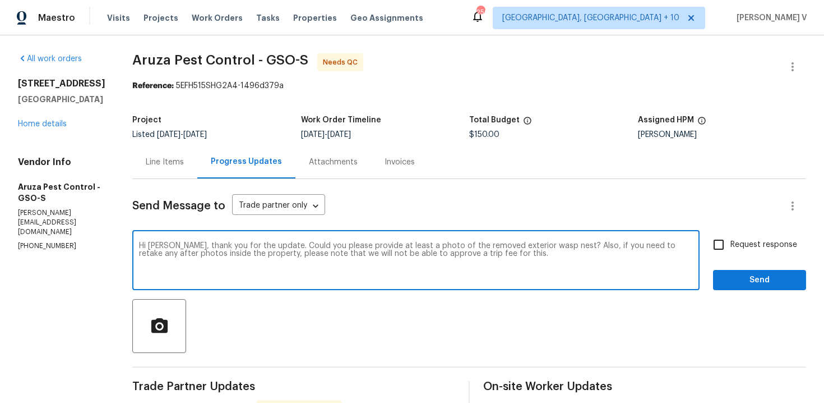
type textarea "Hi Robbi, thank you for the update. Could you please provide at least a photo o…"
click at [722, 241] on input "Request response" at bounding box center [719, 245] width 24 height 24
checkbox input "true"
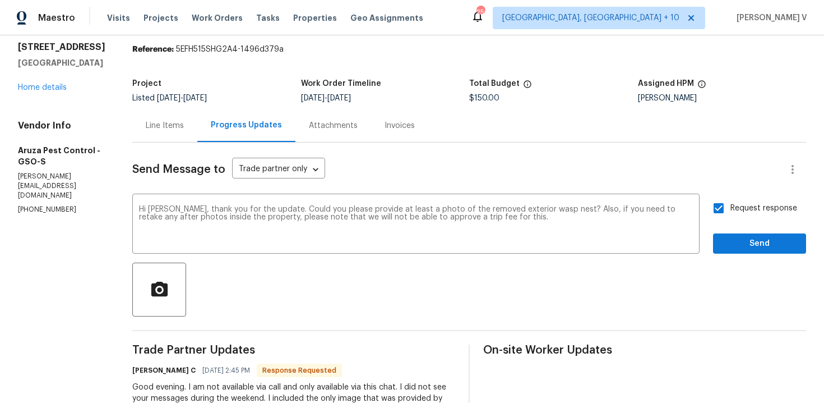
scroll to position [52, 0]
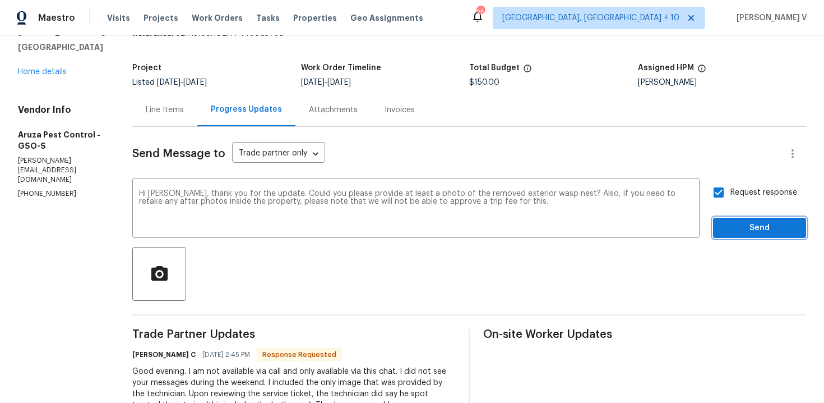
click at [753, 231] on span "Send" at bounding box center [759, 228] width 75 height 14
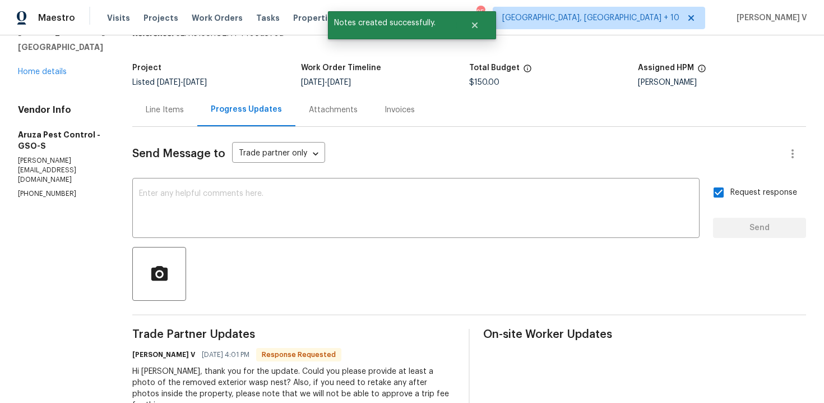
click at [157, 116] on div "Line Items" at bounding box center [164, 109] width 65 height 33
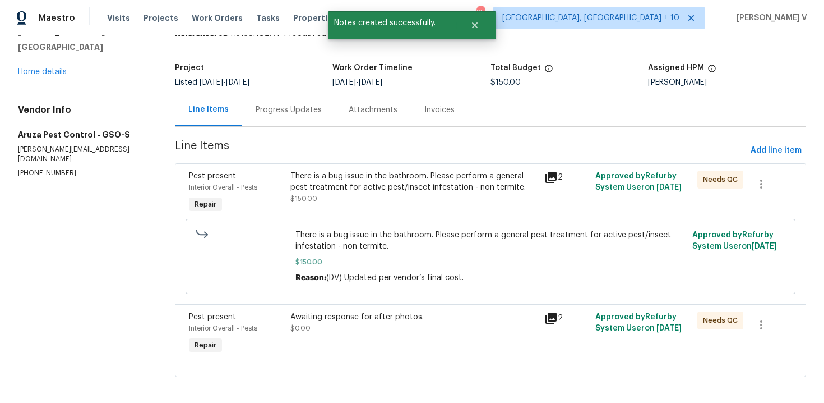
scroll to position [58, 0]
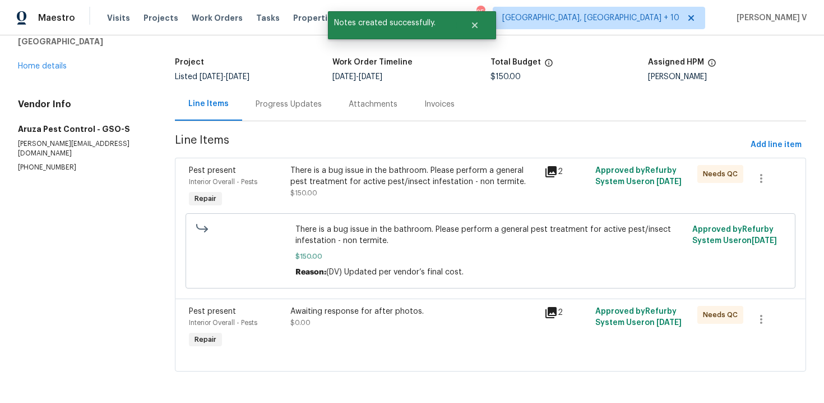
click at [777, 316] on div at bounding box center [770, 319] width 44 height 27
click at [776, 316] on div at bounding box center [770, 319] width 44 height 27
click at [766, 316] on icon "button" at bounding box center [761, 318] width 13 height 13
click at [766, 316] on li "Cancel" at bounding box center [769, 319] width 43 height 19
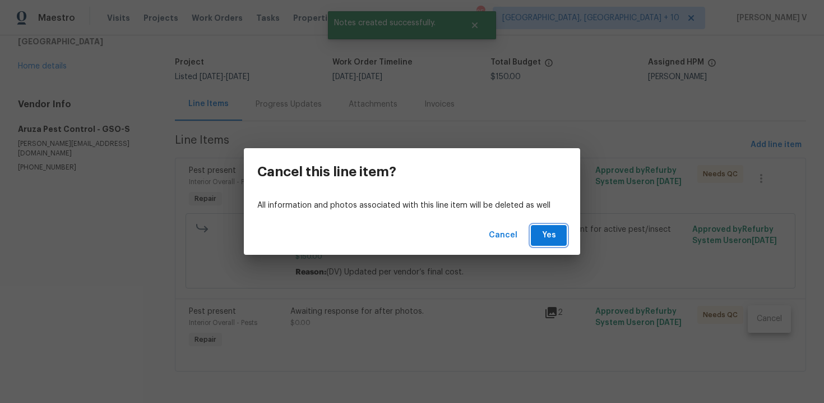
click at [554, 241] on span "Yes" at bounding box center [549, 235] width 18 height 14
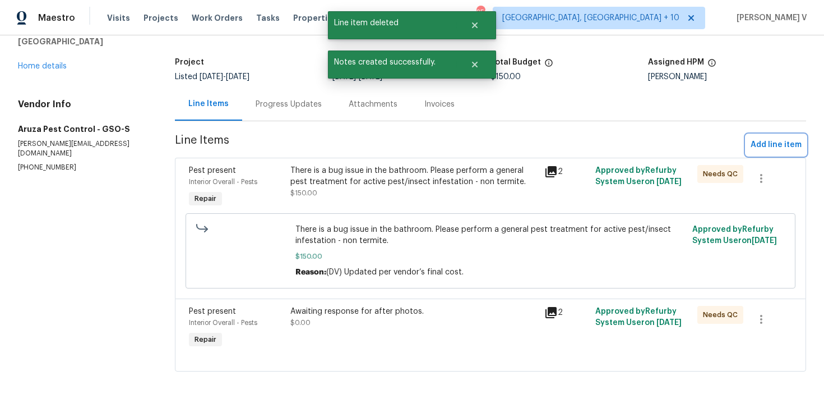
click at [773, 140] on span "Add line item" at bounding box center [776, 145] width 51 height 14
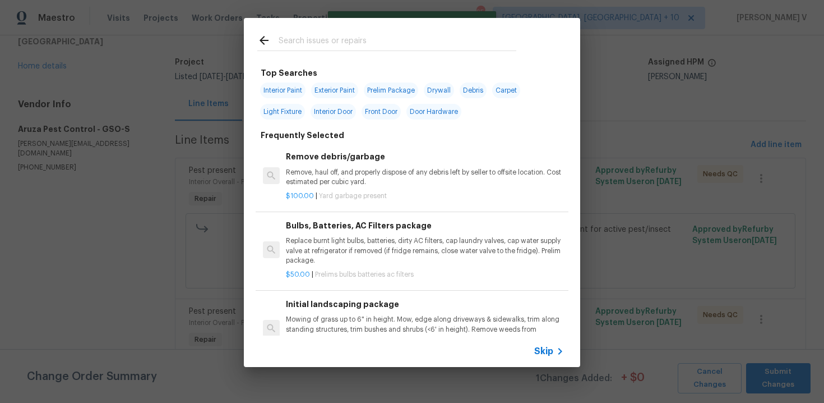
scroll to position [0, 0]
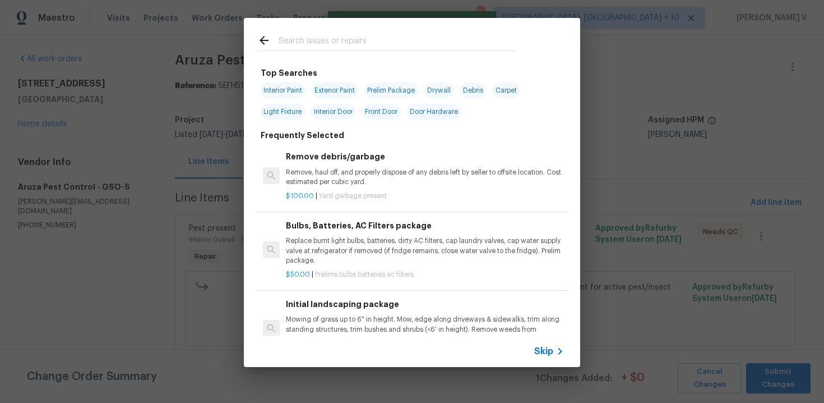
click at [547, 351] on span "Skip" at bounding box center [543, 350] width 19 height 11
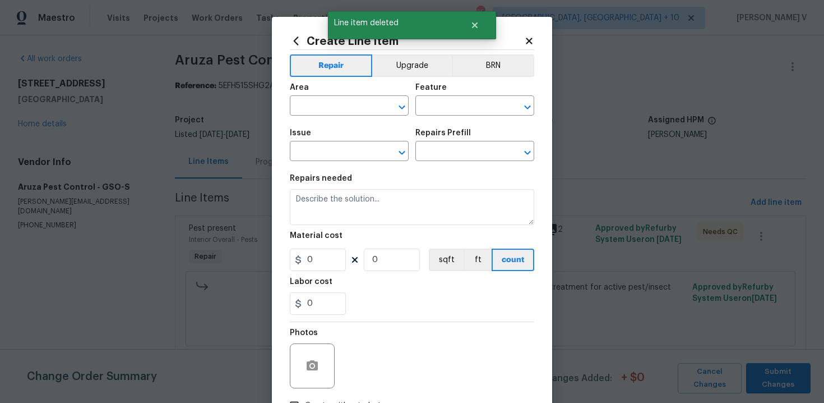
click at [308, 120] on span "Area ​" at bounding box center [349, 99] width 119 height 45
click at [308, 112] on input "text" at bounding box center [333, 106] width 87 height 17
click at [330, 161] on ul "Interior Addition Interior Overall" at bounding box center [349, 141] width 119 height 46
click at [333, 157] on li "Interior Overall" at bounding box center [349, 150] width 119 height 19
type input "Interior Overall"
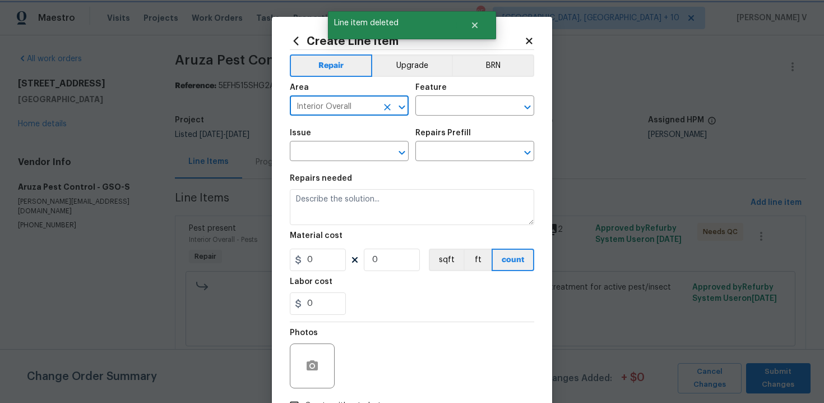
click at [437, 119] on div "Area Interior Overall ​ Feature ​" at bounding box center [412, 99] width 245 height 45
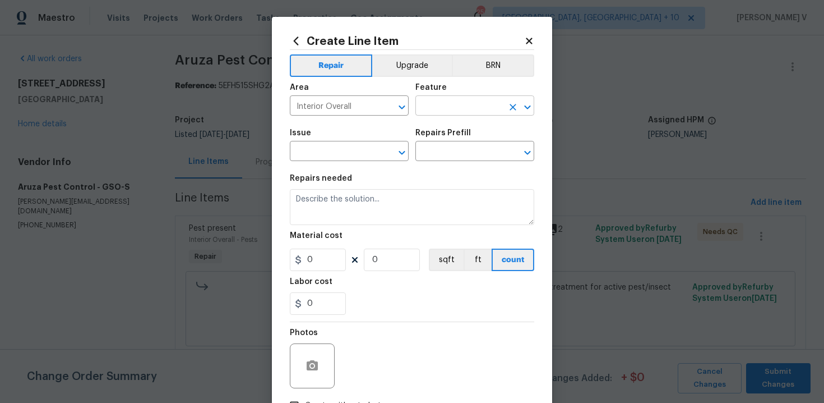
click at [450, 109] on input "text" at bounding box center [459, 106] width 87 height 17
click at [454, 155] on li "Pests" at bounding box center [475, 159] width 119 height 19
type input "Pests"
click at [326, 144] on input "text" at bounding box center [333, 152] width 87 height 17
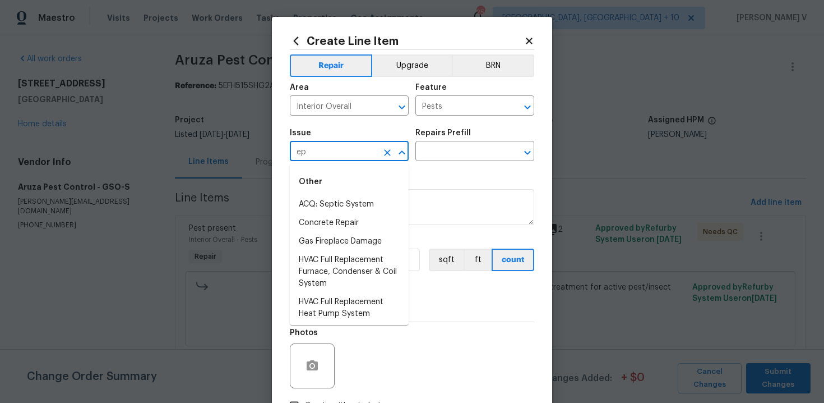
type input "e"
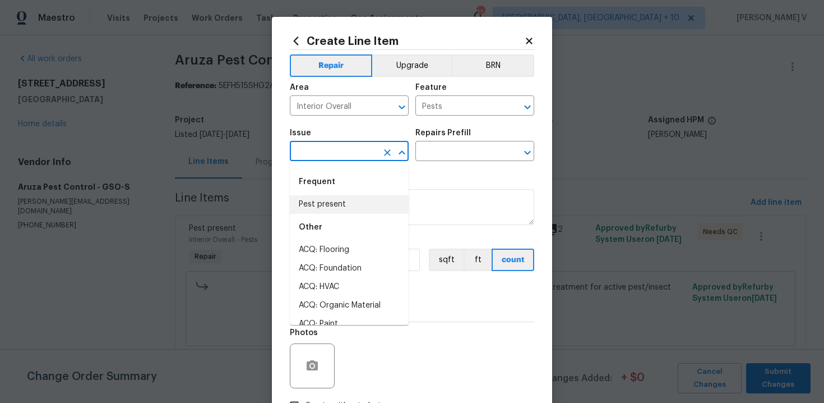
click at [320, 211] on li "Pest present" at bounding box center [349, 204] width 119 height 19
type input "Pest present"
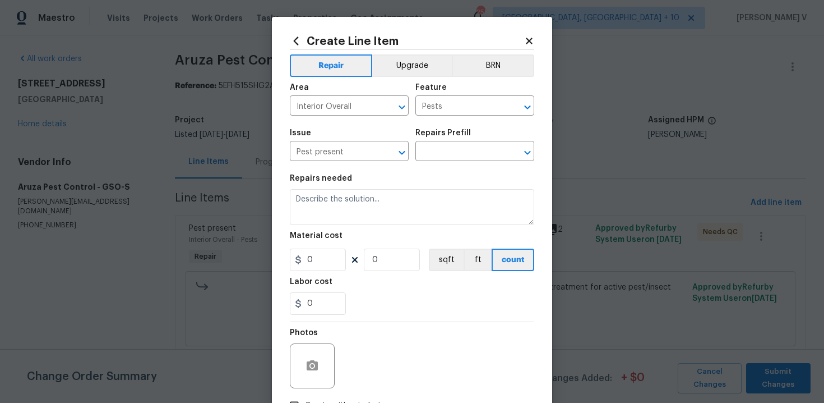
click at [423, 165] on div "Issue Pest present ​ Repairs Prefill ​" at bounding box center [412, 144] width 245 height 45
click at [446, 155] on input "text" at bounding box center [459, 152] width 87 height 17
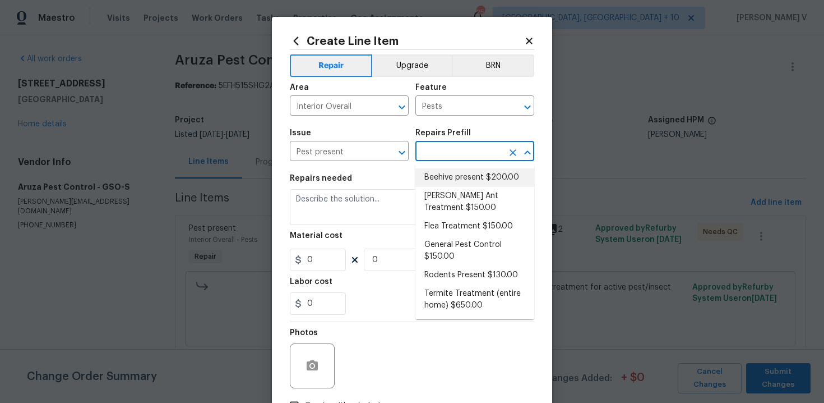
click at [437, 179] on li "Beehive present $200.00" at bounding box center [475, 177] width 119 height 19
type textarea "Remove, patch/paint touch up location after removal if needed."
type input "1"
type input "Beehive present $200.00"
type input "200"
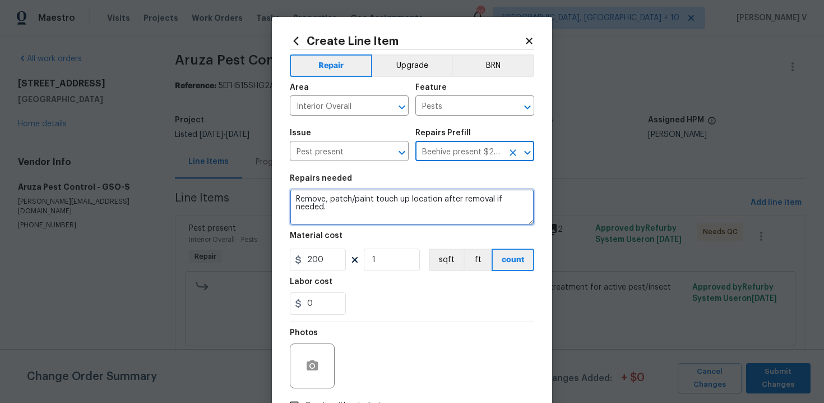
click at [349, 211] on textarea "Remove, patch/paint touch up location after removal if needed." at bounding box center [412, 207] width 245 height 36
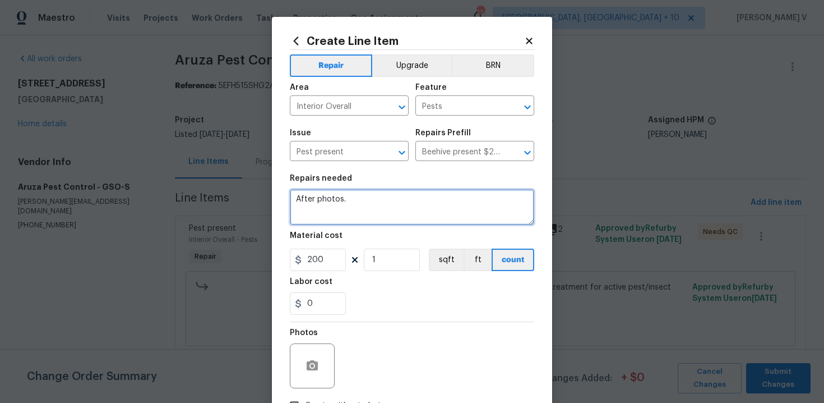
type textarea "After photos."
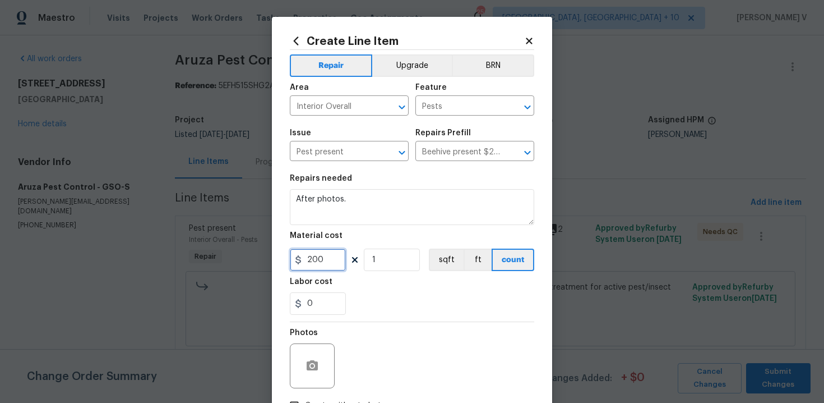
click at [317, 268] on input "200" at bounding box center [318, 259] width 56 height 22
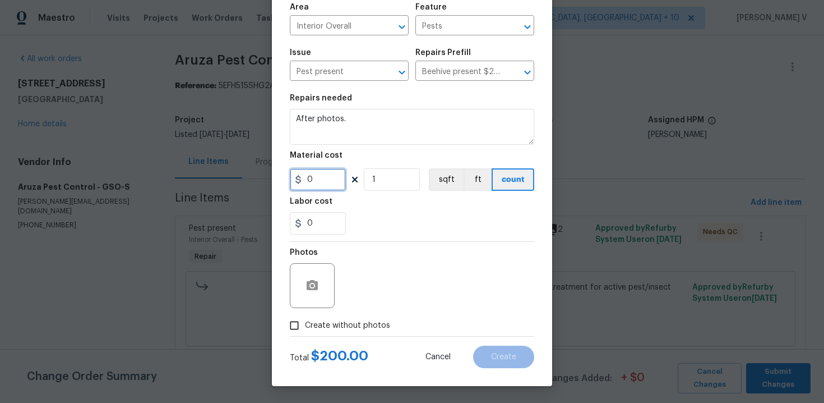
type input "0"
click at [296, 323] on input "Create without photos" at bounding box center [294, 325] width 21 height 21
checkbox input "true"
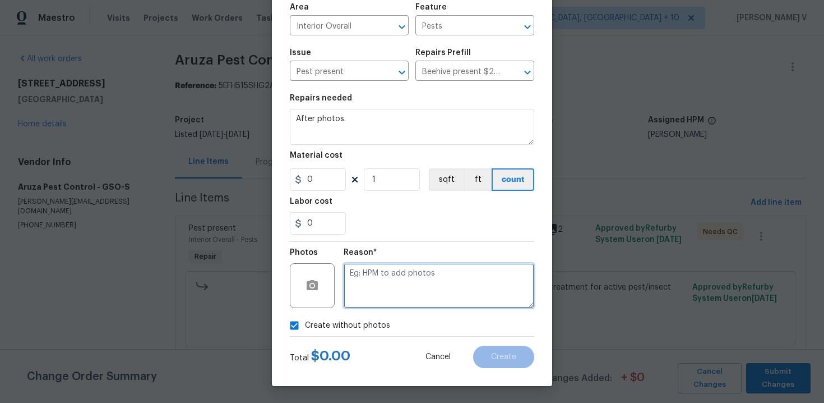
click at [415, 283] on textarea at bounding box center [439, 285] width 191 height 45
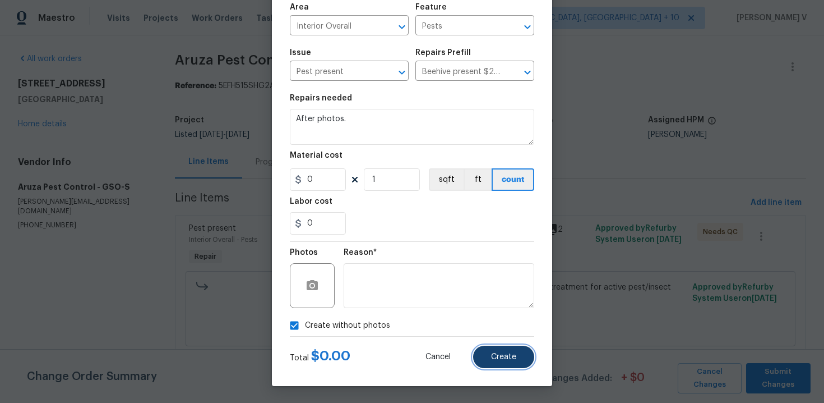
click at [509, 353] on span "Create" at bounding box center [503, 357] width 25 height 8
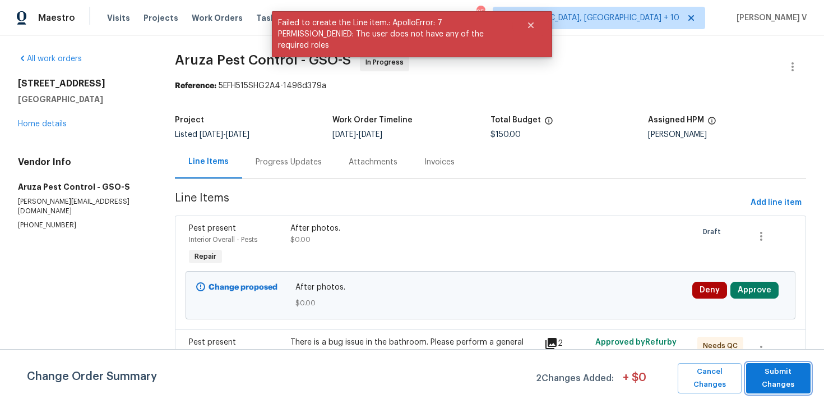
click at [792, 381] on span "Submit Changes" at bounding box center [778, 378] width 53 height 26
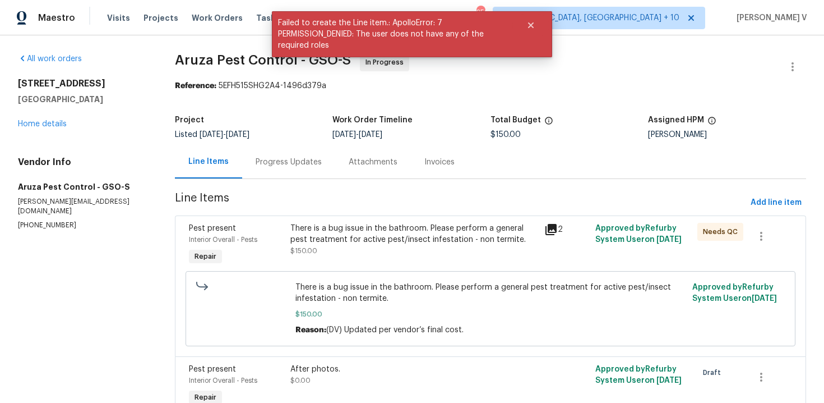
click at [285, 152] on div "Progress Updates" at bounding box center [288, 161] width 93 height 33
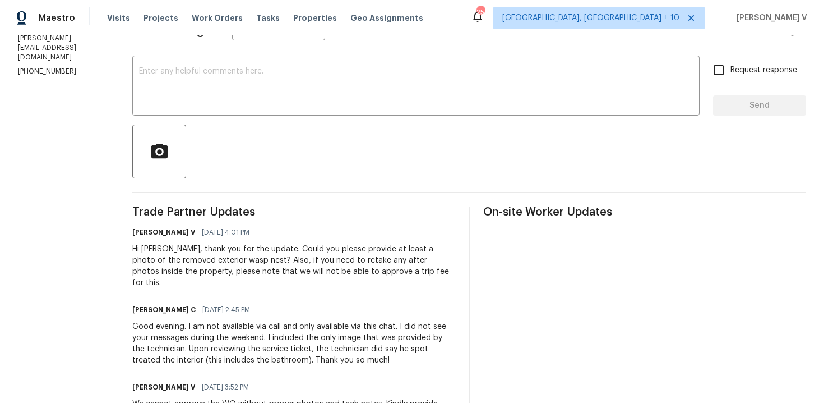
scroll to position [179, 0]
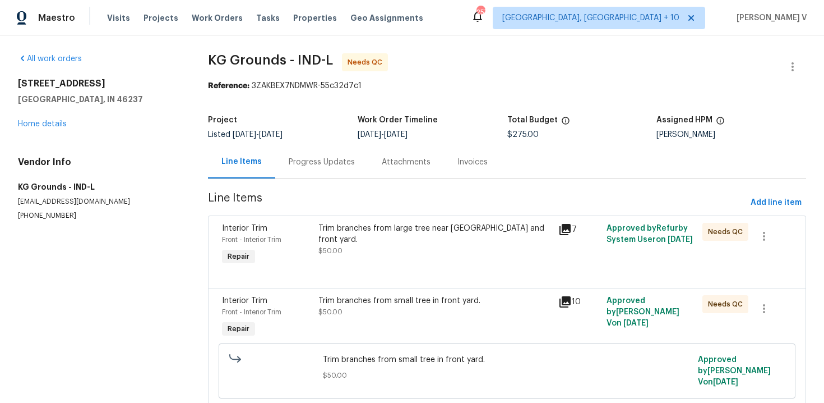
click at [324, 164] on div "Progress Updates" at bounding box center [322, 161] width 66 height 11
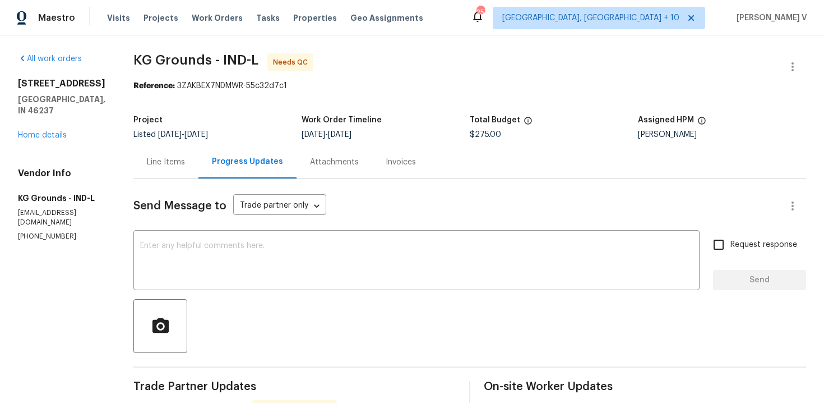
click at [794, 64] on icon "button" at bounding box center [792, 66] width 13 height 13
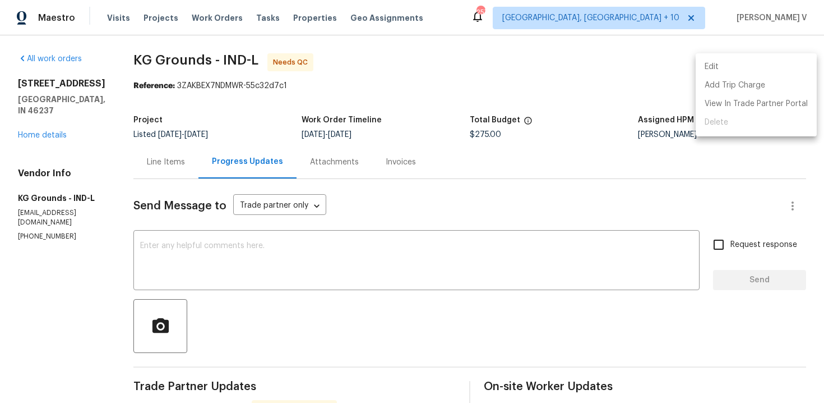
click at [710, 67] on li "Edit" at bounding box center [756, 67] width 121 height 19
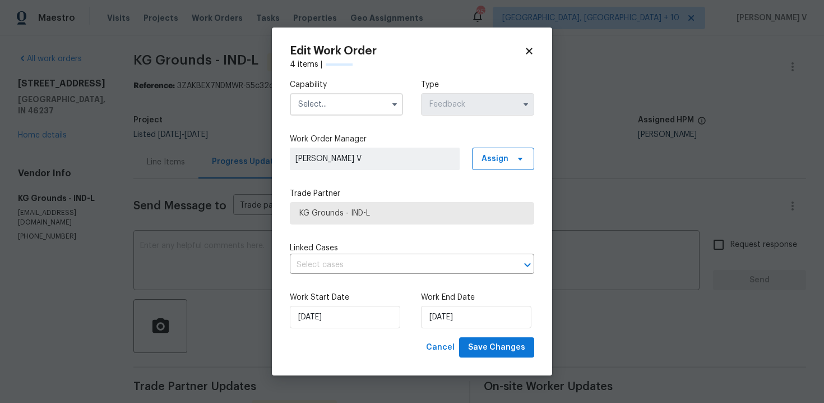
click at [324, 104] on input "text" at bounding box center [346, 104] width 113 height 22
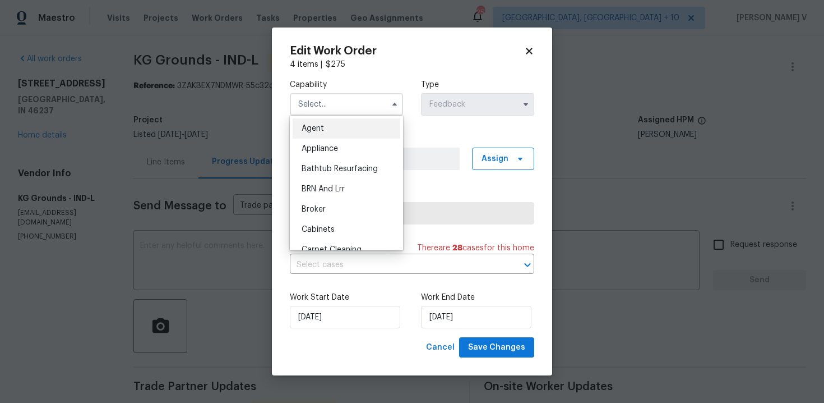
click at [319, 123] on div "Agent" at bounding box center [347, 128] width 108 height 20
type input "Agent"
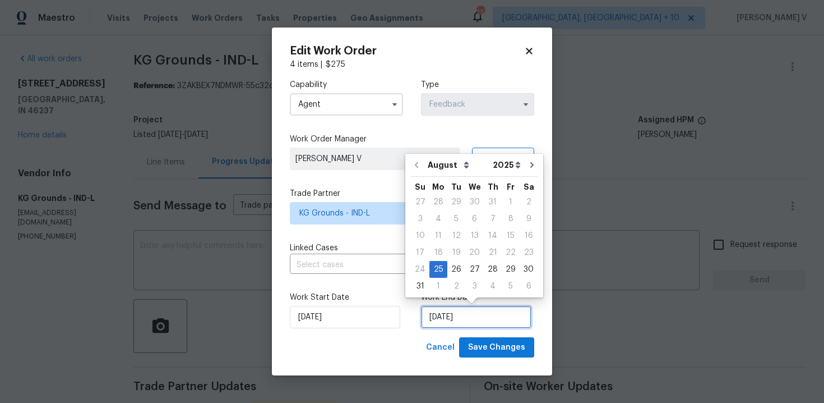
click at [457, 315] on input "25/08/2025" at bounding box center [476, 317] width 110 height 22
click at [476, 339] on button "Save Changes" at bounding box center [496, 347] width 75 height 21
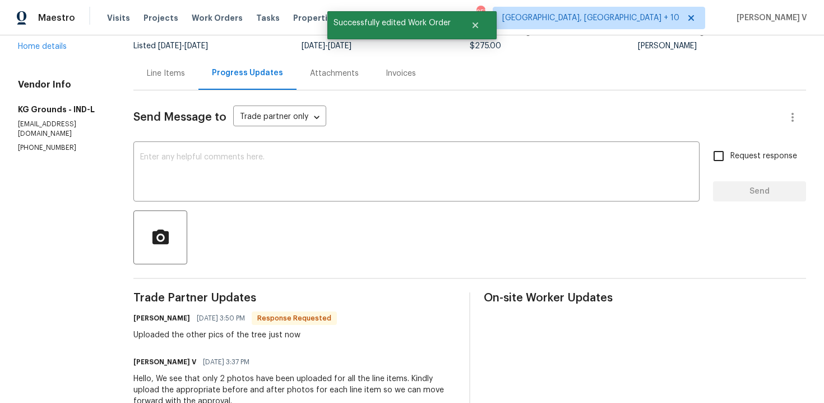
click at [165, 74] on div "Line Items" at bounding box center [166, 73] width 38 height 11
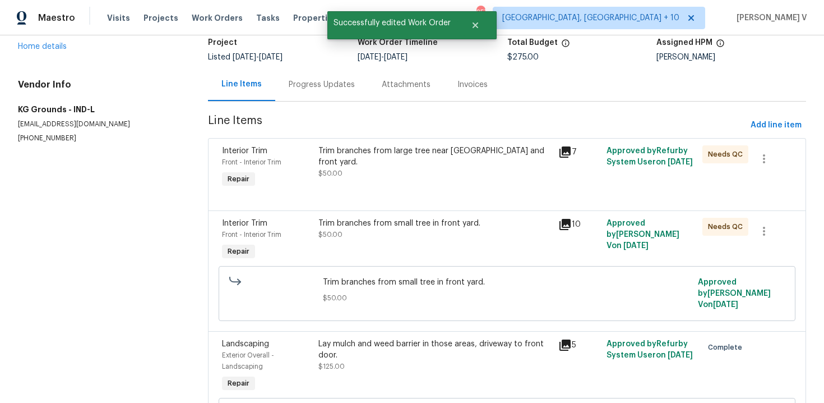
click at [420, 241] on div "Trim branches from small tree in front yard. $50.00" at bounding box center [435, 240] width 241 height 52
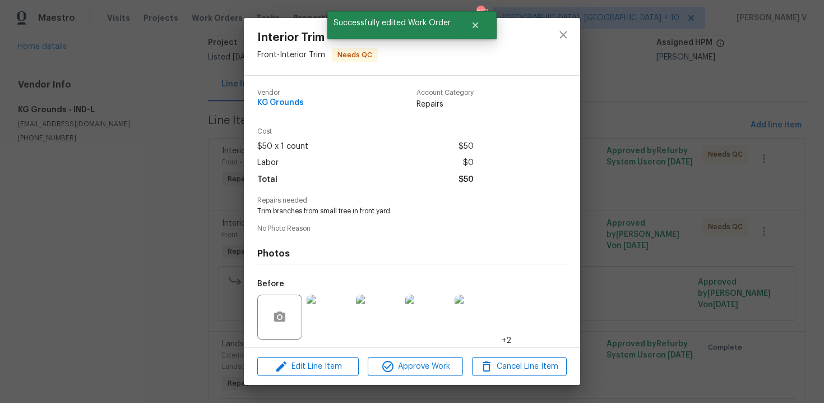
scroll to position [76, 0]
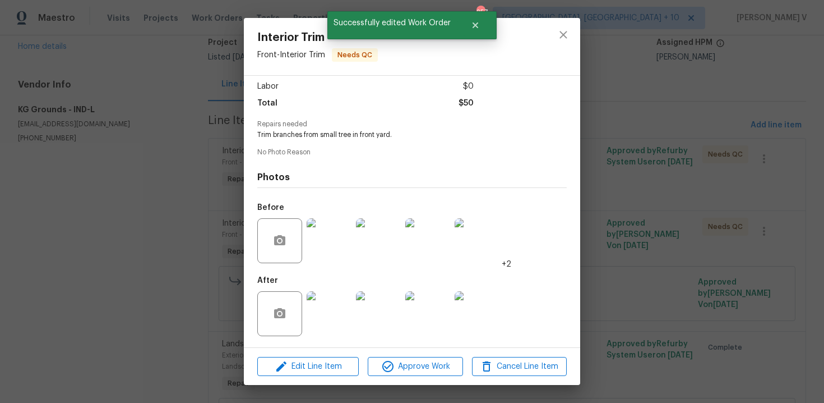
click at [404, 379] on div "Edit Line Item Approve Work Cancel Line Item" at bounding box center [412, 367] width 337 height 38
click at [404, 370] on span "Approve Work" at bounding box center [415, 366] width 88 height 14
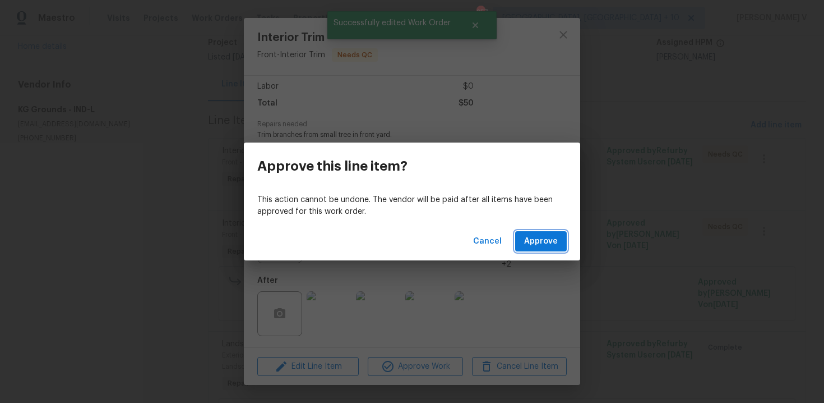
click at [564, 239] on button "Approve" at bounding box center [541, 241] width 52 height 21
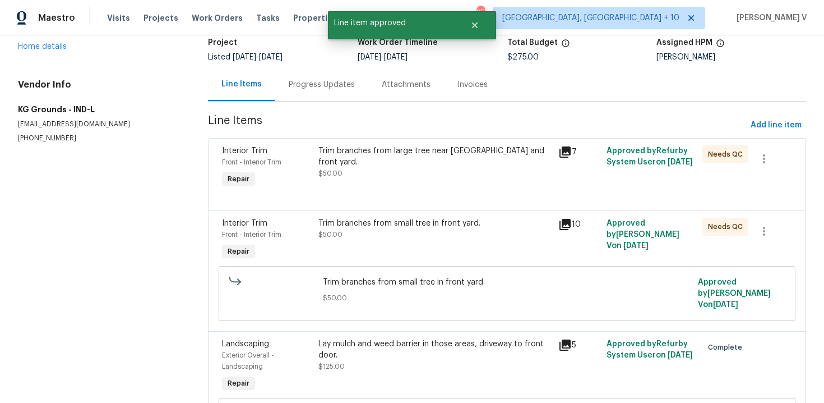
scroll to position [0, 0]
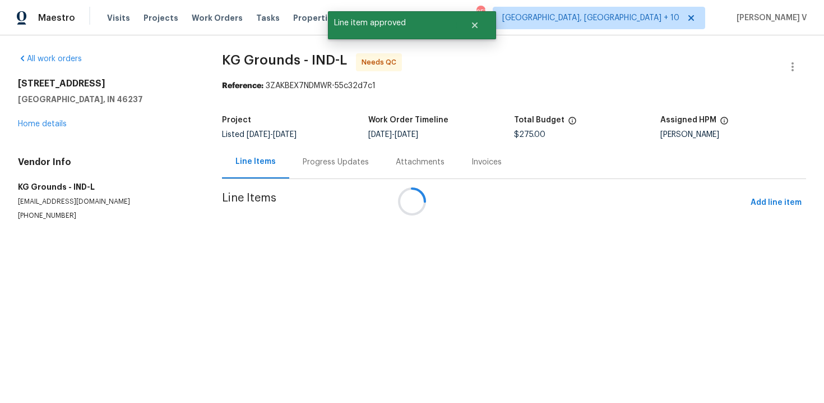
click at [337, 155] on div "Progress Updates" at bounding box center [335, 161] width 93 height 33
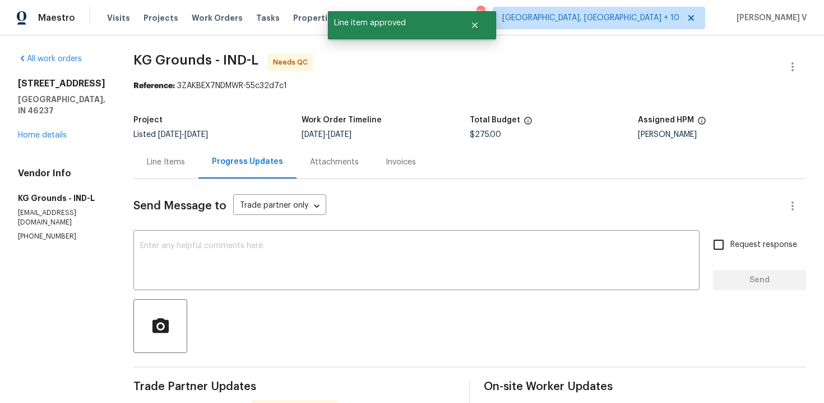
click at [172, 169] on div "Line Items" at bounding box center [165, 161] width 65 height 33
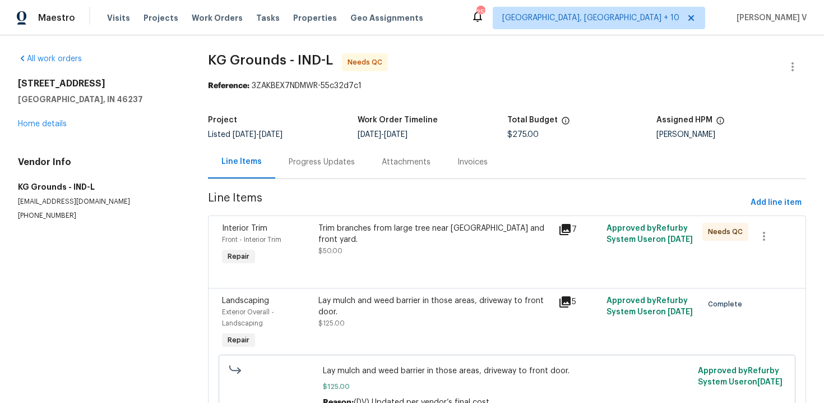
click at [337, 234] on div "Trim branches from large tree near sidewalk and front yard. $50.00" at bounding box center [436, 240] width 234 height 34
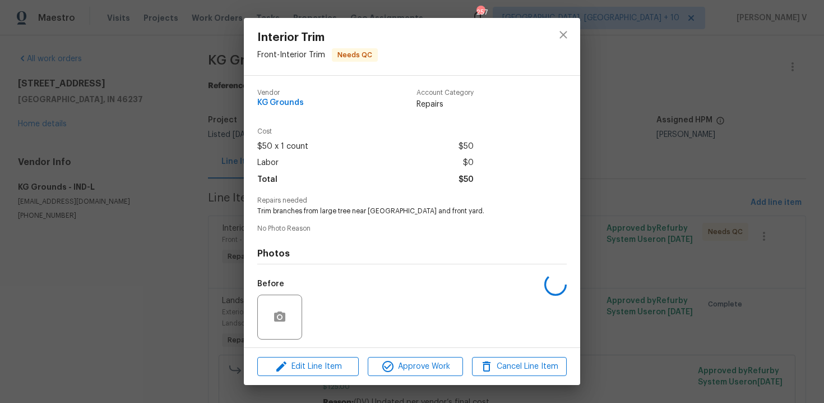
scroll to position [76, 0]
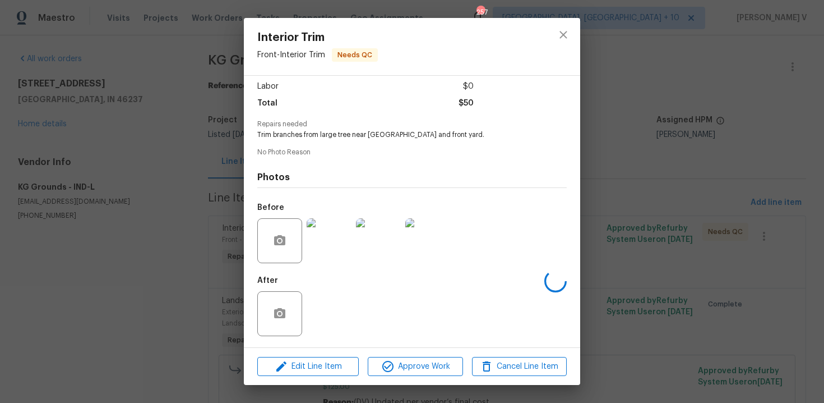
click at [391, 385] on div "Interior Trim Front - Interior Trim Needs QC Vendor KG Grounds Account Category…" at bounding box center [412, 201] width 824 height 403
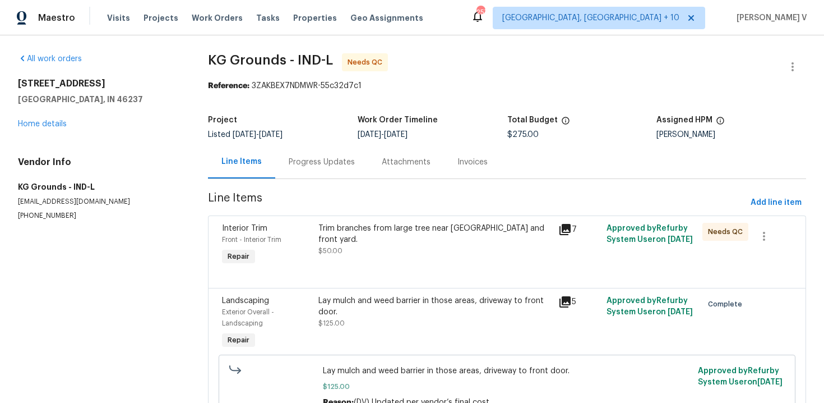
click at [423, 366] on span "Lay mulch and weed barrier in those areas, driveway to front door." at bounding box center [507, 370] width 368 height 11
click at [447, 260] on div "Trim branches from large tree near sidewalk and front yard. $50.00" at bounding box center [435, 245] width 241 height 52
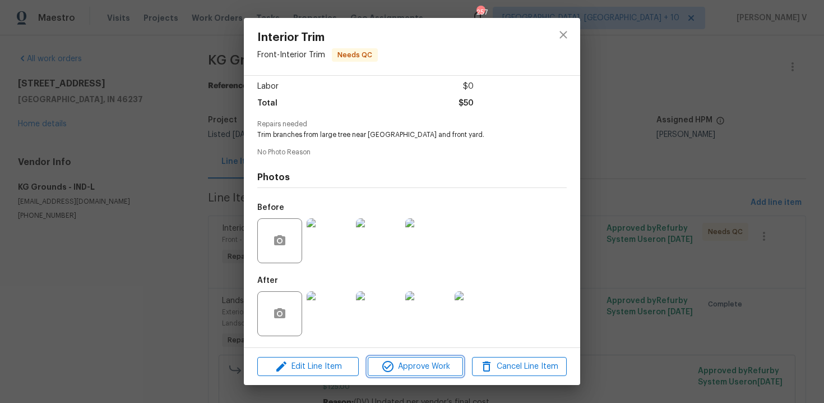
click at [428, 366] on span "Approve Work" at bounding box center [415, 366] width 88 height 14
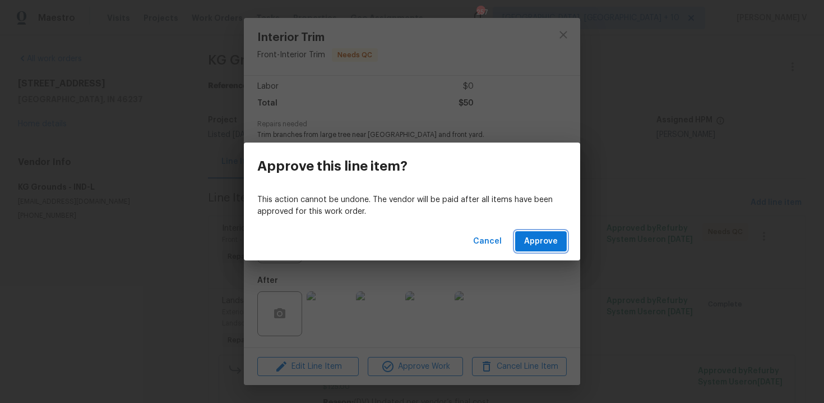
click at [544, 250] on button "Approve" at bounding box center [541, 241] width 52 height 21
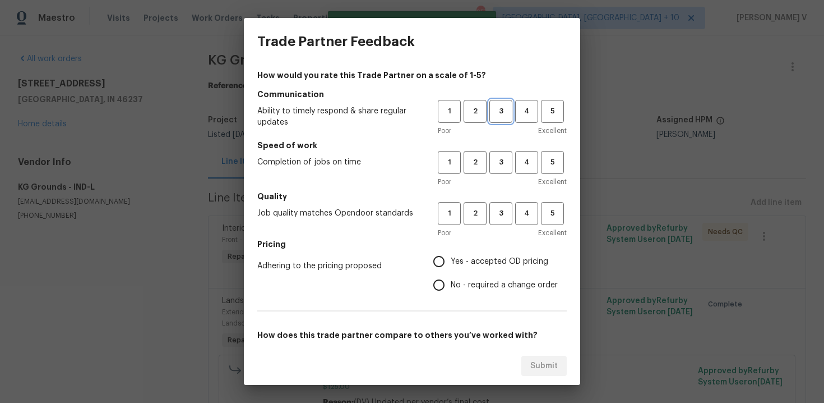
click at [495, 121] on button "3" at bounding box center [501, 111] width 23 height 23
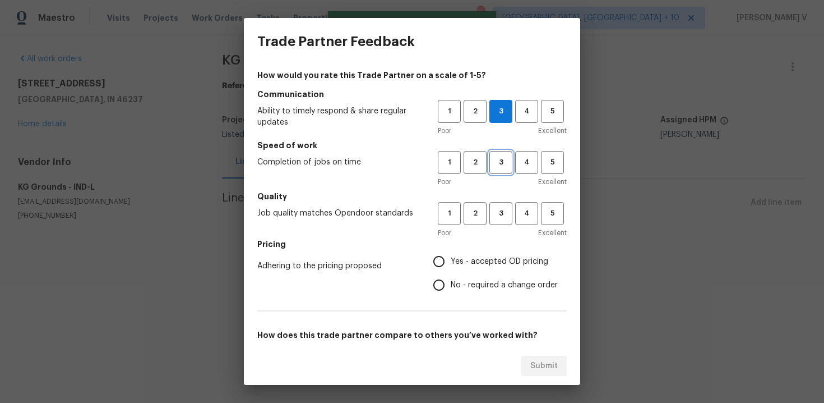
click at [496, 154] on button "3" at bounding box center [501, 162] width 23 height 23
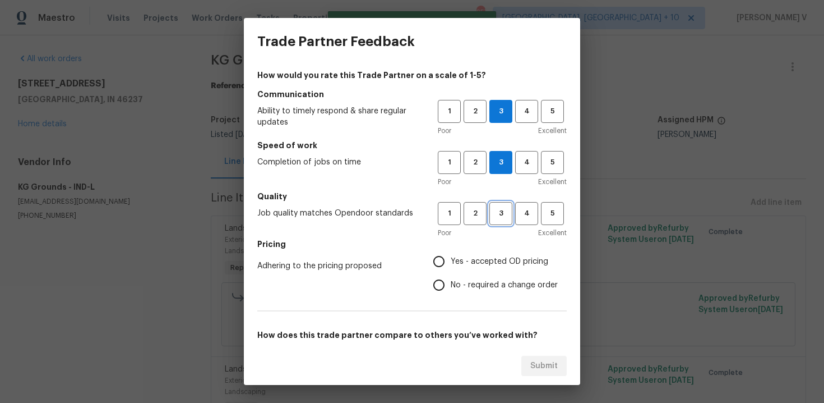
click at [496, 204] on button "3" at bounding box center [501, 213] width 23 height 23
click at [443, 287] on input "No - required a change order" at bounding box center [439, 285] width 24 height 24
radio input "true"
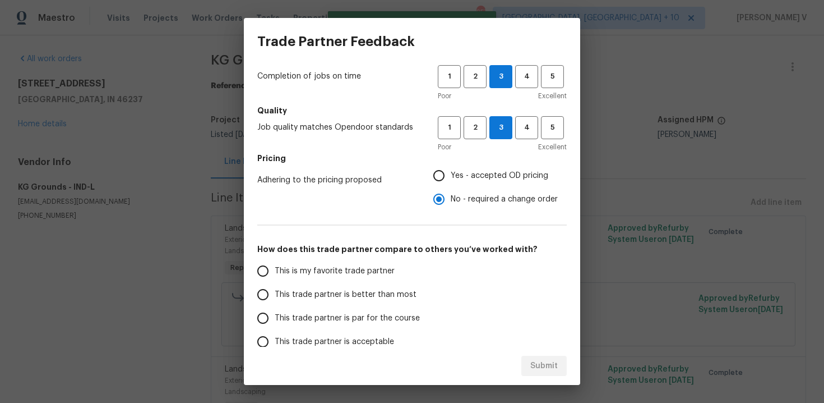
click at [376, 293] on span "This trade partner is better than most" at bounding box center [346, 295] width 142 height 12
click at [275, 293] on input "This trade partner is better than most" at bounding box center [263, 295] width 24 height 24
click at [527, 360] on button "Submit" at bounding box center [544, 366] width 45 height 21
radio input "true"
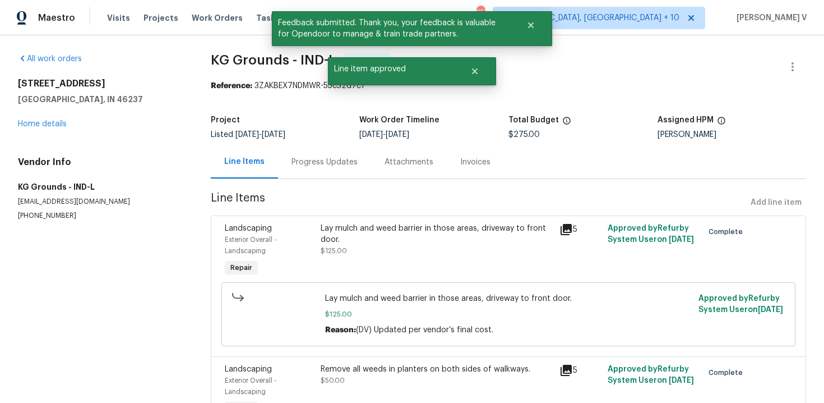
click at [315, 172] on div "Progress Updates" at bounding box center [324, 161] width 93 height 33
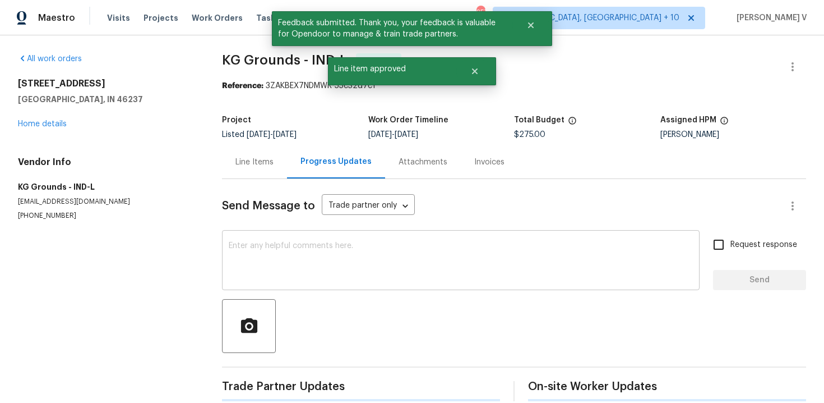
click at [307, 247] on textarea at bounding box center [461, 261] width 464 height 39
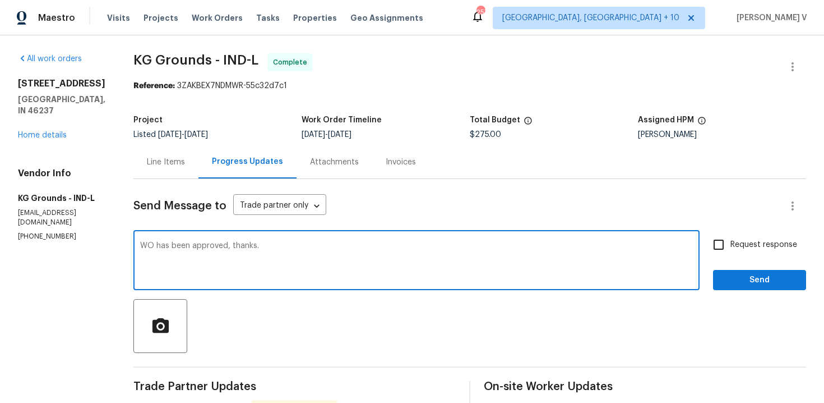
type textarea "WO has been approved, thanks."
click at [794, 288] on button "Send" at bounding box center [759, 280] width 93 height 21
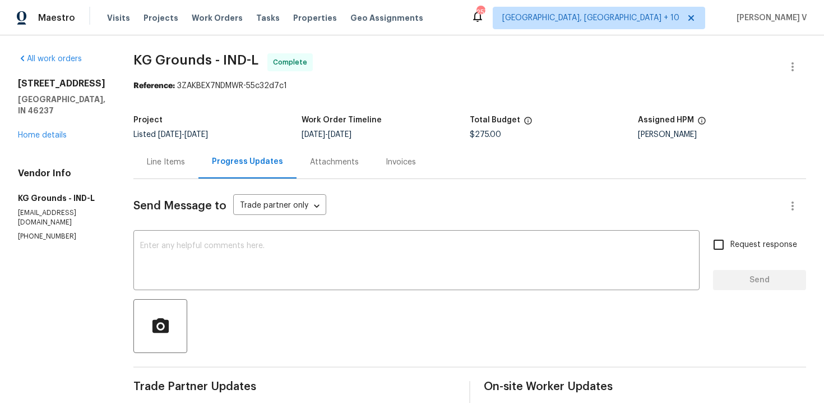
click at [49, 131] on div "5927 Timber Lake Blvd Indianapolis, IN 46237 Home details" at bounding box center [62, 109] width 89 height 63
click at [49, 131] on link "Home details" at bounding box center [42, 135] width 49 height 8
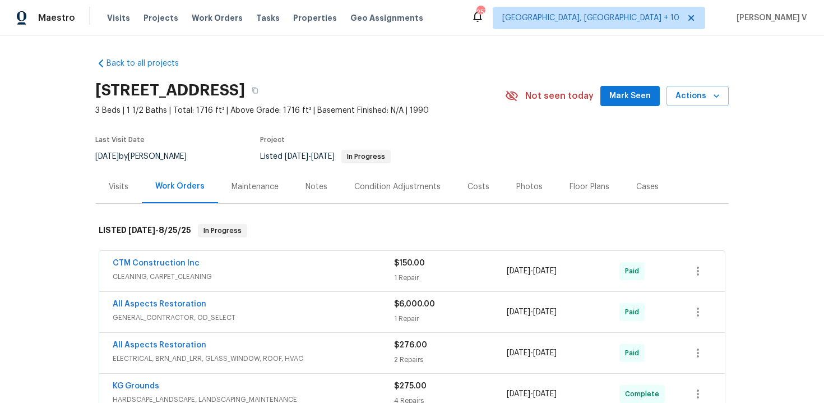
scroll to position [277, 0]
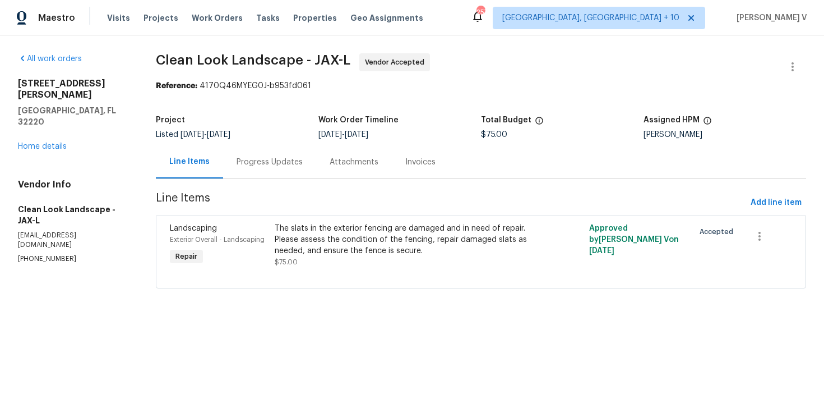
click at [284, 167] on div "Progress Updates" at bounding box center [270, 161] width 66 height 11
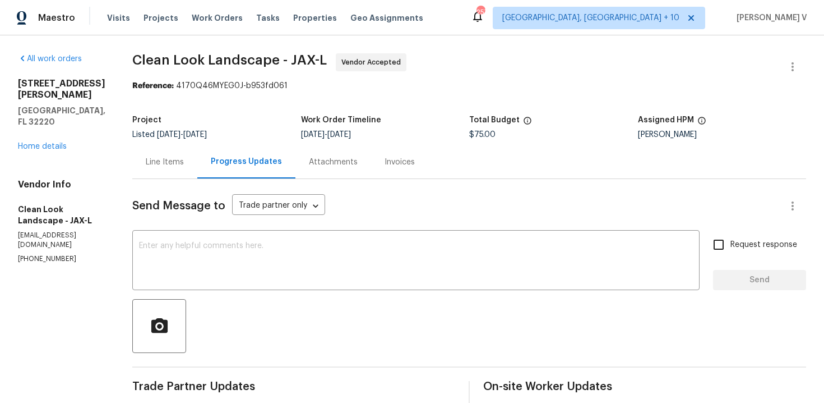
click at [261, 243] on textarea at bounding box center [416, 261] width 554 height 39
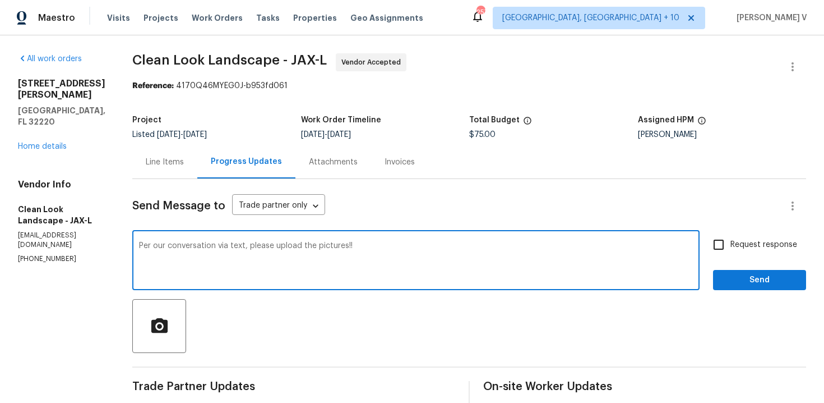
scroll to position [87, 0]
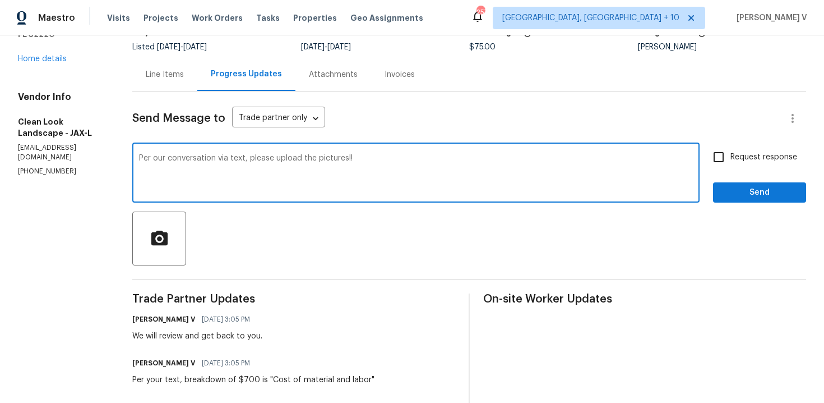
type textarea "Per our conversation via text, please upload the pictures!!"
click at [726, 159] on input "Request response" at bounding box center [719, 157] width 24 height 24
checkbox input "true"
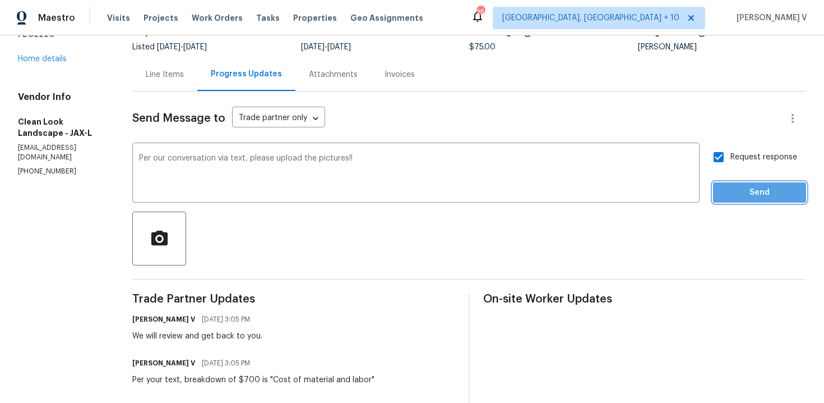
click at [730, 190] on span "Send" at bounding box center [759, 193] width 75 height 14
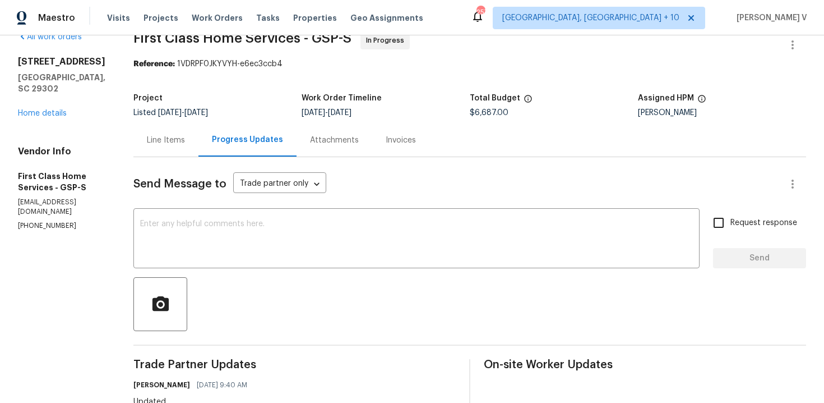
scroll to position [102, 0]
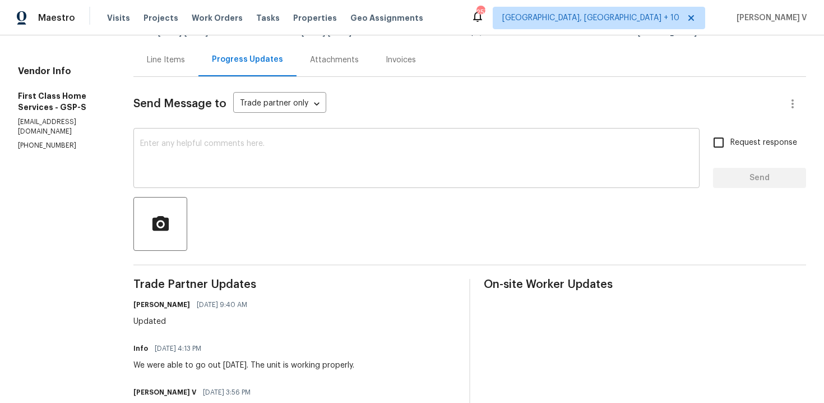
click at [220, 167] on textarea at bounding box center [416, 159] width 553 height 39
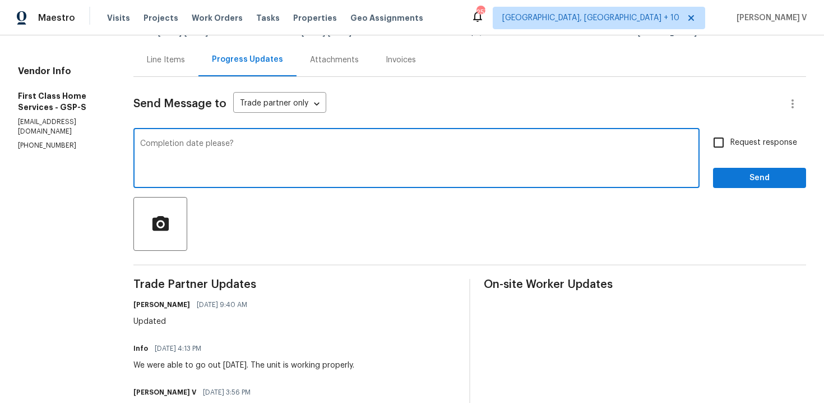
type textarea "Completion date please?"
click at [749, 161] on div "Request response Send" at bounding box center [759, 159] width 93 height 57
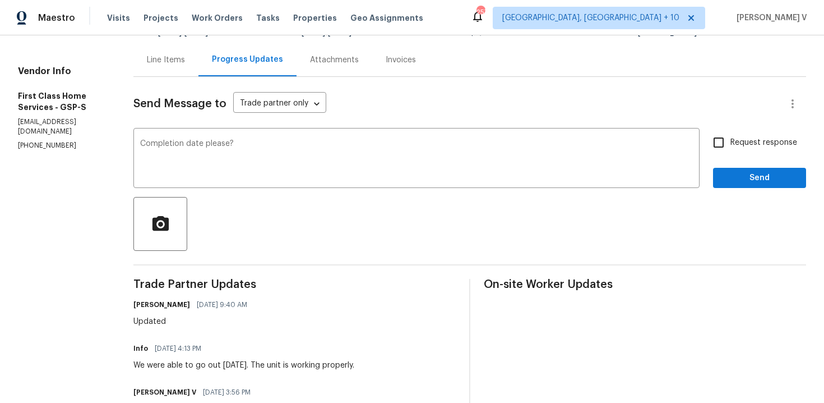
click at [736, 144] on span "Request response" at bounding box center [764, 143] width 67 height 12
click at [731, 144] on input "Request response" at bounding box center [719, 143] width 24 height 24
checkbox input "true"
click at [740, 181] on span "Send" at bounding box center [759, 178] width 75 height 14
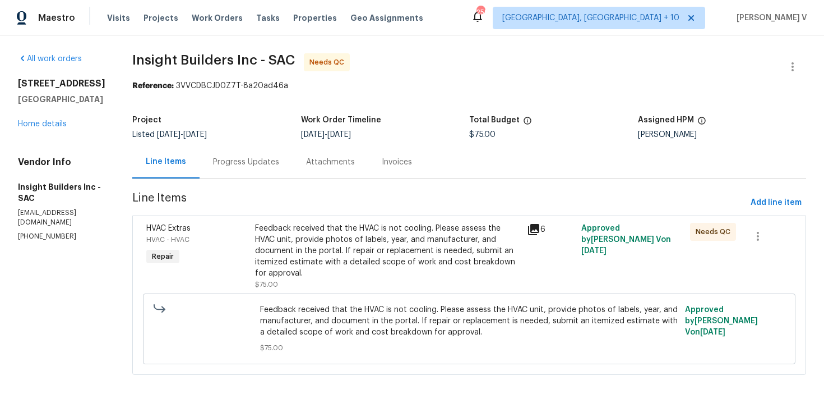
click at [247, 150] on div "Progress Updates" at bounding box center [246, 161] width 93 height 33
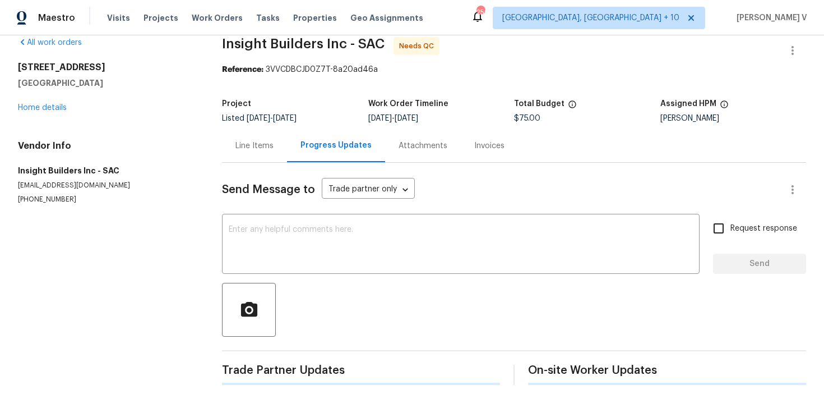
scroll to position [167, 0]
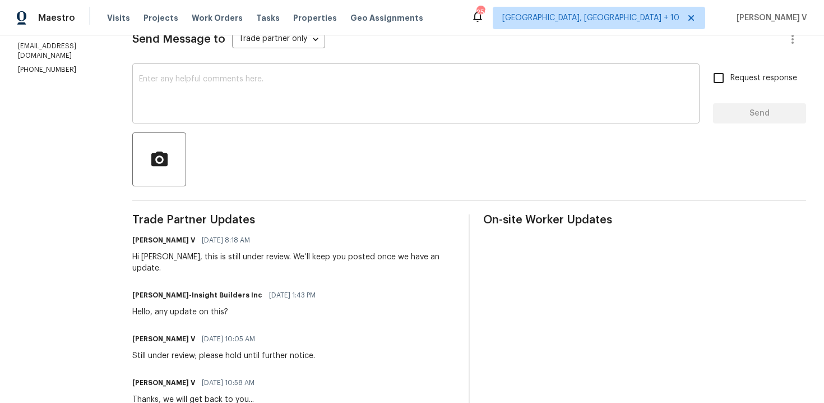
click at [297, 99] on textarea at bounding box center [416, 94] width 554 height 39
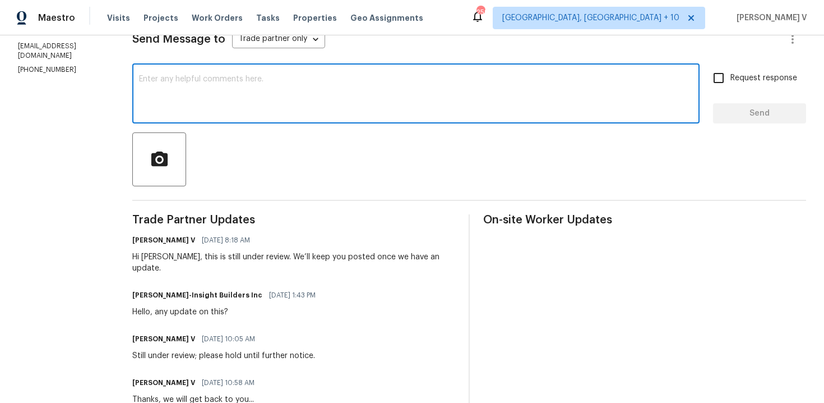
paste textarea "We are currently holding off on this work order and closing this out with the t…"
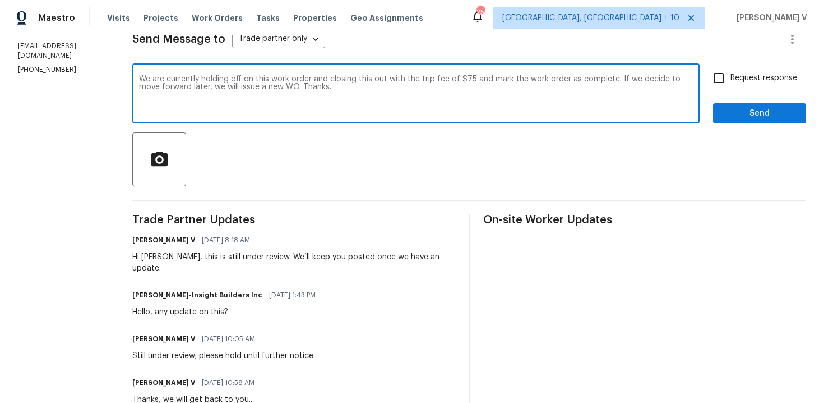
drag, startPoint x: 478, startPoint y: 80, endPoint x: 617, endPoint y: 77, distance: 139.1
click at [617, 77] on textarea "We are currently holding off on this work order and closing this out with the t…" at bounding box center [416, 94] width 554 height 39
type textarea "We are currently holding off on this work order and closing this out with the t…"
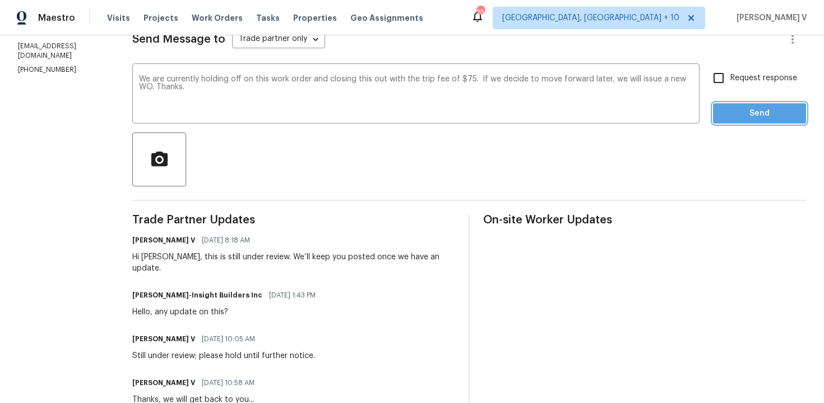
click at [733, 116] on span "Send" at bounding box center [759, 114] width 75 height 14
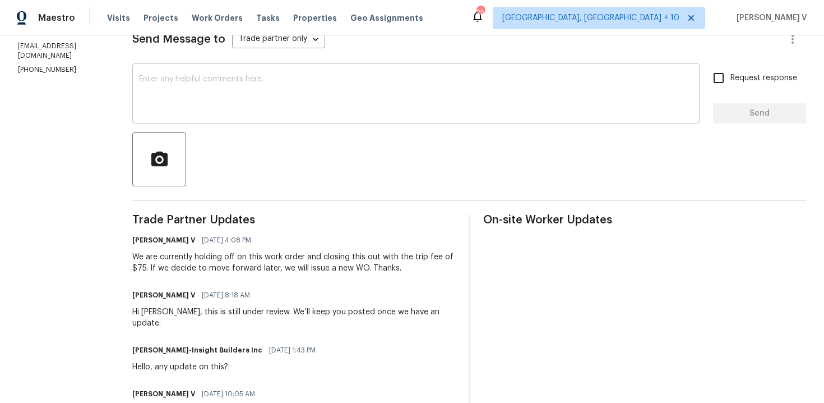
scroll to position [0, 0]
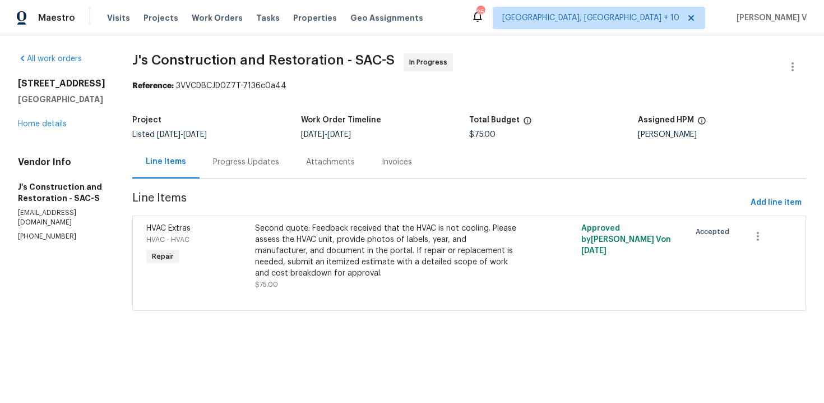
click at [268, 163] on div "Progress Updates" at bounding box center [246, 161] width 66 height 11
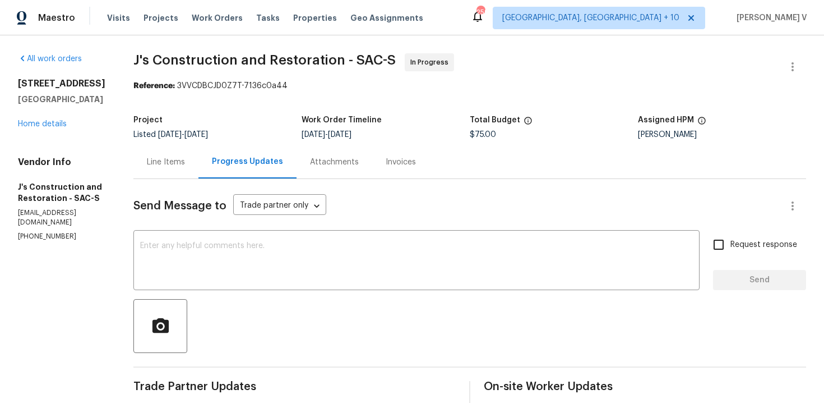
click at [199, 163] on div "Line Items" at bounding box center [165, 161] width 65 height 33
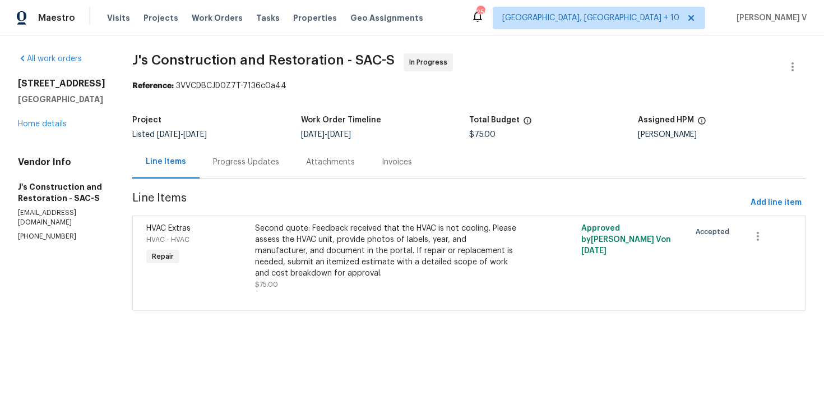
click at [353, 233] on div "Second quote: Feedback received that the HVAC is not cooling. Please assess the…" at bounding box center [387, 251] width 265 height 56
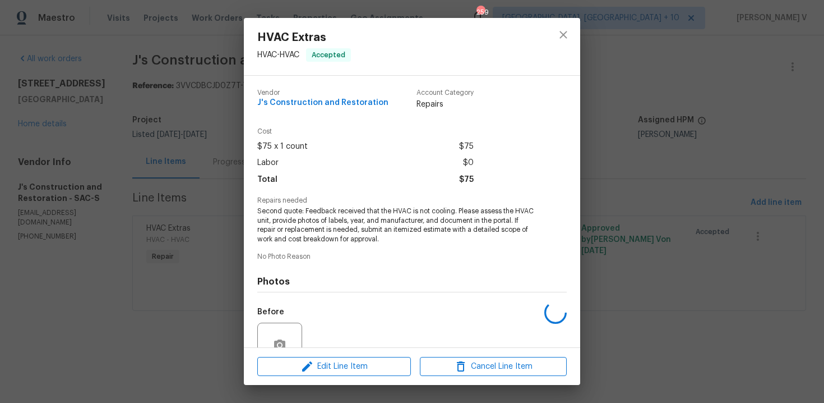
scroll to position [104, 0]
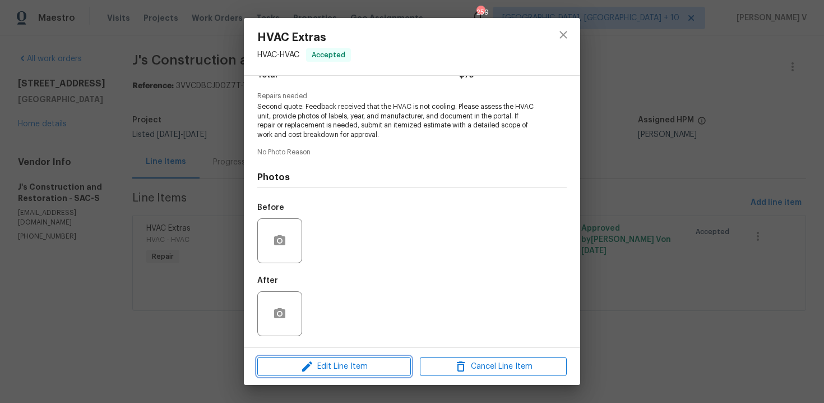
click at [298, 369] on span "Edit Line Item" at bounding box center [334, 366] width 147 height 14
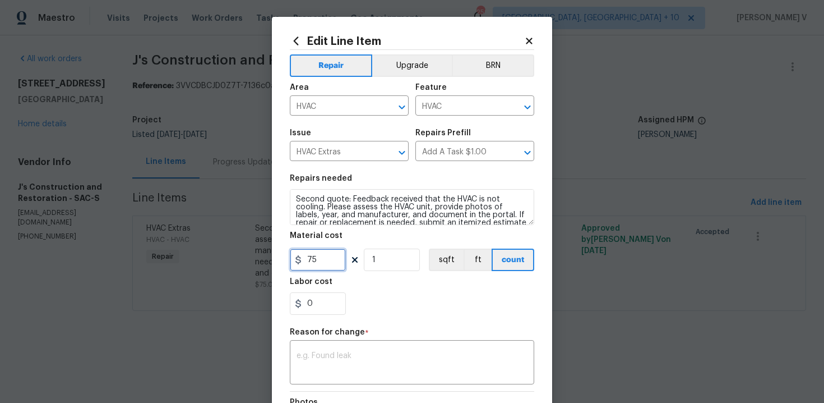
click at [315, 256] on input "75" at bounding box center [318, 259] width 56 height 22
type input "6800"
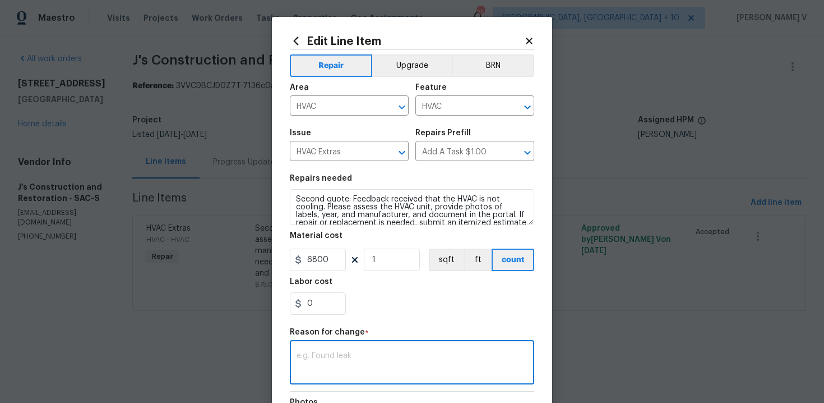
click at [352, 370] on textarea at bounding box center [412, 364] width 231 height 24
paste textarea "(DV) Updated cost per BR team approval."
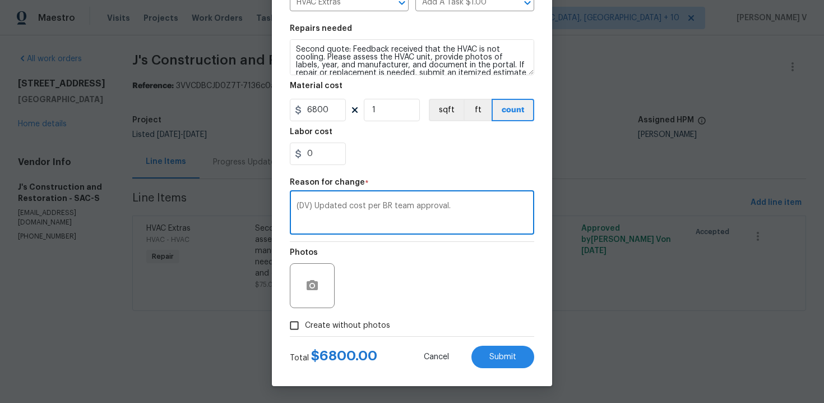
type textarea "(DV) Updated cost per BR team approval."
click at [488, 344] on div "Total $ 6800.00 Cancel Submit" at bounding box center [412, 352] width 245 height 31
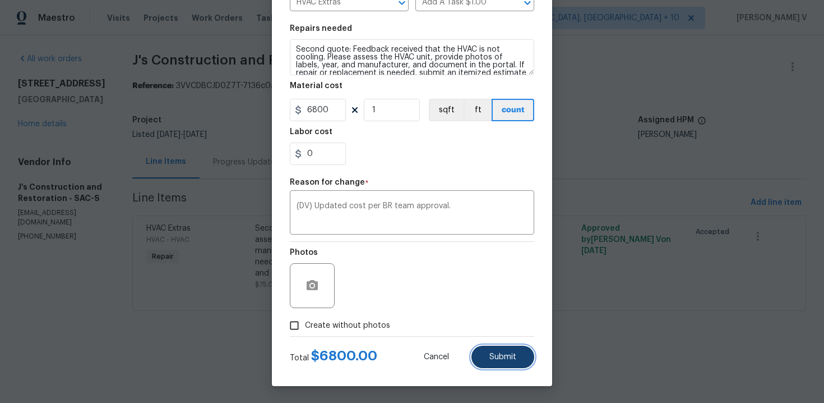
click at [504, 356] on span "Submit" at bounding box center [503, 357] width 27 height 8
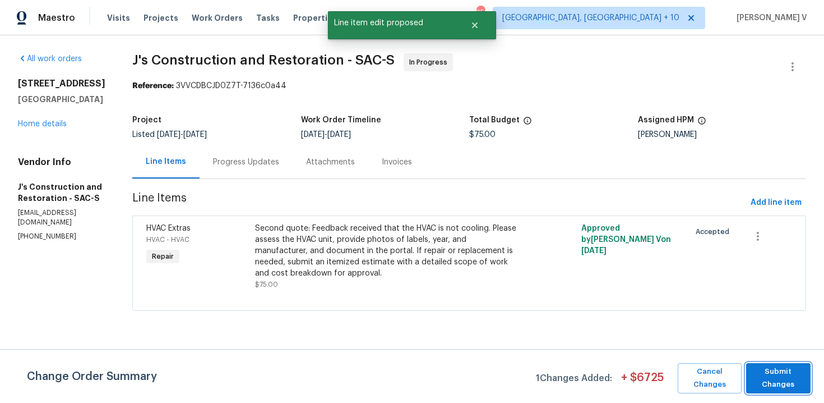
scroll to position [0, 0]
click at [796, 383] on span "Submit Changes" at bounding box center [778, 378] width 53 height 26
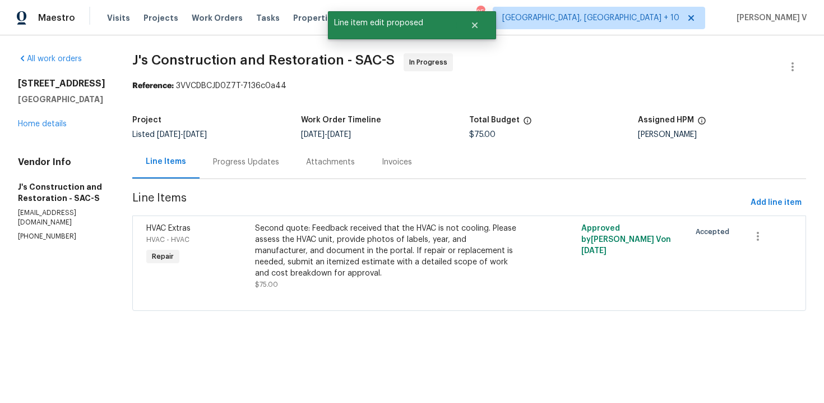
click at [275, 159] on div "Progress Updates" at bounding box center [246, 161] width 66 height 11
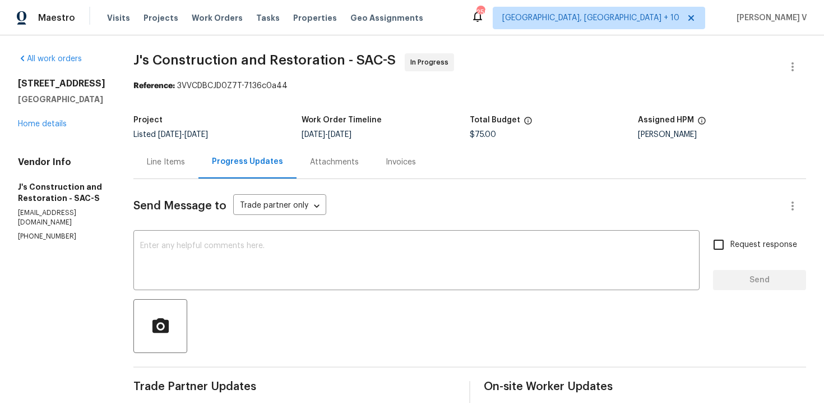
click at [240, 251] on textarea at bounding box center [416, 261] width 553 height 39
paste textarea "Hey, this is approved; we have updated the cost to $. Please let us know the co…"
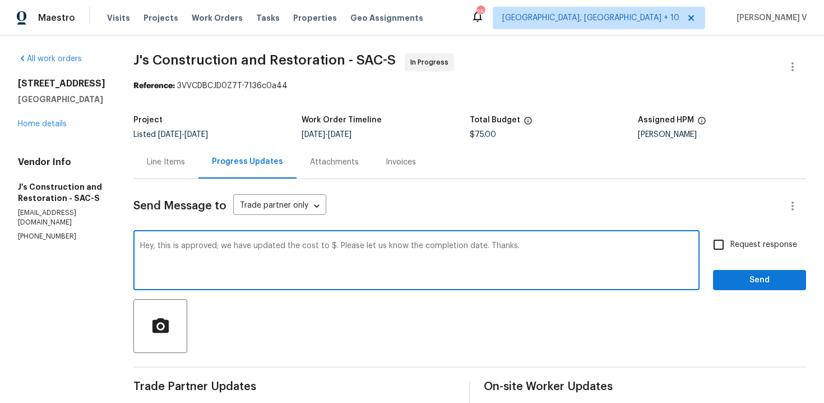
click at [348, 247] on textarea "Hey, this is approved; we have updated the cost to $. Please let us know the co…" at bounding box center [416, 261] width 553 height 39
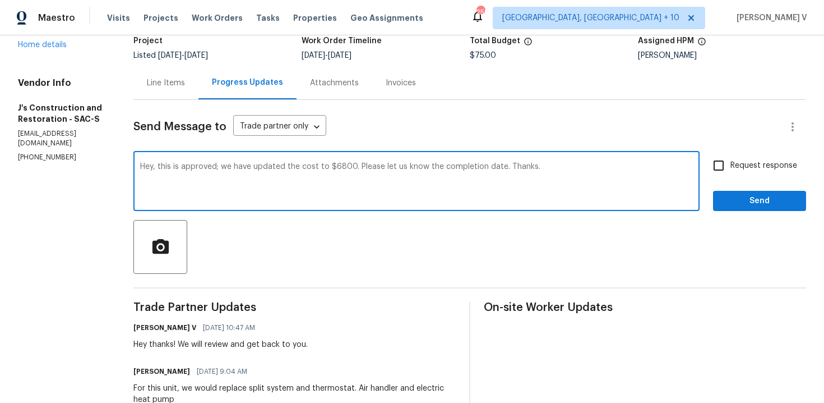
type textarea "Hey, this is approved; we have updated the cost to $6800. Please let us know th…"
click at [746, 173] on label "Request response" at bounding box center [752, 166] width 90 height 24
click at [731, 173] on input "Request response" at bounding box center [719, 166] width 24 height 24
checkbox input "true"
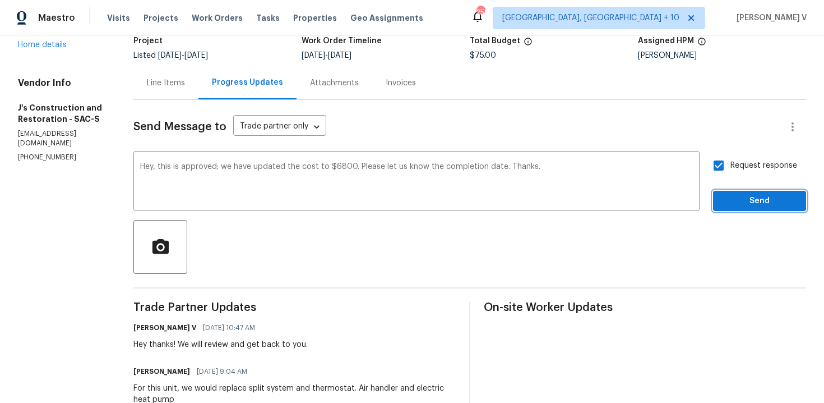
click at [747, 195] on span "Send" at bounding box center [759, 201] width 75 height 14
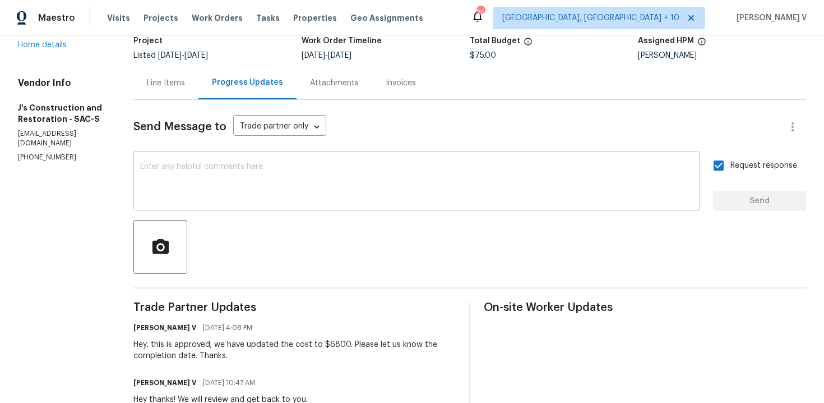
scroll to position [0, 0]
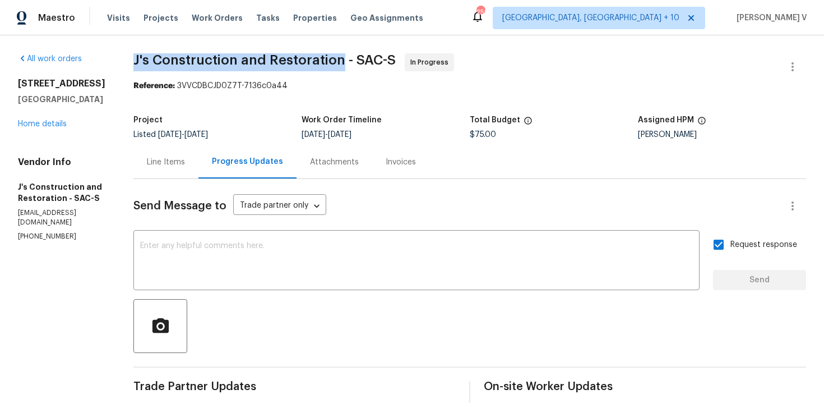
drag, startPoint x: 148, startPoint y: 54, endPoint x: 357, endPoint y: 66, distance: 209.5
copy span "J's Construction and Restoration"
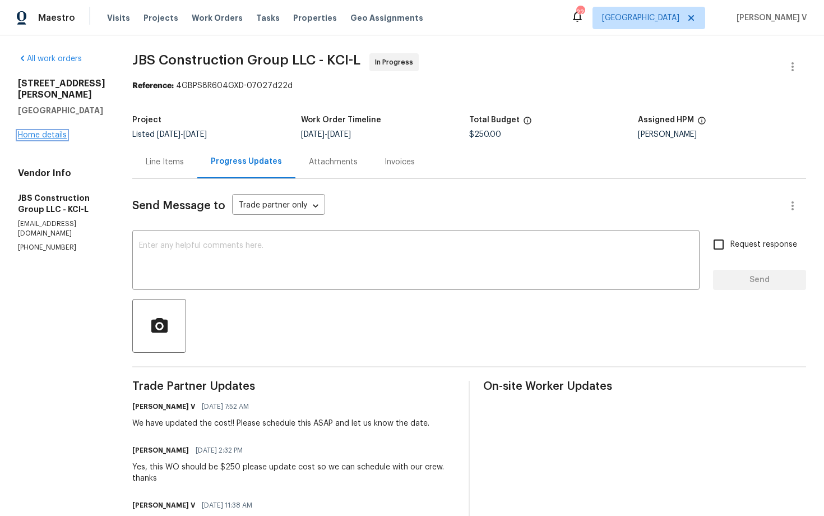
click at [57, 131] on link "Home details" at bounding box center [42, 135] width 49 height 8
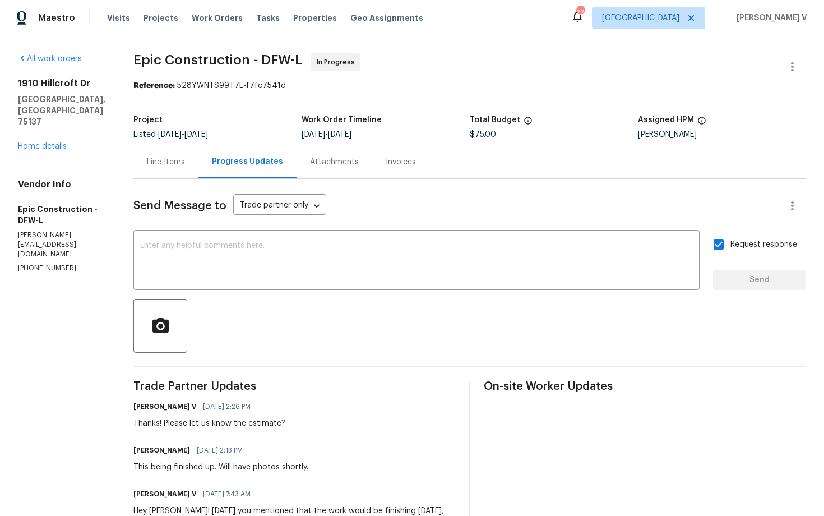
click at [43, 142] on link "Home details" at bounding box center [42, 146] width 49 height 8
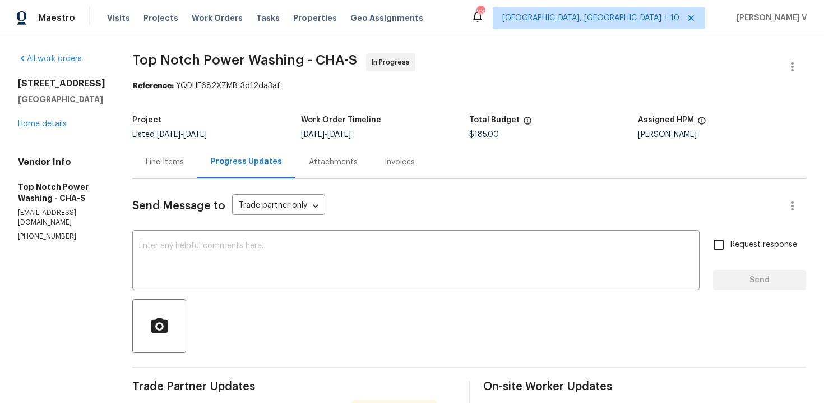
scroll to position [76, 0]
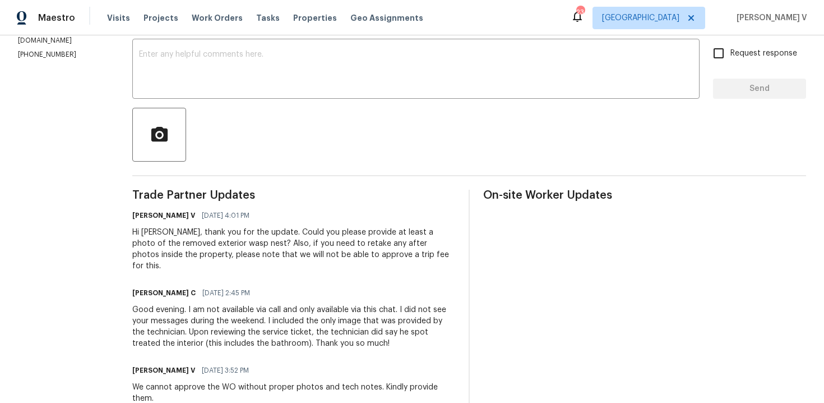
scroll to position [225, 0]
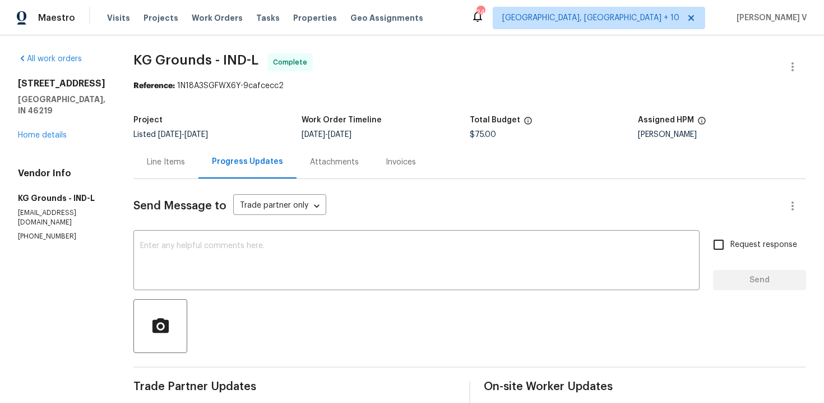
scroll to position [155, 0]
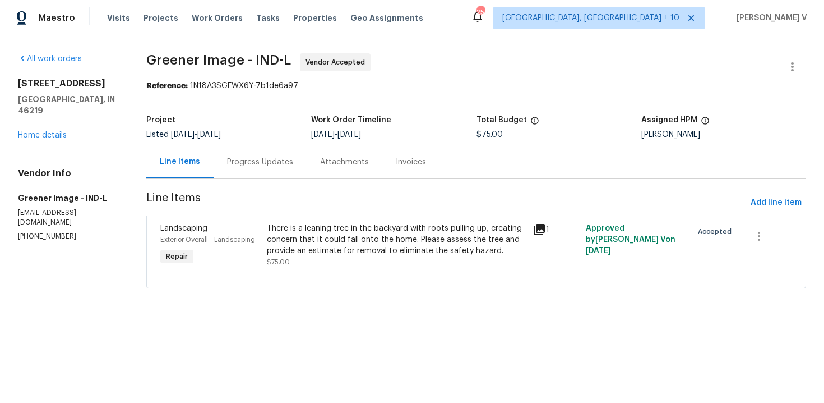
click at [264, 159] on div "Progress Updates" at bounding box center [260, 161] width 66 height 11
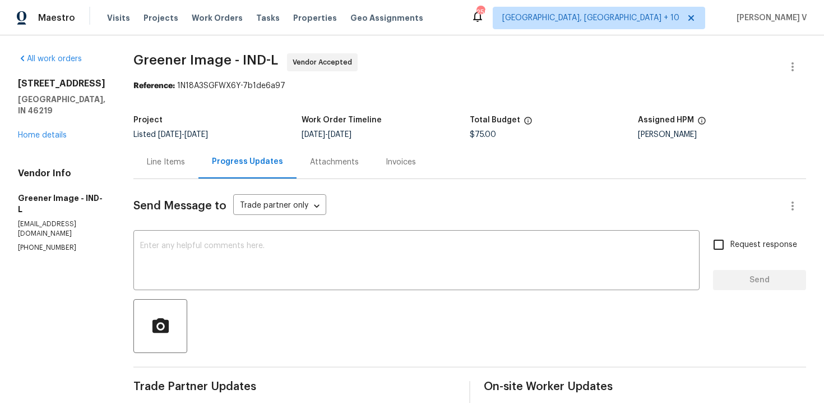
click at [150, 156] on div "Line Items" at bounding box center [166, 161] width 38 height 11
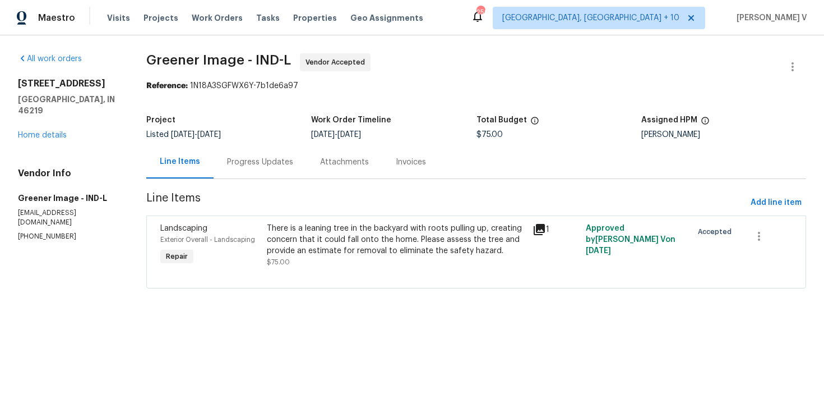
click at [329, 221] on div "There is a leaning tree in the backyard with roots pulling up, creating concern…" at bounding box center [397, 245] width 266 height 52
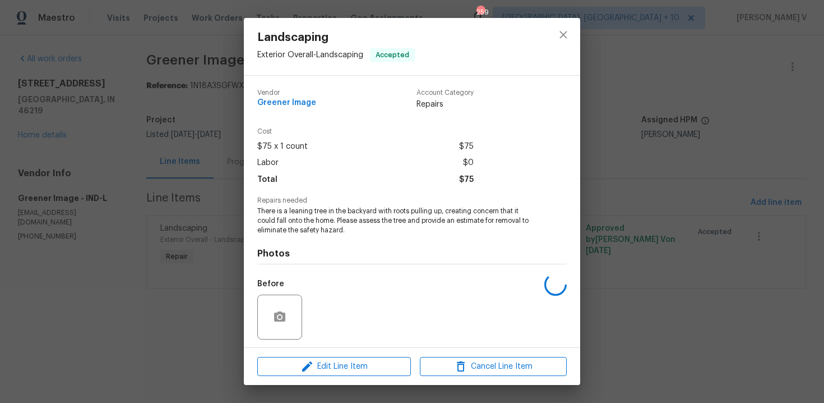
click at [309, 226] on span "There is a leaning tree in the backyard with roots pulling up, creating concern…" at bounding box center [396, 220] width 279 height 28
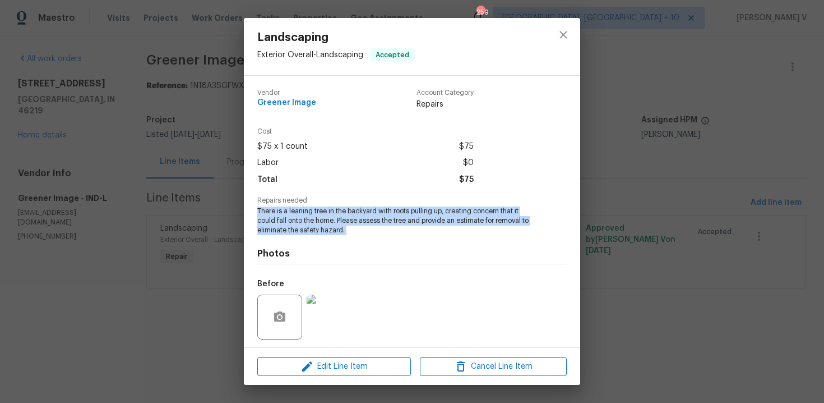
click at [276, 210] on span "There is a leaning tree in the backyard with roots pulling up, creating concern…" at bounding box center [396, 220] width 279 height 28
drag, startPoint x: 256, startPoint y: 199, endPoint x: 374, endPoint y: 228, distance: 120.9
click at [374, 228] on div "Vendor Greener Image Account Category Repairs Cost $75 x 1 count $75 Labor $0 T…" at bounding box center [412, 211] width 337 height 271
copy div "Repairs needed There is a leaning tree in the backyard with roots pulling up, c…"
click at [201, 188] on div "Landscaping Exterior Overall - Landscaping Accepted Vendor Greener Image Accoun…" at bounding box center [412, 201] width 824 height 403
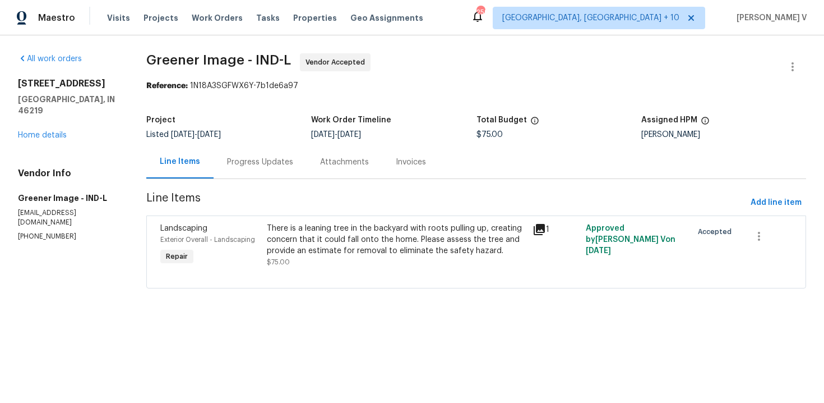
click at [254, 168] on div "Progress Updates" at bounding box center [260, 161] width 93 height 33
click at [241, 148] on div "Progress Updates" at bounding box center [260, 161] width 93 height 33
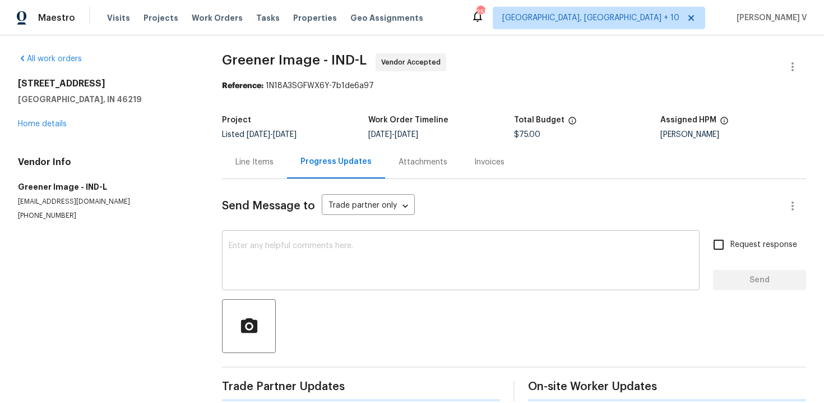
click at [266, 244] on textarea at bounding box center [461, 261] width 464 height 39
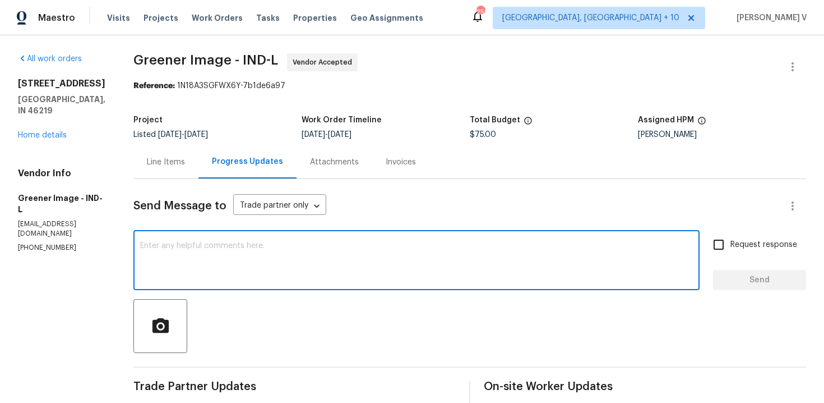
paste textarea "Hi team, Thank you for accepting the work order. Could you please provide a sch…"
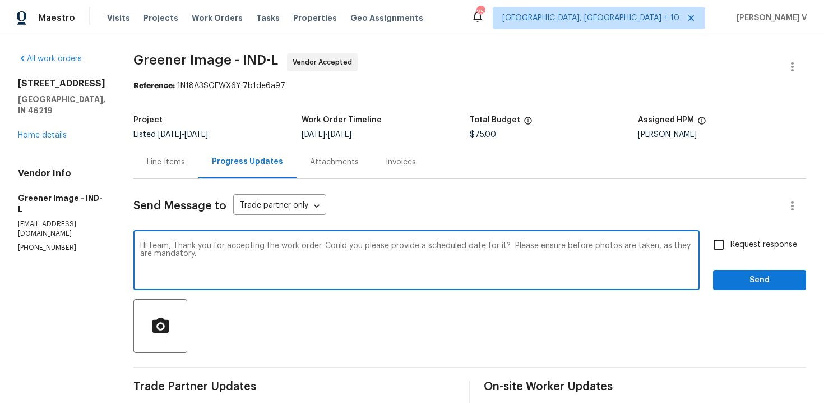
drag, startPoint x: 503, startPoint y: 245, endPoint x: 518, endPoint y: 280, distance: 39.0
click at [520, 287] on html "Maestro Visits Projects Work Orders Tasks Properties Geo Assignments 258 Cincin…" at bounding box center [412, 201] width 824 height 403
type textarea "Hi team, Thank you for accepting the work order. Could you please provide a sch…"
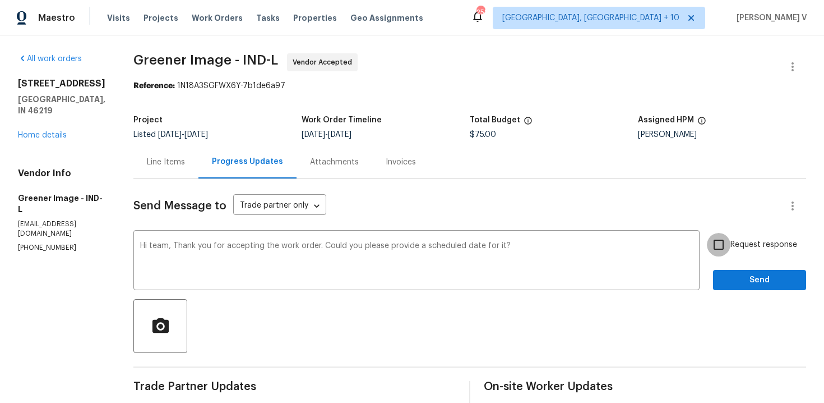
click at [729, 245] on input "Request response" at bounding box center [719, 245] width 24 height 24
checkbox input "true"
click at [735, 274] on span "Send" at bounding box center [759, 280] width 75 height 14
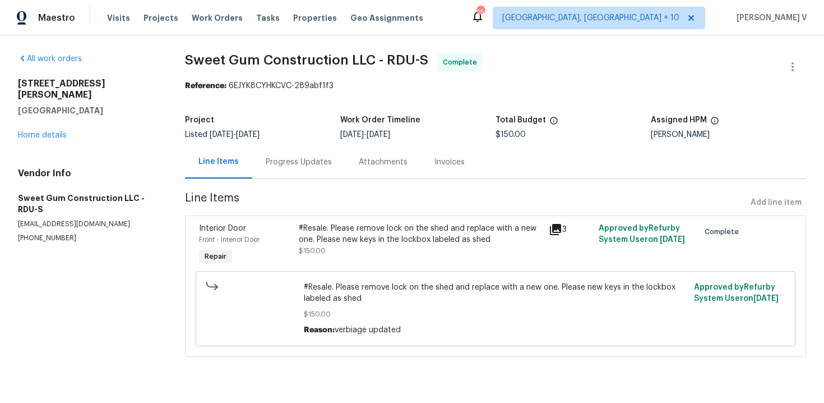
click at [303, 166] on div "Progress Updates" at bounding box center [299, 161] width 66 height 11
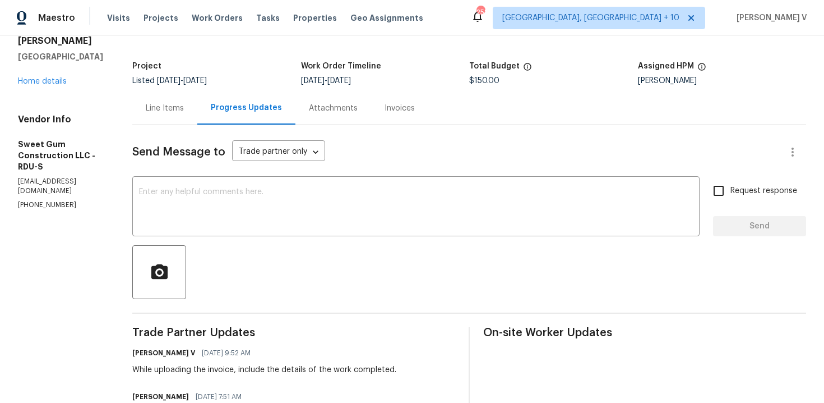
scroll to position [150, 0]
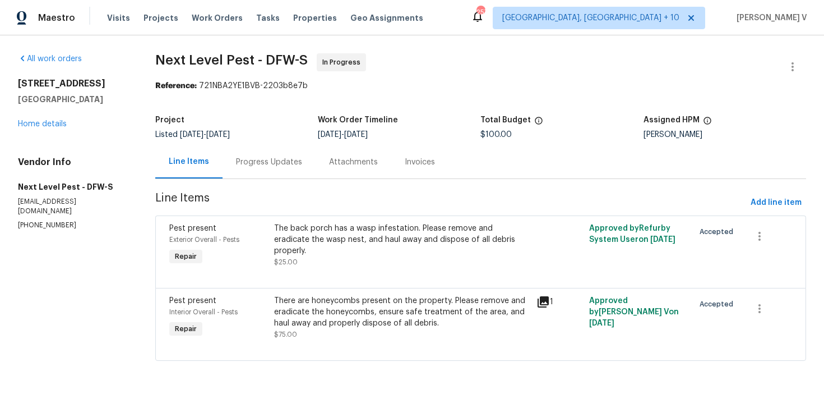
click at [331, 149] on div "Attachments" at bounding box center [354, 161] width 76 height 33
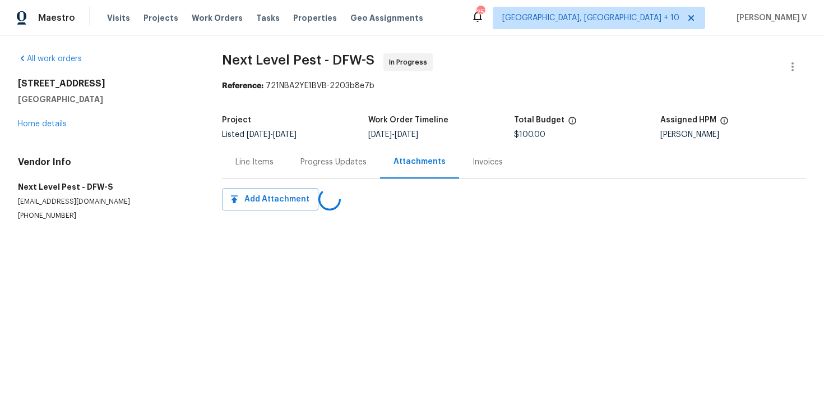
click at [309, 157] on div "Progress Updates" at bounding box center [334, 161] width 66 height 11
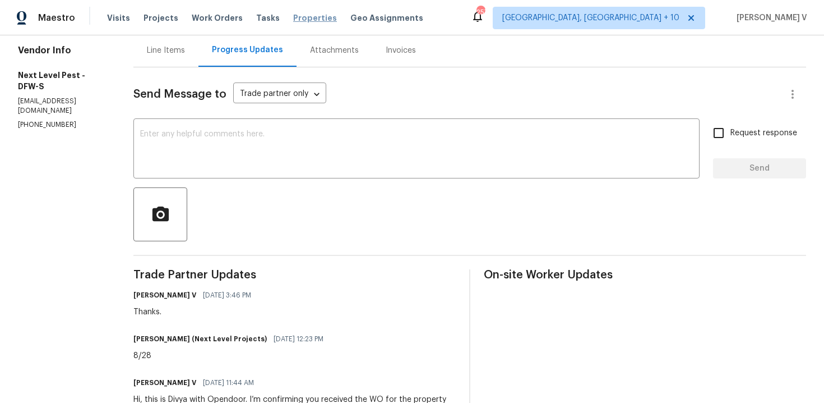
scroll to position [89, 0]
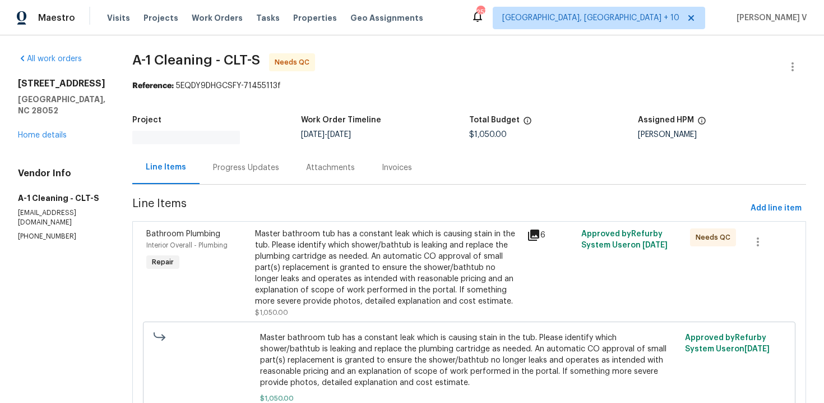
click at [306, 164] on div "Attachments" at bounding box center [330, 167] width 49 height 11
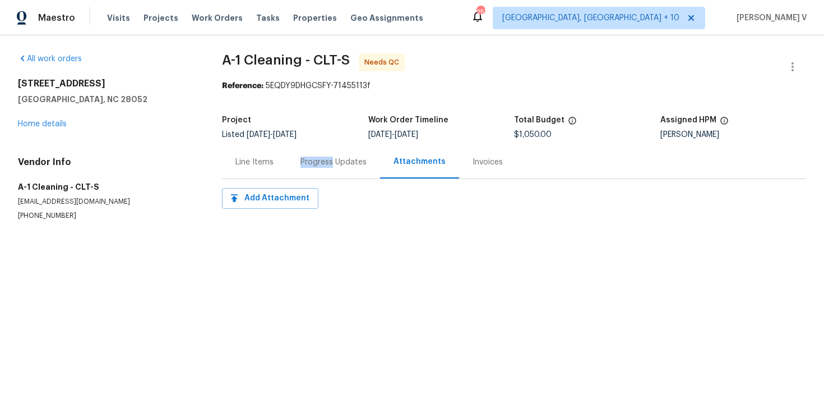
click at [299, 164] on div "Progress Updates" at bounding box center [333, 161] width 93 height 33
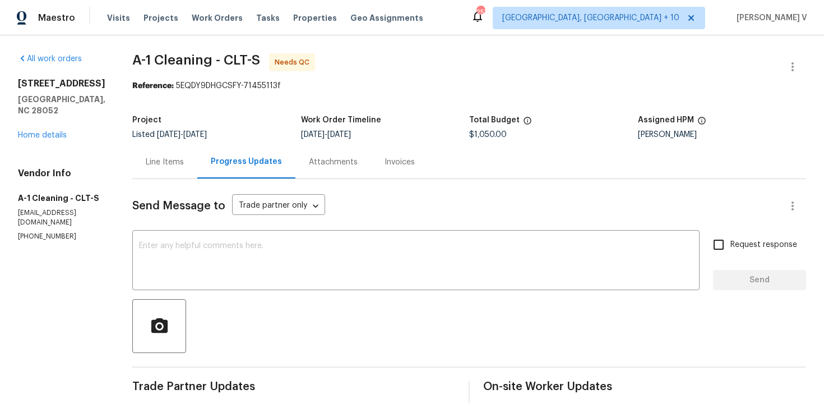
click at [165, 145] on div "Line Items" at bounding box center [164, 161] width 65 height 33
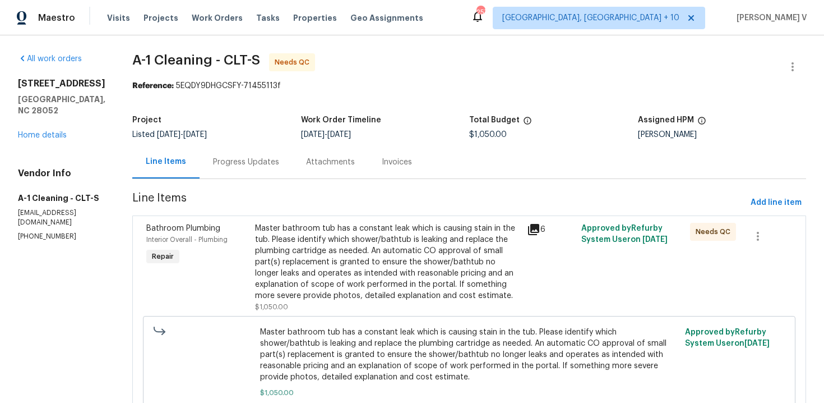
click at [28, 81] on h2 "4609 Cottonwood Ln" at bounding box center [61, 83] width 87 height 11
copy h2 "4609"
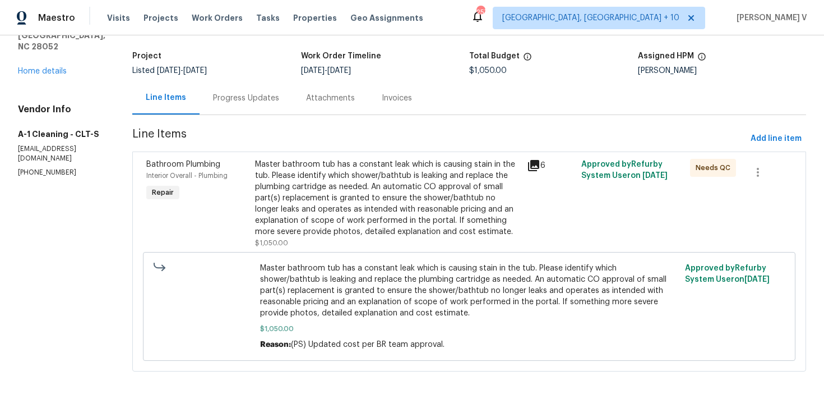
click at [375, 203] on div "Master bathroom tub has a constant leak which is causing stain in the tub. Plea…" at bounding box center [387, 198] width 265 height 79
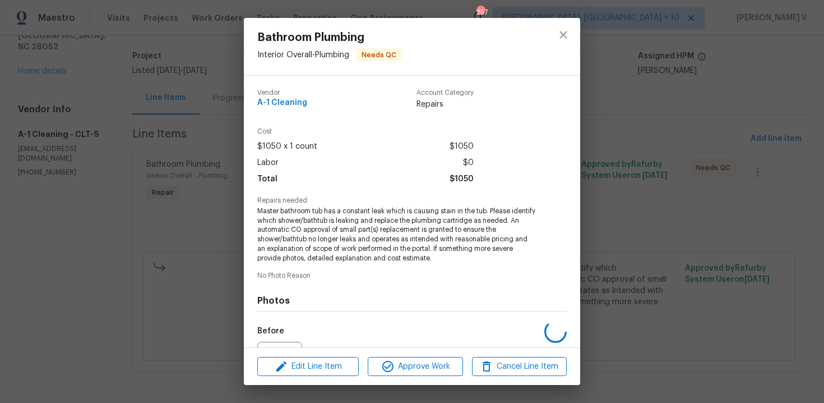
scroll to position [123, 0]
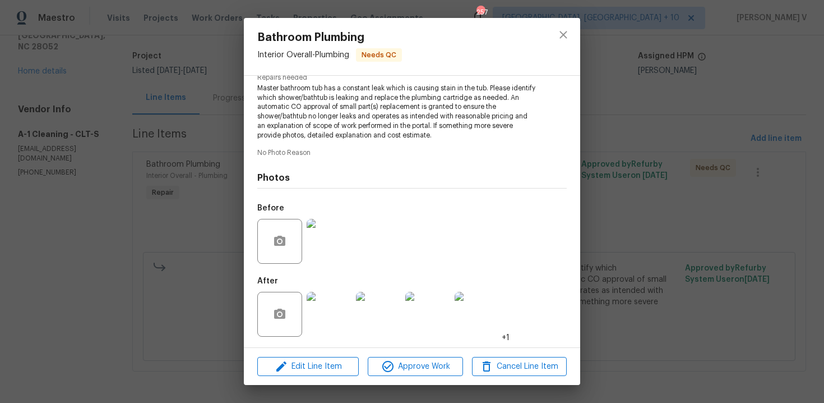
click at [40, 174] on div "Bathroom Plumbing Interior Overall - Plumbing Needs QC Vendor A-1 Cleaning Acco…" at bounding box center [412, 201] width 824 height 403
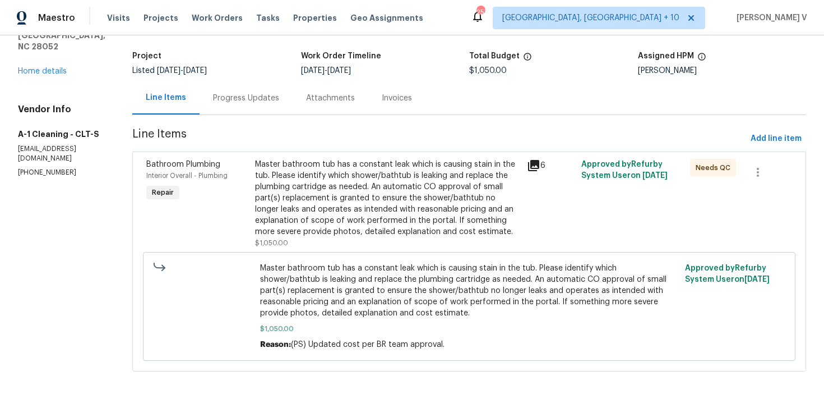
click at [40, 174] on section "All work orders 4609 Cottonwood Ln Gastonia, NC 28052 Home details Vendor Info …" at bounding box center [61, 186] width 87 height 395
copy p "(828) 468-1051"
click at [254, 99] on div "Progress Updates" at bounding box center [246, 98] width 66 height 11
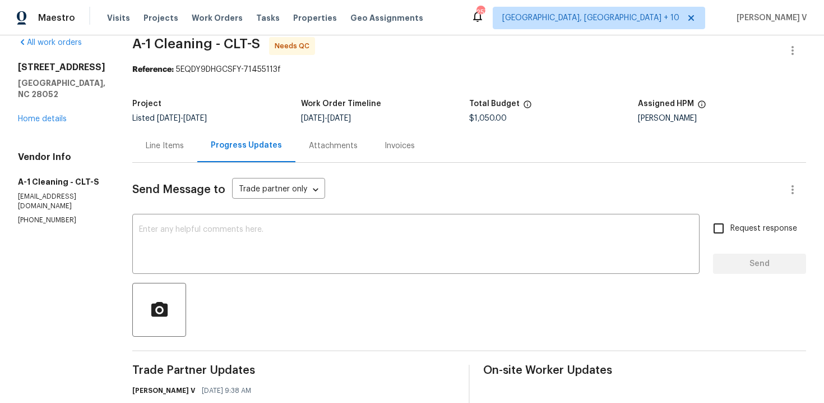
scroll to position [64, 0]
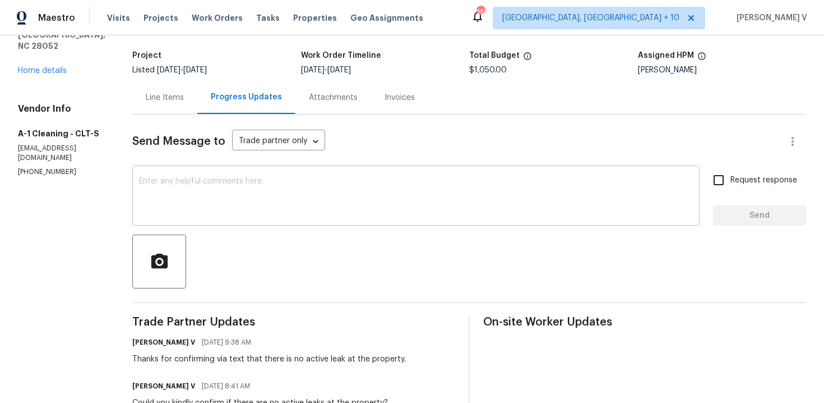
click at [266, 206] on textarea at bounding box center [416, 196] width 554 height 39
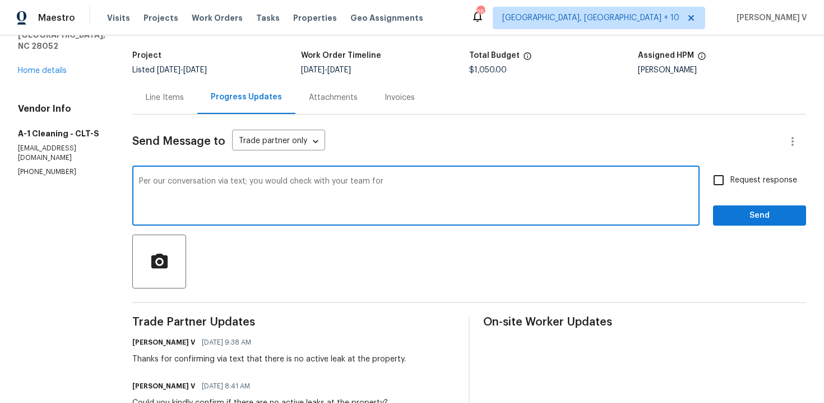
paste textarea "clear before and after photos for the shower/tub trim replacement and the cabin…"
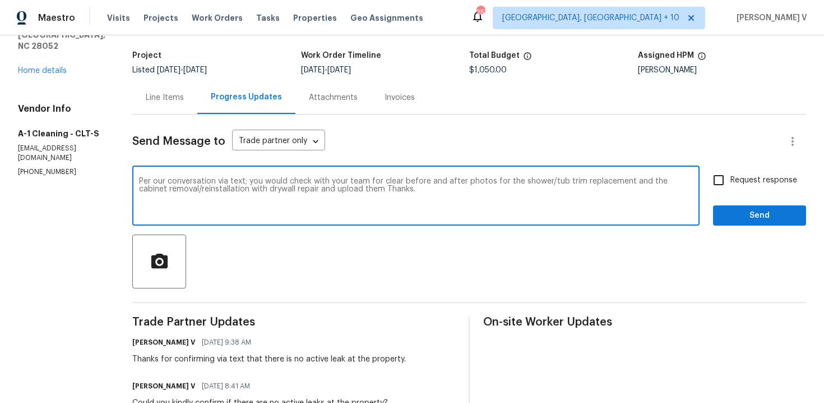
click at [350, 190] on textarea "Per our conversation via text; you would check with your team for clear before …" at bounding box center [416, 196] width 554 height 39
click at [232, 182] on textarea "Per our conversation via text; you would check with your team for clear before …" at bounding box center [416, 196] width 554 height 39
type textarea "Per our conversation via text; you would check with your team for clear before …"
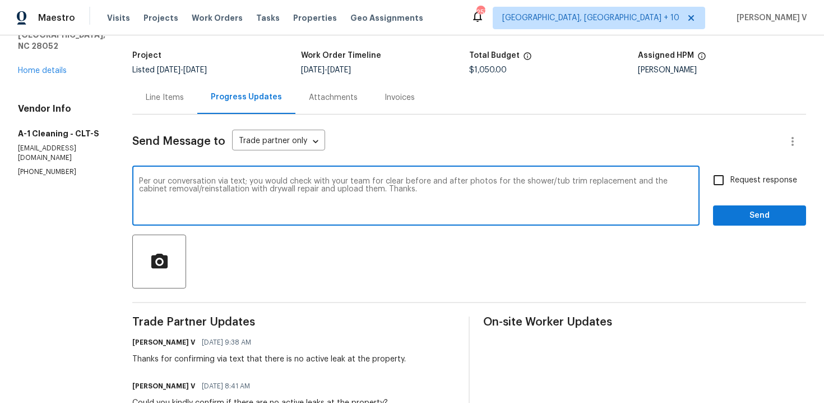
click at [755, 182] on span "Request response" at bounding box center [764, 180] width 67 height 12
click at [731, 182] on input "Request response" at bounding box center [719, 180] width 24 height 24
checkbox input "true"
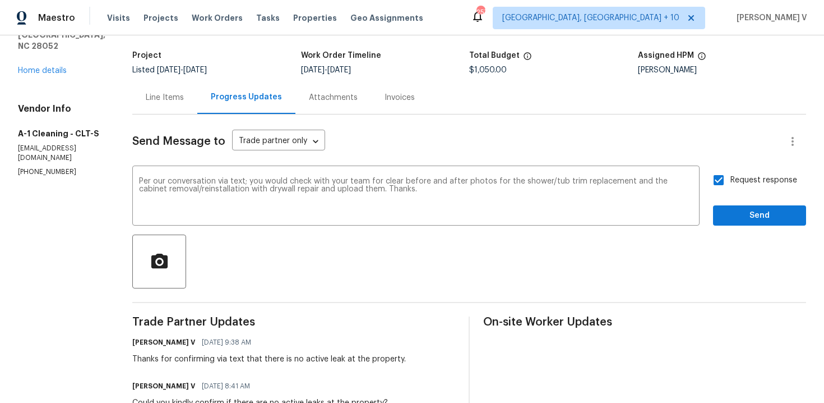
scroll to position [128, 0]
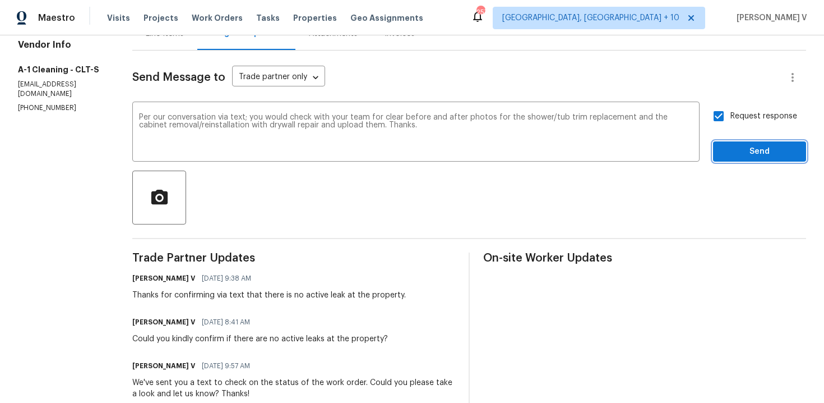
click at [752, 148] on span "Send" at bounding box center [759, 152] width 75 height 14
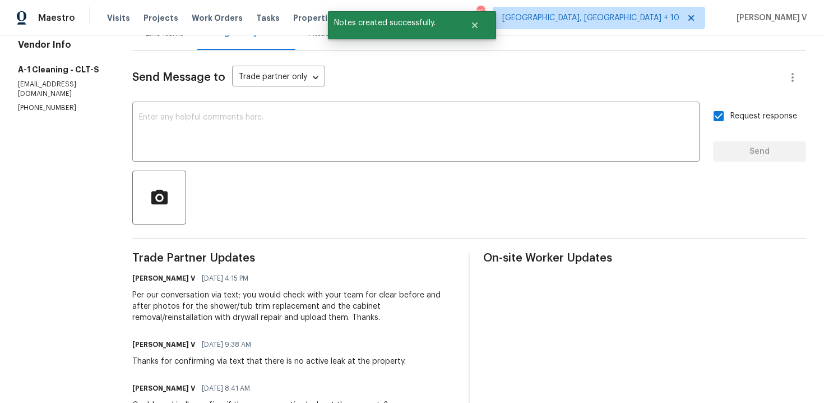
click at [169, 44] on div "Line Items" at bounding box center [164, 33] width 65 height 33
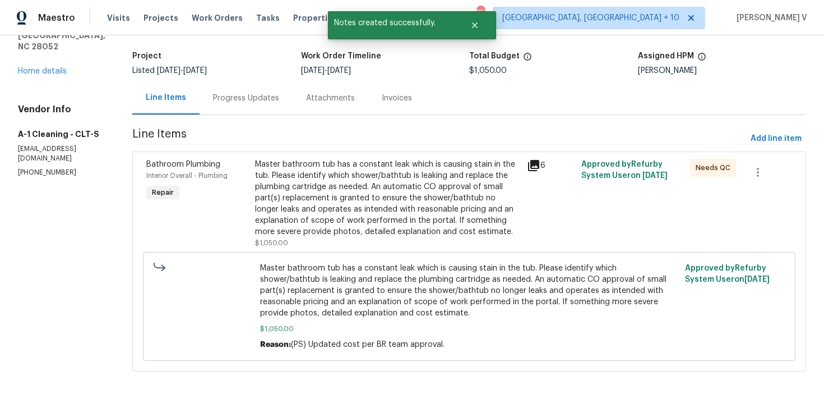
scroll to position [64, 0]
click at [366, 193] on div "Master bathroom tub has a constant leak which is causing stain in the tub. Plea…" at bounding box center [387, 198] width 265 height 79
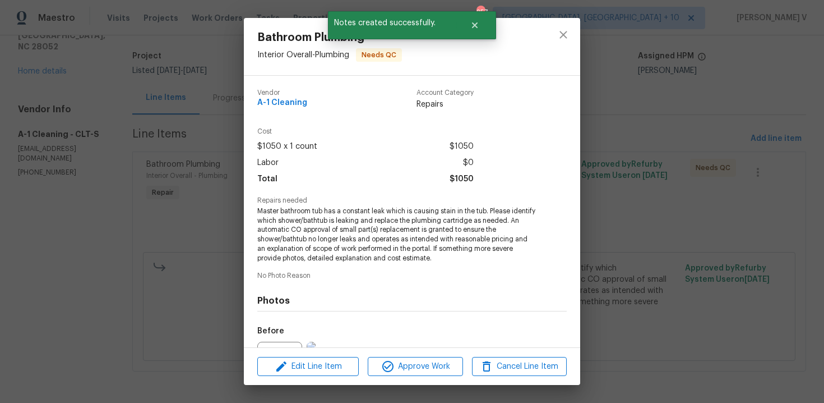
scroll to position [123, 0]
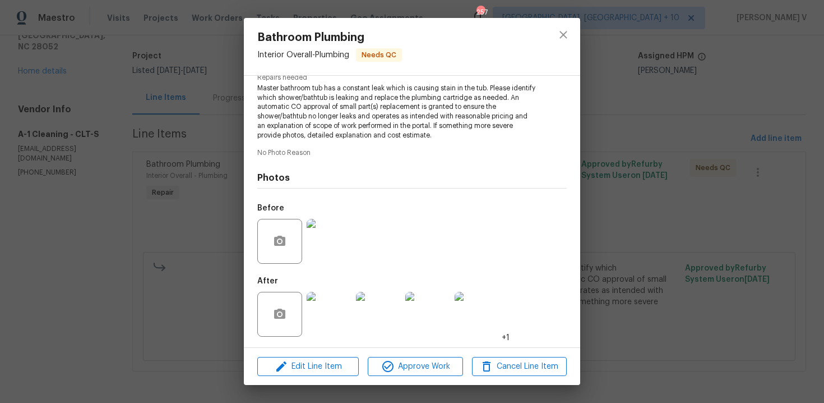
click at [174, 190] on div "Bathroom Plumbing Interior Overall - Plumbing Needs QC Vendor A-1 Cleaning Acco…" at bounding box center [412, 201] width 824 height 403
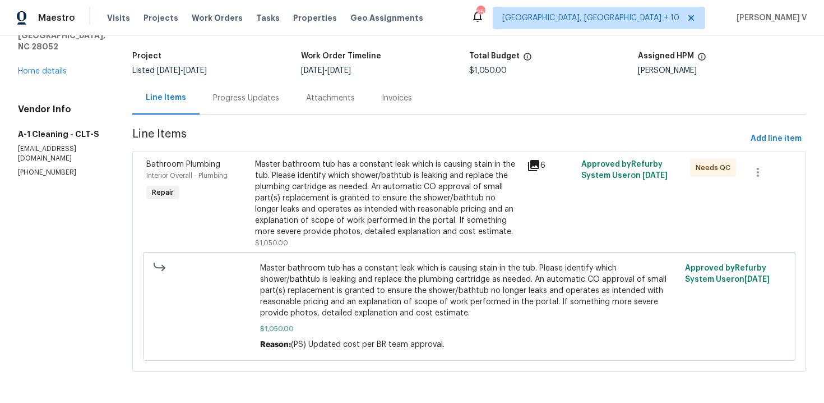
click at [224, 131] on span "Line Items" at bounding box center [439, 138] width 614 height 21
click at [254, 98] on div "Progress Updates" at bounding box center [246, 98] width 66 height 11
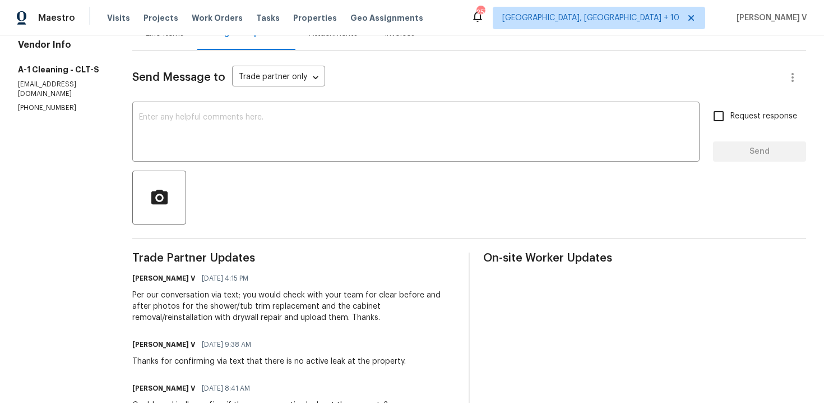
scroll to position [186, 0]
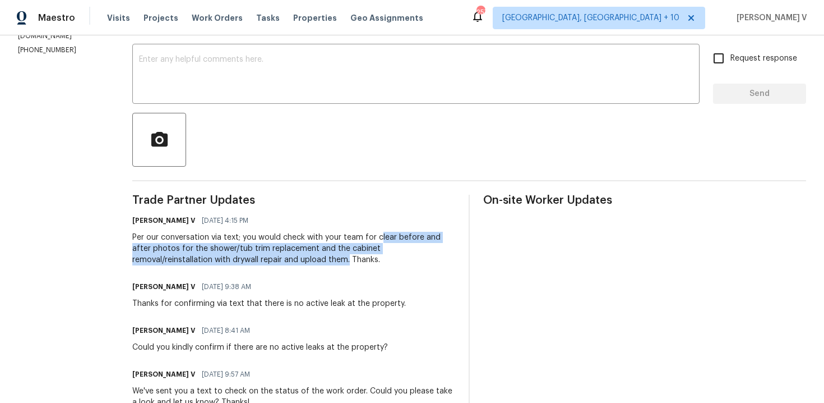
drag, startPoint x: 374, startPoint y: 238, endPoint x: 246, endPoint y: 262, distance: 130.6
click at [246, 262] on div "Per our conversation via text; you would check with your team for clear before …" at bounding box center [293, 249] width 323 height 34
copy div "lear before and after photos for the shower/tub trim replacement and the cabine…"
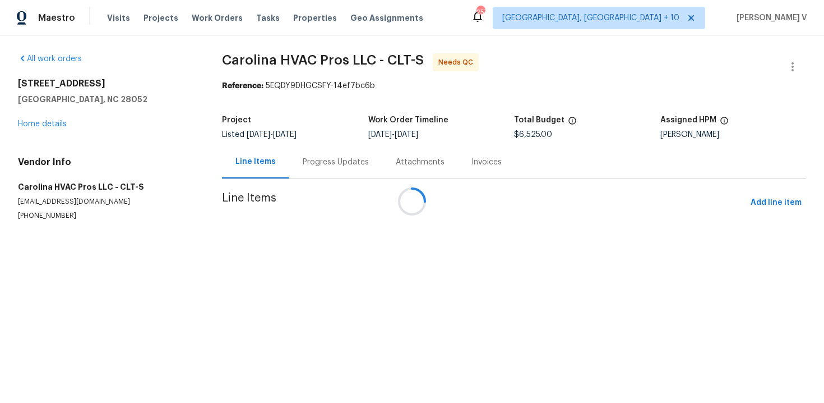
click at [305, 163] on div "Progress Updates" at bounding box center [336, 161] width 66 height 11
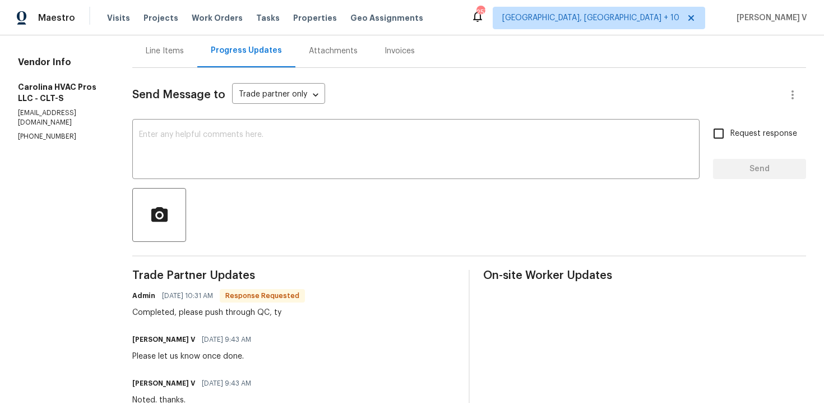
scroll to position [173, 0]
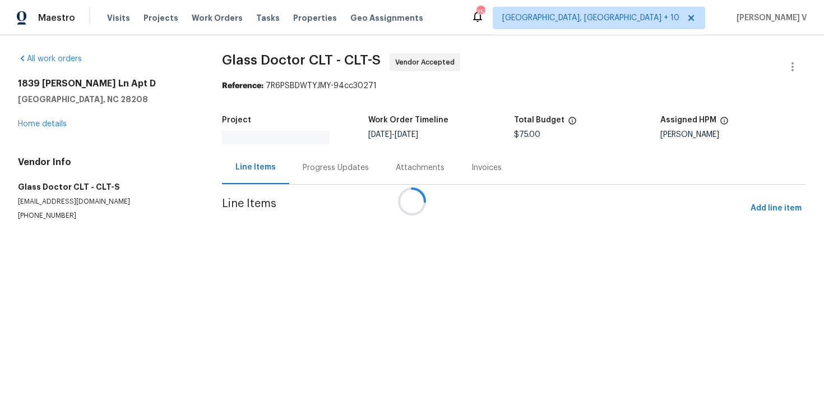
click at [305, 156] on div at bounding box center [412, 201] width 824 height 403
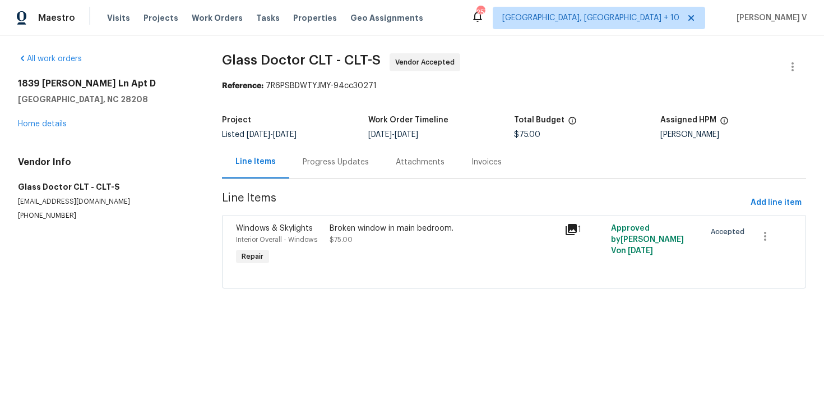
click at [305, 166] on div "Progress Updates" at bounding box center [336, 161] width 66 height 11
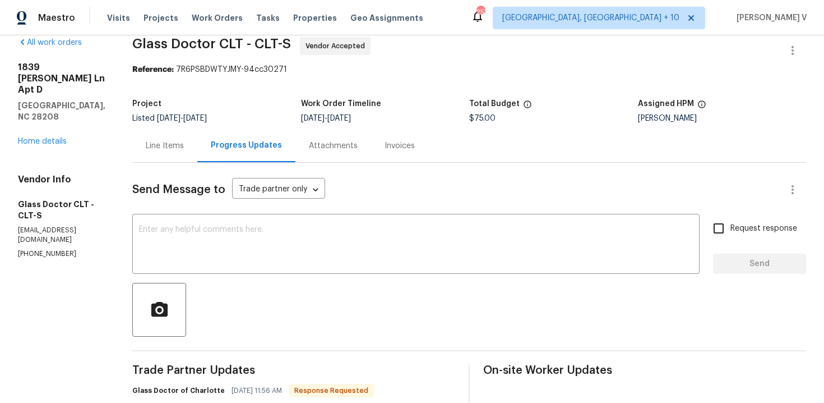
scroll to position [135, 0]
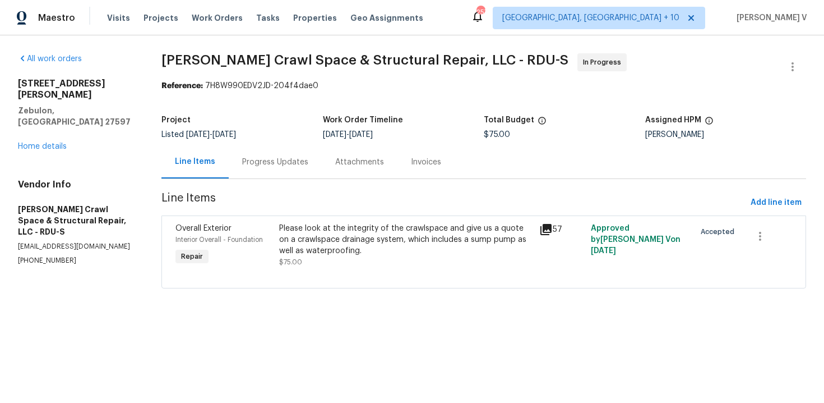
click at [278, 158] on div "Progress Updates" at bounding box center [275, 161] width 66 height 11
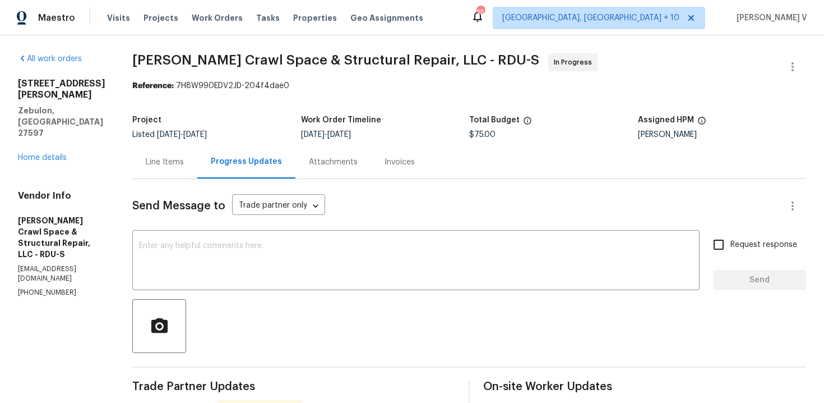
scroll to position [195, 0]
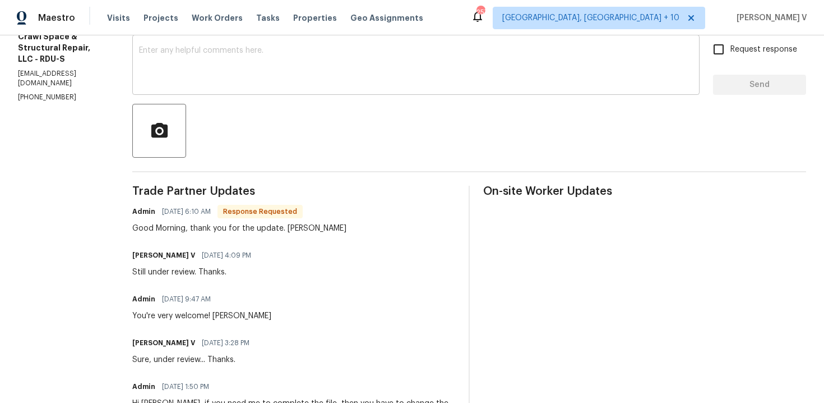
click at [284, 53] on textarea at bounding box center [416, 66] width 554 height 39
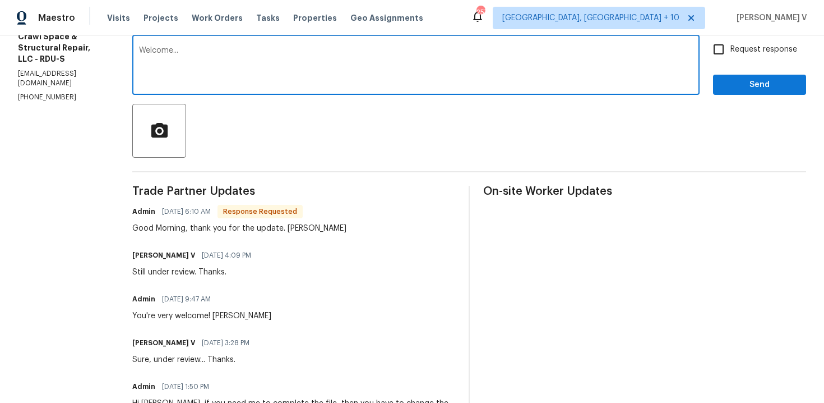
type textarea "Welcome..."
click at [736, 80] on span "Send" at bounding box center [759, 85] width 75 height 14
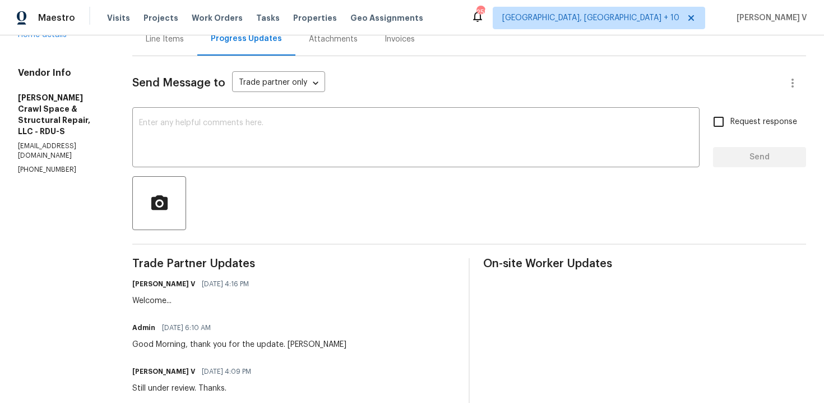
scroll to position [0, 0]
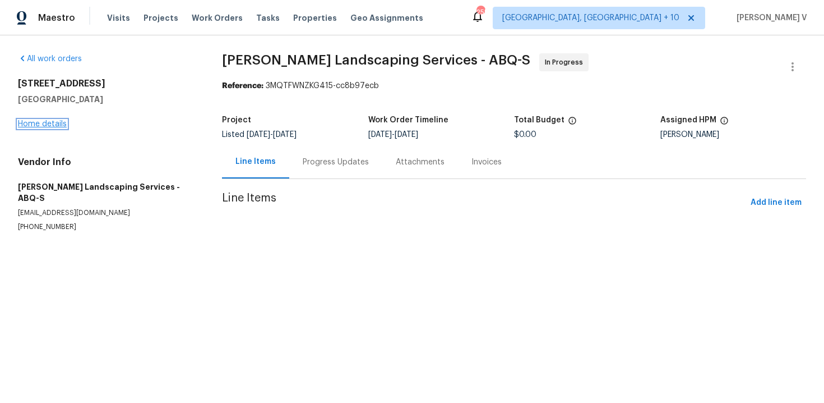
click at [56, 121] on link "Home details" at bounding box center [42, 124] width 49 height 8
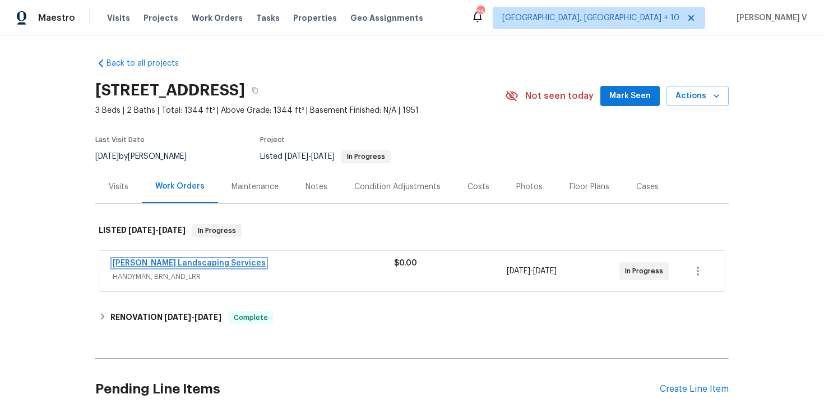
click at [204, 263] on link "Rodriguez Landscaping Services" at bounding box center [189, 263] width 153 height 8
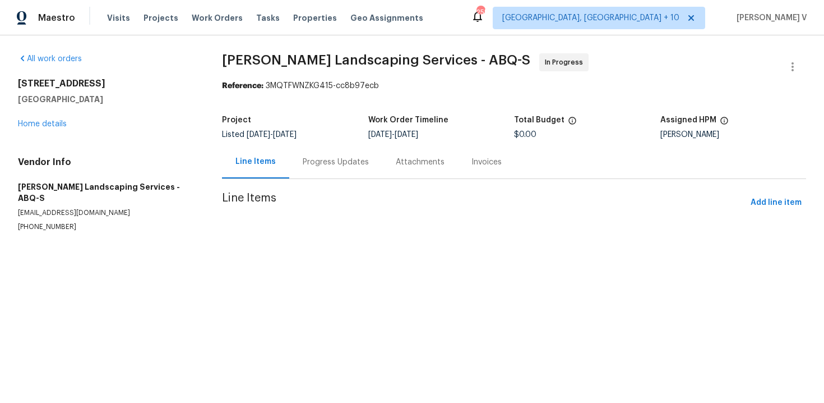
click at [318, 151] on div "Progress Updates" at bounding box center [335, 161] width 93 height 33
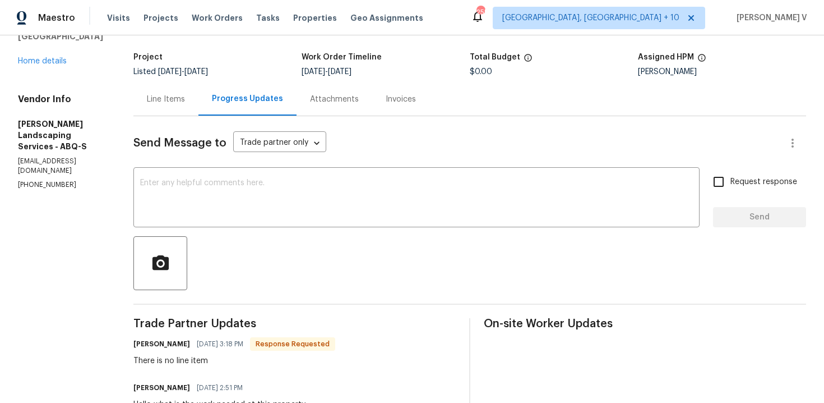
scroll to position [52, 0]
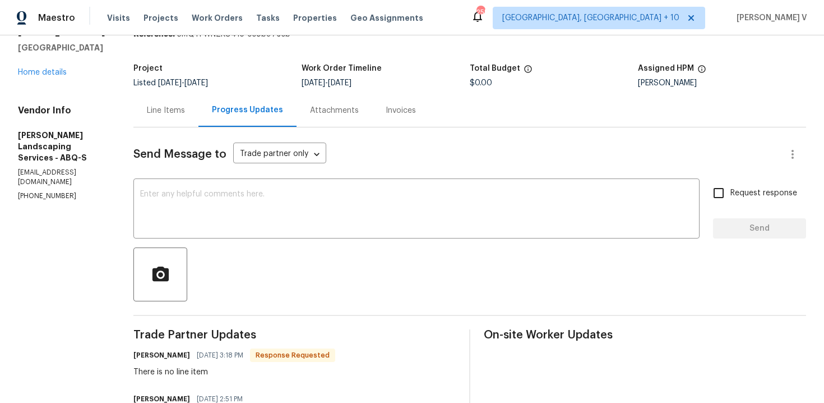
click at [53, 77] on div "All work orders 916 Dakota St SE Albuquerque, NM 87108 Home details Vendor Info…" at bounding box center [62, 101] width 89 height 199
click at [50, 73] on link "Home details" at bounding box center [42, 72] width 49 height 8
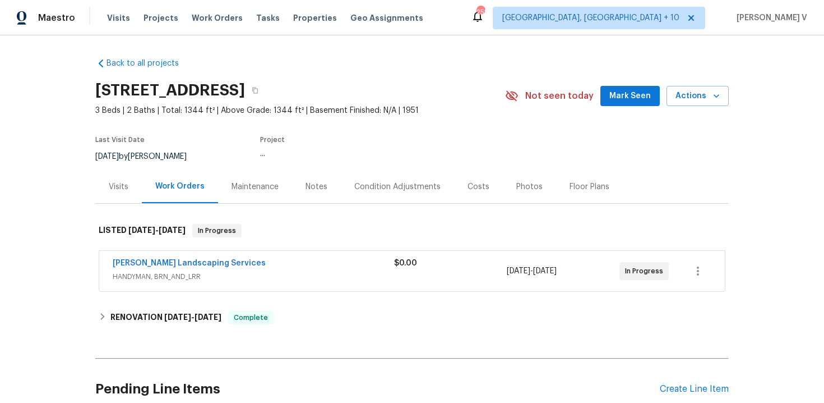
scroll to position [301, 0]
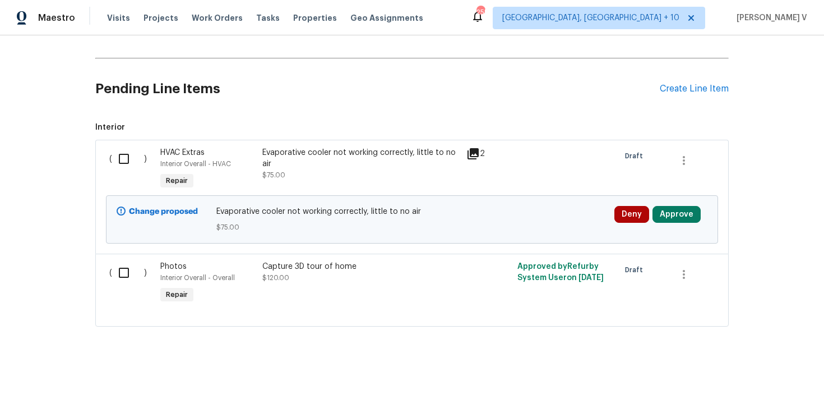
click at [318, 163] on div "Evaporative cooler not working correctly, little to no air" at bounding box center [360, 158] width 197 height 22
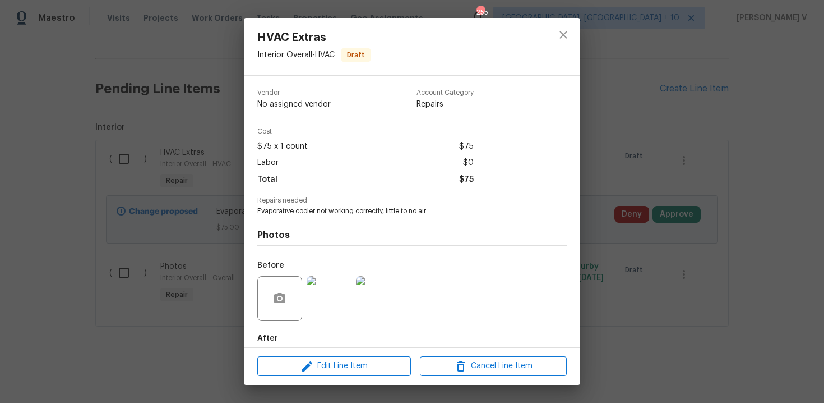
click at [312, 215] on span "Evaporative cooler not working correctly, little to no air" at bounding box center [396, 211] width 279 height 10
copy span "Evaporative cooler not working correctly, little to no air"
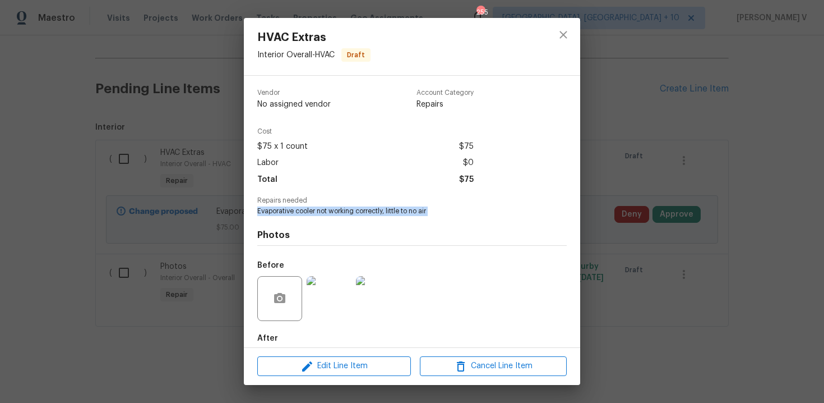
click at [591, 157] on div "HVAC Extras Interior Overall - HVAC Draft Vendor No assigned vendor Account Cat…" at bounding box center [412, 201] width 824 height 403
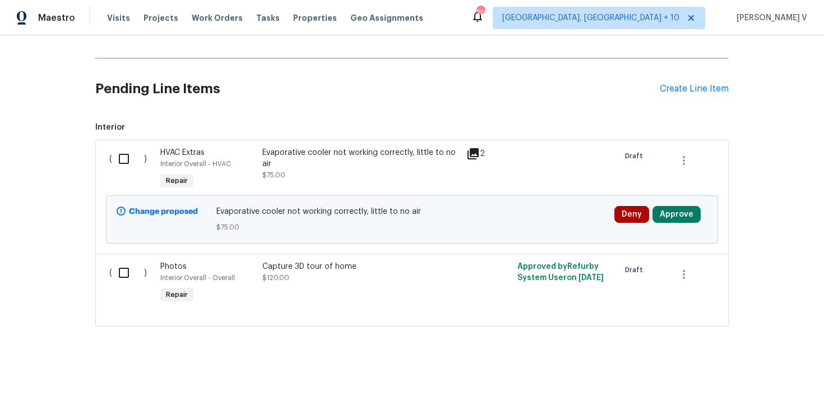
click at [371, 173] on div "Evaporative cooler not working correctly, little to no air $75.00" at bounding box center [360, 164] width 197 height 34
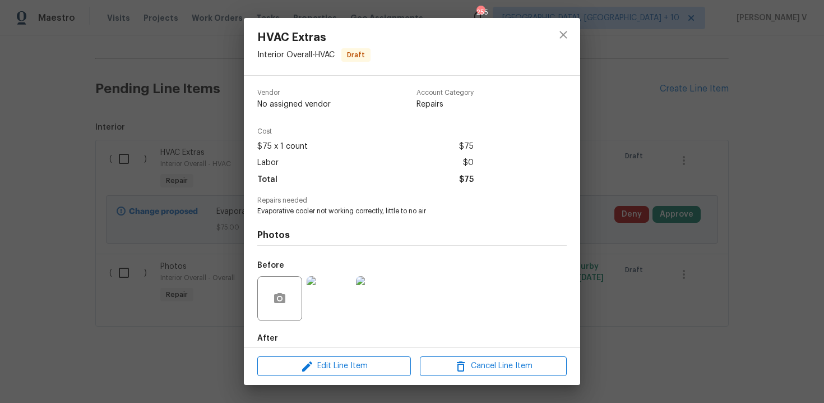
scroll to position [58, 0]
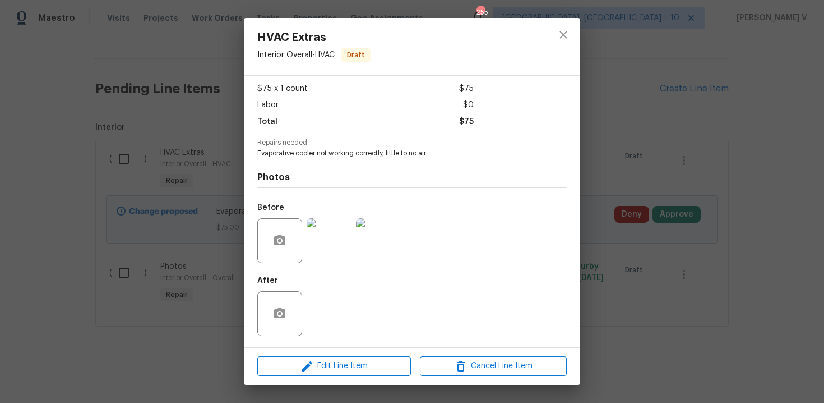
click at [329, 242] on img at bounding box center [329, 240] width 45 height 45
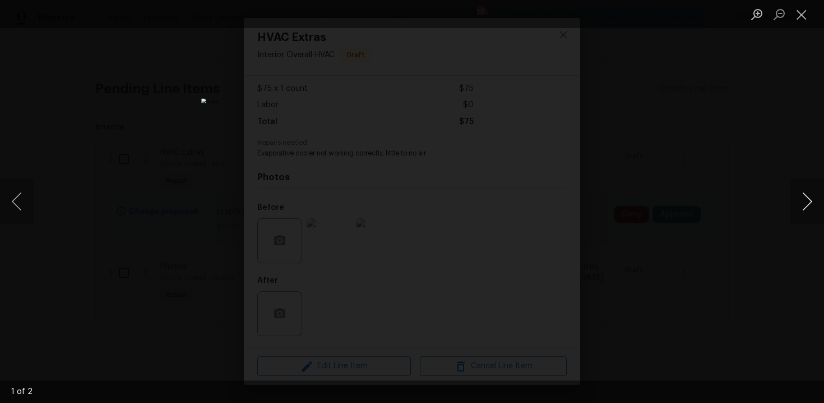
click at [813, 194] on button "Next image" at bounding box center [808, 201] width 34 height 45
click at [150, 162] on div "Lightbox" at bounding box center [412, 201] width 824 height 403
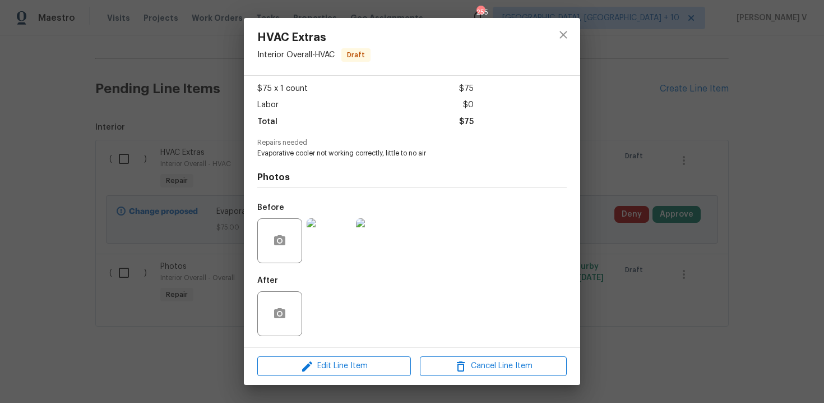
click at [150, 162] on div "HVAC Extras Interior Overall - HVAC Draft Vendor No assigned vendor Account Cat…" at bounding box center [412, 201] width 824 height 403
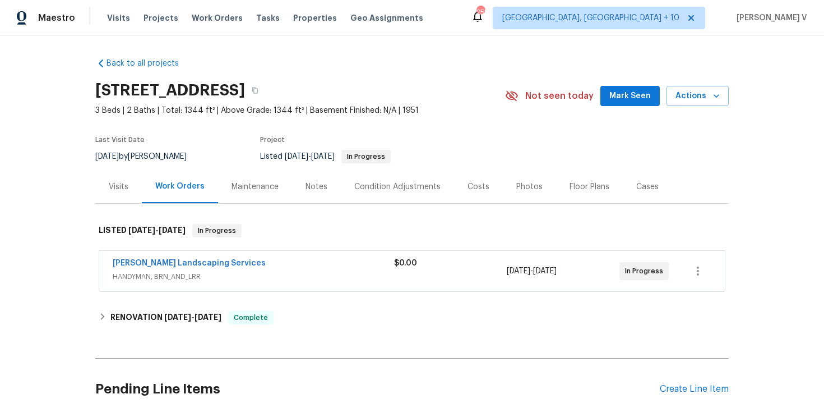
scroll to position [264, 0]
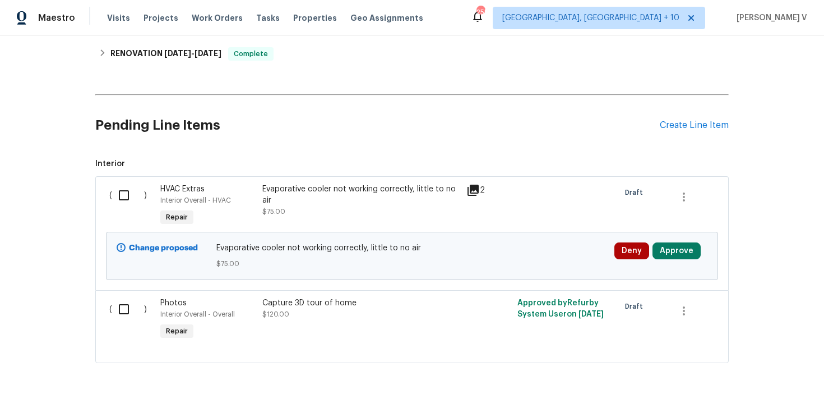
click at [315, 187] on div "Evaporative cooler not working correctly, little to no air" at bounding box center [360, 194] width 197 height 22
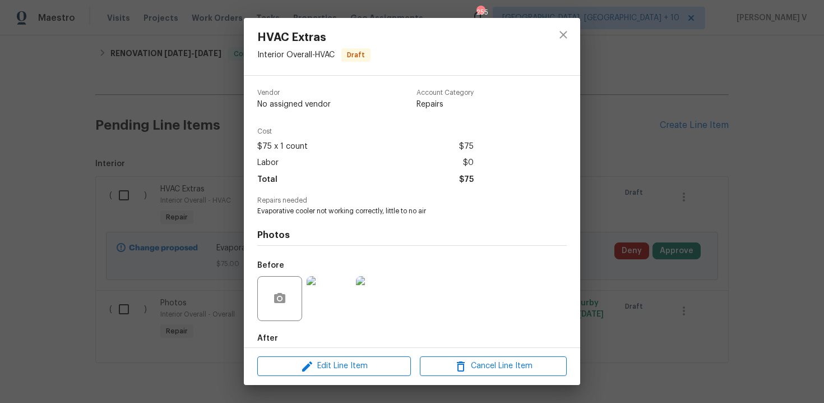
click at [285, 217] on div "Photos Before After" at bounding box center [412, 308] width 310 height 185
copy h4 "Photos"
click at [285, 212] on span "Evaporative cooler not working correctly, little to no air" at bounding box center [396, 211] width 279 height 10
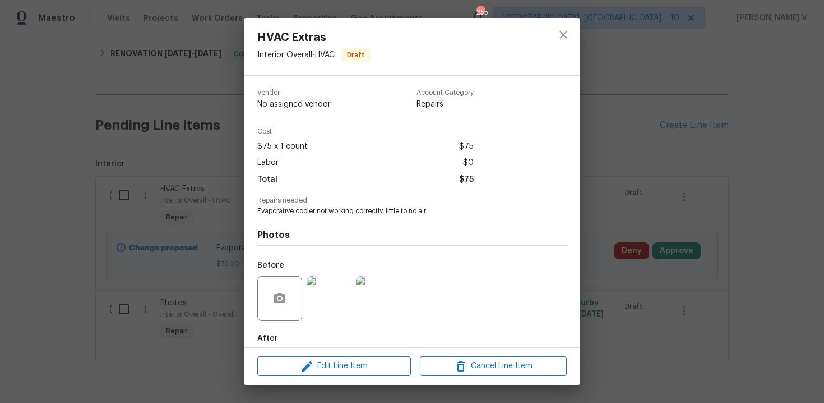
click at [285, 212] on span "Evaporative cooler not working correctly, little to no air" at bounding box center [396, 211] width 279 height 10
copy span "Evaporative cooler not working correctly, little to no air"
click at [125, 170] on div "HVAC Extras Interior Overall - HVAC Draft Vendor No assigned vendor Account Cat…" at bounding box center [412, 201] width 824 height 403
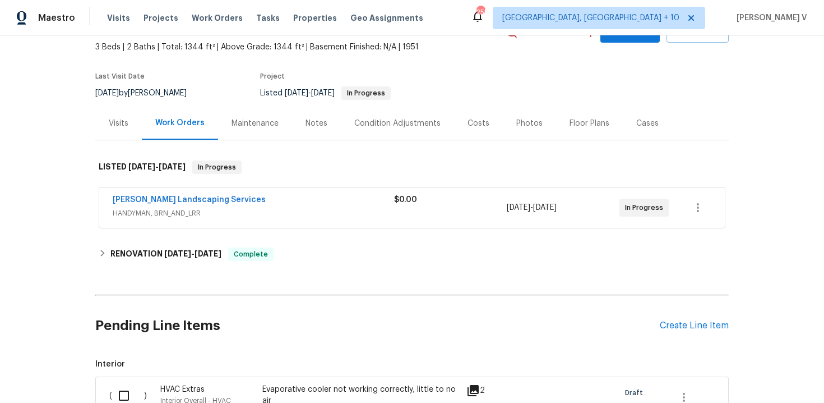
scroll to position [0, 0]
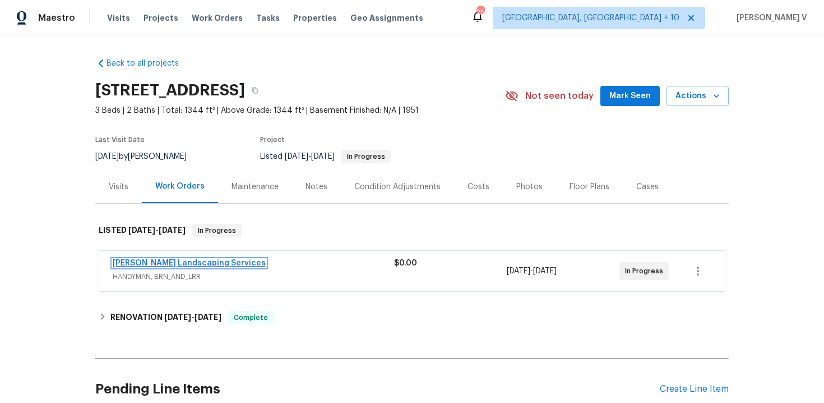
click at [125, 262] on link "Rodriguez Landscaping Services" at bounding box center [189, 263] width 153 height 8
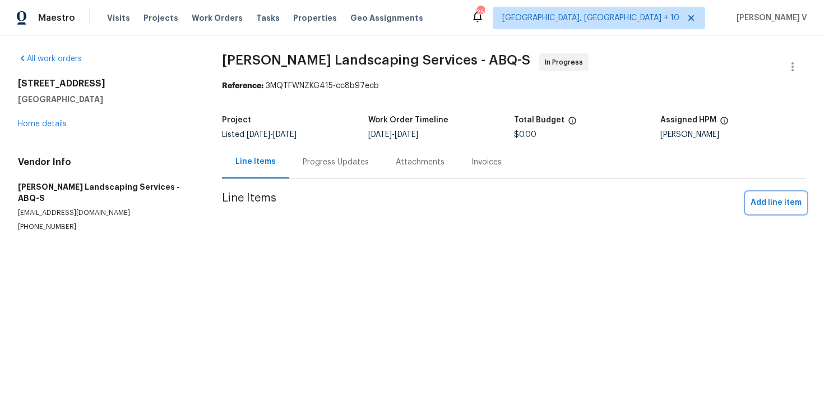
click at [787, 205] on span "Add line item" at bounding box center [776, 203] width 51 height 14
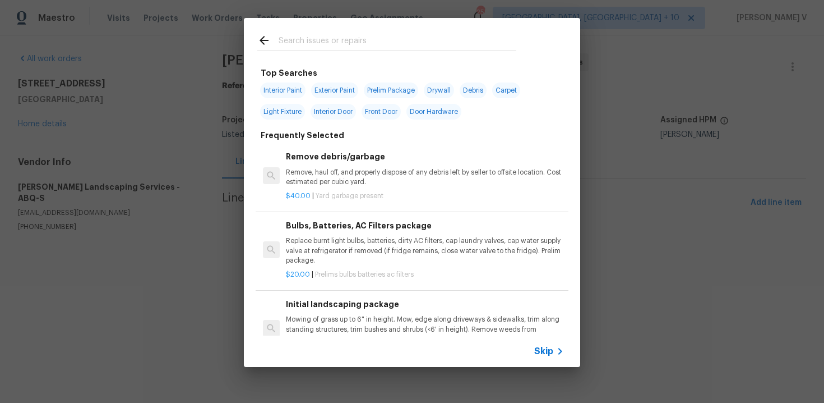
click at [534, 347] on div "Skip" at bounding box center [412, 350] width 337 height 31
click at [545, 353] on span "Skip" at bounding box center [543, 350] width 19 height 11
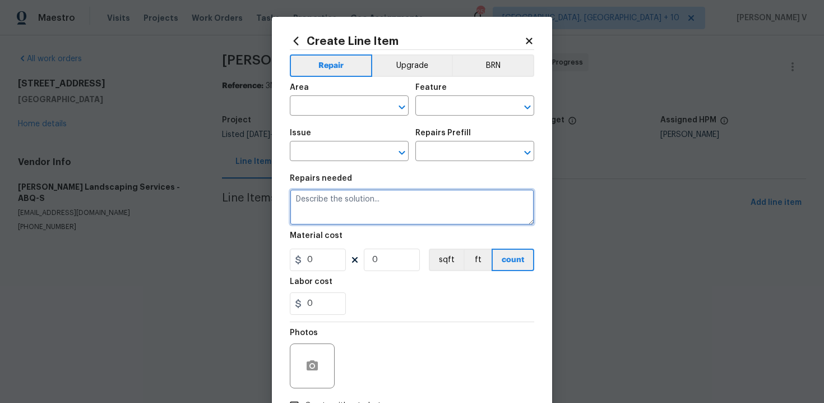
click at [370, 190] on textarea at bounding box center [412, 207] width 245 height 36
click at [356, 198] on textarea at bounding box center [412, 207] width 245 height 36
paste textarea "Evaporative cooler not working correctly, little to no air"
type textarea "Evaporative cooler not working correctly, little to no air"
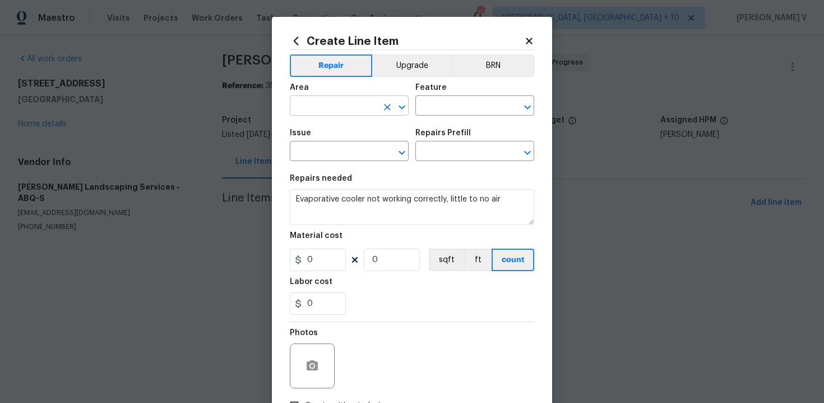
click at [330, 98] on input "text" at bounding box center [333, 106] width 87 height 17
click at [348, 140] on li "HVAC" at bounding box center [349, 132] width 119 height 19
click at [339, 108] on input "HVAC" at bounding box center [333, 106] width 87 height 17
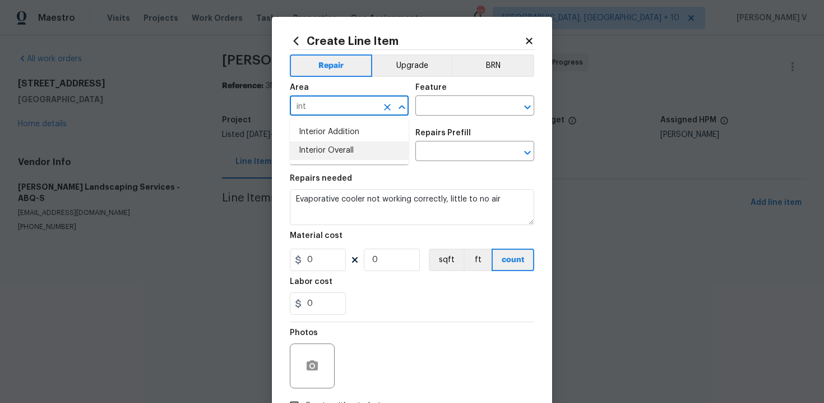
click at [344, 150] on li "Interior Overall" at bounding box center [349, 150] width 119 height 19
type input "Interior Overall"
click at [443, 109] on input "text" at bounding box center [459, 106] width 87 height 17
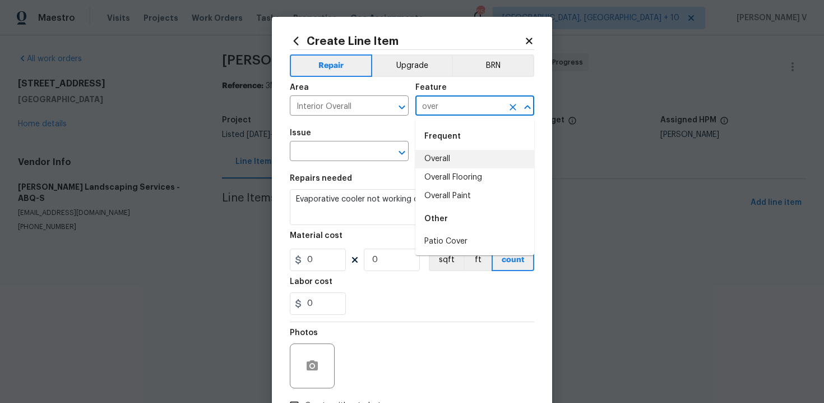
click at [446, 151] on li "Overall" at bounding box center [475, 159] width 119 height 19
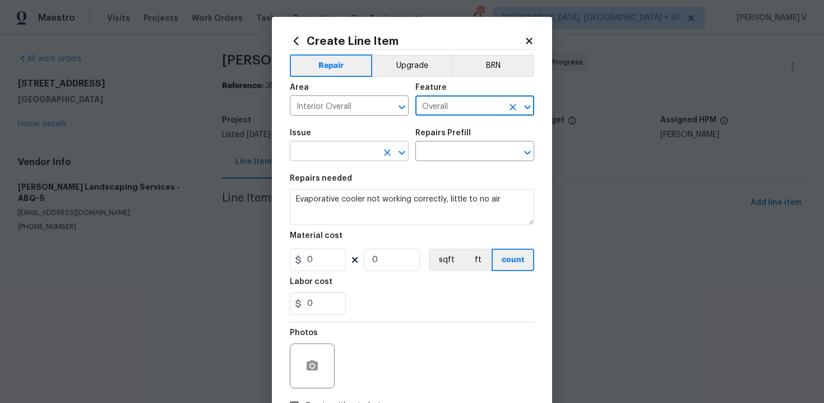
type input "Overall"
click at [340, 156] on input "text" at bounding box center [333, 152] width 87 height 17
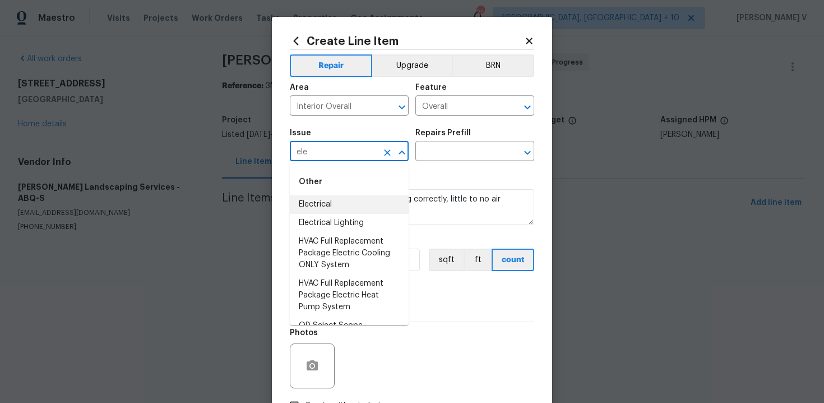
click at [339, 202] on li "Electrical" at bounding box center [349, 204] width 119 height 19
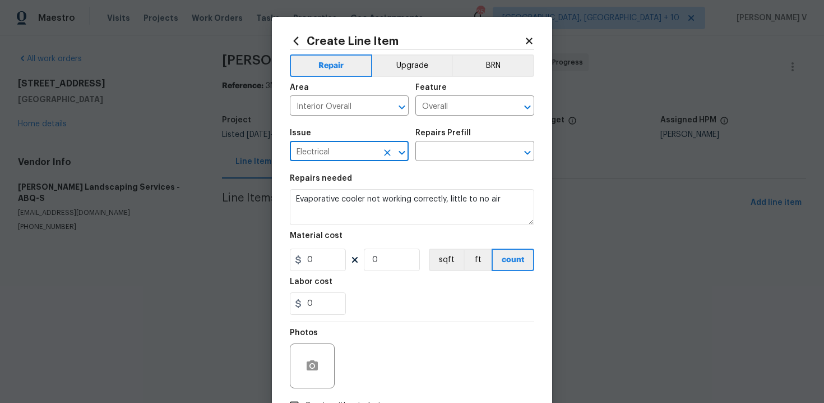
type input "Electrical"
click at [465, 142] on div "Repairs Prefill" at bounding box center [475, 136] width 119 height 15
click at [457, 151] on input "text" at bounding box center [459, 152] width 87 height 17
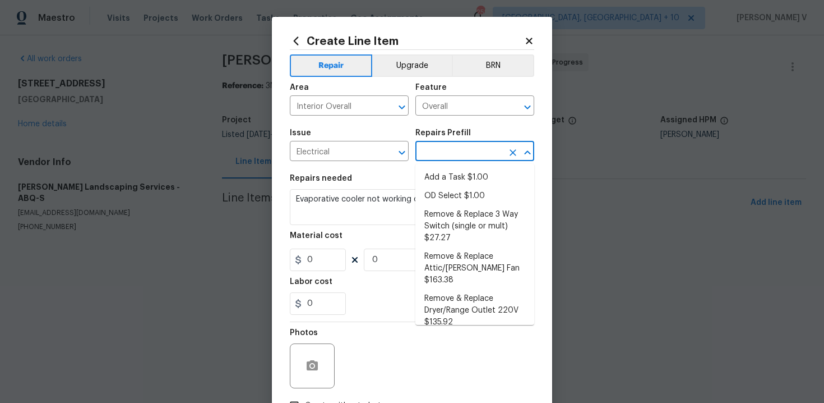
click at [443, 166] on ul "Add a Task $1.00 OD Select $1.00 Remove & Replace 3 Way Switch (single or mult)…" at bounding box center [475, 244] width 119 height 161
click at [434, 173] on li "Add a Task $1.00" at bounding box center [475, 177] width 119 height 19
type input "Add a Task $1.00"
type textarea "HPM to detail"
type input "1"
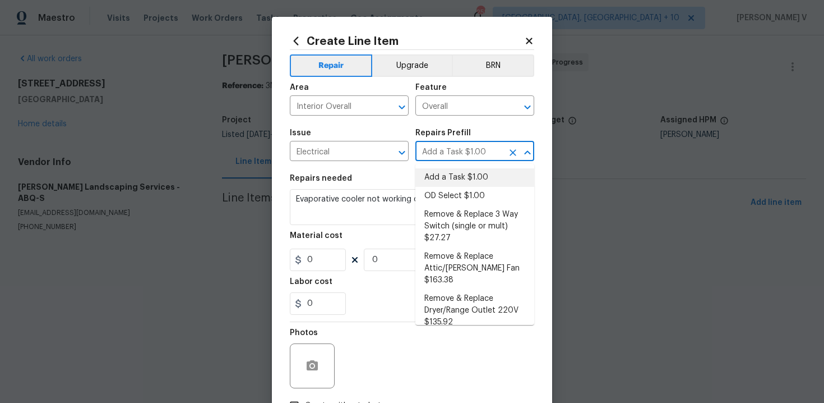
type input "1"
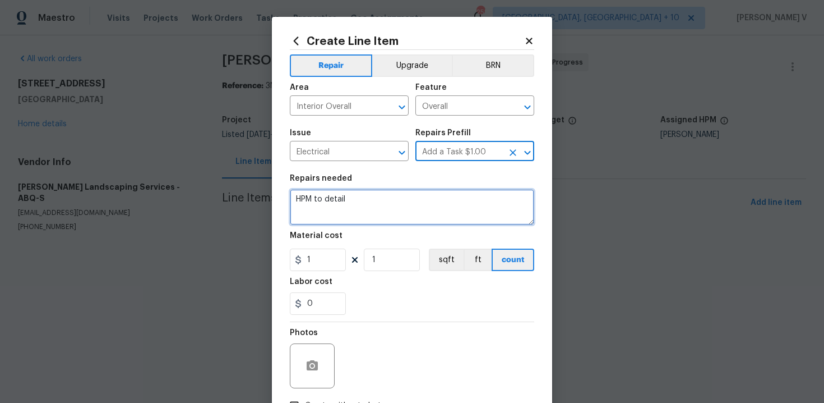
click at [349, 205] on textarea "HPM to detail" at bounding box center [412, 207] width 245 height 36
paste textarea "Evaporative cooler not working correctly, little to no air"
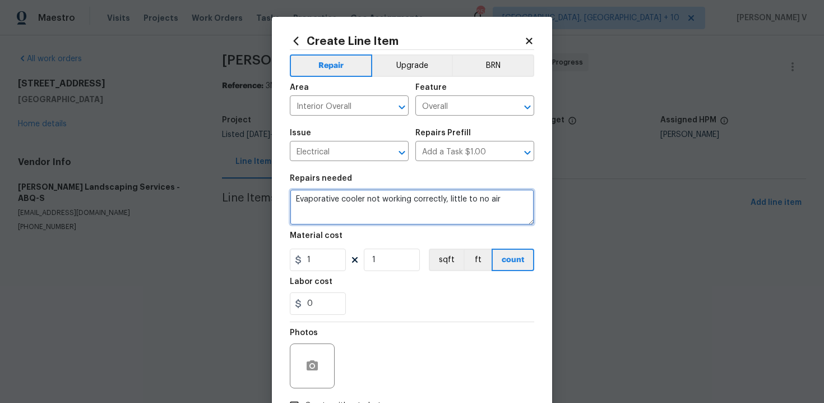
type textarea "Evaporative cooler not working correctly, little to no air"
click at [320, 273] on section "Repairs needed Evaporative cooler not working correctly, little to no air Mater…" at bounding box center [412, 245] width 245 height 154
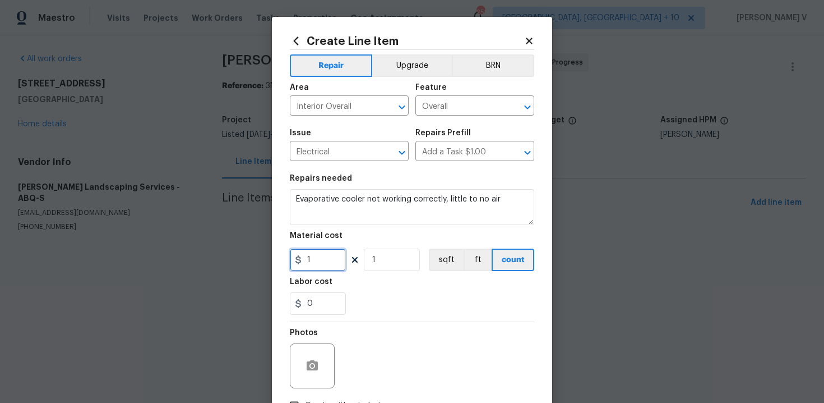
click at [320, 258] on input "1" at bounding box center [318, 259] width 56 height 22
click at [320, 258] on input "175" at bounding box center [318, 259] width 56 height 22
type input "75"
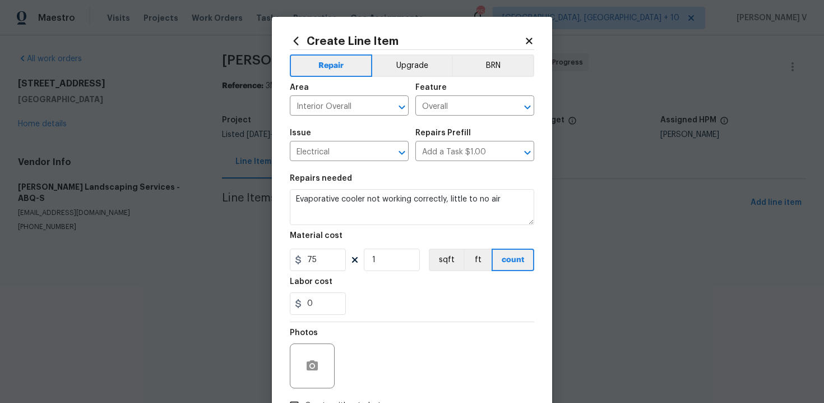
click at [326, 384] on div at bounding box center [312, 365] width 45 height 45
click at [310, 361] on icon "button" at bounding box center [312, 365] width 11 height 10
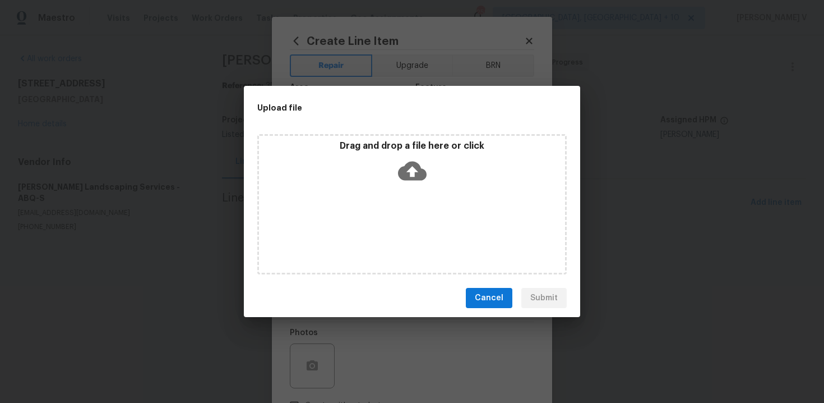
click at [409, 171] on icon at bounding box center [412, 171] width 29 height 19
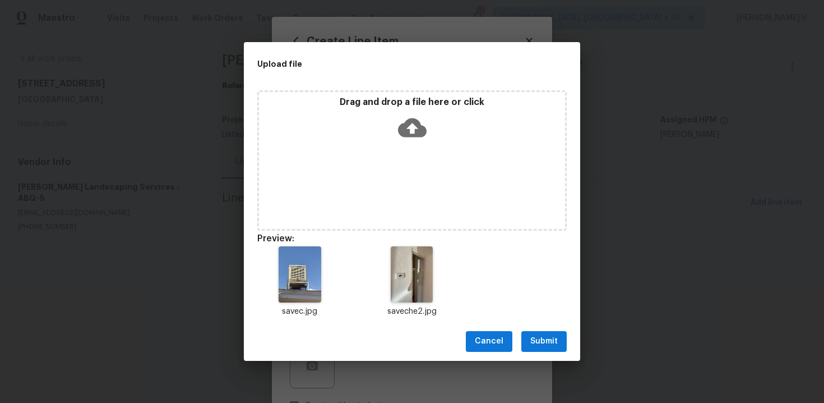
click at [537, 333] on button "Submit" at bounding box center [544, 341] width 45 height 21
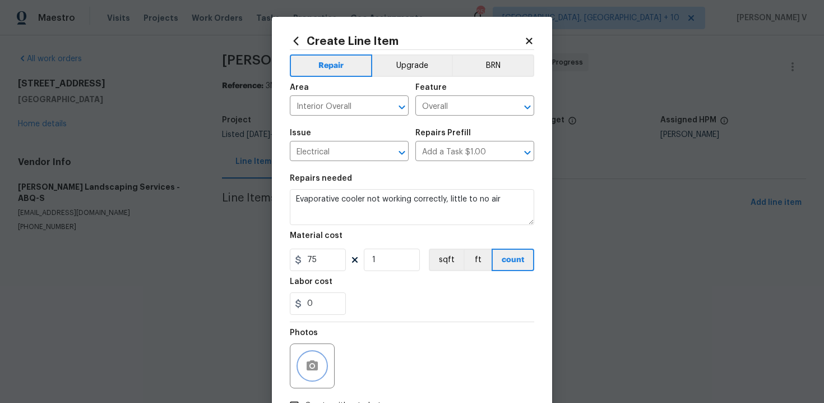
scroll to position [81, 0]
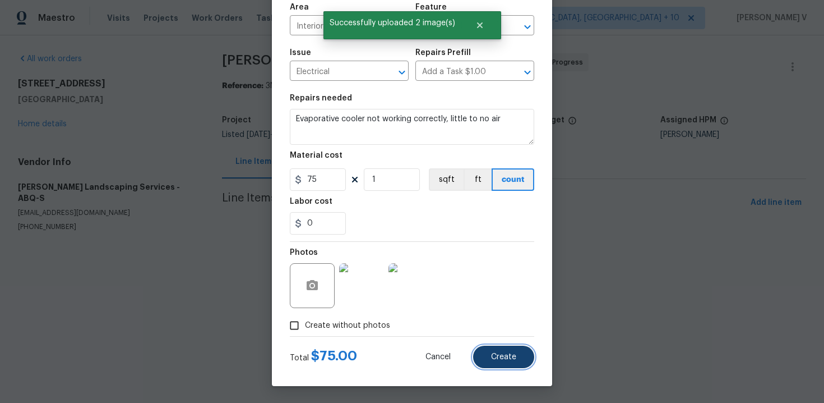
click at [503, 367] on button "Create" at bounding box center [503, 356] width 61 height 22
type input "0"
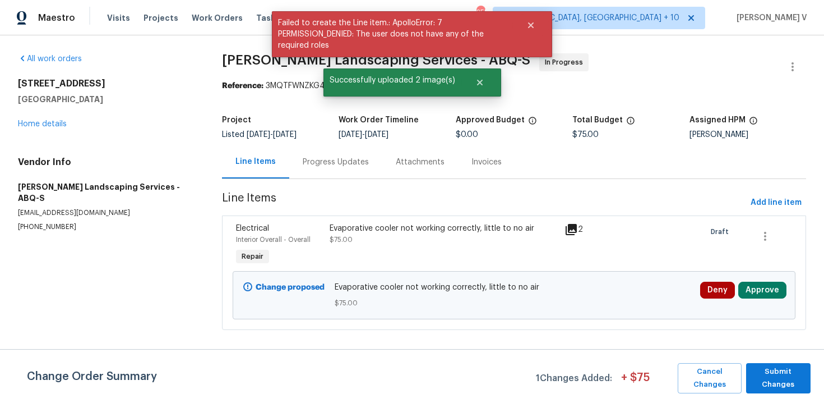
click at [766, 362] on div "Change Order Summary 1 Changes Added: + $ 75 Cancel Changes Submit Changes" at bounding box center [412, 376] width 824 height 54
click at [782, 377] on span "Submit Changes" at bounding box center [778, 378] width 53 height 26
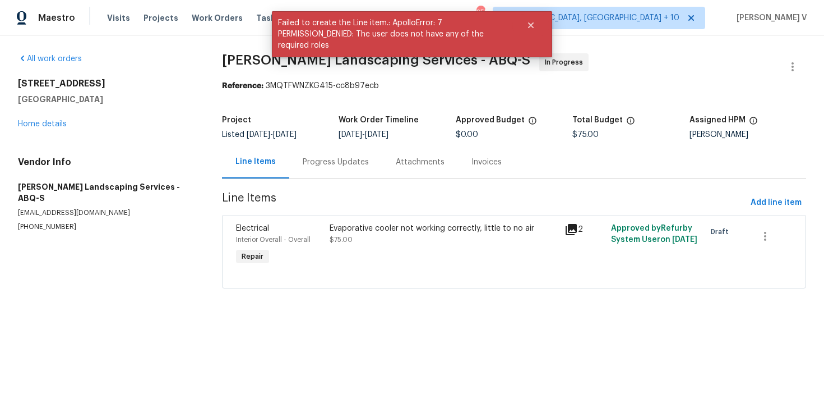
click at [363, 168] on div "Progress Updates" at bounding box center [335, 161] width 93 height 33
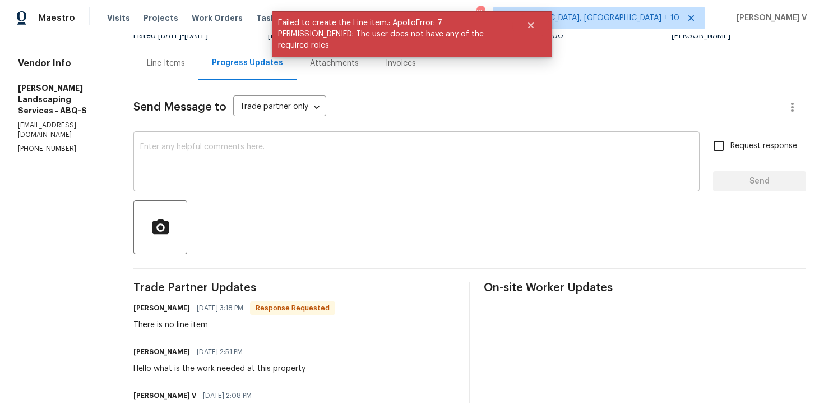
scroll to position [89, 0]
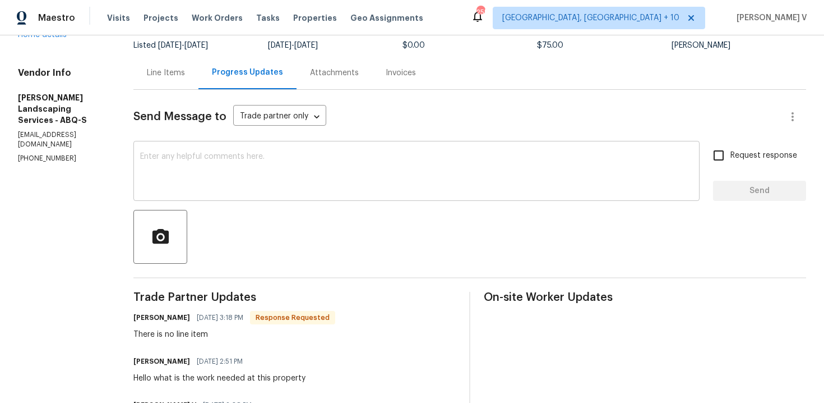
click at [273, 182] on textarea at bounding box center [416, 172] width 553 height 39
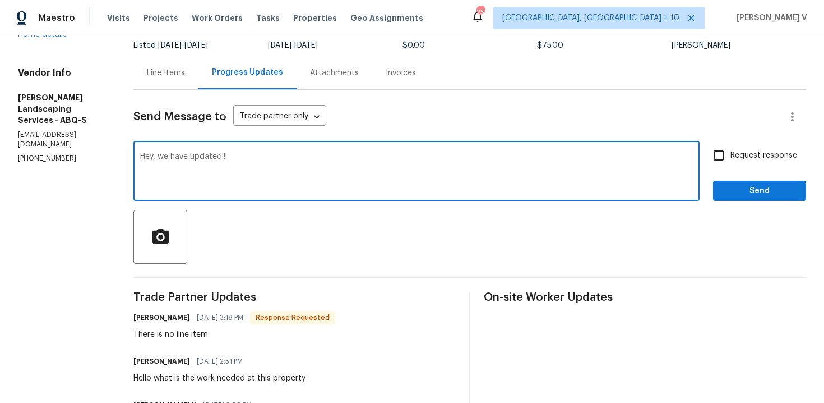
type textarea "Hey, we have updated!!!"
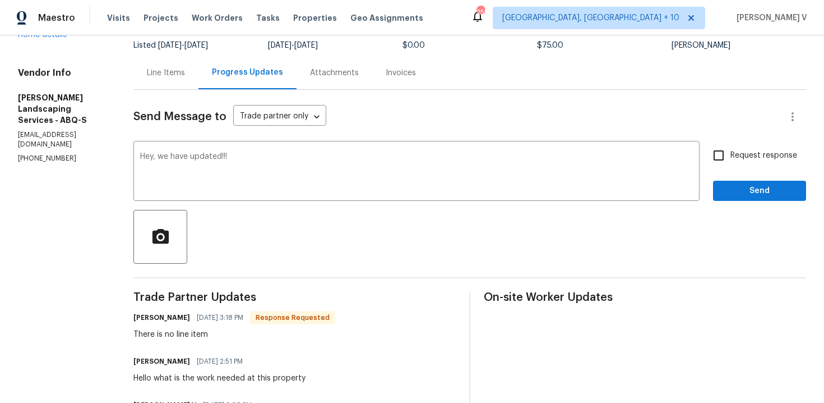
click at [803, 158] on div "Request response Send" at bounding box center [759, 172] width 93 height 57
click at [719, 153] on input "Request response" at bounding box center [719, 156] width 24 height 24
checkbox input "true"
click at [739, 181] on button "Send" at bounding box center [759, 191] width 93 height 21
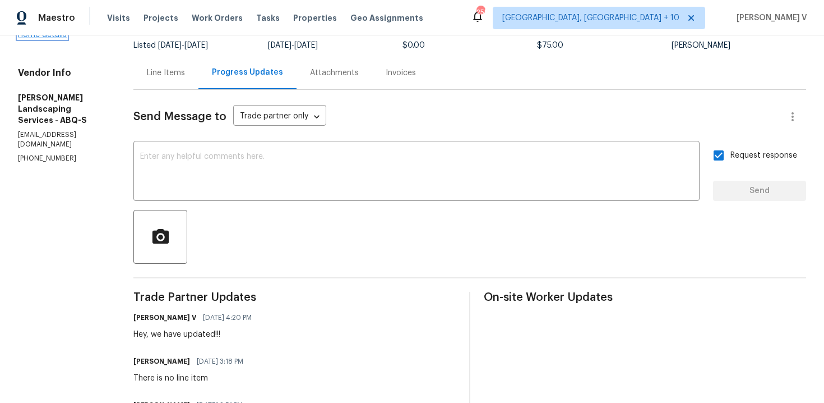
click at [45, 35] on link "Home details" at bounding box center [42, 35] width 49 height 8
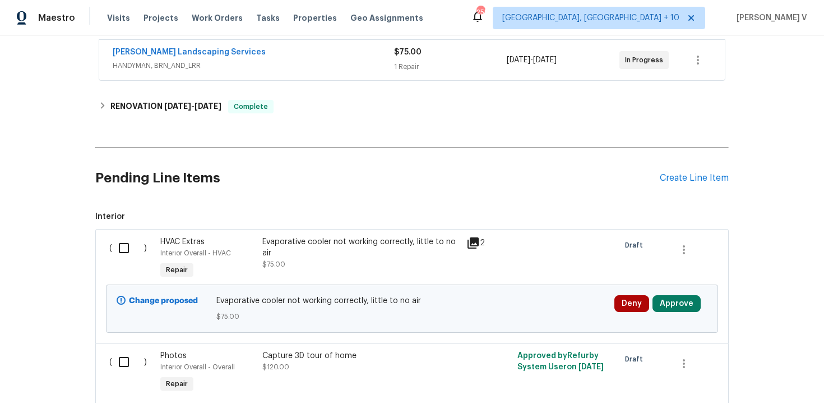
scroll to position [301, 0]
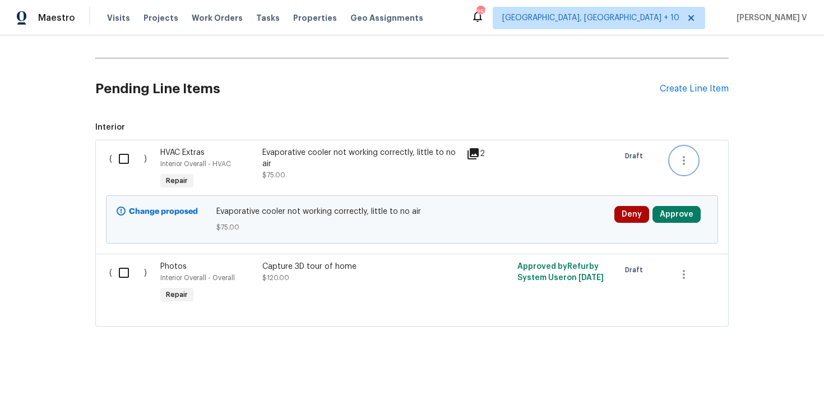
click at [681, 159] on icon "button" at bounding box center [683, 160] width 13 height 13
click at [690, 157] on li "Cancel" at bounding box center [692, 159] width 43 height 19
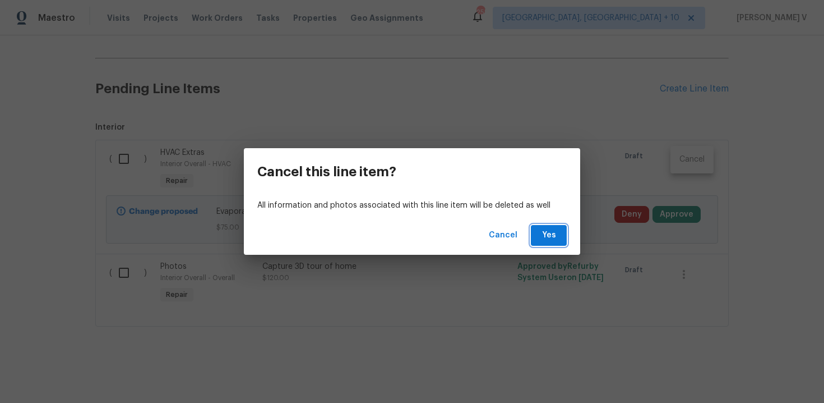
click at [562, 238] on button "Yes" at bounding box center [549, 235] width 36 height 21
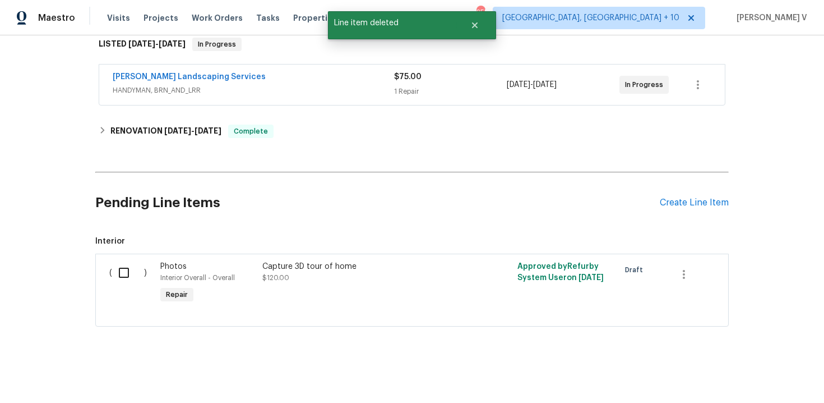
scroll to position [0, 0]
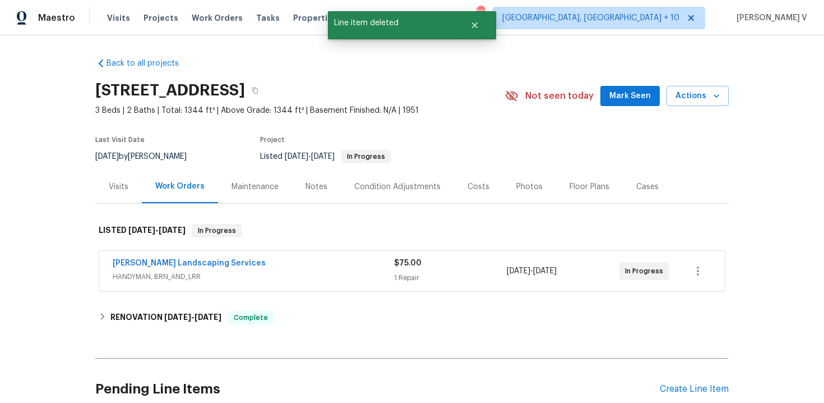
click at [228, 257] on span "Rodriguez Landscaping Services" at bounding box center [189, 262] width 153 height 11
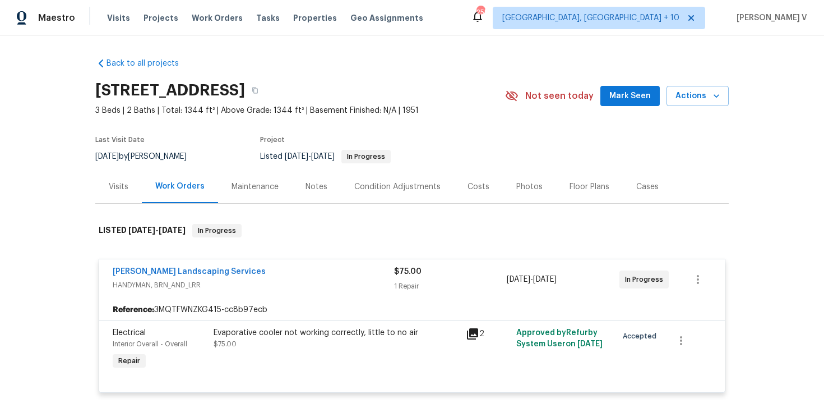
click at [153, 266] on span "Rodriguez Landscaping Services" at bounding box center [189, 271] width 153 height 11
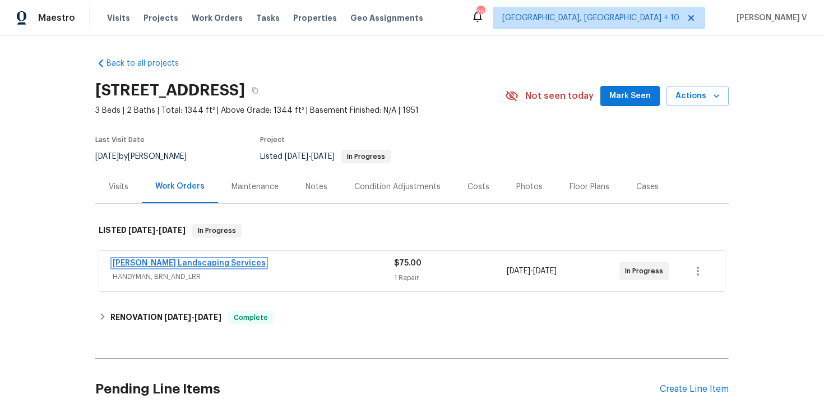
click at [152, 265] on link "Rodriguez Landscaping Services" at bounding box center [189, 263] width 153 height 8
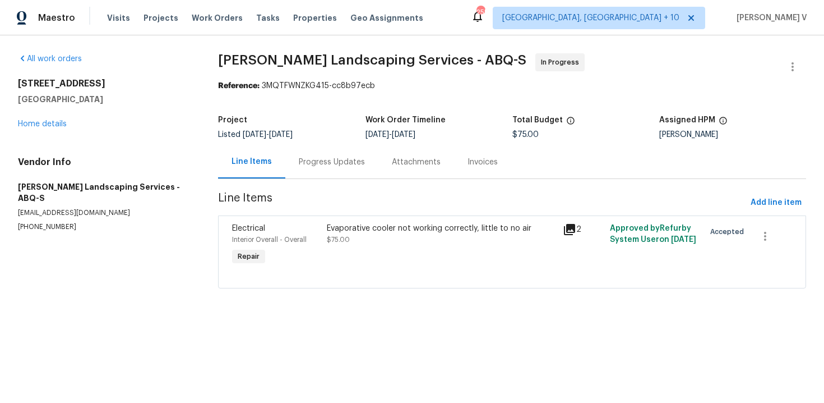
click at [316, 164] on div "Progress Updates" at bounding box center [332, 161] width 66 height 11
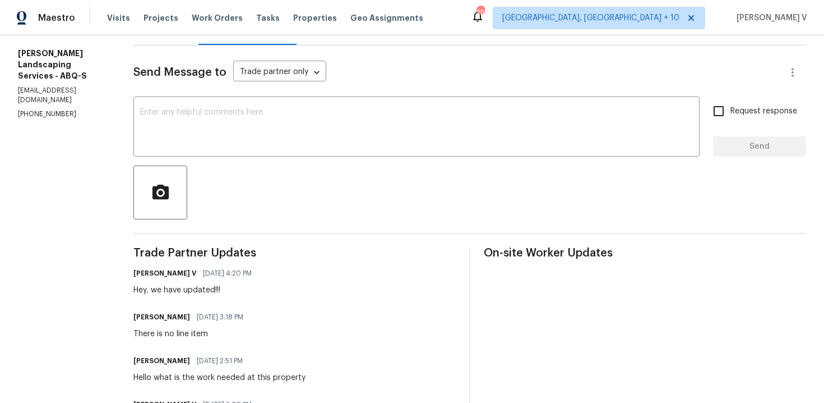
scroll to position [1, 0]
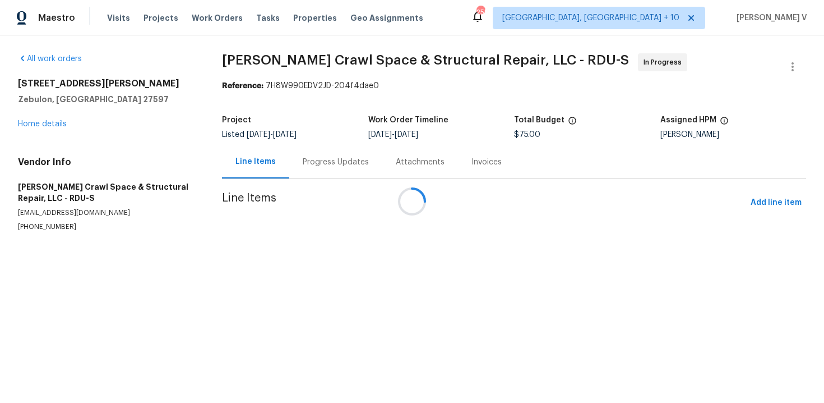
click at [303, 165] on div "Progress Updates" at bounding box center [336, 161] width 66 height 11
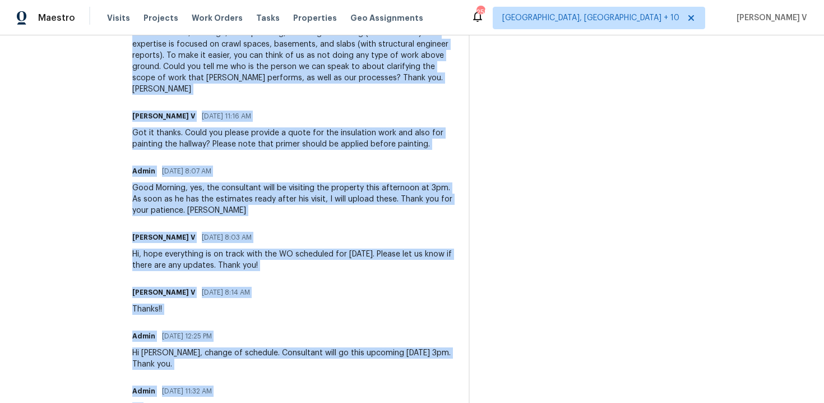
scroll to position [1393, 0]
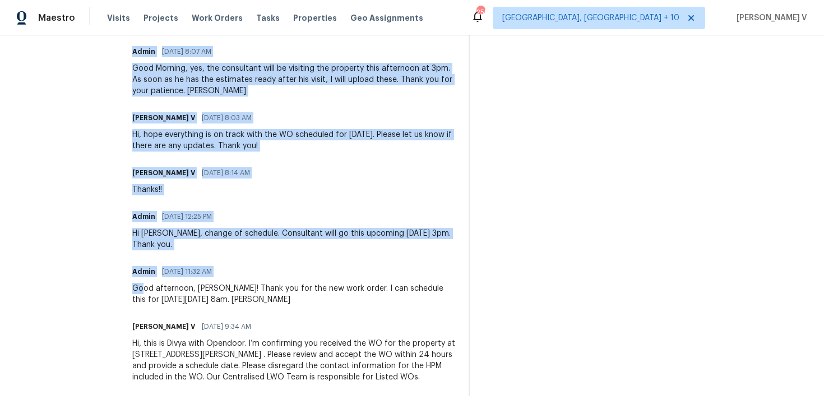
drag, startPoint x: 143, startPoint y: 178, endPoint x: 154, endPoint y: 447, distance: 268.9
click at [154, 402] on html "Maestro Visits Projects Work Orders Tasks Properties Geo Assignments [STREET_AD…" at bounding box center [412, 201] width 824 height 403
copy div "Trade Partner Updates [PERSON_NAME] V [DATE] 4:16 PM Welcome... Admin [DATE] 6:…"
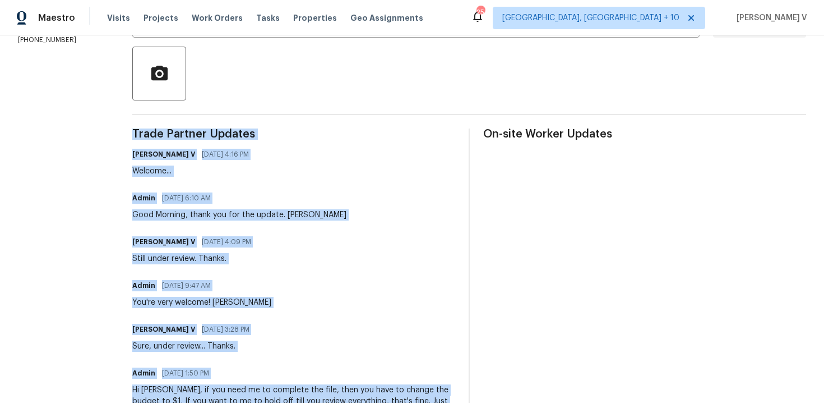
click at [250, 206] on div "Admin [DATE] 6:10 AM Good Morning, thank you for the update. [PERSON_NAME]" at bounding box center [239, 205] width 214 height 30
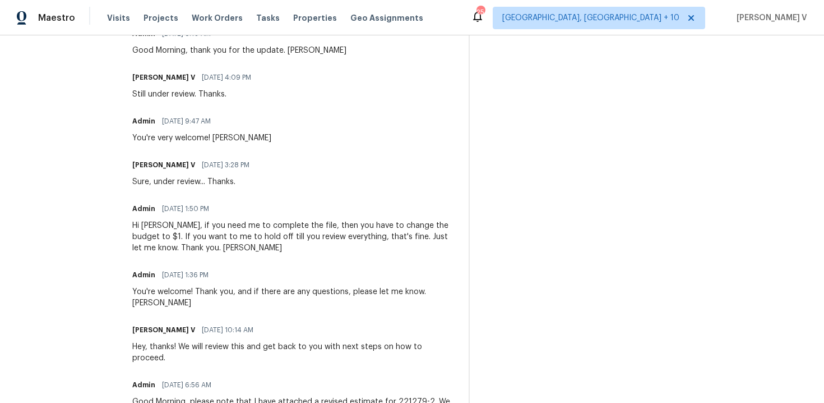
scroll to position [422, 0]
